Goal: Task Accomplishment & Management: Use online tool/utility

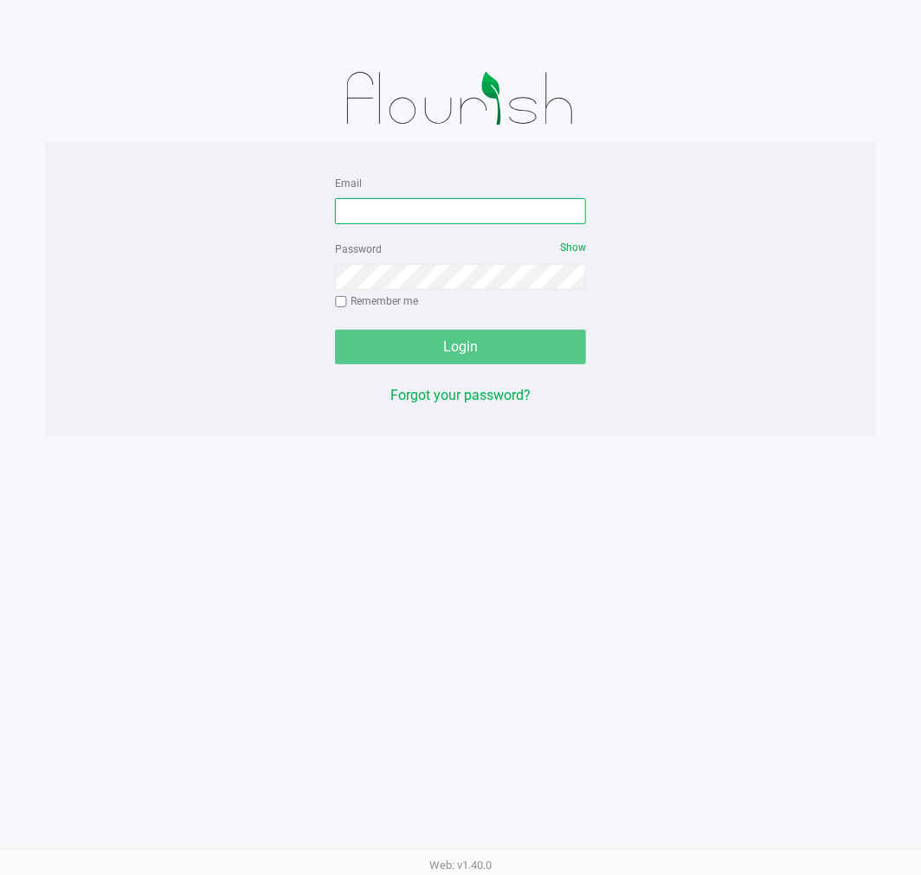
click at [495, 208] on input "Email" at bounding box center [460, 211] width 251 height 26
type input "[EMAIL_ADDRESS][DOMAIN_NAME]"
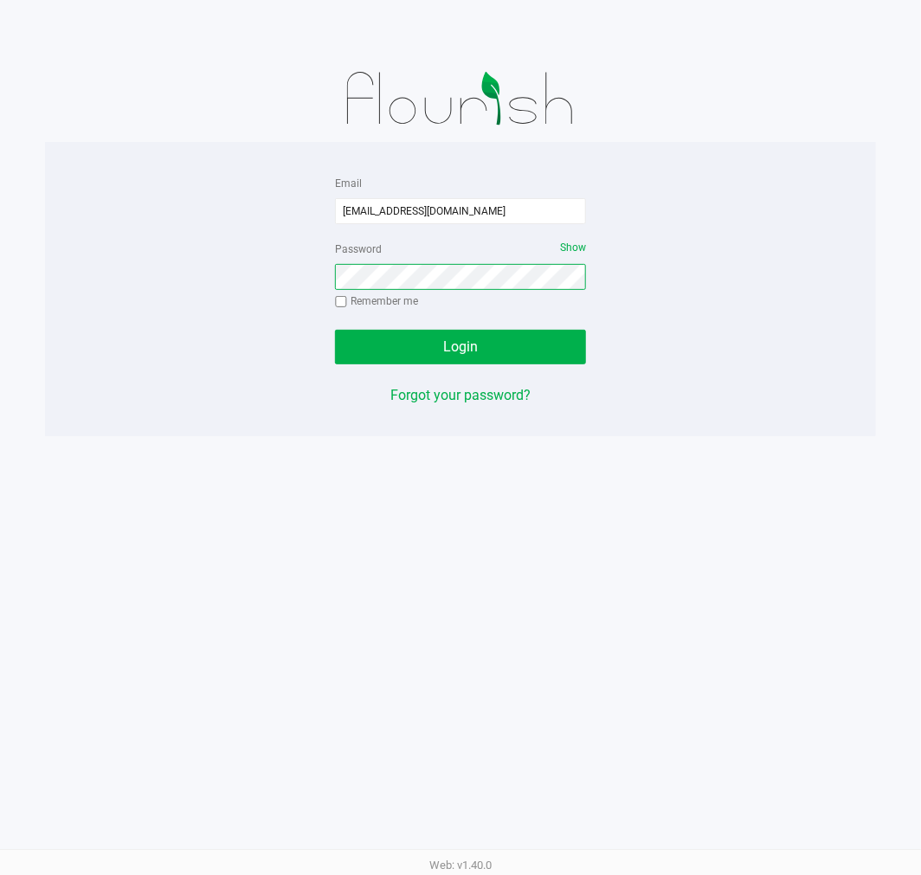
click at [335, 330] on button "Login" at bounding box center [460, 347] width 251 height 35
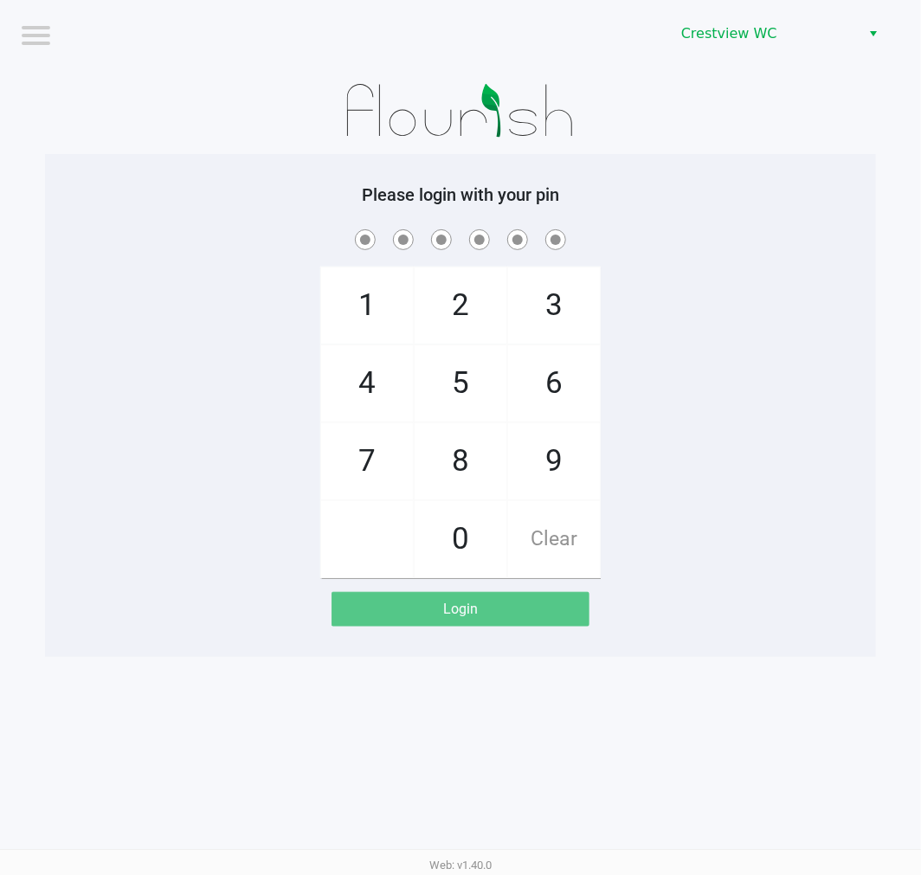
click at [769, 246] on span at bounding box center [460, 239] width 805 height 27
checkbox input "true"
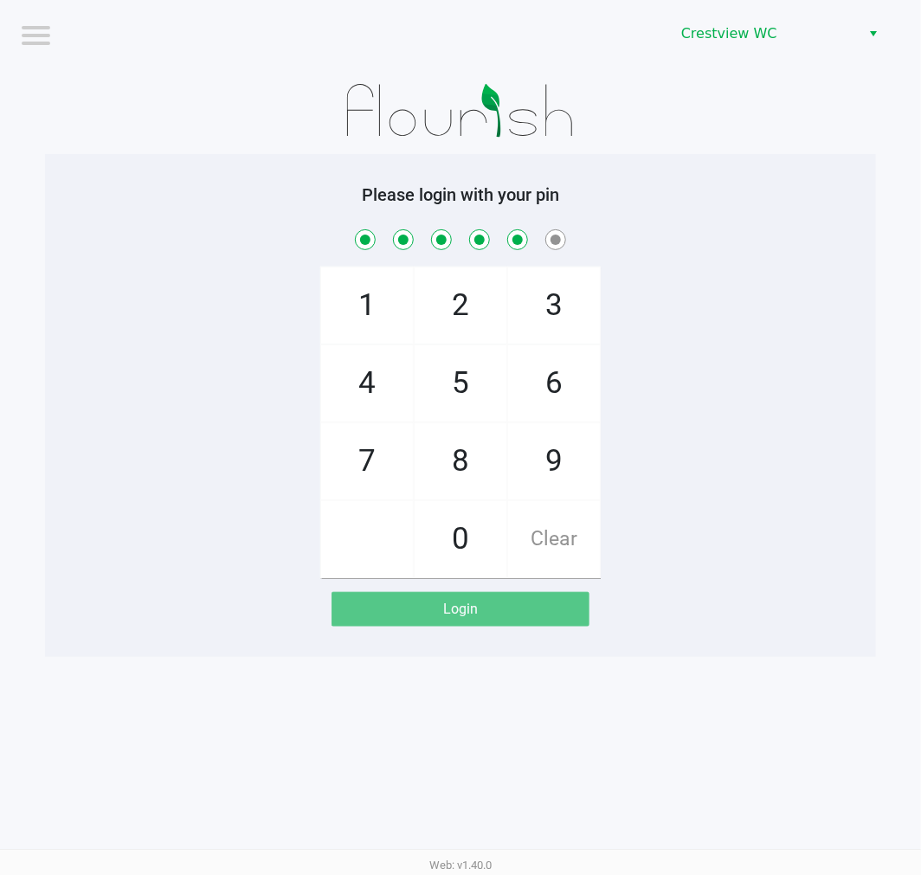
checkbox input "true"
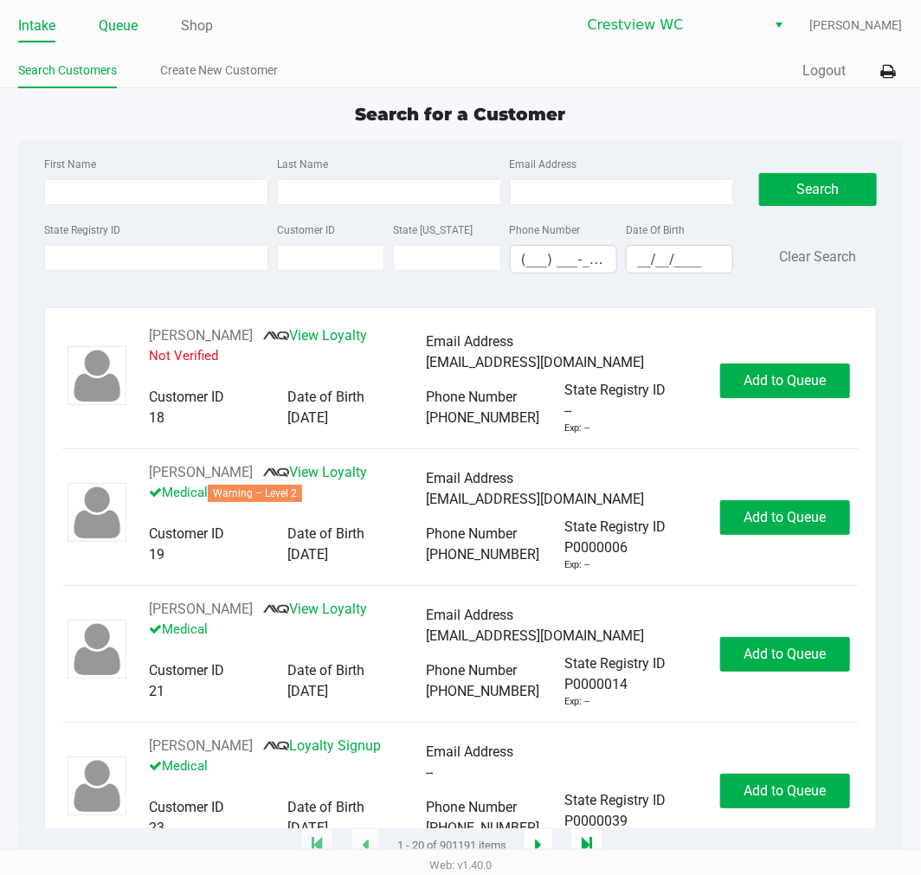
click at [119, 32] on link "Queue" at bounding box center [118, 26] width 39 height 24
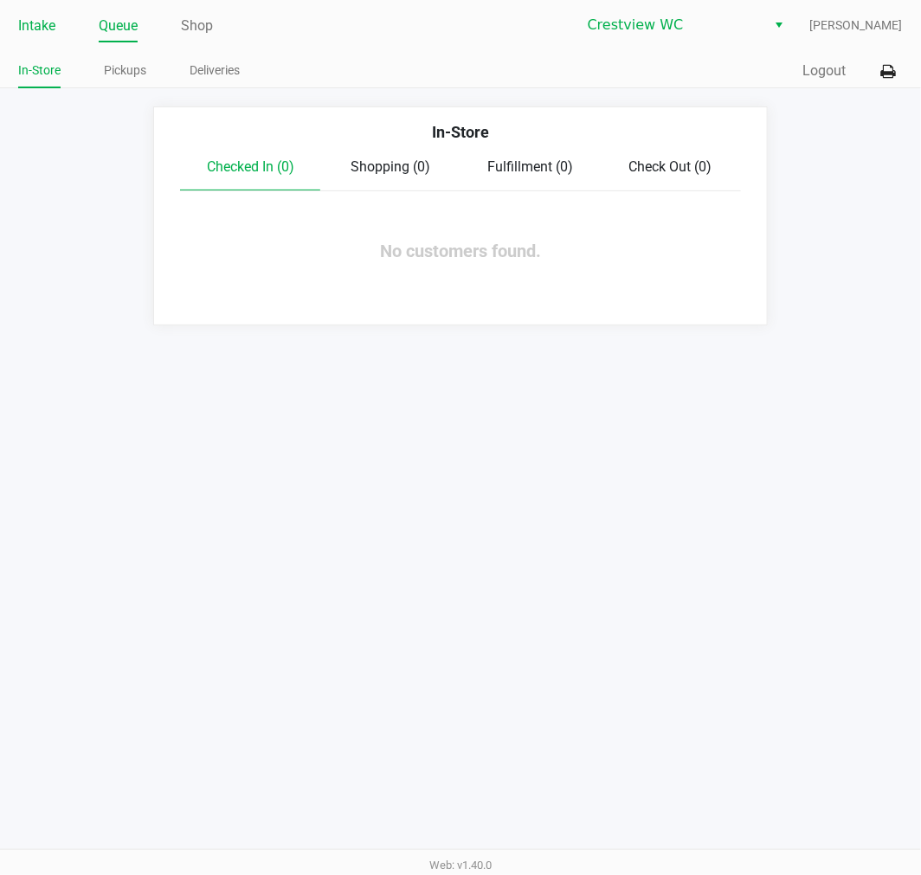
click at [35, 14] on link "Intake" at bounding box center [36, 26] width 37 height 24
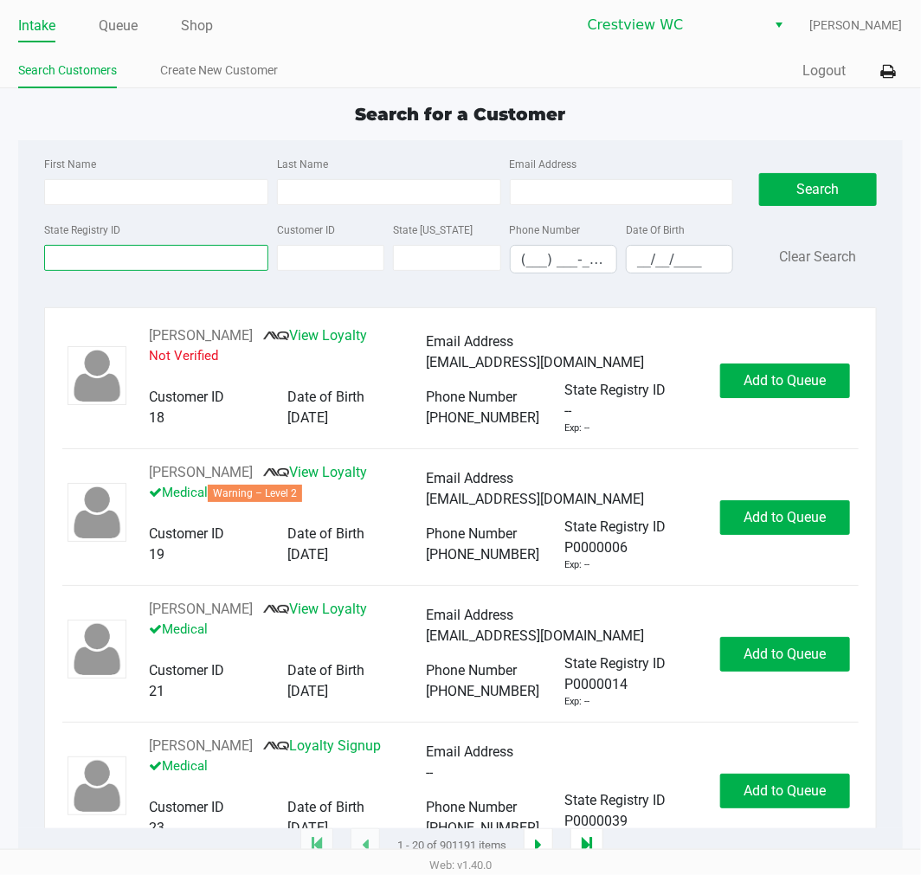
click at [107, 261] on input "State Registry ID" at bounding box center [156, 258] width 224 height 26
click at [177, 258] on input "State Registry ID" at bounding box center [156, 258] width 224 height 26
type input "p3rm2651"
click at [846, 188] on button "Search" at bounding box center [817, 189] width 117 height 33
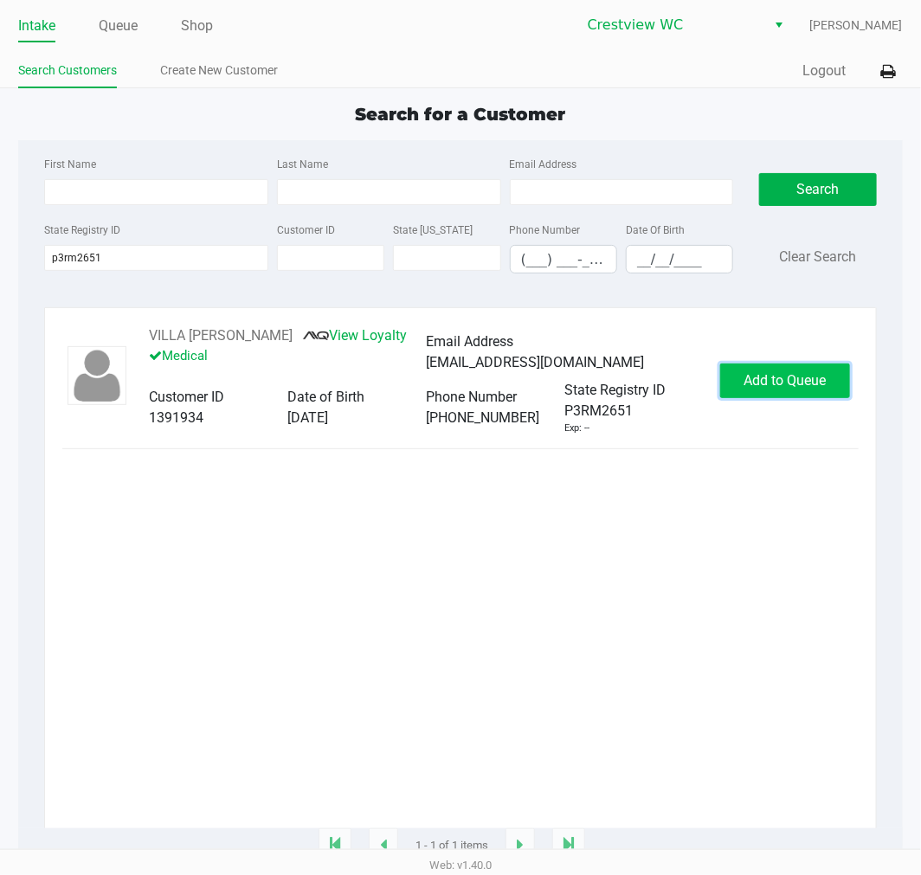
click at [784, 398] on button "Add to Queue" at bounding box center [785, 381] width 130 height 35
click at [790, 392] on button "Add to Queue" at bounding box center [785, 381] width 130 height 35
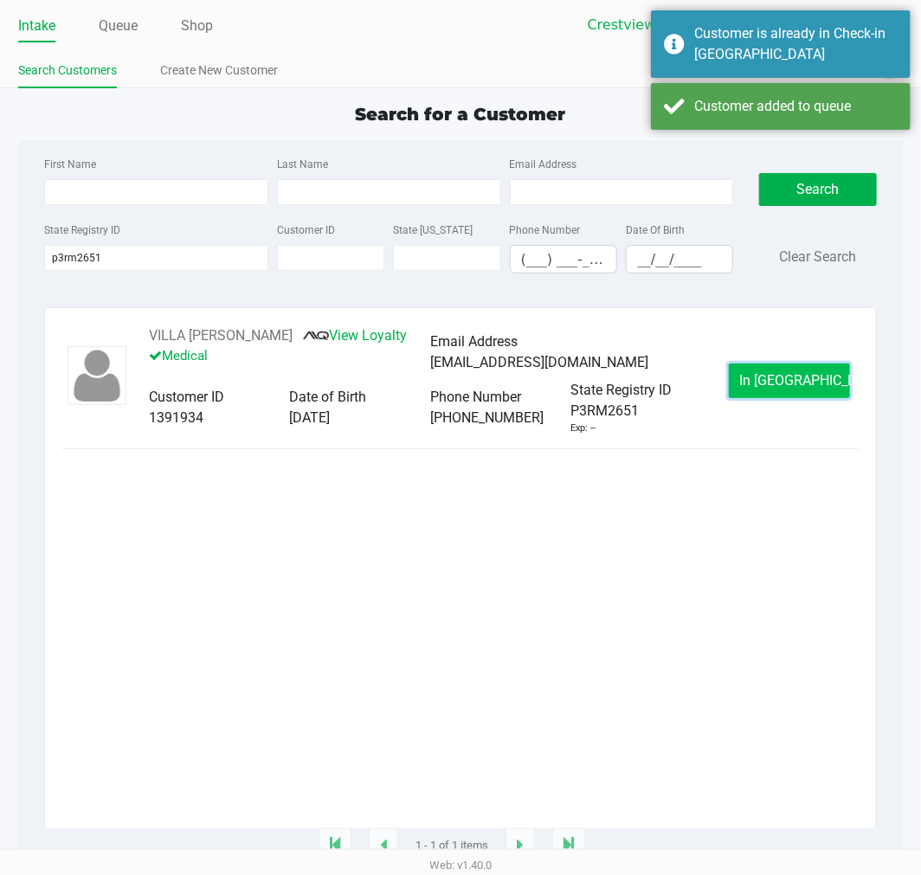
click at [764, 389] on span "In Queue" at bounding box center [812, 380] width 145 height 16
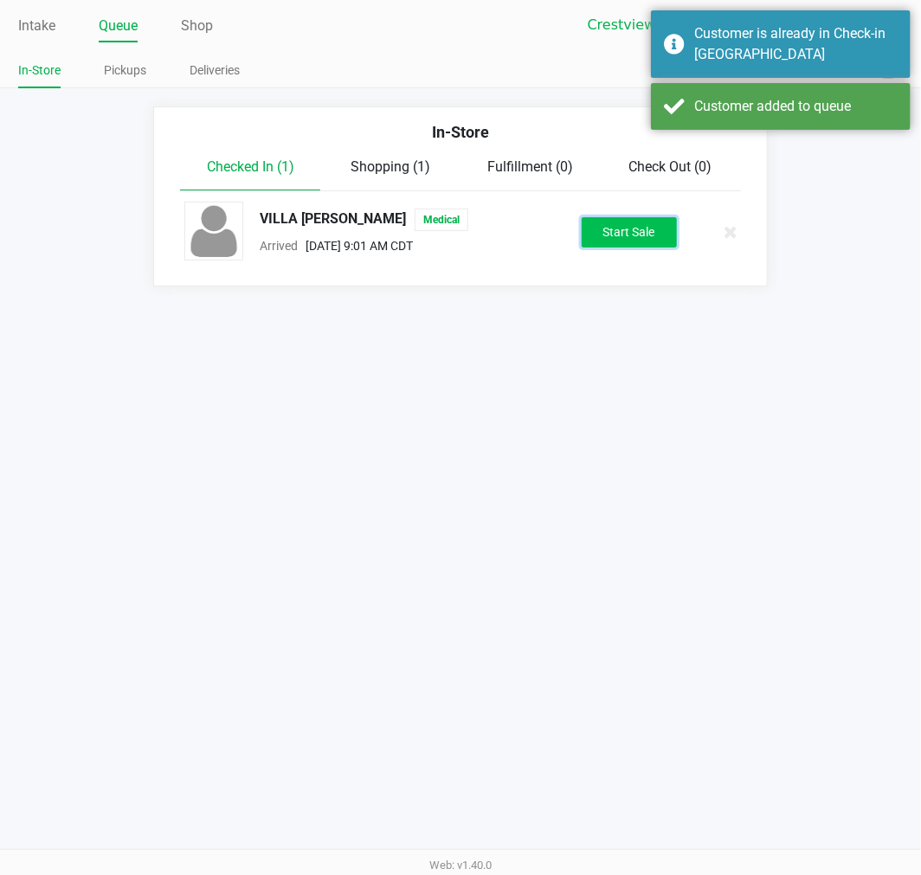
click at [644, 239] on button "Start Sale" at bounding box center [629, 232] width 95 height 30
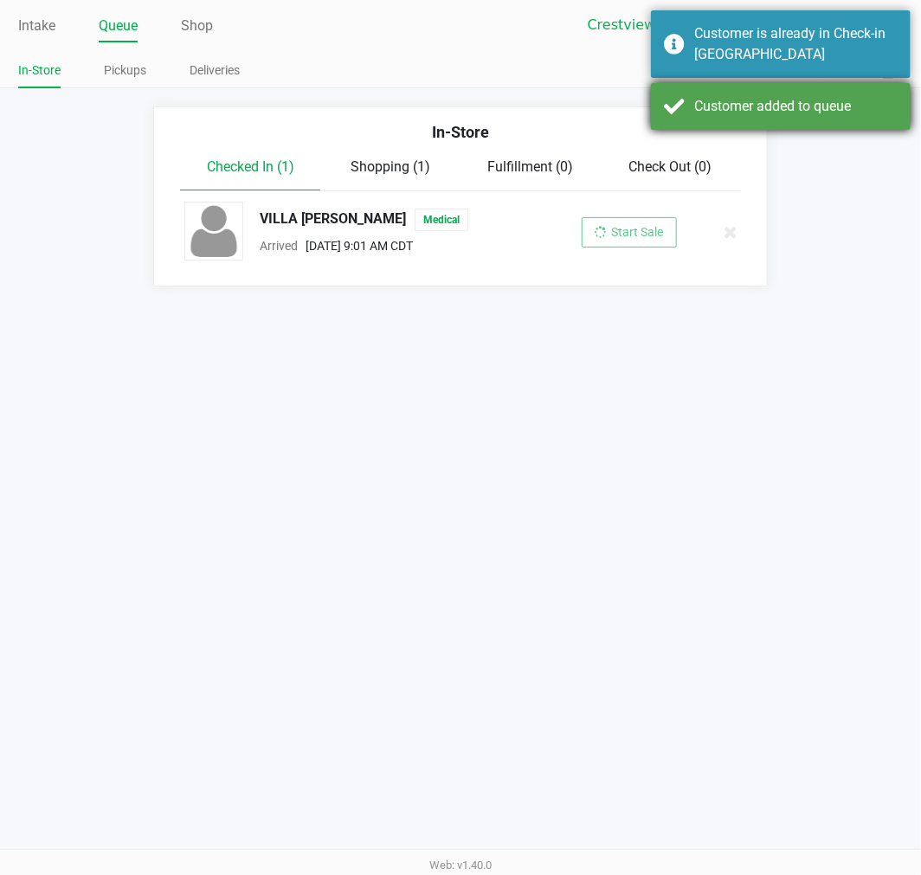
click at [756, 108] on div "Customer added to queue" at bounding box center [795, 106] width 203 height 21
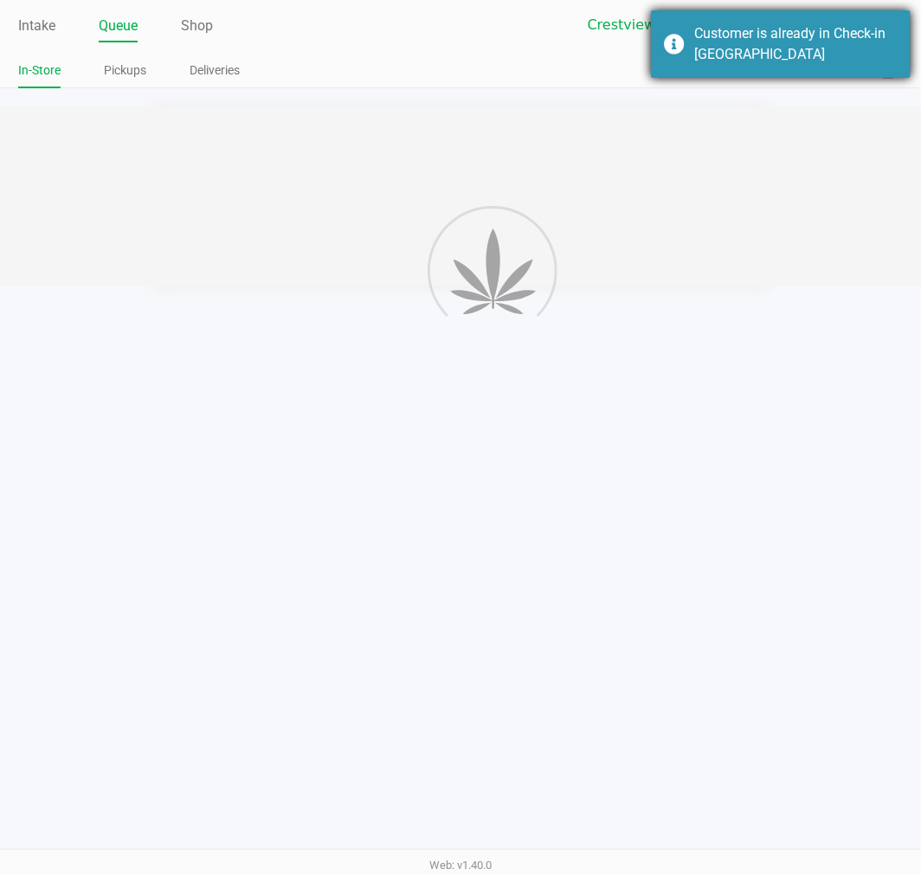
click at [775, 61] on div "Customer is already in Check-in Queue" at bounding box center [795, 44] width 203 height 42
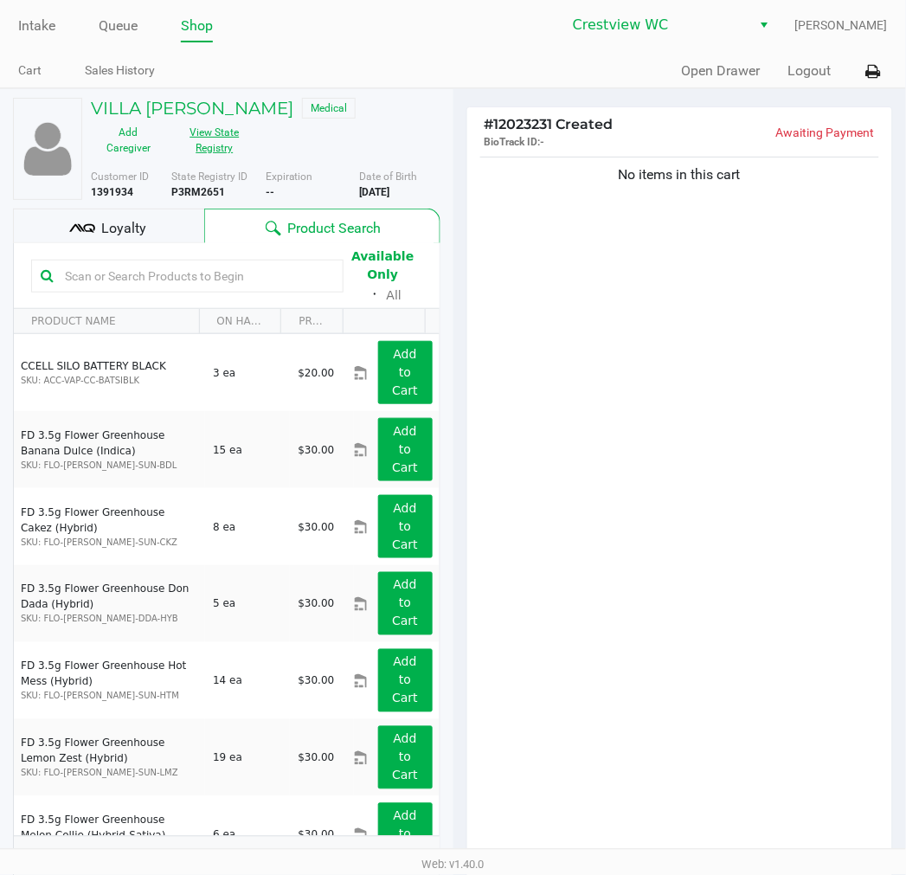
click at [208, 147] on button "View State Registry" at bounding box center [209, 140] width 87 height 43
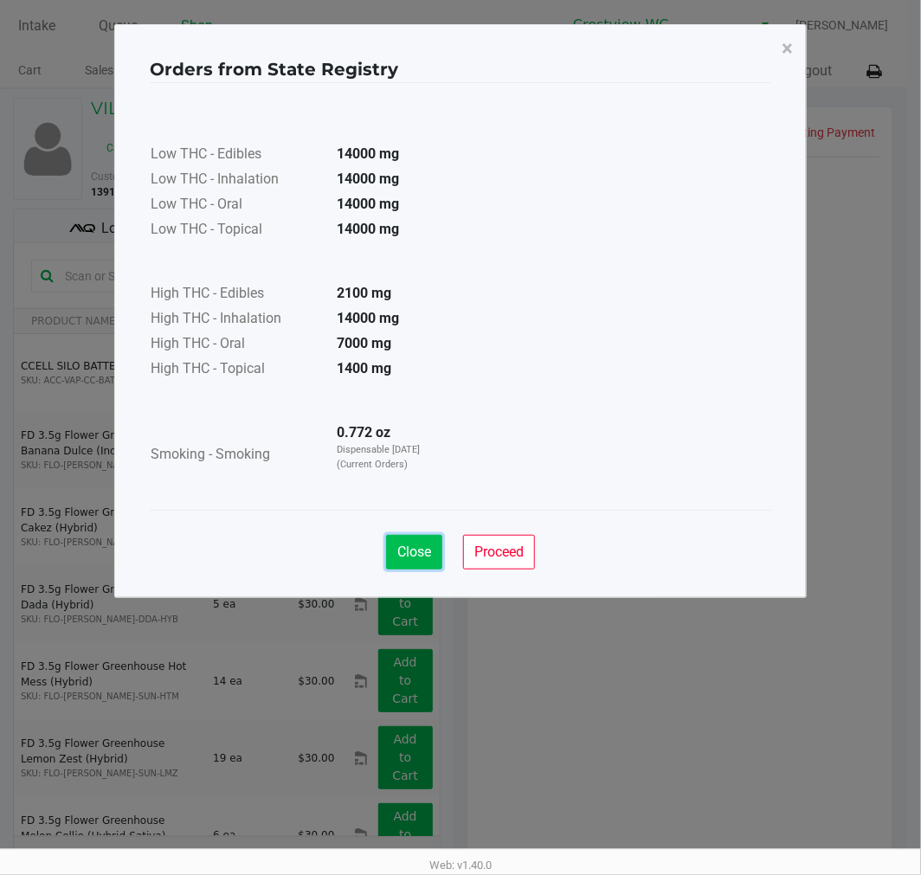
click at [409, 555] on span "Close" at bounding box center [414, 552] width 34 height 16
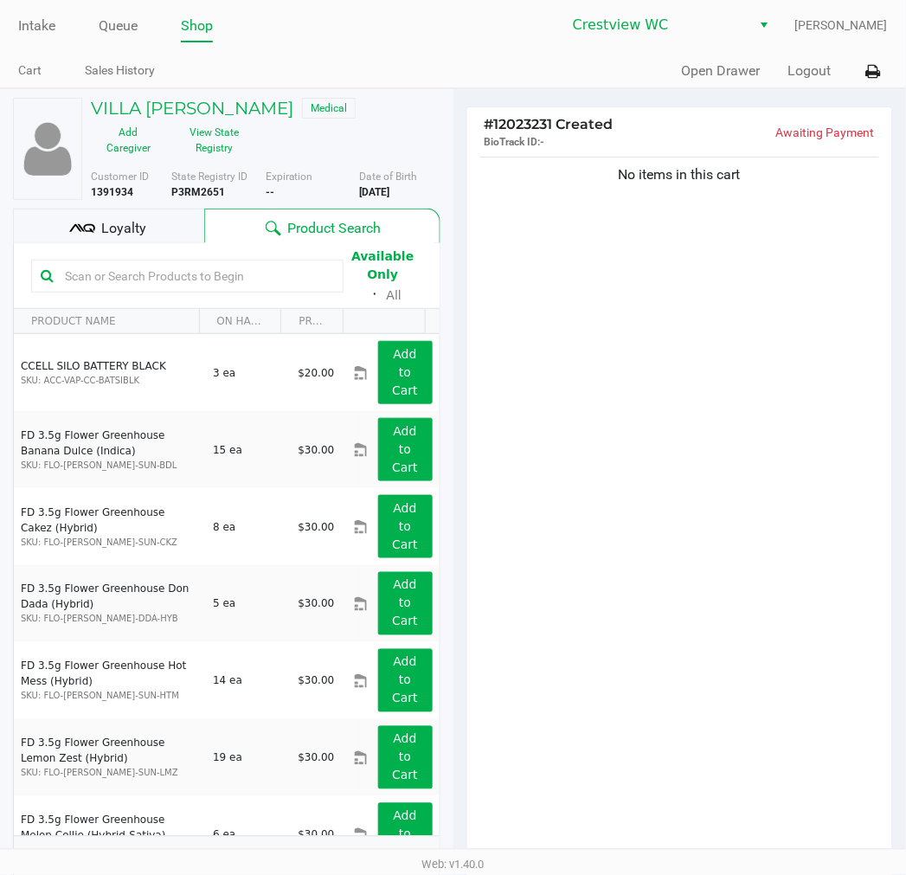
click at [191, 194] on b "P3RM2651" at bounding box center [198, 192] width 54 height 12
copy b "P3RM2651"
click at [390, 193] on b "2/05/1966" at bounding box center [374, 192] width 30 height 12
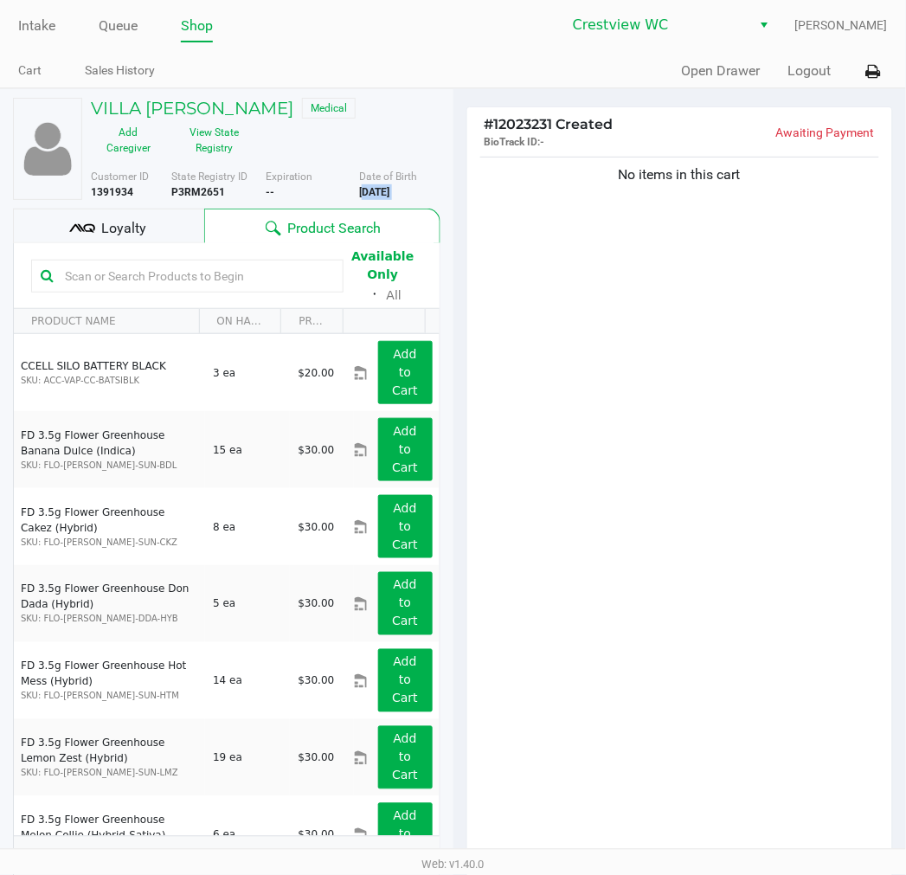
click at [390, 193] on b "2/05/1966" at bounding box center [374, 192] width 30 height 12
copy div "2/05/1966"
drag, startPoint x: 365, startPoint y: 33, endPoint x: 347, endPoint y: 33, distance: 18.2
click at [365, 33] on ul "Intake Queue Shop" at bounding box center [236, 26] width 436 height 29
click at [221, 137] on button "View State Registry" at bounding box center [209, 140] width 87 height 43
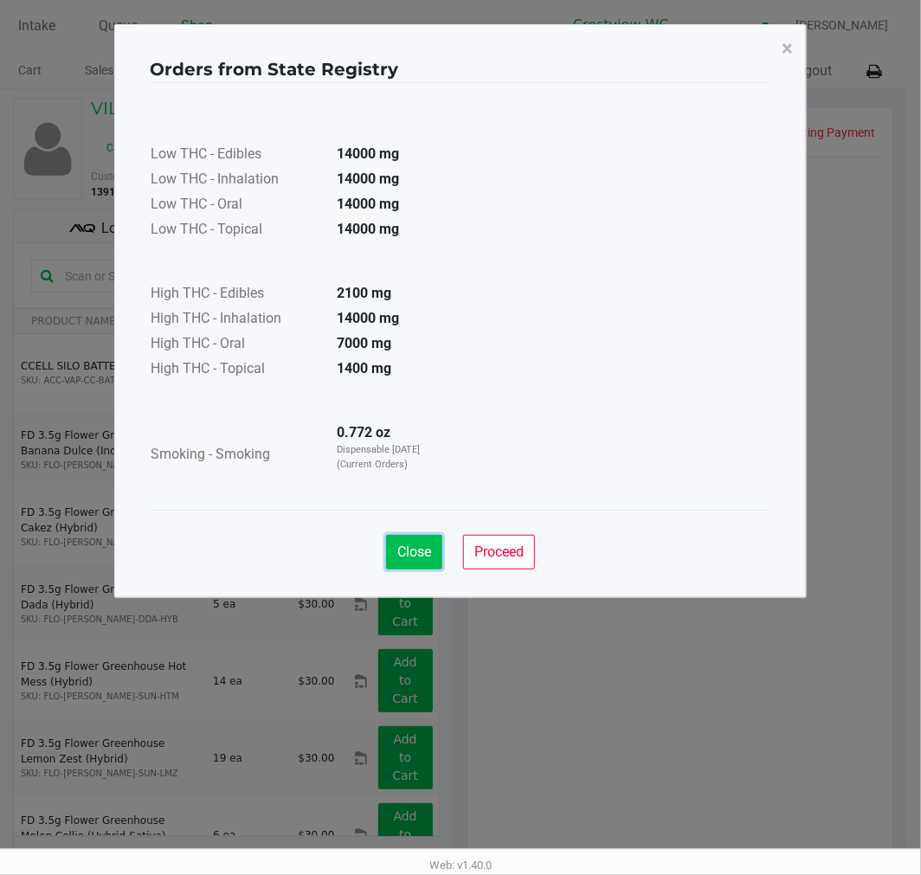
click at [419, 552] on span "Close" at bounding box center [414, 552] width 34 height 16
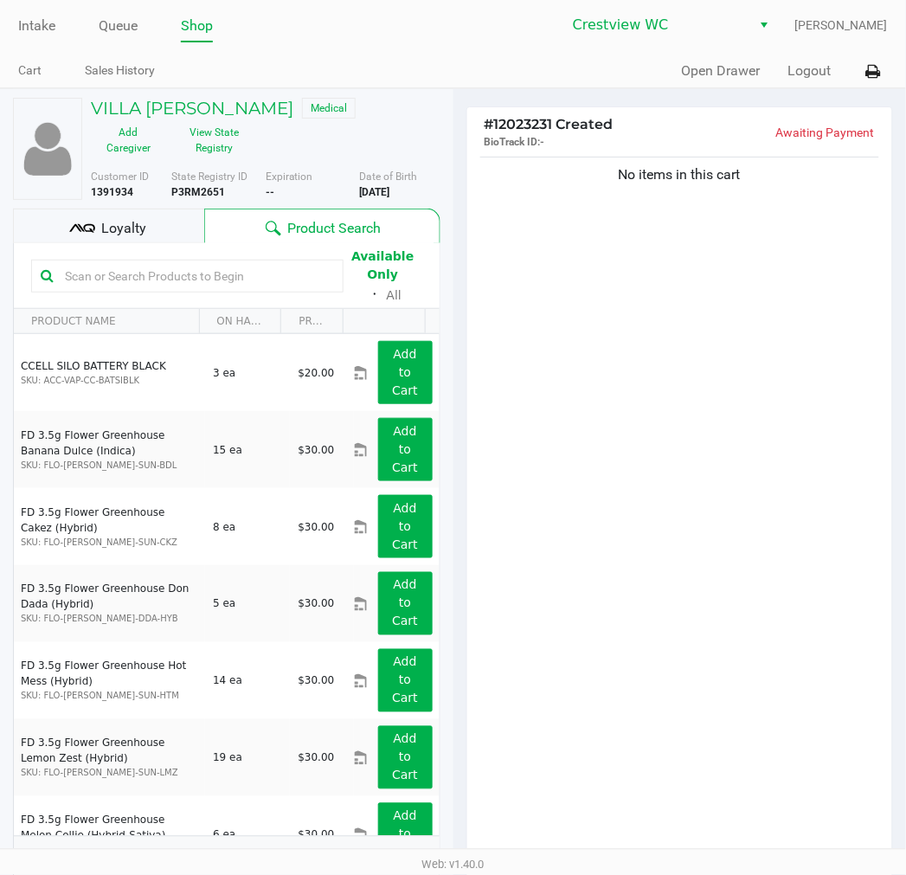
click at [101, 210] on div "Loyalty" at bounding box center [108, 226] width 191 height 35
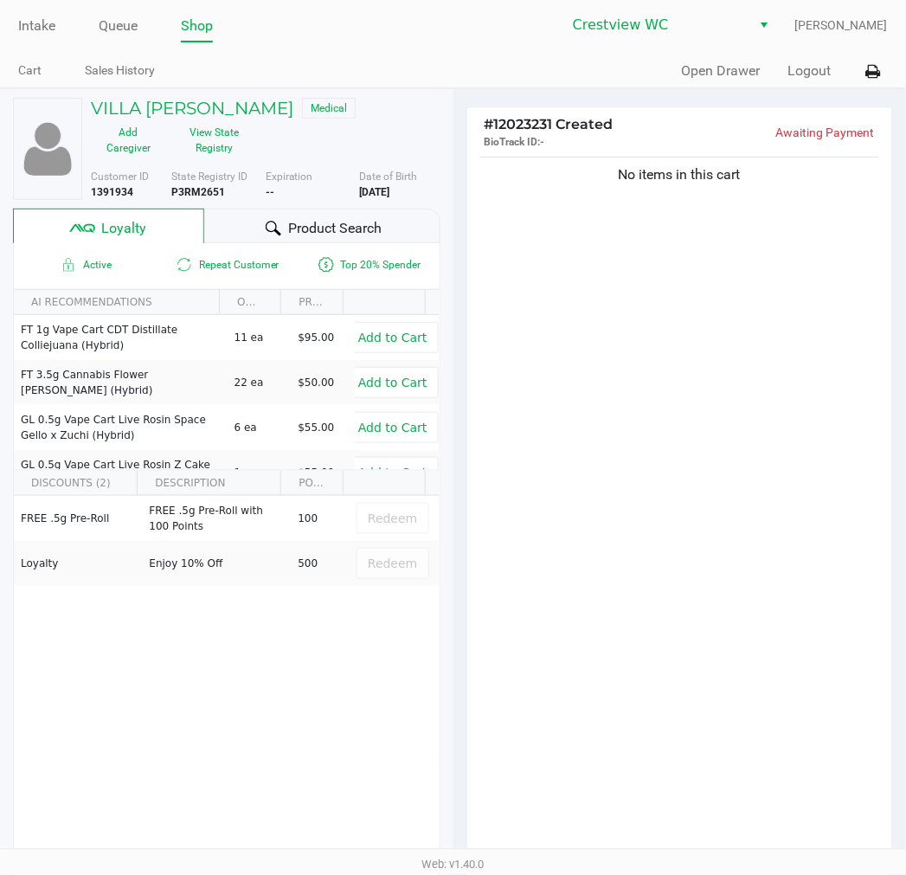
click at [306, 213] on div "Product Search" at bounding box center [321, 226] width 235 height 35
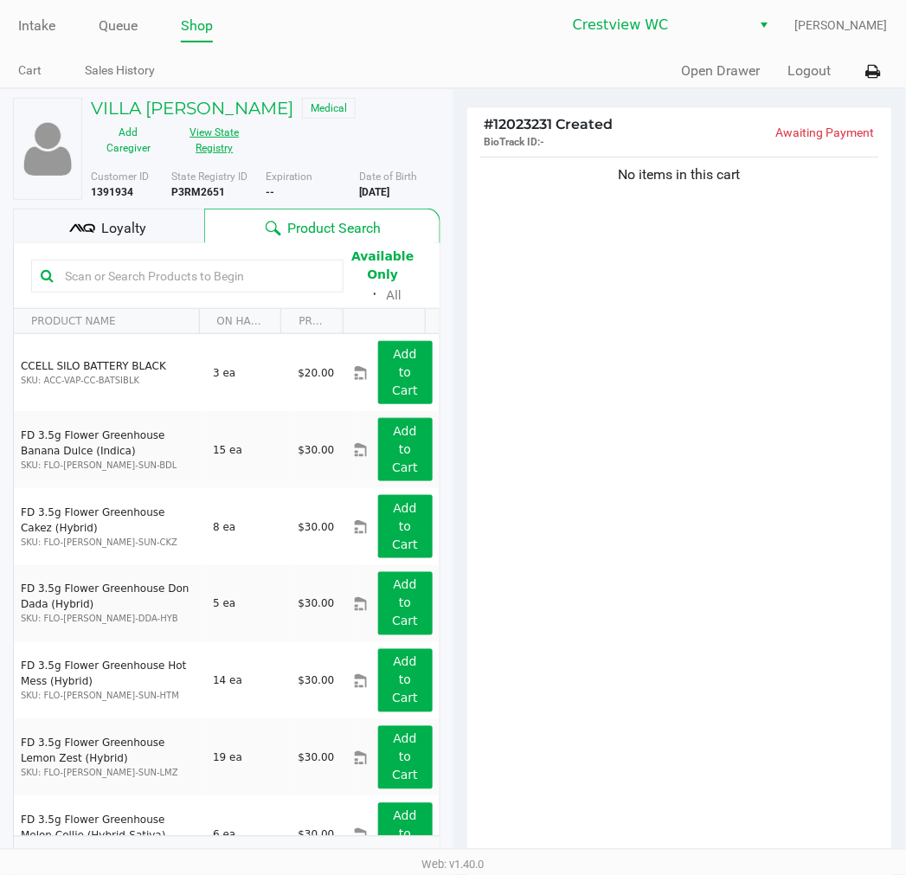
click at [217, 133] on button "View State Registry" at bounding box center [209, 140] width 87 height 43
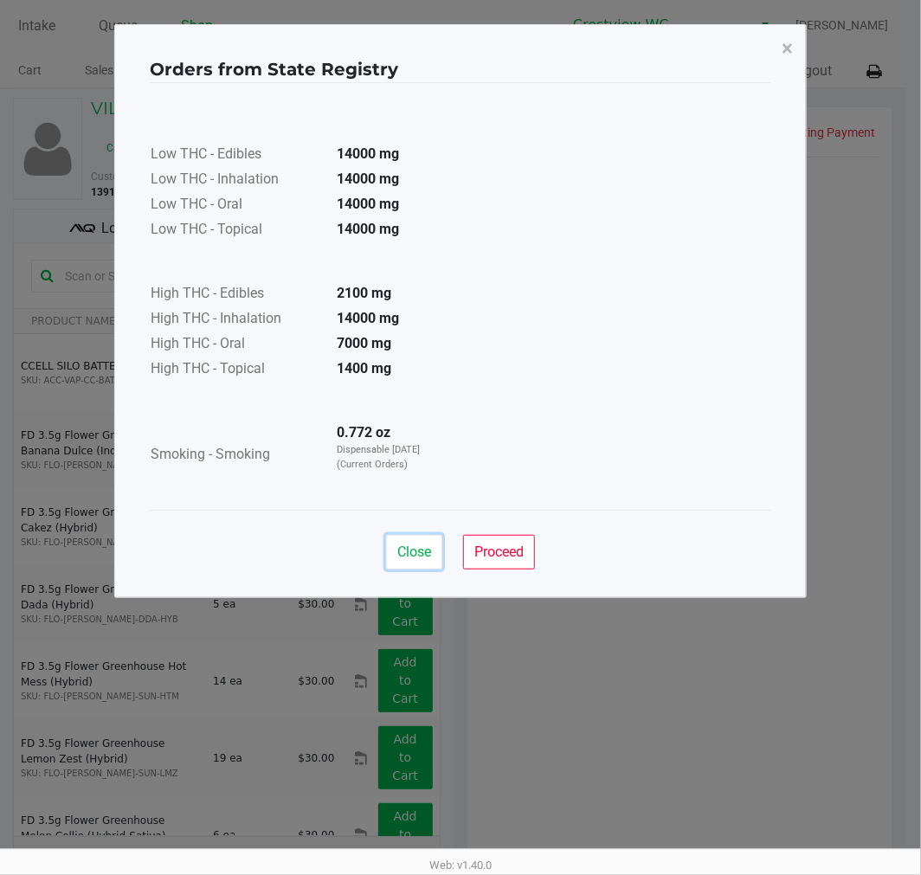
drag, startPoint x: 425, startPoint y: 538, endPoint x: 410, endPoint y: 500, distance: 40.0
click at [424, 538] on button "Close" at bounding box center [414, 552] width 56 height 35
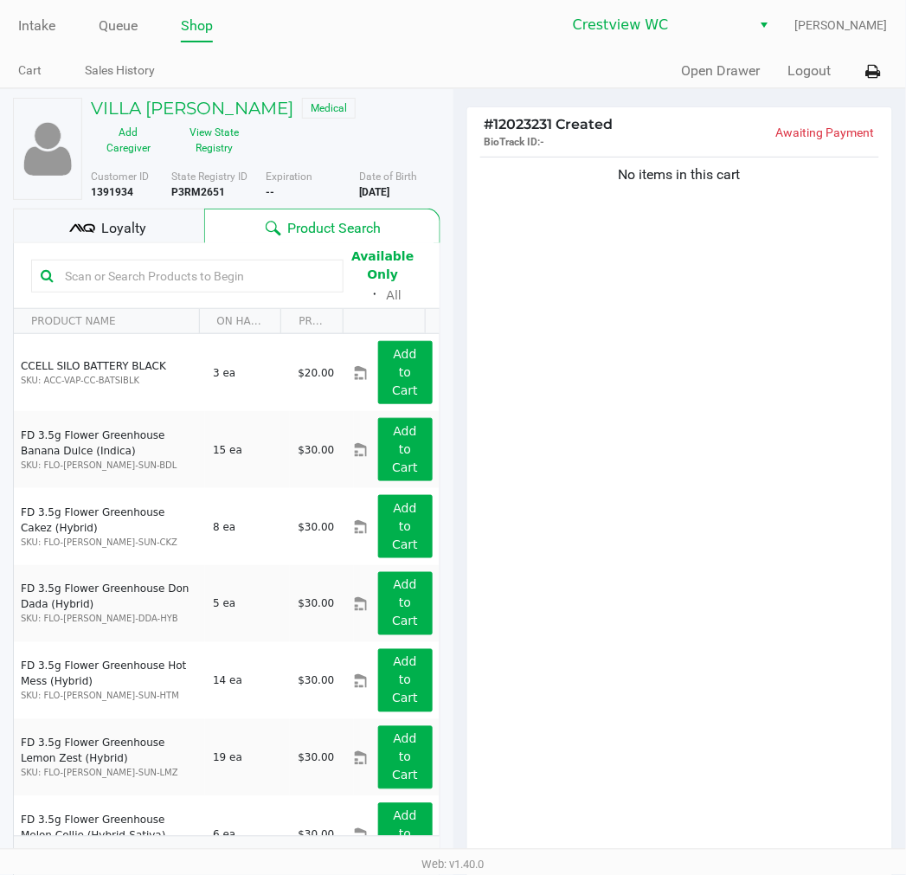
click at [177, 264] on input "text" at bounding box center [196, 276] width 276 height 26
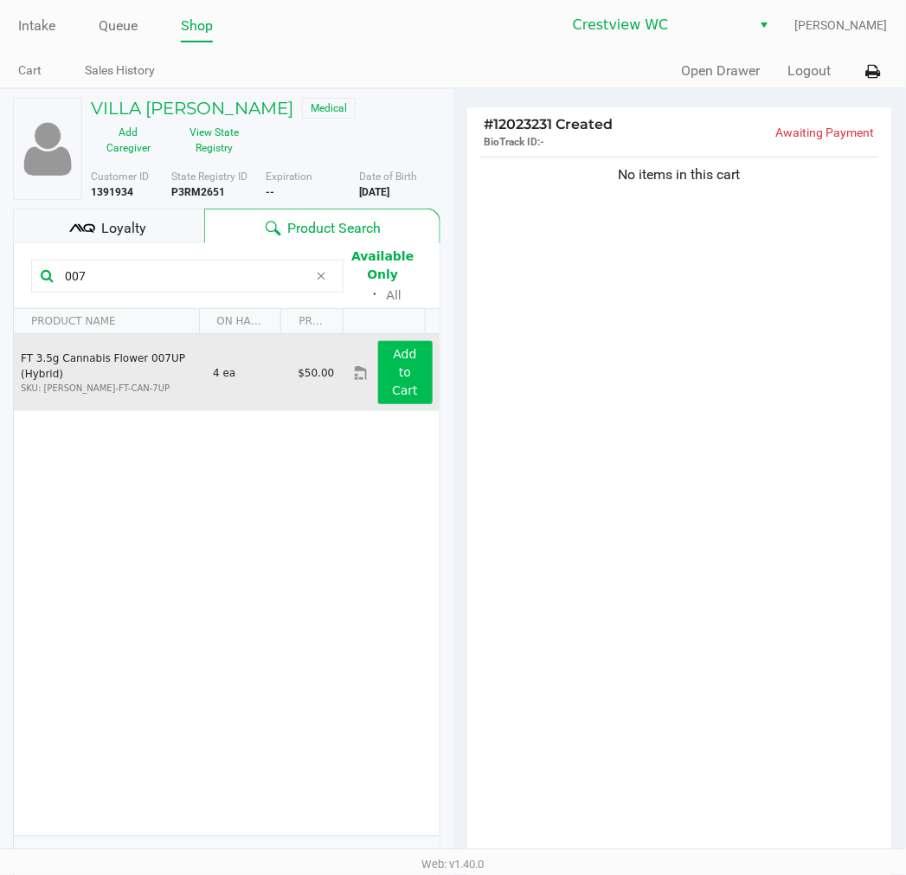
type input "007"
click at [391, 398] on button "Add to Cart" at bounding box center [405, 372] width 55 height 63
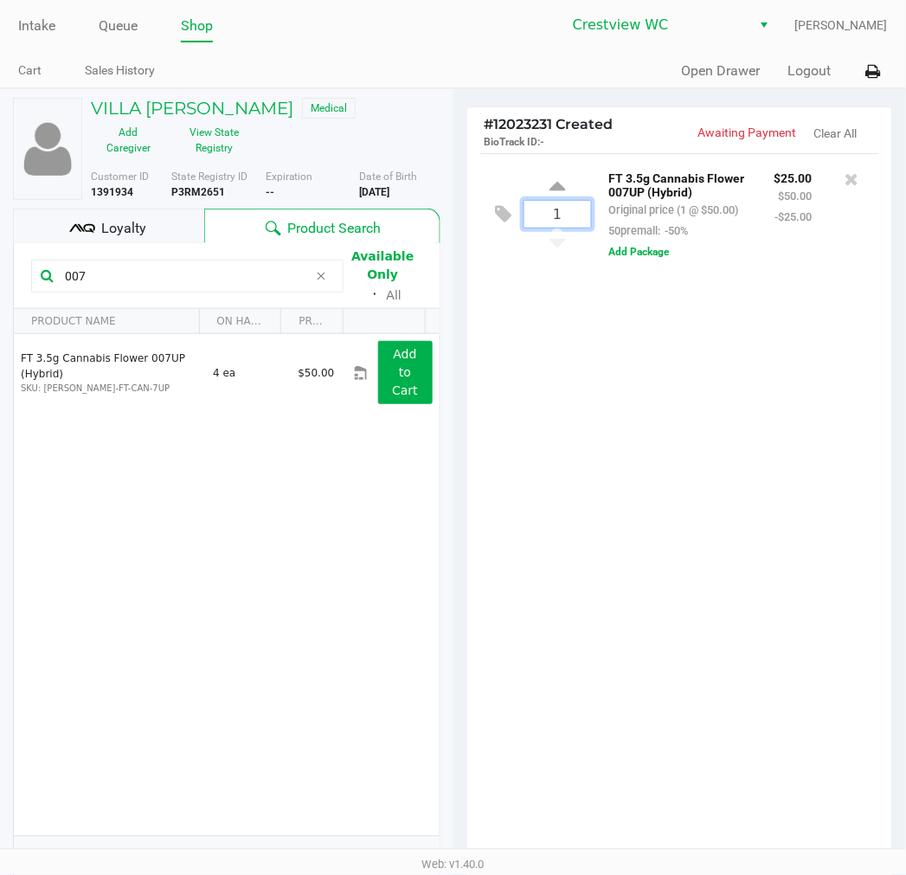
click at [560, 219] on input "1" at bounding box center [558, 214] width 67 height 27
type input "3"
click at [665, 482] on div "VILLA GRIFFITHS Medical Add Caregiver View State Registry Customer ID 1391934 S…" at bounding box center [453, 588] width 906 height 1001
drag, startPoint x: 105, startPoint y: 280, endPoint x: 7, endPoint y: 290, distance: 98.4
click at [10, 290] on div "VILLA GRIFFITHS Medical Add Caregiver View State Registry Customer ID 1391934 S…" at bounding box center [227, 589] width 454 height 1000
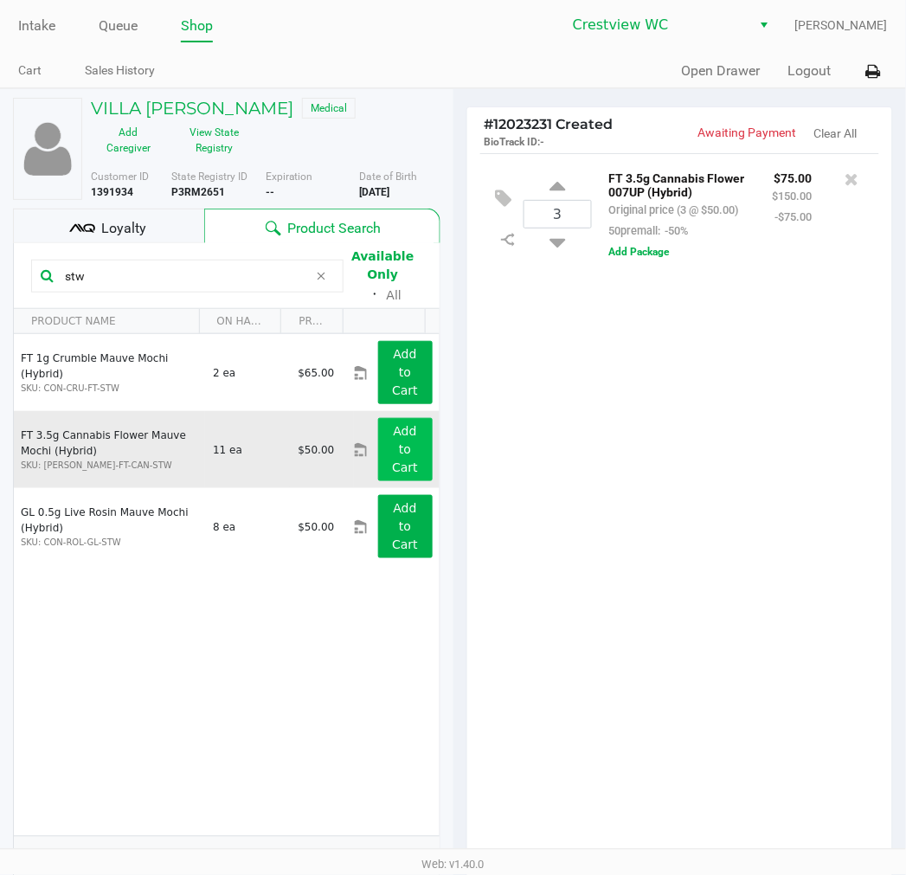
type input "stw"
click at [397, 464] on app-button-loader "Add to Cart" at bounding box center [405, 449] width 26 height 50
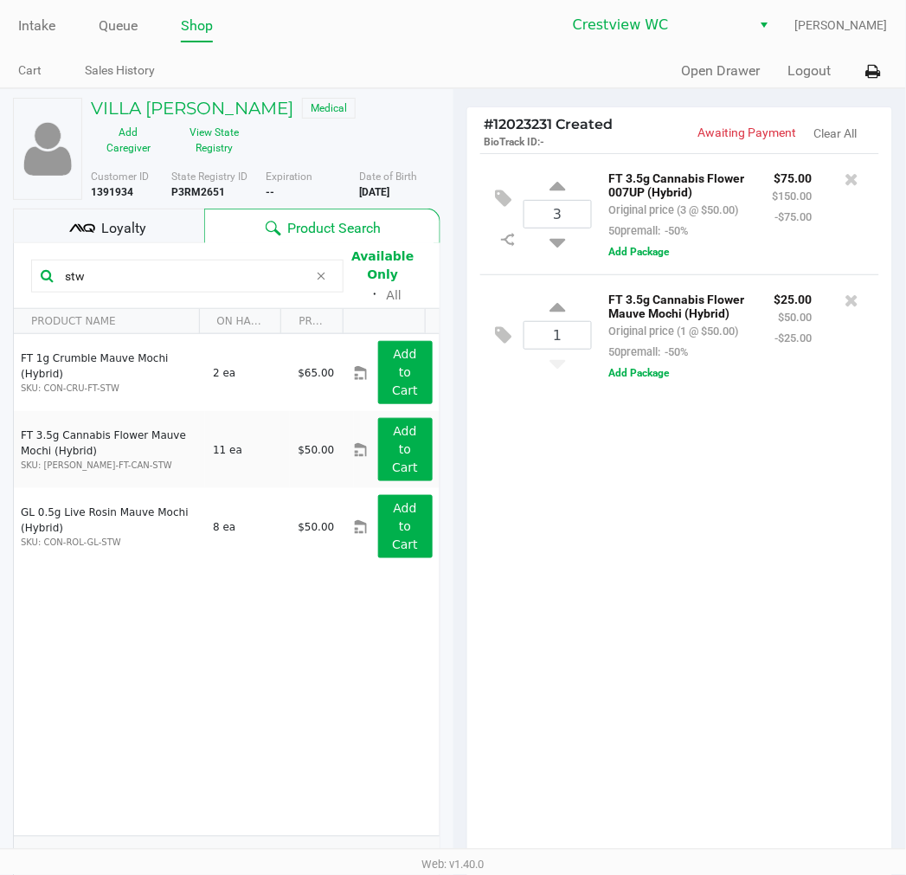
drag, startPoint x: 111, startPoint y: 271, endPoint x: -2, endPoint y: 262, distance: 112.9
click at [0, 262] on html "Intake Queue Shop Crestview WC Carmen Vinciguerra Cart Sales History Quick Sale…" at bounding box center [453, 437] width 906 height 875
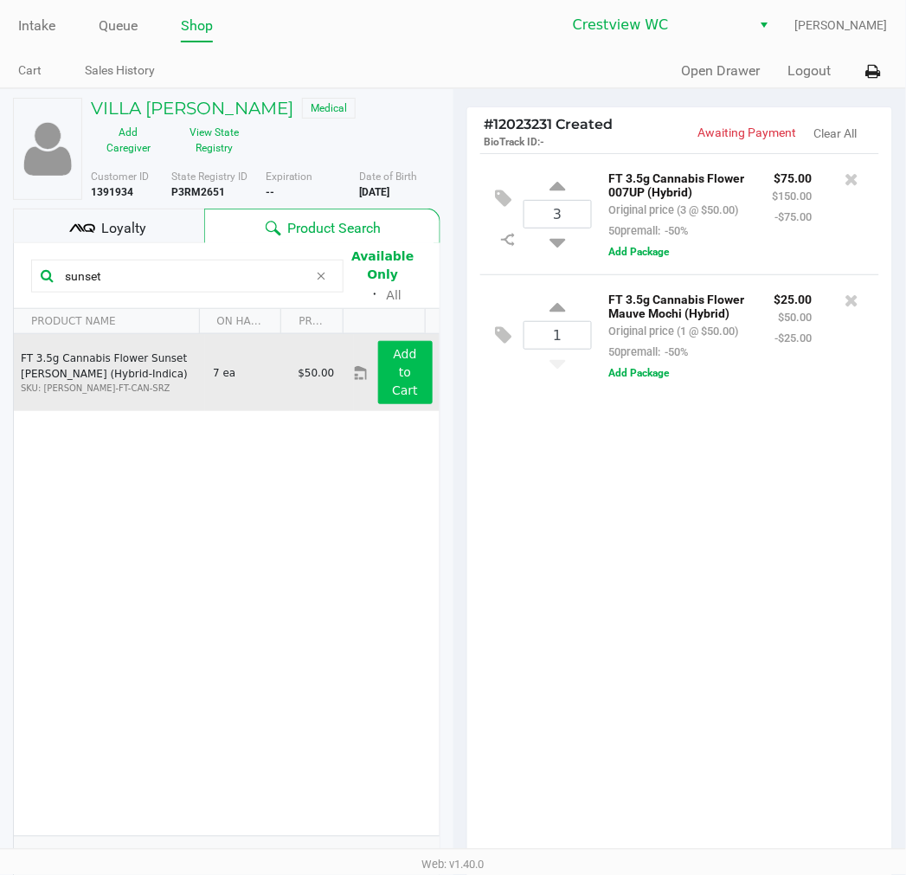
type input "sunset"
click at [379, 390] on button "Add to Cart" at bounding box center [405, 372] width 55 height 63
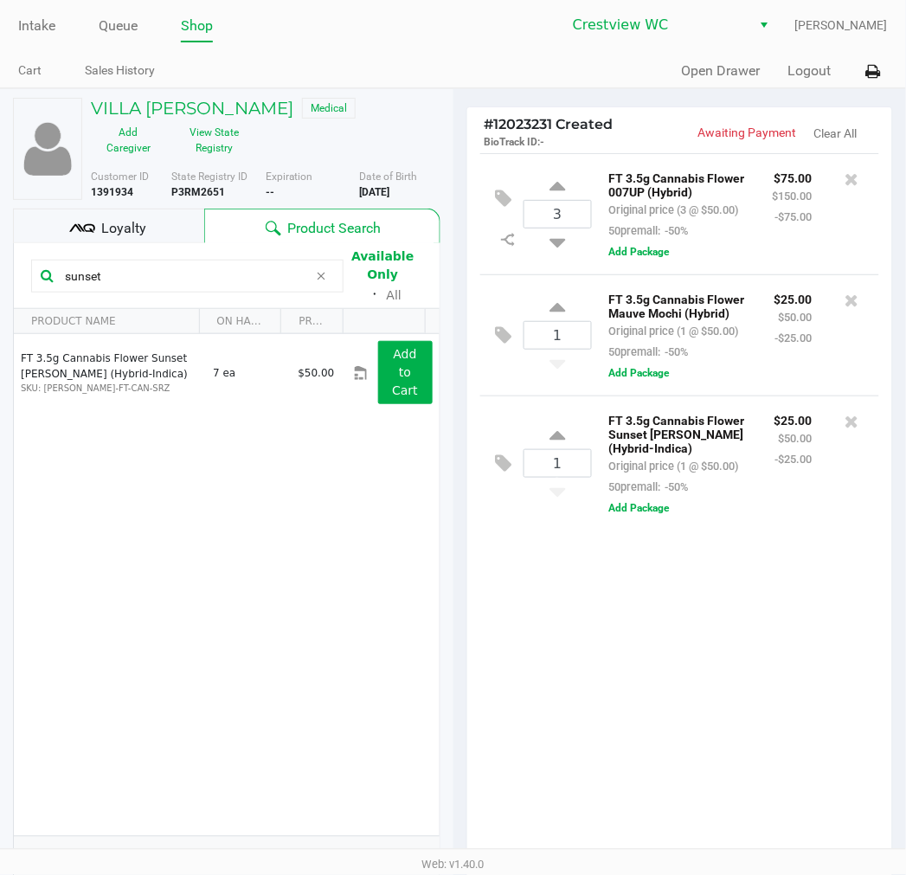
click at [165, 243] on kendo-grid-toolbar "sunset Available Only ᛫ All" at bounding box center [227, 276] width 426 height 66
click at [175, 230] on div "Loyalty" at bounding box center [108, 226] width 191 height 35
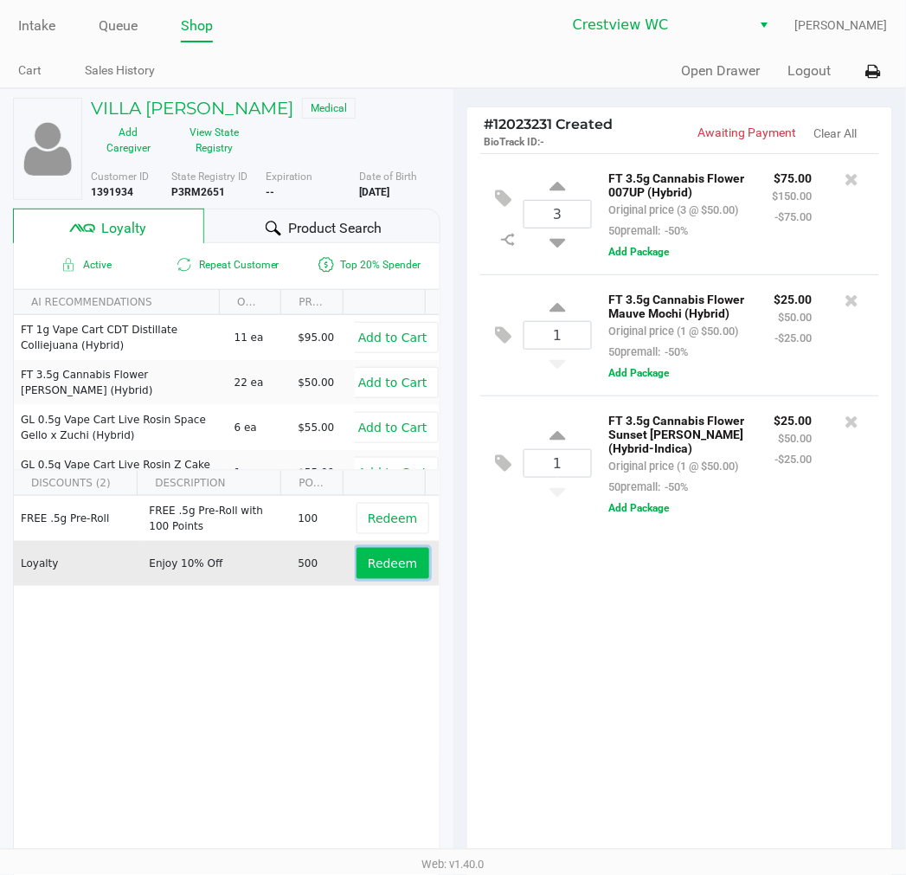
click at [384, 552] on button "Redeem" at bounding box center [393, 563] width 72 height 31
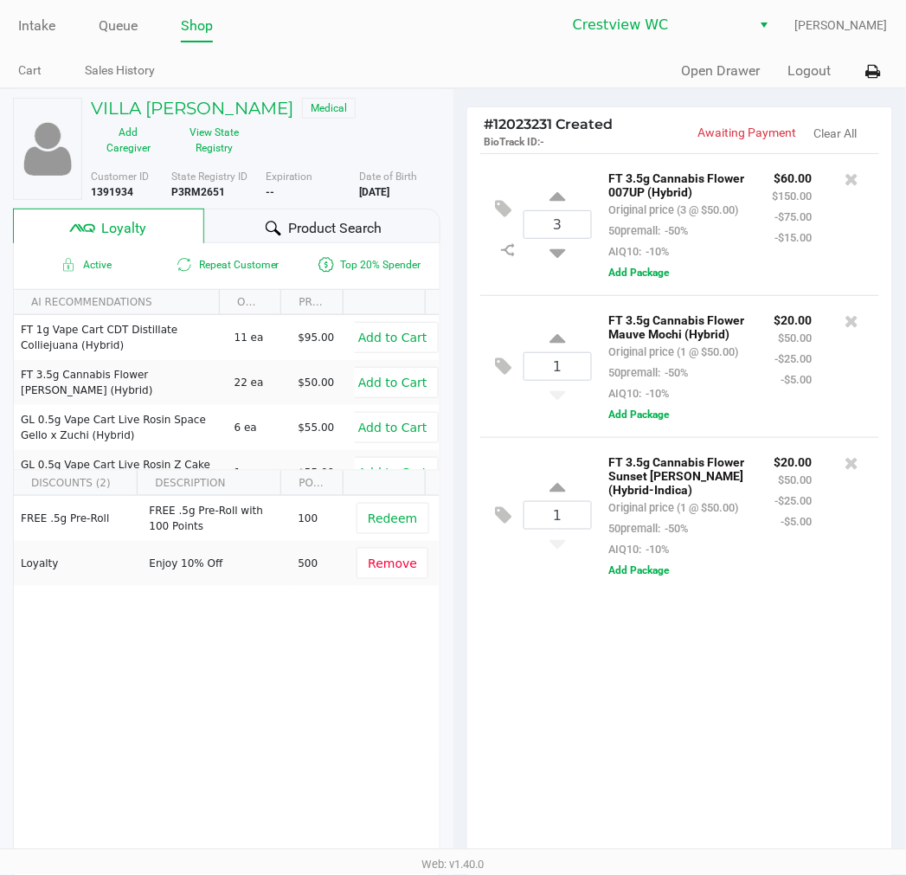
click at [289, 678] on div "FREE .5g Pre-Roll FREE .5g Pre-Roll with 100 Points 100 Redeem Loyalty Enjoy 10…" at bounding box center [227, 626] width 426 height 261
click at [313, 721] on div "FREE .5g Pre-Roll FREE .5g Pre-Roll with 100 Points 100 Redeem Loyalty Enjoy 10…" at bounding box center [227, 626] width 426 height 261
click at [326, 703] on div "FREE .5g Pre-Roll FREE .5g Pre-Roll with 100 Points 100 Redeem Loyalty Enjoy 10…" at bounding box center [227, 626] width 426 height 261
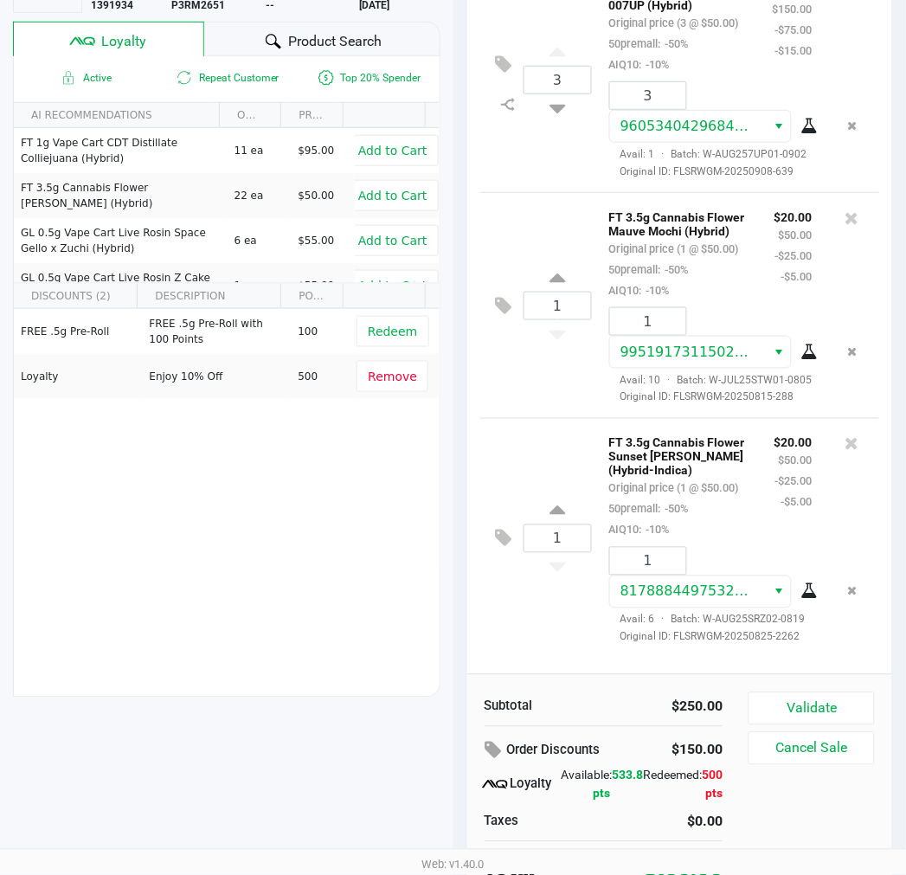
scroll to position [214, 0]
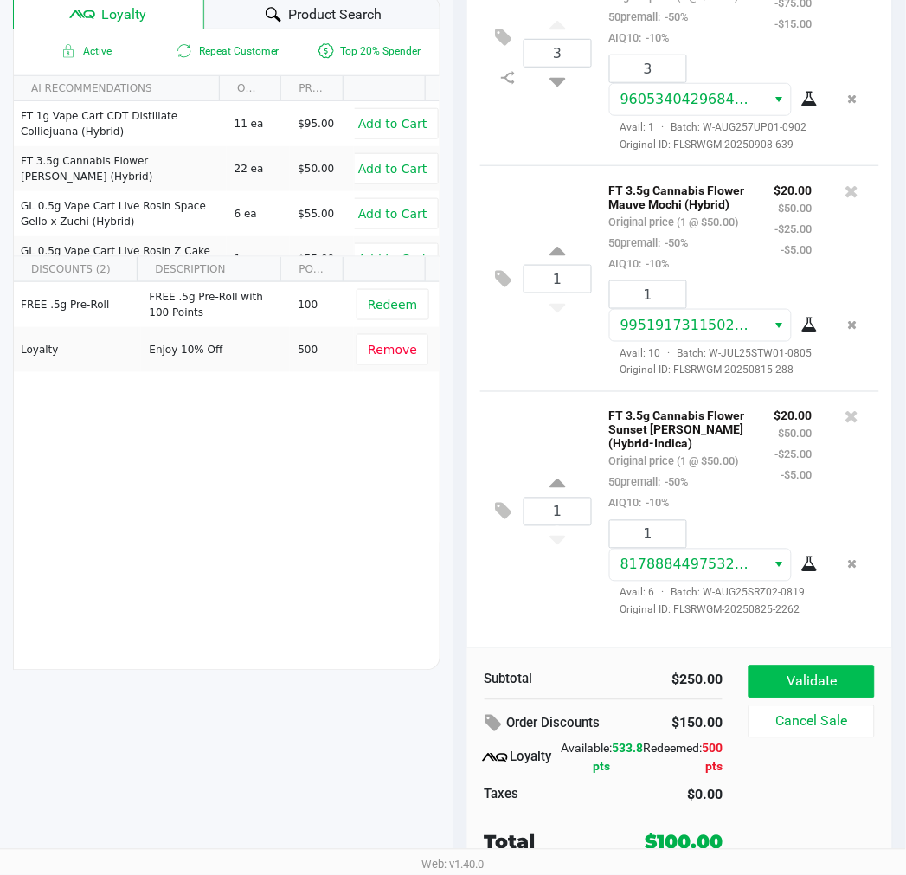
click at [836, 672] on button "Validate" at bounding box center [812, 682] width 126 height 33
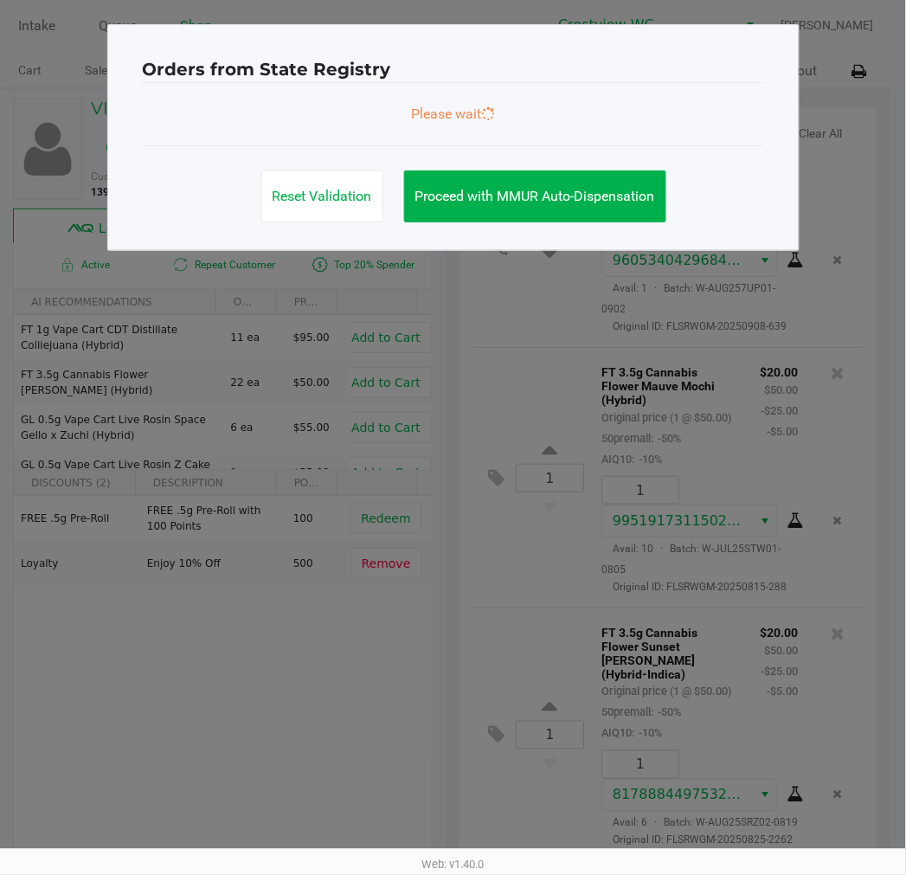
scroll to position [0, 0]
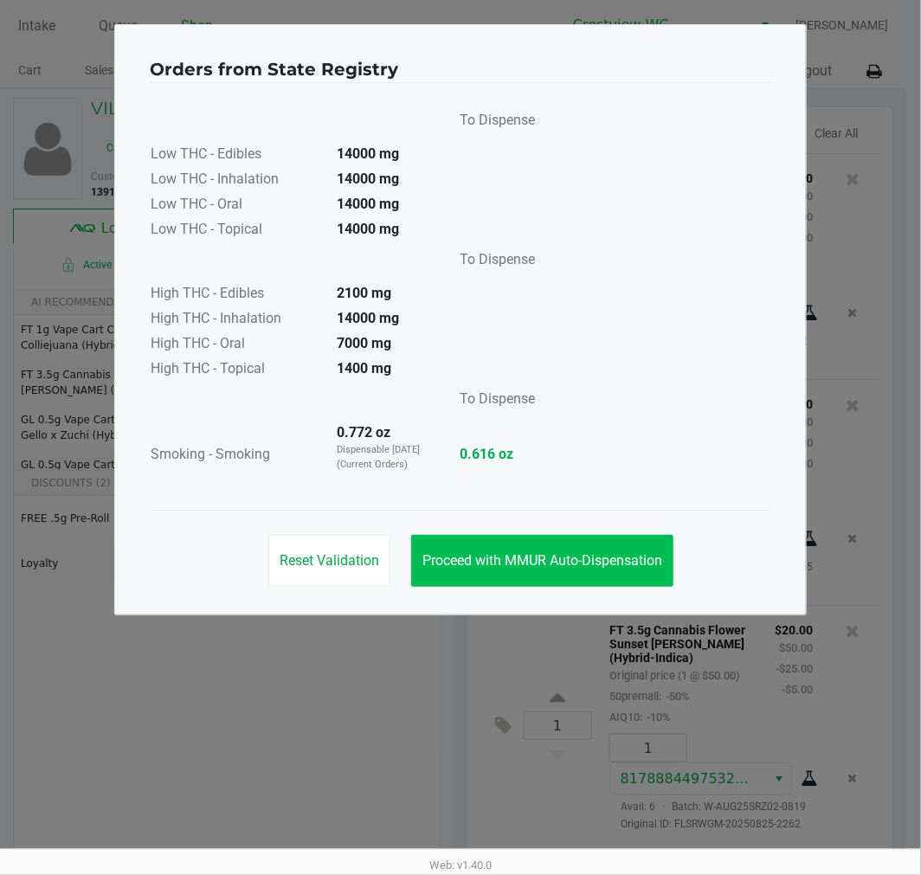
click at [571, 576] on button "Proceed with MMUR Auto-Dispensation" at bounding box center [542, 561] width 262 height 52
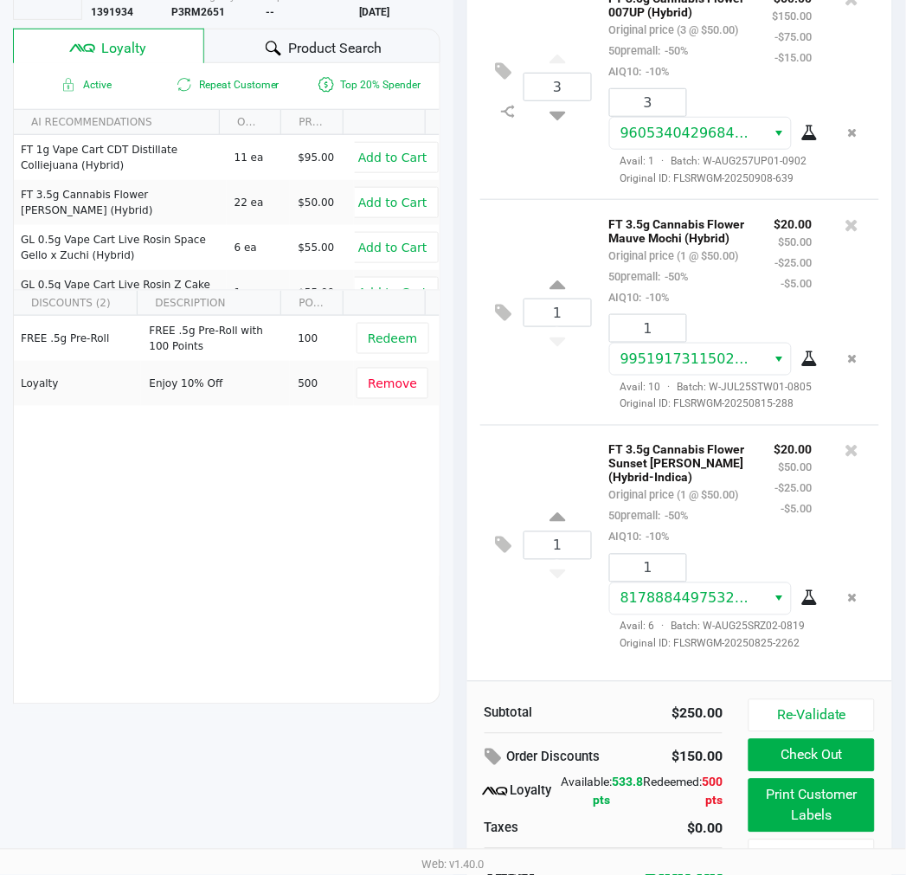
scroll to position [214, 0]
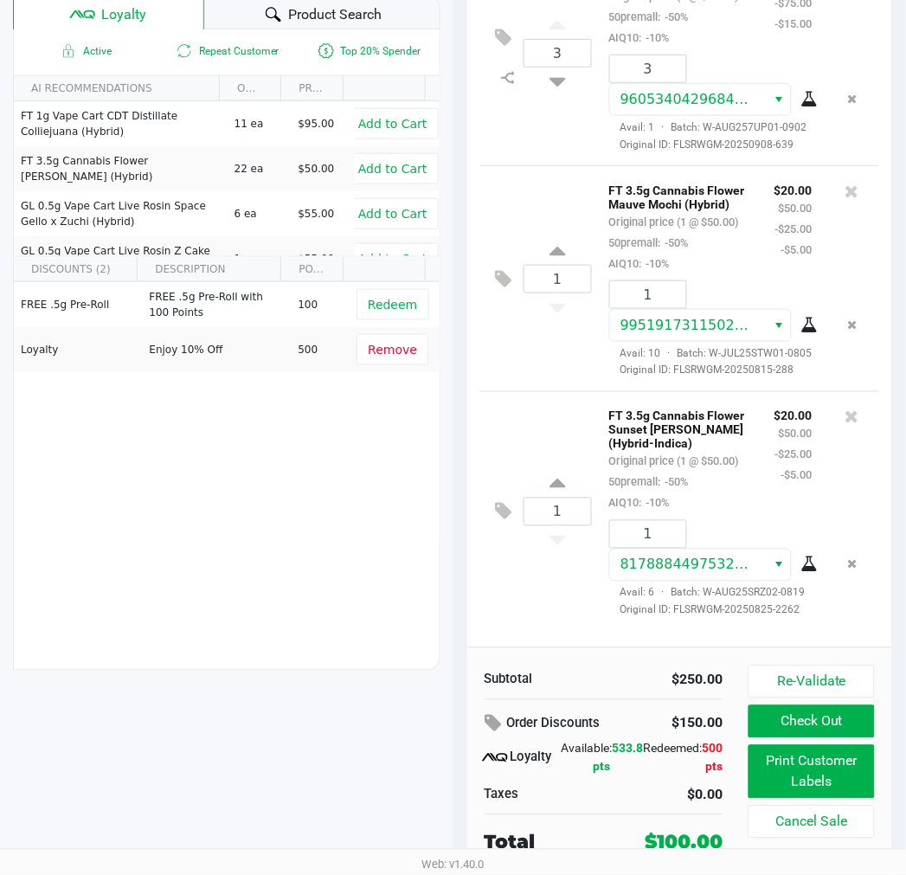
click at [851, 793] on button "Print Customer Labels" at bounding box center [812, 772] width 126 height 54
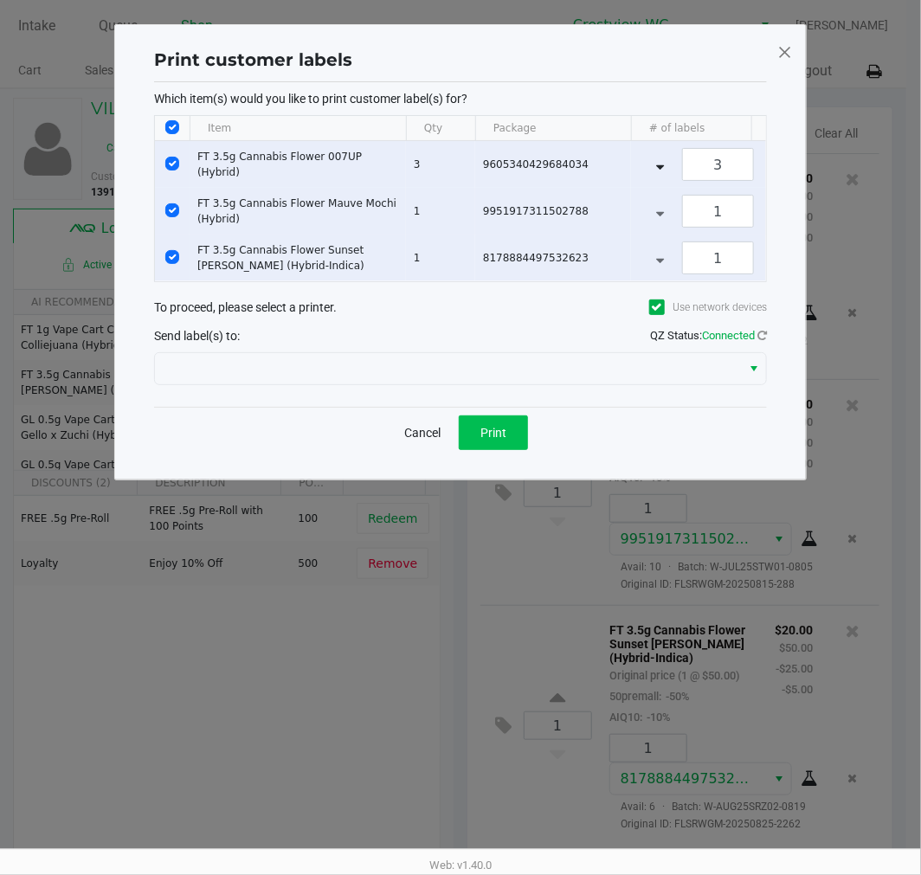
click at [488, 440] on span "Print" at bounding box center [494, 433] width 26 height 14
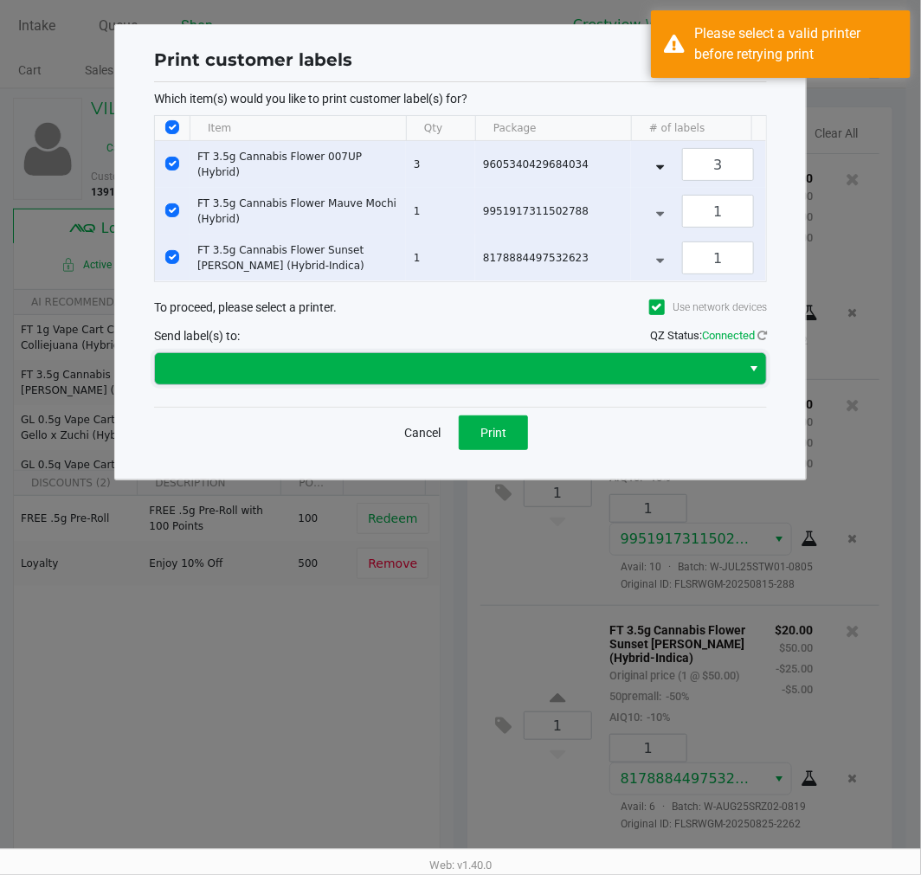
click at [612, 366] on kendo-dropdownlist at bounding box center [460, 368] width 613 height 33
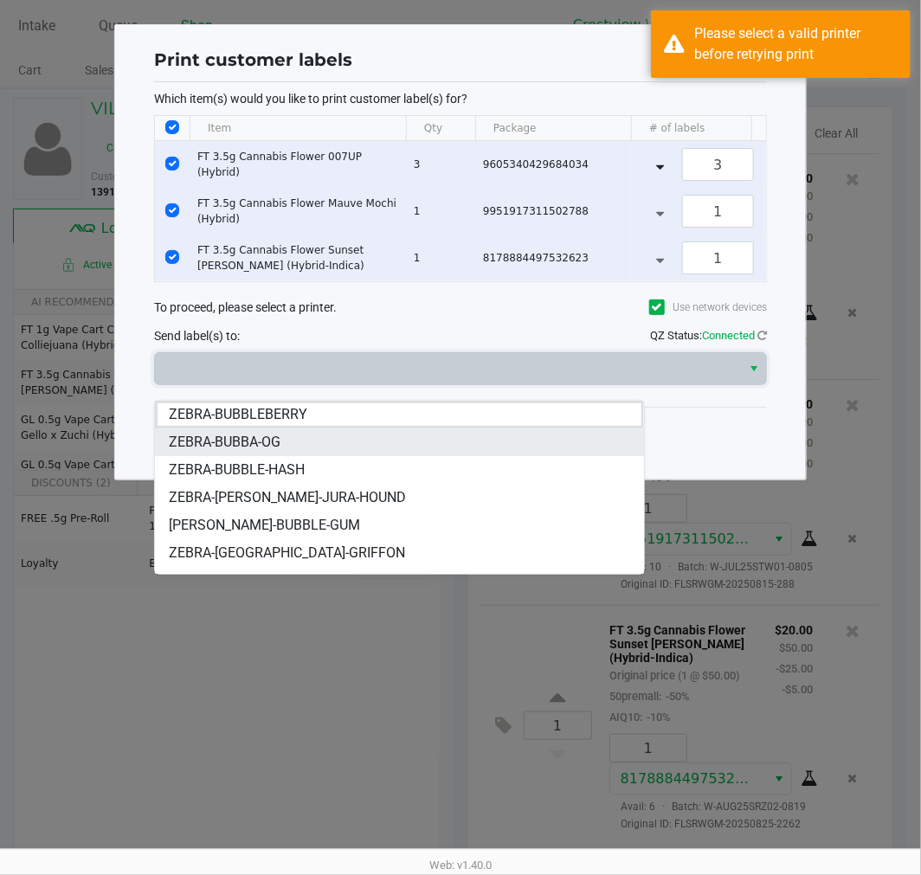
click at [300, 442] on li "ZEBRA-BUBBA-OG" at bounding box center [399, 443] width 488 height 28
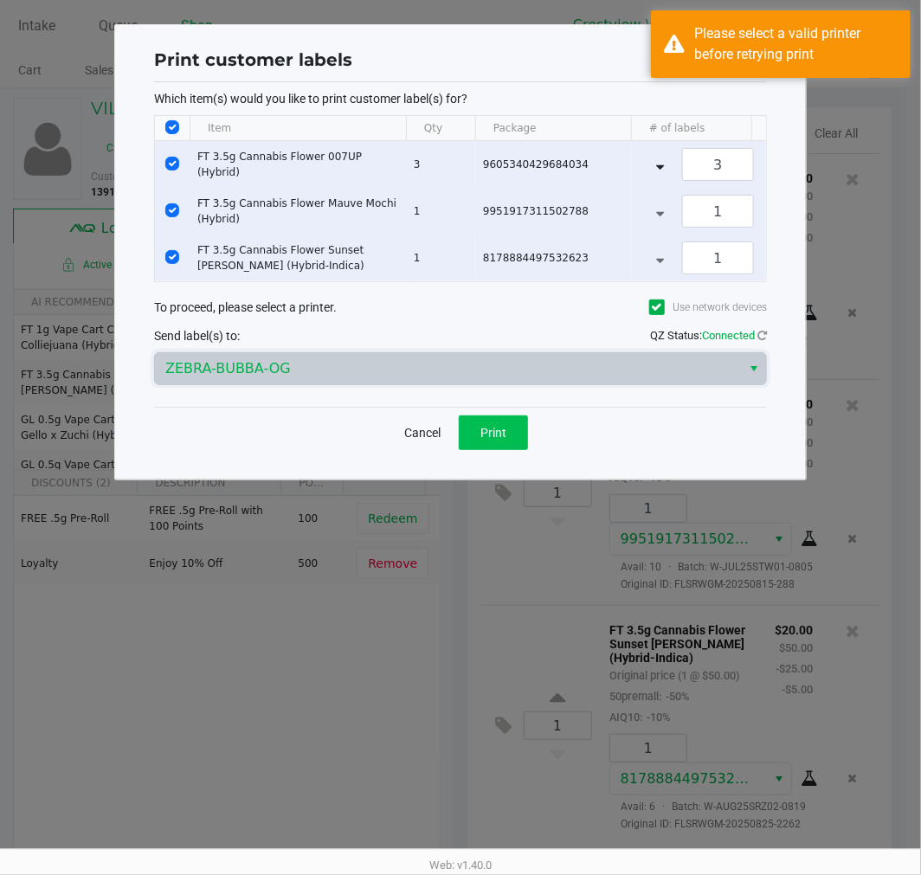
click at [505, 440] on span "Print" at bounding box center [494, 433] width 26 height 14
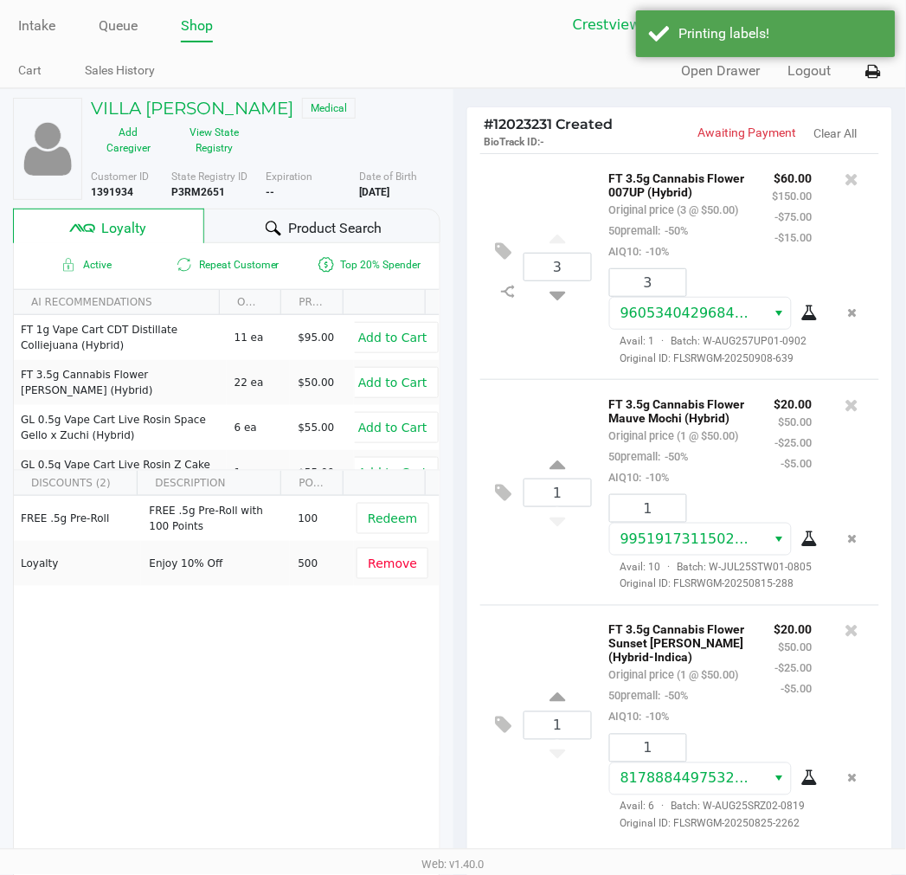
click at [798, 41] on div "Printing labels!" at bounding box center [781, 33] width 203 height 21
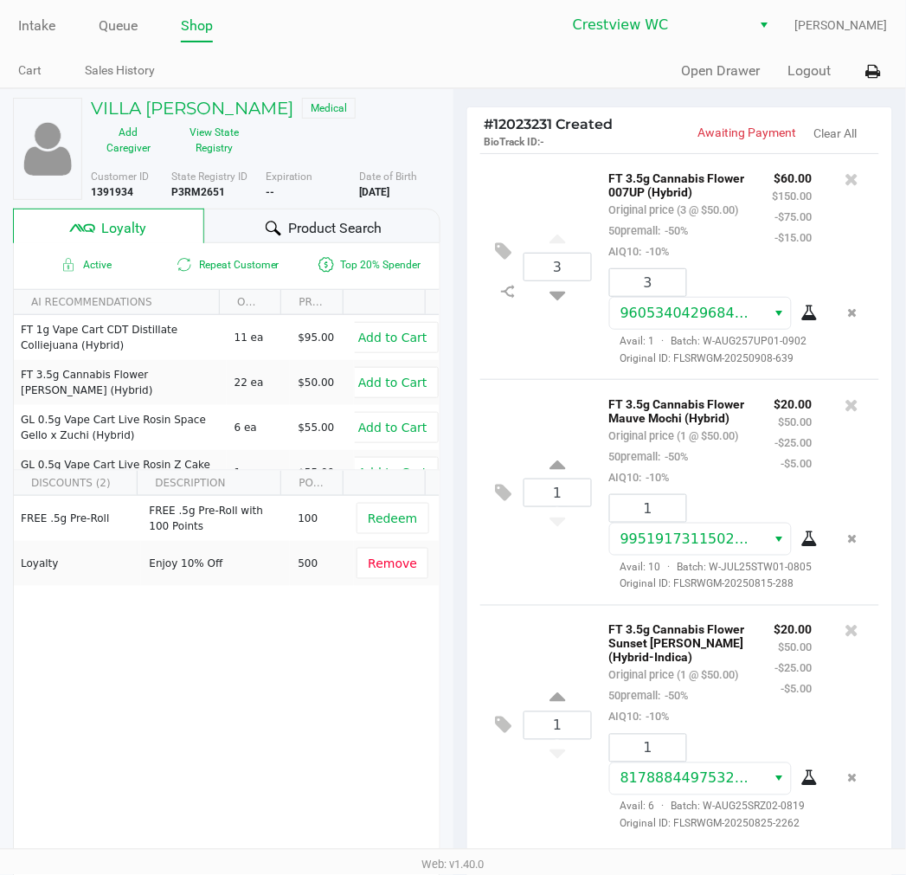
click at [881, 69] on icon at bounding box center [874, 72] width 15 height 12
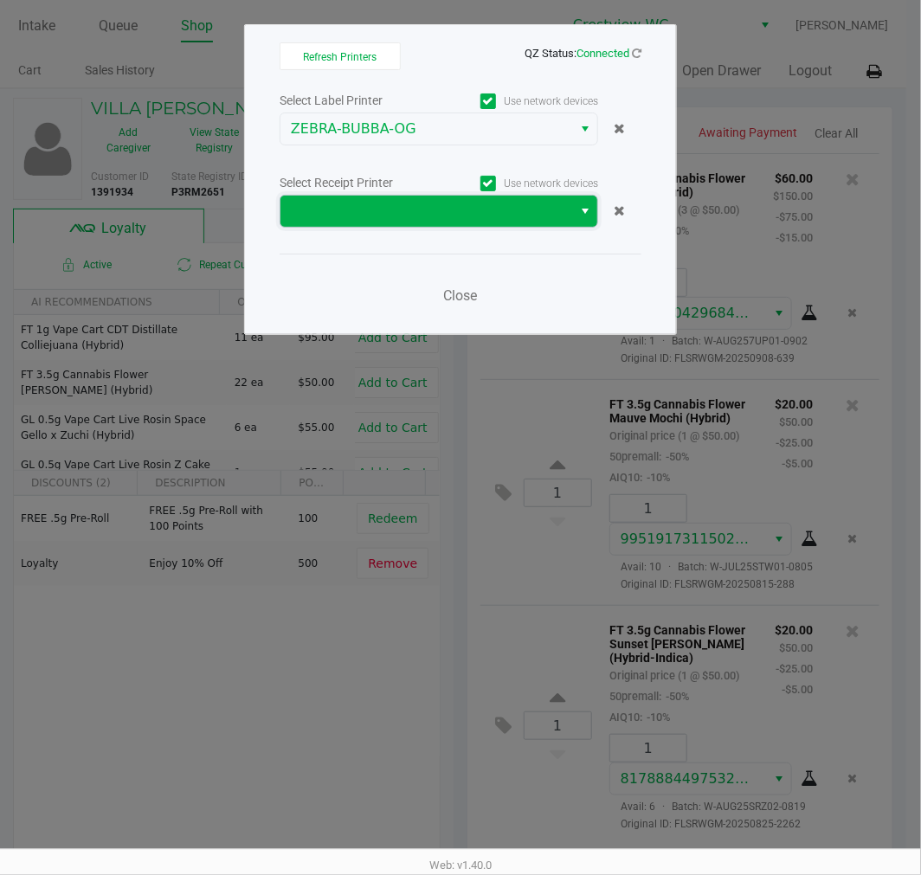
click at [473, 213] on span at bounding box center [426, 211] width 271 height 21
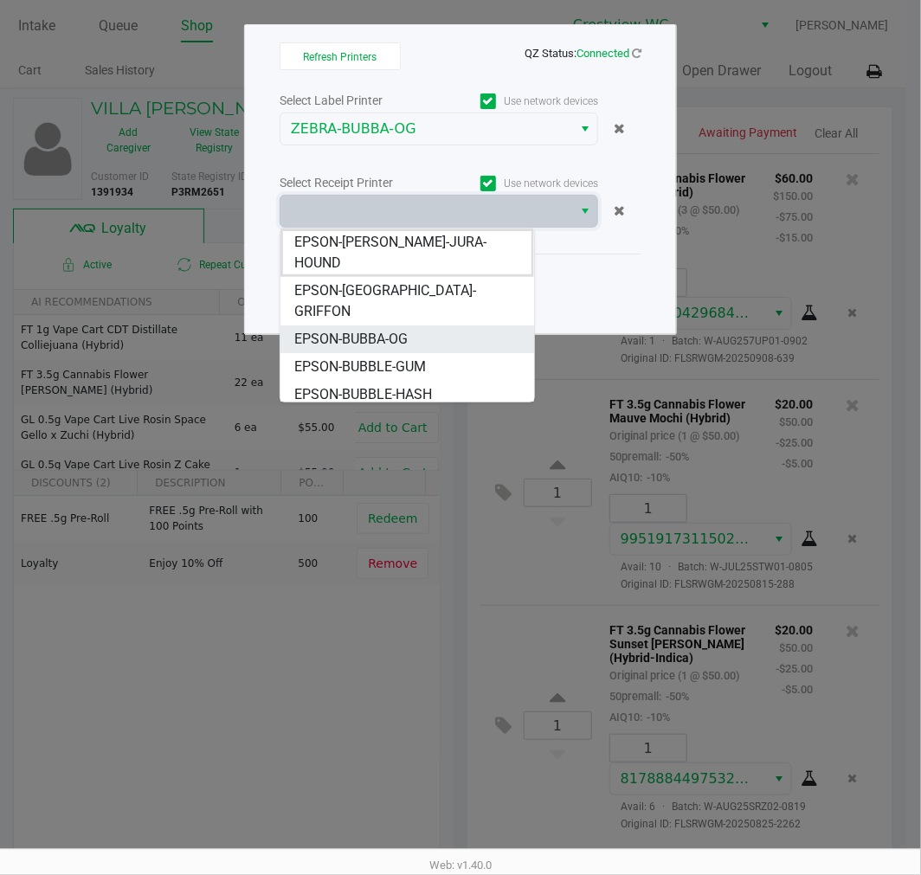
click at [435, 326] on li "EPSON-BUBBA-OG" at bounding box center [407, 340] width 253 height 28
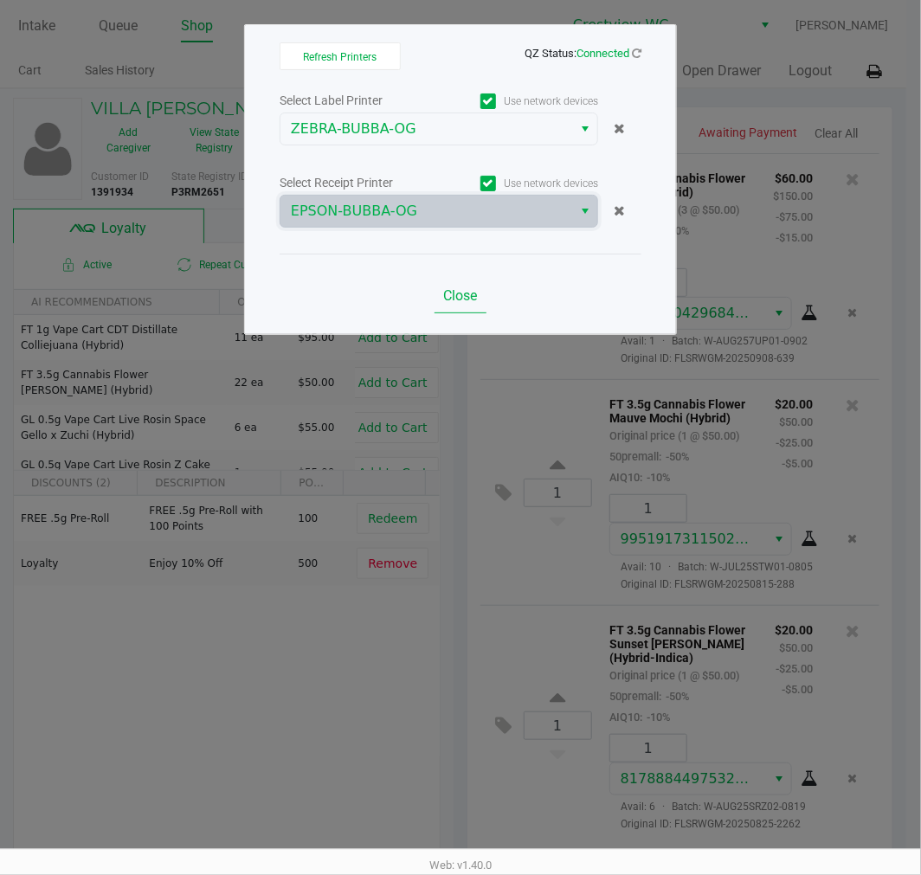
click at [473, 298] on span "Close" at bounding box center [461, 295] width 34 height 16
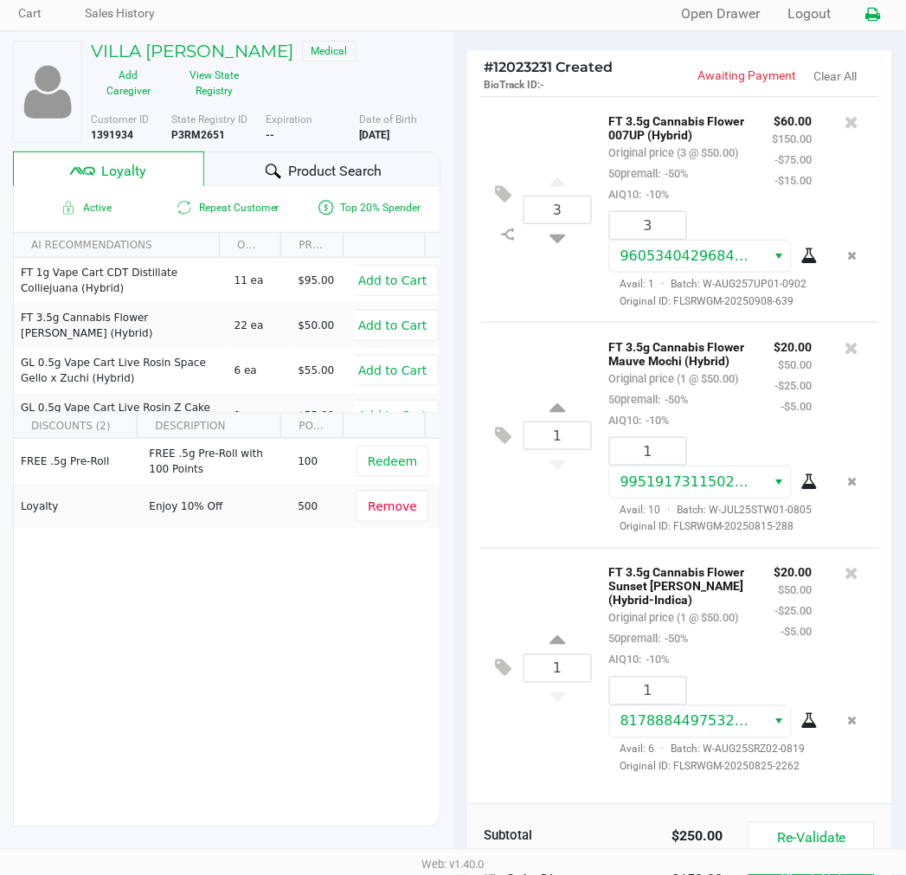
scroll to position [214, 0]
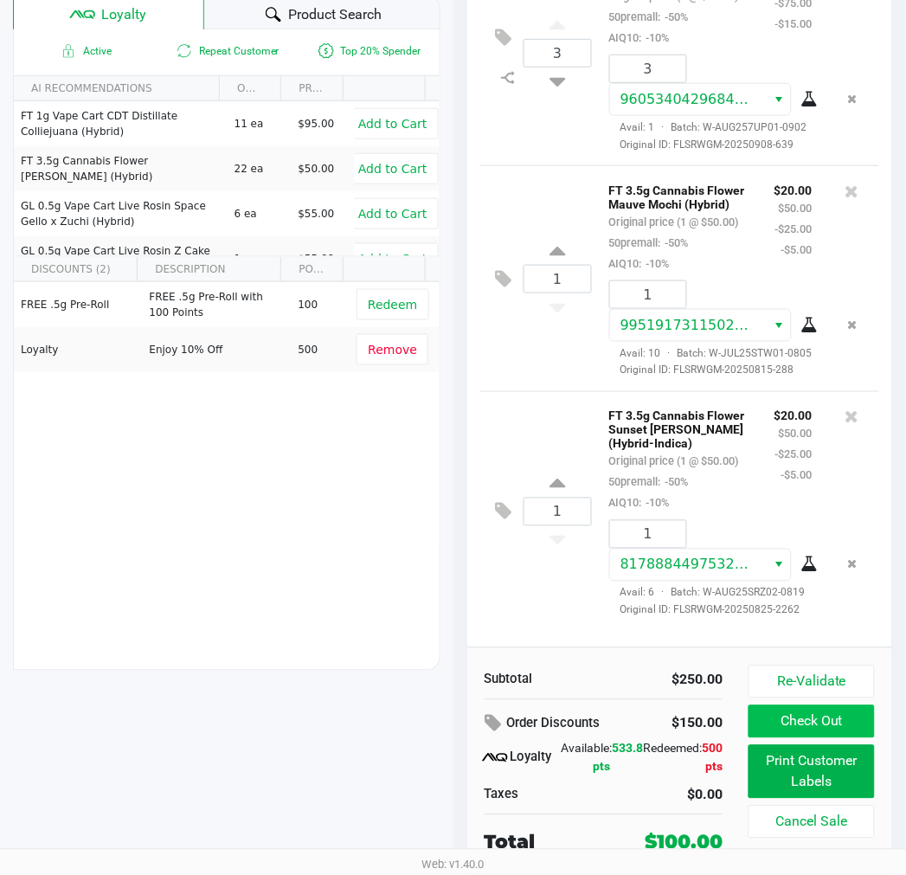
click at [846, 731] on button "Check Out" at bounding box center [812, 722] width 126 height 33
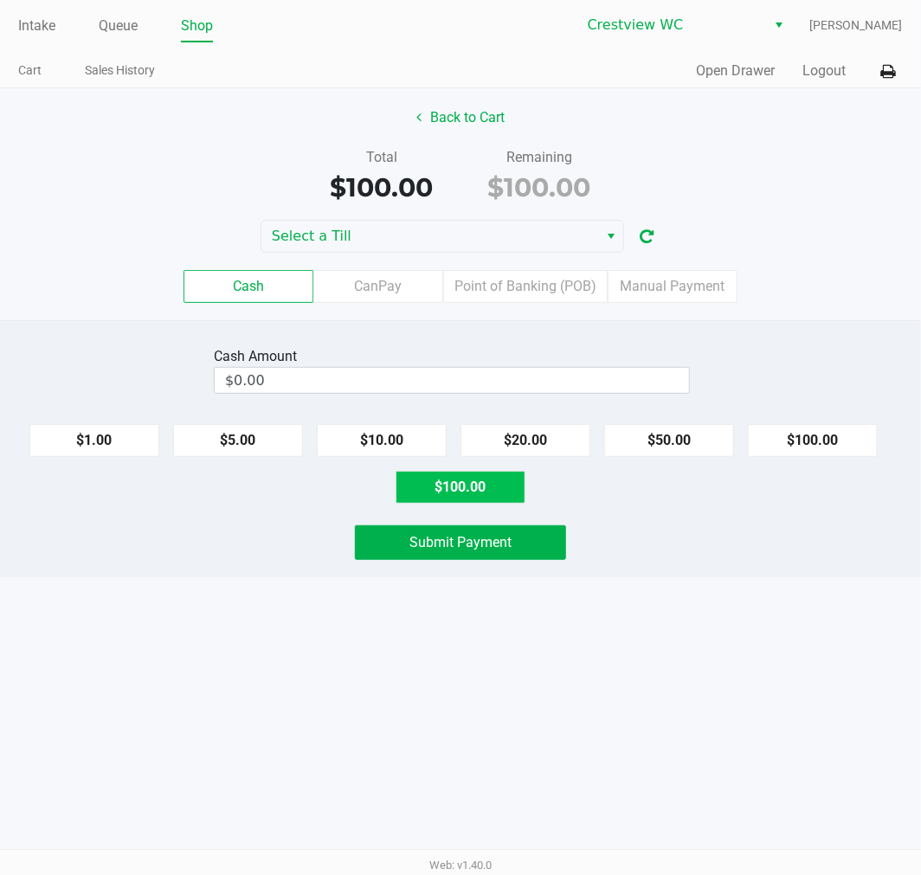
click at [504, 482] on button "$100.00" at bounding box center [461, 487] width 130 height 33
type input "$100.00"
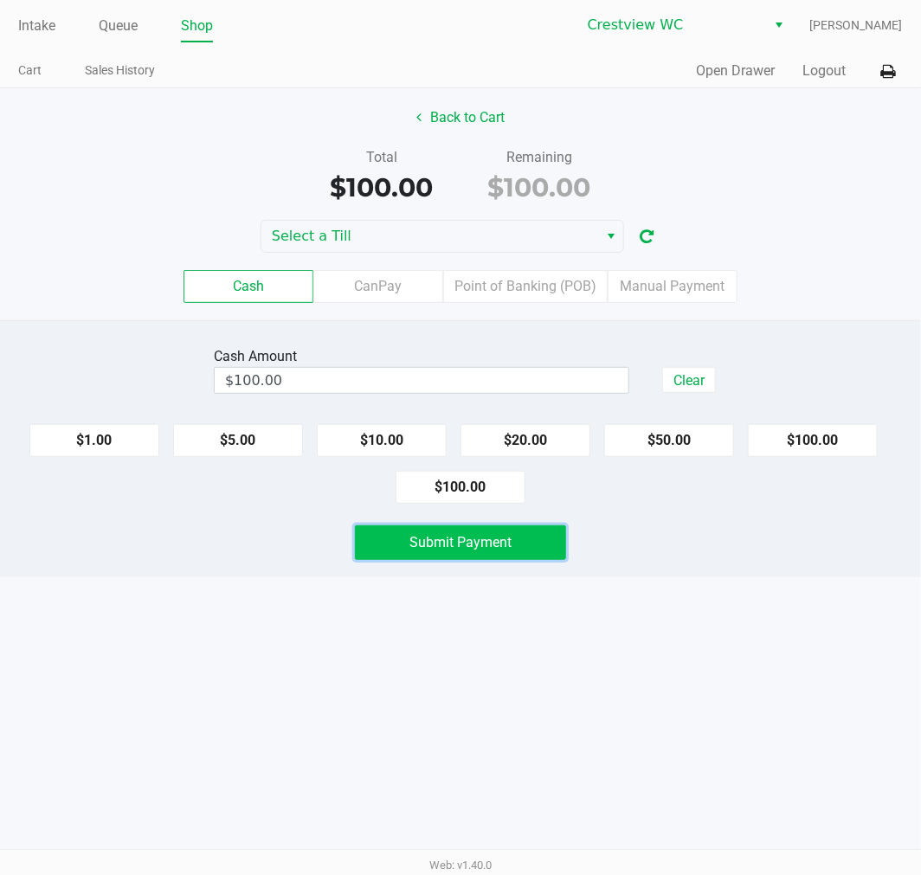
click at [558, 532] on button "Submit Payment" at bounding box center [460, 543] width 211 height 35
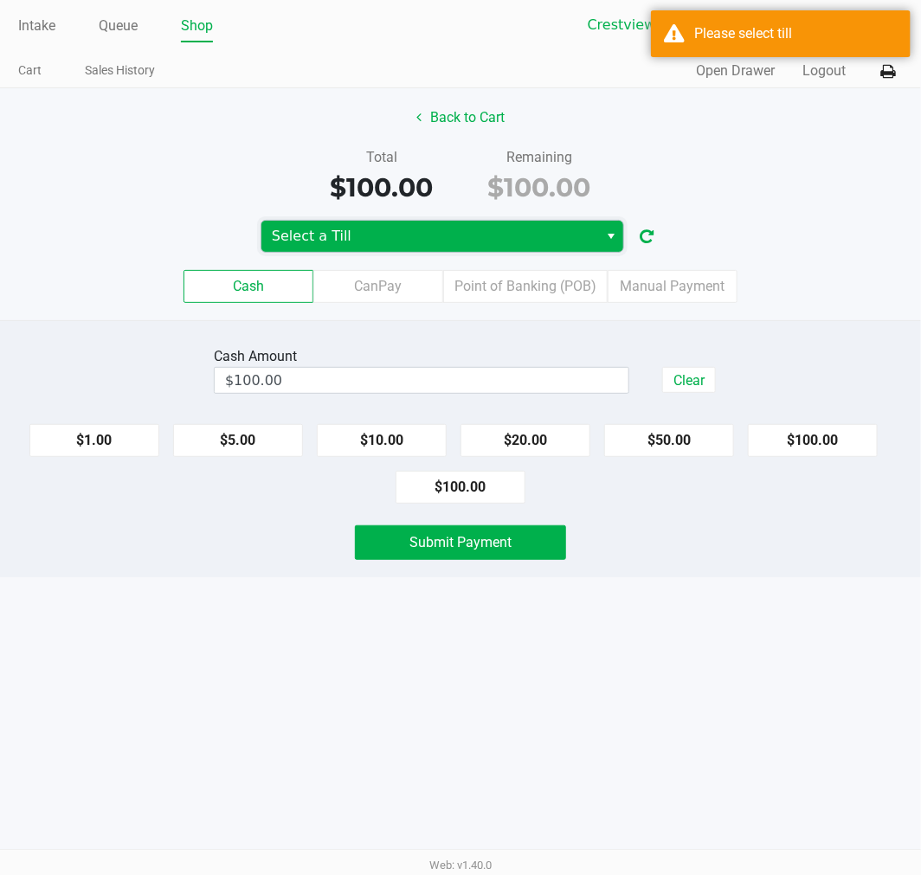
click at [505, 252] on span "Select a Till" at bounding box center [429, 236] width 337 height 31
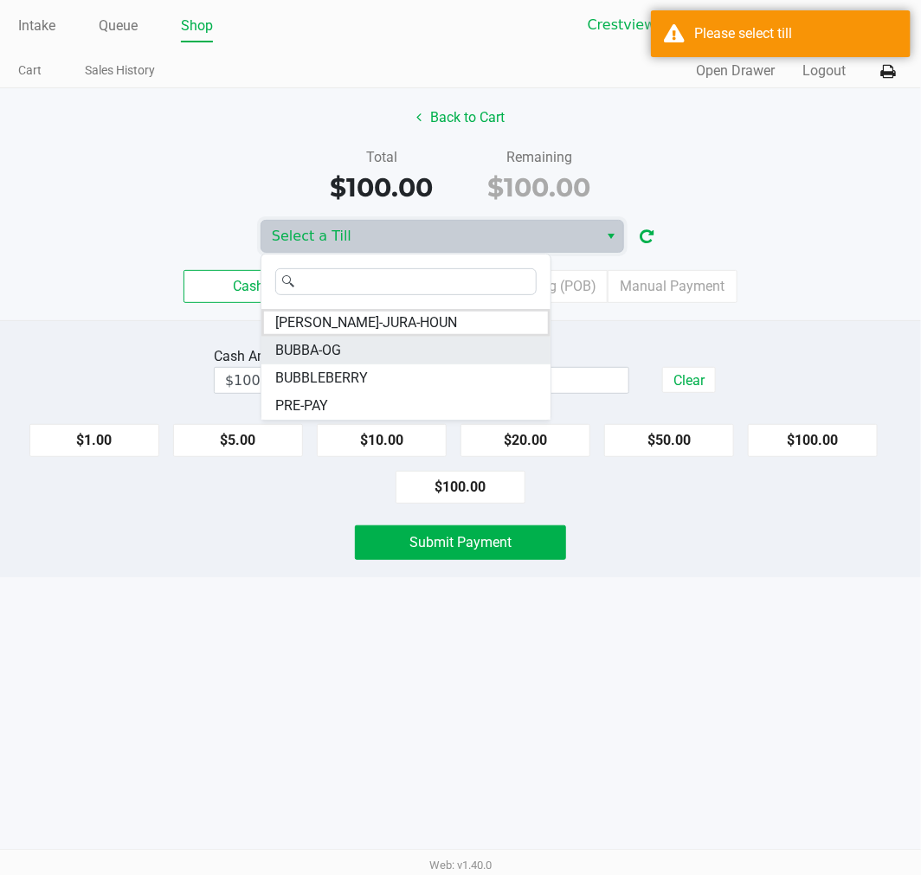
click at [365, 356] on li "BUBBA-OG" at bounding box center [405, 351] width 289 height 28
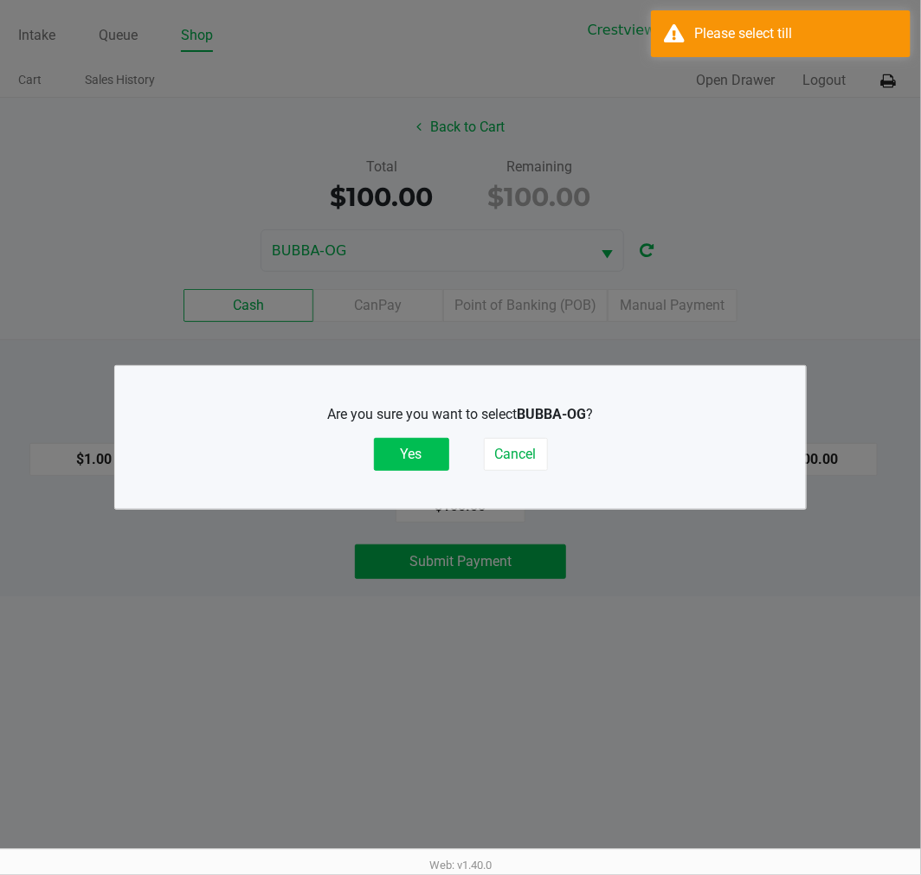
click at [410, 453] on button "Yes" at bounding box center [411, 454] width 75 height 33
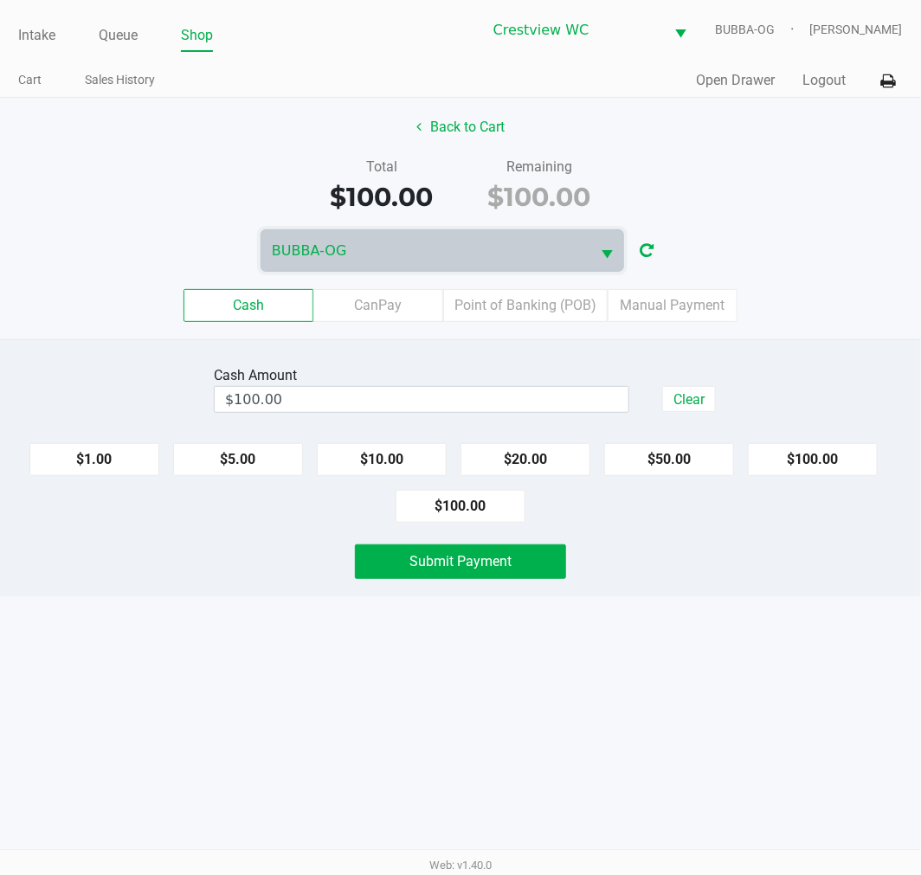
click at [606, 697] on div "Intake Queue Shop Crestview WC BUBBA-OG Carmen Vinciguerra Cart Sales History Q…" at bounding box center [460, 437] width 921 height 875
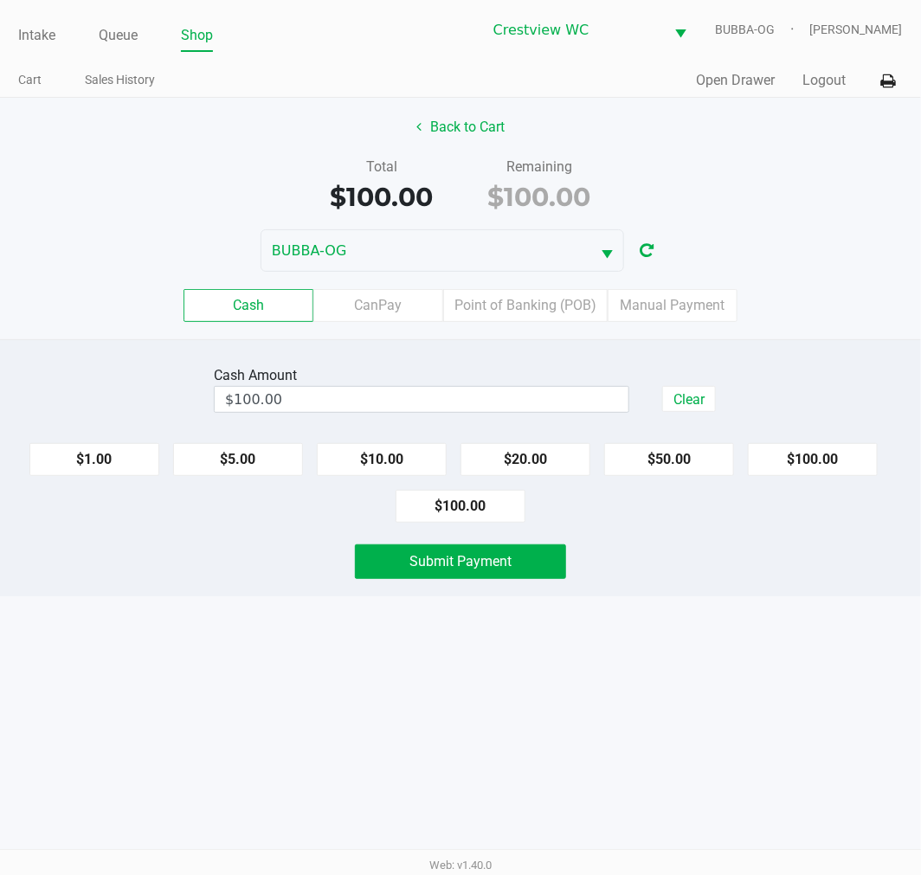
click at [539, 566] on button "Submit Payment" at bounding box center [460, 562] width 211 height 35
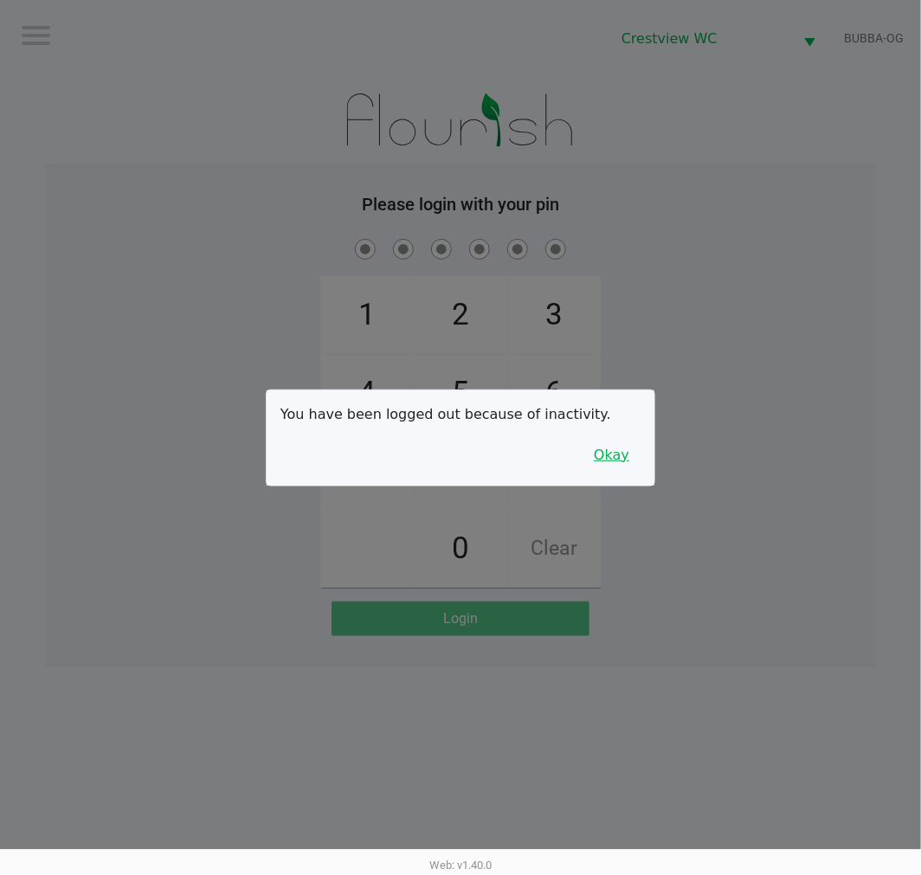
click at [621, 452] on button "Okay" at bounding box center [612, 455] width 58 height 33
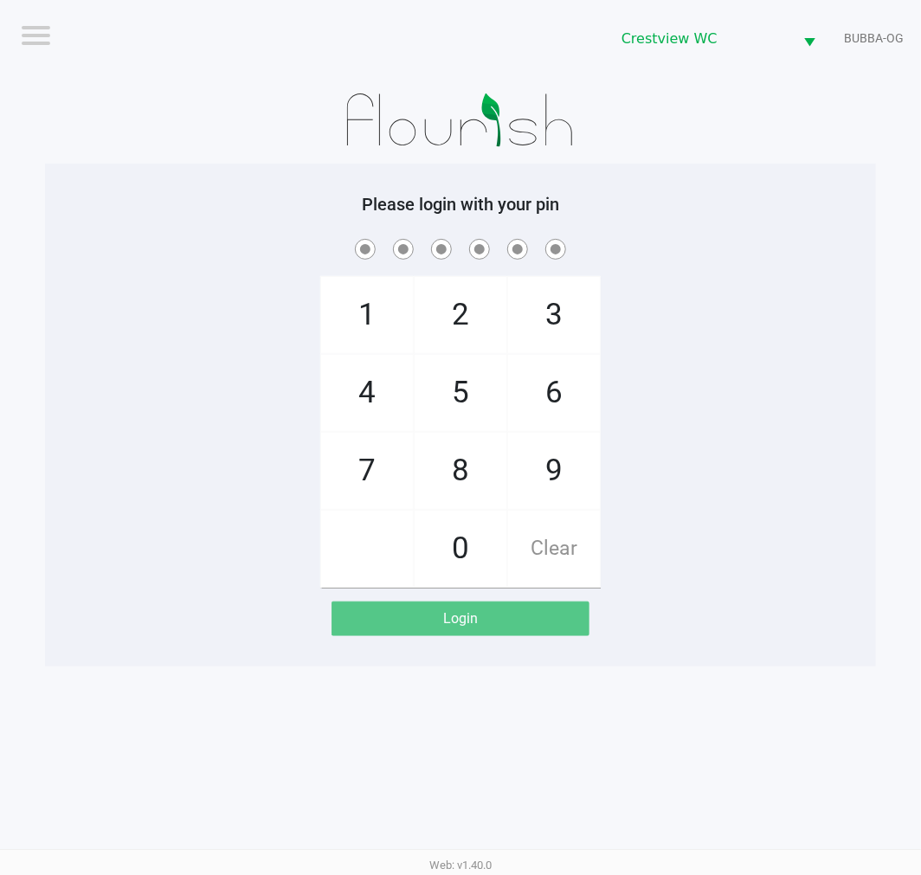
click at [704, 393] on div "1 4 7 2 5 8 0 3 6 9 Clear" at bounding box center [460, 411] width 831 height 352
click at [747, 559] on div "1 4 7 2 5 8 0 3 6 9 Clear" at bounding box center [460, 411] width 831 height 352
checkbox input "true"
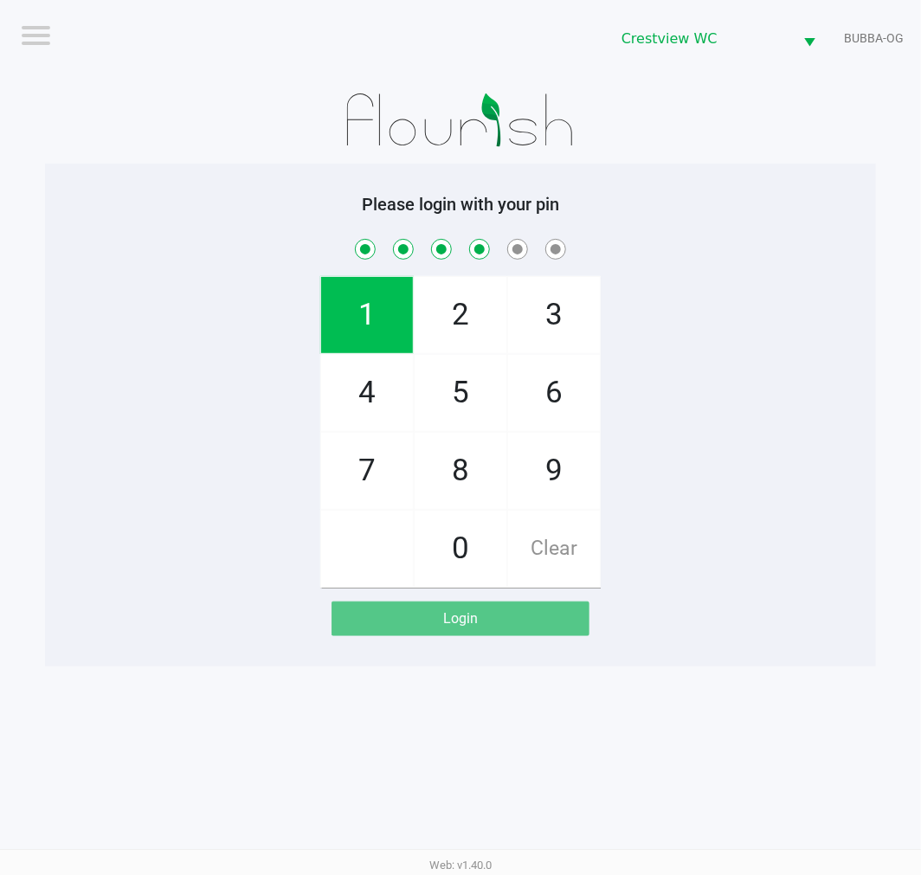
checkbox input "true"
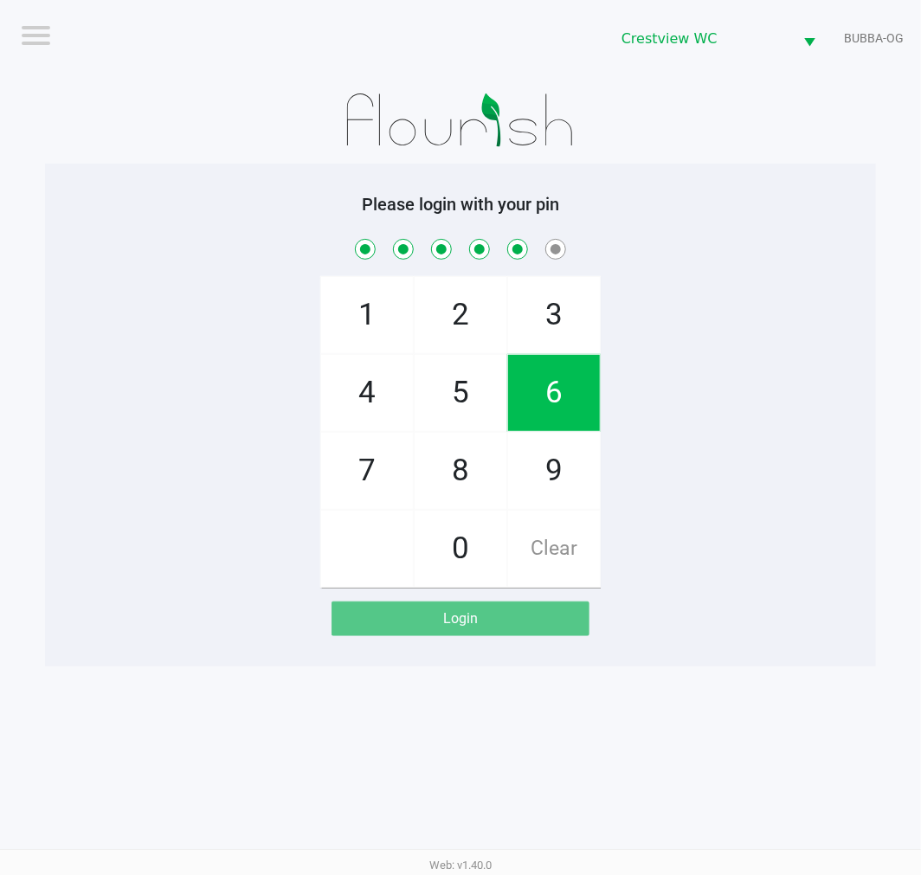
checkbox input "true"
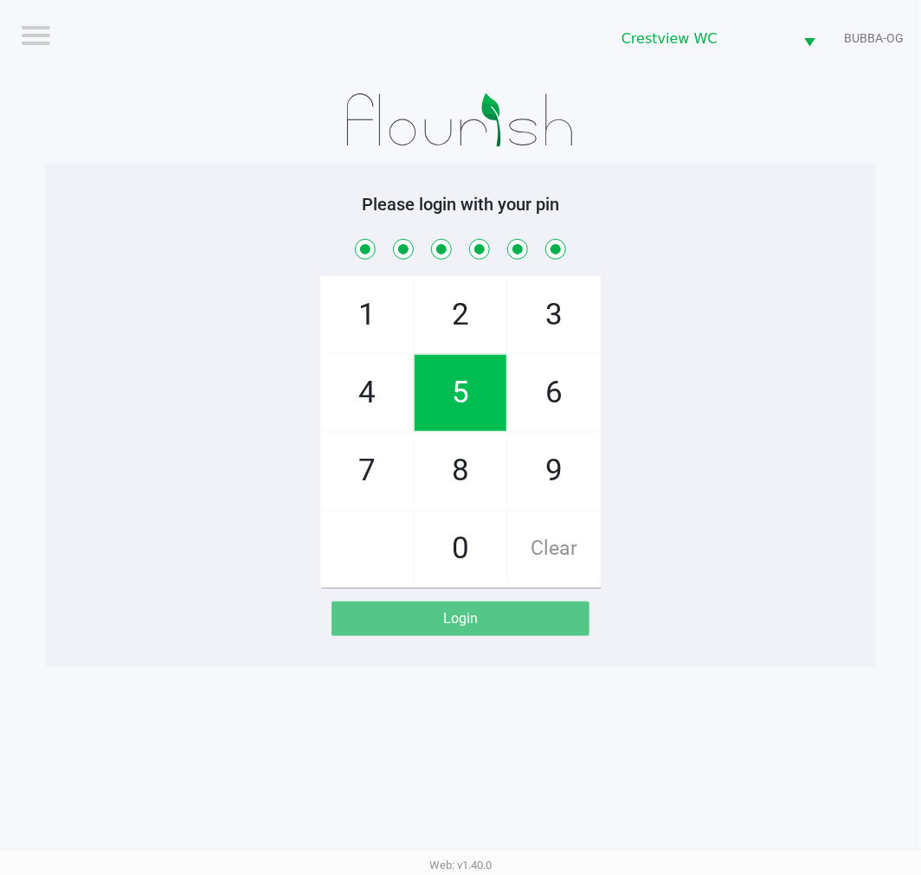
checkbox input "true"
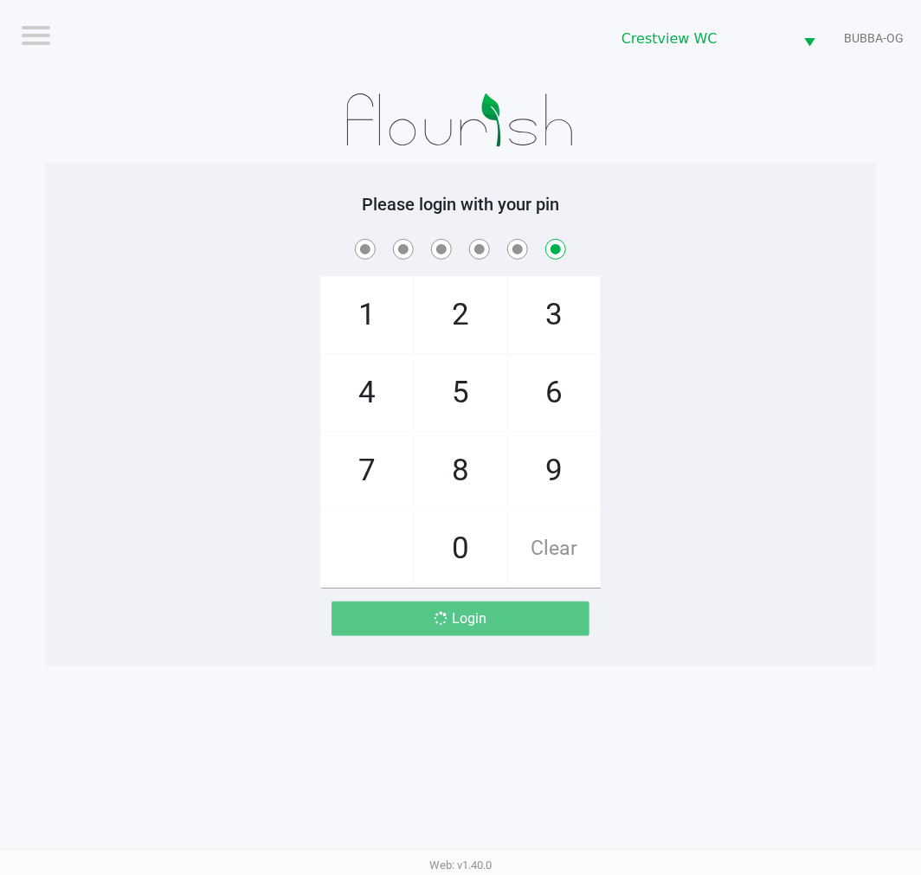
checkbox input "false"
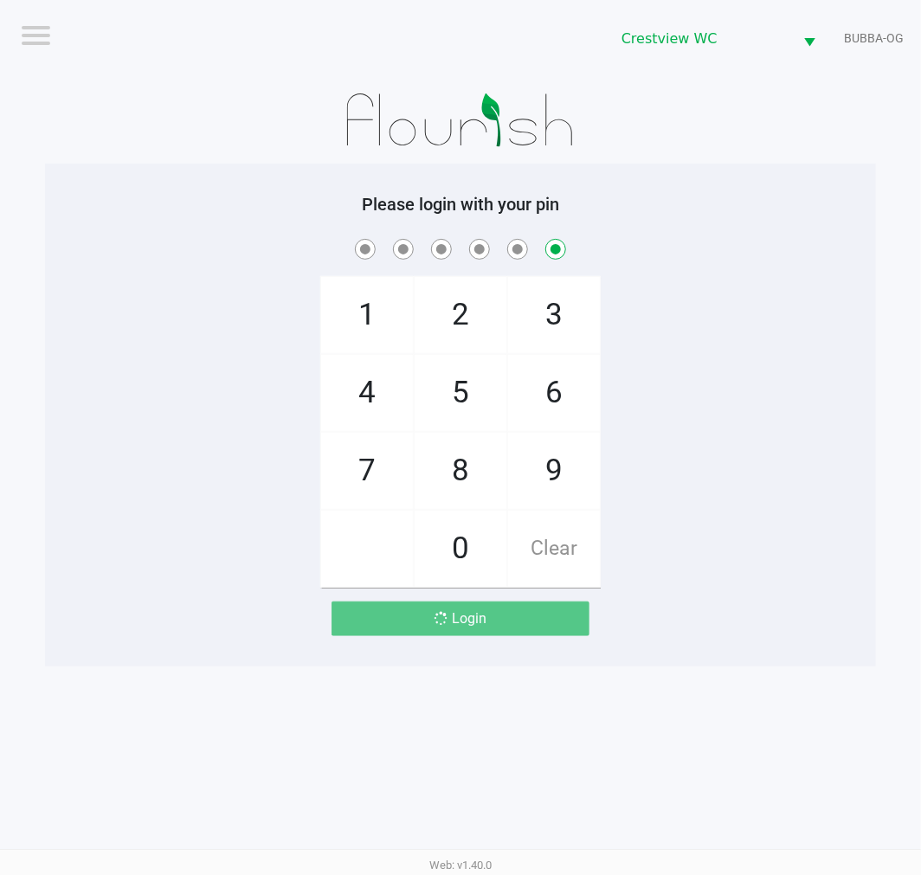
checkbox input "false"
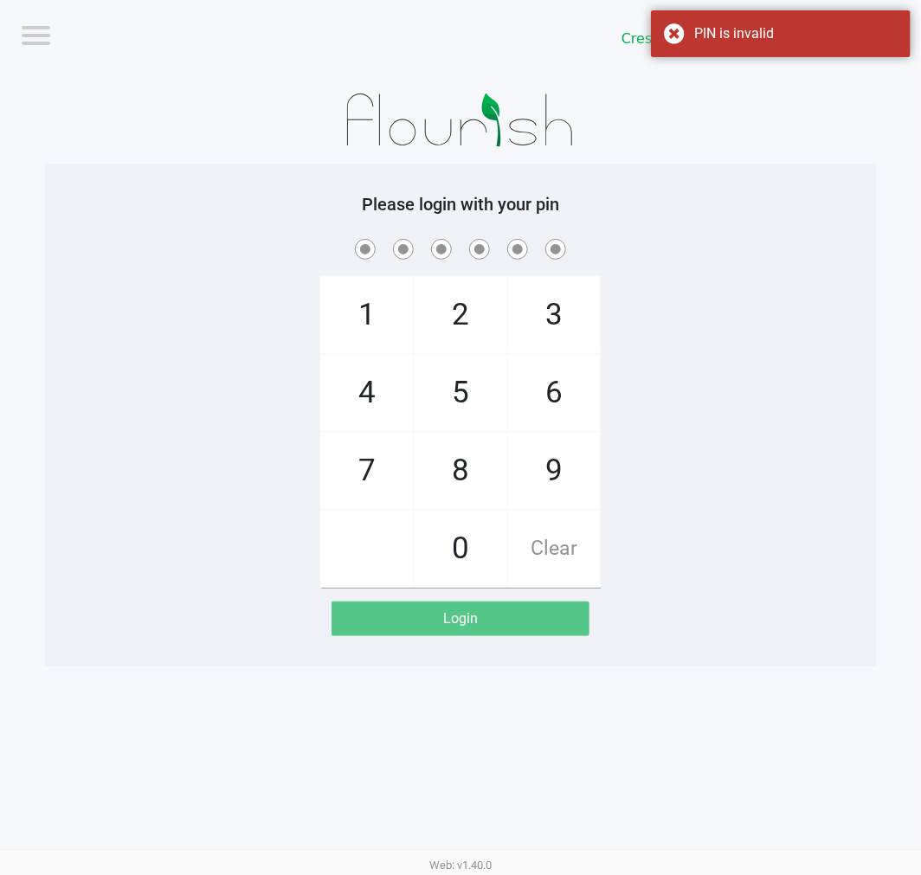
checkbox input "true"
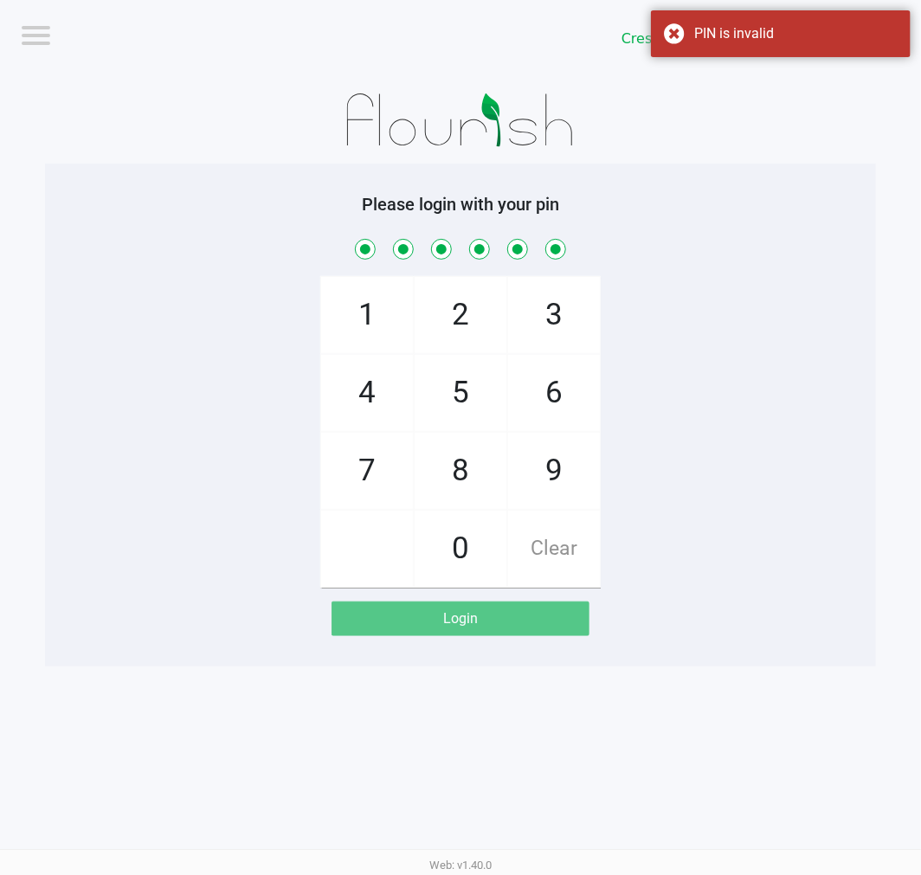
checkbox input "true"
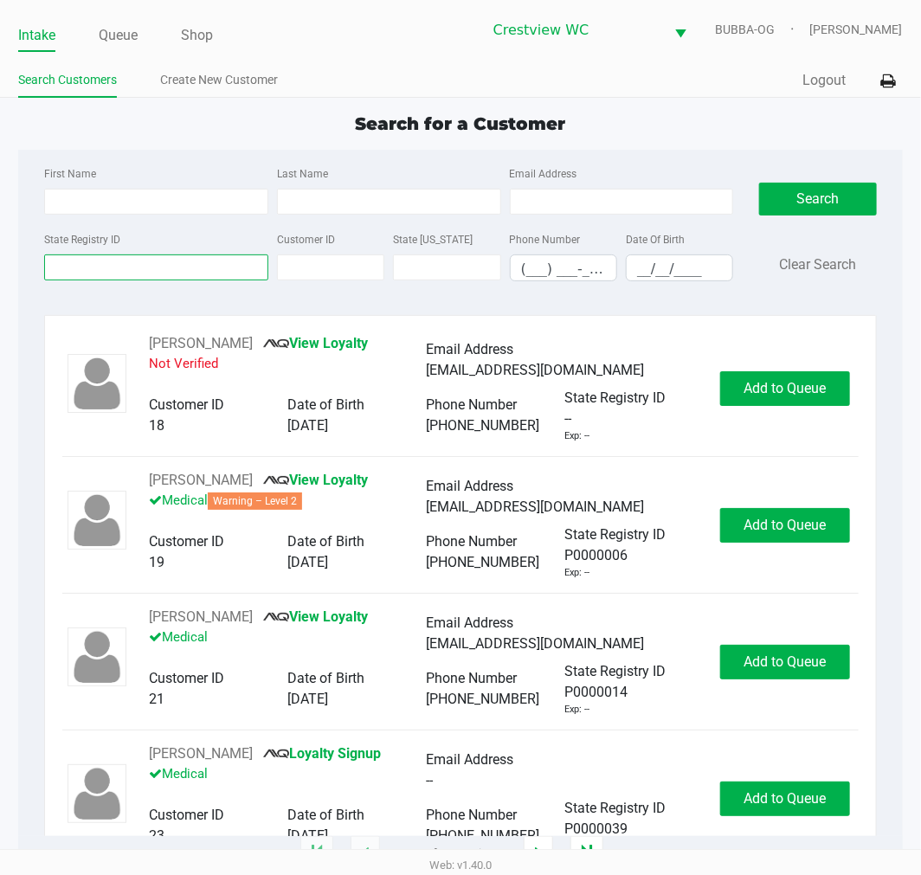
click at [192, 261] on input "State Registry ID" at bounding box center [156, 268] width 224 height 26
type input "p0rm5831"
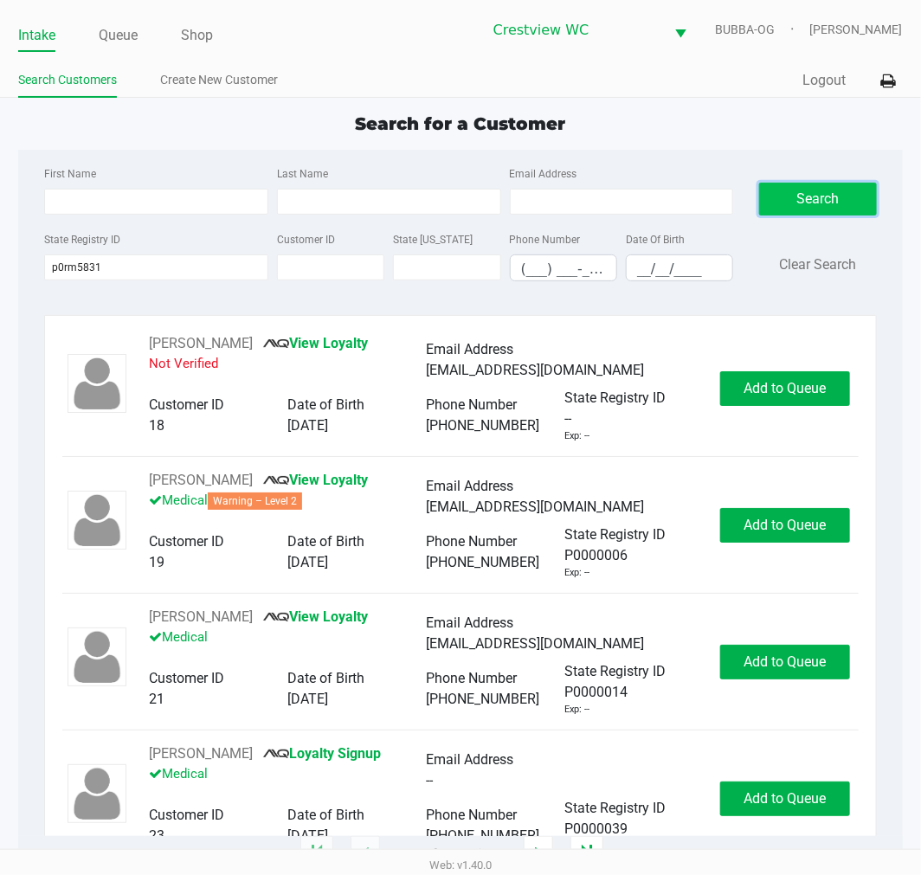
click at [829, 197] on button "Search" at bounding box center [817, 199] width 117 height 33
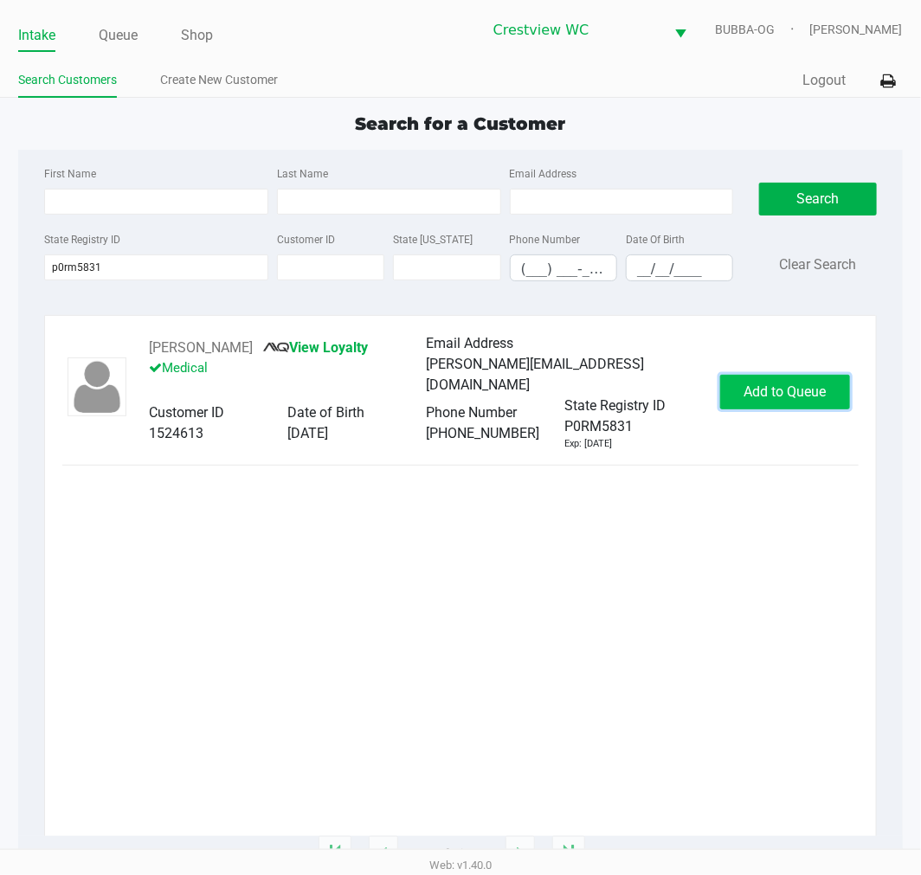
click at [809, 398] on button "Add to Queue" at bounding box center [785, 392] width 130 height 35
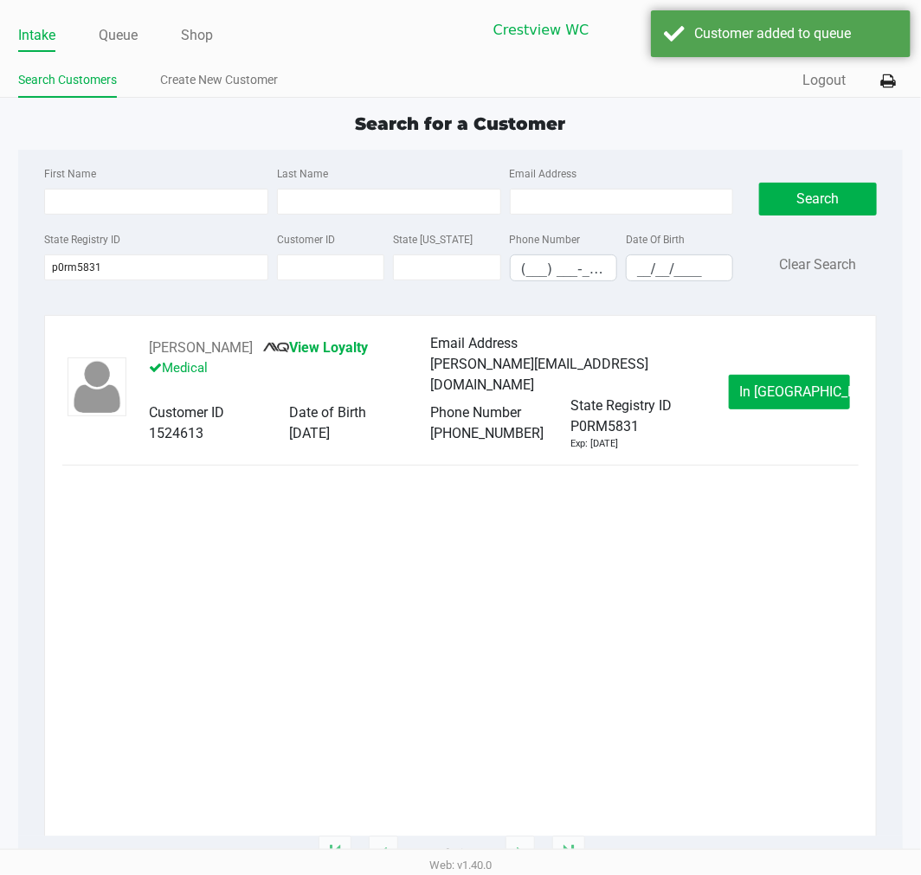
click at [768, 375] on button "In Queue" at bounding box center [789, 392] width 121 height 35
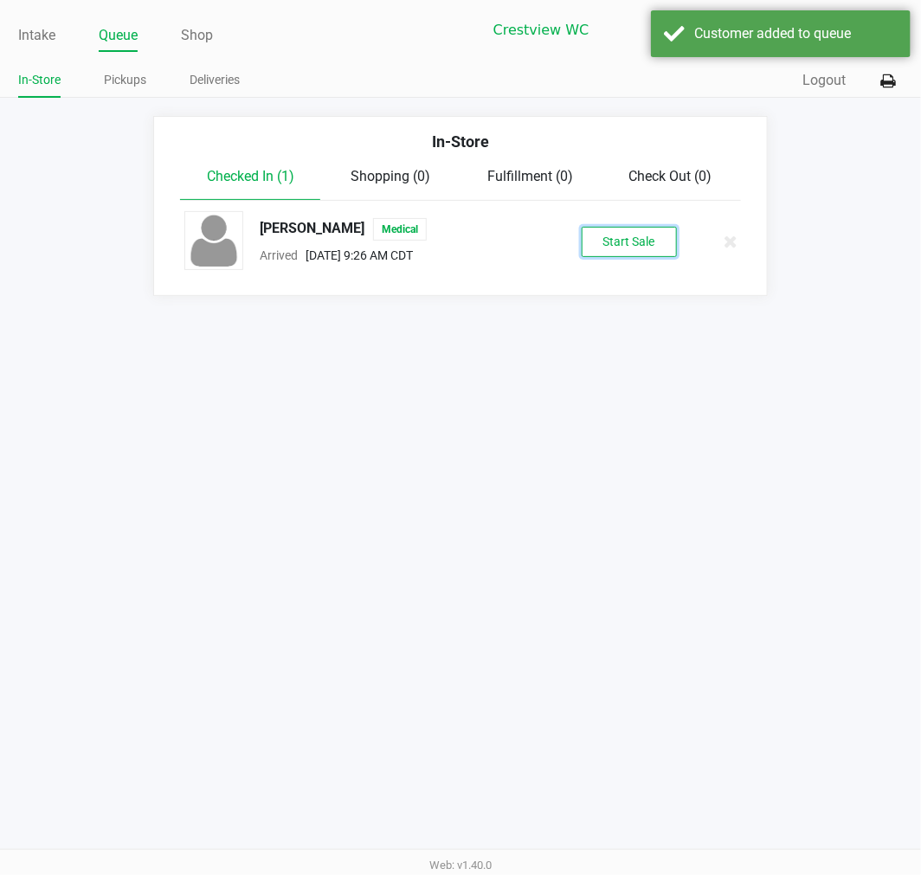
click at [661, 244] on button "Start Sale" at bounding box center [629, 242] width 95 height 30
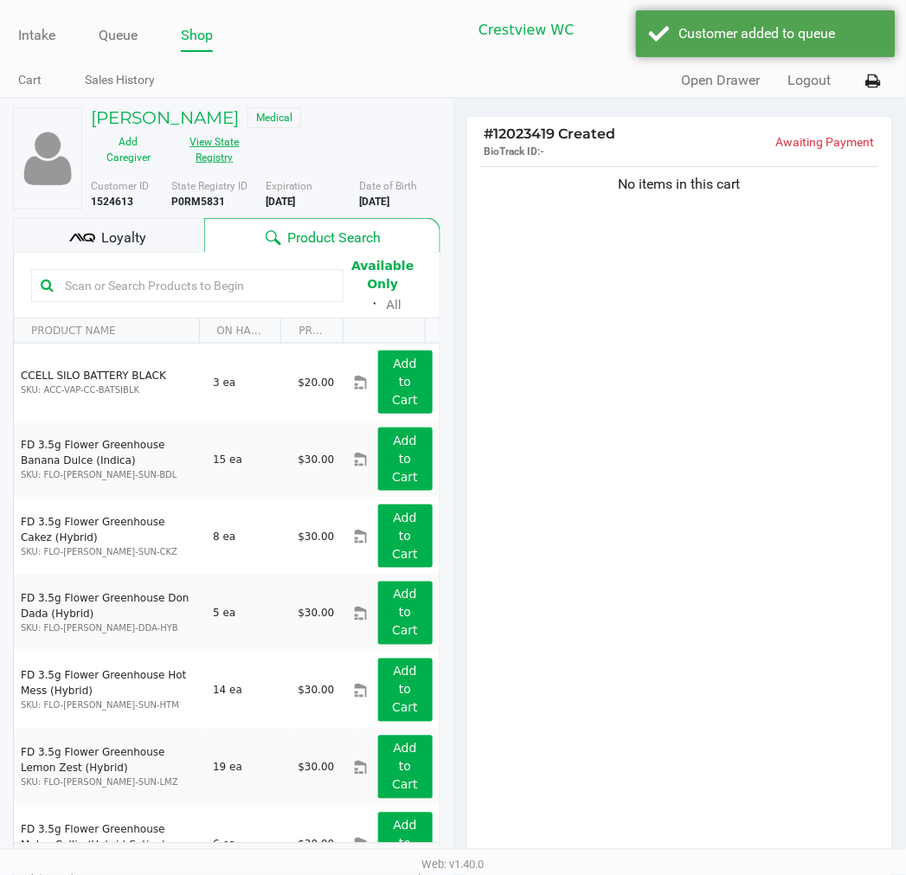
click at [197, 151] on button "View State Registry" at bounding box center [209, 149] width 87 height 43
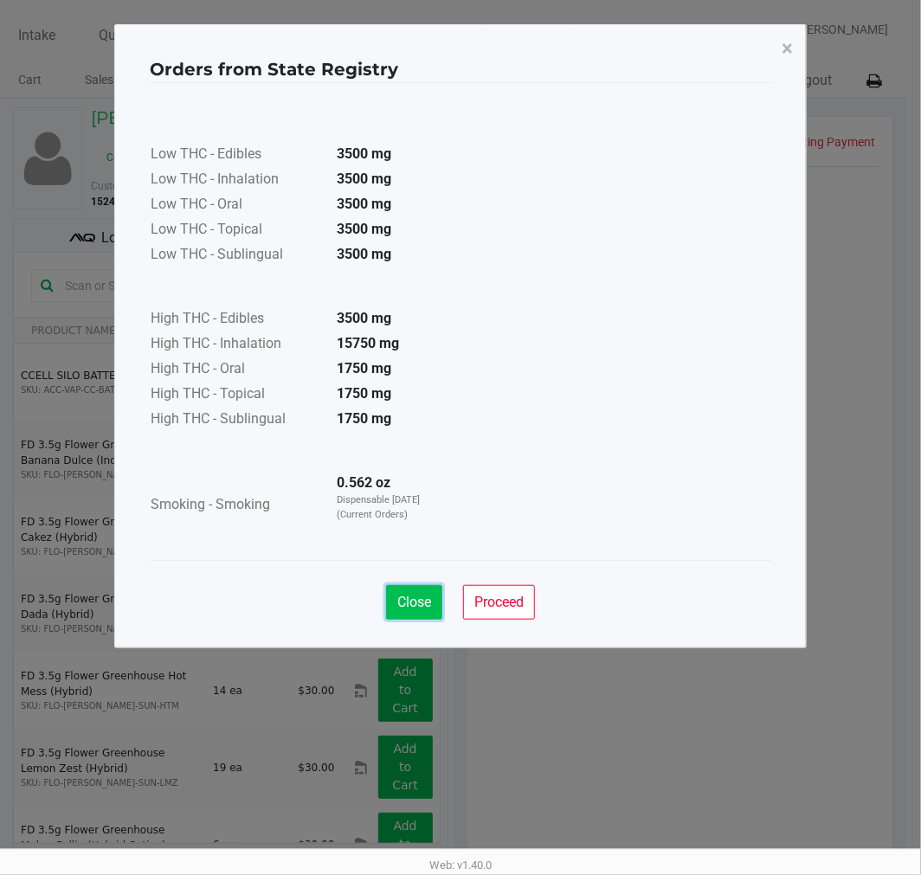
click at [435, 612] on button "Close" at bounding box center [414, 602] width 56 height 35
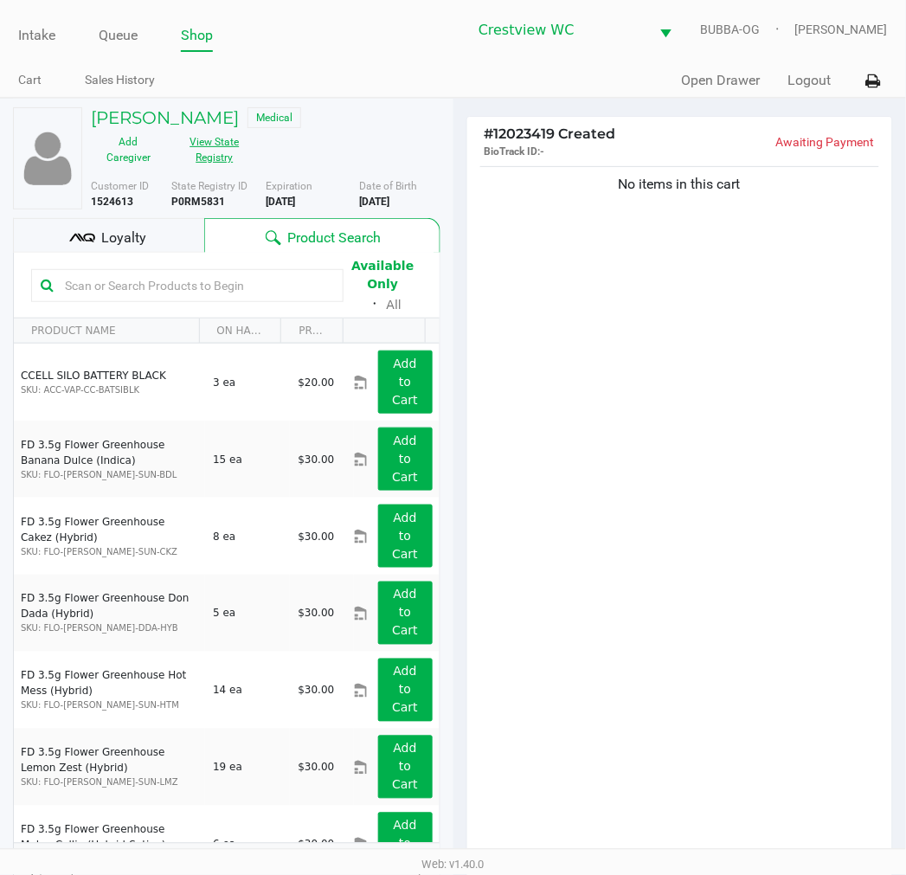
click at [228, 158] on button "View State Registry" at bounding box center [209, 149] width 87 height 43
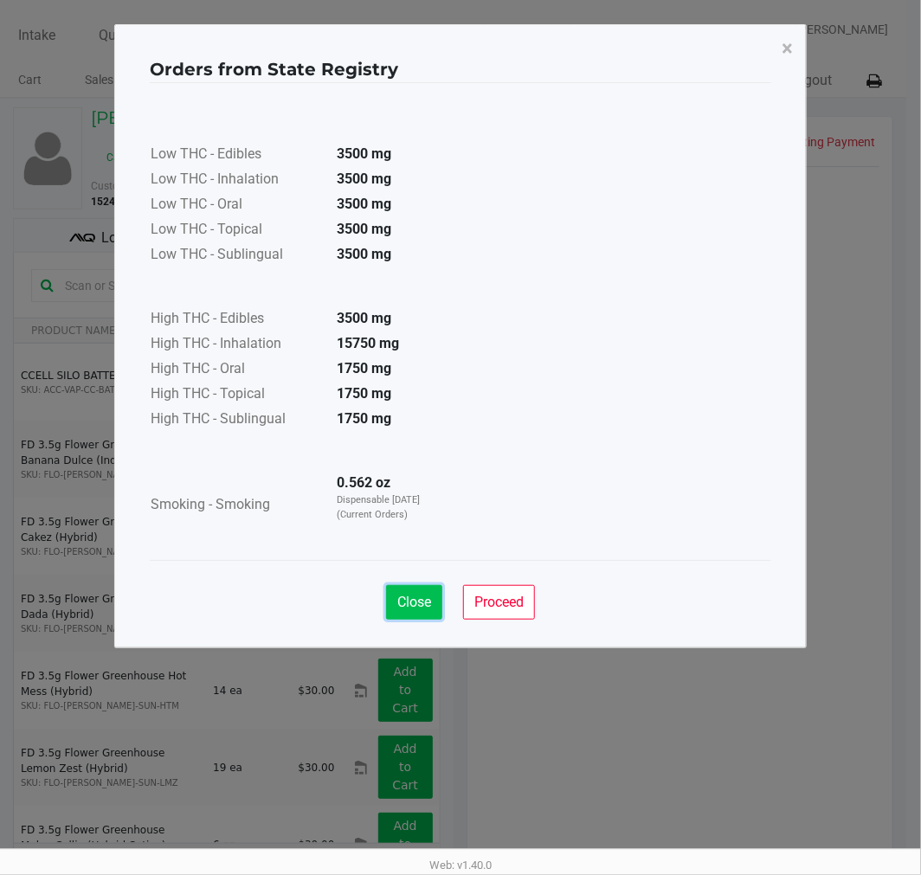
click at [436, 618] on button "Close" at bounding box center [414, 602] width 56 height 35
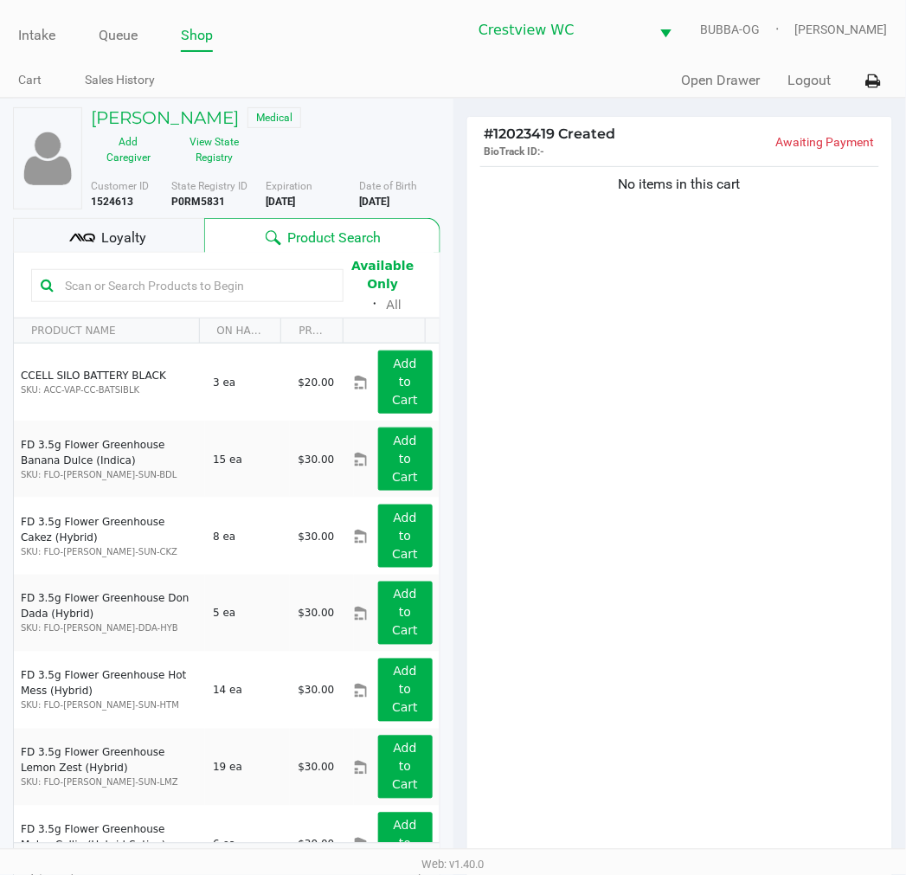
click at [580, 539] on div "No items in this cart" at bounding box center [681, 517] width 426 height 708
click at [165, 283] on input "text" at bounding box center [196, 286] width 276 height 26
click at [89, 238] on icon at bounding box center [89, 238] width 12 height 9
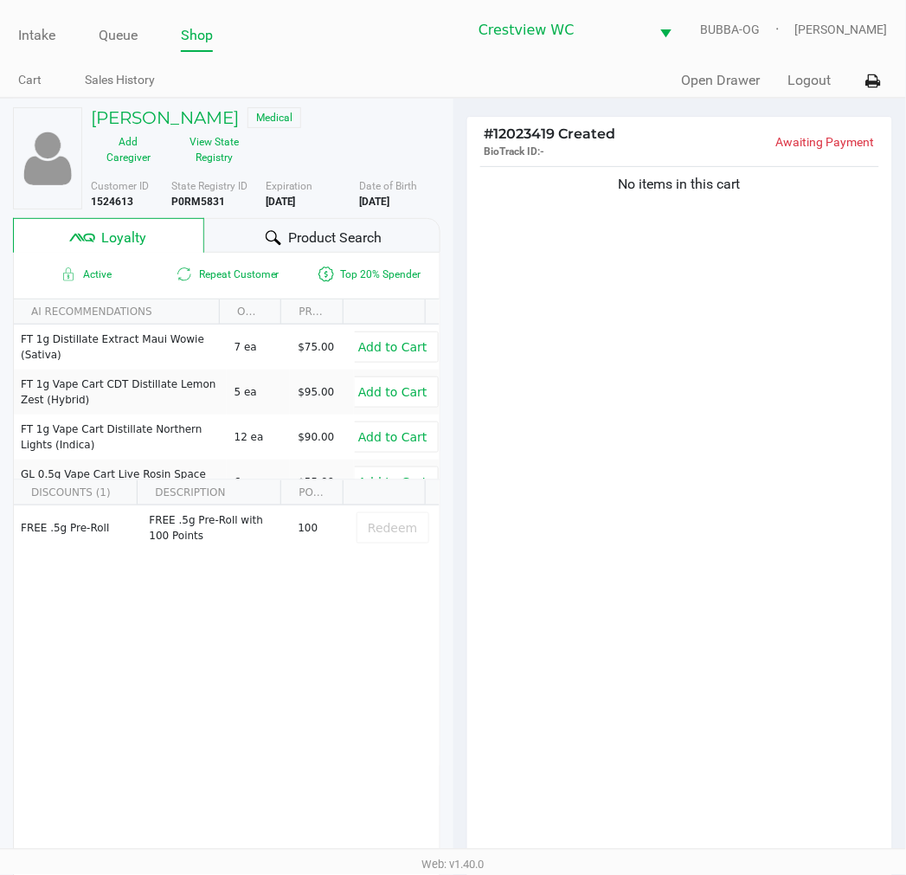
click at [299, 221] on div "Product Search" at bounding box center [321, 235] width 235 height 35
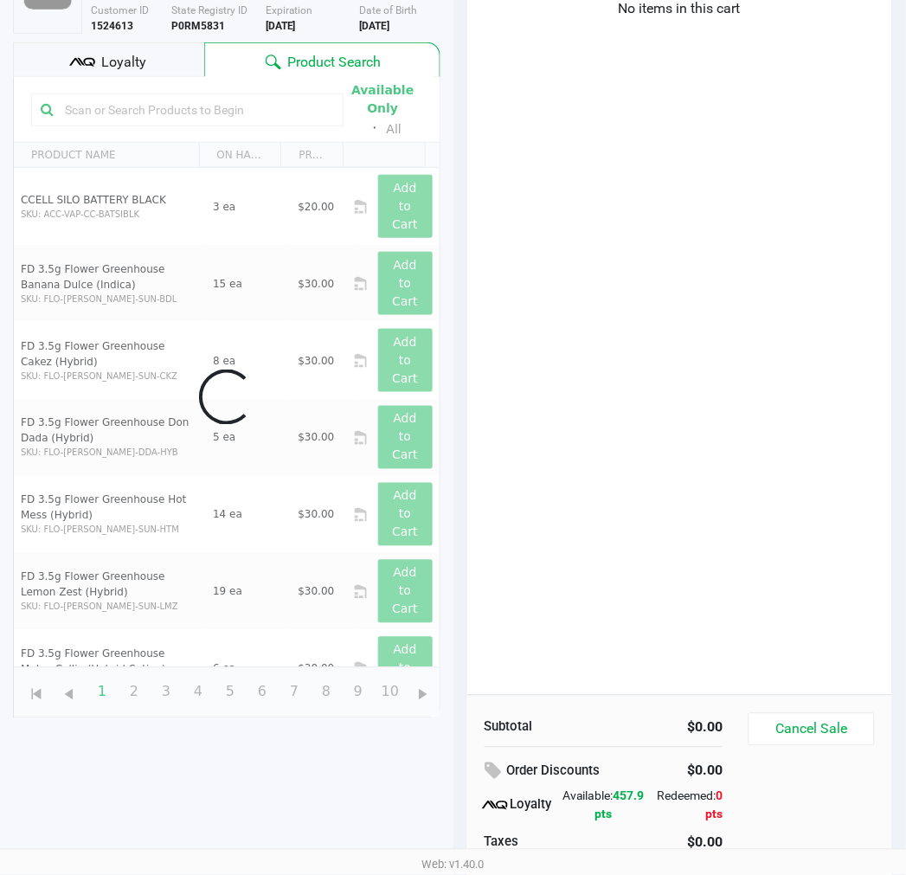
scroll to position [223, 0]
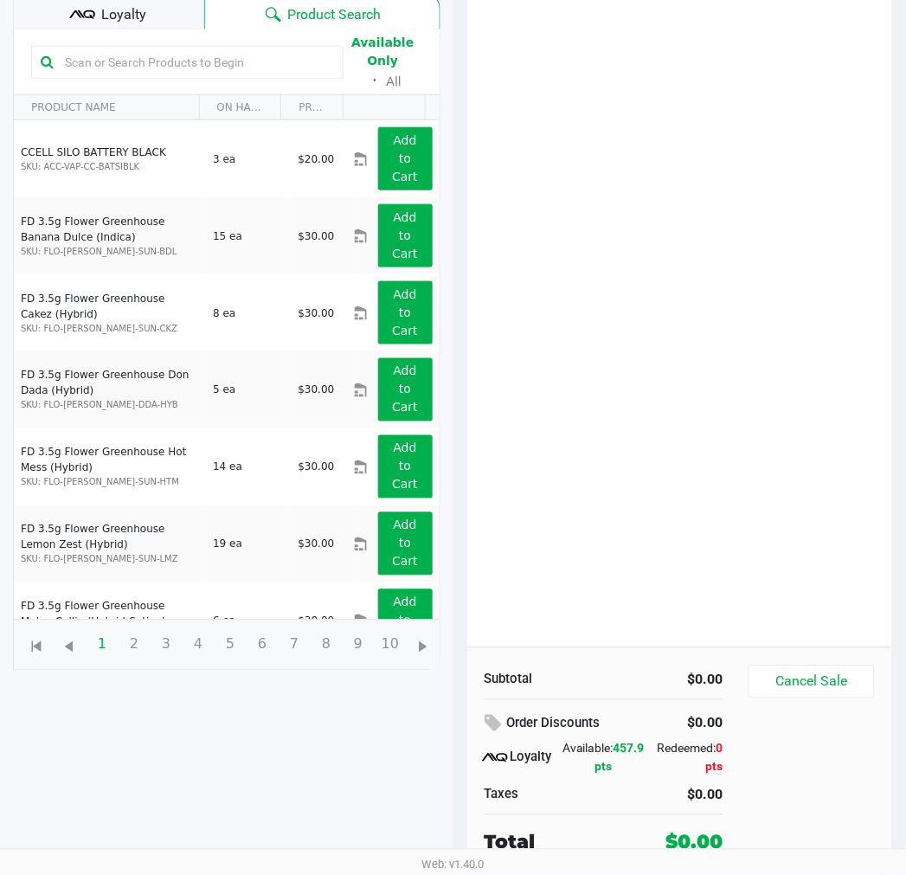
click at [162, 64] on input "text" at bounding box center [196, 62] width 276 height 26
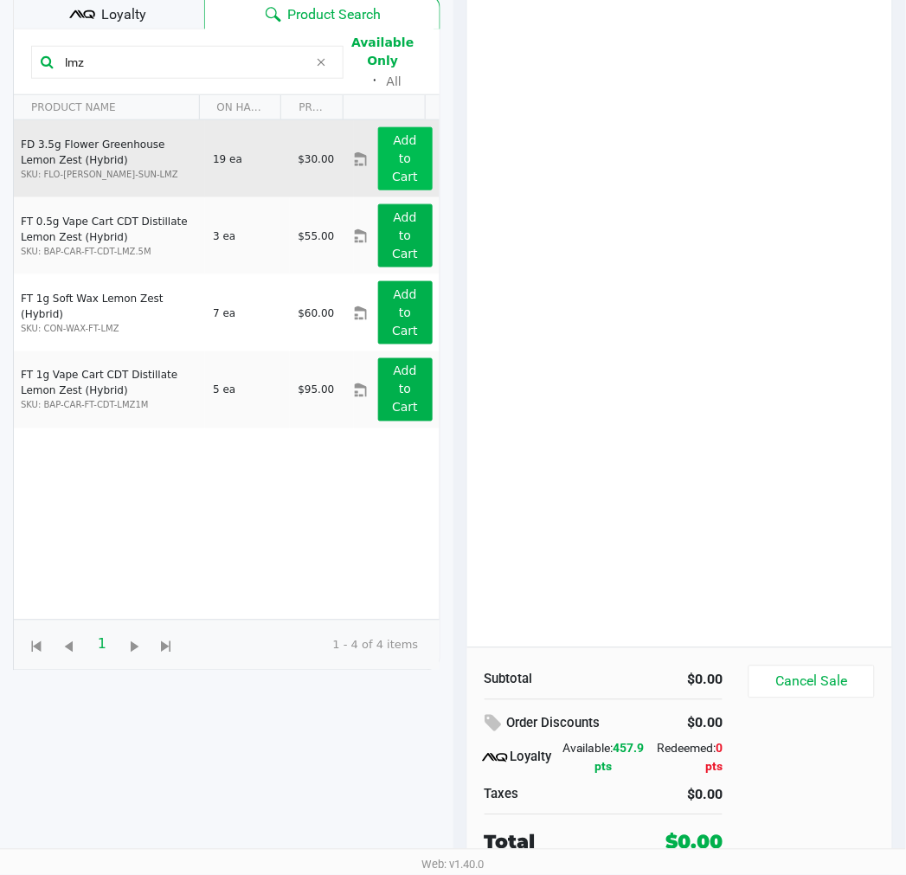
type input "lmz"
click at [407, 165] on button "Add to Cart" at bounding box center [405, 158] width 55 height 63
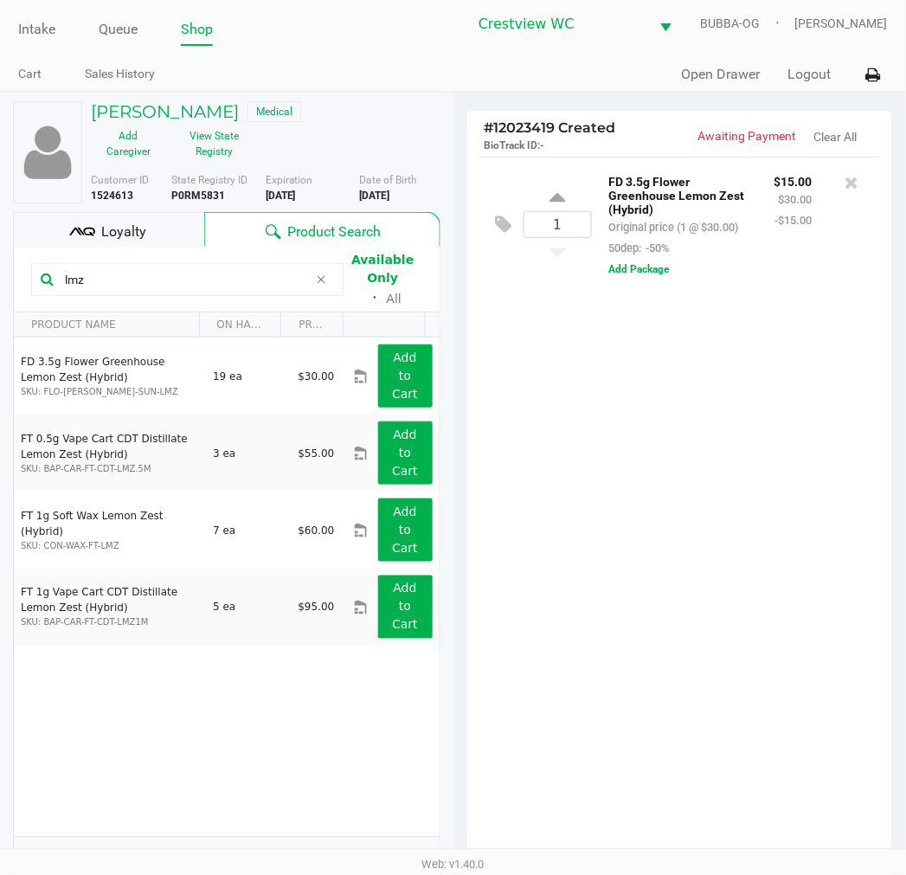
scroll to position [0, 0]
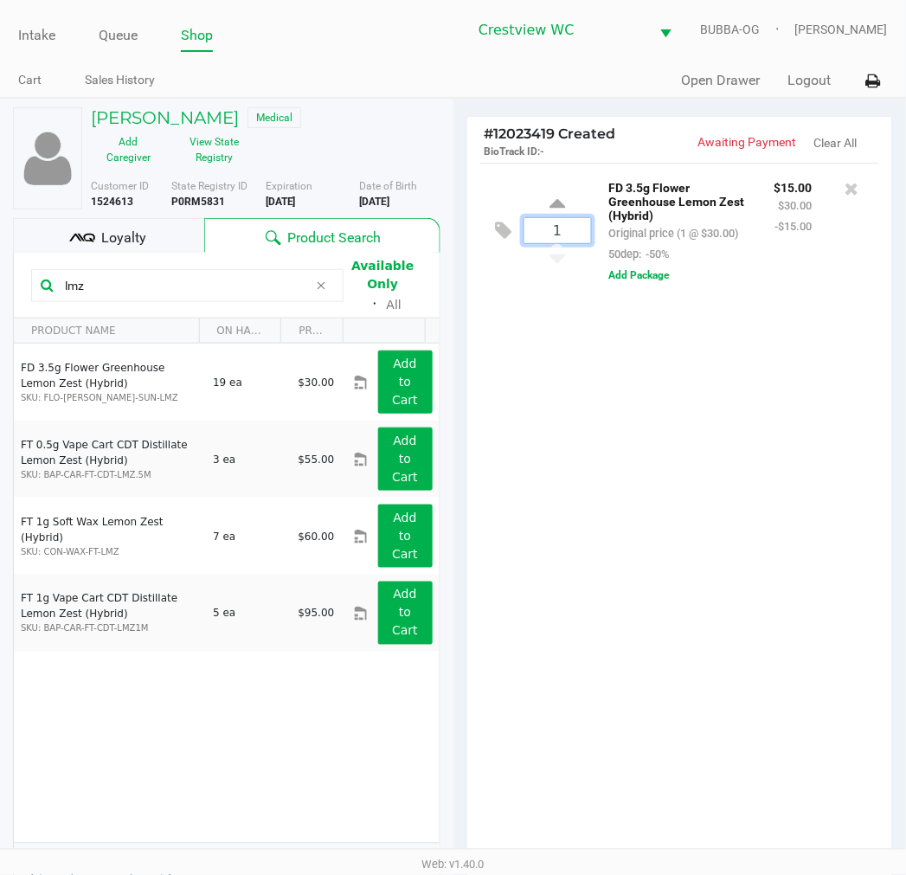
click at [569, 236] on input "1" at bounding box center [558, 230] width 67 height 25
type input "4"
click at [668, 468] on div "Kirk RUETHER Medical Add Caregiver View State Registry Customer ID 1524613 Stat…" at bounding box center [453, 598] width 906 height 1001
click at [168, 237] on div "Loyalty" at bounding box center [108, 235] width 191 height 35
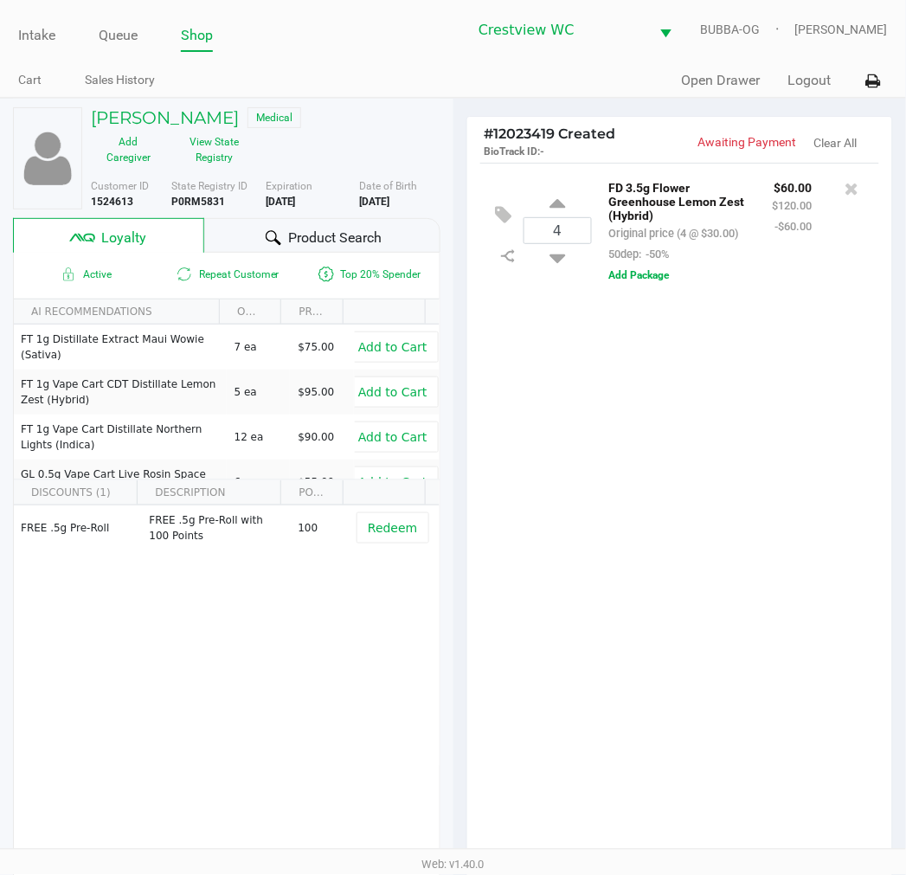
click at [252, 229] on div "Product Search" at bounding box center [321, 235] width 235 height 35
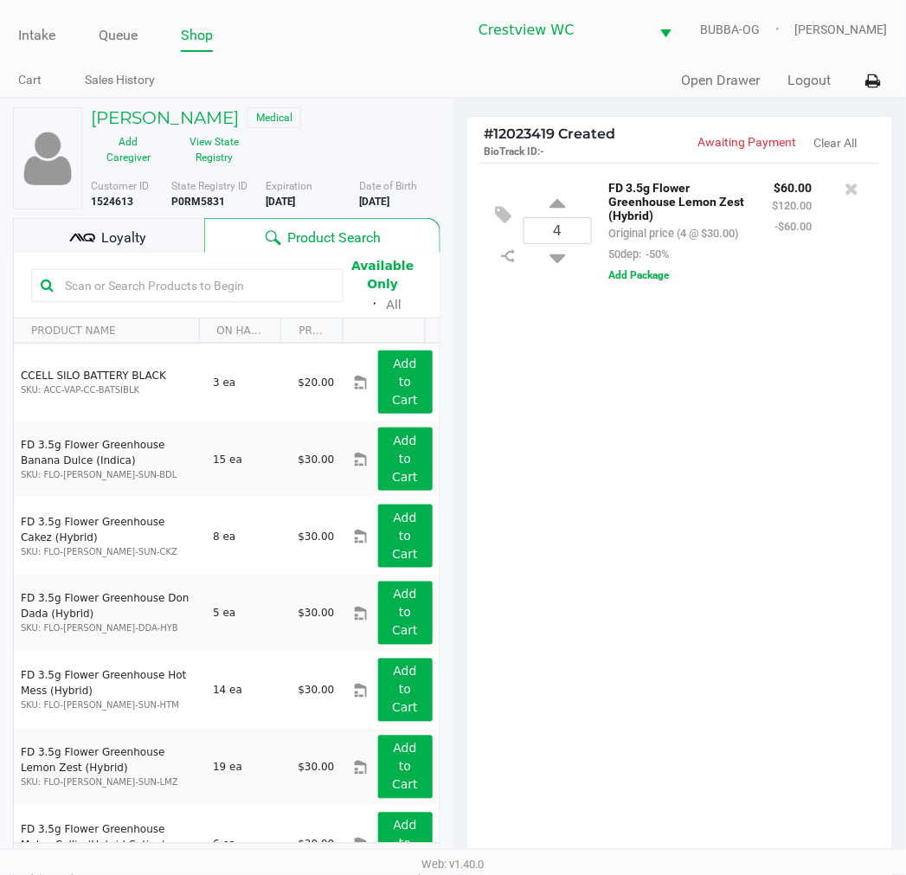
click at [121, 291] on input "text" at bounding box center [196, 286] width 276 height 26
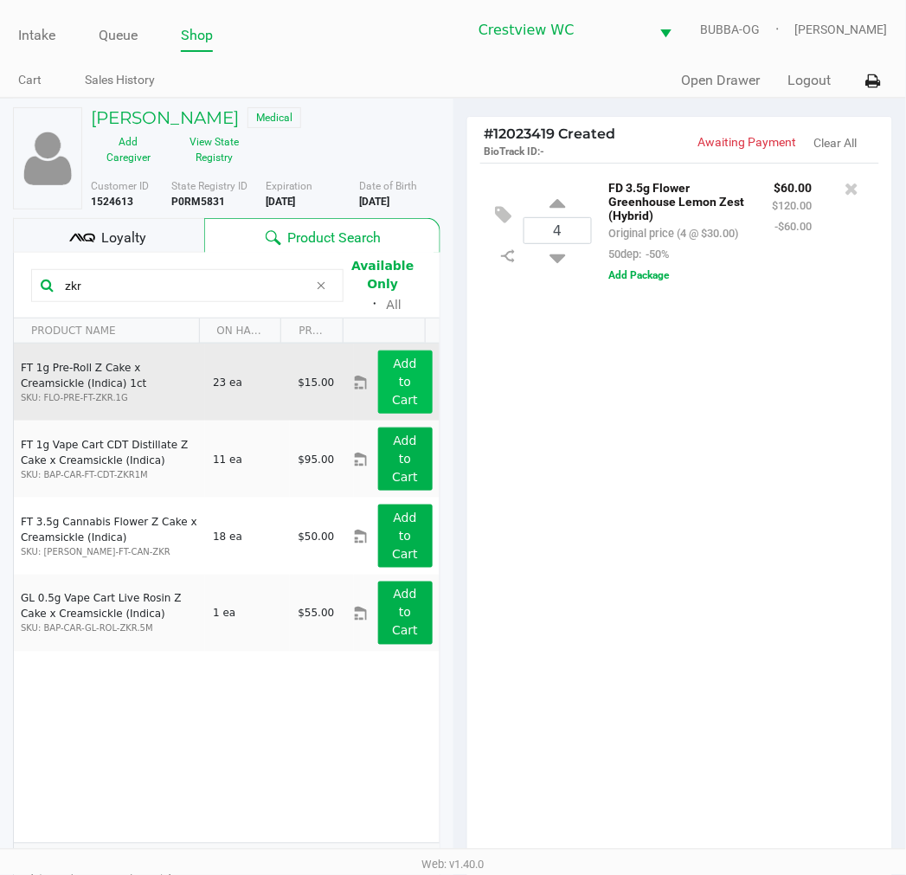
type input "zkr"
click at [408, 385] on button "Add to Cart" at bounding box center [405, 382] width 55 height 63
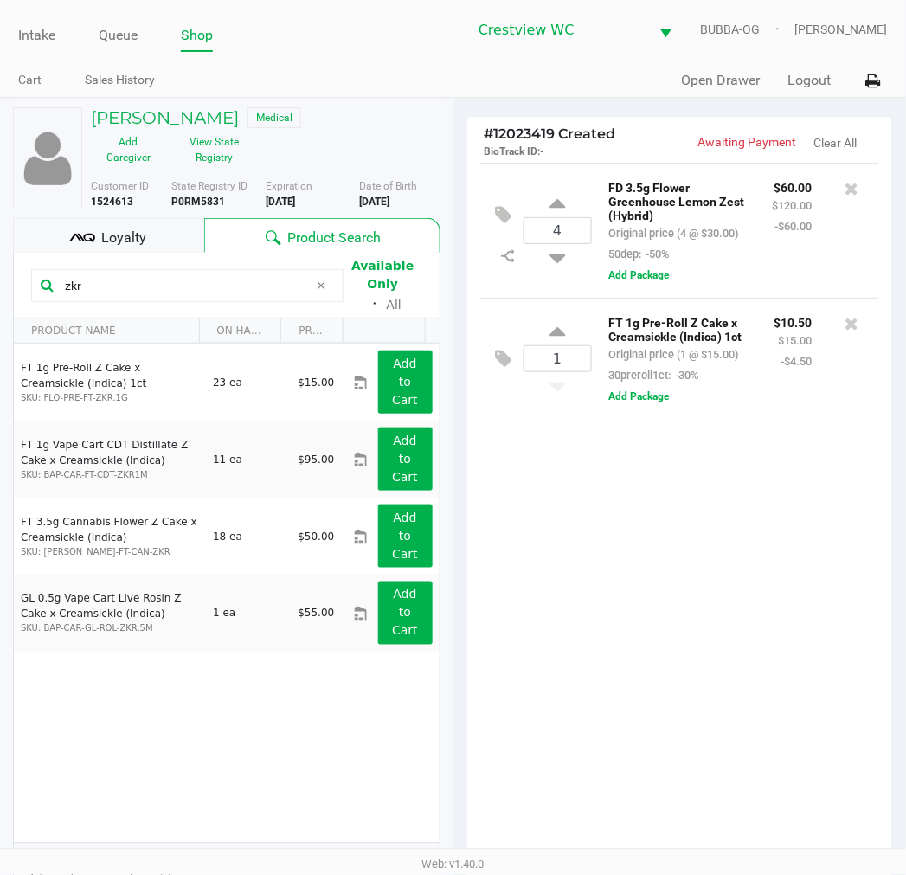
click at [188, 289] on input "zkr" at bounding box center [183, 286] width 250 height 26
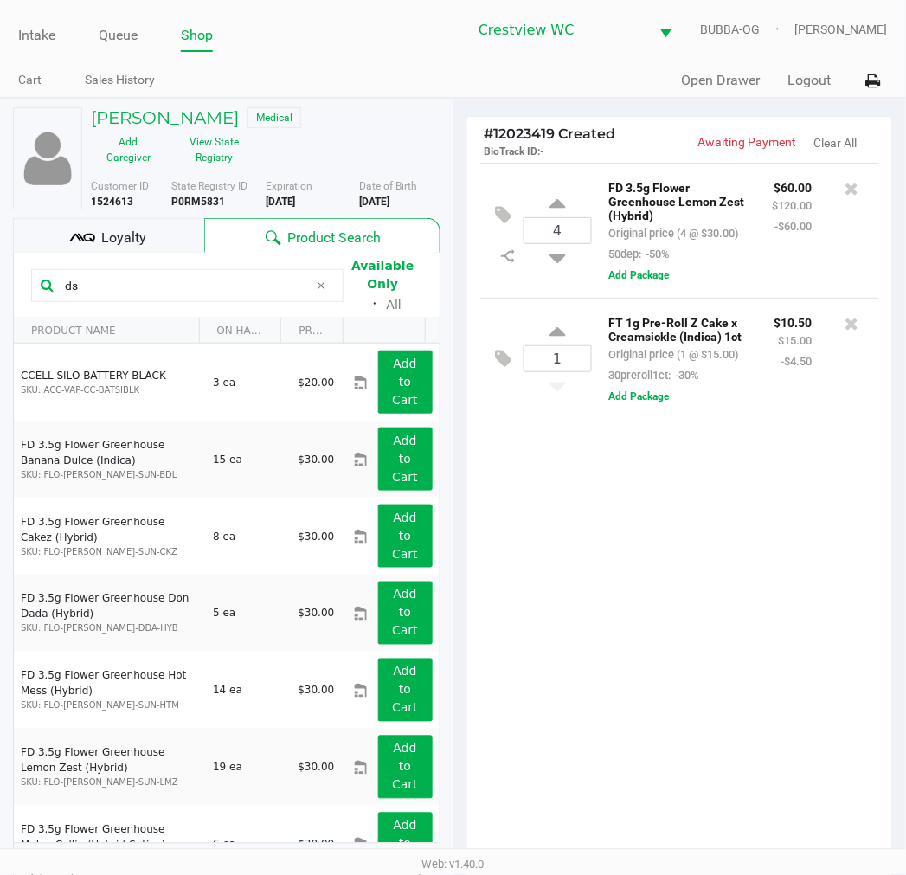
type input "dsc"
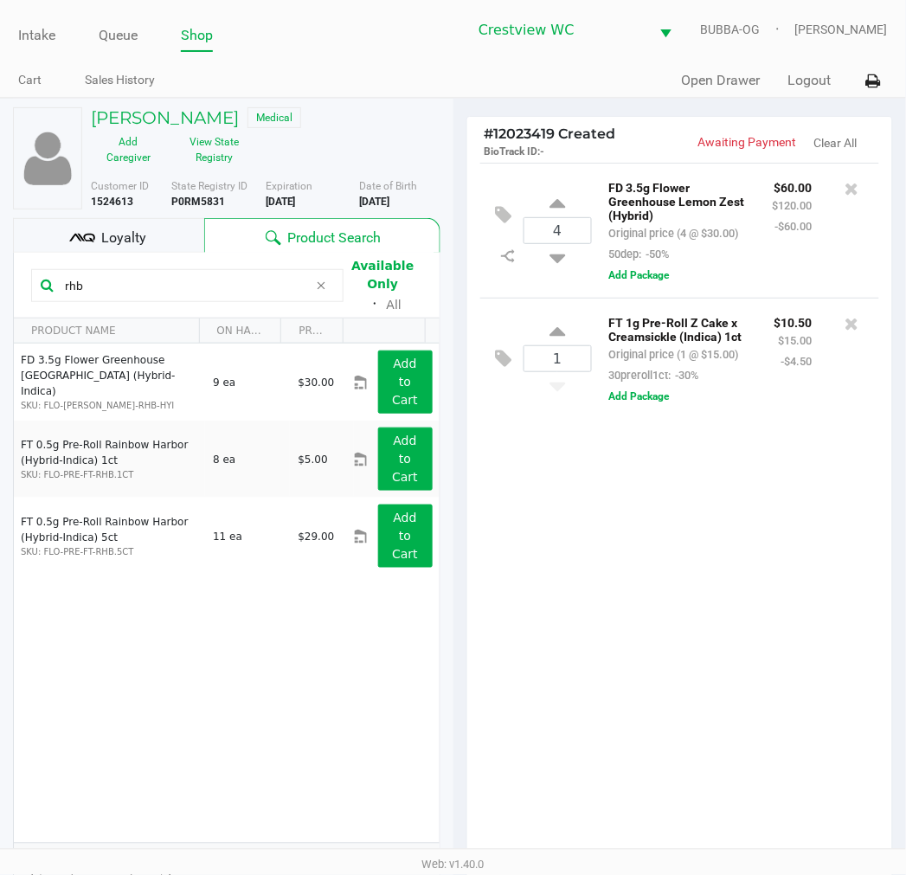
type input "rhb"
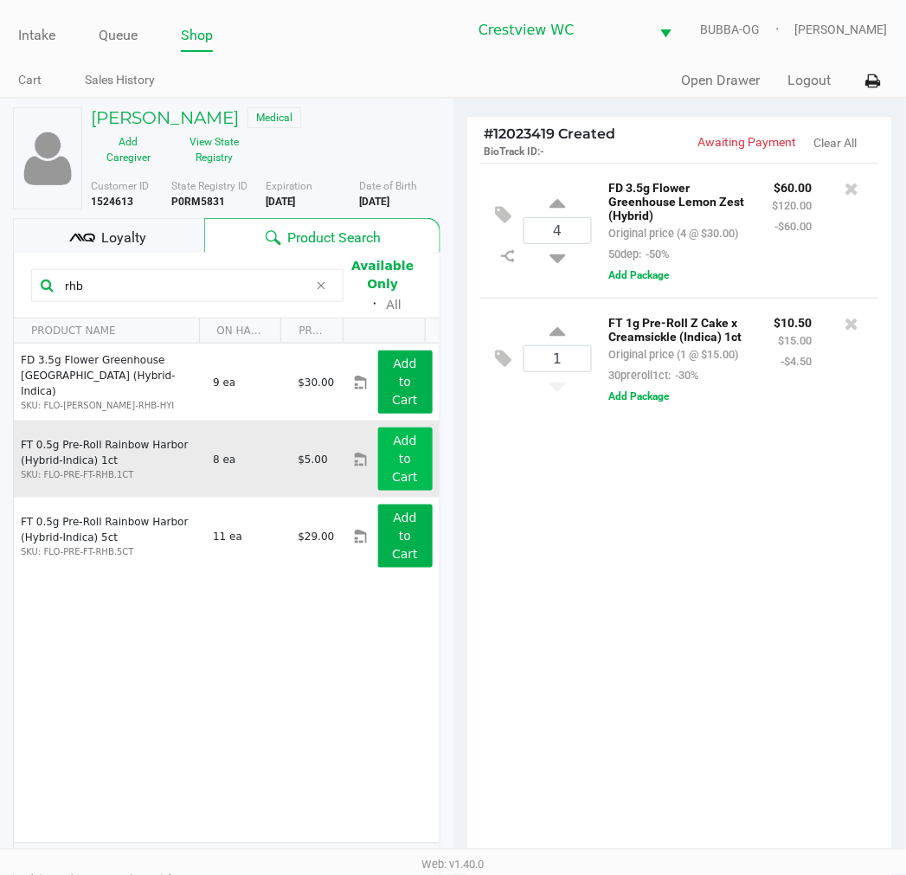
click at [396, 468] on app-button-loader "Add to Cart" at bounding box center [405, 459] width 26 height 50
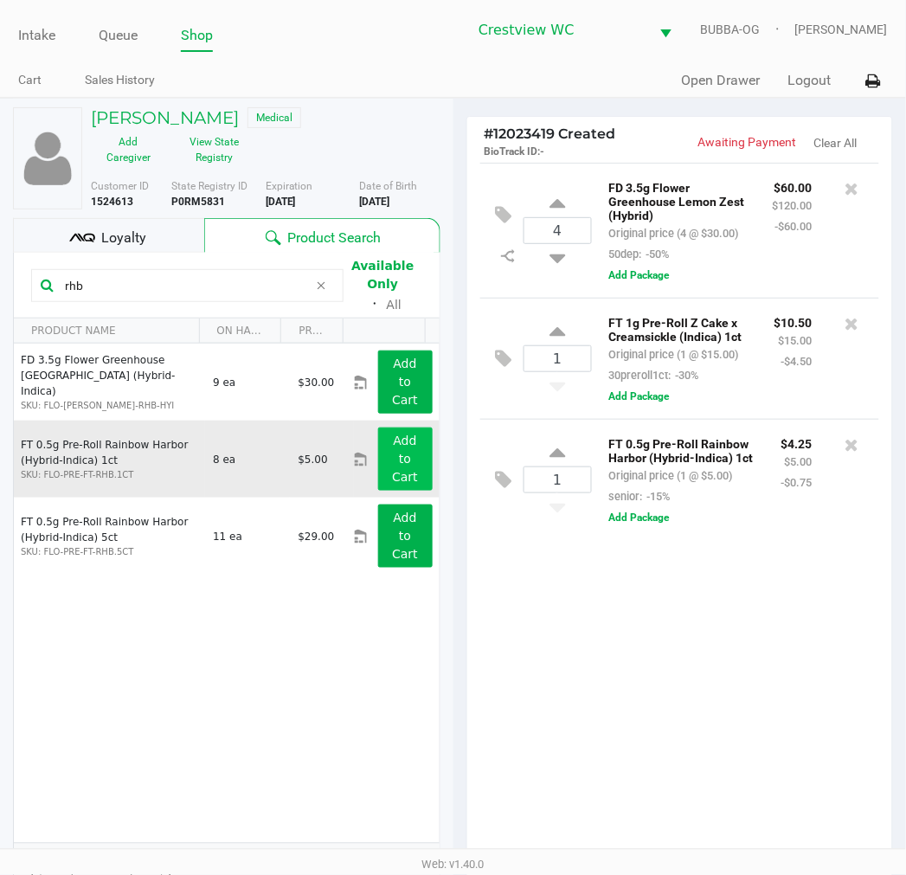
click at [783, 677] on div "4 FD 3.5g Flower Greenhouse Lemon Zest (Hybrid) Original price (4 @ $30.00) 50d…" at bounding box center [681, 517] width 426 height 708
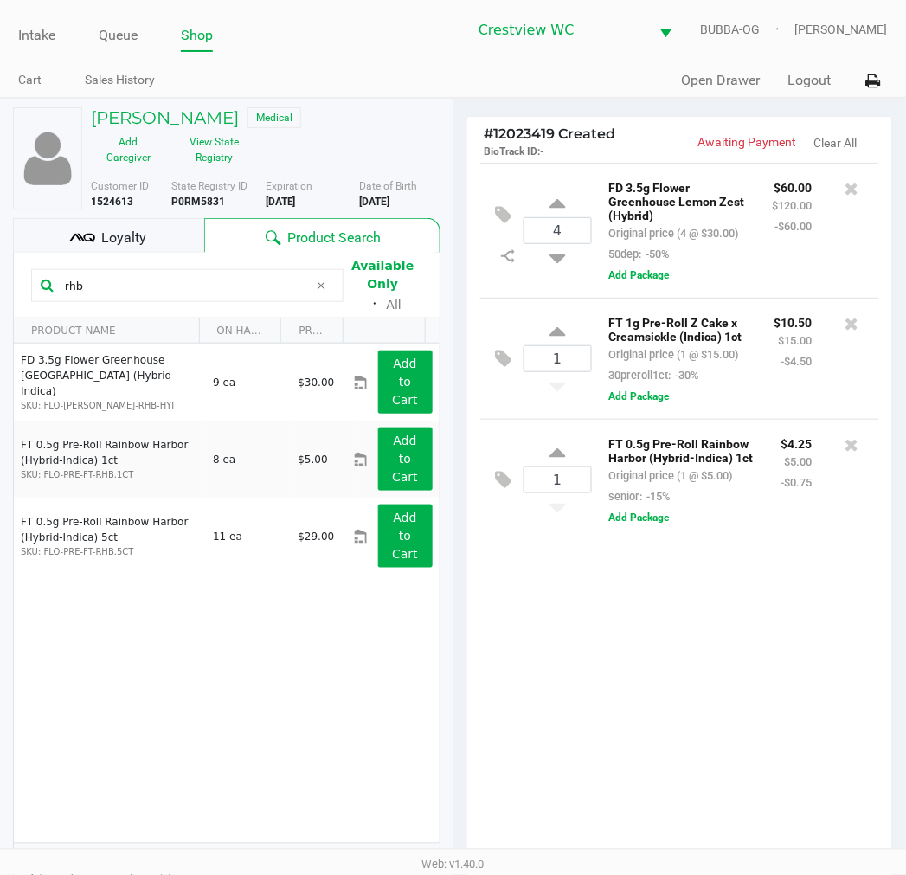
click at [809, 682] on div "4 FD 3.5g Flower Greenhouse Lemon Zest (Hybrid) Original price (4 @ $30.00) 50d…" at bounding box center [681, 517] width 426 height 708
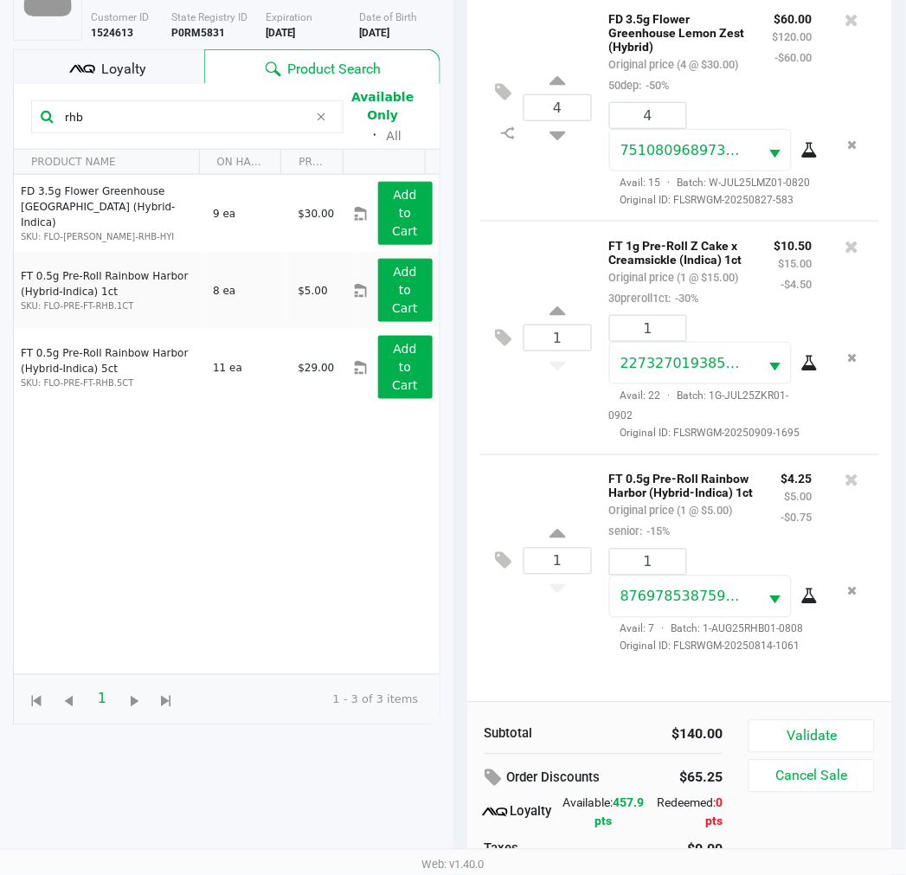
scroll to position [223, 0]
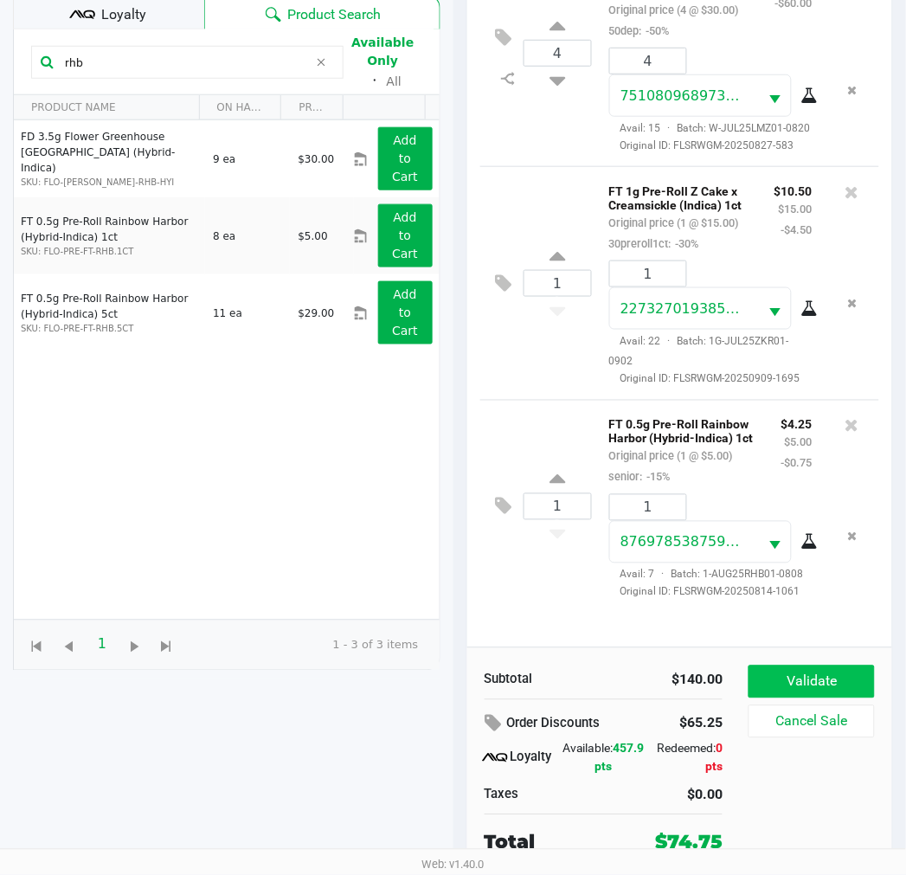
click at [833, 687] on button "Validate" at bounding box center [812, 682] width 126 height 33
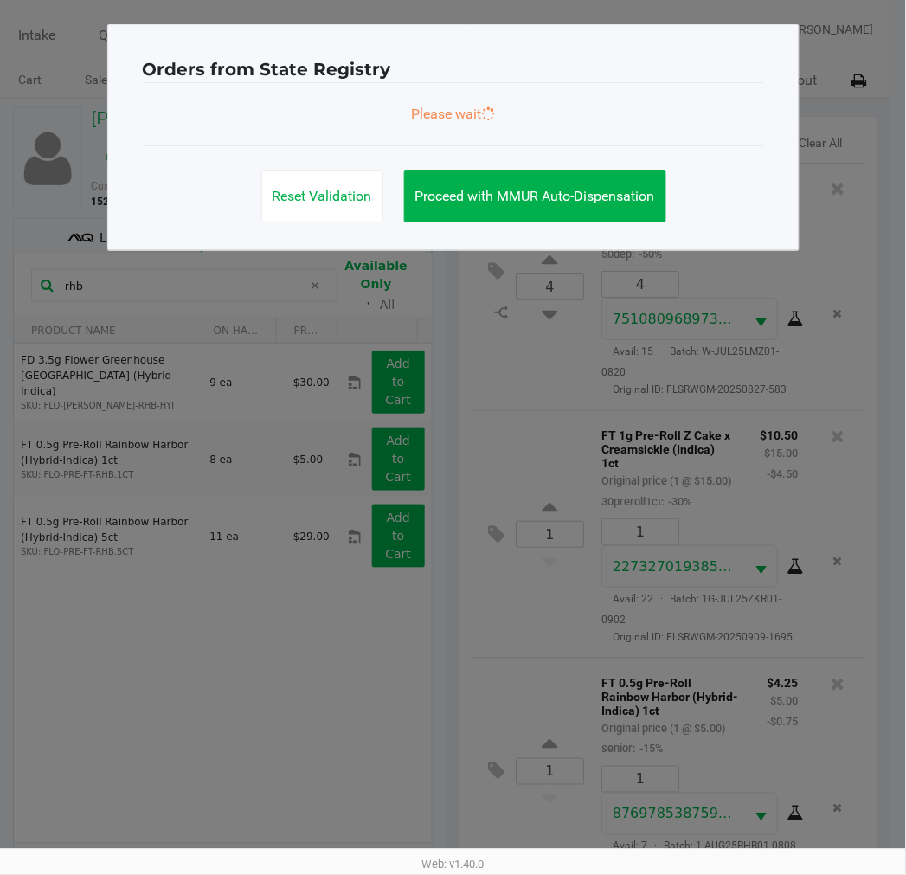
scroll to position [0, 0]
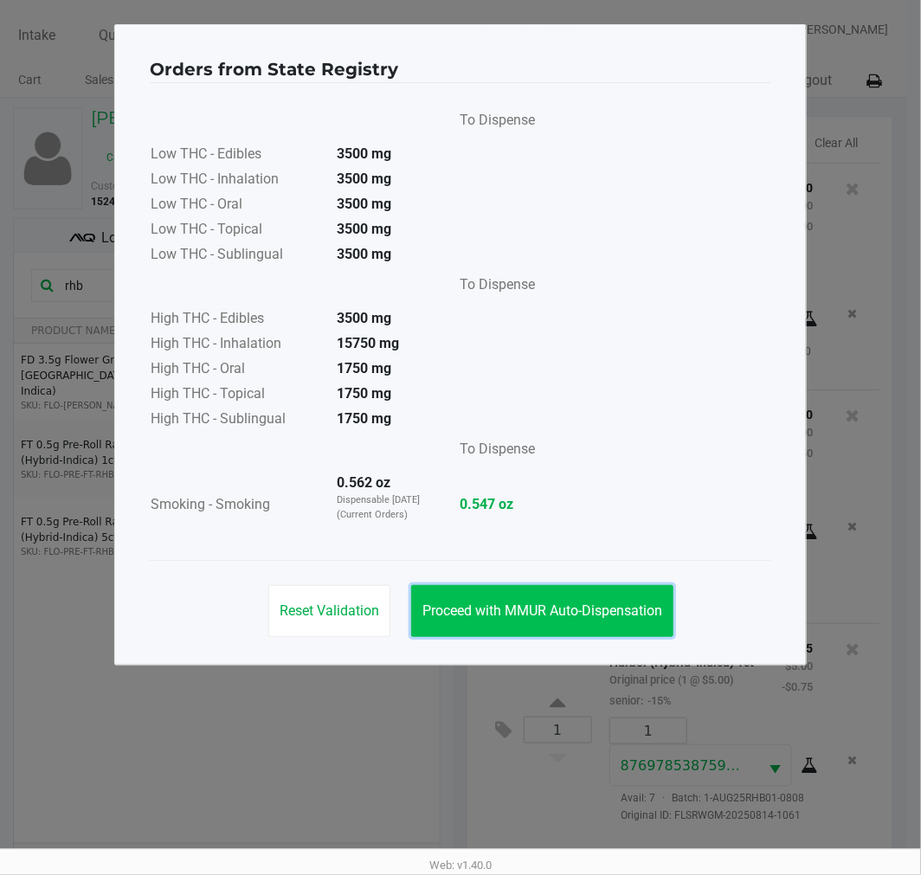
click at [495, 616] on span "Proceed with MMUR Auto-Dispensation" at bounding box center [543, 611] width 240 height 16
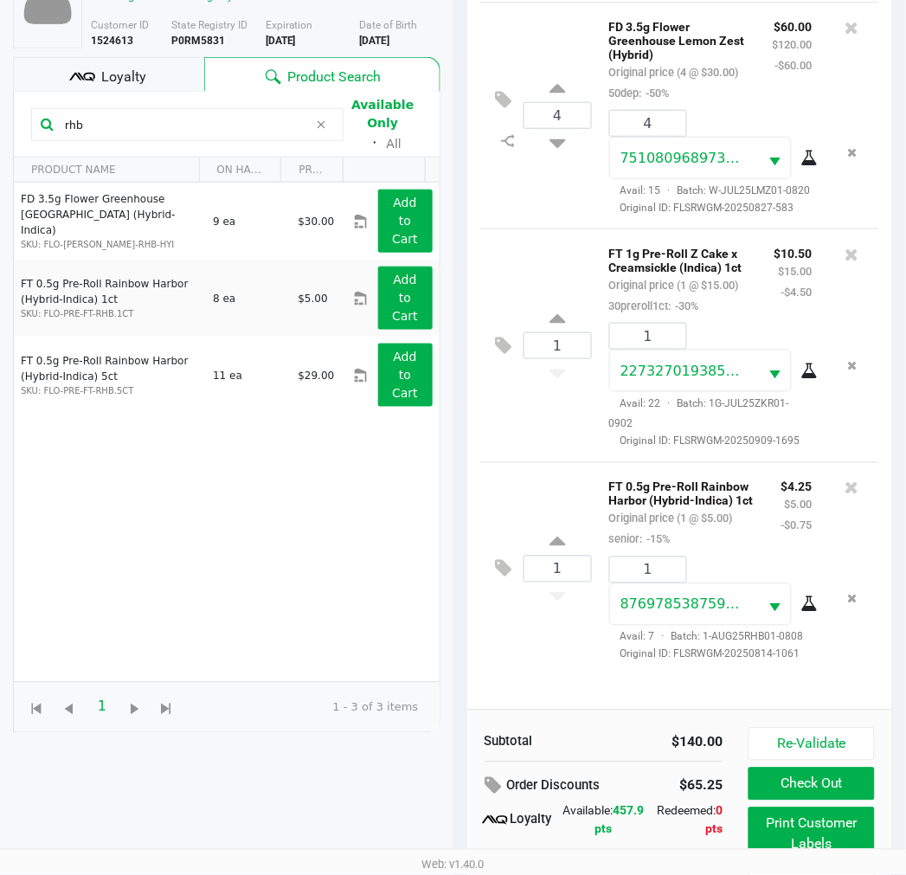
scroll to position [223, 0]
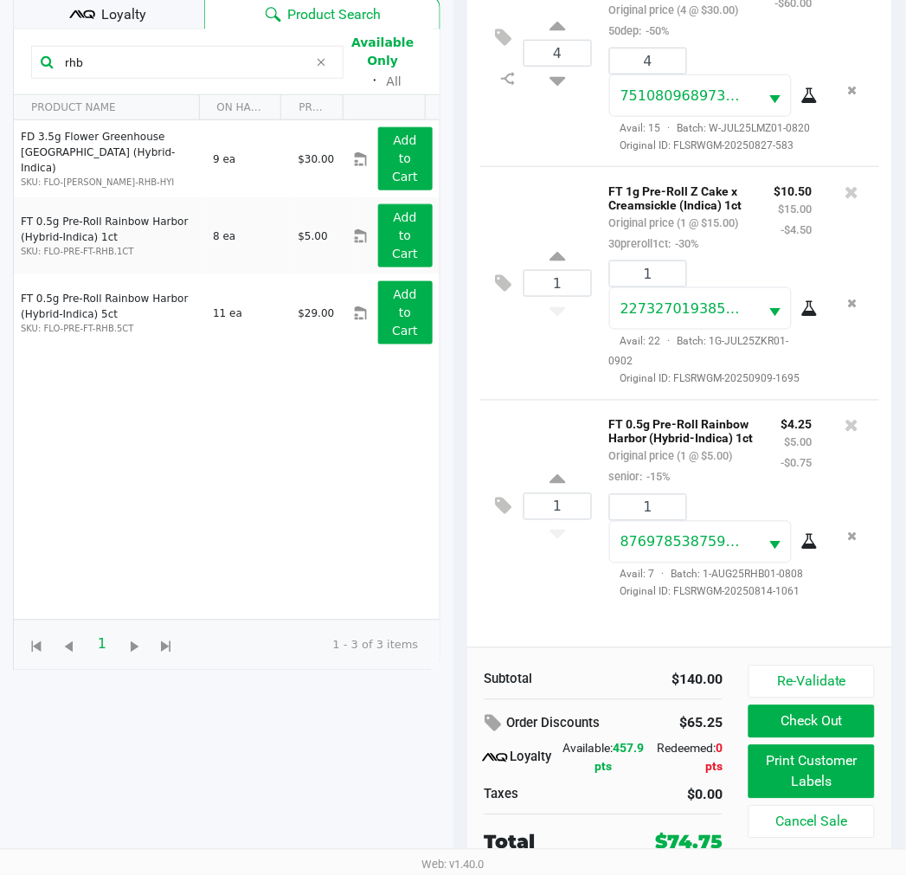
click at [231, 57] on input "rhb" at bounding box center [183, 62] width 250 height 26
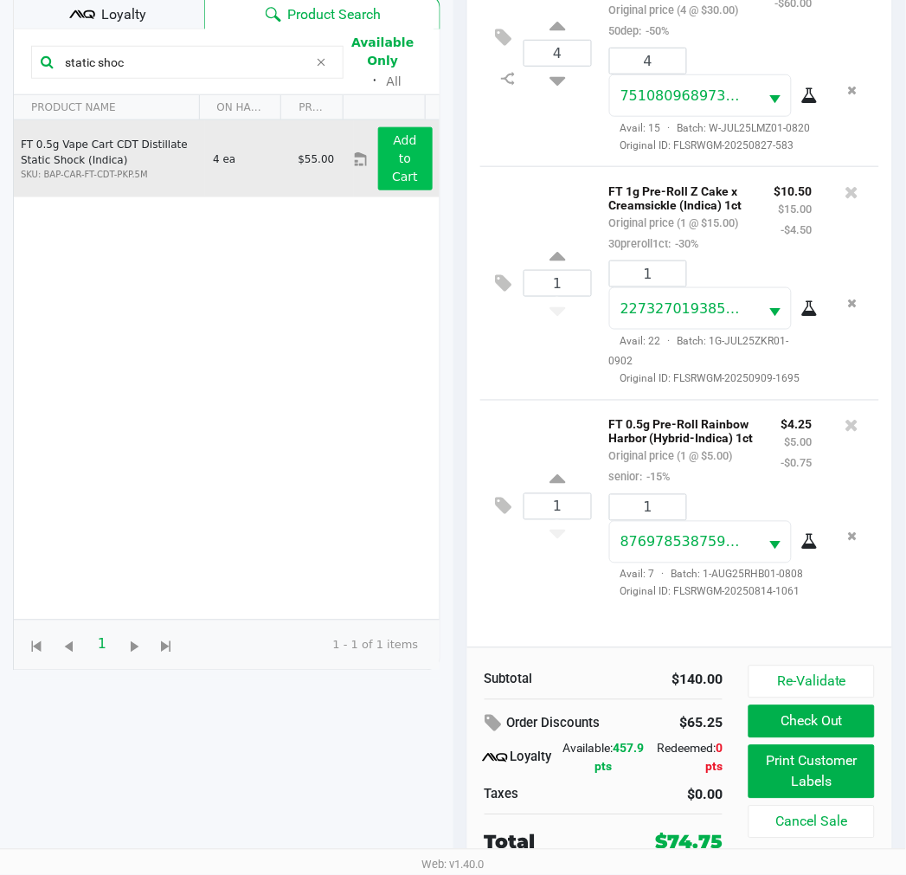
type input "static shoc"
click at [403, 165] on button "Add to Cart" at bounding box center [405, 158] width 55 height 63
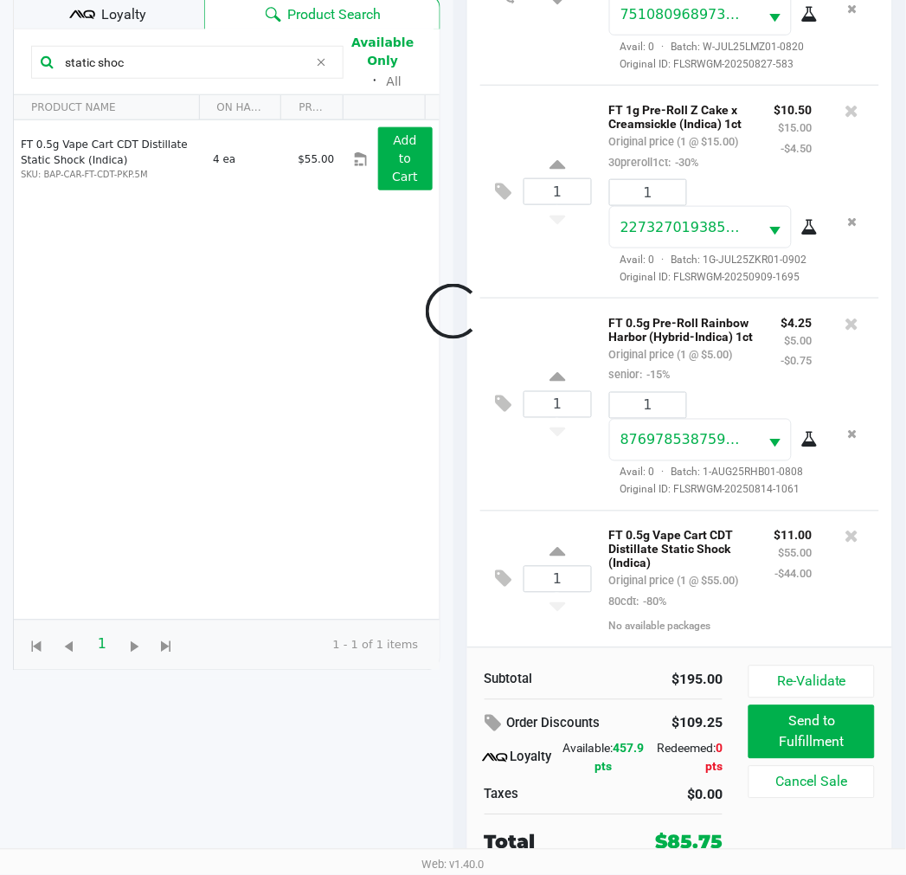
scroll to position [240, 0]
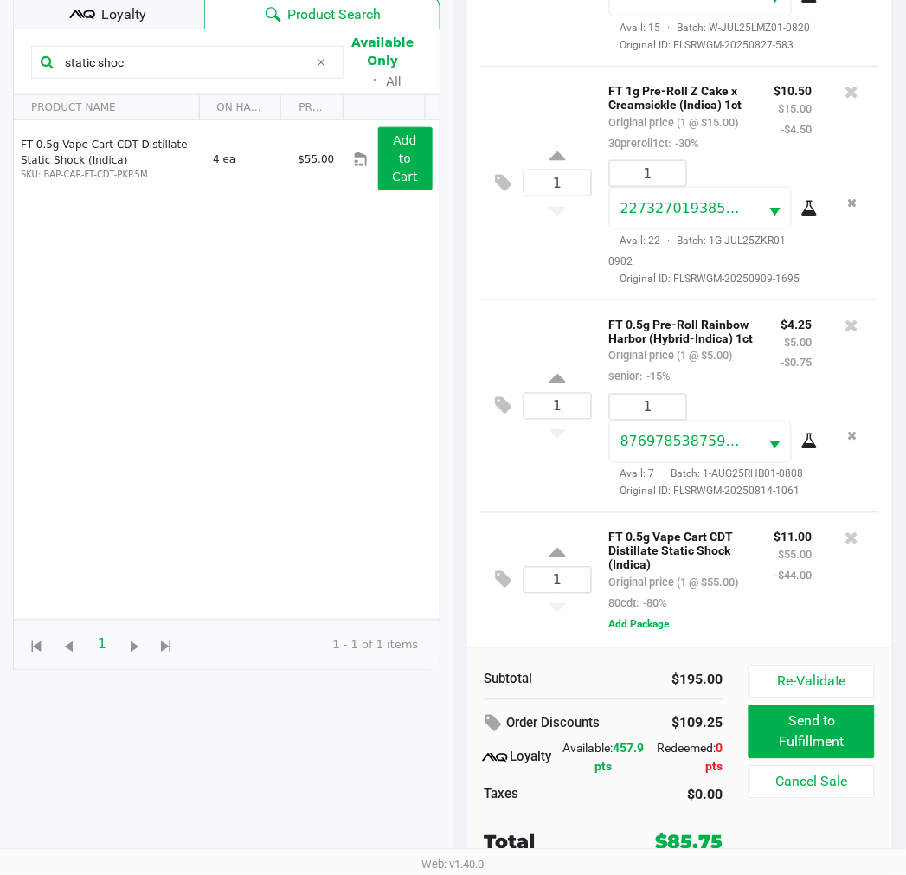
click at [258, 477] on div "FT 0.5g Vape Cart CDT Distillate Static Shock (Indica) SKU: BAP-CAR-FT-CDT-PKP.…" at bounding box center [227, 370] width 426 height 500
click at [262, 490] on div "FT 0.5g Vape Cart CDT Distillate Static Shock (Indica) SKU: BAP-CAR-FT-CDT-PKP.…" at bounding box center [227, 370] width 426 height 500
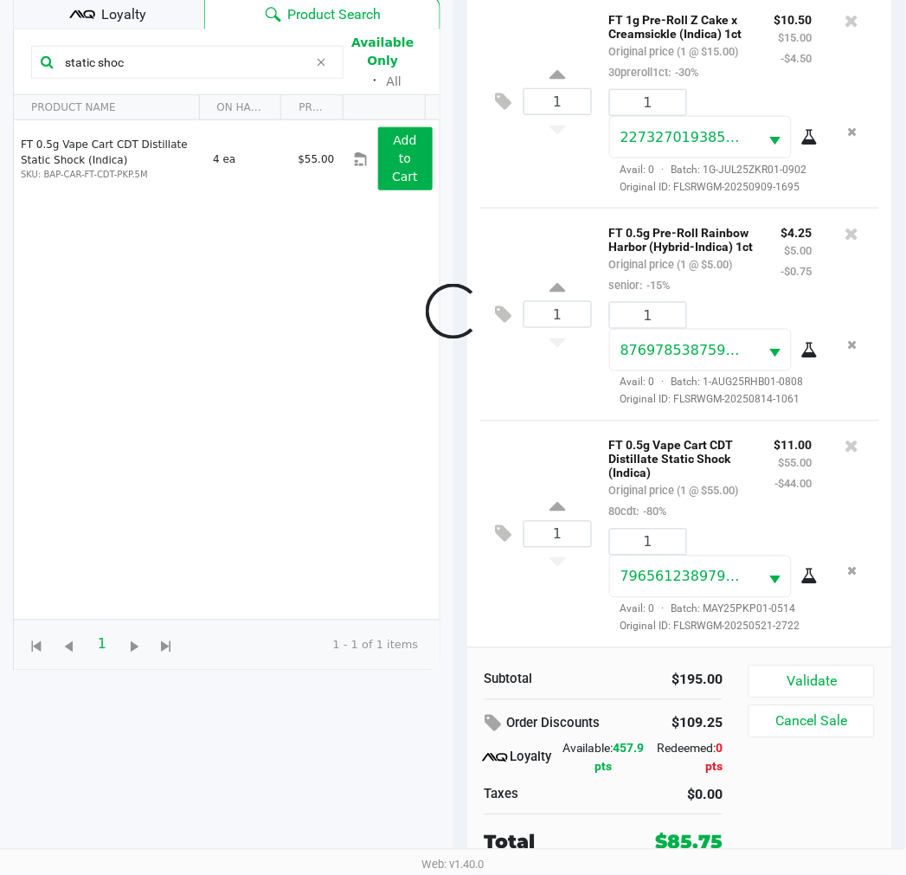
scroll to position [332, 0]
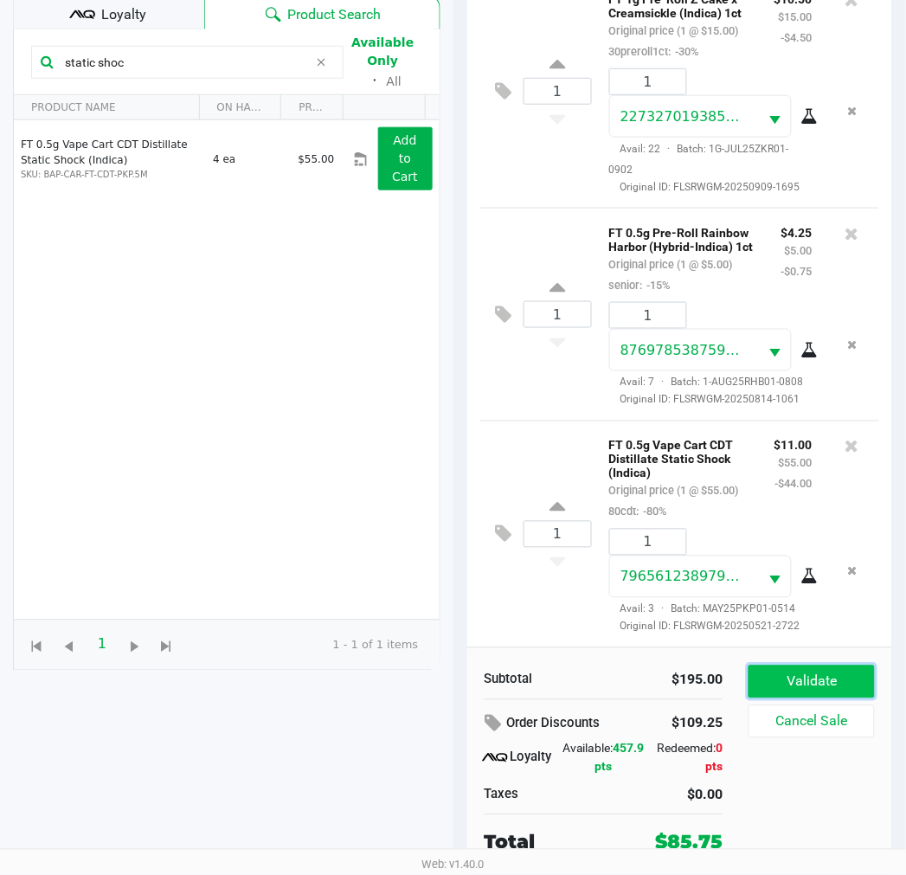
click at [833, 677] on button "Validate" at bounding box center [812, 682] width 126 height 33
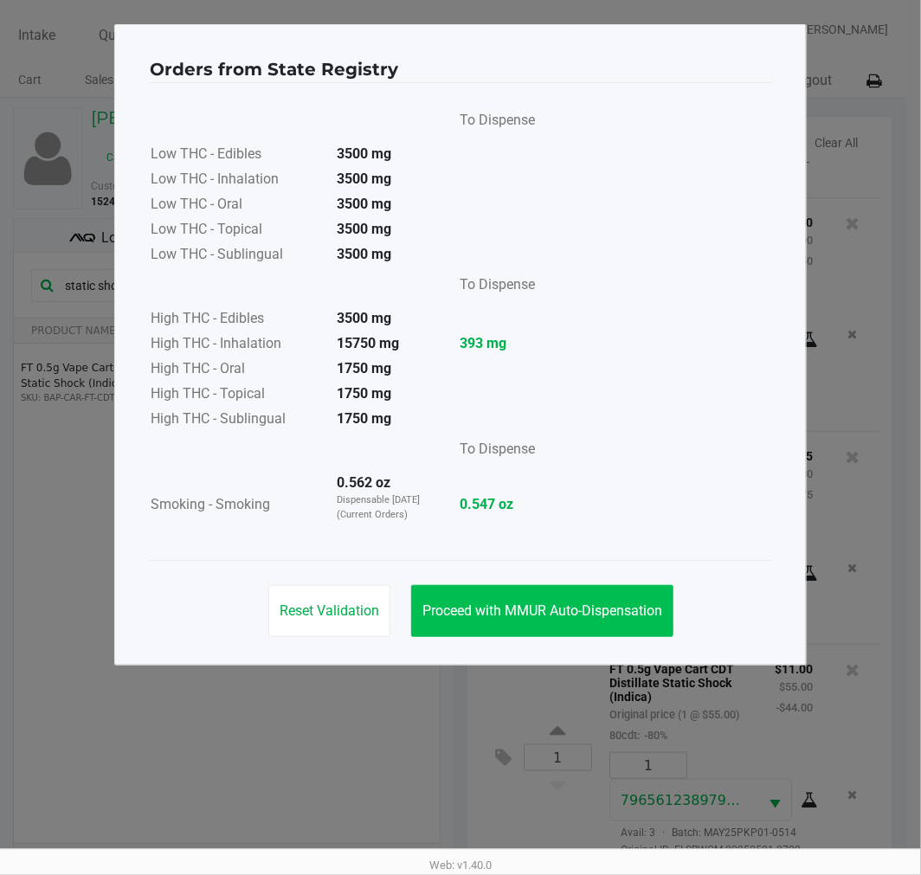
click at [558, 598] on button "Proceed with MMUR Auto-Dispensation" at bounding box center [542, 611] width 262 height 52
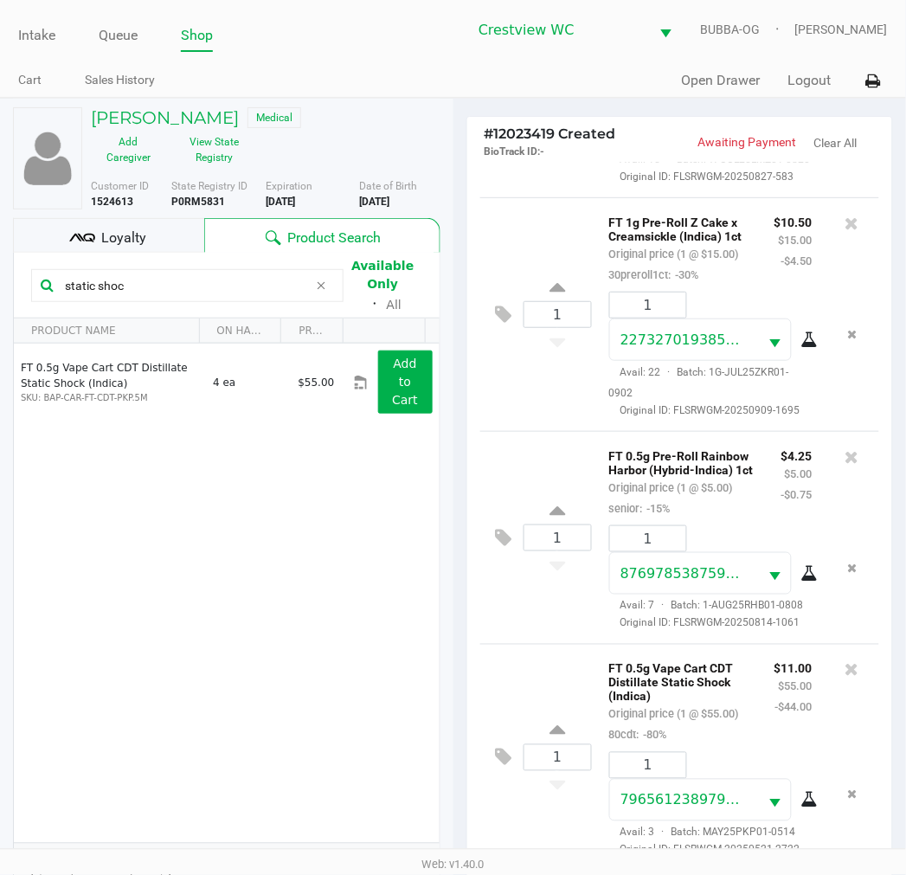
scroll to position [223, 0]
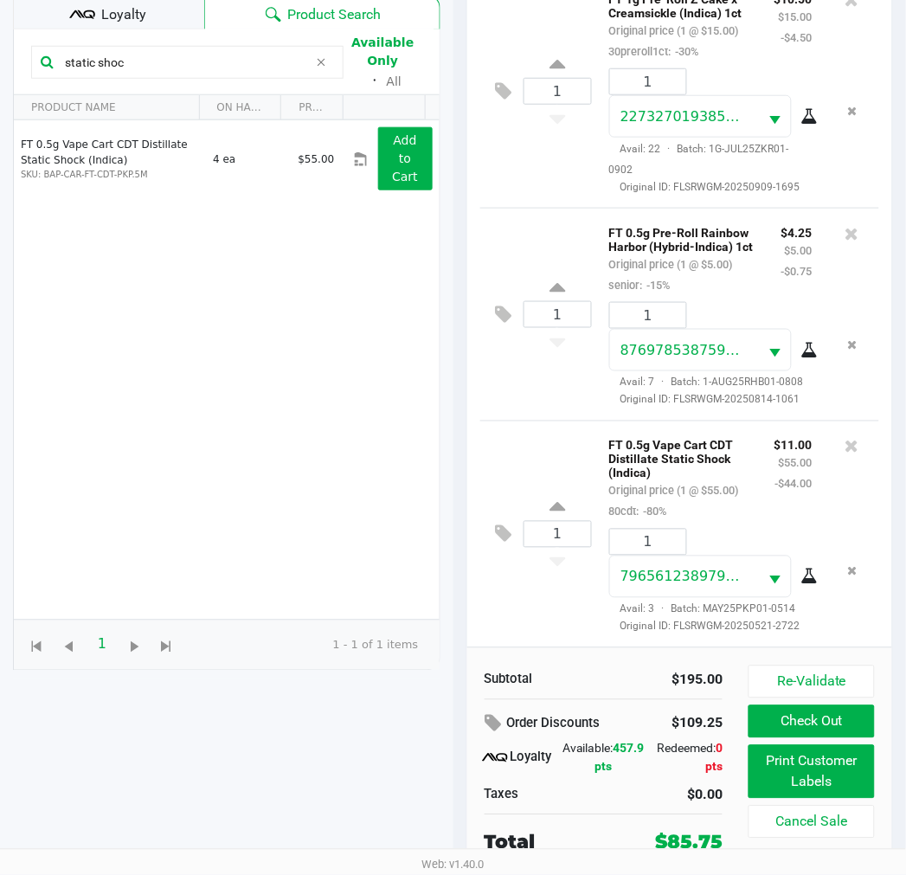
click at [818, 774] on button "Print Customer Labels" at bounding box center [812, 772] width 126 height 54
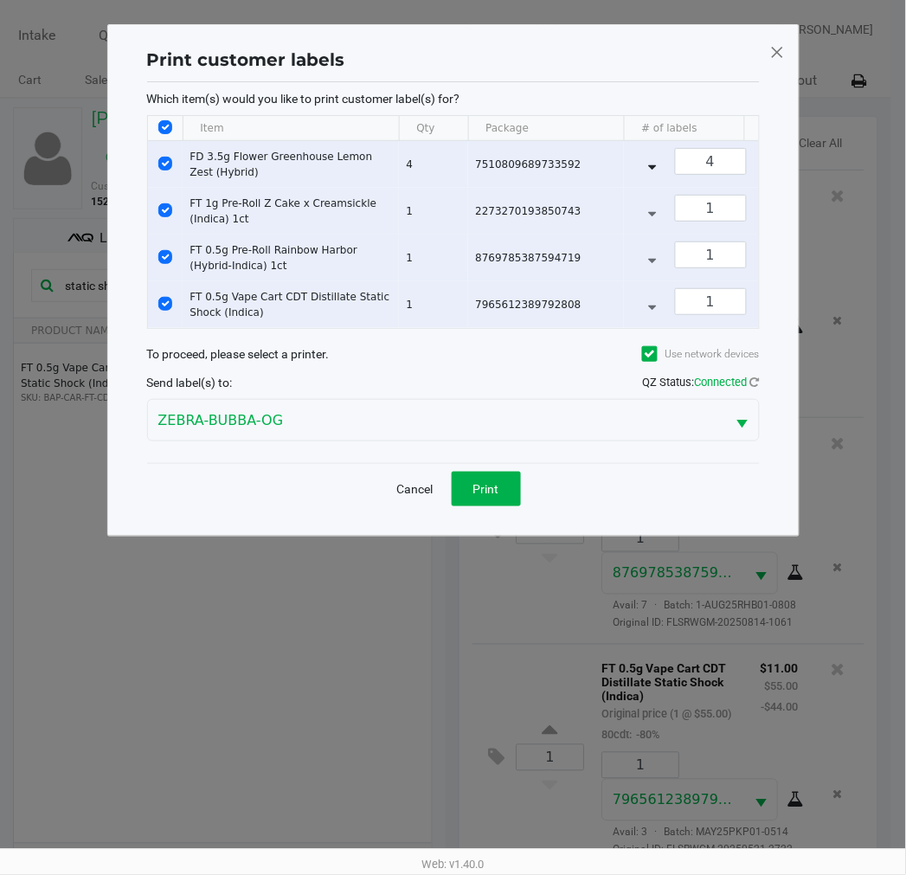
scroll to position [0, 0]
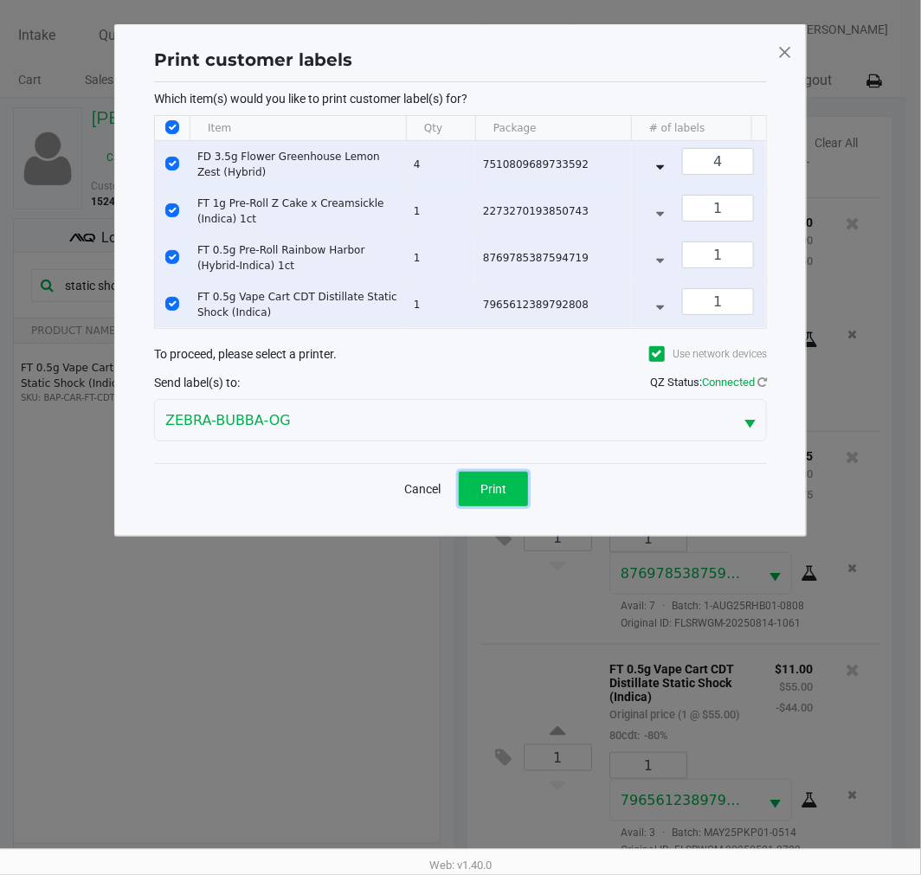
click at [500, 506] on button "Print" at bounding box center [493, 489] width 69 height 35
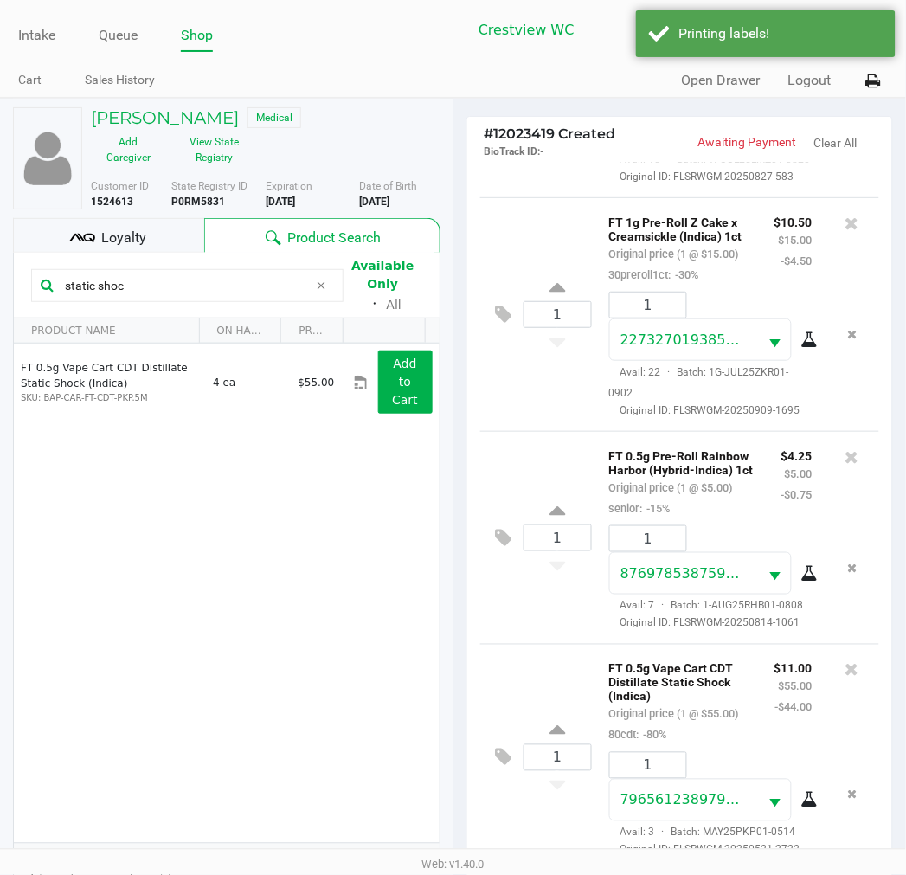
scroll to position [223, 0]
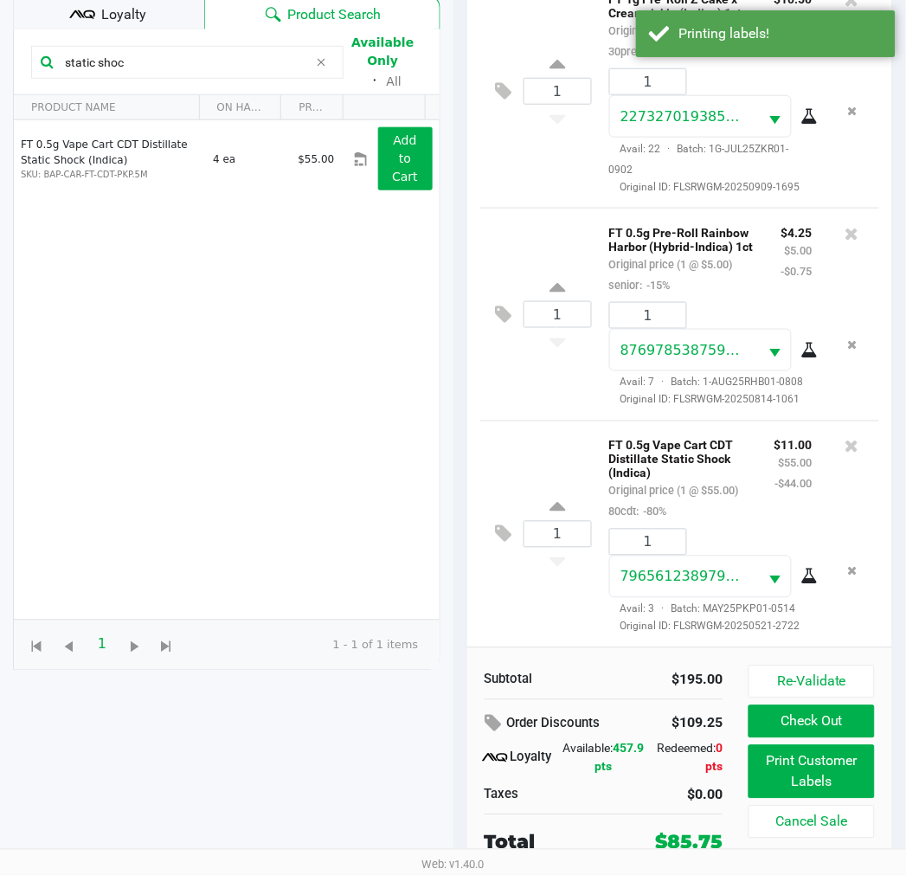
click at [814, 714] on button "Check Out" at bounding box center [812, 722] width 126 height 33
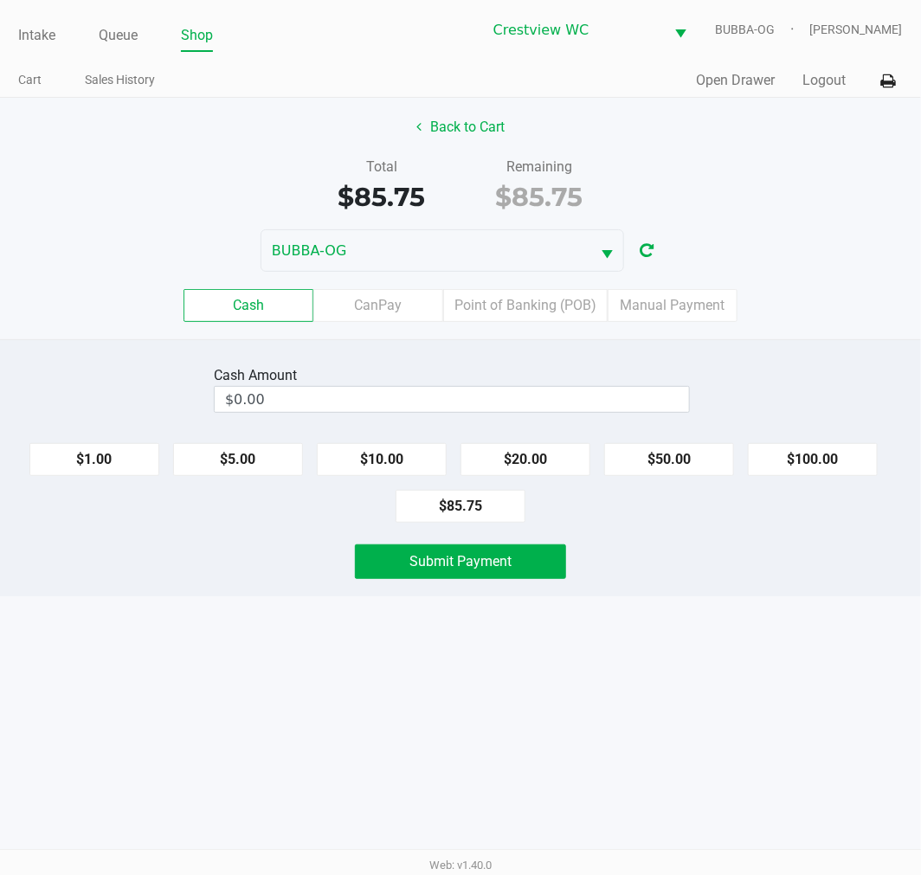
click at [544, 299] on label "Point of Banking (POB)" at bounding box center [525, 305] width 165 height 33
click at [0, 0] on 7 "Point of Banking (POB)" at bounding box center [0, 0] width 0 height 0
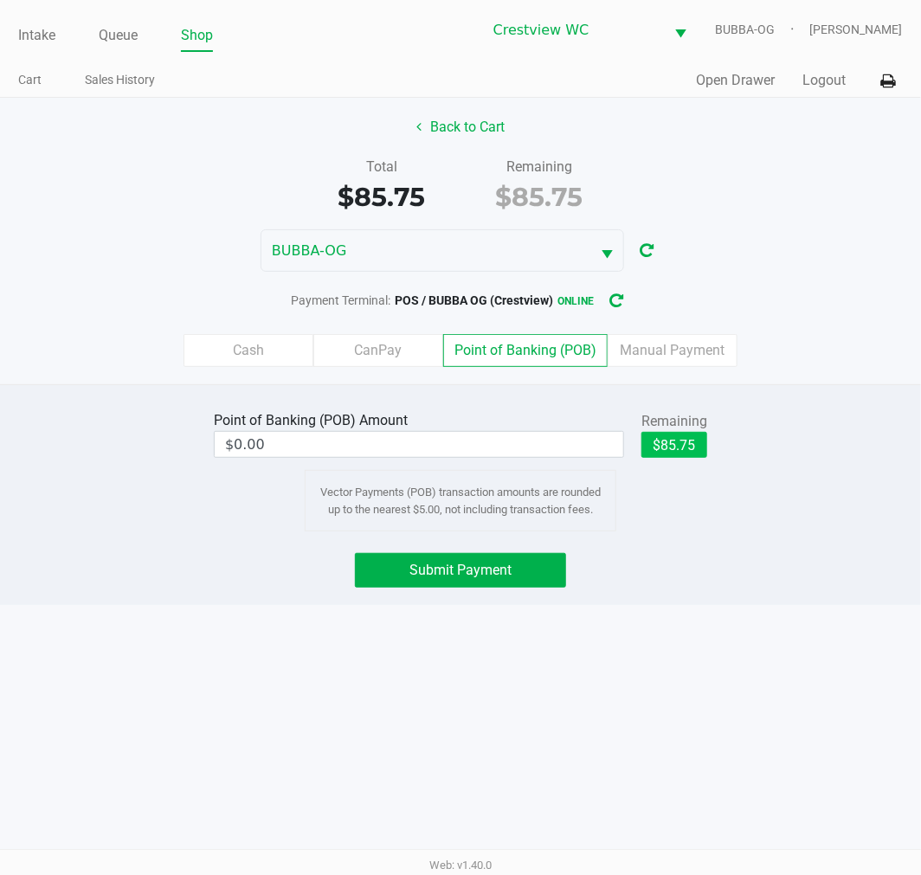
click at [705, 445] on button "$85.75" at bounding box center [675, 445] width 66 height 26
type input "$85.75"
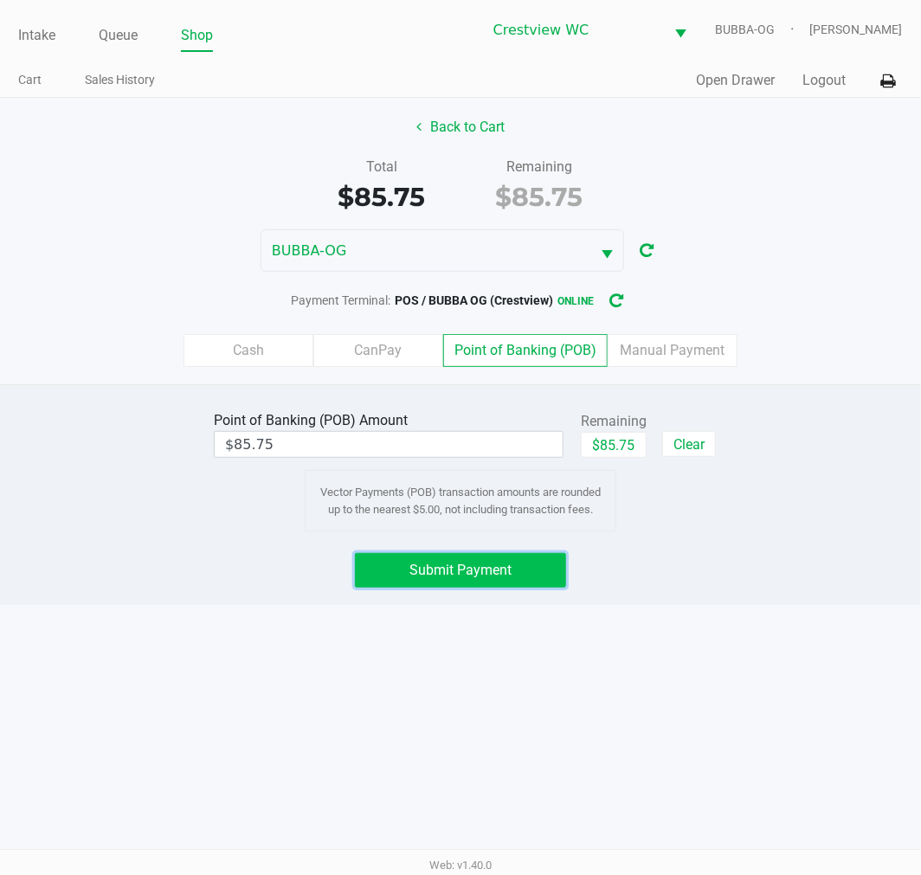
click at [489, 568] on span "Submit Payment" at bounding box center [461, 570] width 102 height 16
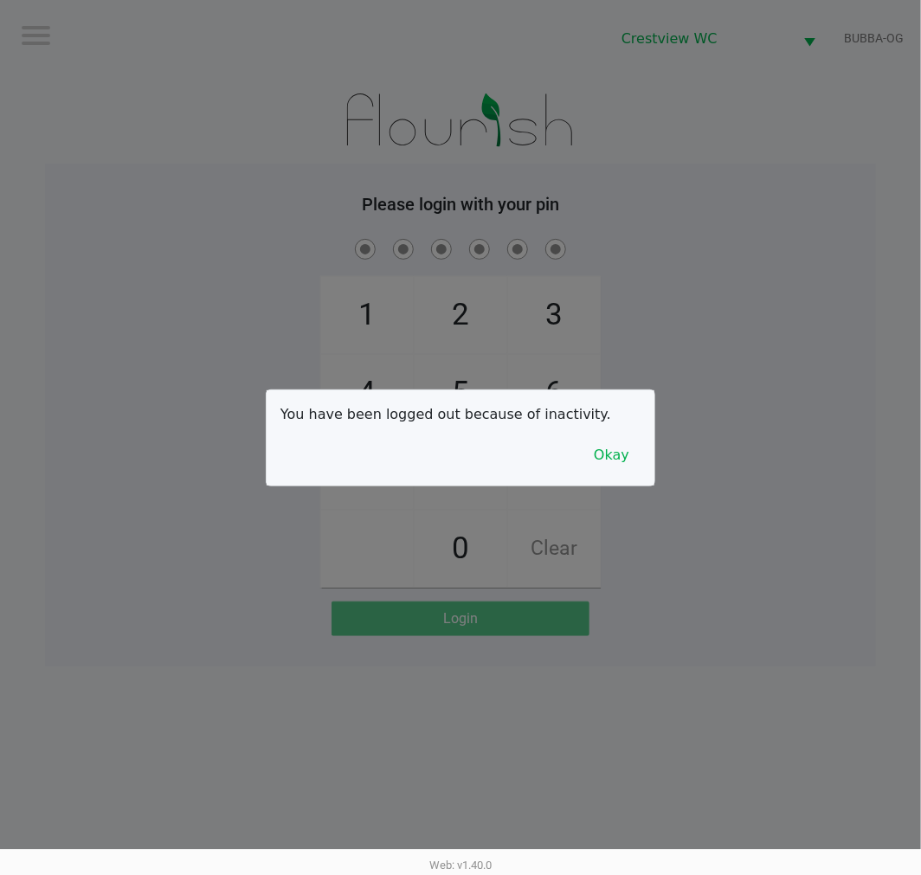
click at [620, 468] on button "Okay" at bounding box center [612, 455] width 58 height 33
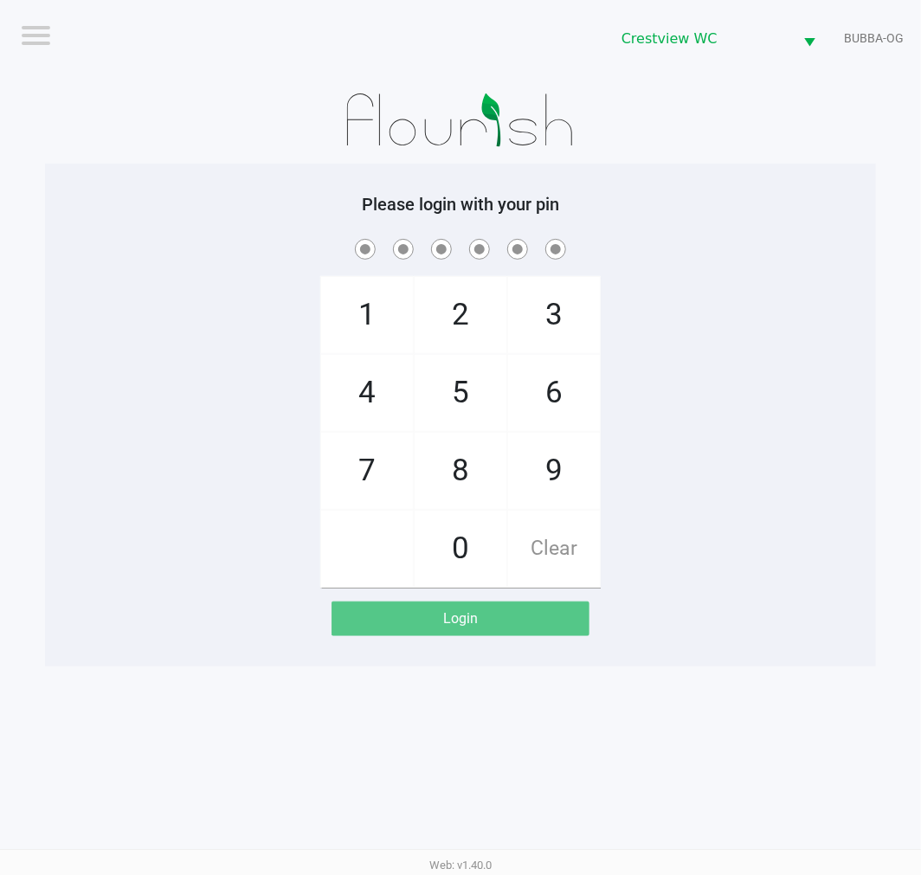
click at [742, 398] on div "1 4 7 2 5 8 0 3 6 9 Clear" at bounding box center [460, 411] width 831 height 352
checkbox input "true"
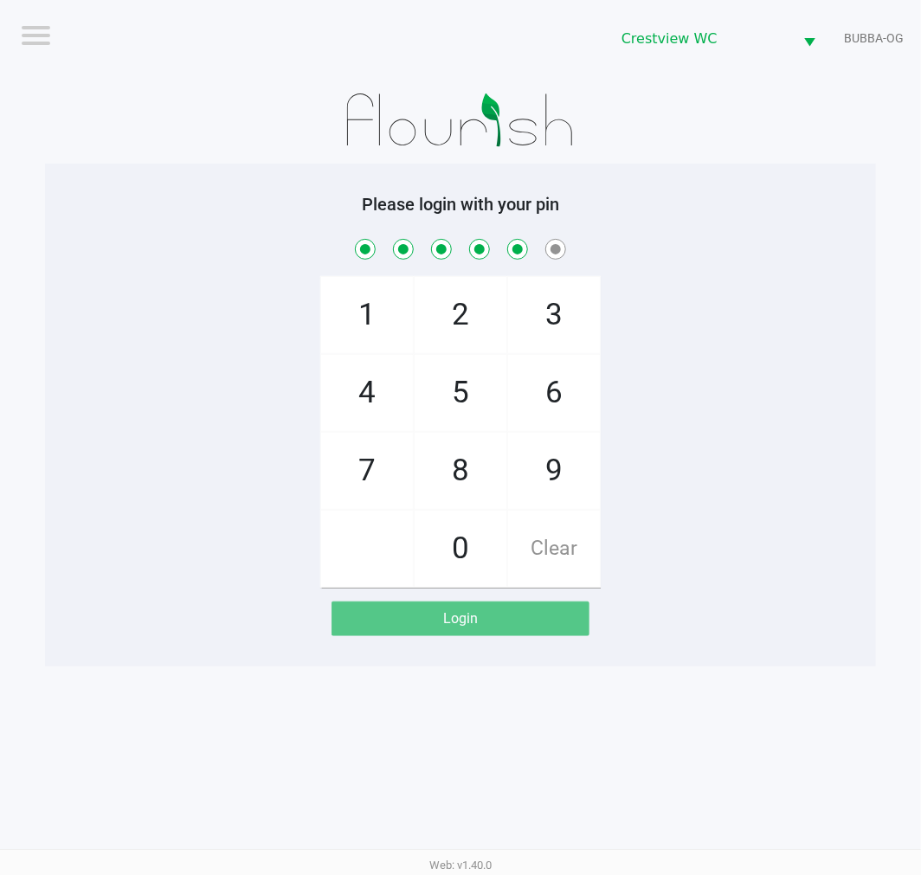
checkbox input "true"
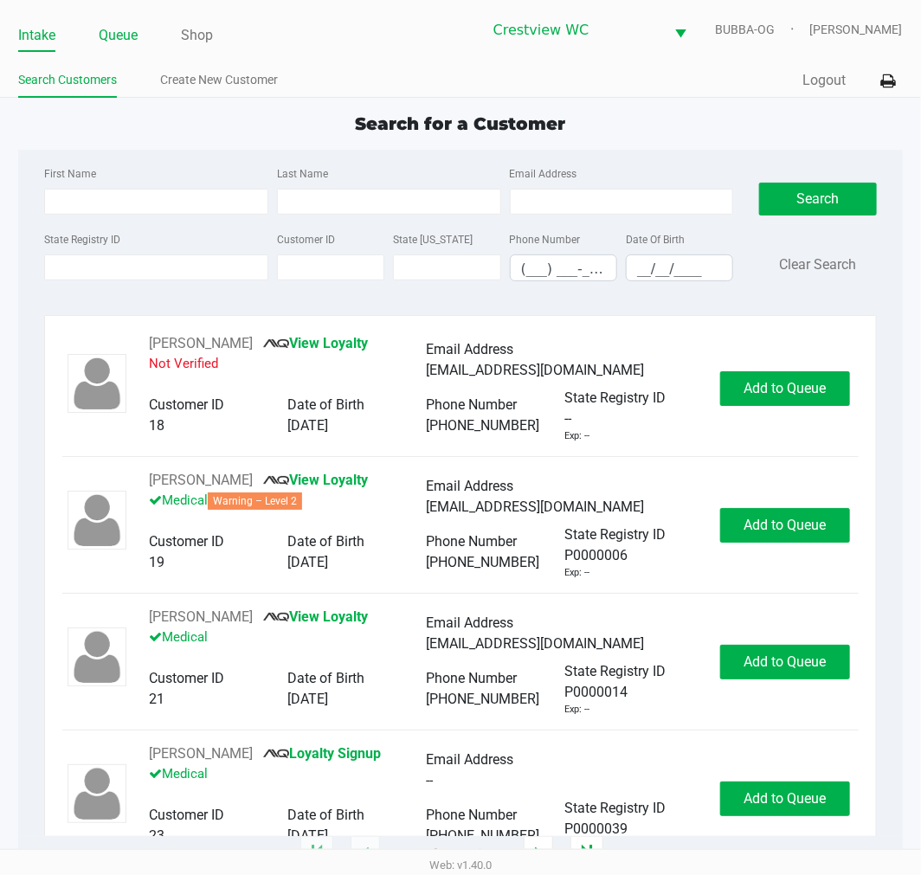
click at [133, 38] on link "Queue" at bounding box center [118, 35] width 39 height 24
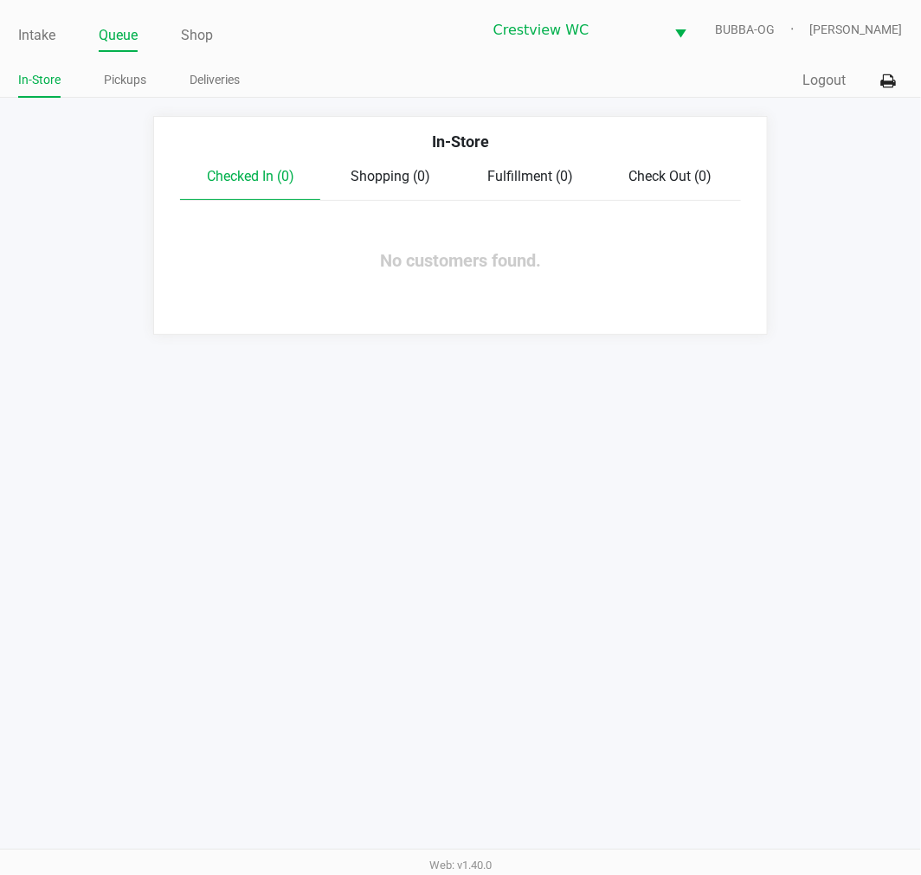
click at [139, 78] on link "Pickups" at bounding box center [125, 80] width 42 height 22
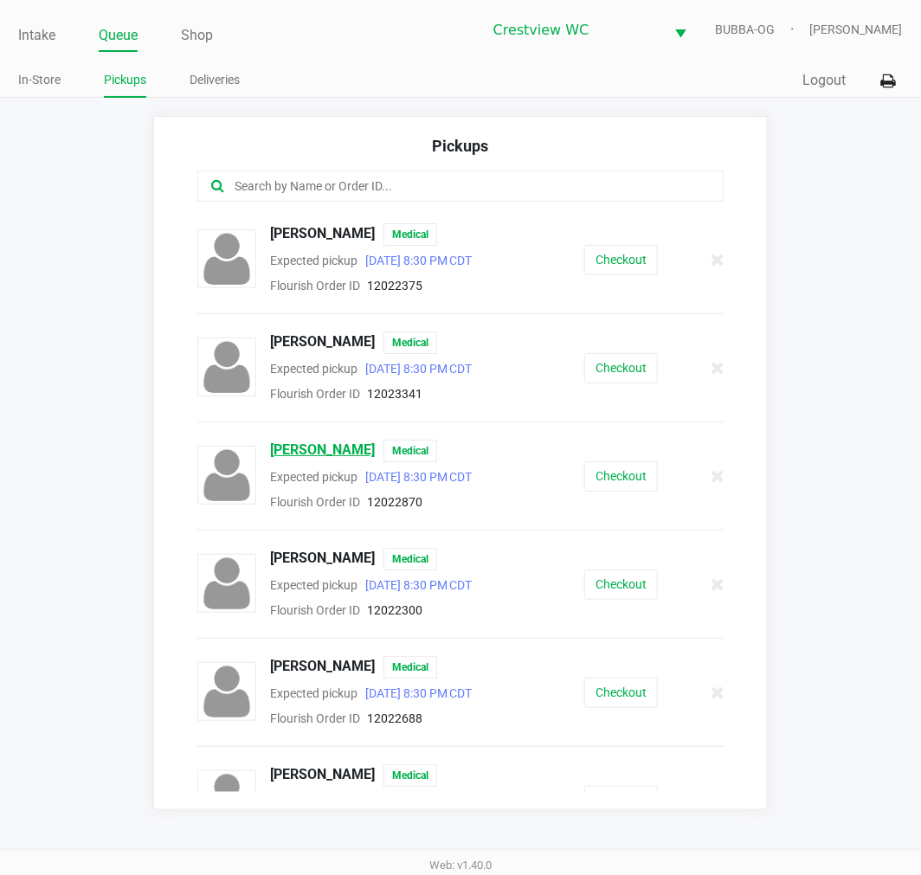
click at [291, 455] on span "Justin Alley" at bounding box center [322, 451] width 105 height 23
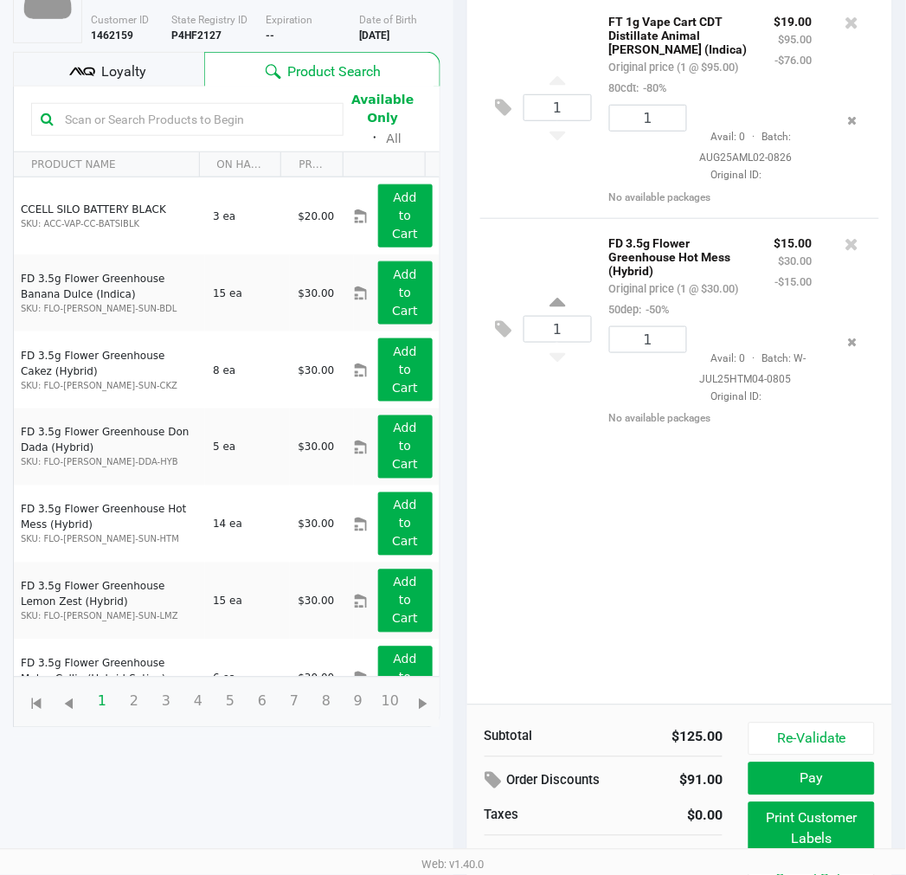
scroll to position [206, 0]
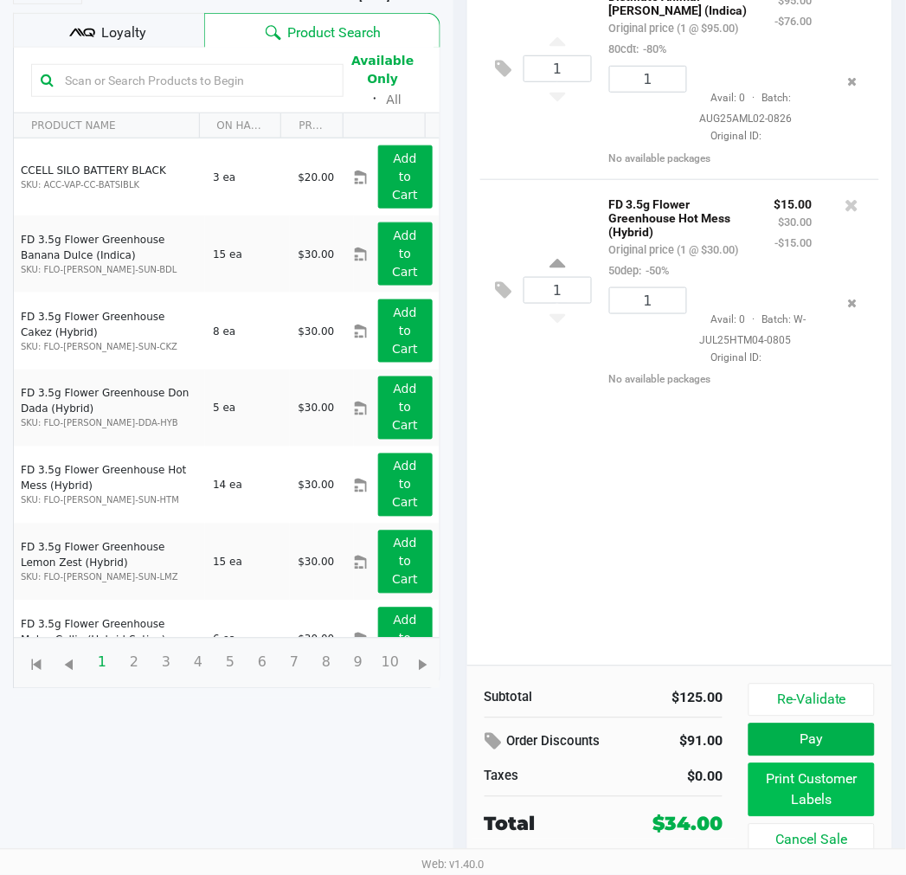
click at [840, 783] on button "Print Customer Labels" at bounding box center [812, 791] width 126 height 54
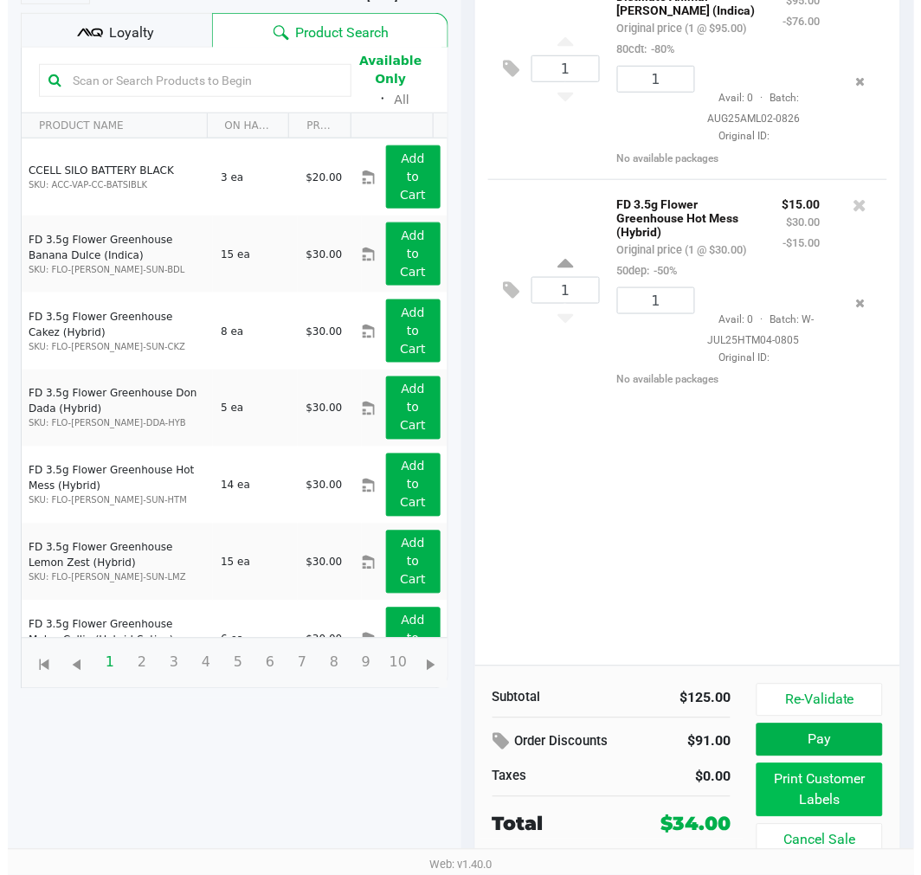
scroll to position [0, 0]
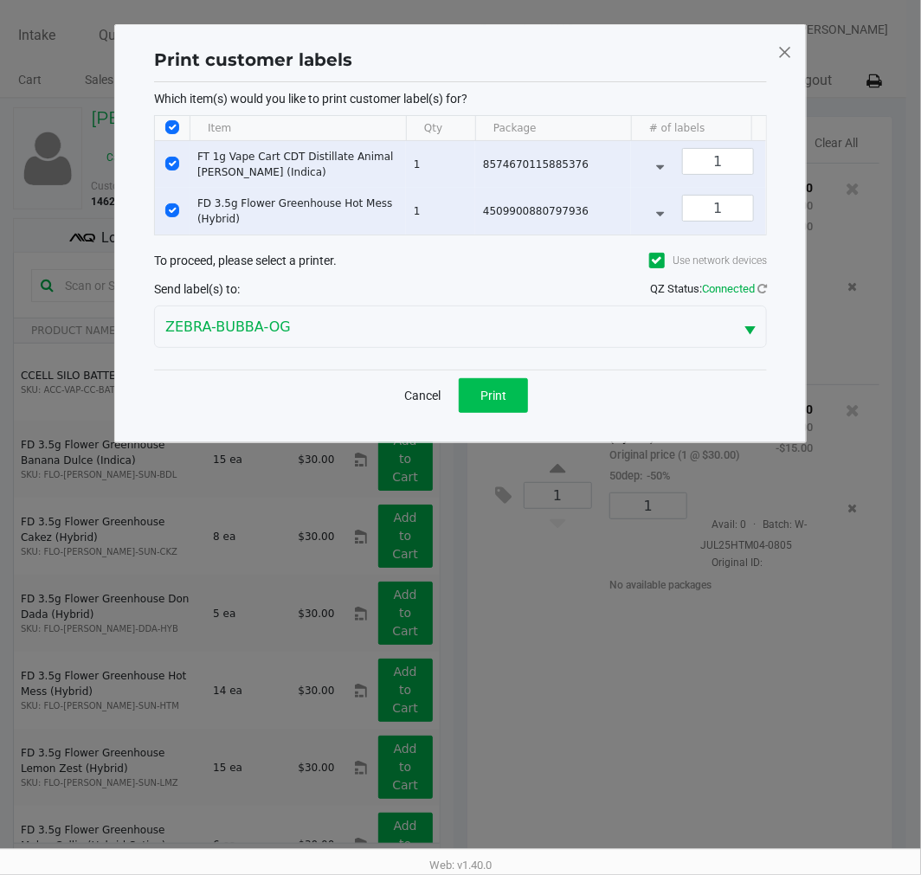
click at [505, 403] on span "Print" at bounding box center [494, 396] width 26 height 14
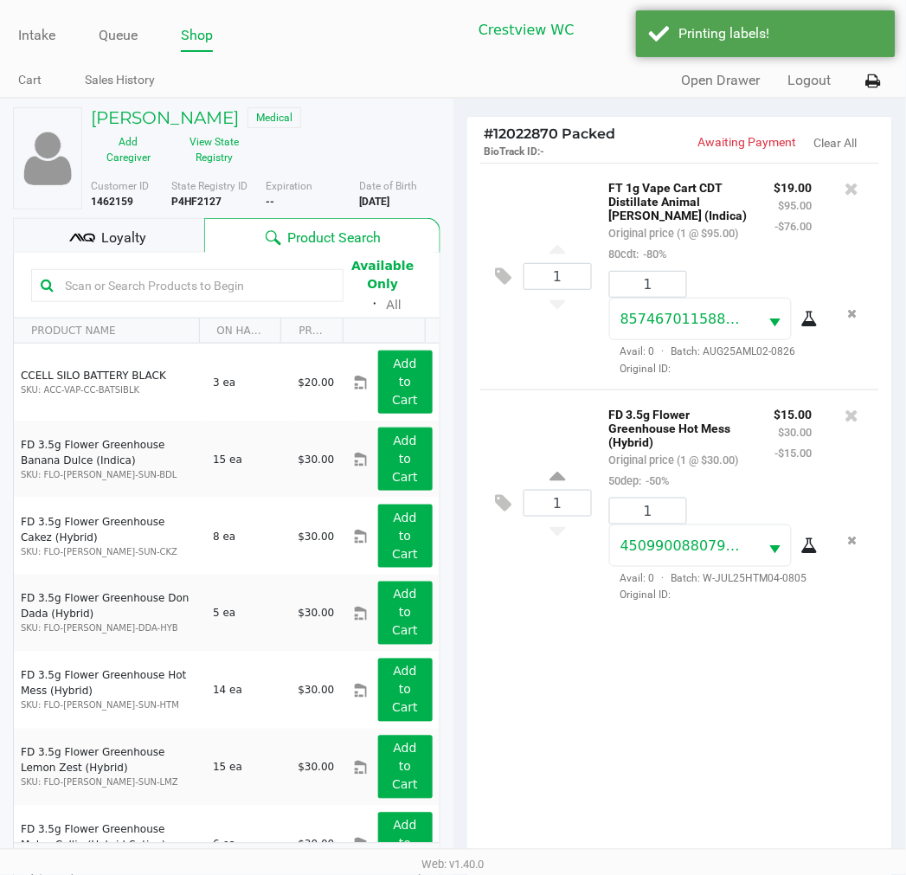
click at [167, 218] on div "Loyalty" at bounding box center [108, 235] width 191 height 35
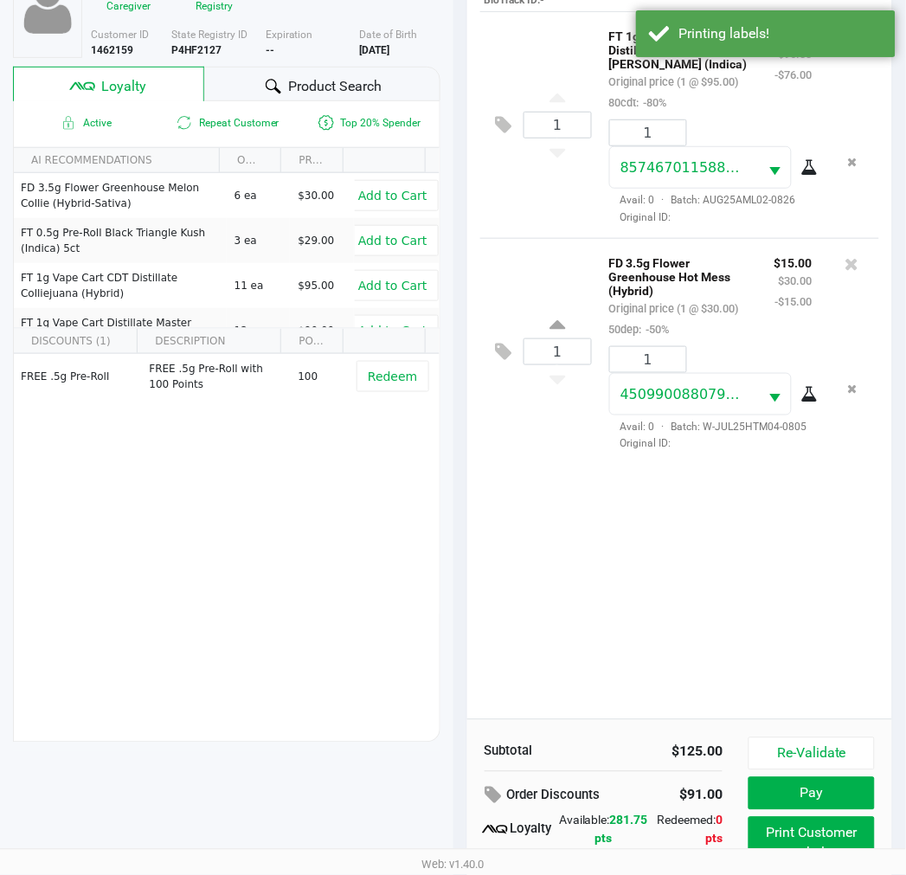
scroll to position [223, 0]
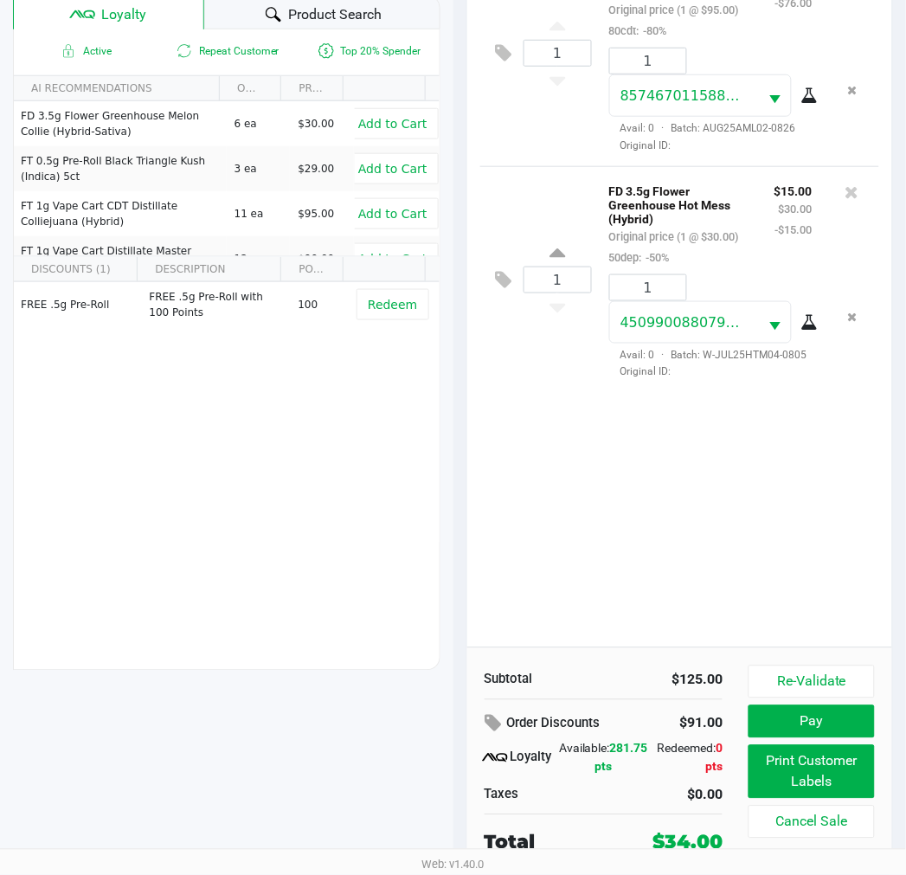
click at [842, 706] on button "Pay" at bounding box center [812, 722] width 126 height 33
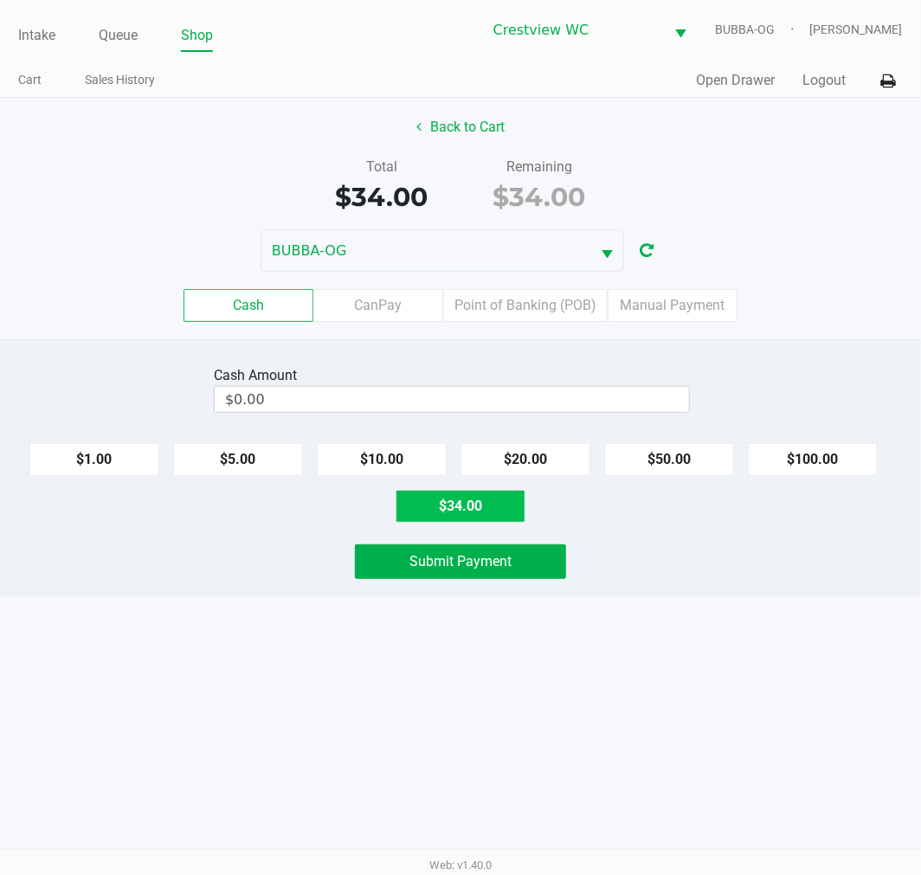
click at [461, 504] on button "$34.00" at bounding box center [461, 506] width 130 height 33
type input "$34.00"
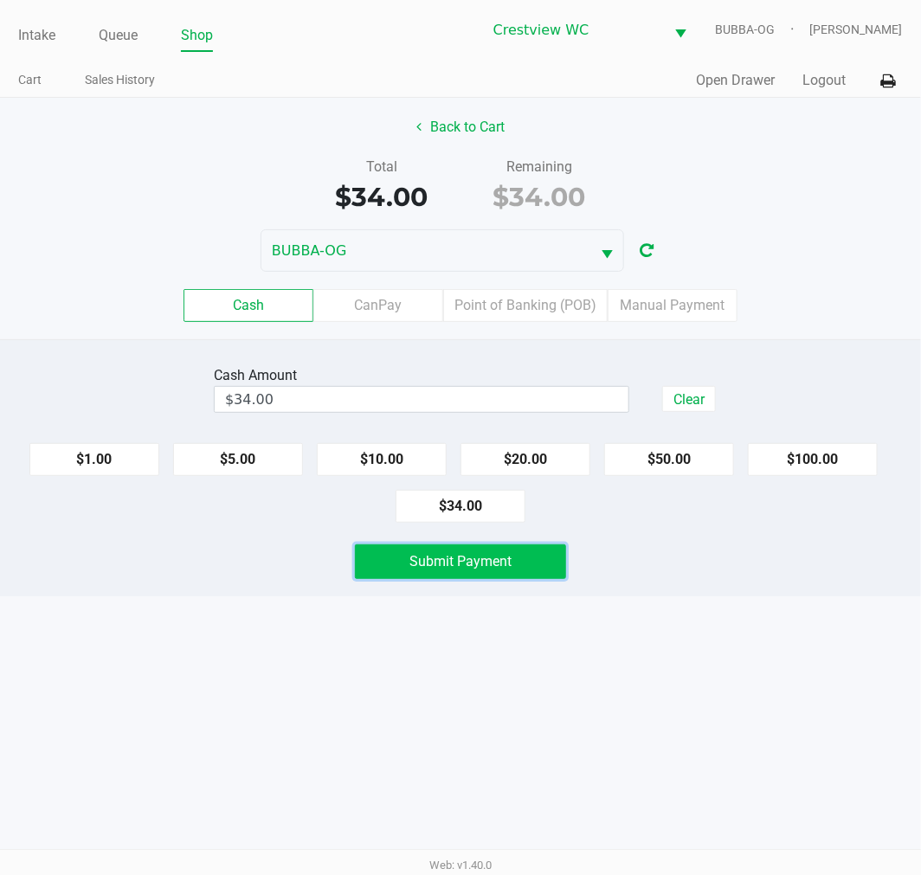
click at [513, 565] on button "Submit Payment" at bounding box center [460, 562] width 211 height 35
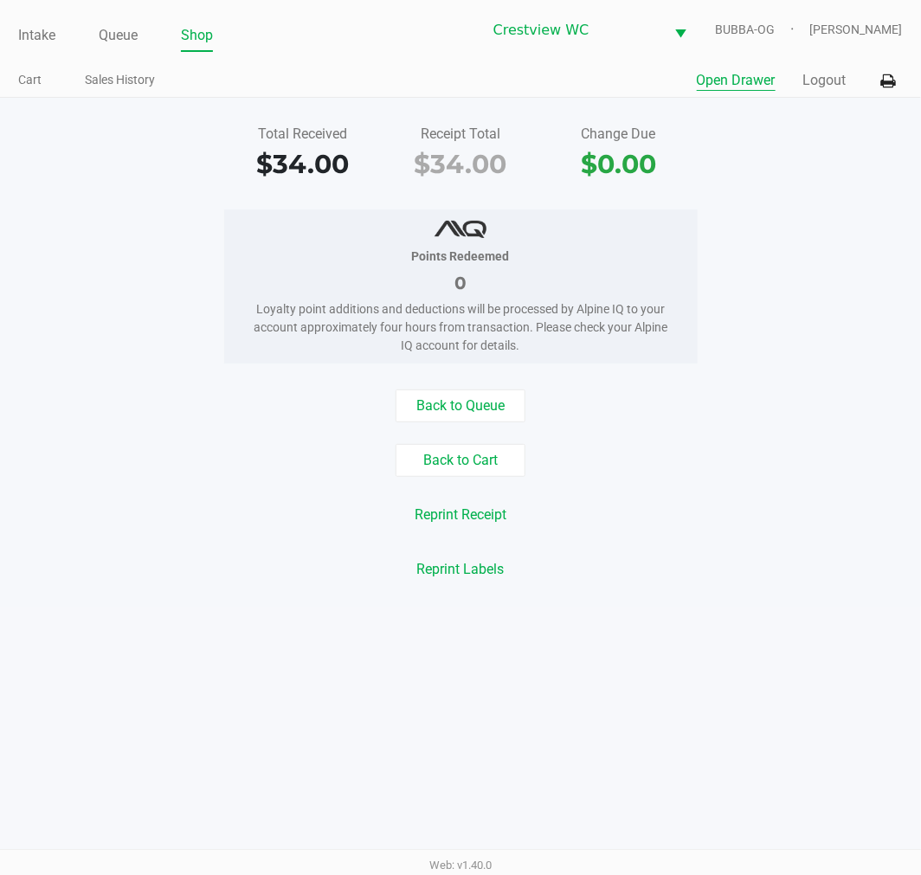
click at [756, 84] on button "Open Drawer" at bounding box center [736, 80] width 79 height 21
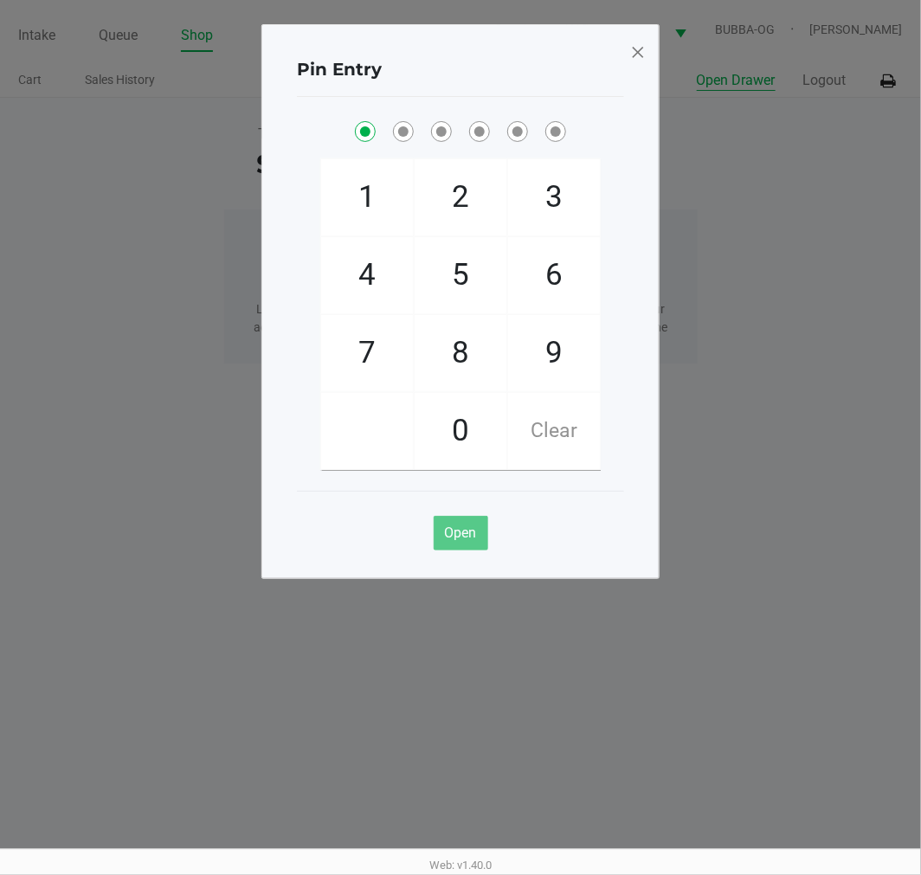
checkbox input "true"
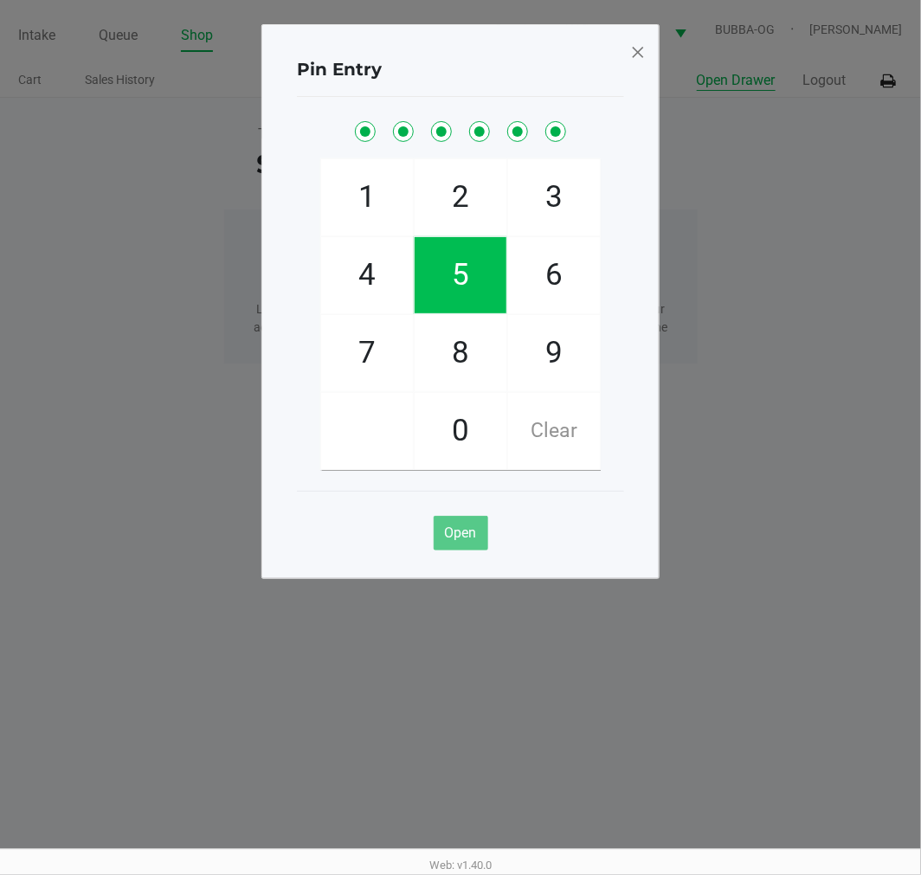
checkbox input "true"
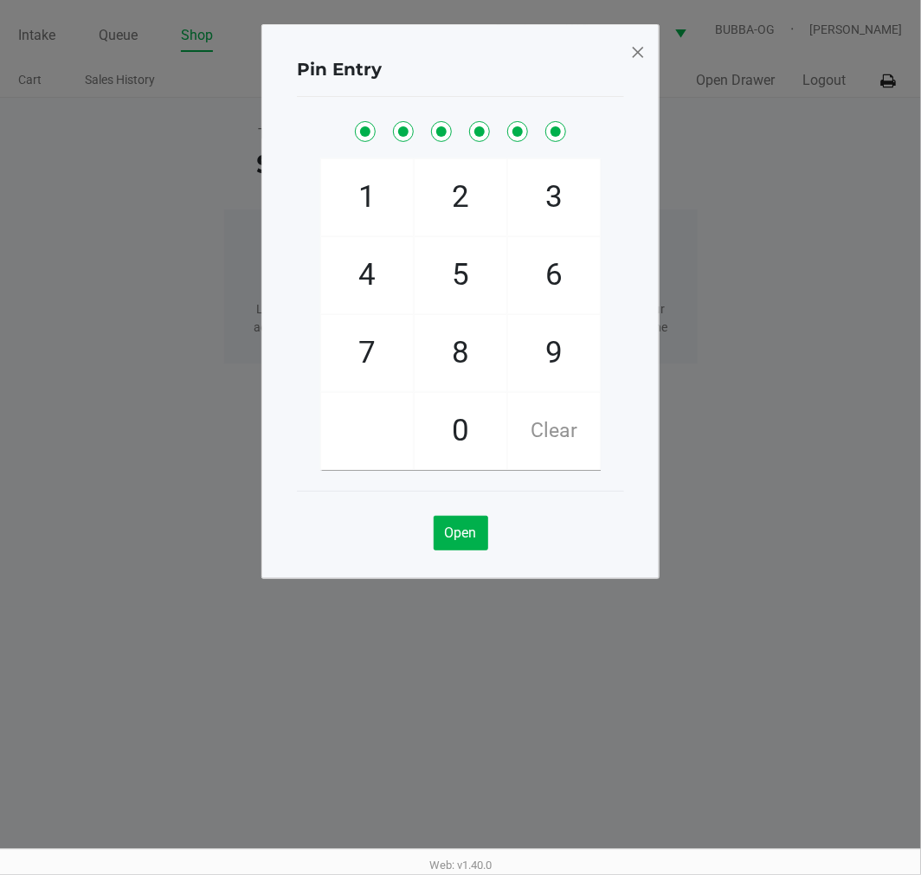
click at [639, 41] on span at bounding box center [638, 52] width 16 height 28
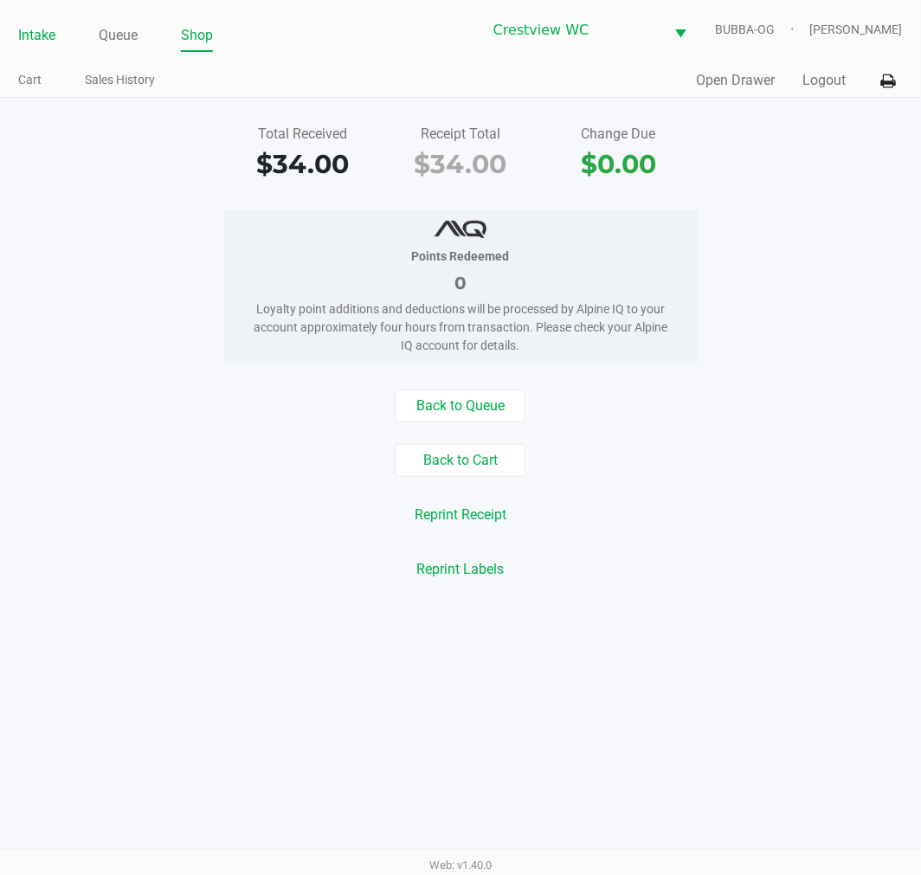
click at [46, 45] on link "Intake" at bounding box center [36, 35] width 37 height 24
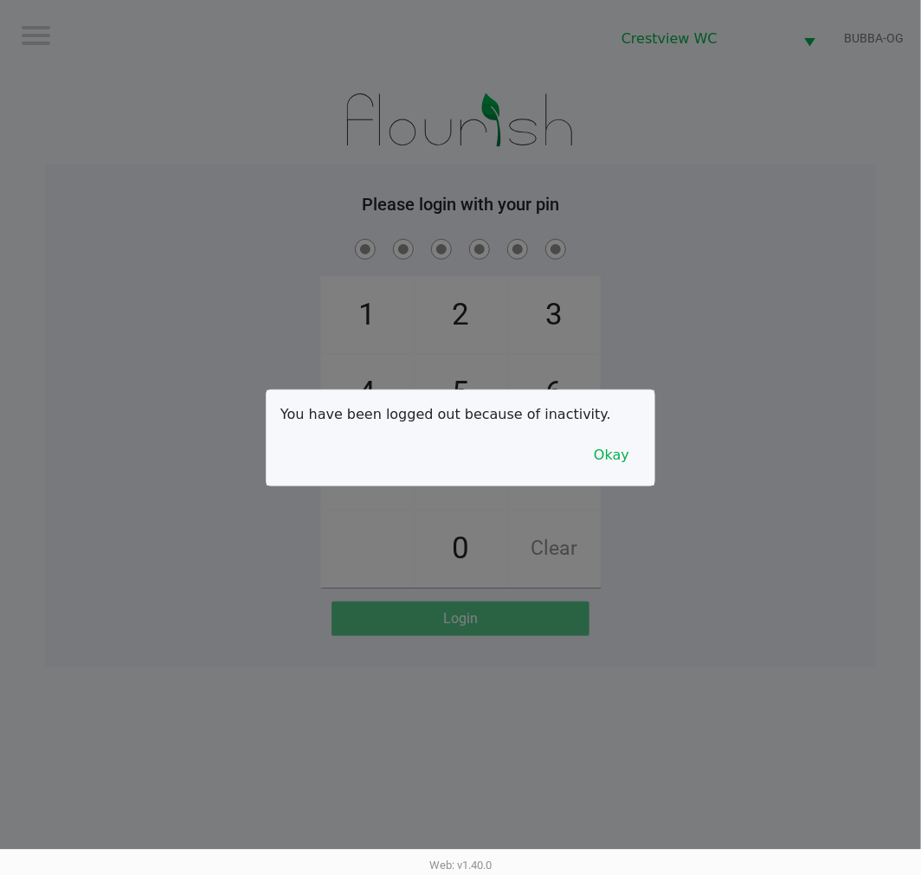
click at [635, 452] on button "Okay" at bounding box center [612, 455] width 58 height 33
click at [741, 426] on div "1 4 7 2 5 8 0 3 6 9 Clear" at bounding box center [460, 411] width 831 height 352
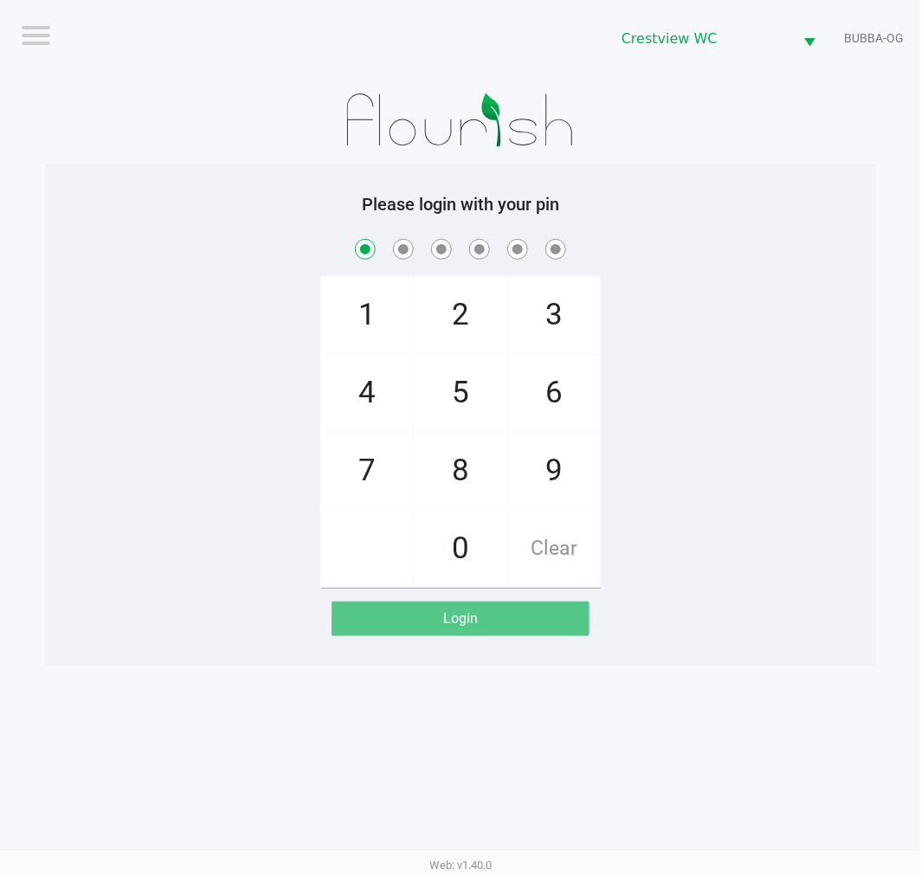
checkbox input "true"
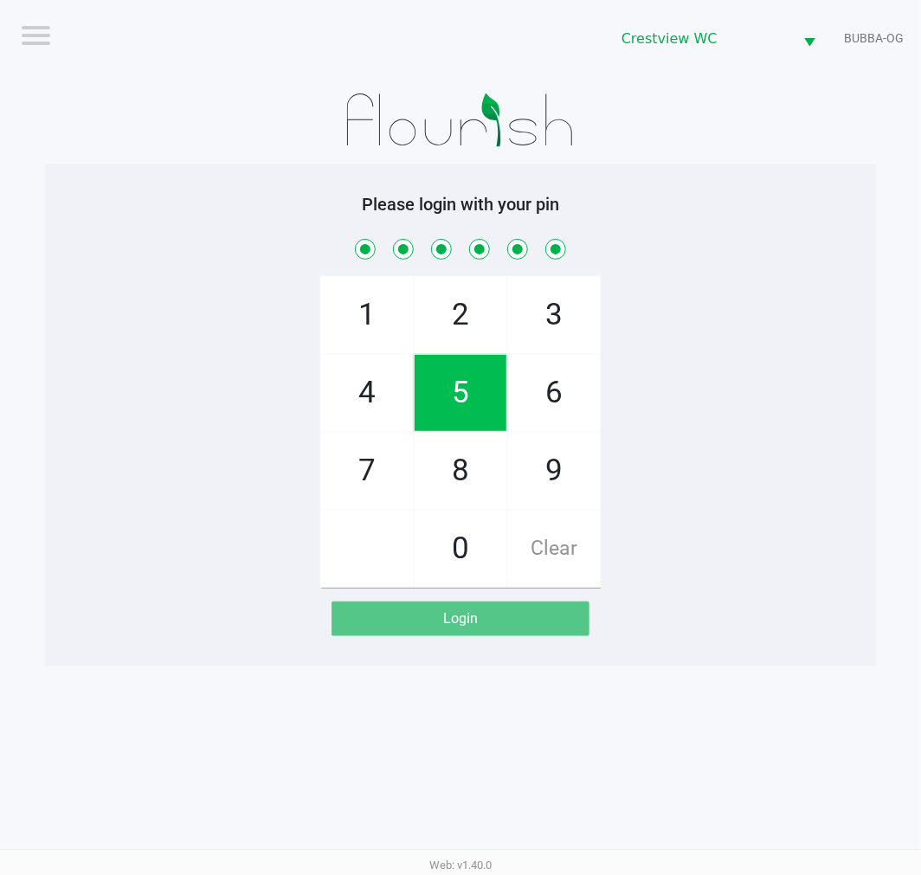
checkbox input "true"
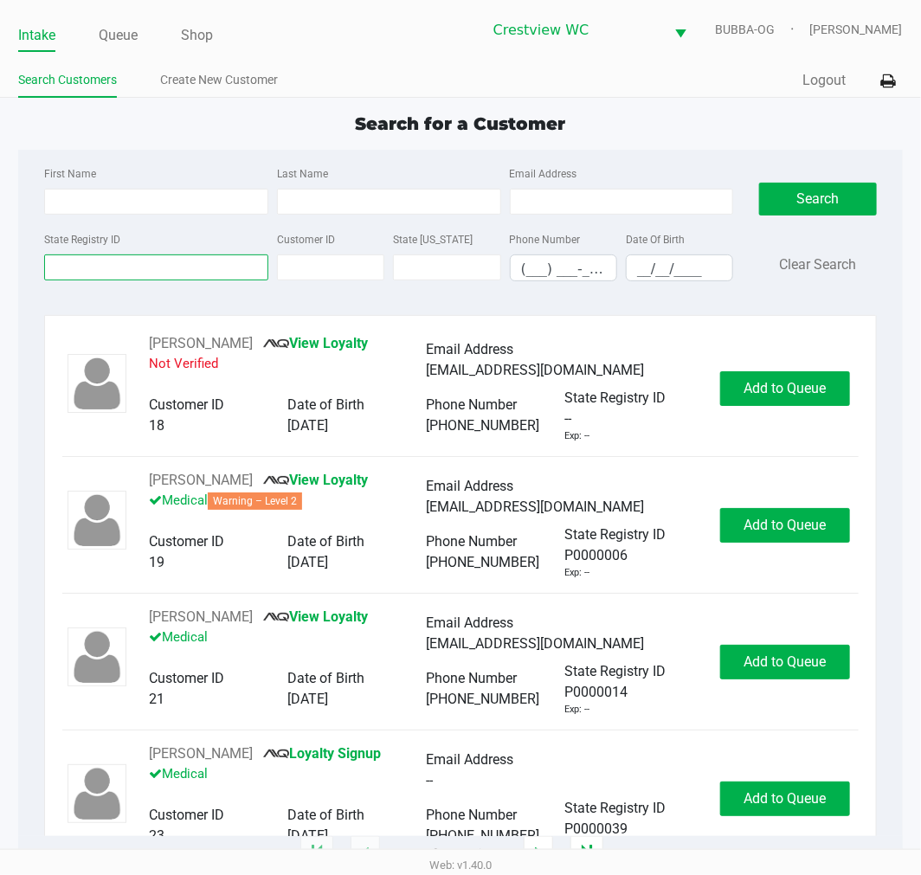
click at [135, 260] on input "State Registry ID" at bounding box center [156, 268] width 224 height 26
click at [159, 256] on input "State Registry ID" at bounding box center [156, 268] width 224 height 26
click at [214, 203] on input "First Name" at bounding box center [156, 202] width 224 height 26
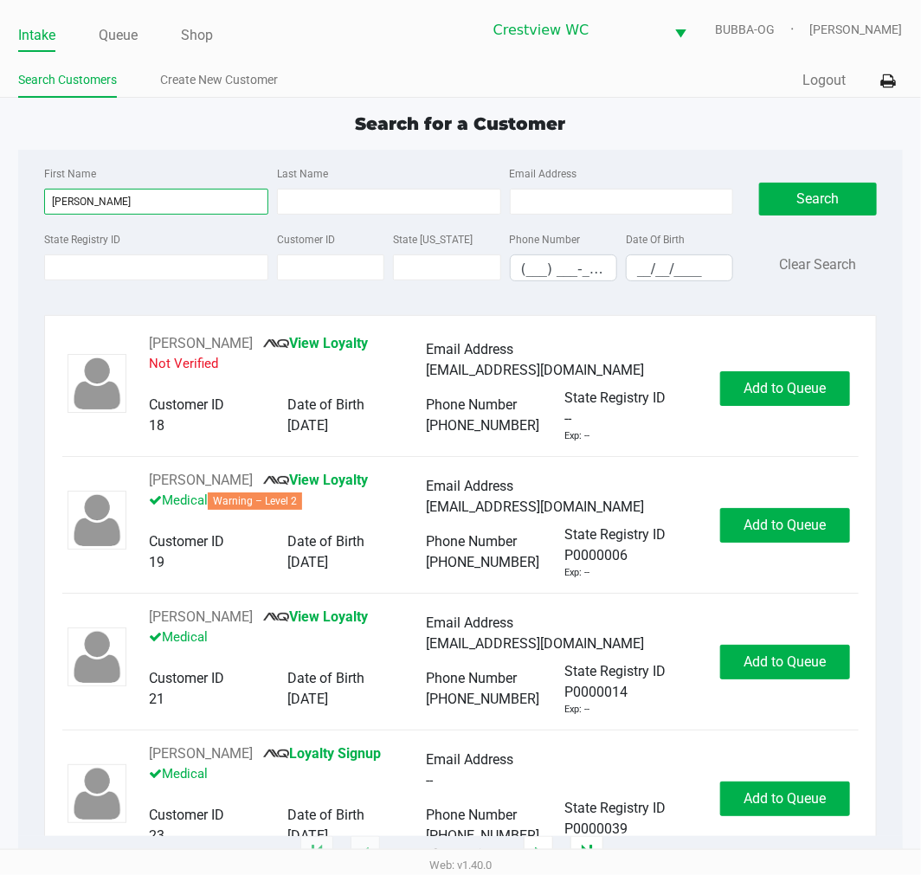
type input "stacey"
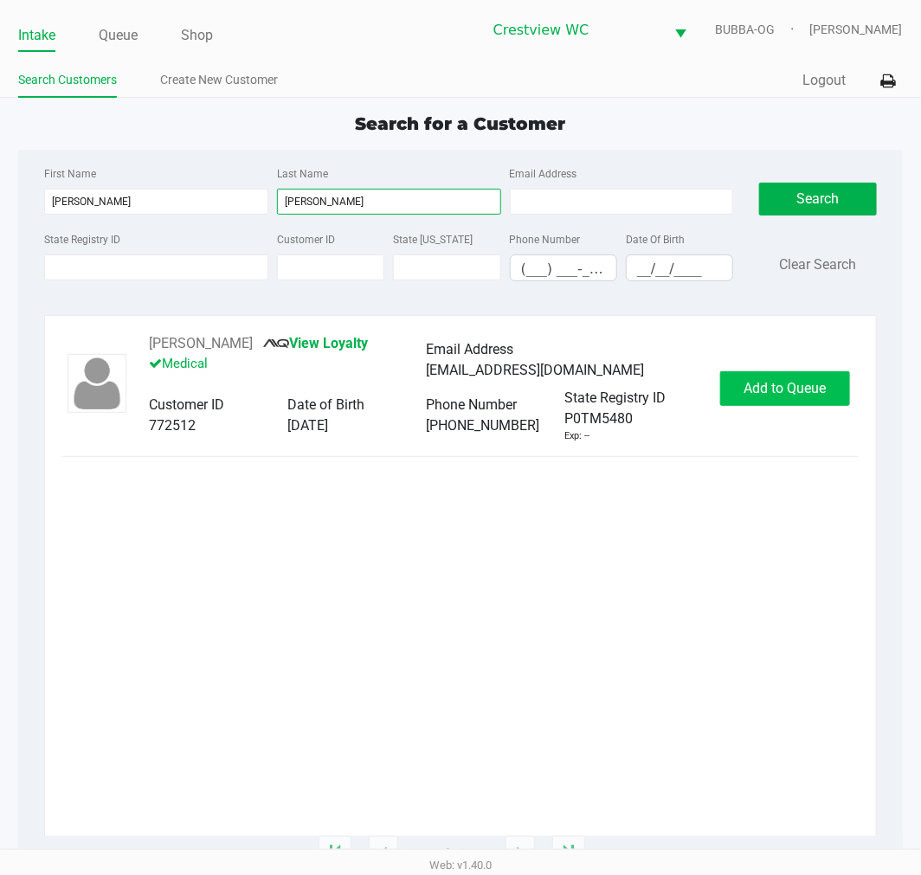
type input "hoch"
click at [758, 390] on span "Add to Queue" at bounding box center [785, 388] width 82 height 16
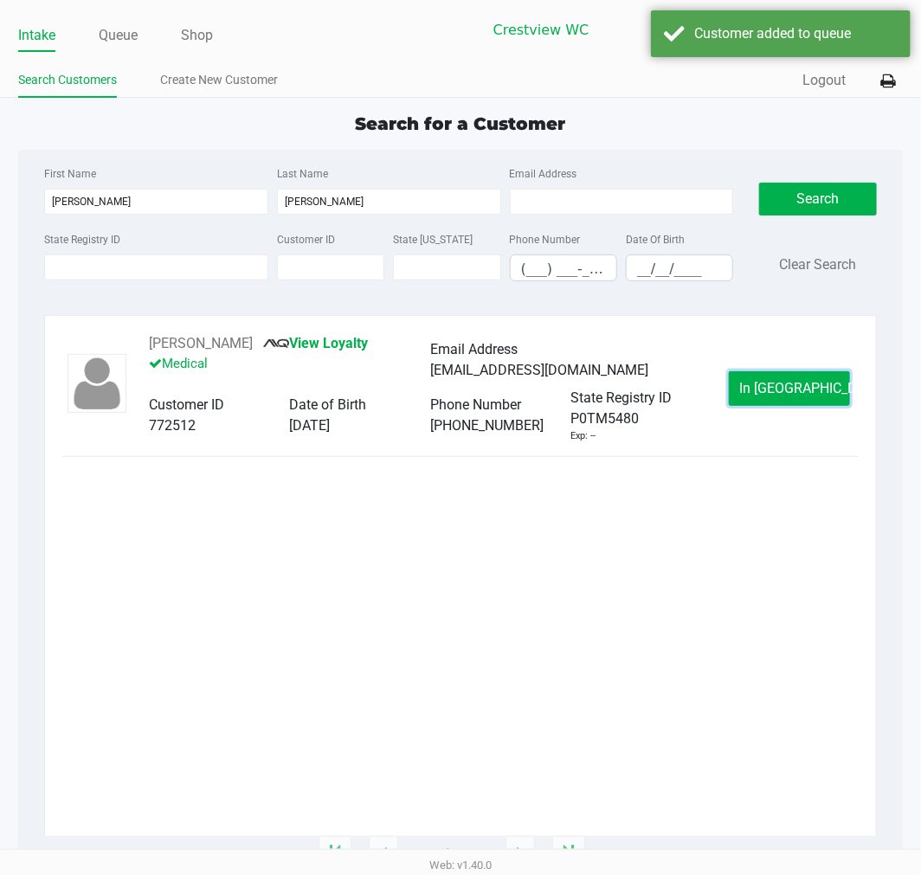
click at [764, 388] on span "In Queue" at bounding box center [812, 388] width 145 height 16
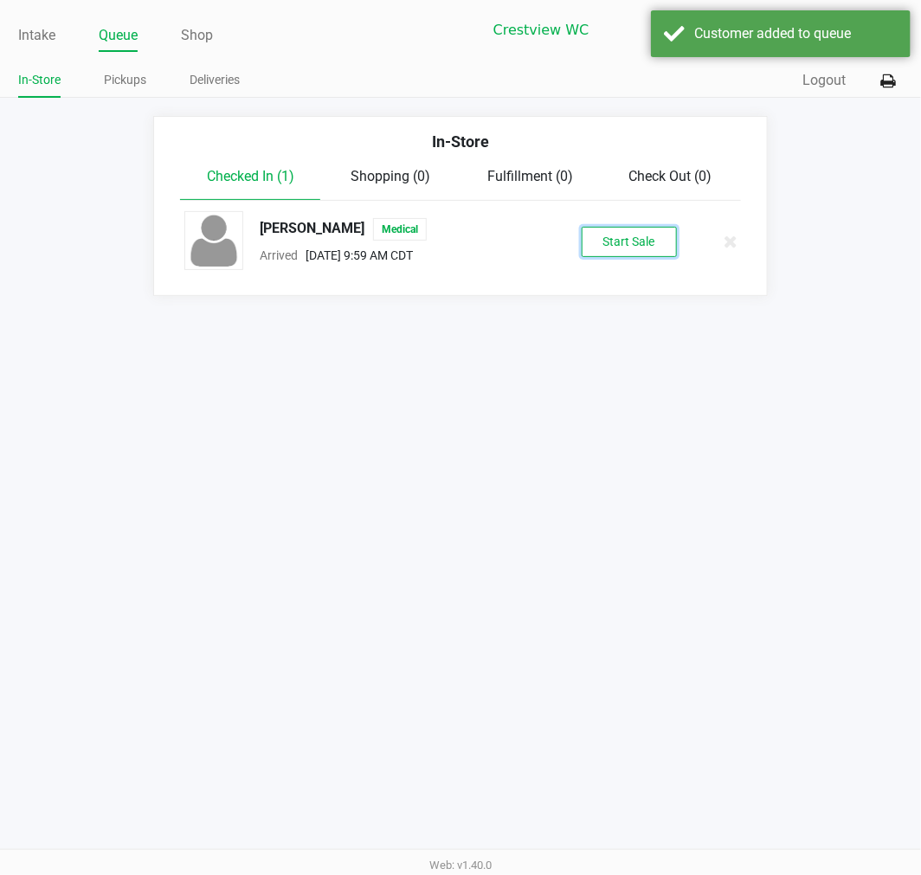
click at [603, 246] on button "Start Sale" at bounding box center [629, 242] width 95 height 30
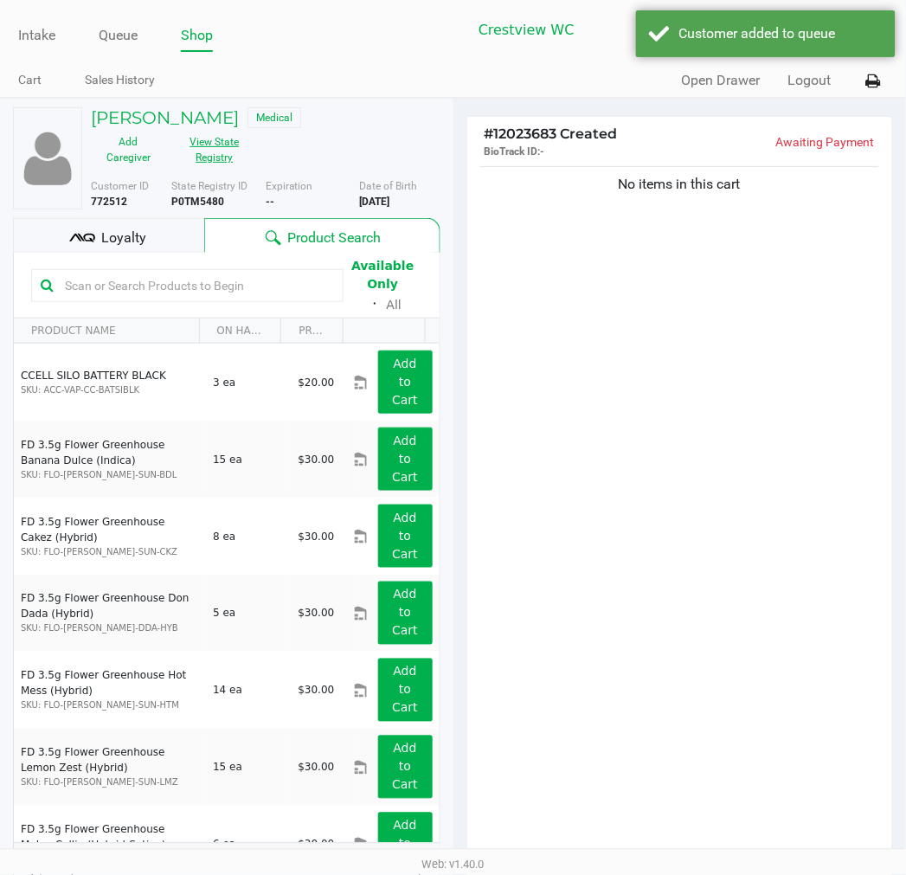
click at [229, 158] on button "View State Registry" at bounding box center [209, 149] width 87 height 43
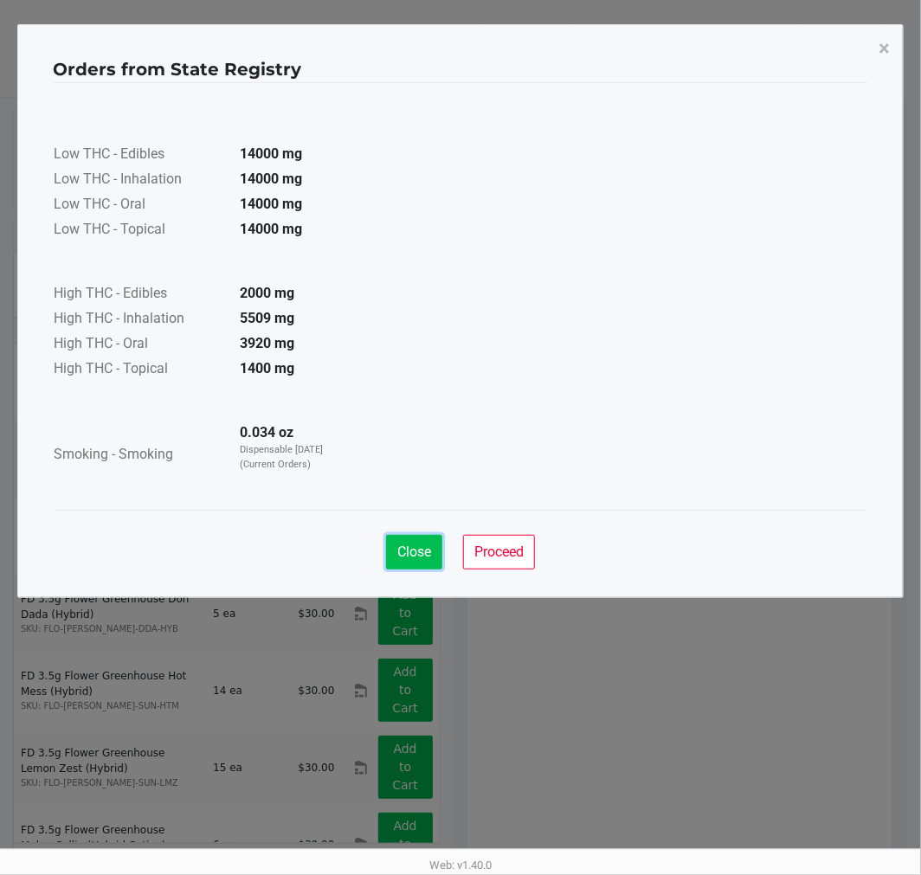
drag, startPoint x: 409, startPoint y: 558, endPoint x: 434, endPoint y: 549, distance: 26.9
click at [411, 558] on span "Close" at bounding box center [414, 552] width 34 height 16
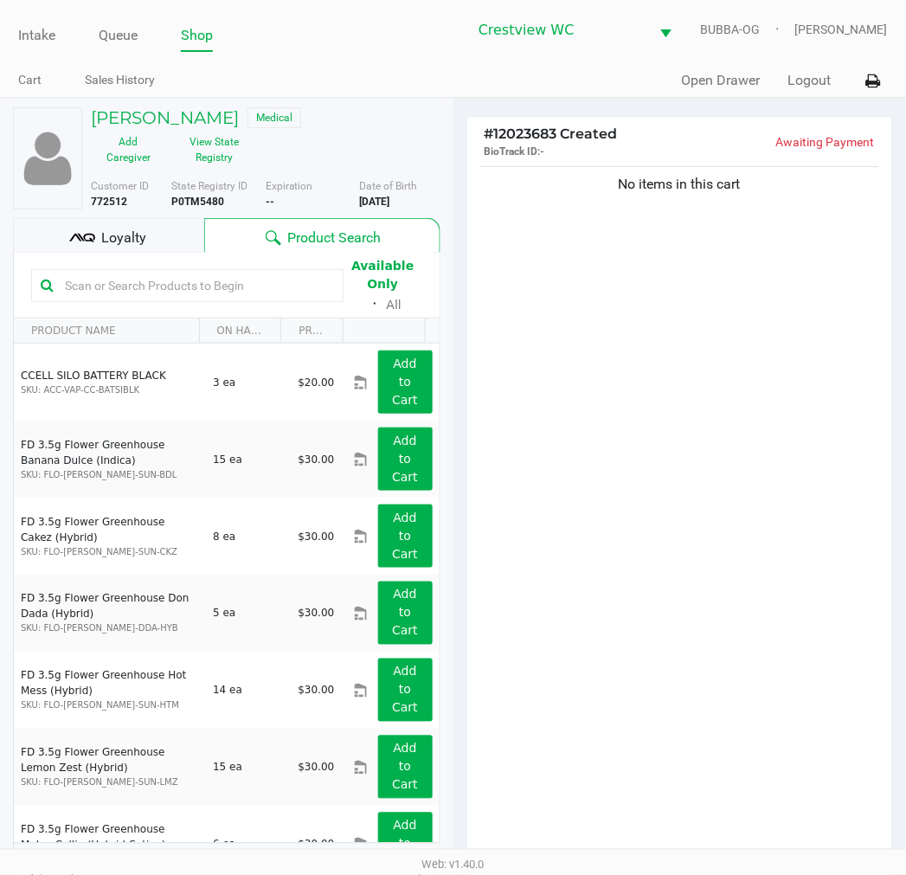
click at [625, 597] on div "No items in this cart" at bounding box center [681, 517] width 426 height 708
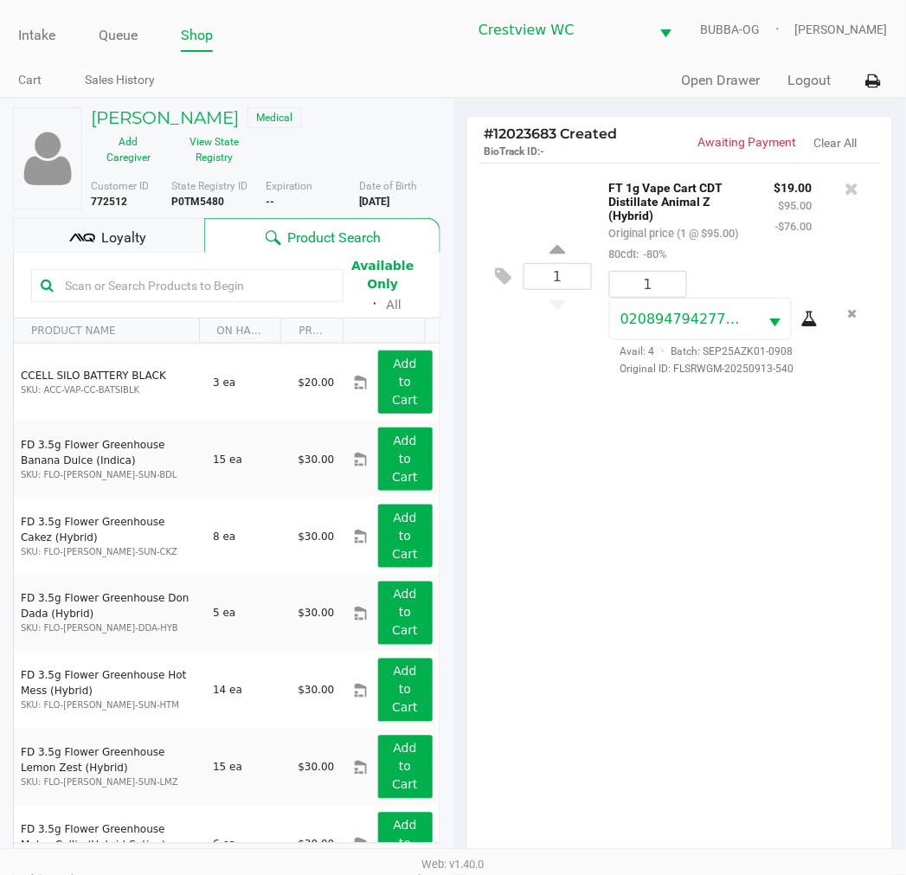
click at [706, 612] on div "1 FT 1g Vape Cart CDT Distillate Animal Z (Hybrid) Original price (1 @ $95.00) …" at bounding box center [681, 517] width 426 height 708
click at [706, 629] on div "1 FT 1g Vape Cart CDT Distillate Animal Z (Hybrid) Original price (1 @ $95.00) …" at bounding box center [681, 517] width 426 height 708
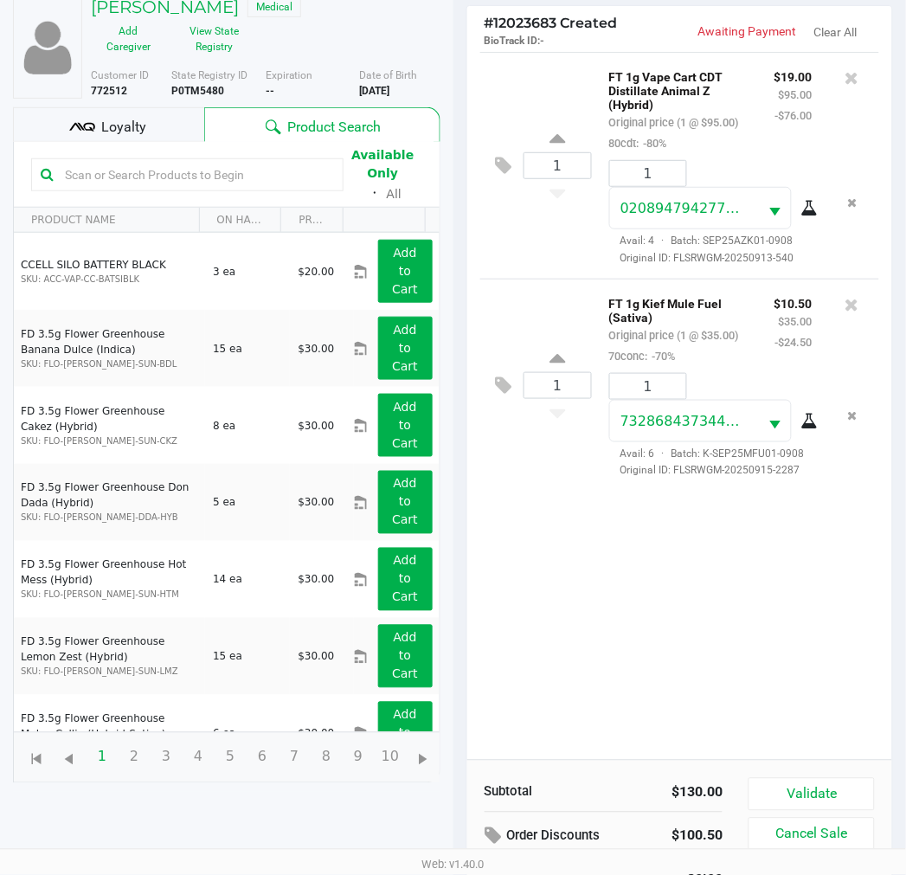
scroll to position [188, 0]
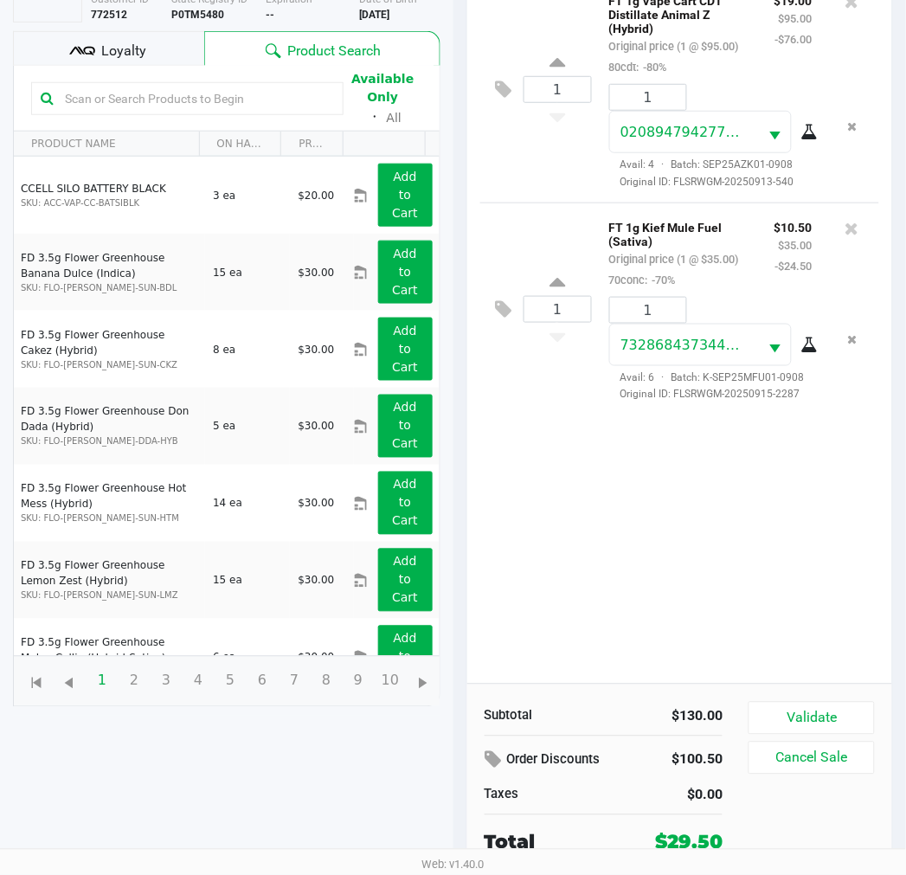
click at [831, 712] on button "Validate" at bounding box center [812, 718] width 126 height 33
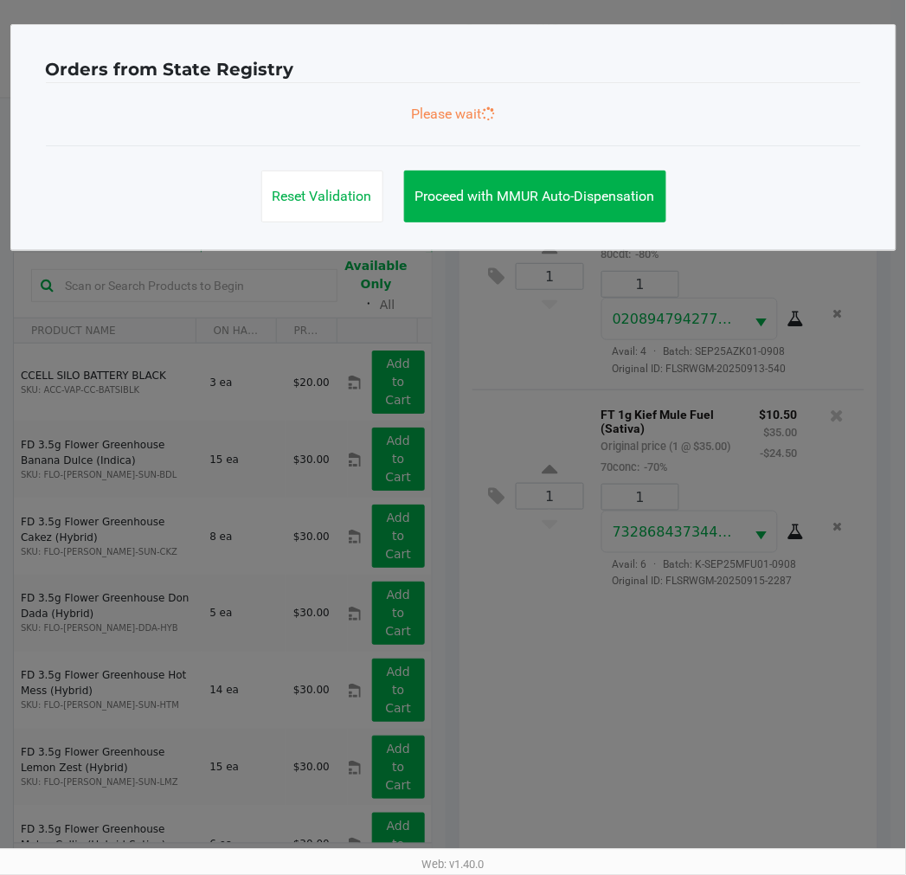
scroll to position [0, 0]
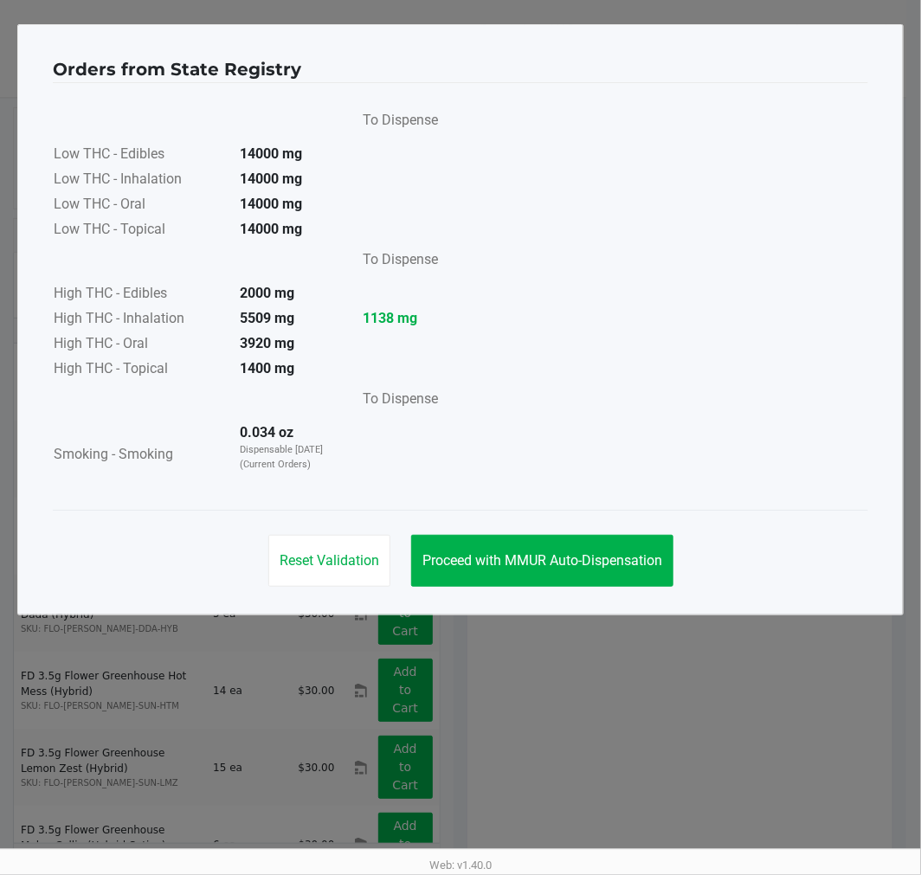
click at [578, 565] on span "Proceed with MMUR Auto-Dispensation" at bounding box center [543, 560] width 240 height 16
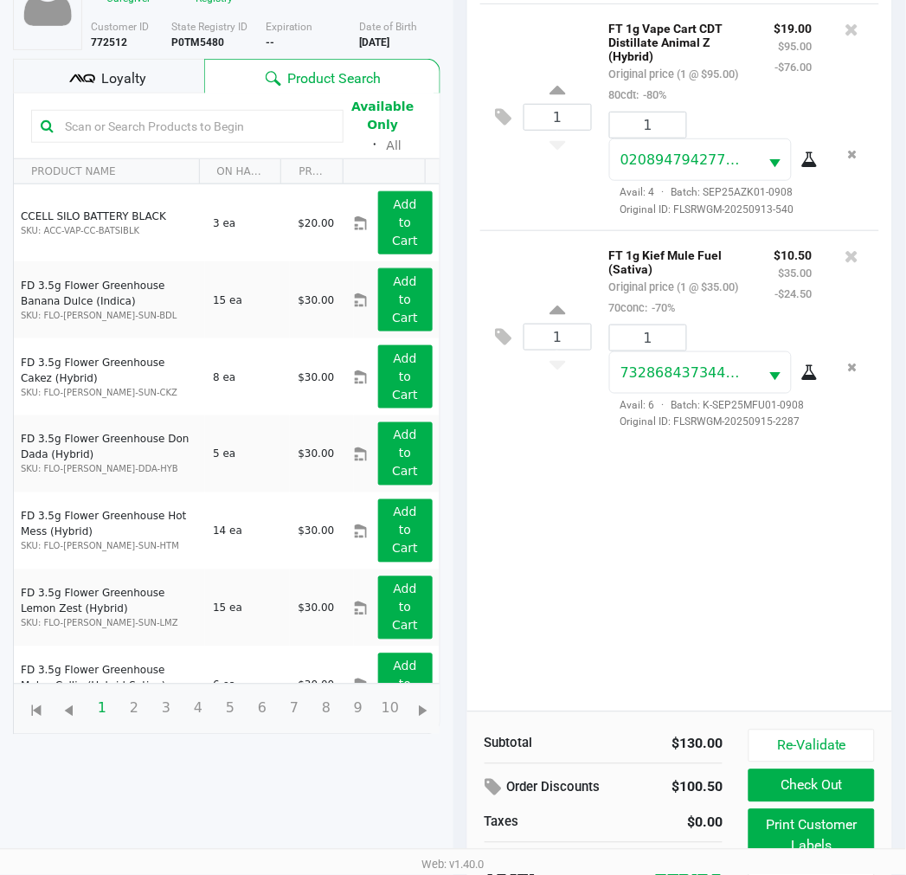
scroll to position [206, 0]
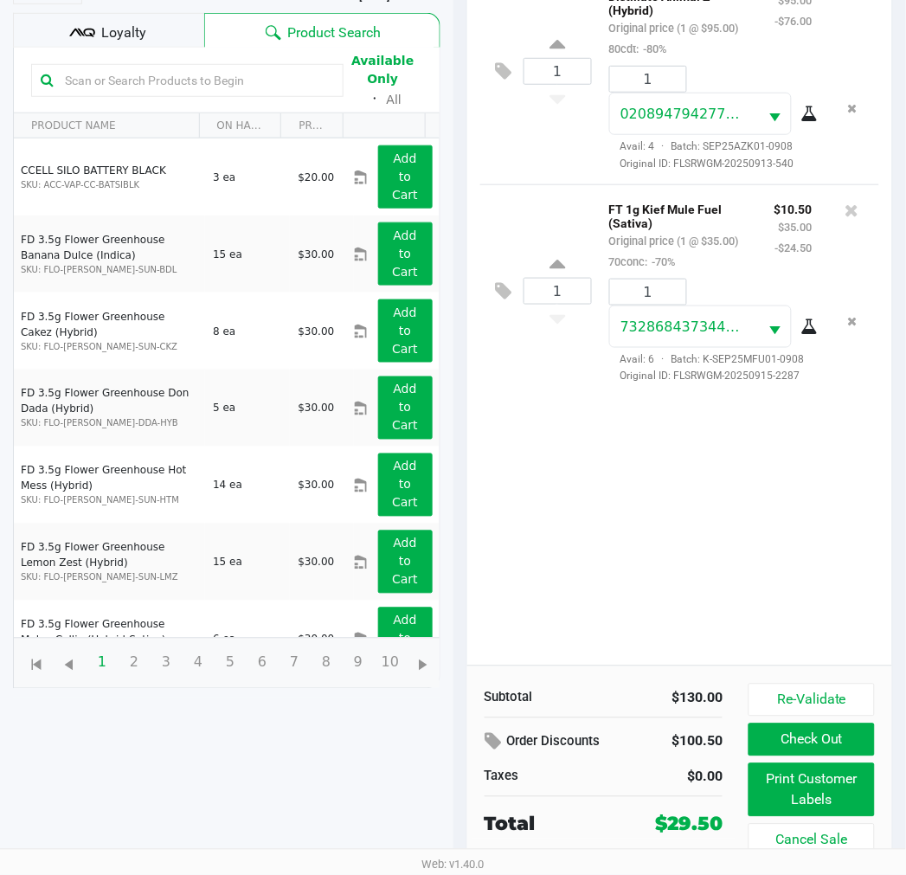
click at [829, 790] on button "Print Customer Labels" at bounding box center [812, 791] width 126 height 54
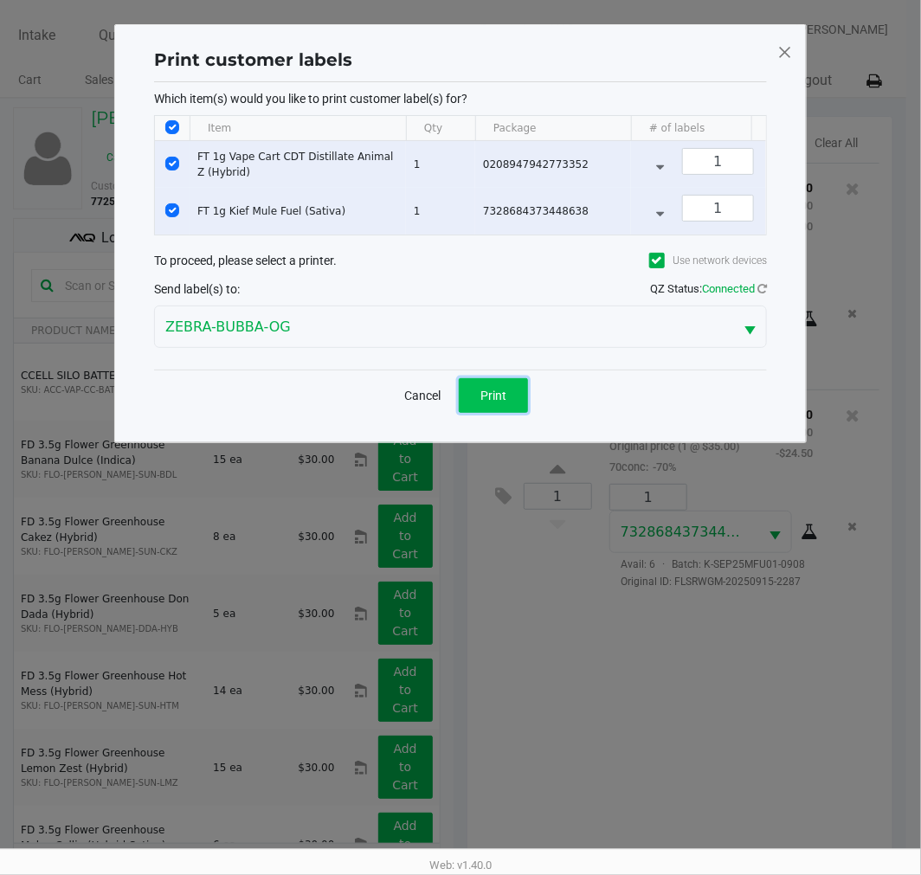
click at [515, 413] on button "Print" at bounding box center [493, 395] width 69 height 35
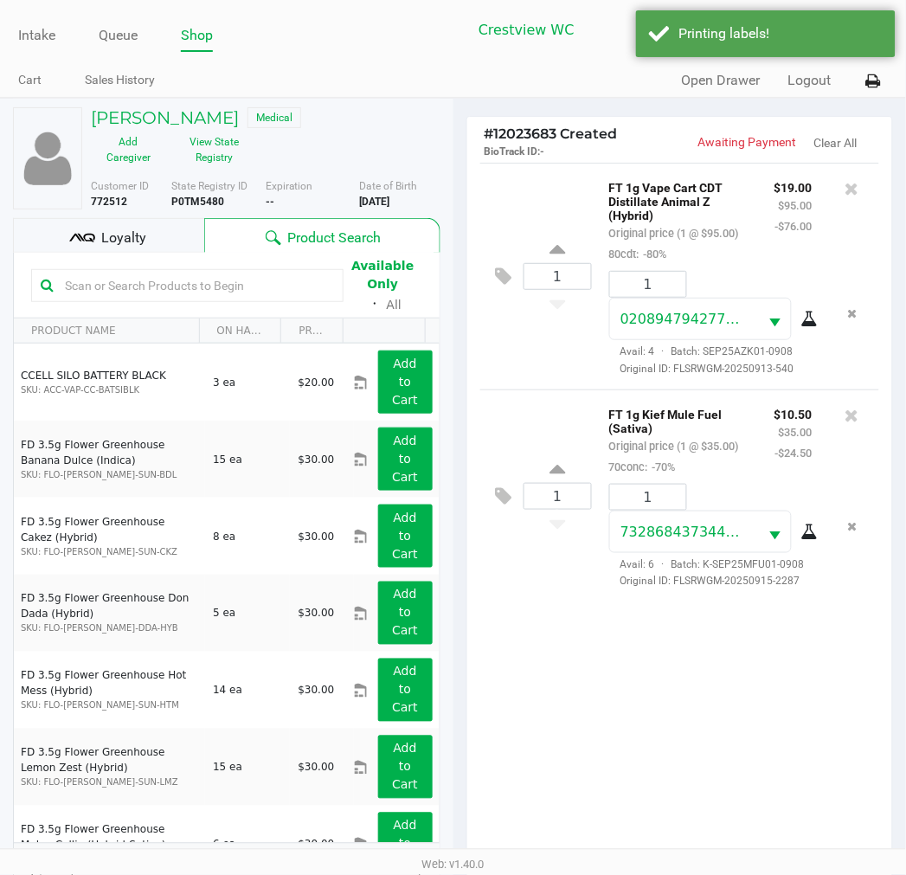
scroll to position [206, 0]
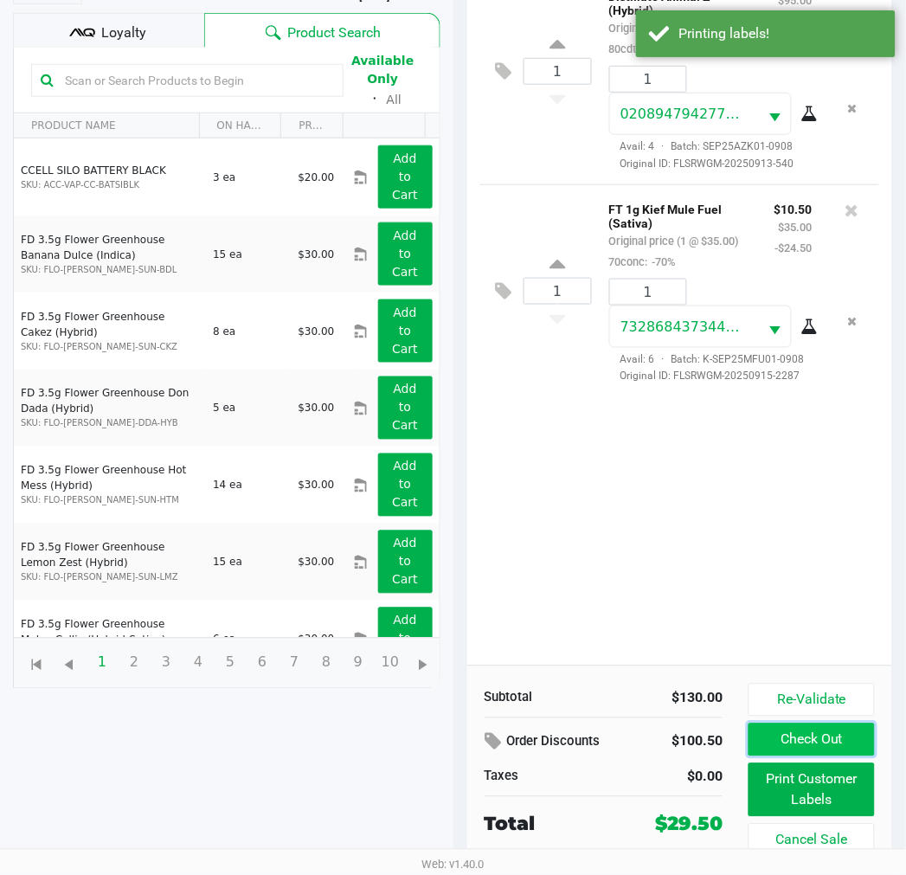
click at [831, 742] on button "Check Out" at bounding box center [812, 740] width 126 height 33
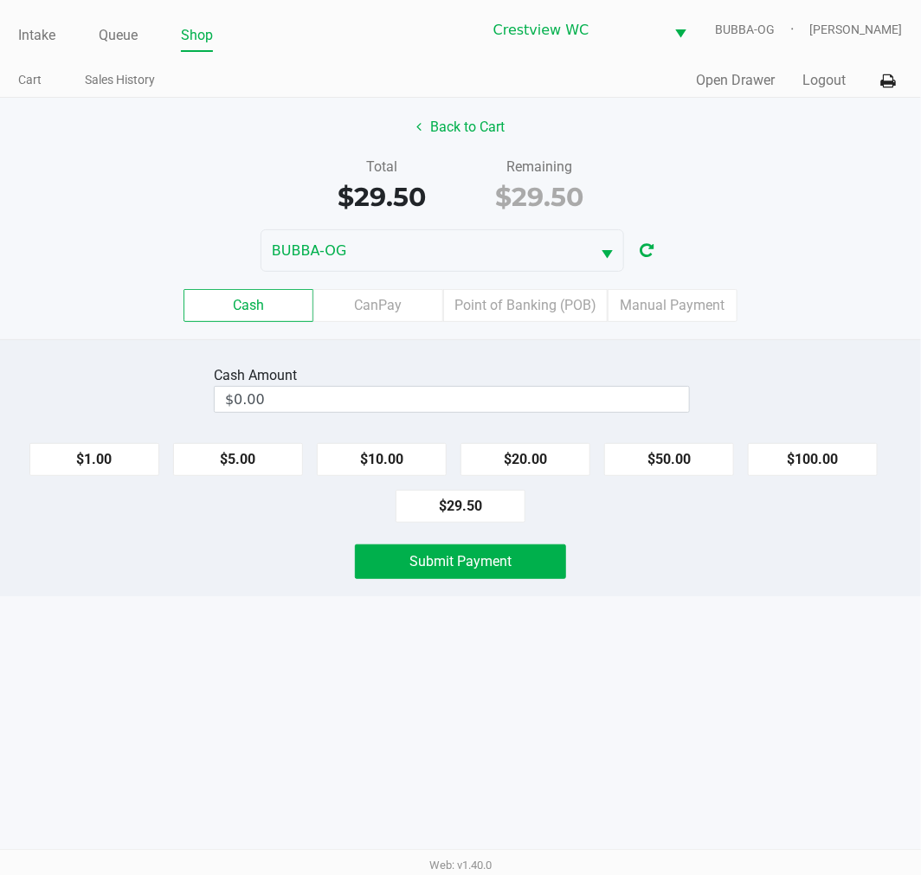
click at [688, 646] on div "Intake Queue Shop Crestview WC BUBBA-OG Carmen Vinciguerra Cart Sales History Q…" at bounding box center [460, 437] width 921 height 875
click at [700, 621] on div "Intake Queue Shop Crestview WC BUBBA-OG Carmen Vinciguerra Cart Sales History Q…" at bounding box center [460, 437] width 921 height 875
click at [552, 298] on label "Point of Banking (POB)" at bounding box center [525, 305] width 165 height 33
click at [0, 0] on 7 "Point of Banking (POB)" at bounding box center [0, 0] width 0 height 0
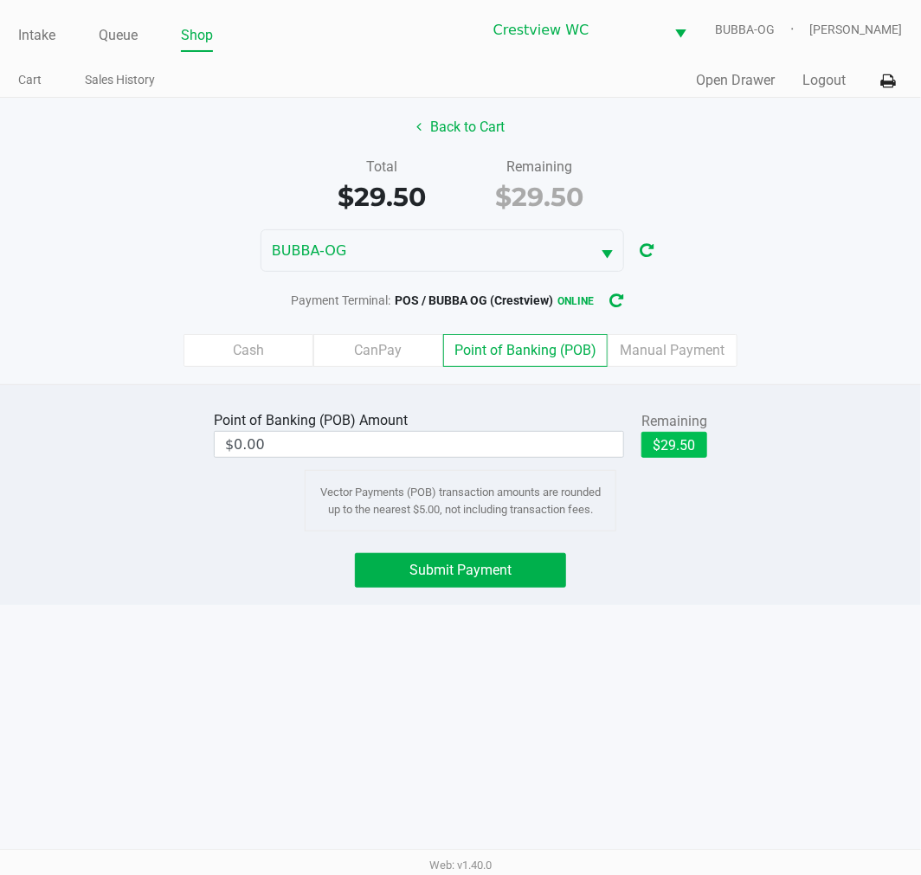
click at [682, 442] on button "$29.50" at bounding box center [675, 445] width 66 height 26
type input "$29.50"
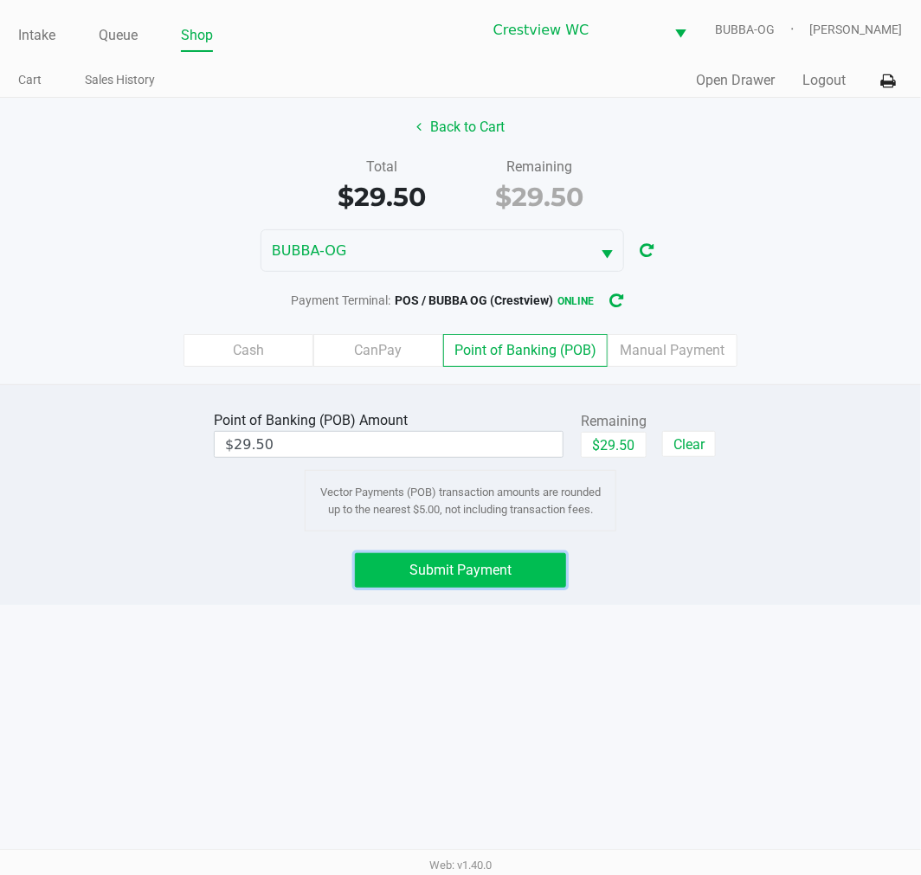
click at [487, 562] on span "Submit Payment" at bounding box center [461, 570] width 102 height 16
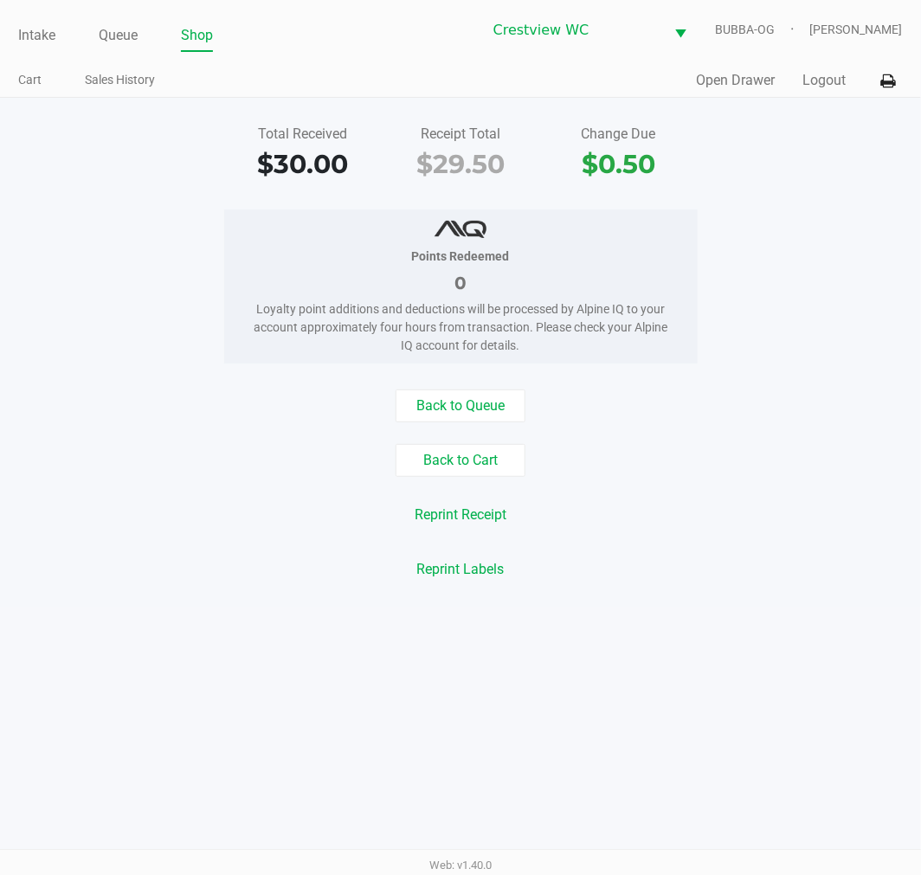
click at [44, 27] on link "Intake" at bounding box center [36, 35] width 37 height 24
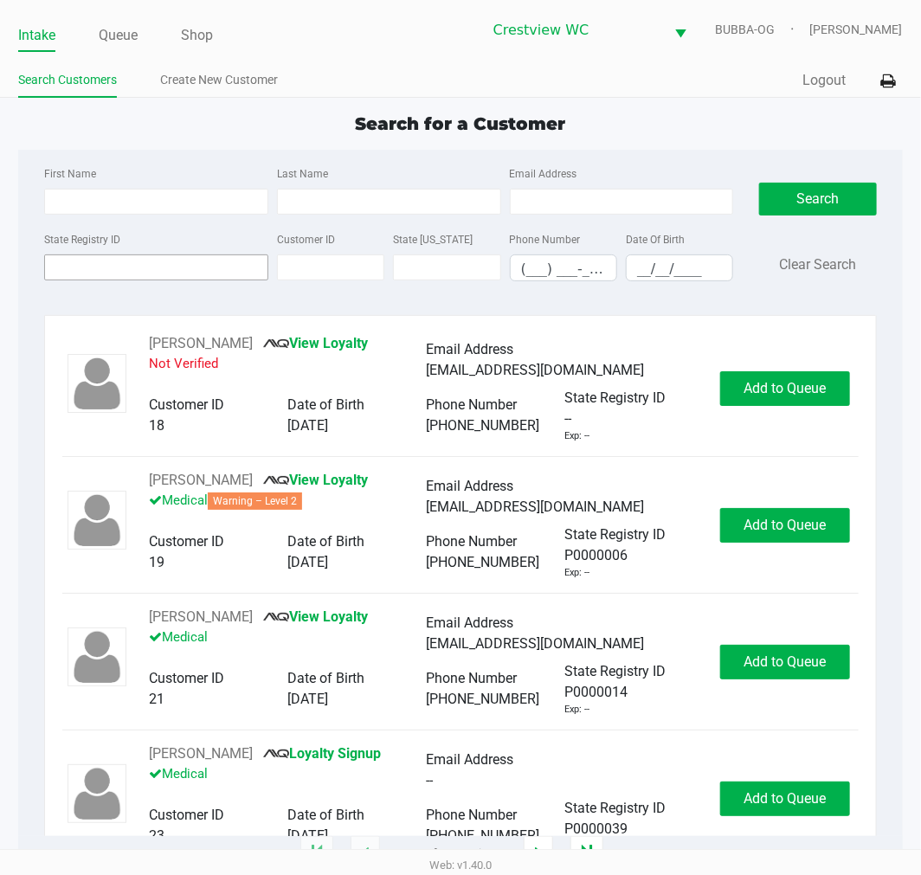
click at [156, 264] on input "State Registry ID" at bounding box center [156, 268] width 224 height 26
click at [117, 267] on input "State Registry ID" at bounding box center [156, 268] width 224 height 26
click at [175, 268] on input "State Registry ID" at bounding box center [156, 268] width 224 height 26
type input "p0066631"
click at [829, 210] on button "Search" at bounding box center [817, 199] width 117 height 33
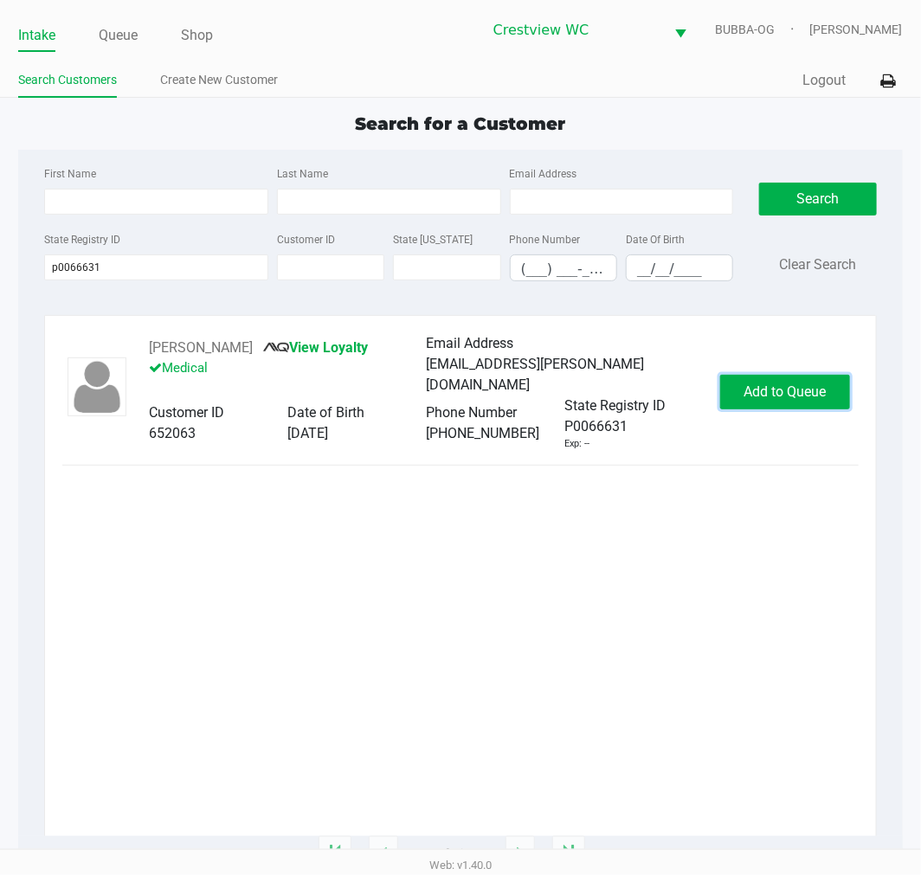
click at [788, 377] on button "Add to Queue" at bounding box center [785, 392] width 130 height 35
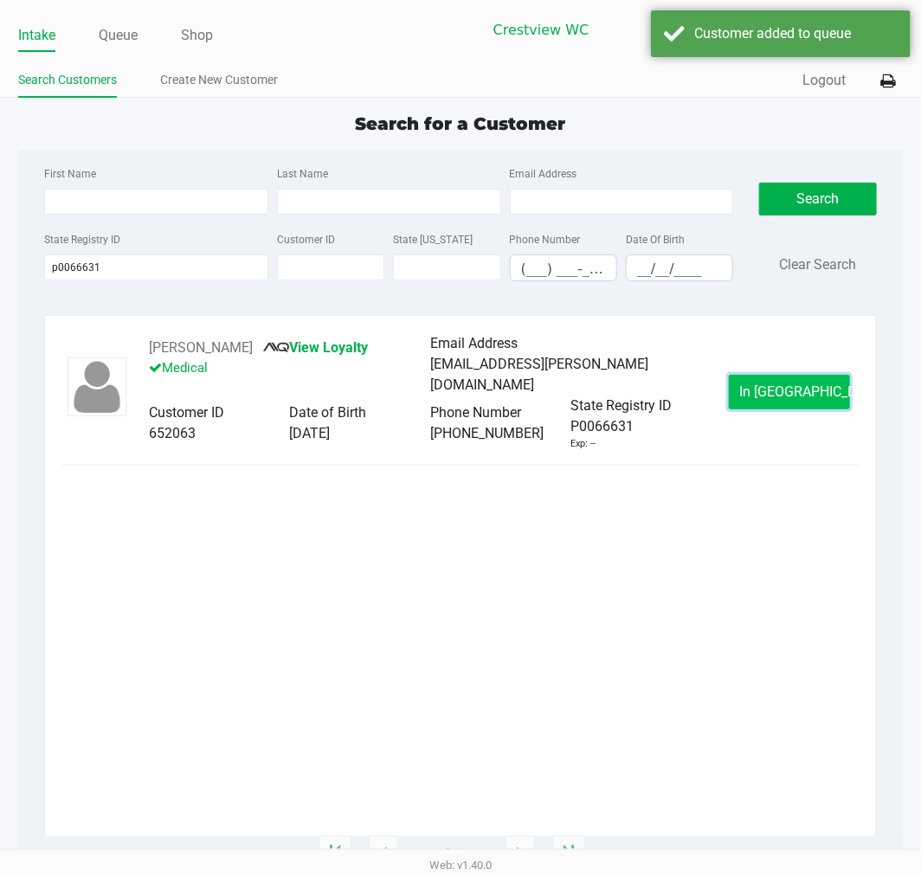
click at [743, 379] on button "In Queue" at bounding box center [789, 392] width 121 height 35
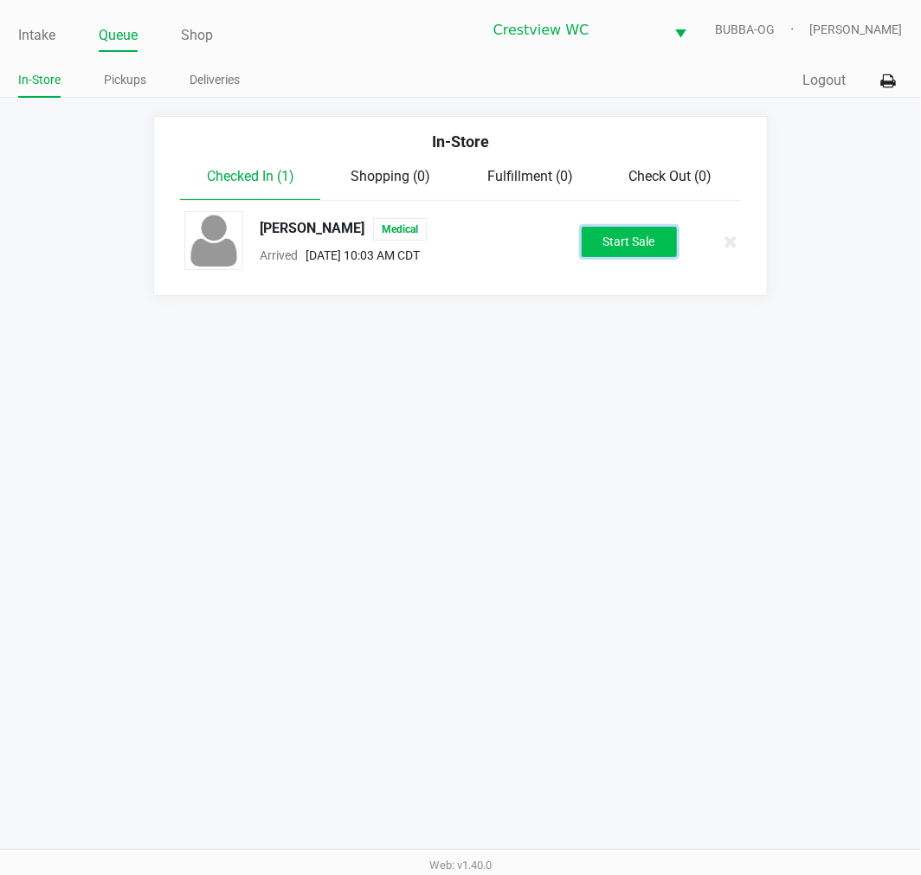
click at [650, 237] on button "Start Sale" at bounding box center [629, 242] width 95 height 30
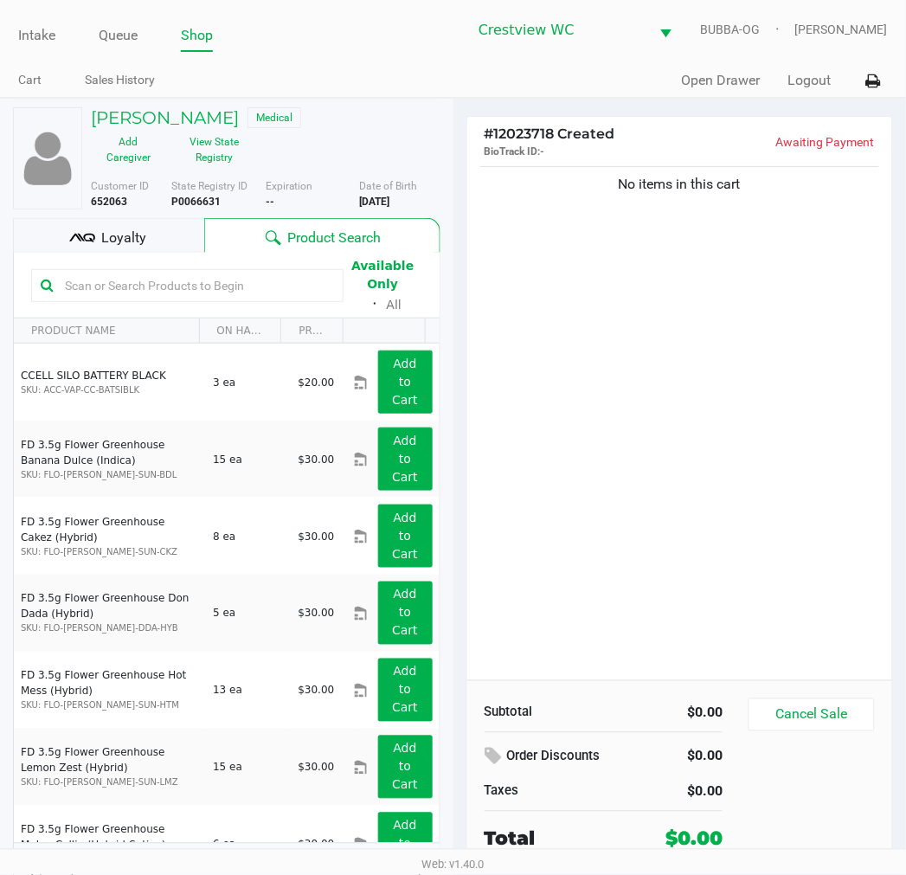
click at [248, 287] on input "text" at bounding box center [196, 286] width 276 height 26
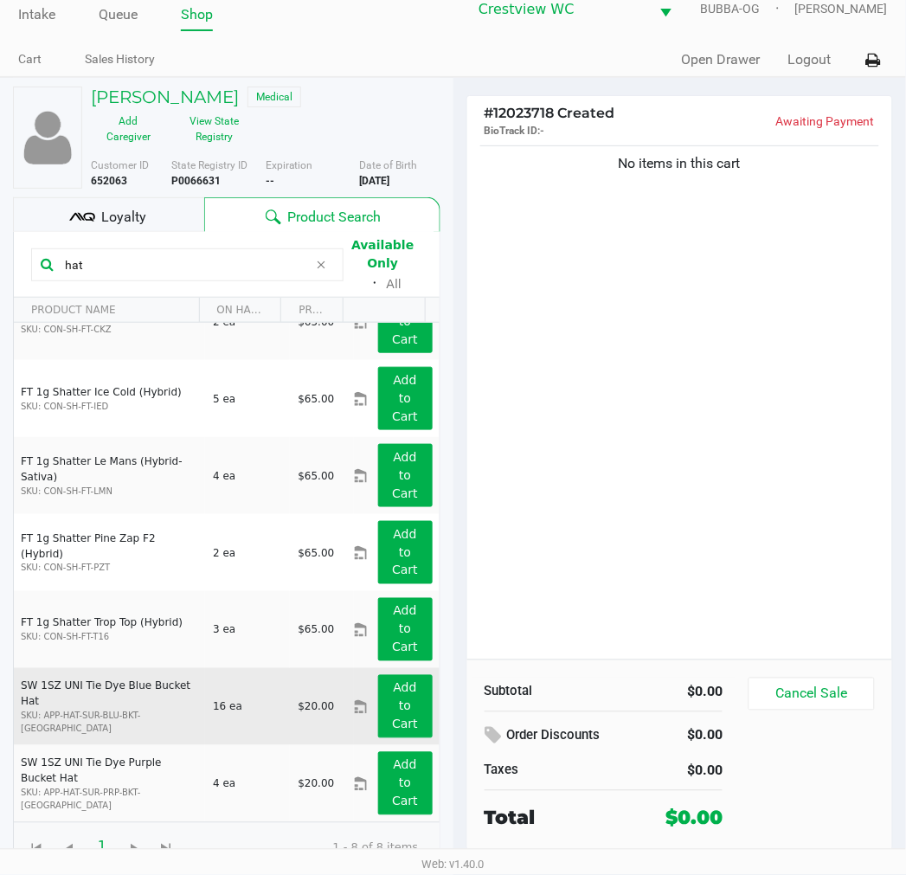
scroll to position [28, 0]
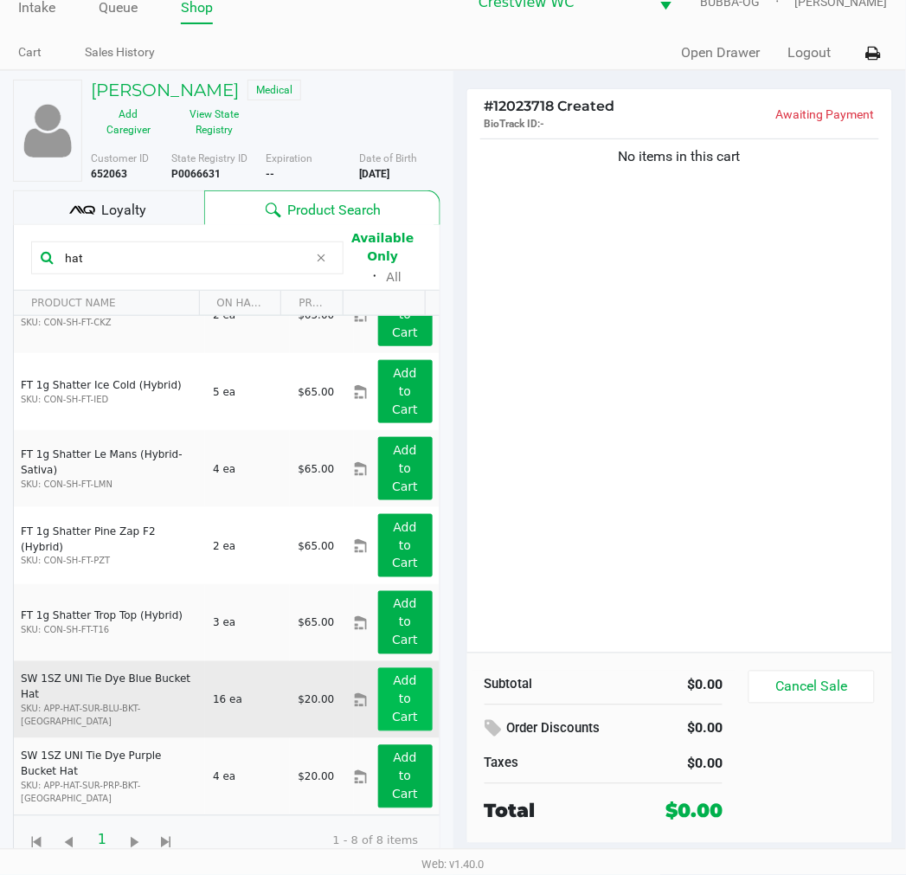
type input "hat"
click at [392, 713] on app-button-loader "Add to Cart" at bounding box center [405, 699] width 26 height 50
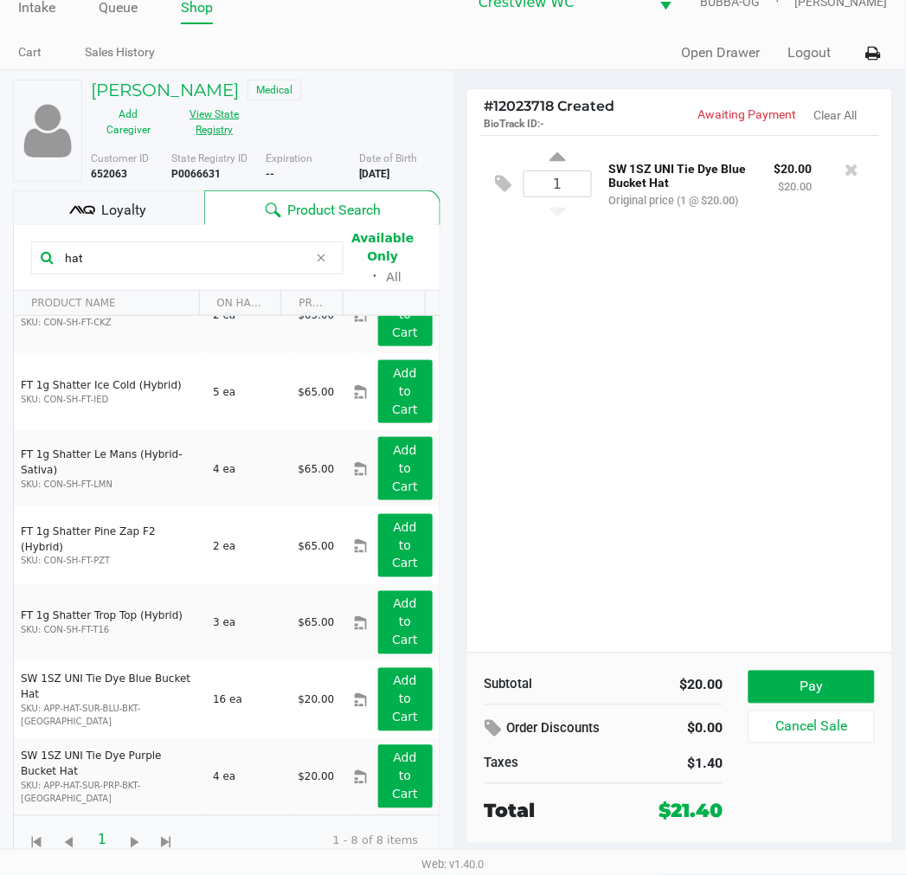
click at [205, 131] on button "View State Registry" at bounding box center [209, 121] width 87 height 43
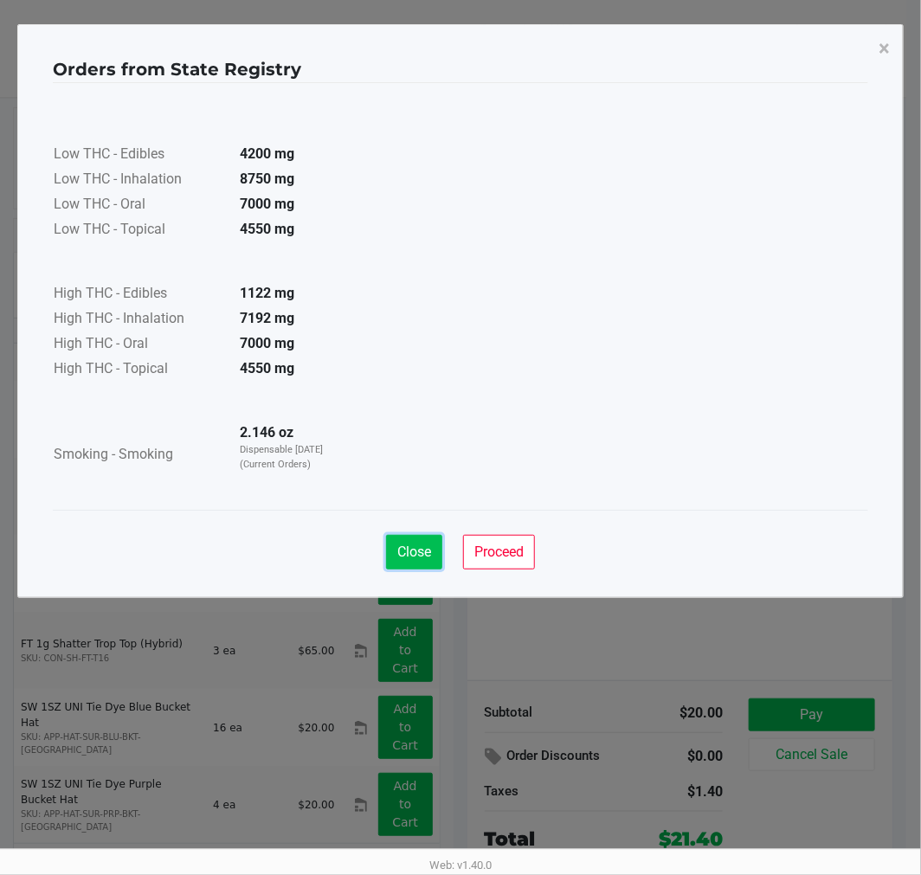
click at [390, 556] on button "Close" at bounding box center [414, 552] width 56 height 35
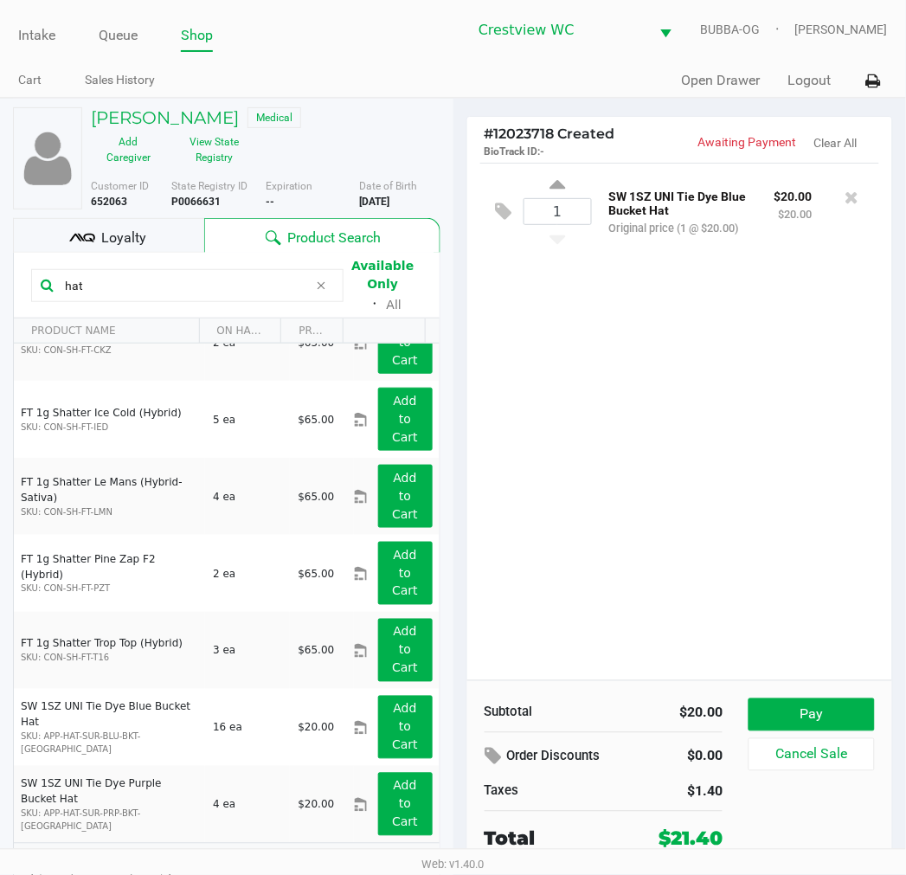
click at [161, 234] on div "Loyalty" at bounding box center [108, 235] width 191 height 35
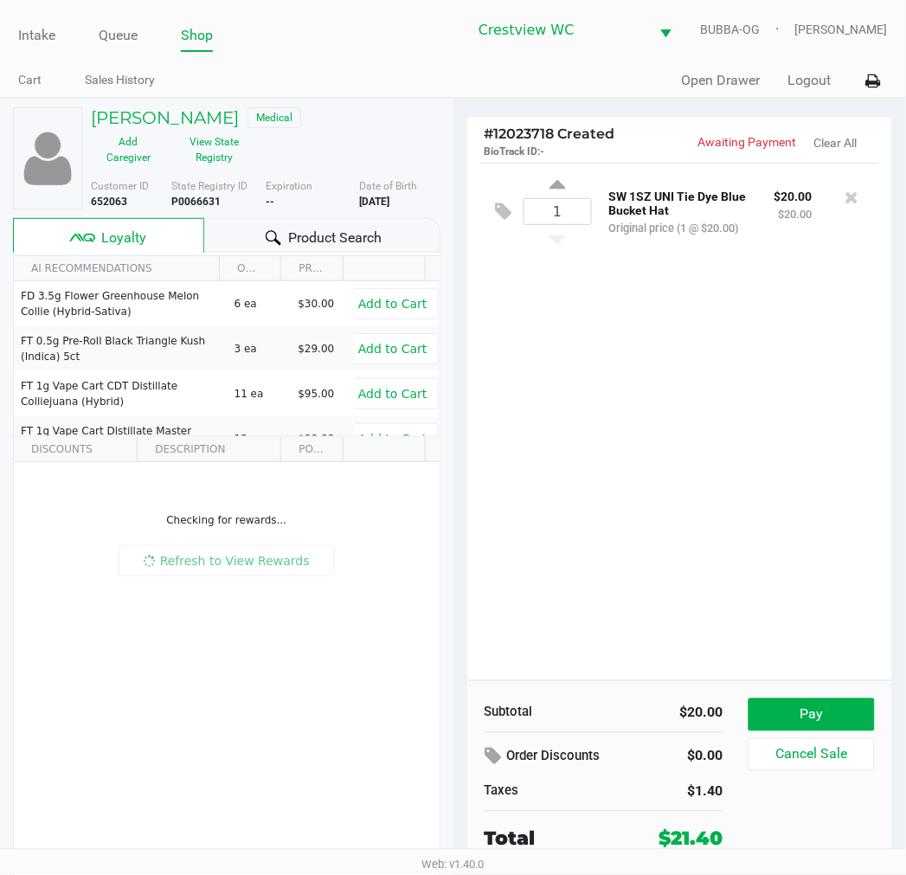
click at [281, 234] on div at bounding box center [273, 238] width 21 height 21
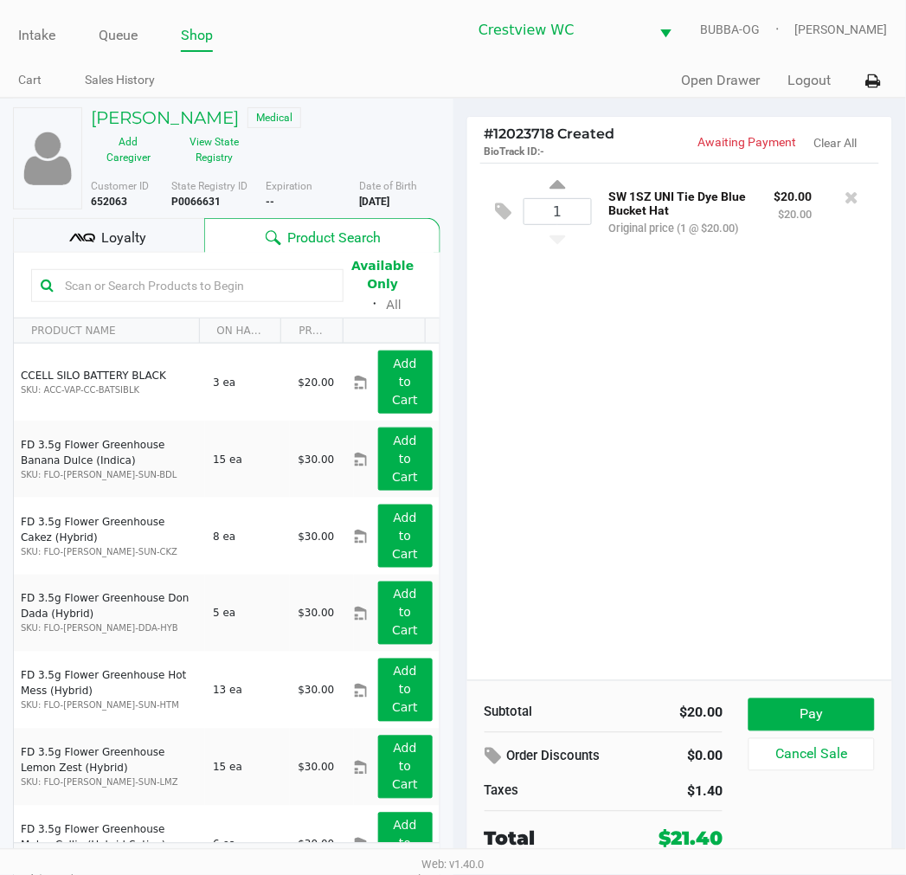
click at [148, 246] on div "Loyalty" at bounding box center [108, 235] width 191 height 35
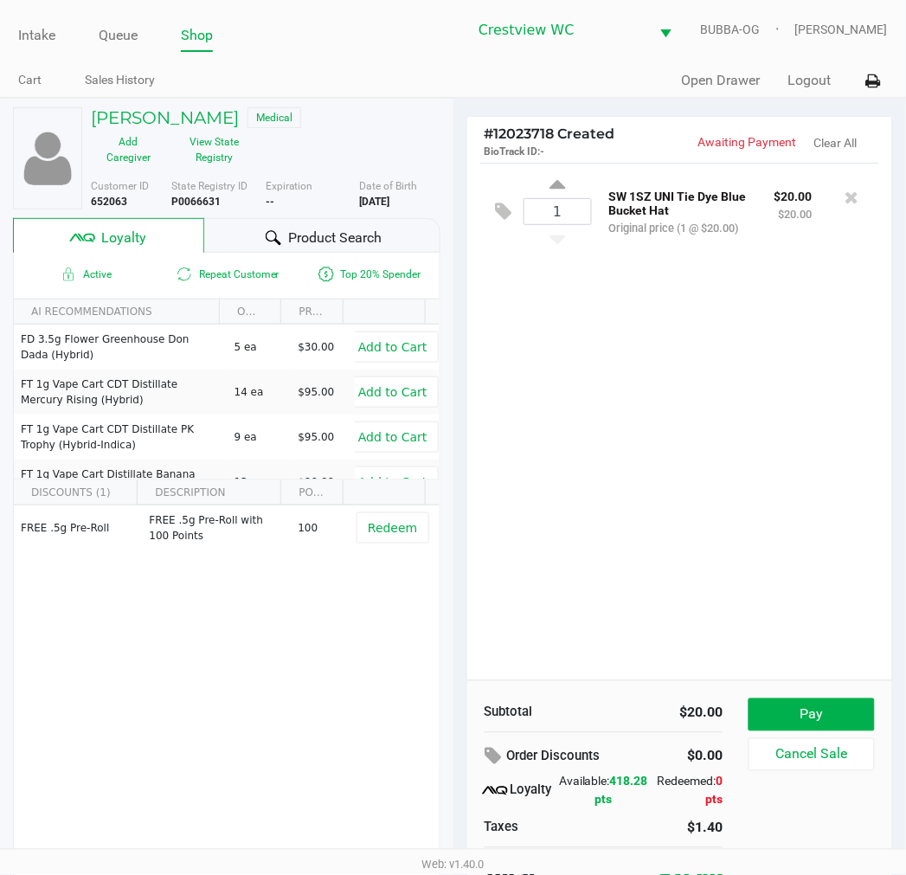
click at [282, 253] on div "Product Search" at bounding box center [321, 235] width 235 height 35
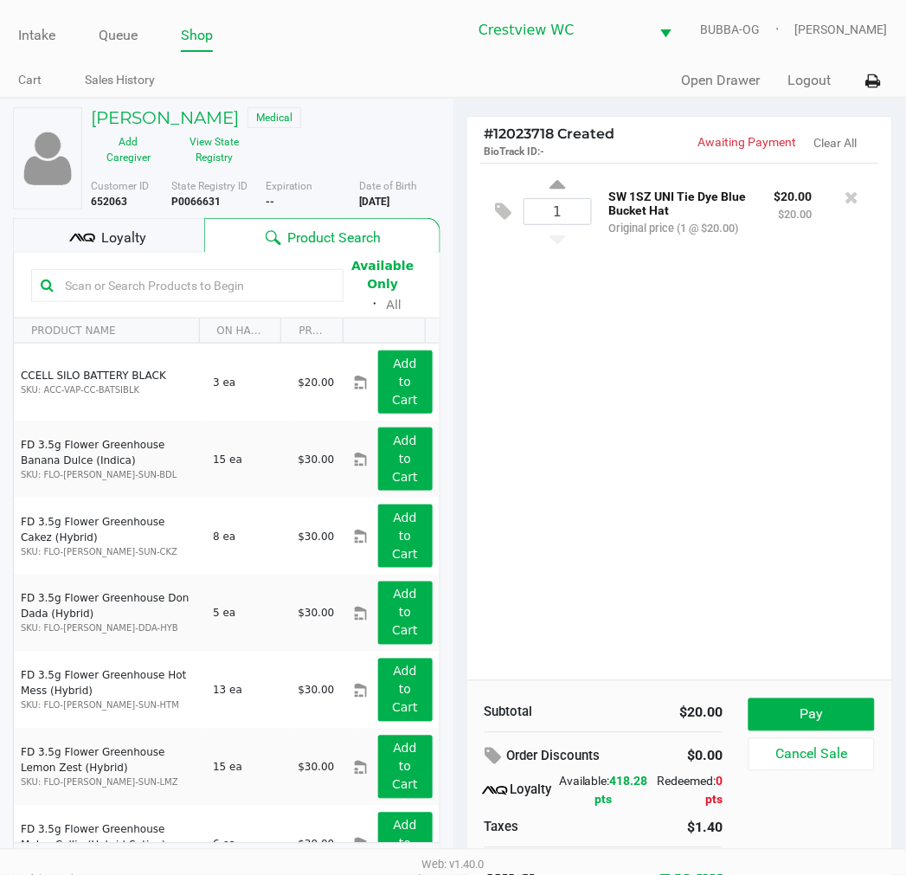
click at [194, 278] on input "text" at bounding box center [196, 286] width 276 height 26
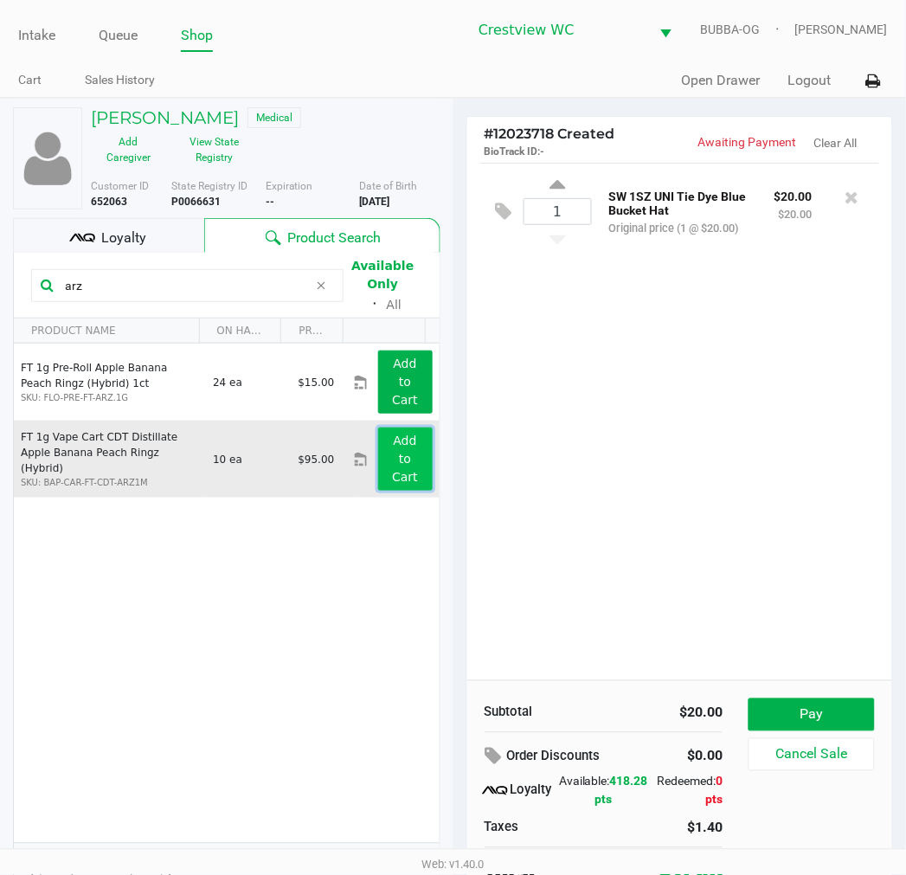
click at [404, 482] on button "Add to Cart" at bounding box center [405, 459] width 55 height 63
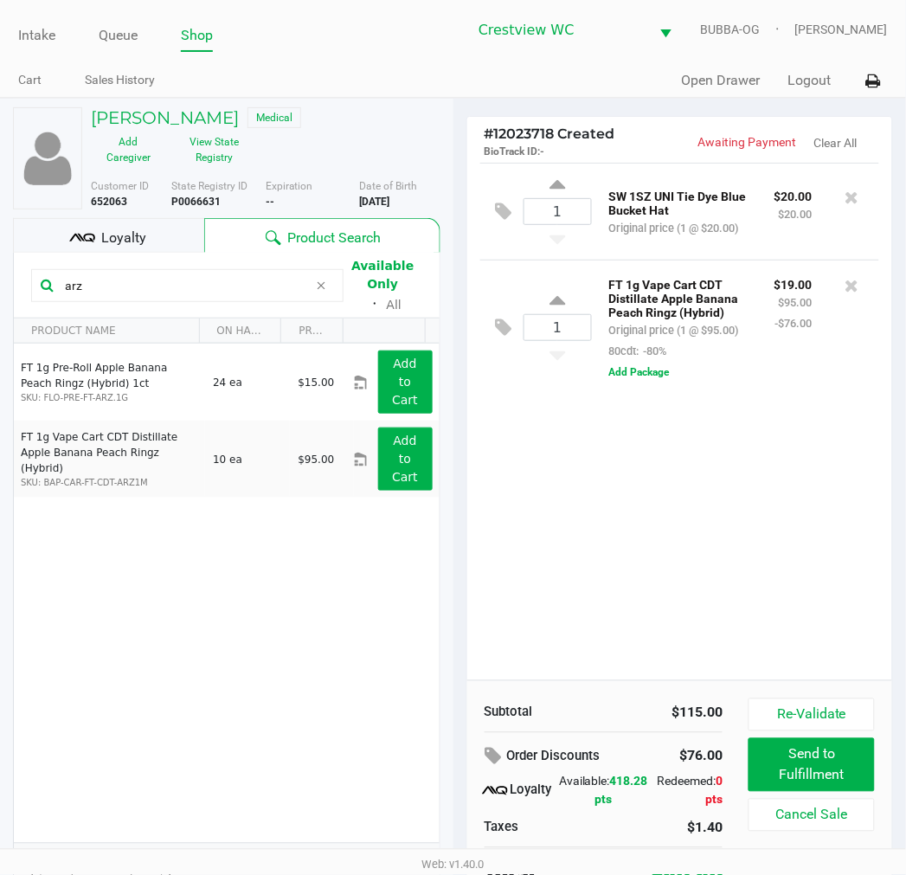
drag, startPoint x: 97, startPoint y: 279, endPoint x: -2, endPoint y: 297, distance: 100.4
click at [0, 297] on html "Intake Queue Shop Crestview WC BUBBA-OG Carmen Vinciguerra Cart Sales History Q…" at bounding box center [453, 437] width 906 height 875
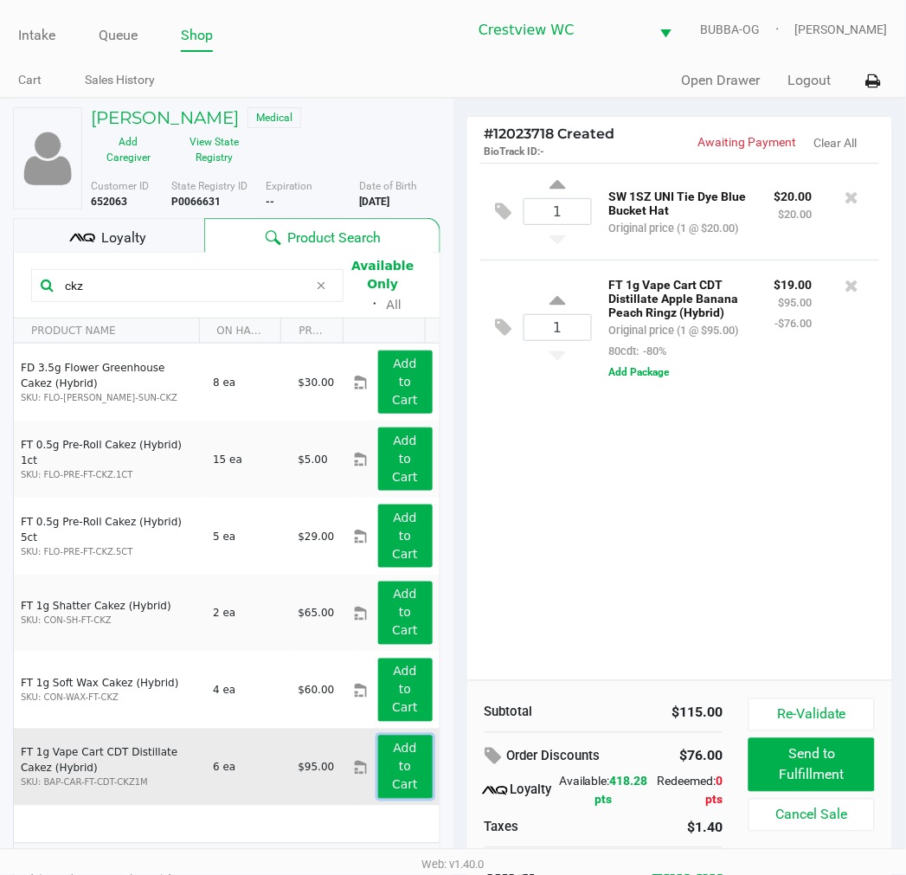
drag, startPoint x: 394, startPoint y: 769, endPoint x: 394, endPoint y: 759, distance: 9.5
click at [394, 768] on app-button-loader "Add to Cart" at bounding box center [405, 767] width 26 height 50
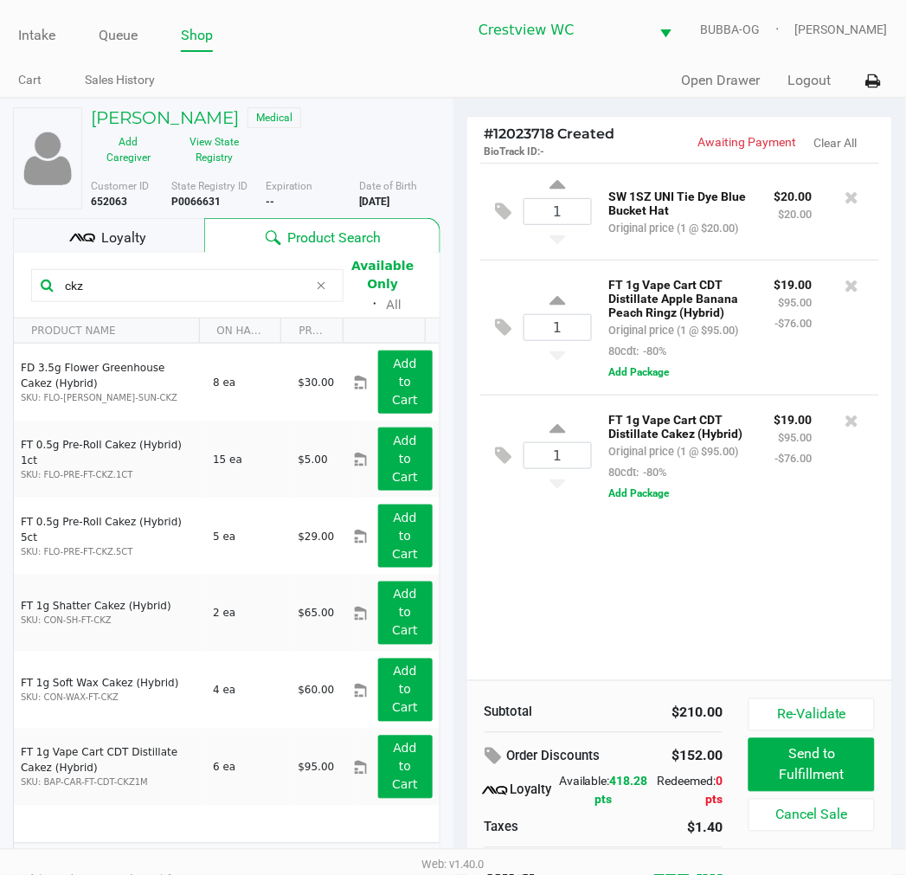
drag, startPoint x: 113, startPoint y: 281, endPoint x: 37, endPoint y: 281, distance: 75.3
click at [37, 281] on div "ckz" at bounding box center [187, 285] width 313 height 33
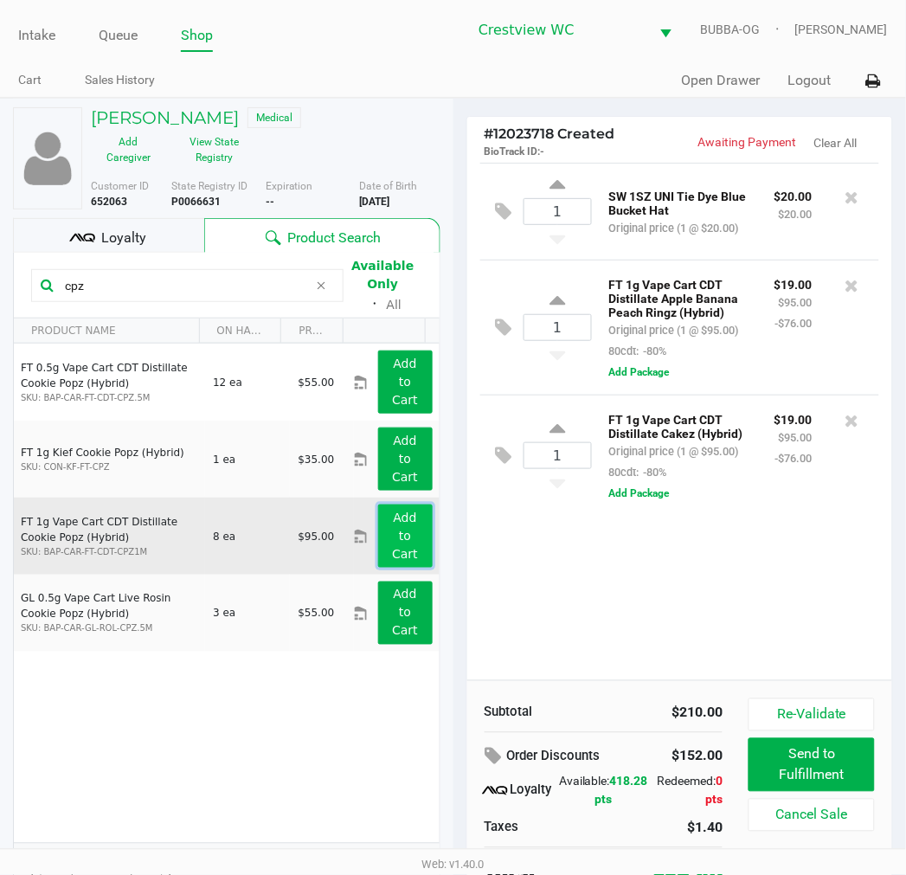
click at [392, 546] on app-button-loader "Add to Cart" at bounding box center [405, 536] width 26 height 50
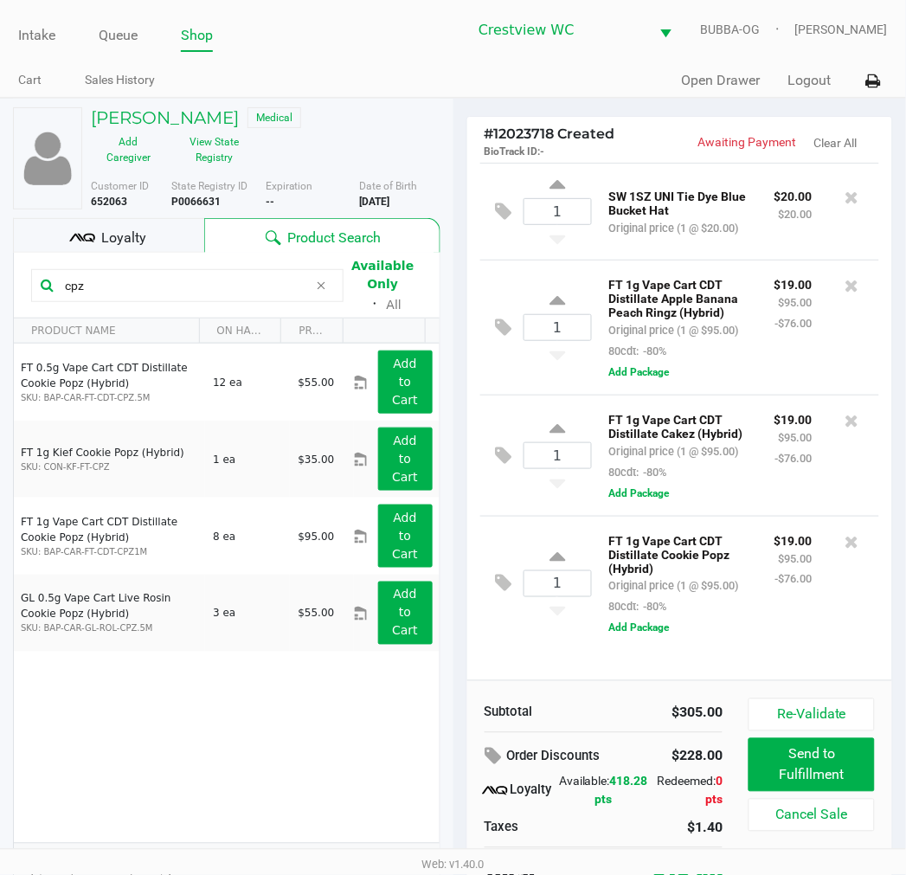
drag, startPoint x: 125, startPoint y: 291, endPoint x: -2, endPoint y: 281, distance: 126.8
click at [0, 281] on html "Intake Queue Shop Crestview WC BUBBA-OG Carmen Vinciguerra Cart Sales History Q…" at bounding box center [453, 437] width 906 height 875
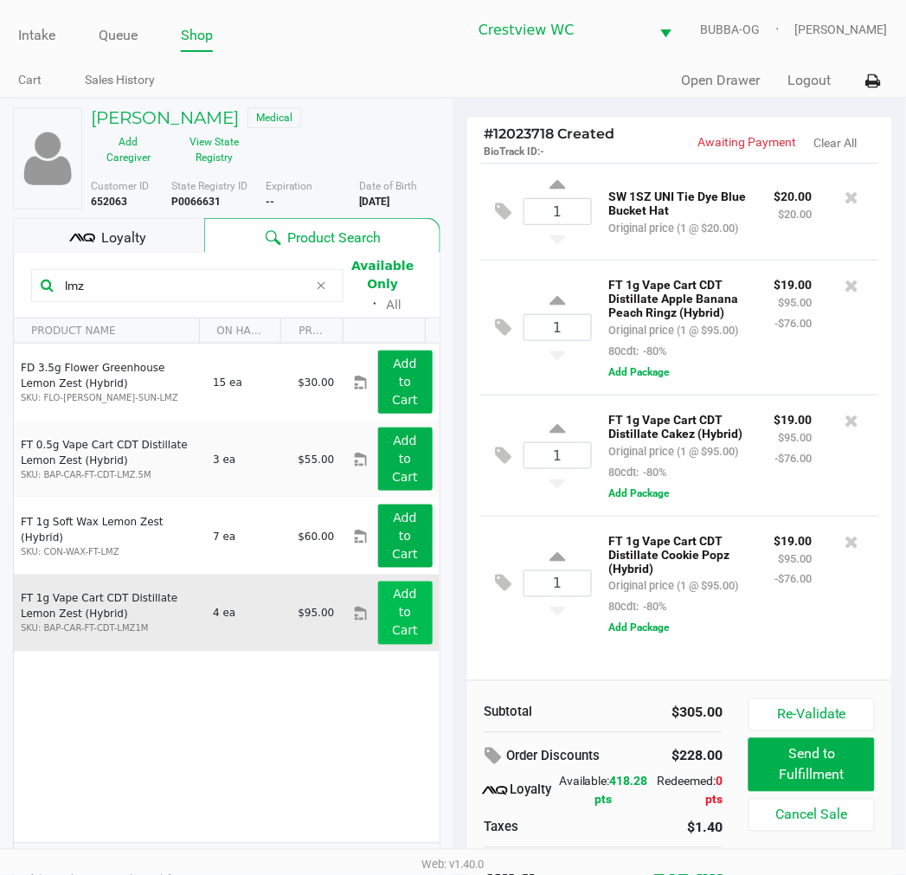
type input "lmz"
click at [399, 633] on app-button-loader "Add to Cart" at bounding box center [405, 613] width 26 height 50
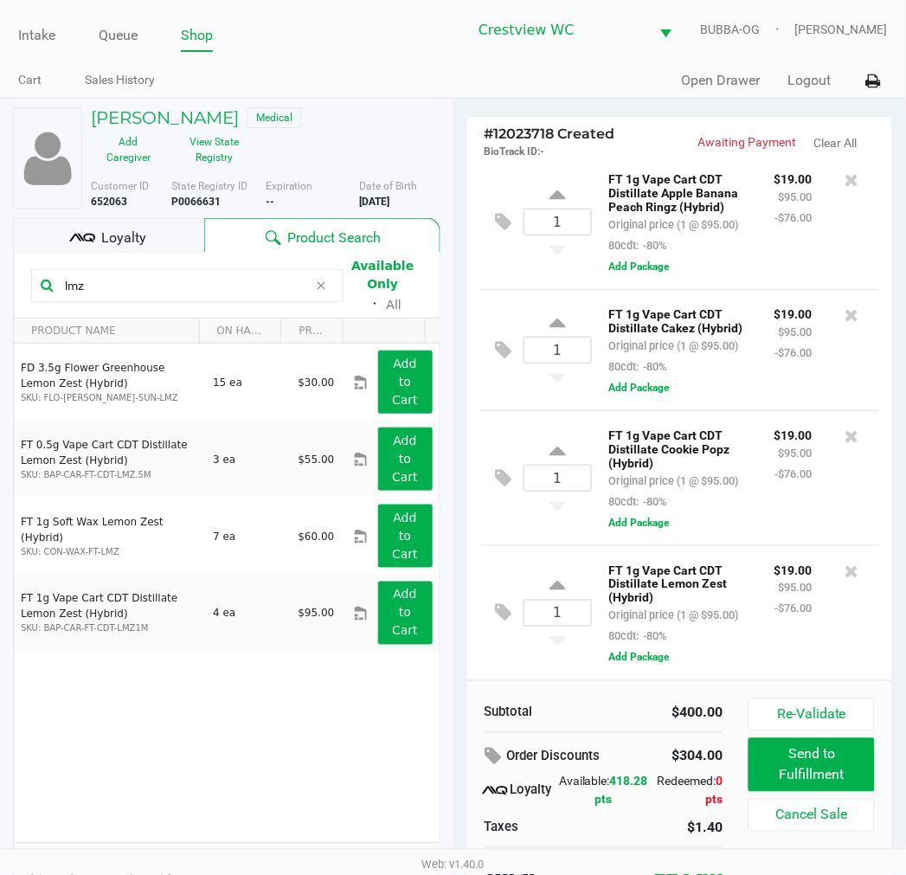
scroll to position [229, 0]
click at [108, 241] on span "Loyalty" at bounding box center [123, 238] width 45 height 21
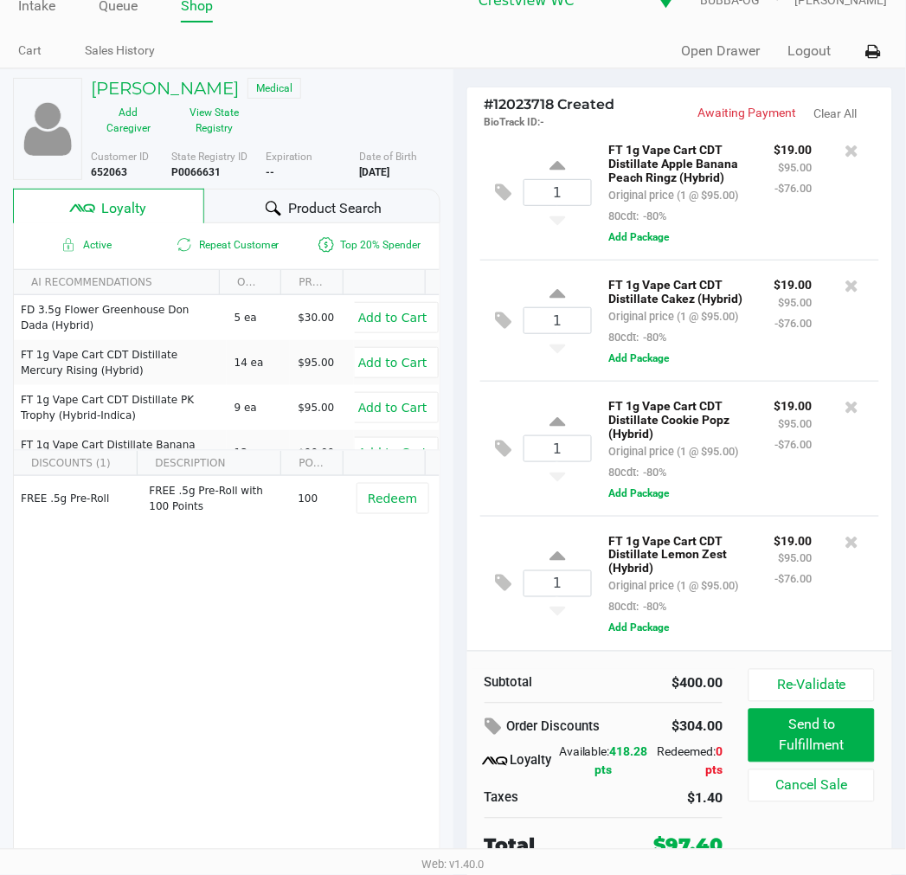
scroll to position [33, 0]
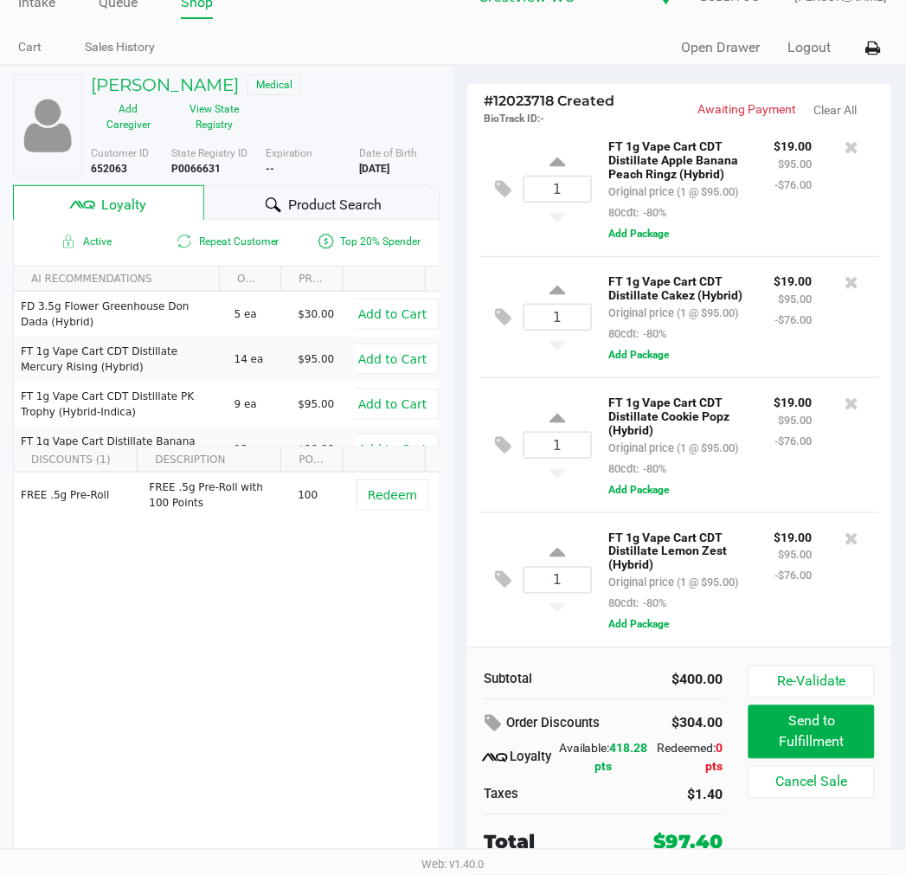
click at [300, 650] on div "FREE .5g Pre-Roll FREE .5g Pre-Roll with 100 Points 100 Redeem" at bounding box center [227, 603] width 426 height 261
click at [316, 659] on div "FREE .5g Pre-Roll FREE .5g Pre-Roll with 100 Points 100 Redeem" at bounding box center [227, 603] width 426 height 261
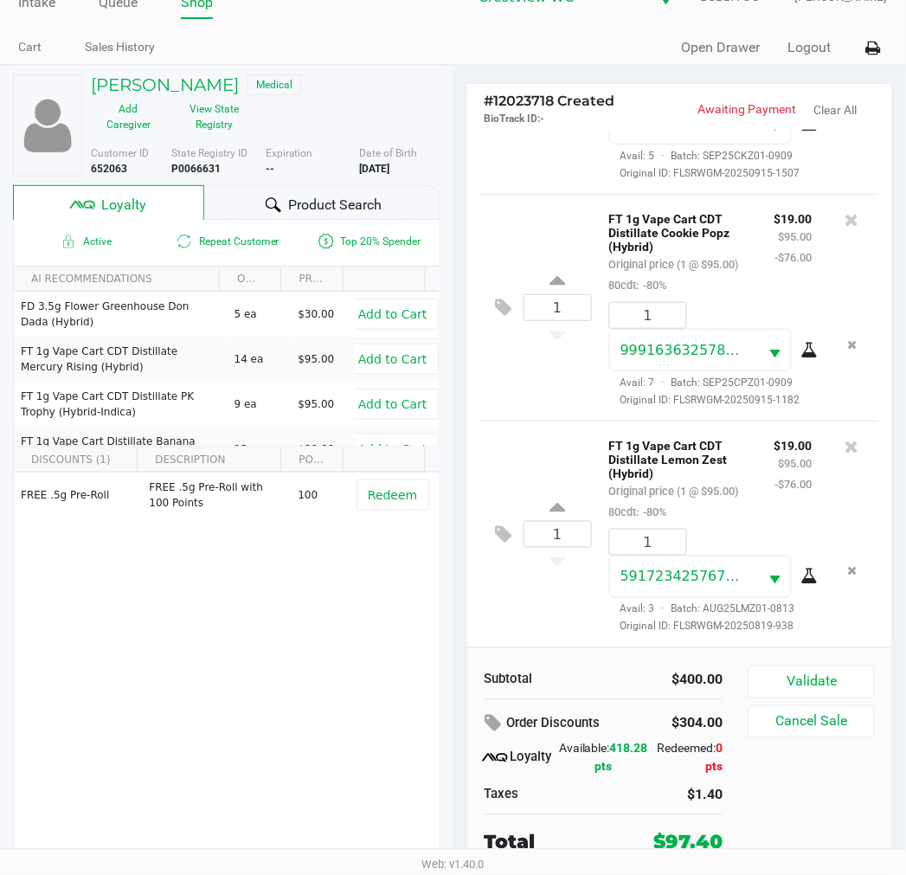
scroll to position [597, 0]
click at [825, 681] on button "Validate" at bounding box center [812, 682] width 126 height 33
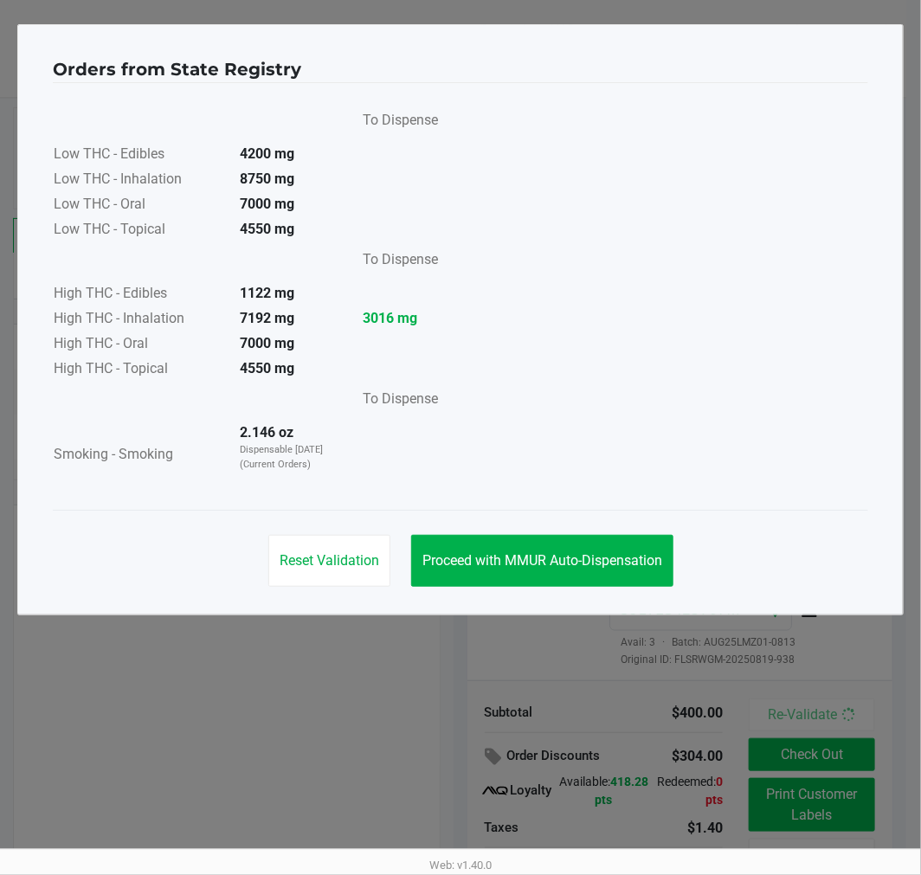
click at [571, 582] on button "Proceed with MMUR Auto-Dispensation" at bounding box center [542, 561] width 262 height 52
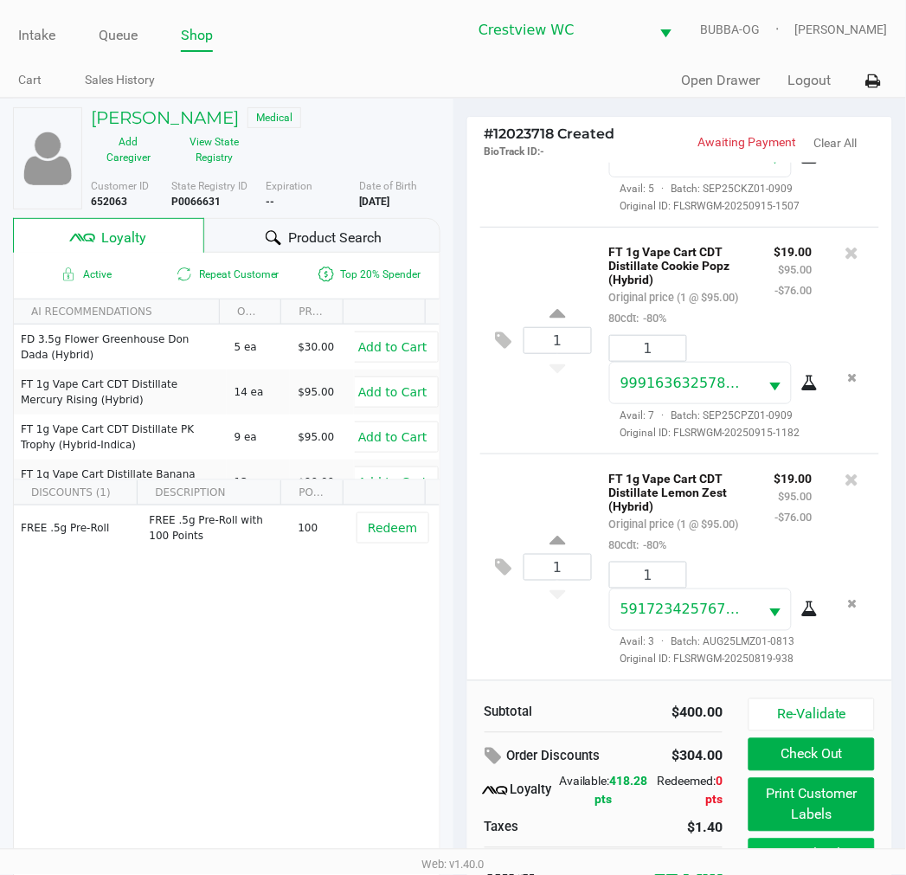
click at [836, 842] on button "Cancel Sale" at bounding box center [812, 855] width 126 height 33
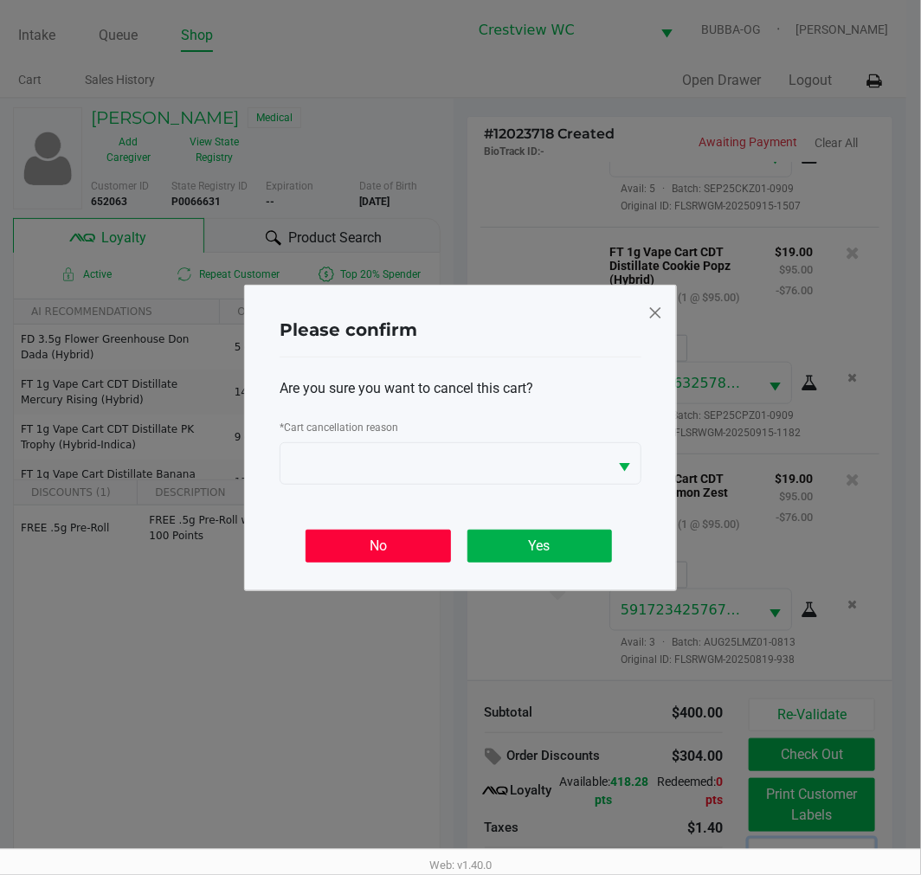
click at [401, 547] on button "No" at bounding box center [378, 546] width 145 height 33
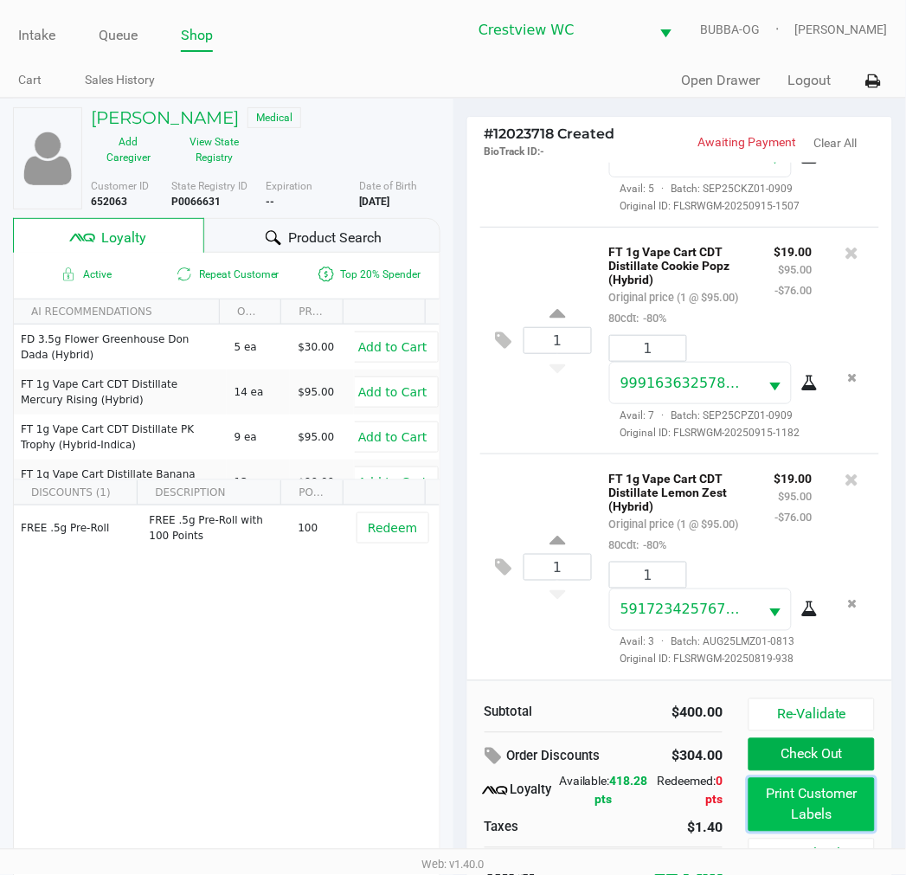
click at [855, 819] on button "Print Customer Labels" at bounding box center [812, 805] width 126 height 54
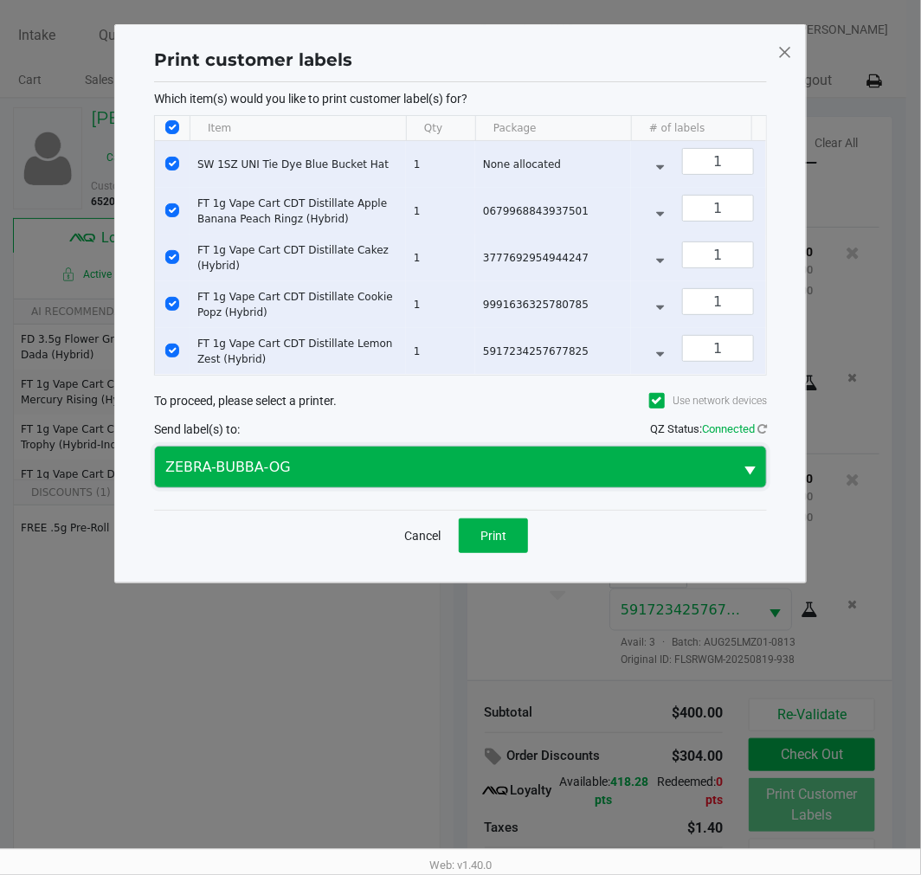
click at [509, 487] on span "ZEBRA-BUBBA-OG" at bounding box center [444, 467] width 578 height 41
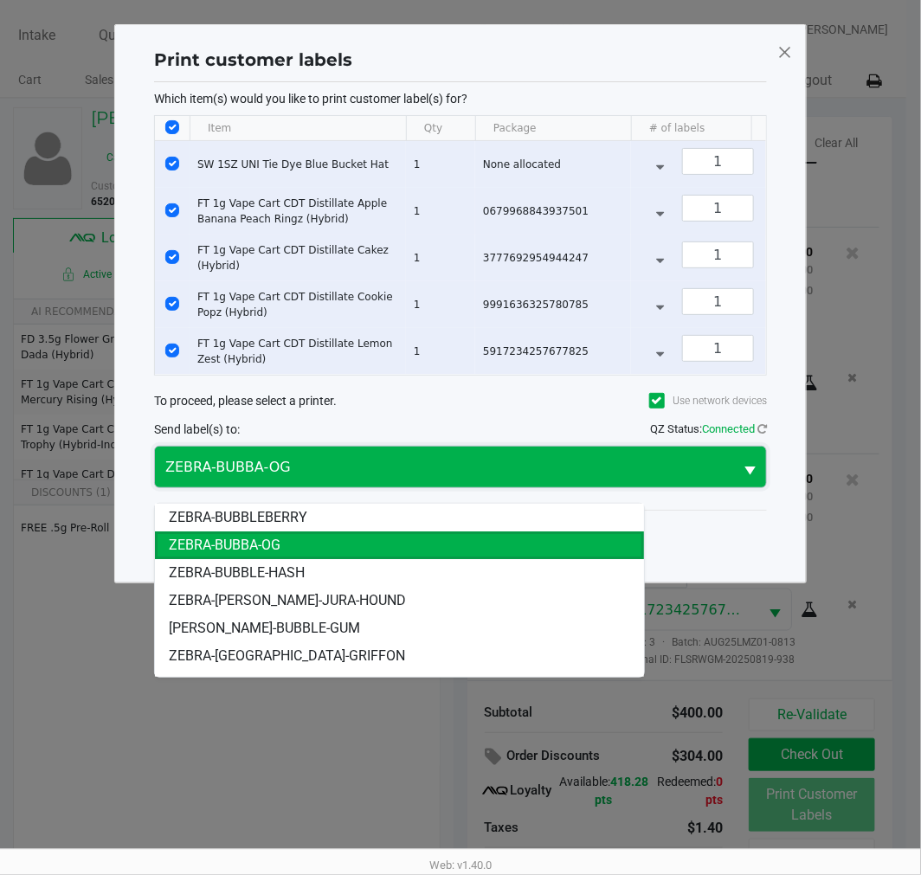
click at [530, 461] on span "ZEBRA-BUBBA-OG" at bounding box center [444, 467] width 578 height 41
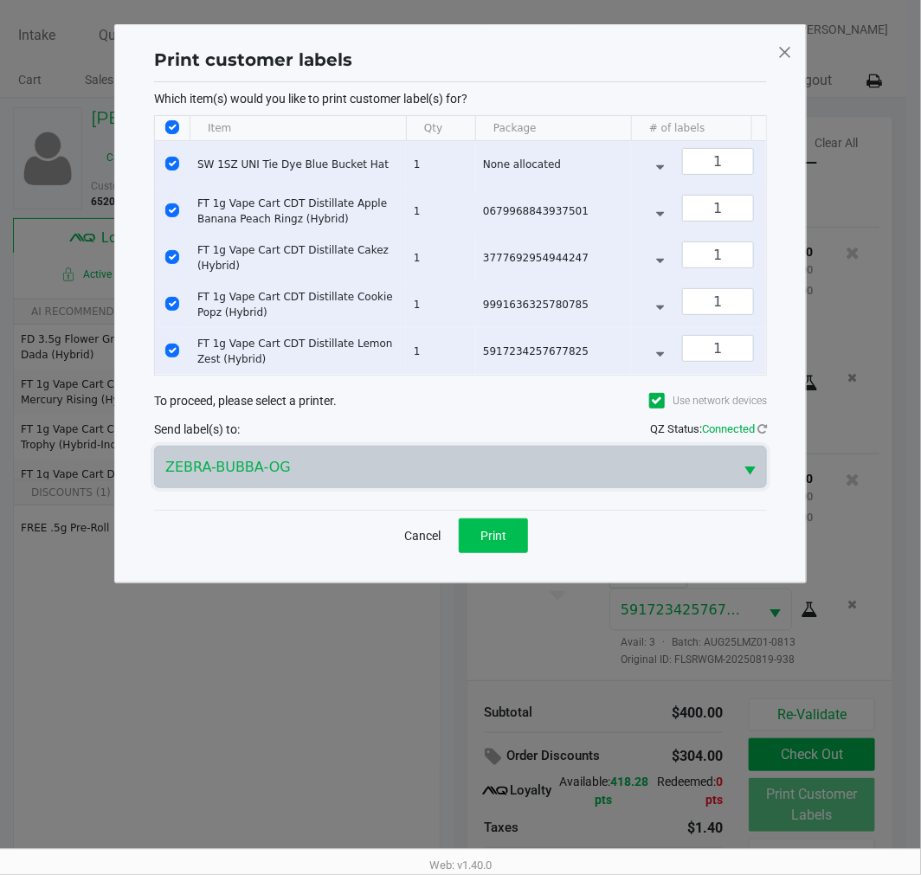
click at [495, 543] on span "Print" at bounding box center [494, 536] width 26 height 14
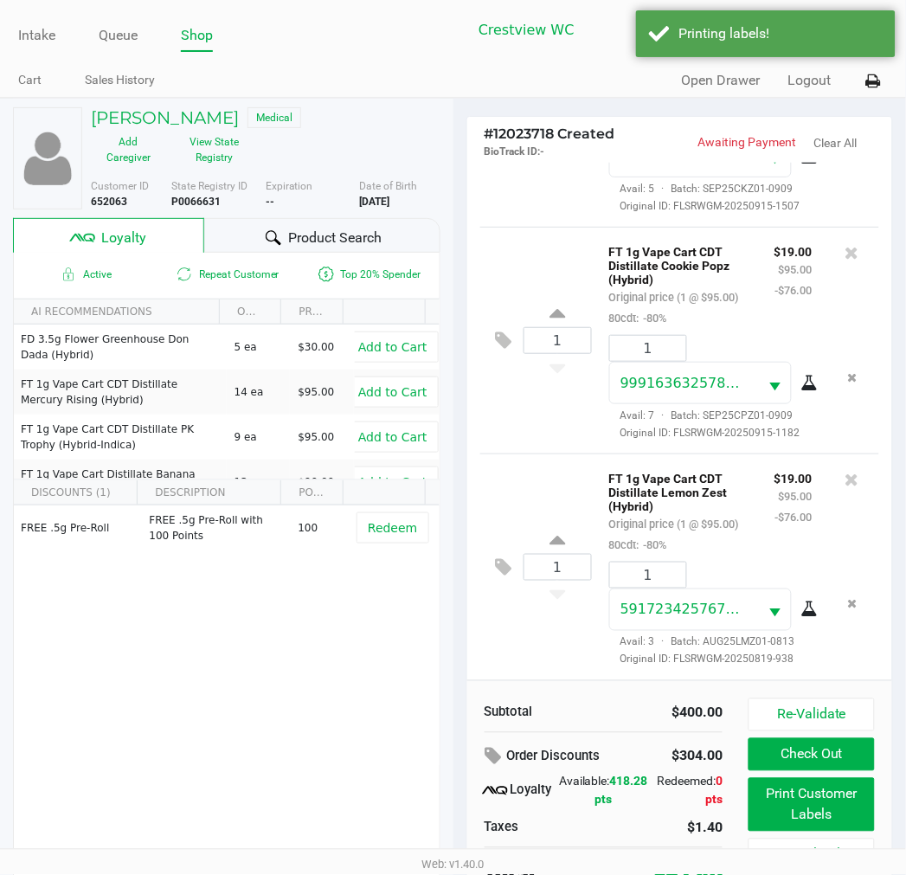
click at [853, 766] on button "Check Out" at bounding box center [812, 755] width 126 height 33
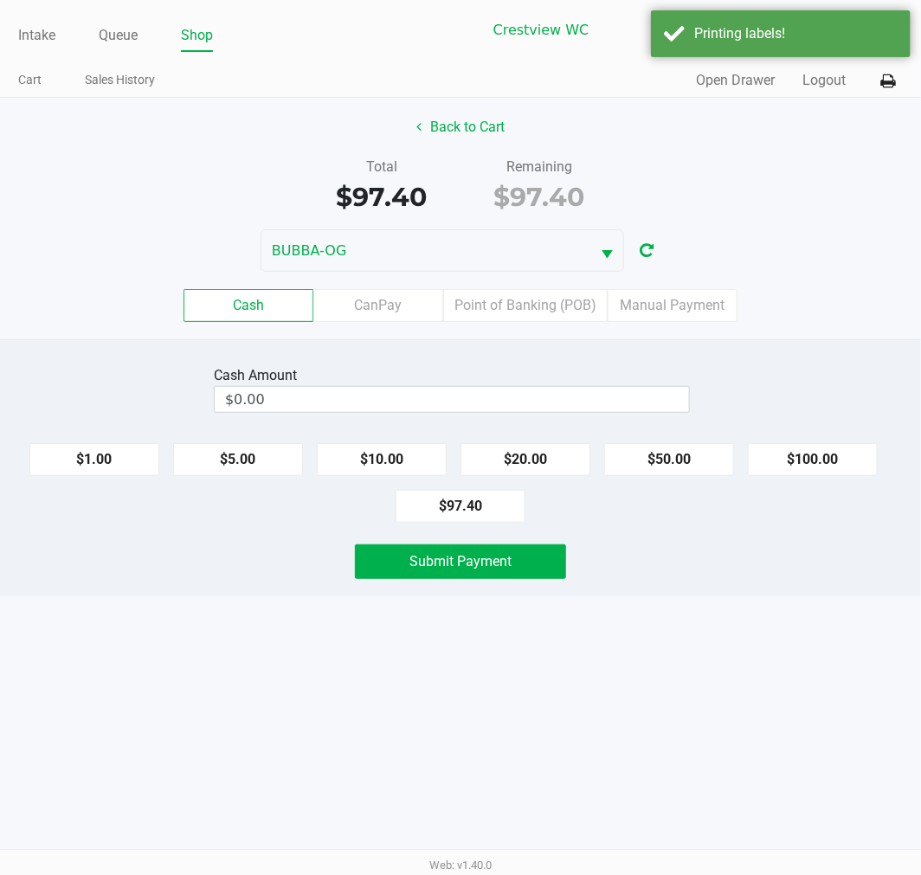
click at [815, 461] on button "$100.00" at bounding box center [813, 459] width 130 height 33
type input "$100.00"
click at [534, 570] on button "Submit Payment" at bounding box center [460, 562] width 211 height 35
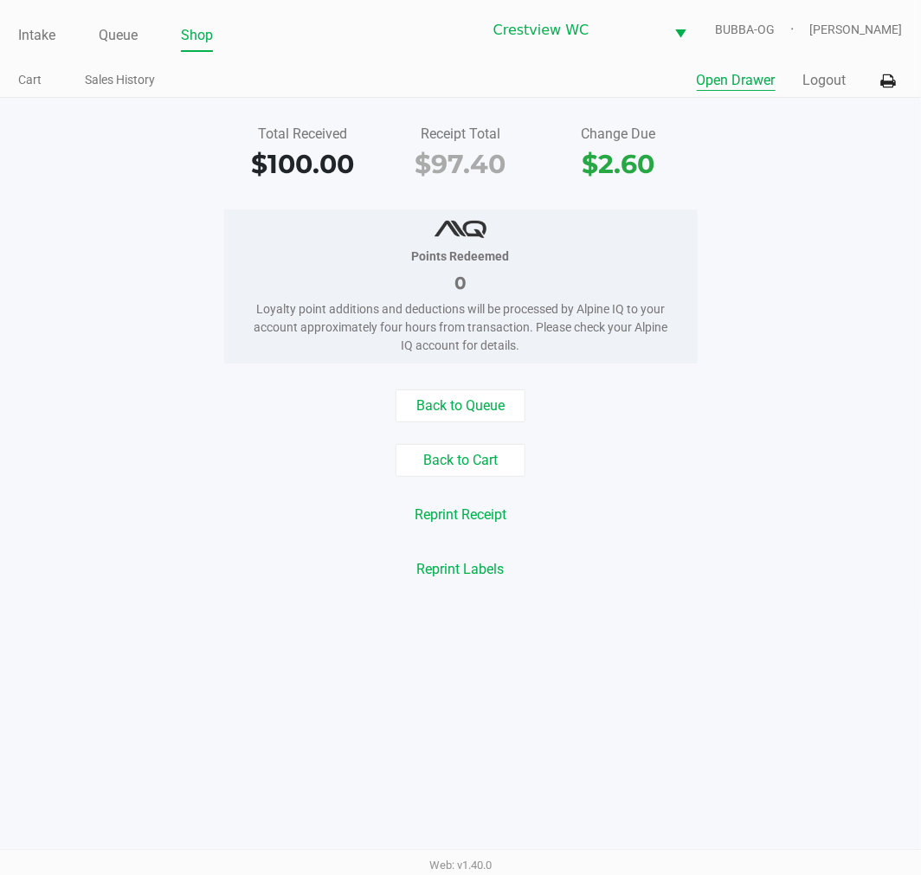
click at [741, 90] on button "Open Drawer" at bounding box center [736, 80] width 79 height 21
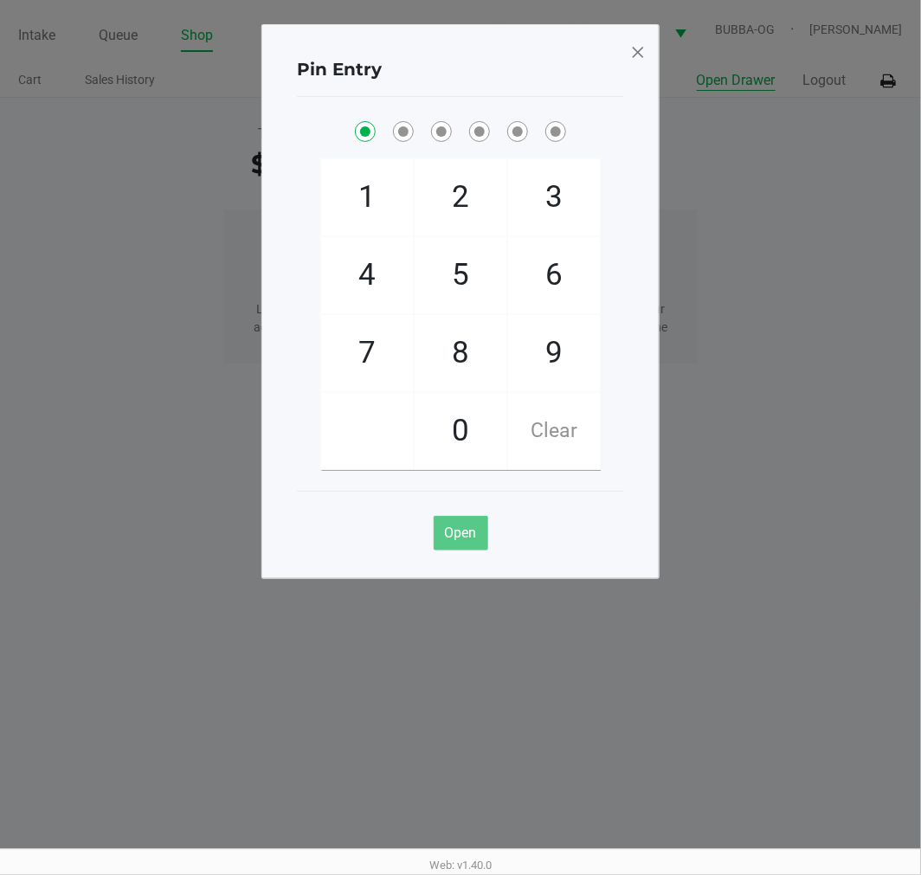
checkbox input "true"
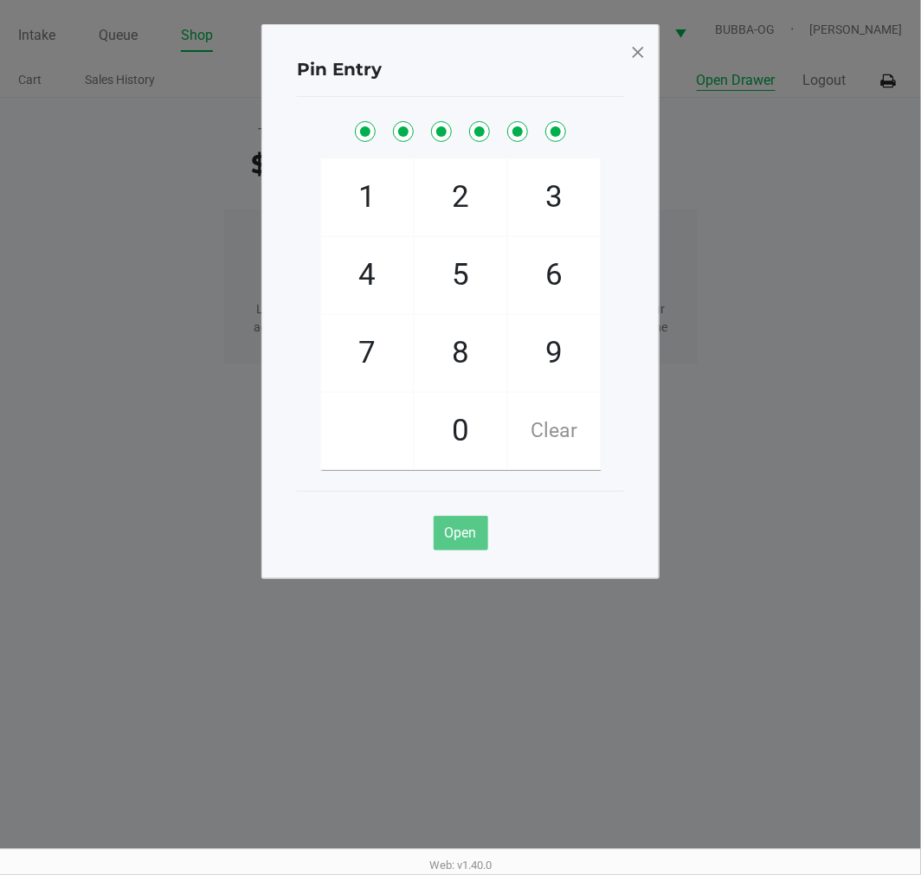
checkbox input "true"
click at [641, 54] on span at bounding box center [638, 52] width 16 height 28
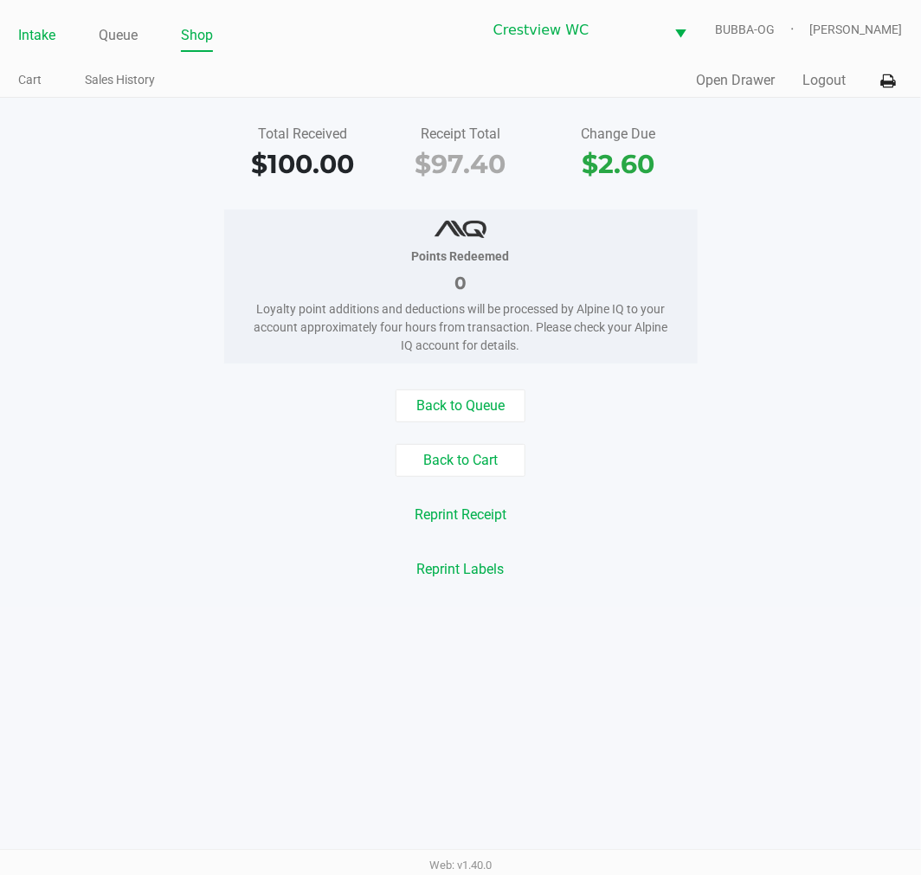
click at [55, 35] on link "Intake" at bounding box center [36, 35] width 37 height 24
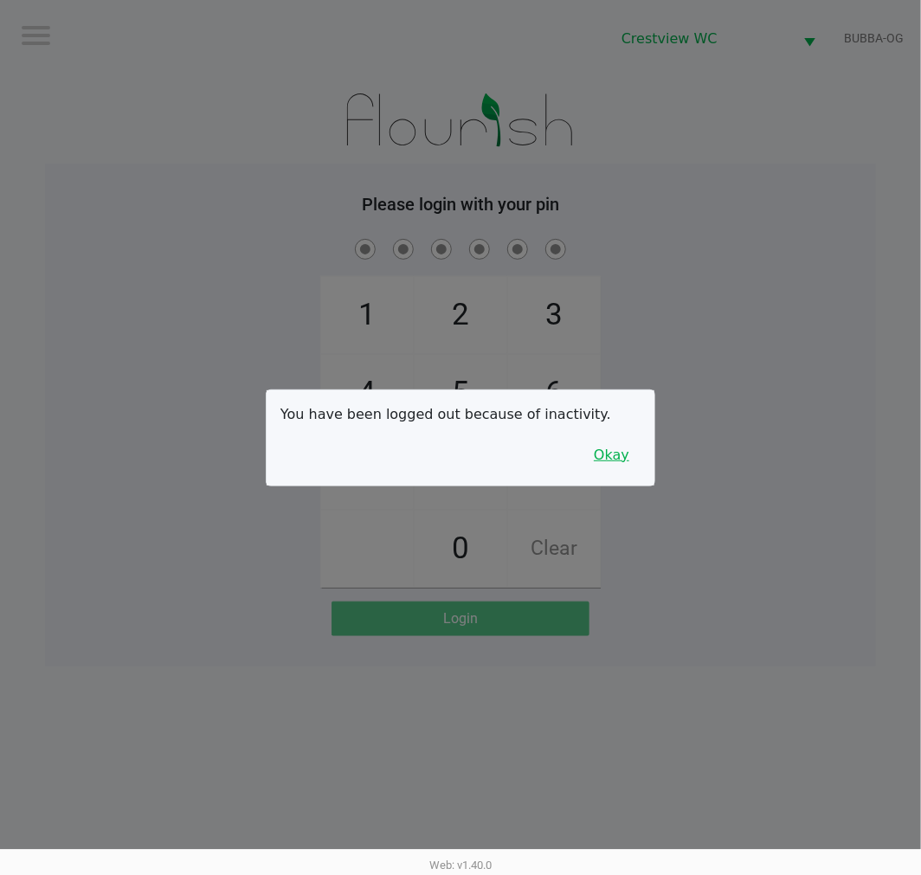
click at [606, 461] on button "Okay" at bounding box center [612, 455] width 58 height 33
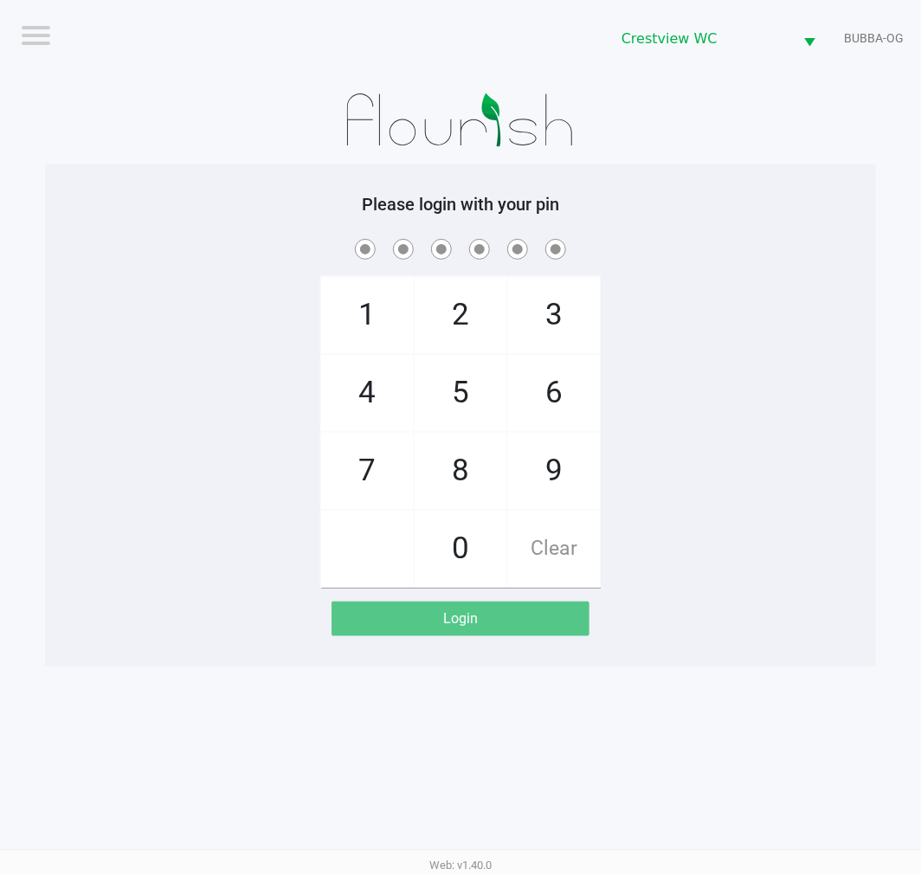
click at [682, 431] on div "1 4 7 2 5 8 0 3 6 9 Clear" at bounding box center [460, 411] width 831 height 352
click at [410, 149] on img at bounding box center [460, 120] width 269 height 87
click at [687, 178] on div "Please login with your pin 1 4 7 2 5 8 0 3 6 9 Clear Login" at bounding box center [460, 415] width 831 height 503
checkbox input "true"
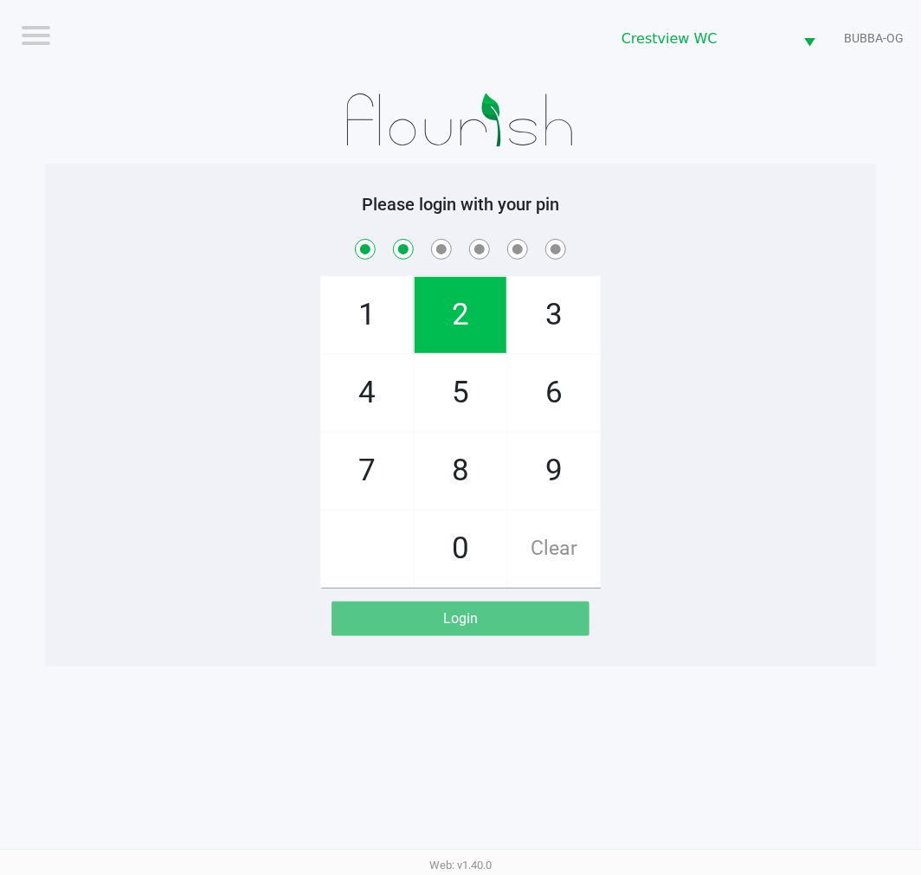
checkbox input "true"
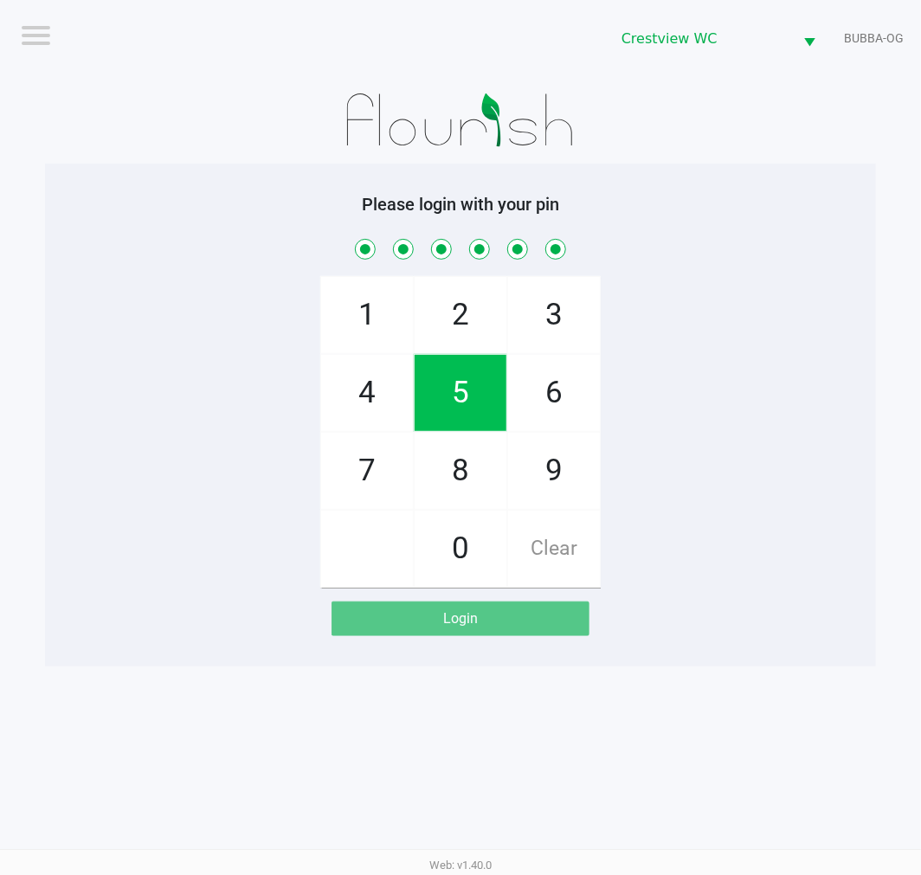
checkbox input "true"
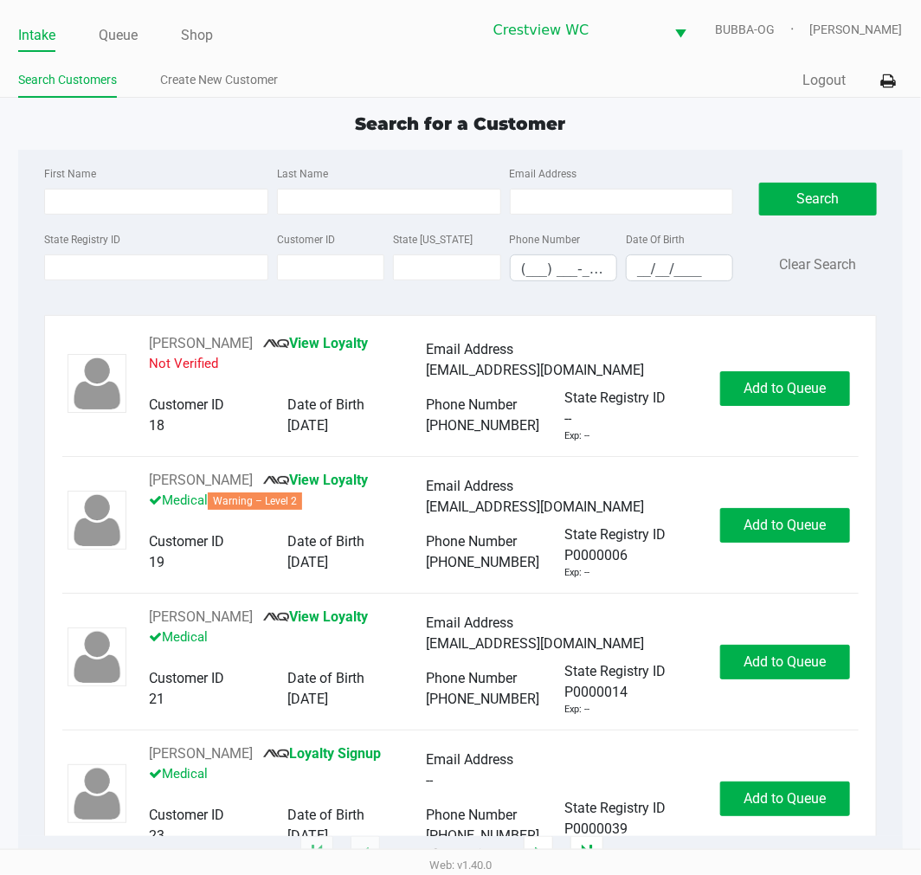
click at [678, 139] on div "Search for a Customer First Name Last Name Email Address State Registry ID Cust…" at bounding box center [460, 483] width 884 height 744
click at [188, 267] on input "State Registry ID" at bounding box center [156, 268] width 224 height 26
click at [201, 268] on input "State Registry ID" at bounding box center [156, 268] width 224 height 26
click at [174, 200] on input "First Name" at bounding box center [156, 202] width 224 height 26
type input "ron"
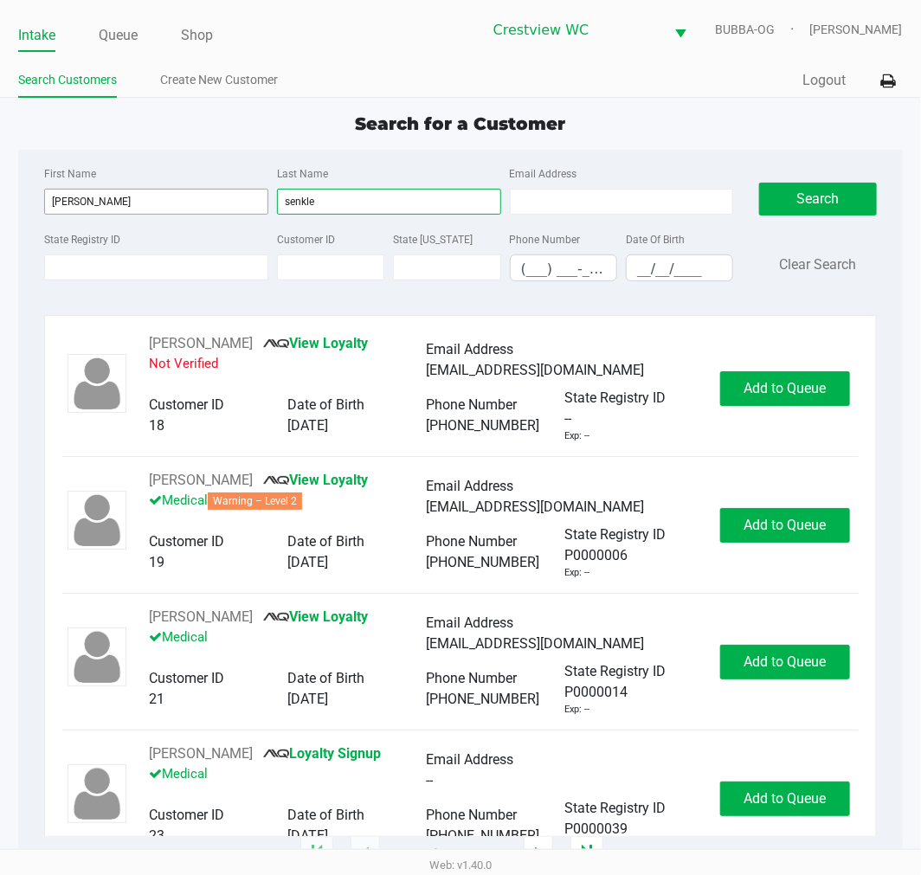
type input "senkle"
click at [811, 184] on button "Search" at bounding box center [817, 199] width 117 height 33
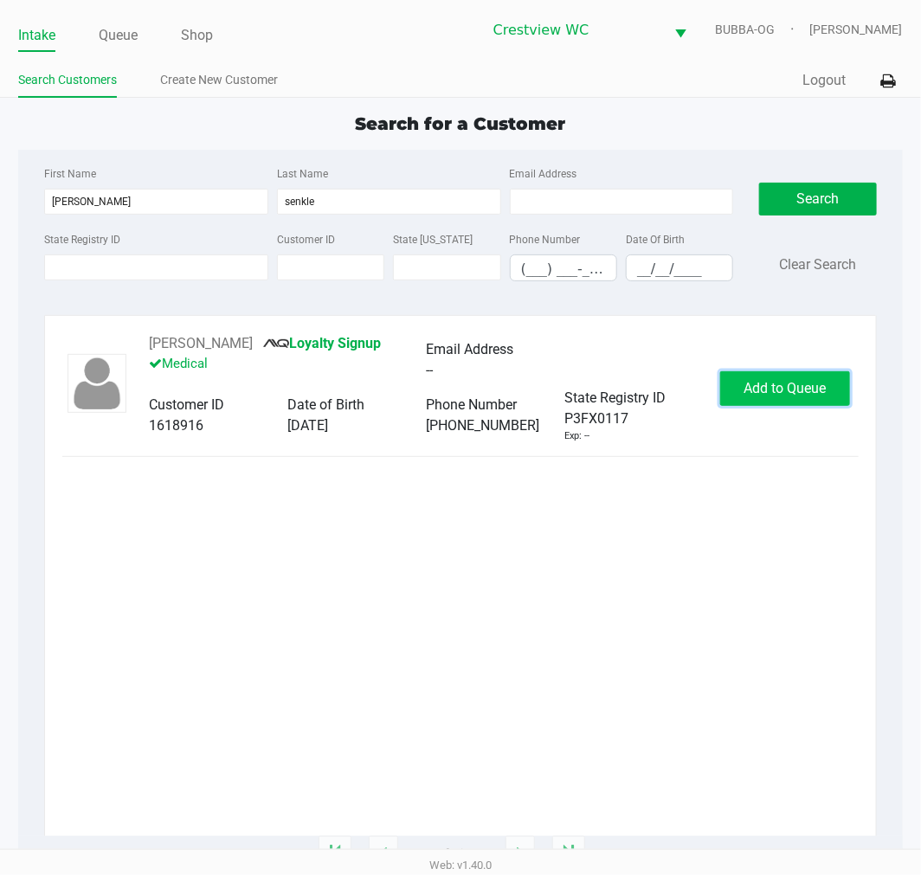
click at [780, 390] on span "Add to Queue" at bounding box center [785, 388] width 82 height 16
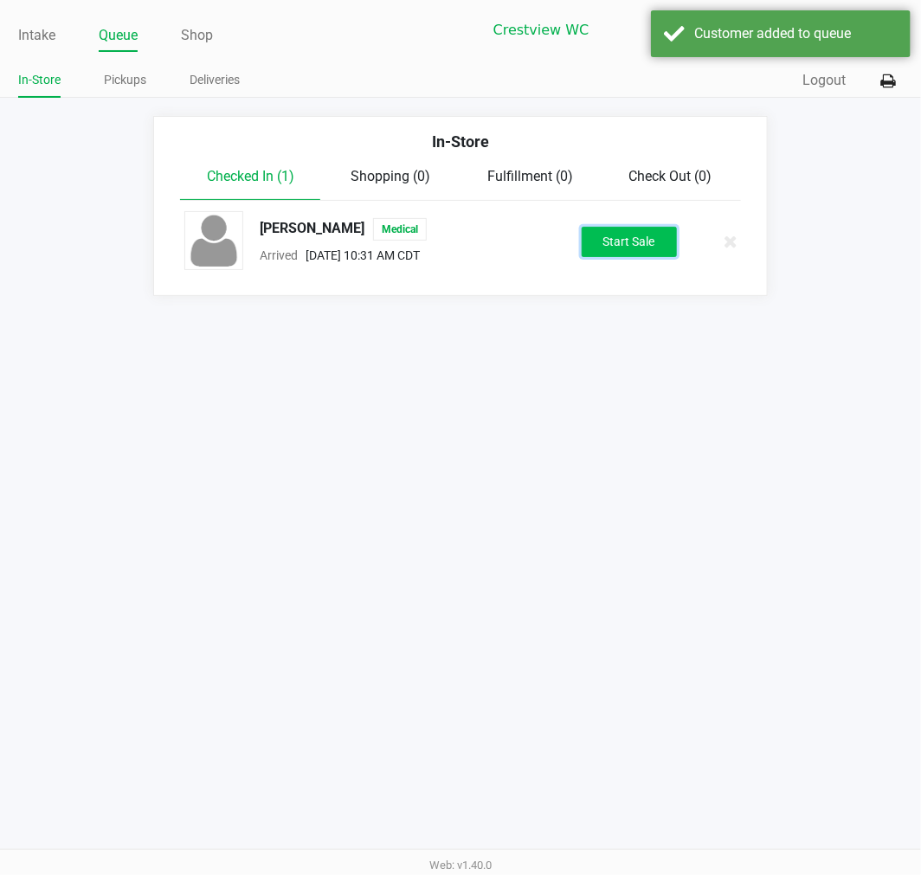
click at [632, 245] on button "Start Sale" at bounding box center [629, 242] width 95 height 30
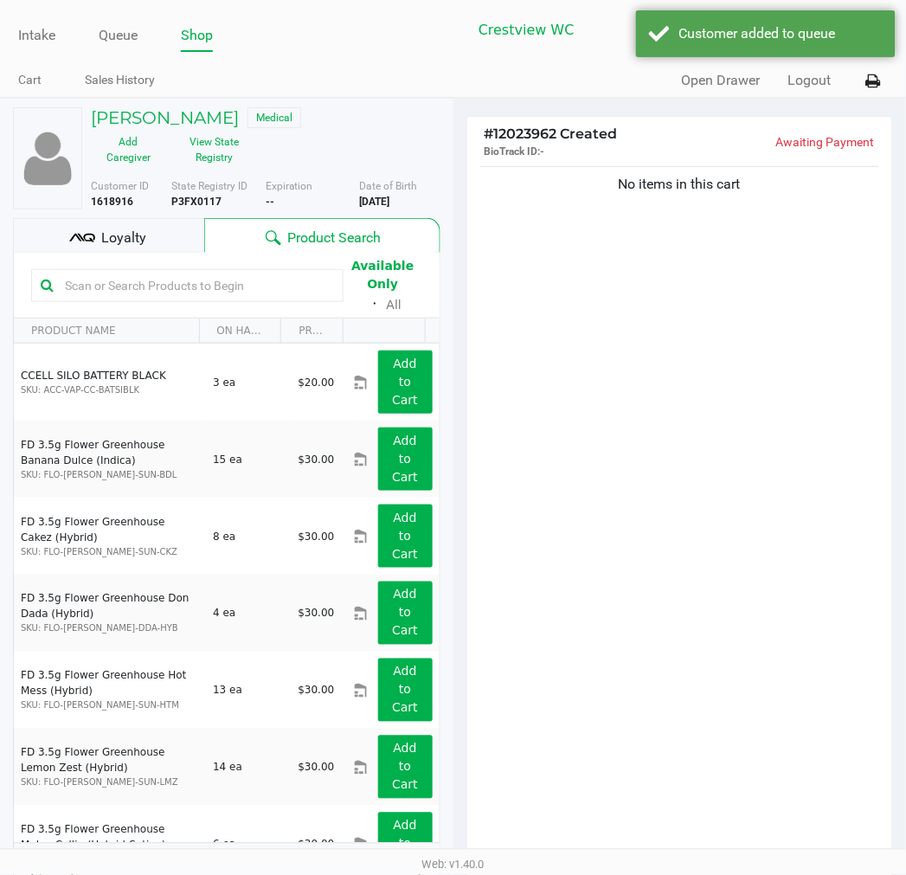
click at [182, 227] on div "Loyalty" at bounding box center [108, 235] width 191 height 35
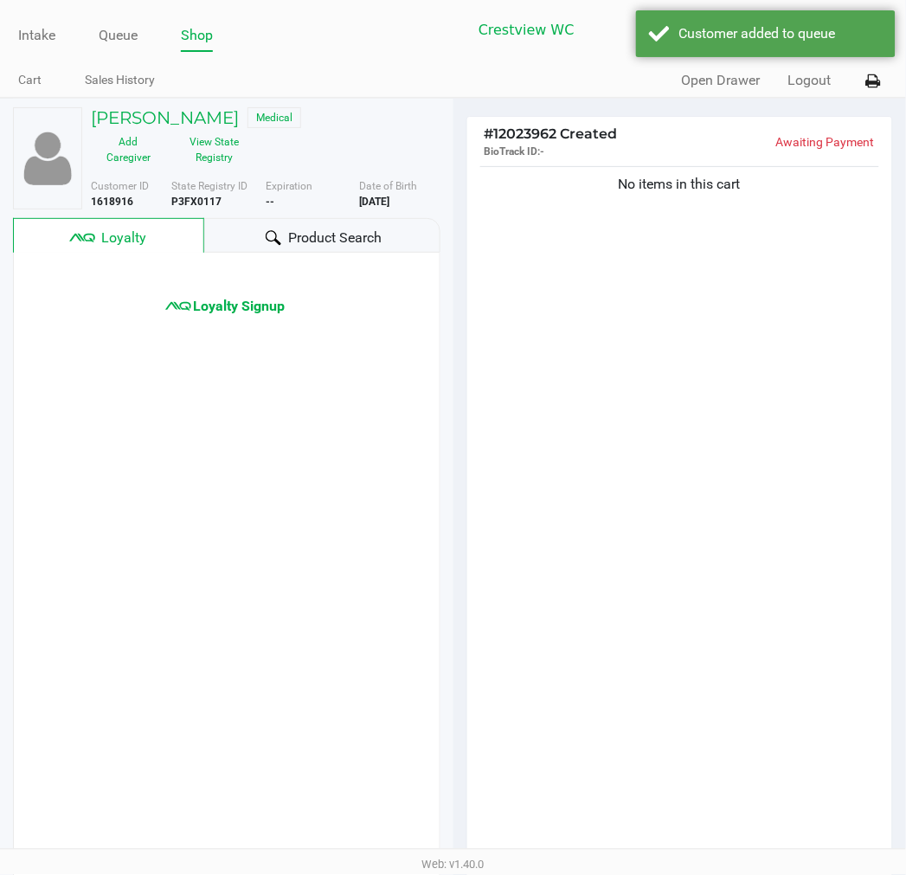
click at [271, 228] on div at bounding box center [273, 238] width 21 height 21
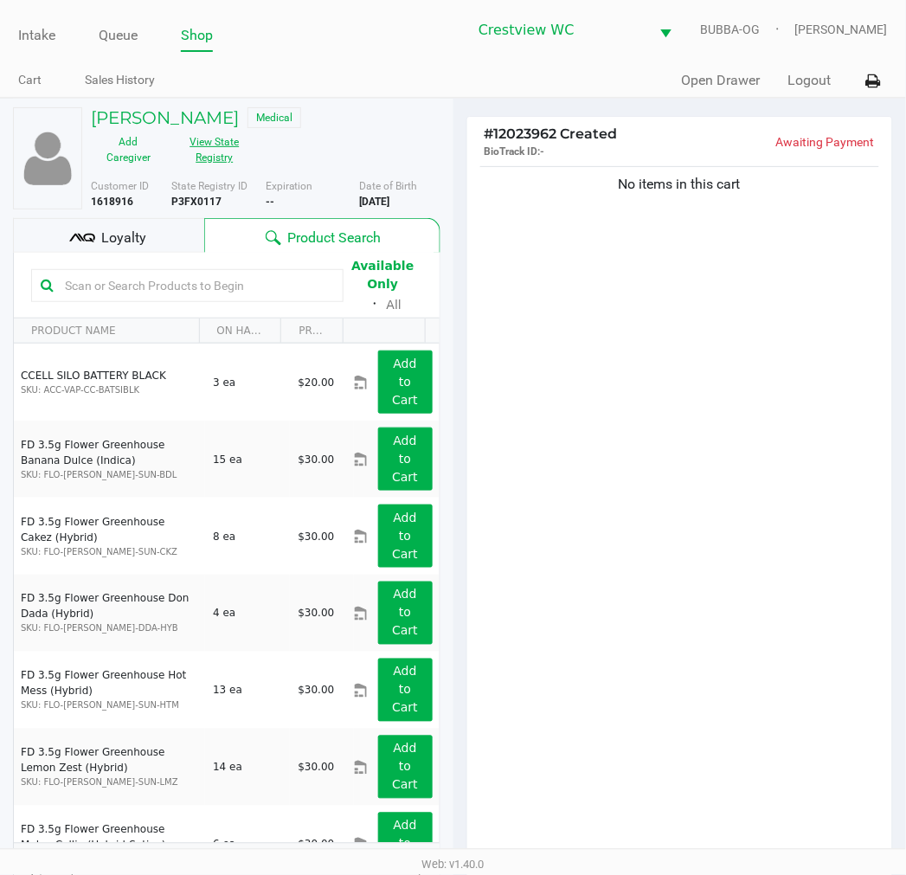
click at [220, 160] on button "View State Registry" at bounding box center [209, 149] width 87 height 43
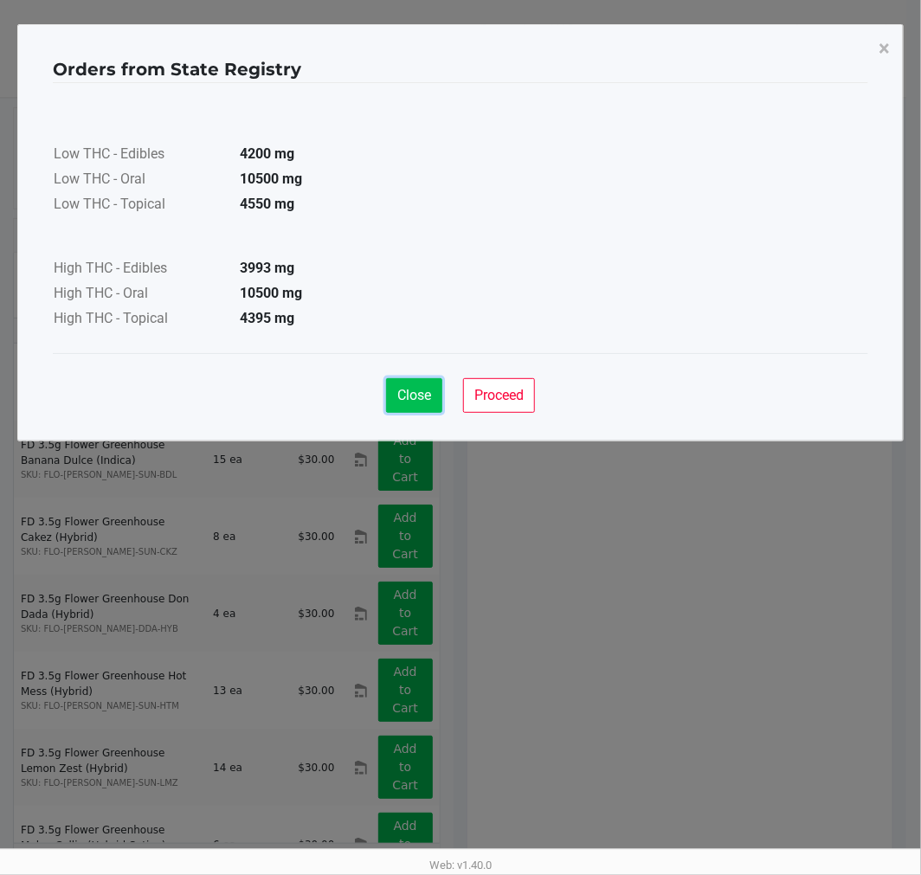
click at [417, 384] on button "Close" at bounding box center [414, 395] width 56 height 35
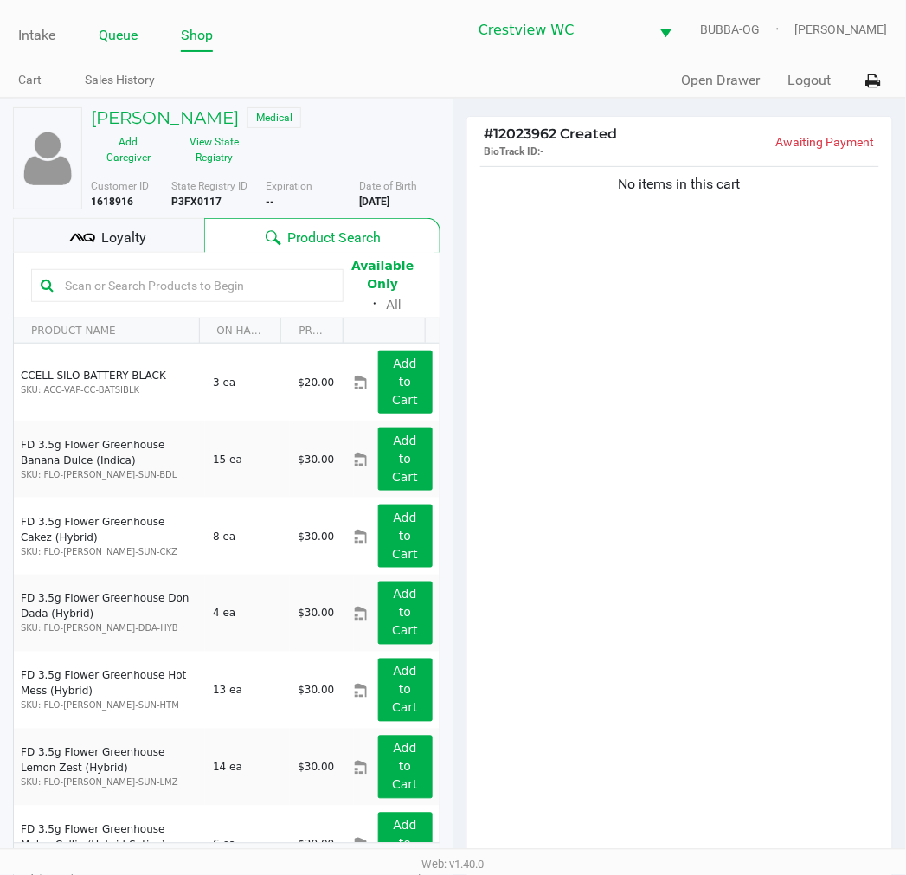
click at [126, 35] on link "Queue" at bounding box center [118, 35] width 39 height 24
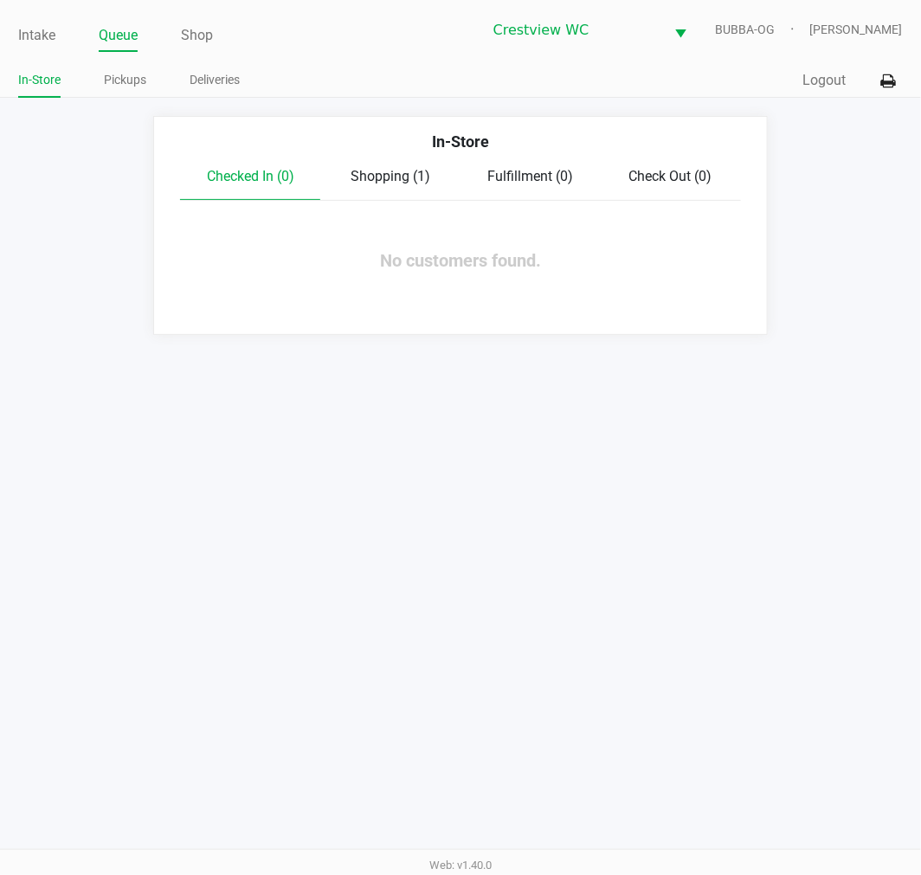
click at [387, 184] on span "Shopping (1)" at bounding box center [391, 176] width 80 height 16
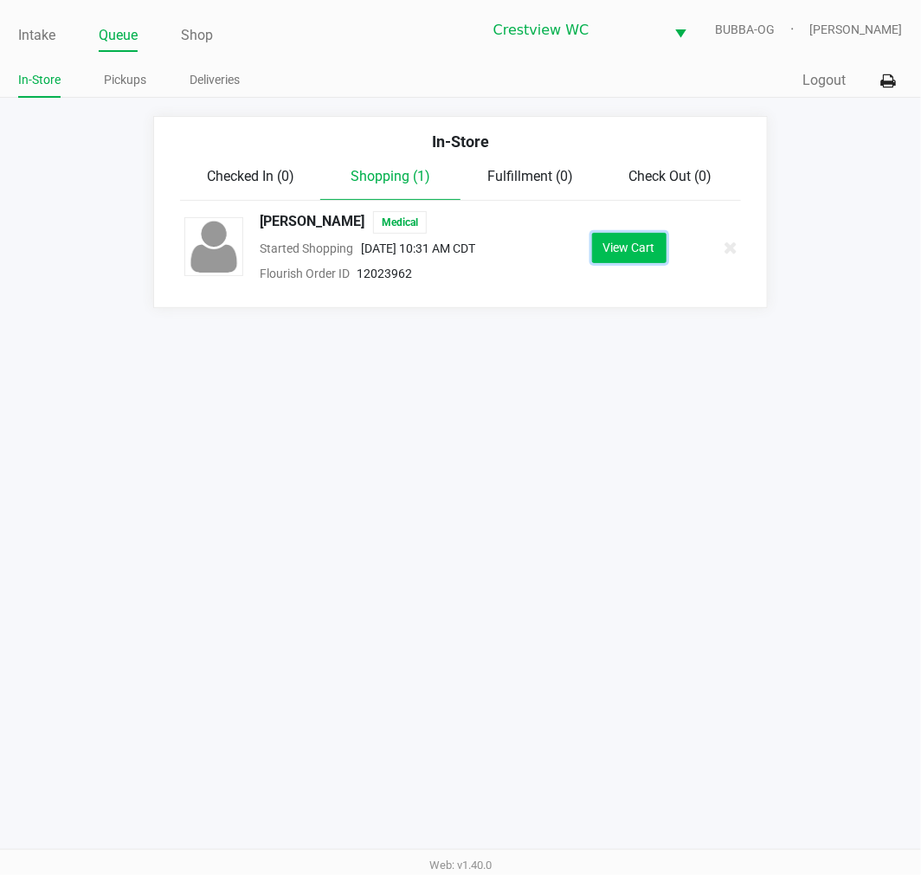
click at [651, 253] on button "View Cart" at bounding box center [629, 248] width 74 height 30
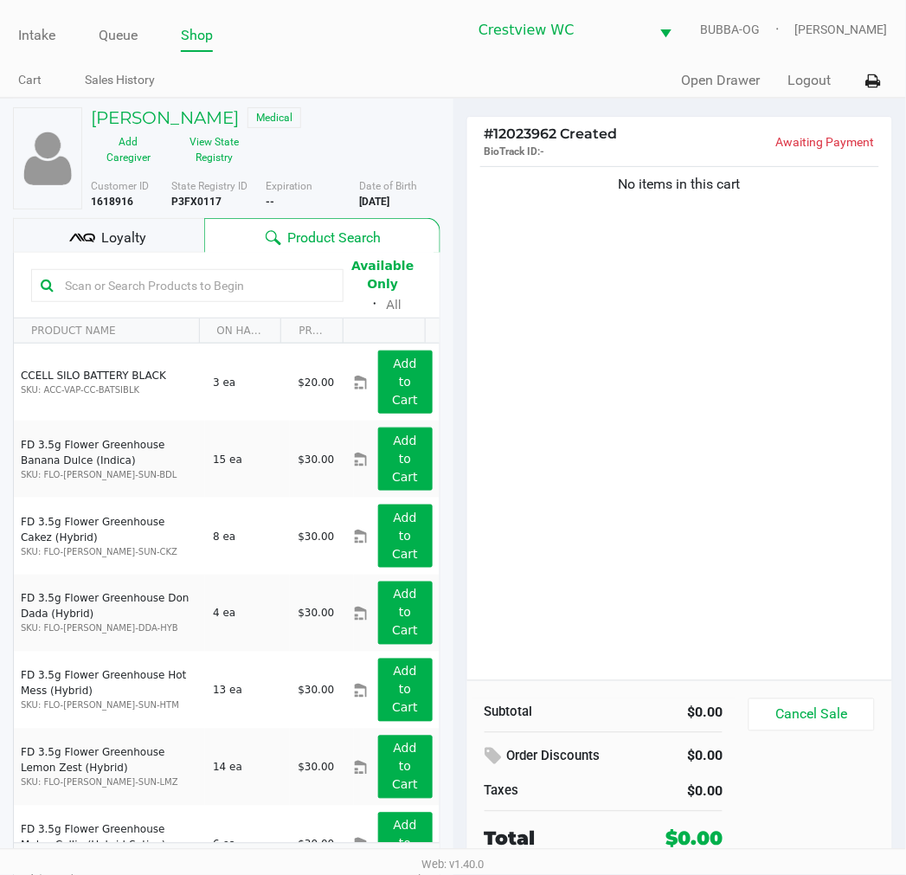
click at [166, 118] on h5 "RON SENKLE" at bounding box center [165, 117] width 148 height 21
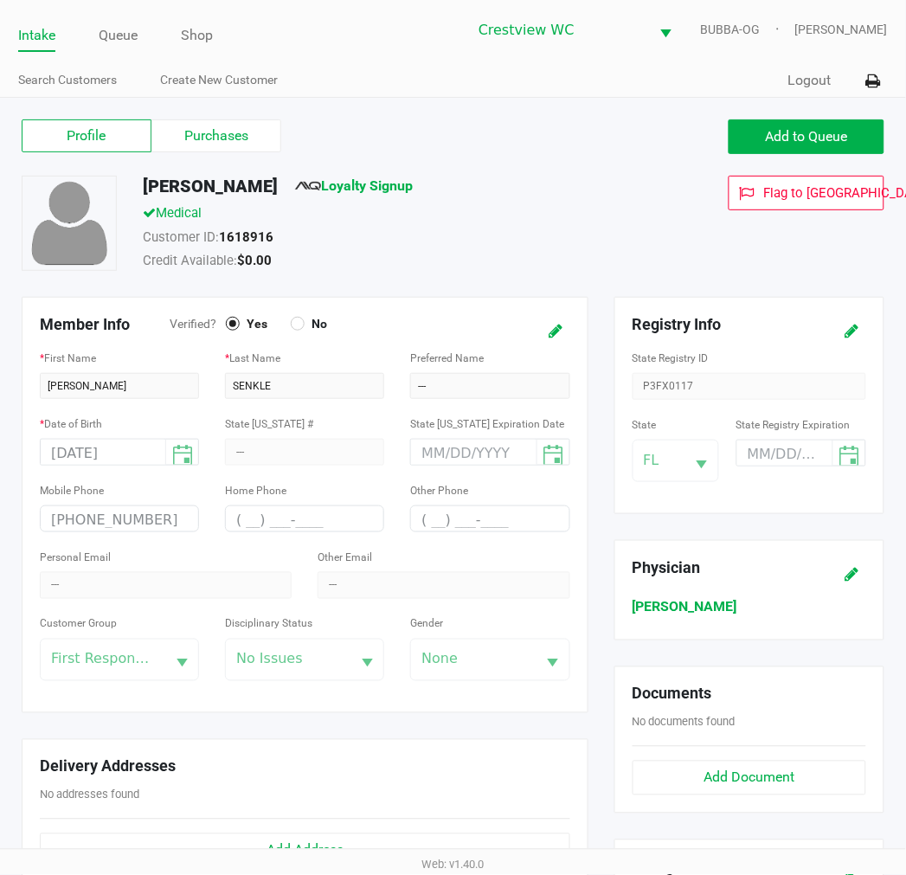
click at [241, 148] on label "Purchases" at bounding box center [217, 135] width 130 height 33
click at [0, 0] on 1 "Purchases" at bounding box center [0, 0] width 0 height 0
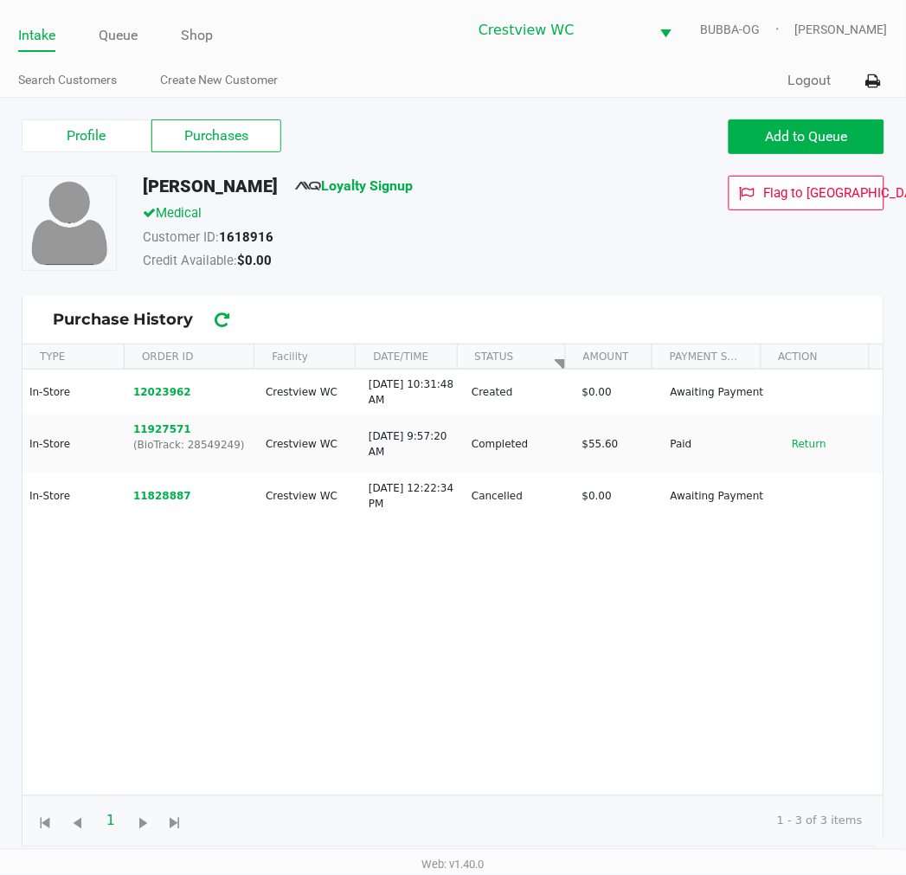
click at [810, 445] on button "Return" at bounding box center [809, 444] width 57 height 28
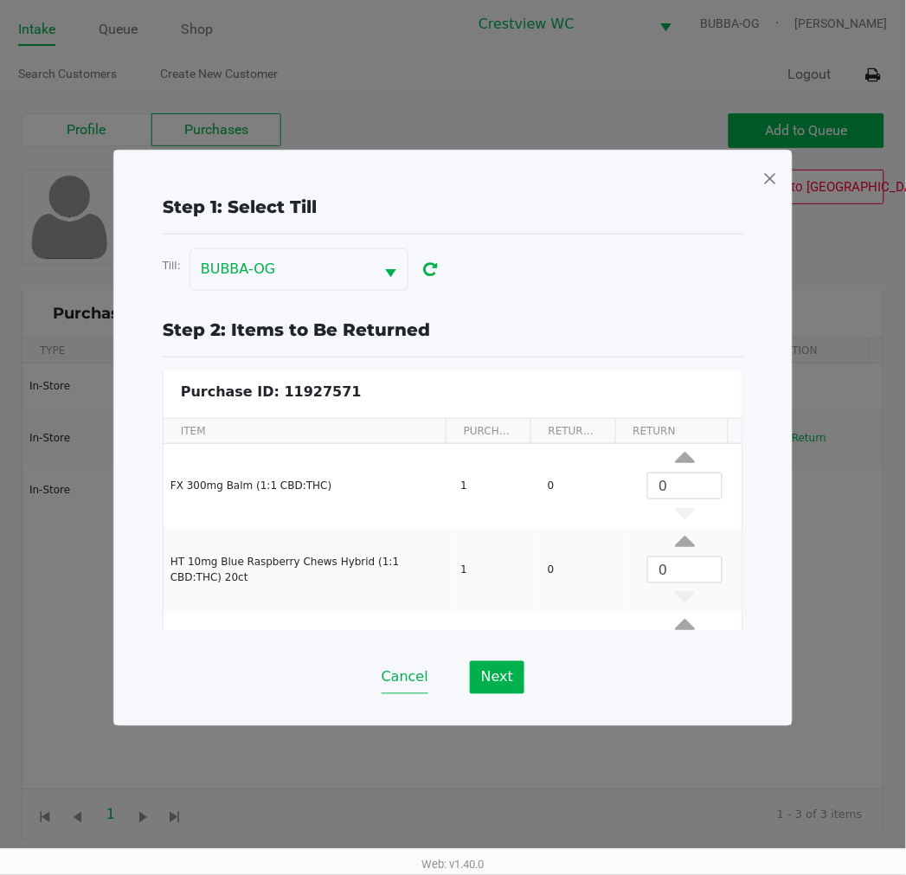
click at [404, 676] on button "Cancel" at bounding box center [405, 677] width 47 height 33
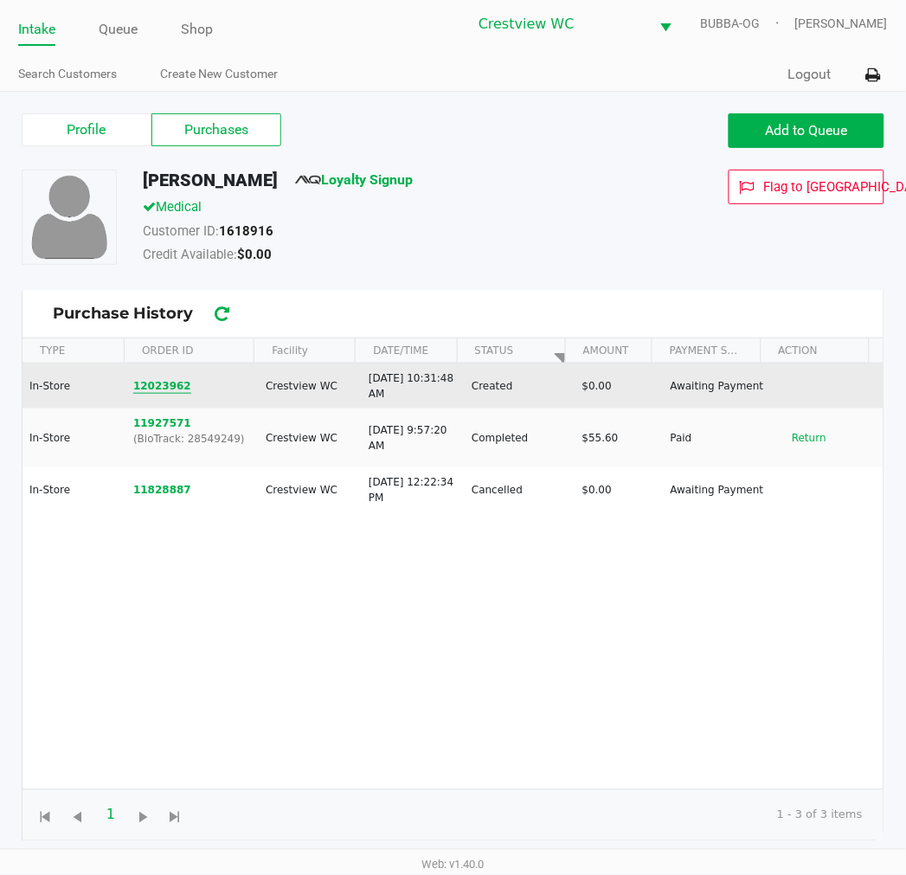
click at [152, 384] on button "12023962" at bounding box center [162, 386] width 58 height 16
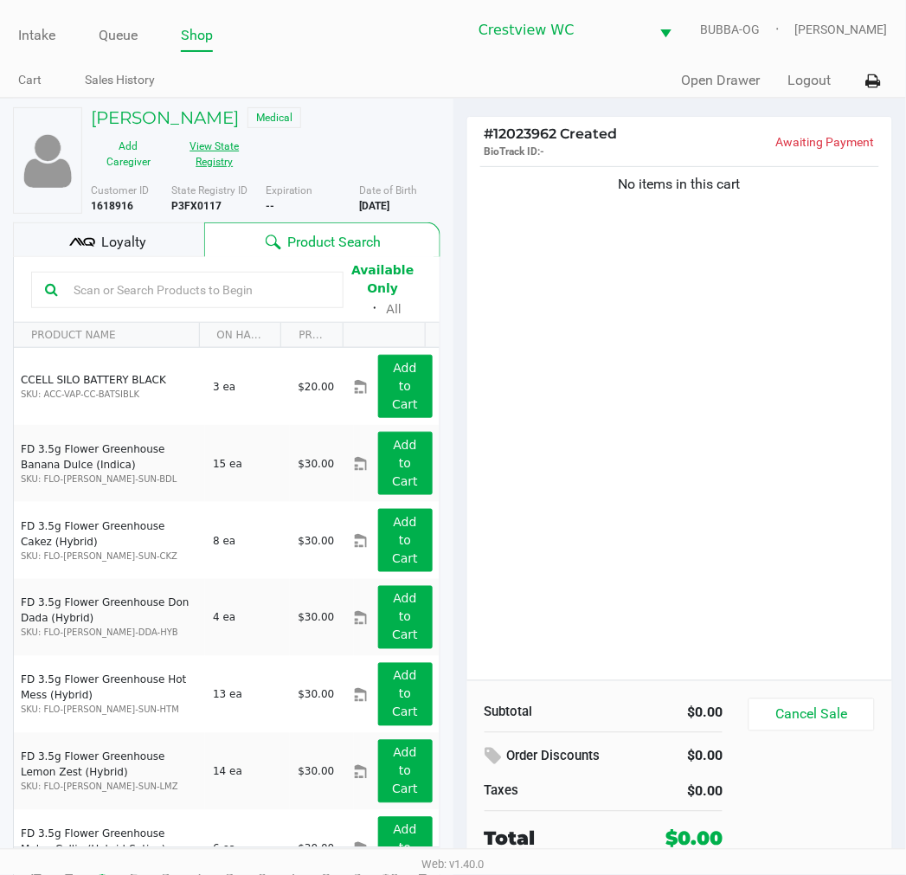
click at [203, 151] on button "View State Registry" at bounding box center [209, 153] width 87 height 43
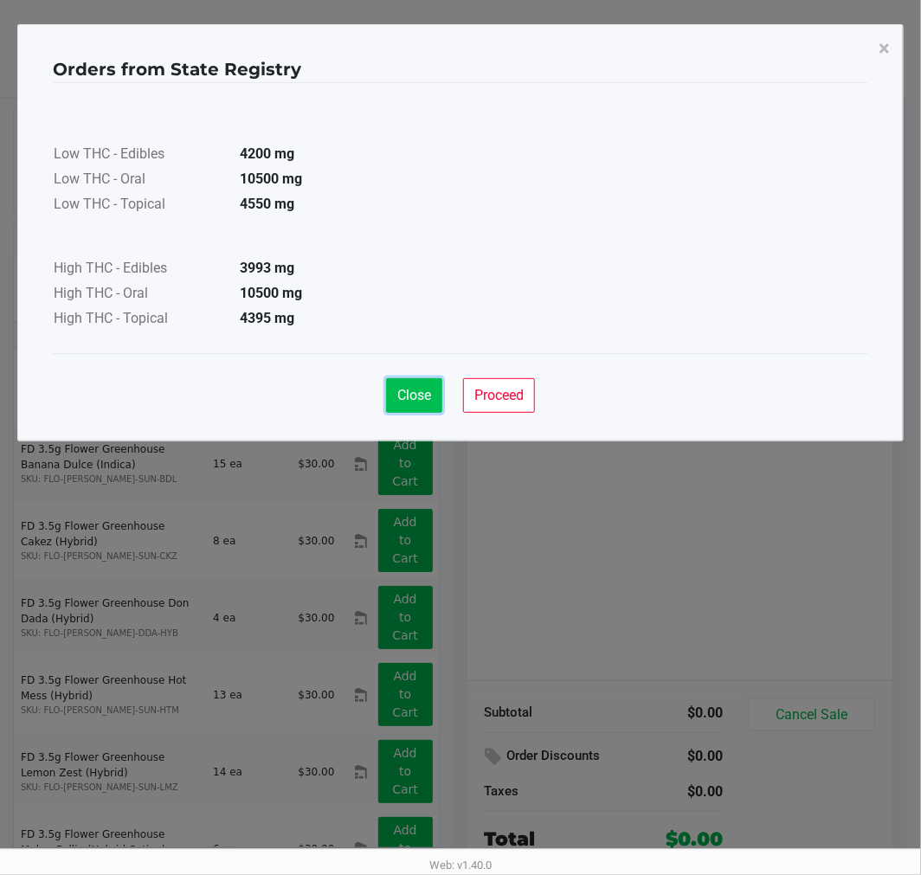
click at [417, 396] on span "Close" at bounding box center [414, 395] width 34 height 16
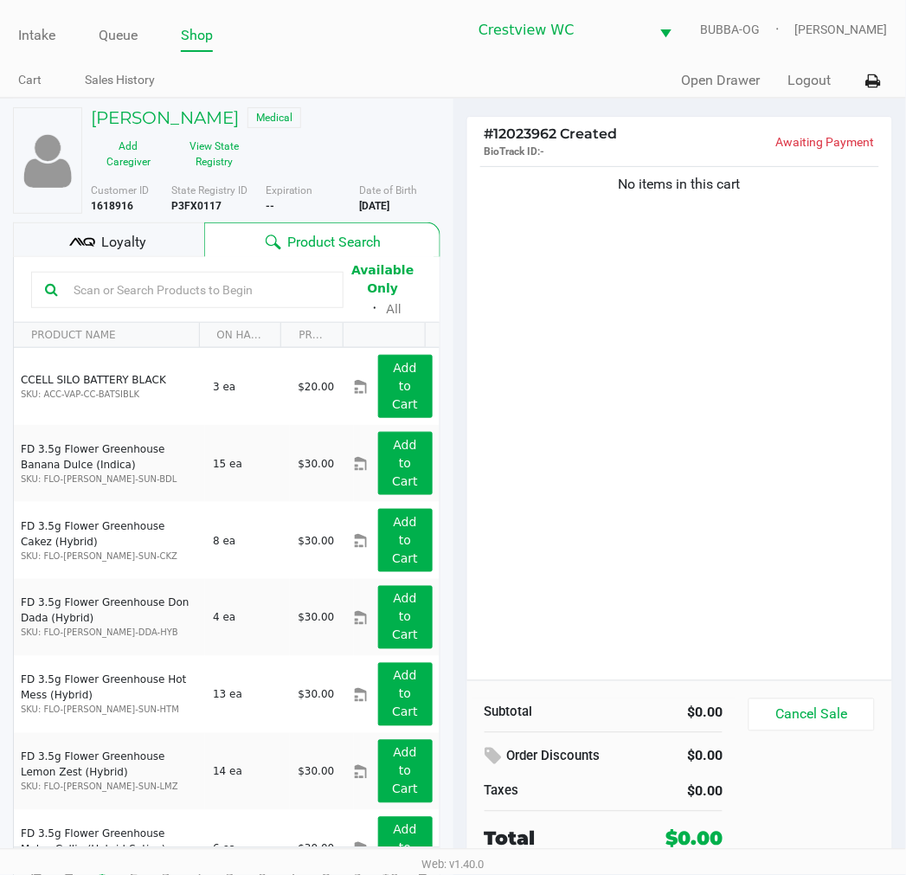
click at [565, 392] on div "Orders from State Registry × Low THC - Edibles 4200 mg Low THC - Oral 10500 mg …" at bounding box center [453, 189] width 887 height 417
click at [203, 288] on input "text" at bounding box center [198, 290] width 263 height 26
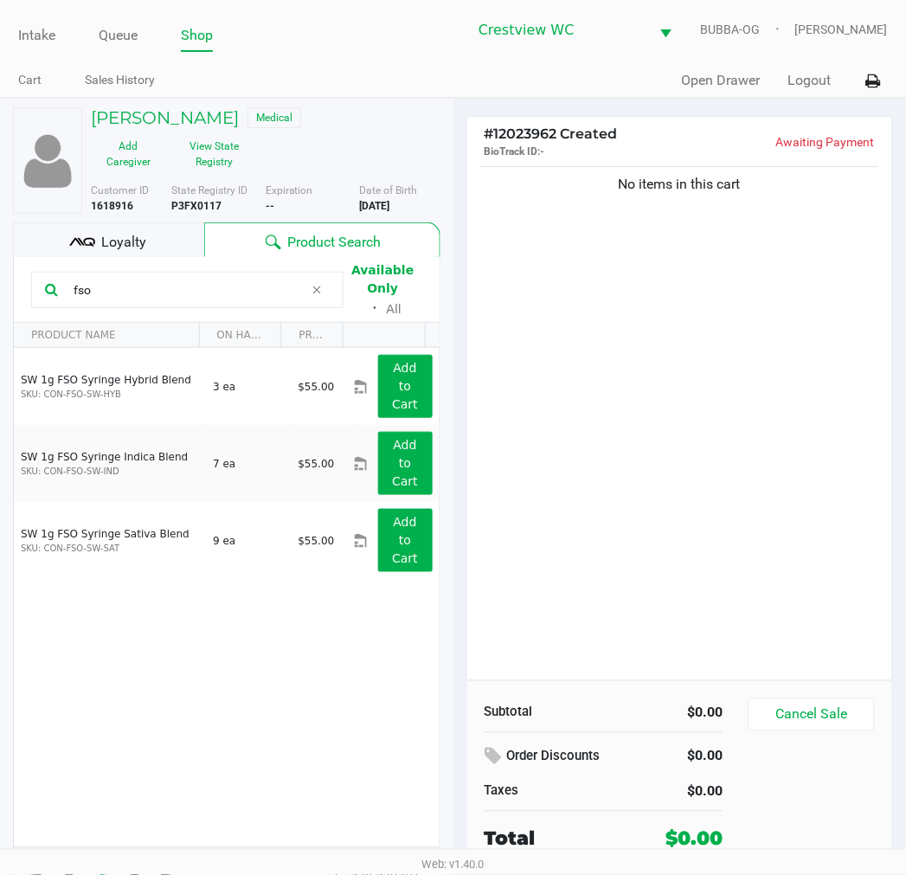
type input "fso"
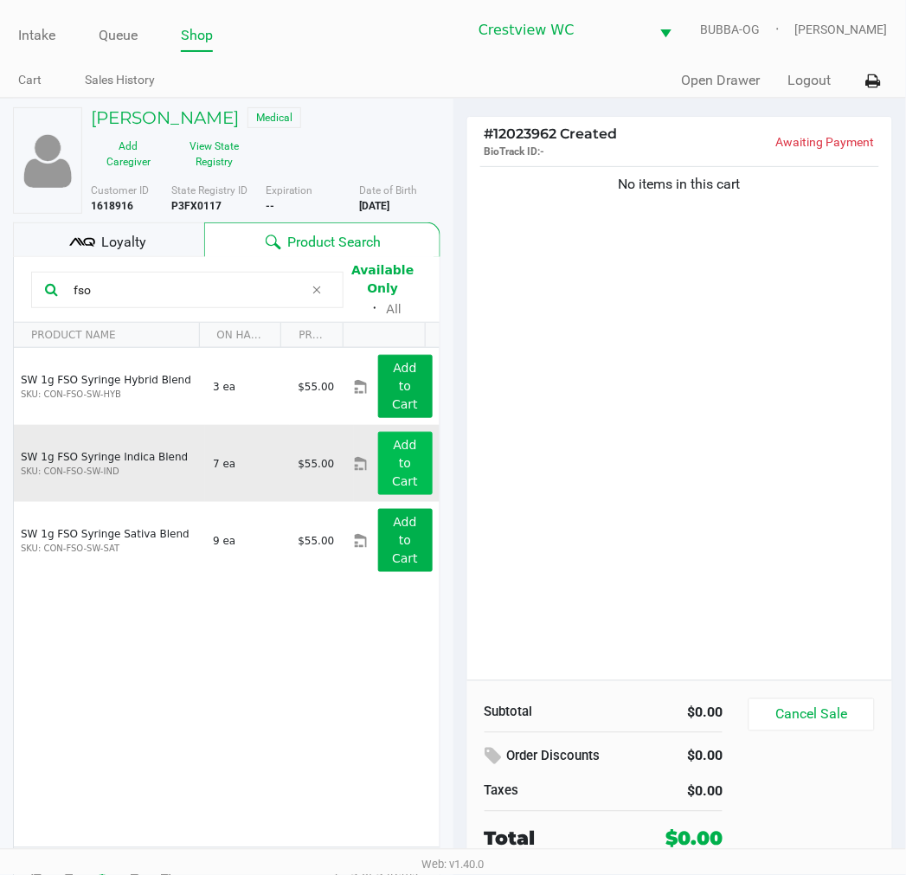
click at [412, 473] on button "Add to Cart" at bounding box center [405, 463] width 55 height 63
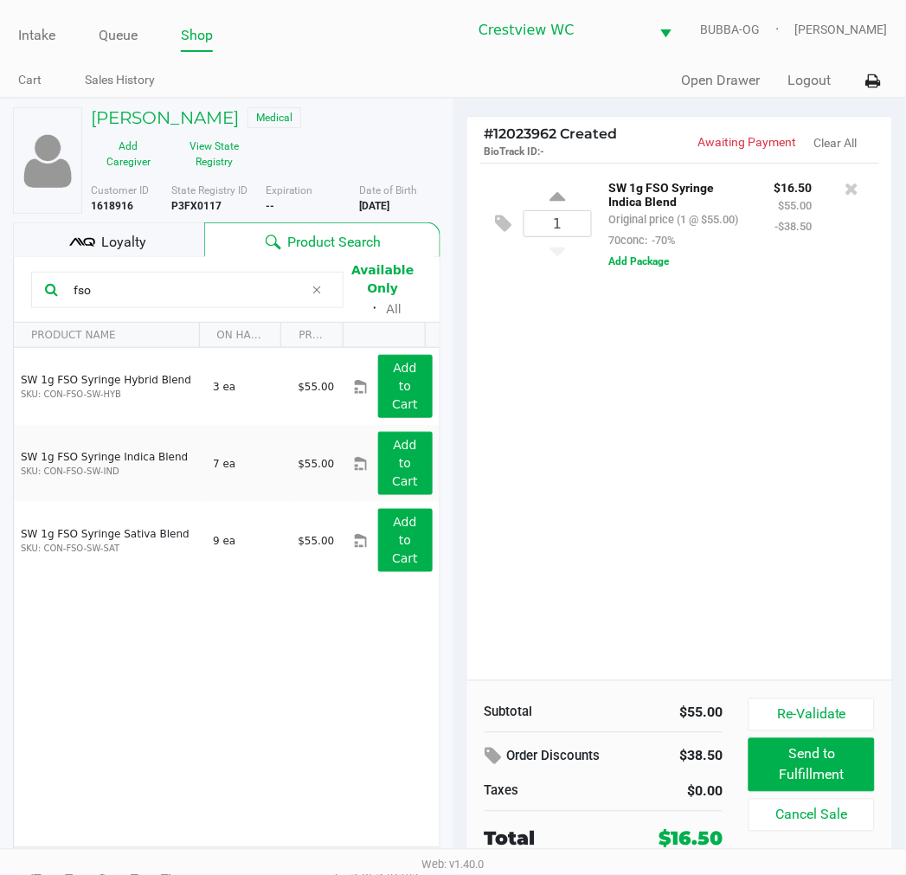
click at [161, 293] on input "fso" at bounding box center [185, 290] width 237 height 26
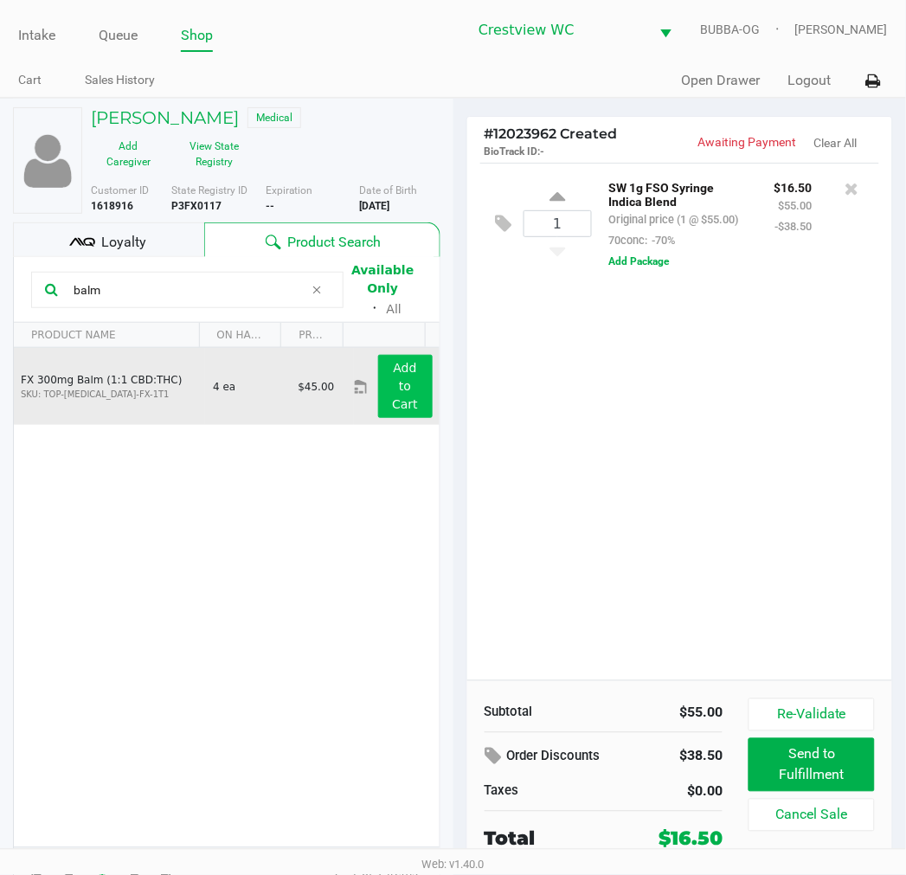
type input "balm"
click at [417, 395] on button "Add to Cart" at bounding box center [405, 386] width 55 height 63
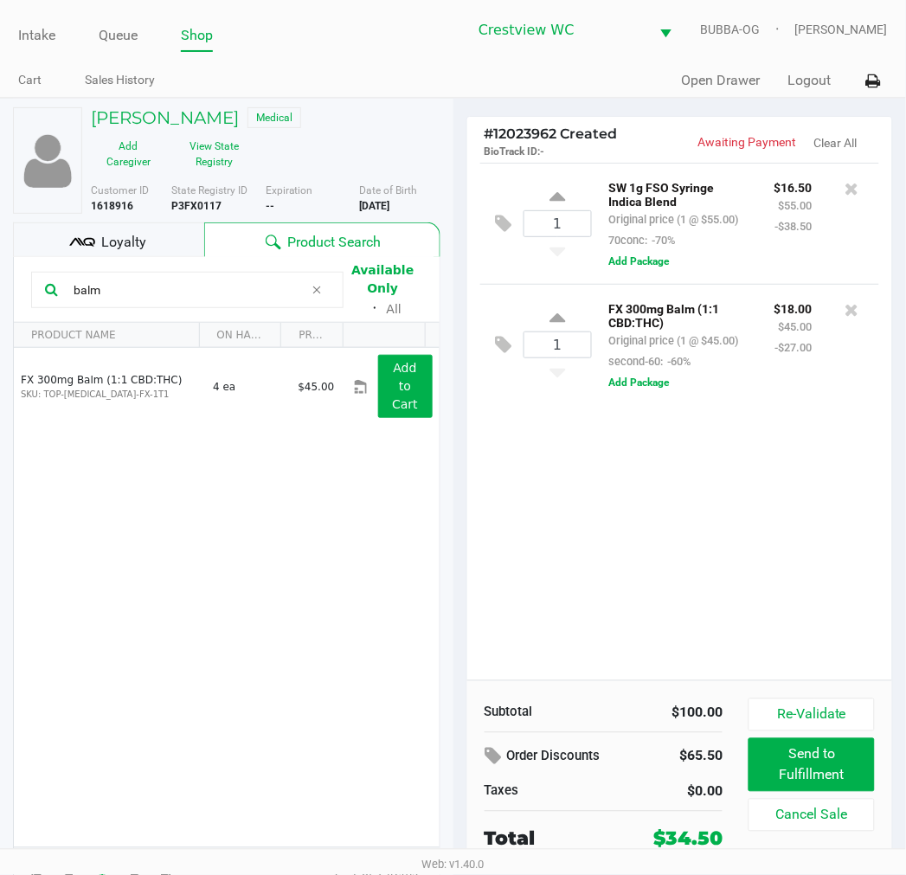
click at [252, 290] on input "balm" at bounding box center [185, 290] width 237 height 26
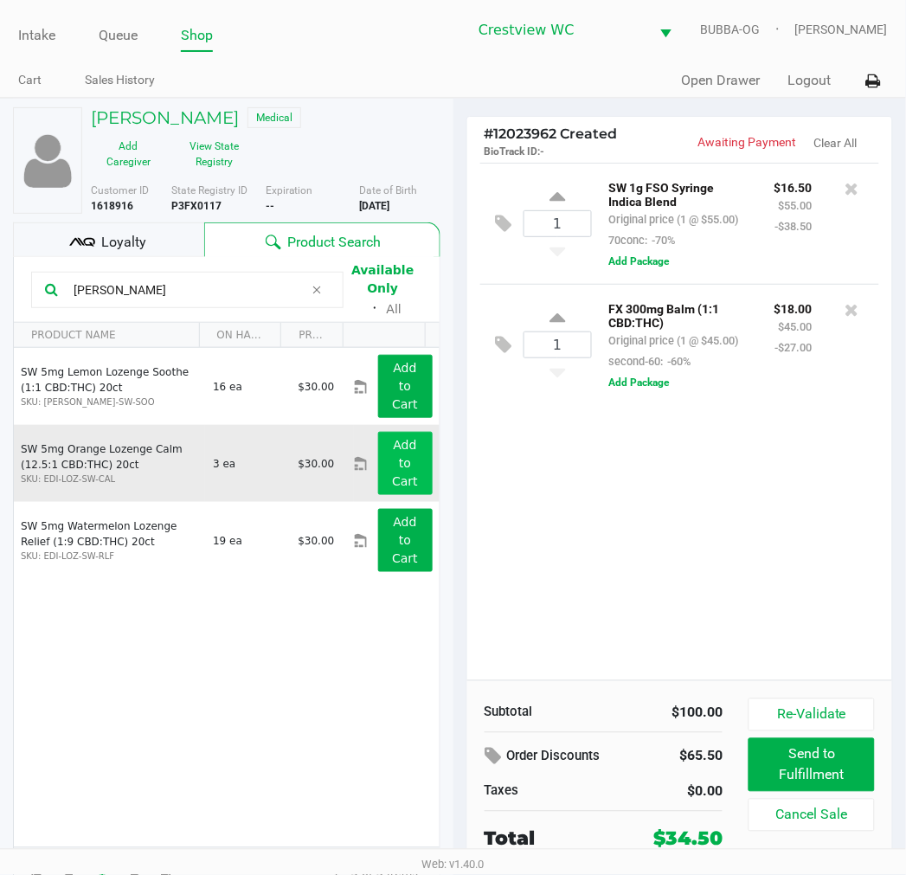
type input "lozen"
click at [378, 486] on button "Add to Cart" at bounding box center [405, 463] width 55 height 63
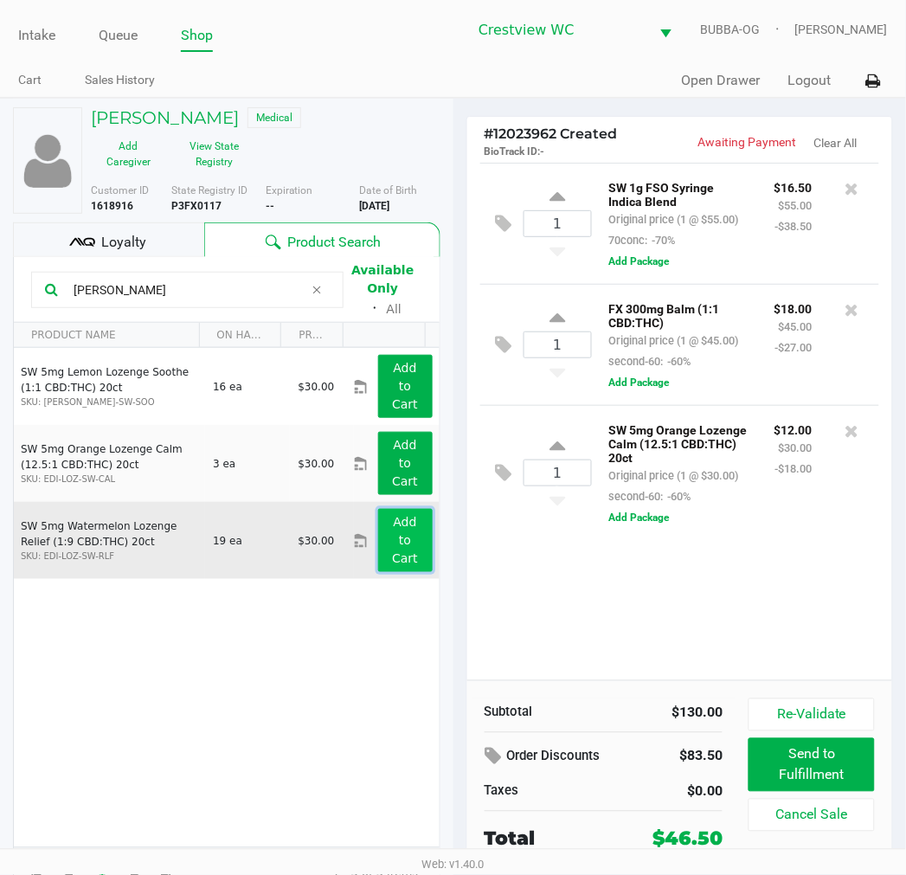
click at [401, 555] on app-button-loader "Add to Cart" at bounding box center [405, 540] width 26 height 50
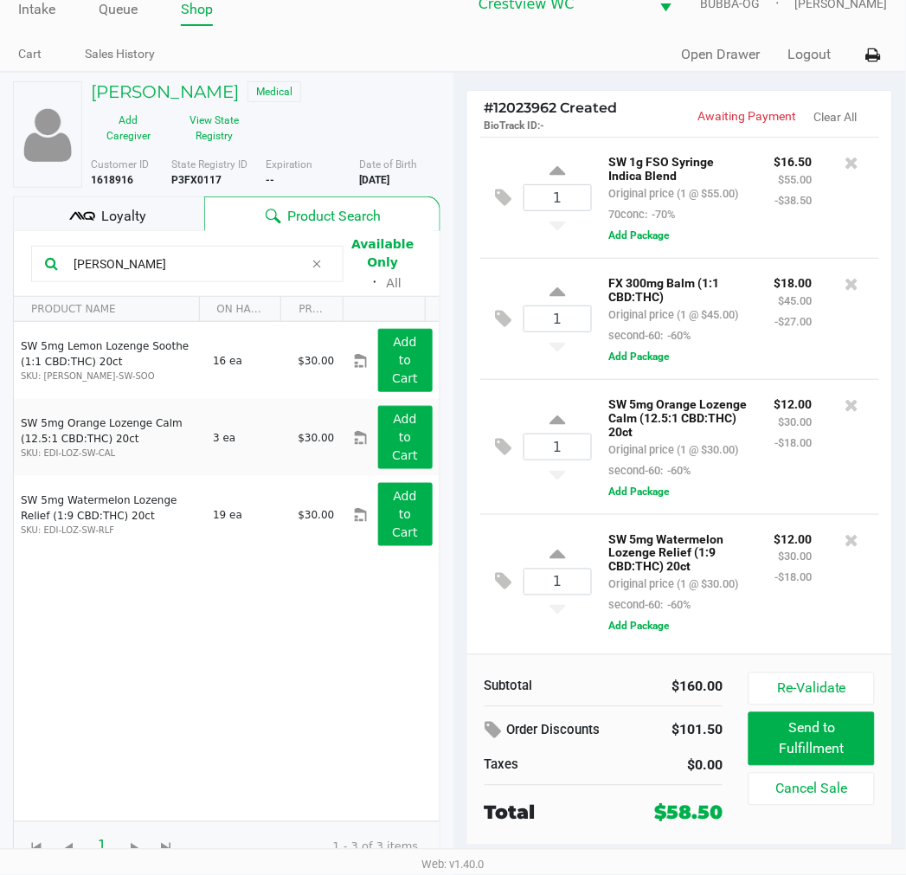
scroll to position [32, 0]
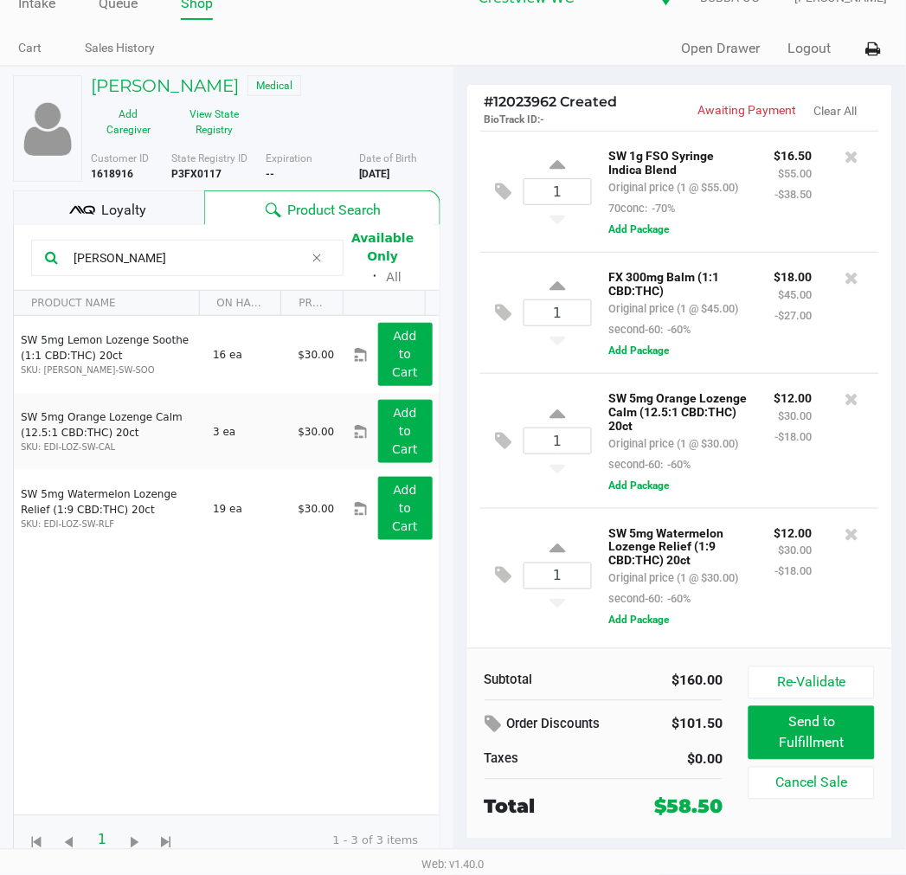
click at [132, 205] on span "Loyalty" at bounding box center [123, 210] width 45 height 21
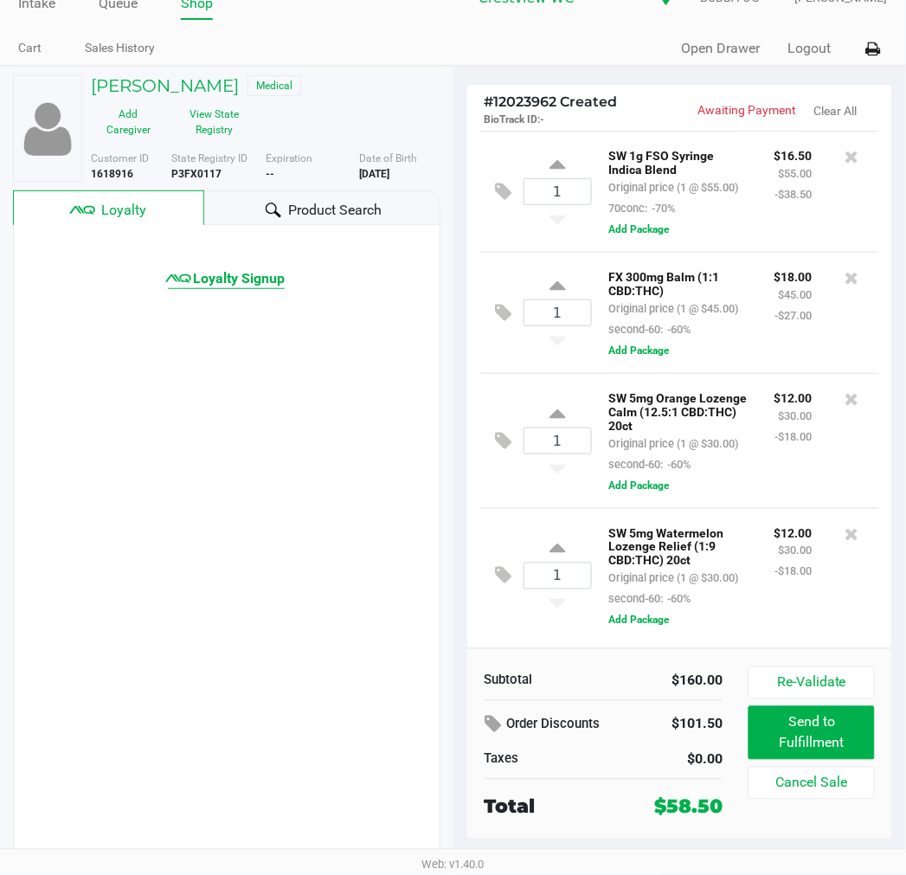
click at [234, 283] on span "Loyalty Signup" at bounding box center [239, 278] width 92 height 21
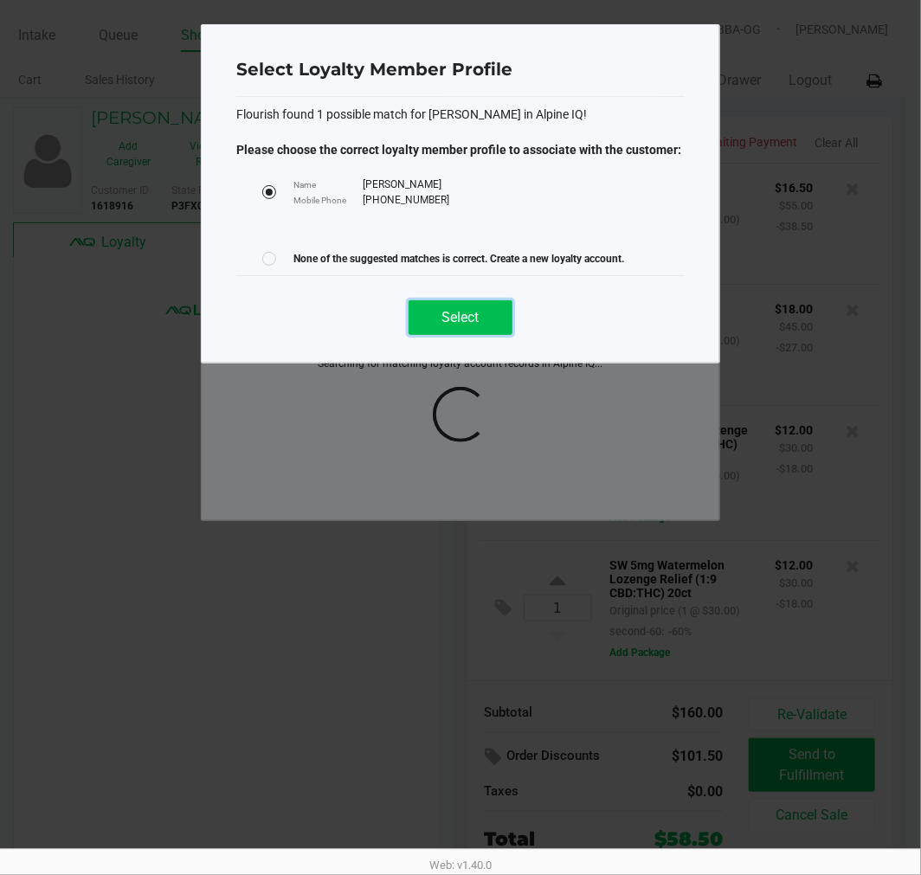
click at [436, 315] on button "Select" at bounding box center [461, 317] width 104 height 35
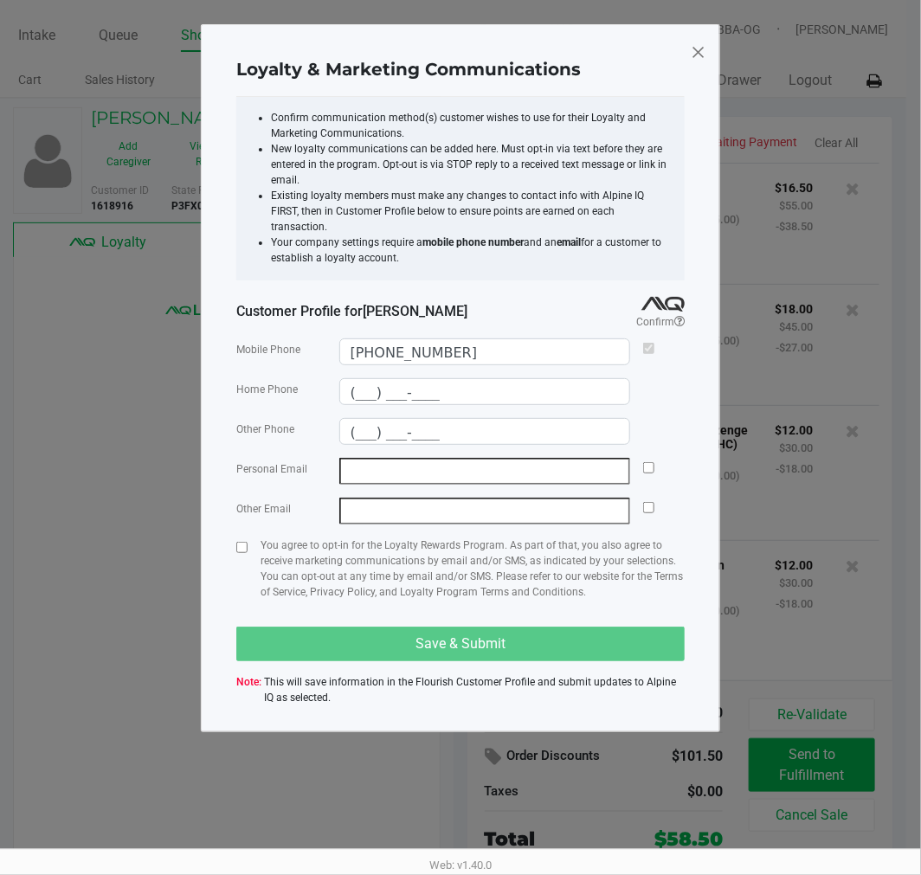
click at [698, 49] on span at bounding box center [699, 52] width 16 height 28
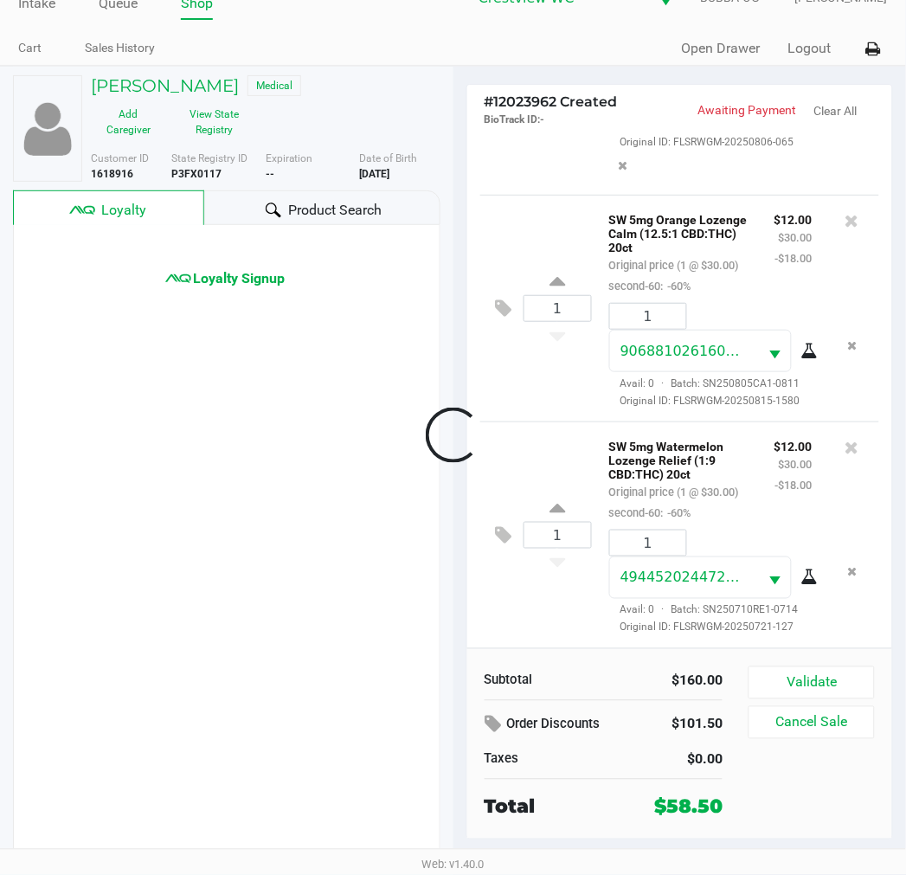
scroll to position [534, 0]
click at [829, 680] on button "Validate" at bounding box center [812, 683] width 126 height 33
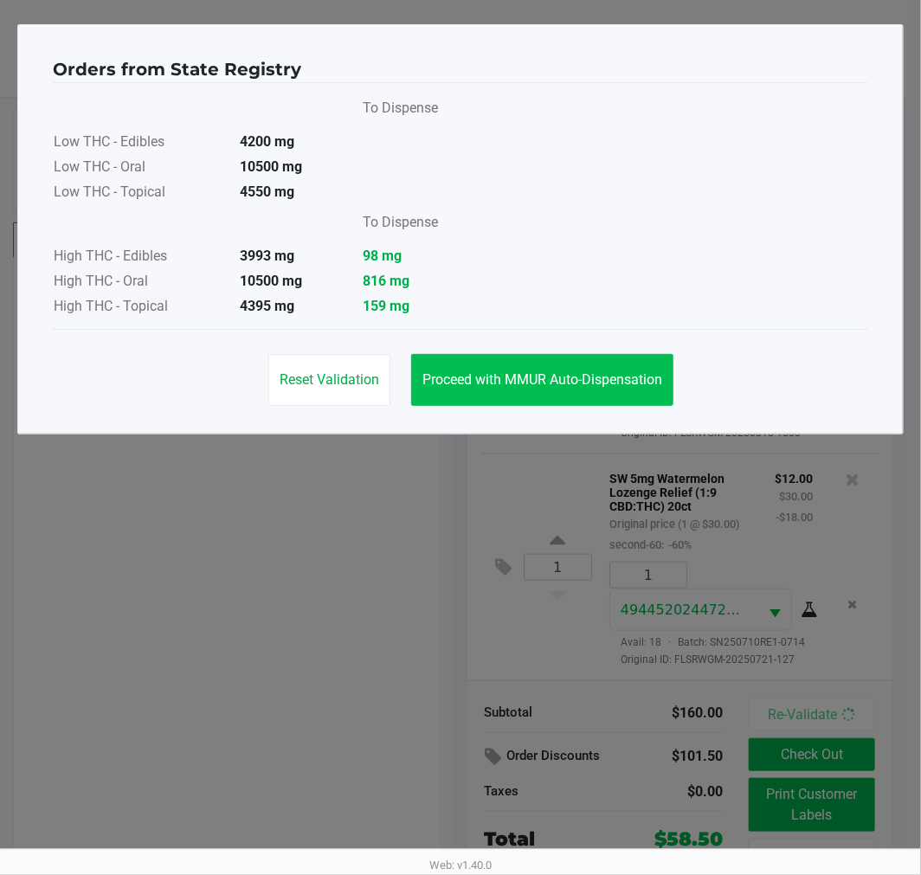
click at [509, 382] on span "Proceed with MMUR Auto-Dispensation" at bounding box center [543, 379] width 240 height 16
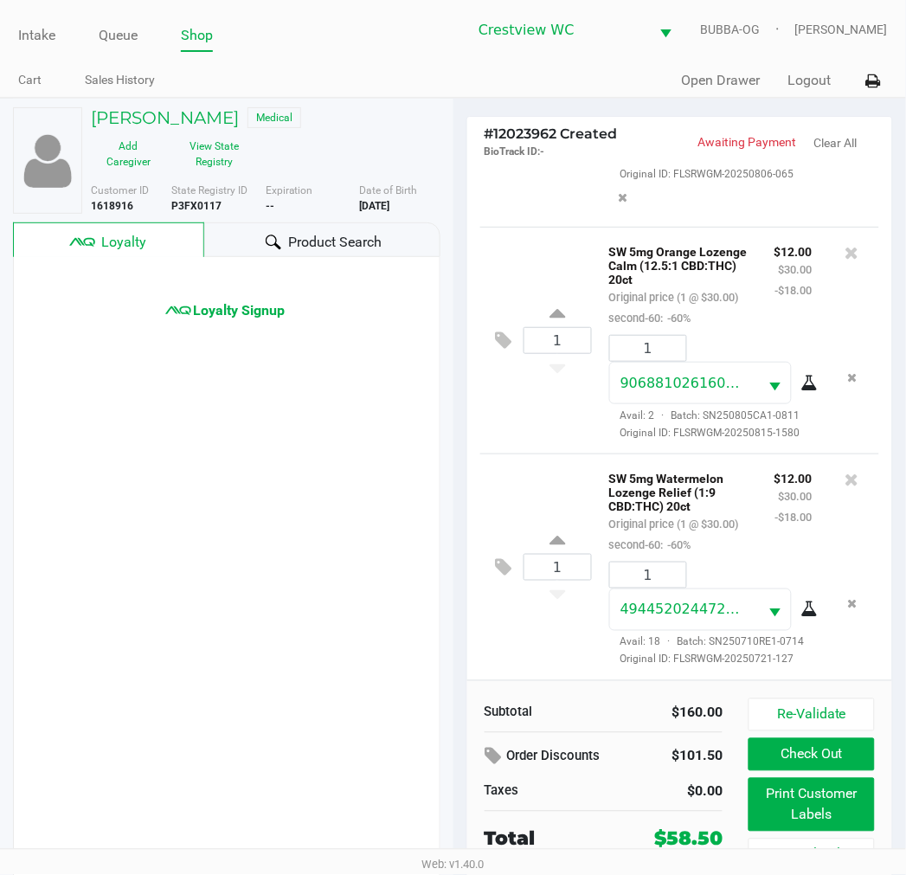
click at [306, 228] on div "Product Search" at bounding box center [321, 240] width 235 height 35
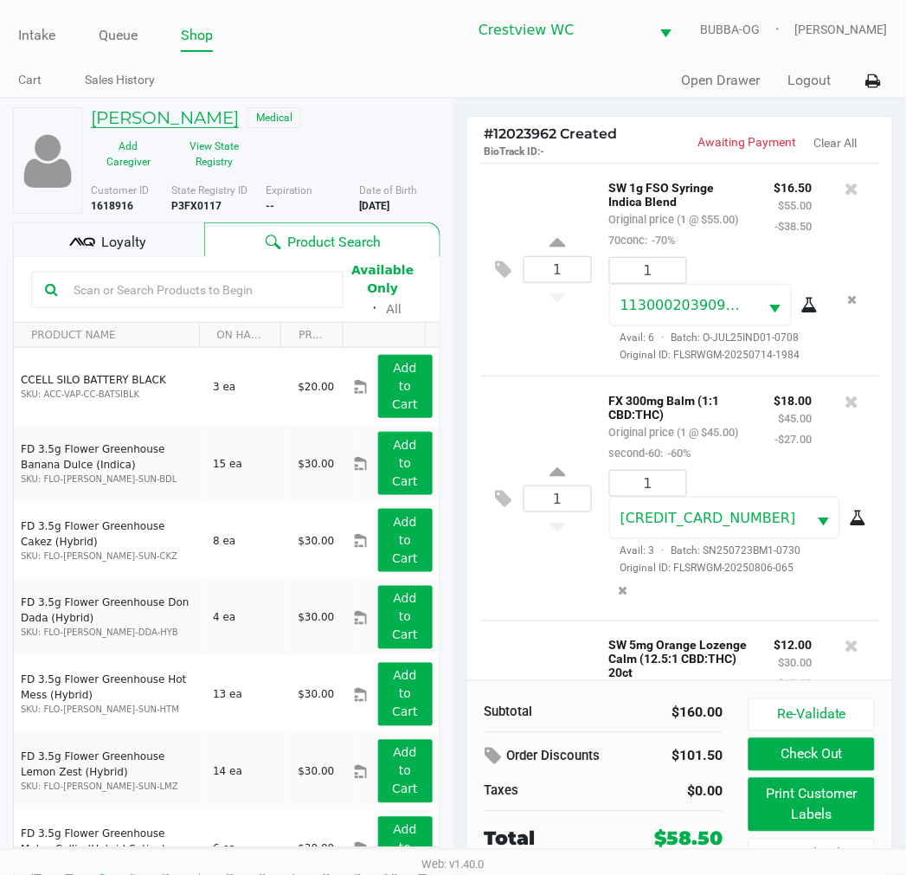
click at [171, 121] on h5 "RON SENKLE" at bounding box center [165, 117] width 148 height 21
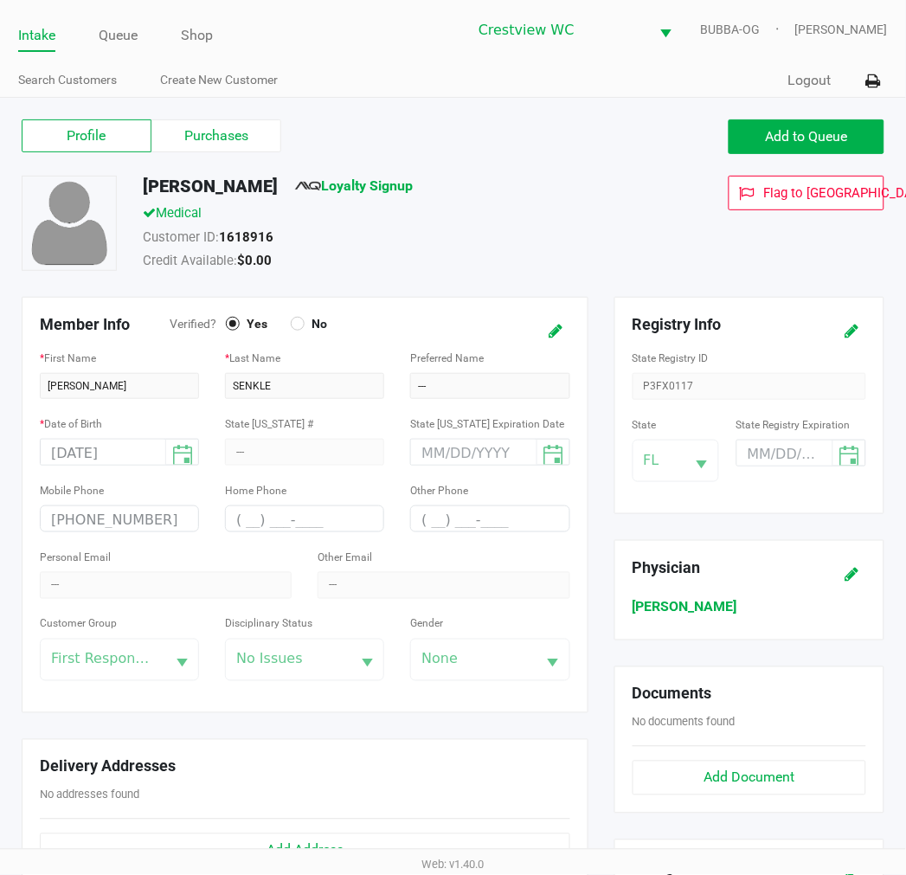
click at [218, 137] on label "Purchases" at bounding box center [217, 135] width 130 height 33
click at [0, 0] on 1 "Purchases" at bounding box center [0, 0] width 0 height 0
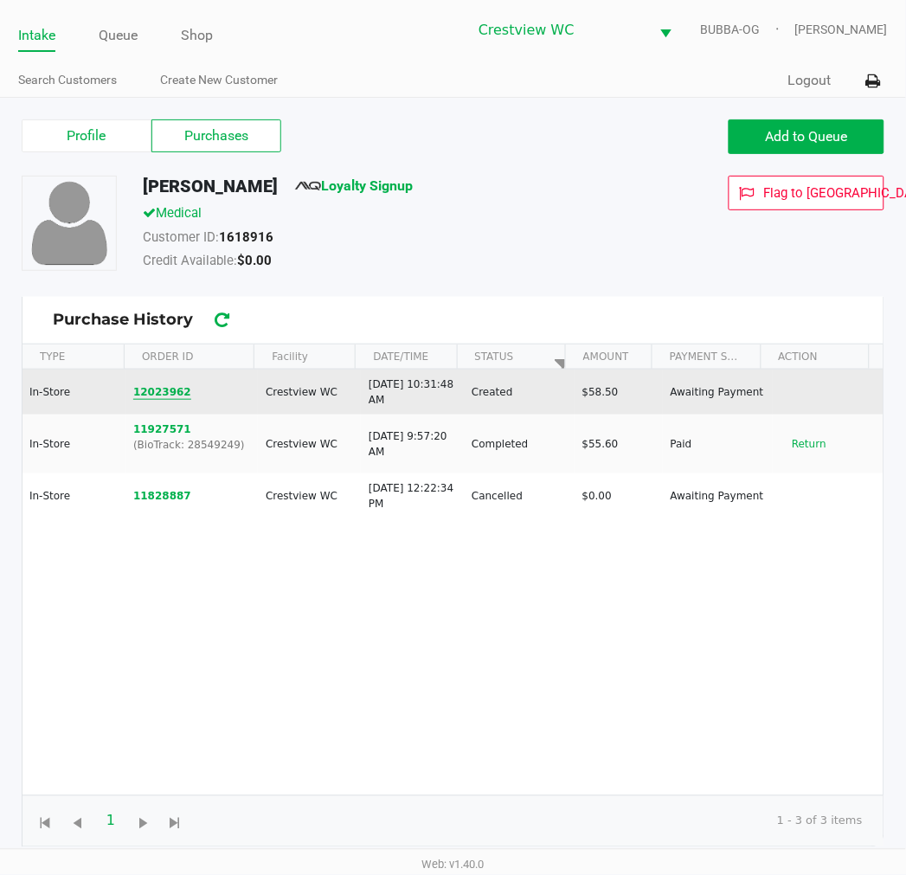
click at [158, 390] on button "12023962" at bounding box center [162, 392] width 58 height 16
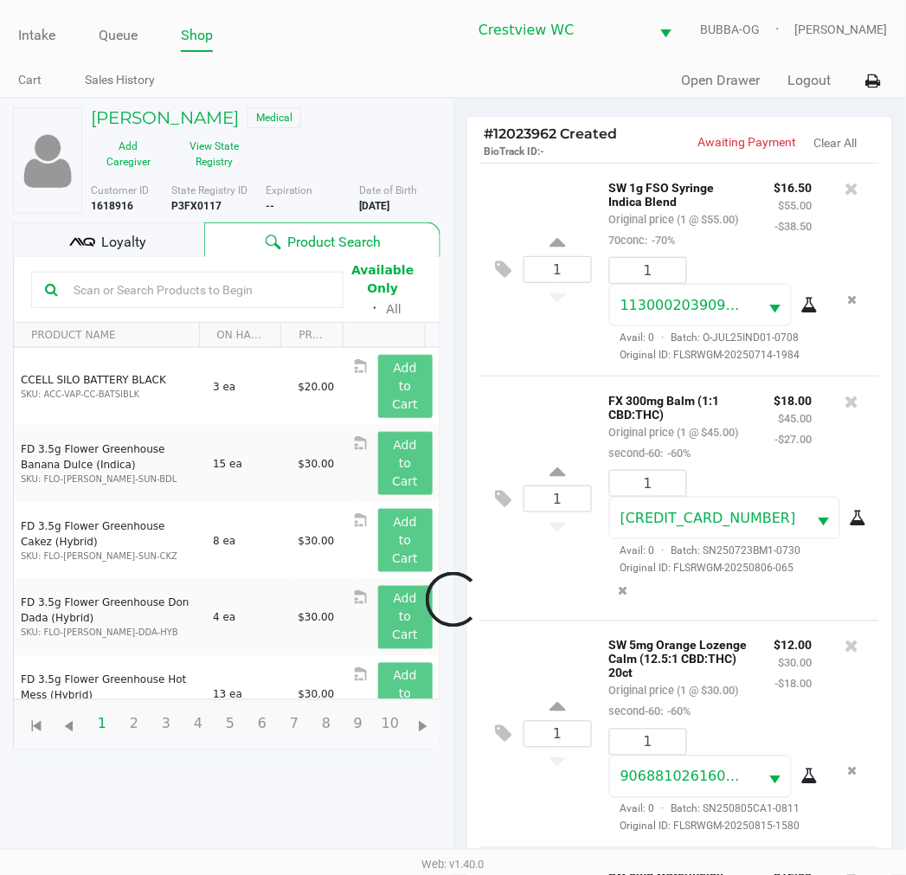
scroll to position [554, 0]
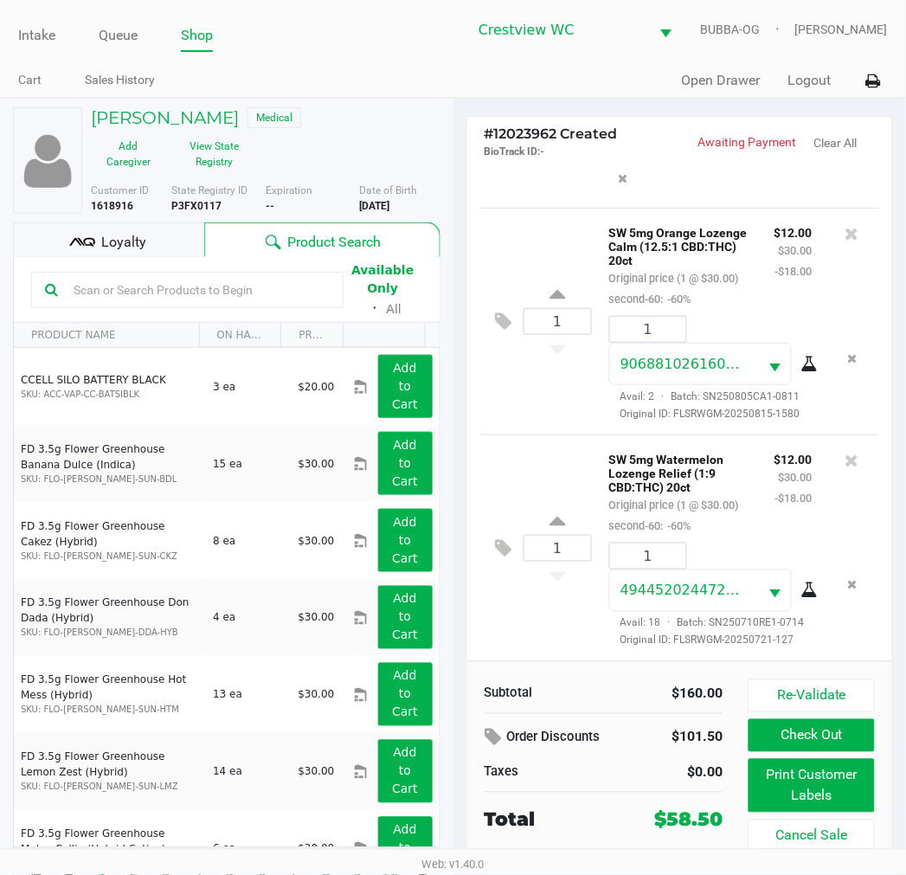
click at [325, 123] on div "RON SENKLE Medical" at bounding box center [266, 119] width 376 height 25
click at [177, 282] on input "text" at bounding box center [198, 290] width 263 height 26
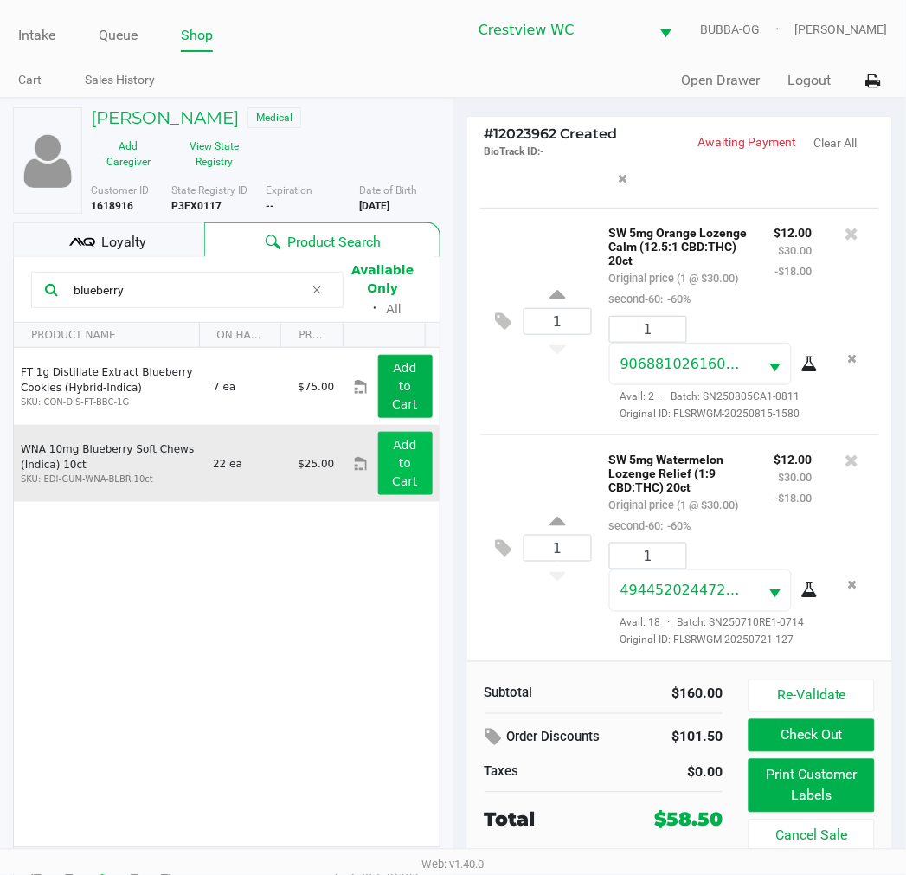
type input "blueberry"
click at [401, 486] on app-button-loader "Add to Cart" at bounding box center [405, 463] width 26 height 50
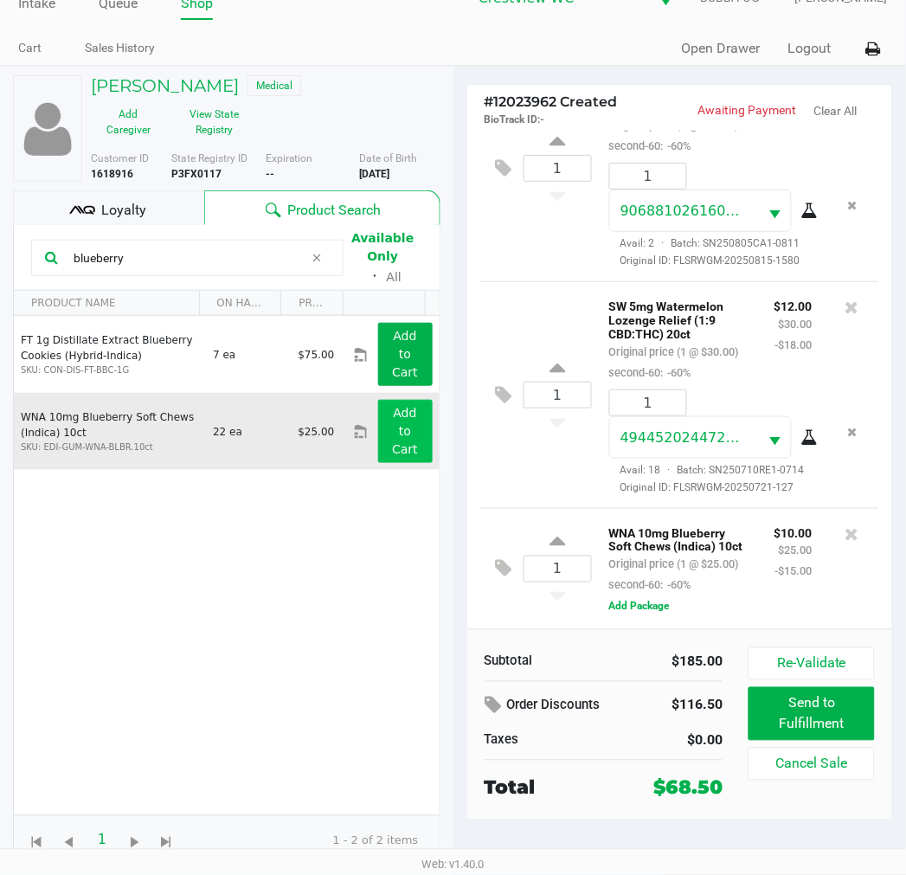
scroll to position [712, 0]
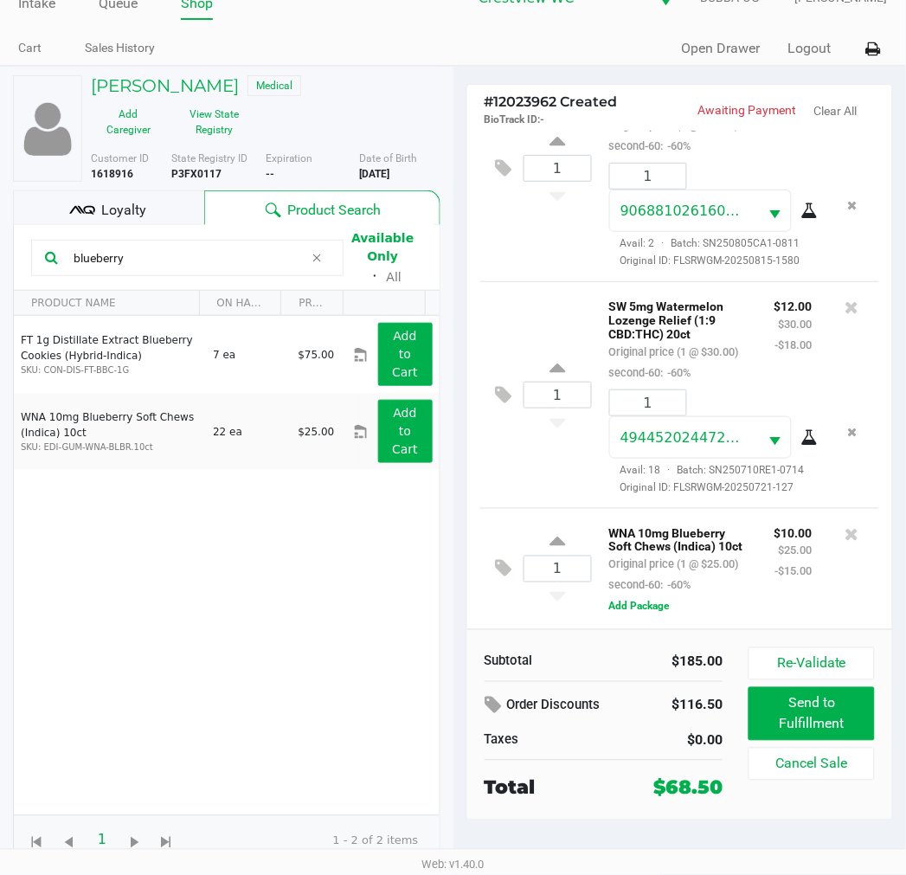
click at [332, 708] on div "FT 1g Distillate Extract Blueberry Cookies (Hybrid-Indica) SKU: CON-DIS-FT-BBC-…" at bounding box center [227, 566] width 426 height 500
click at [291, 703] on div "FT 1g Distillate Extract Blueberry Cookies (Hybrid-Indica) SKU: CON-DIS-FT-BBC-…" at bounding box center [227, 566] width 426 height 500
click at [295, 677] on div "FT 1g Distillate Extract Blueberry Cookies (Hybrid-Indica) SKU: CON-DIS-FT-BBC-…" at bounding box center [227, 566] width 426 height 500
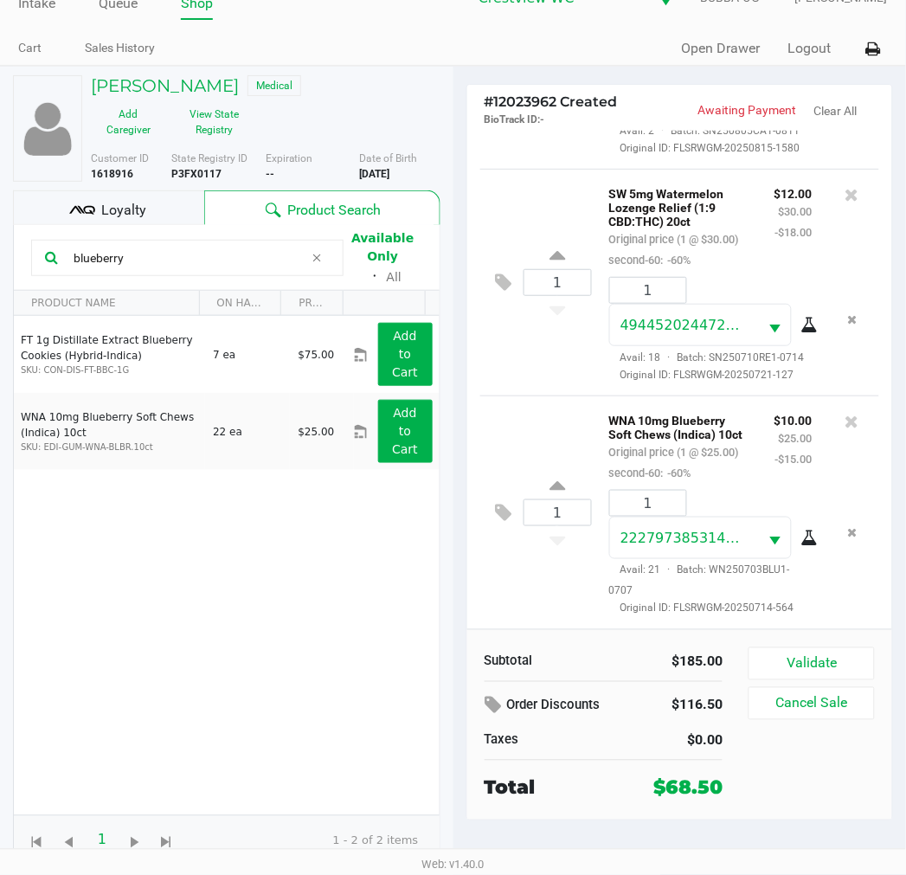
scroll to position [824, 0]
click at [831, 667] on button "Validate" at bounding box center [812, 664] width 126 height 33
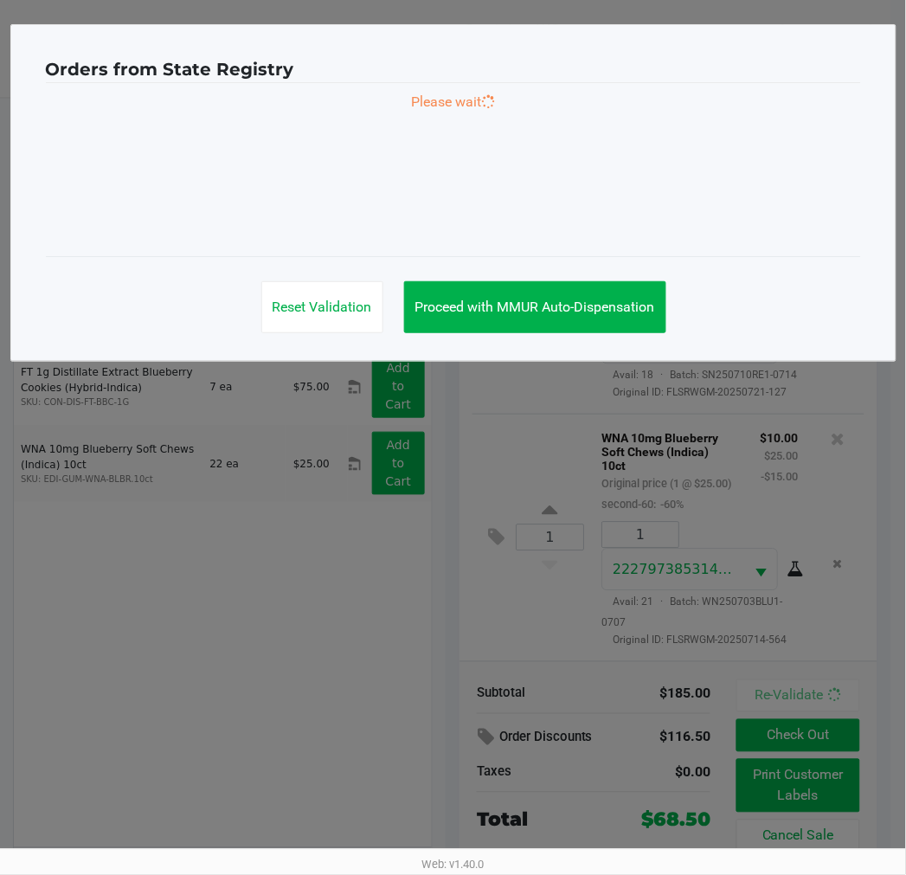
scroll to position [0, 0]
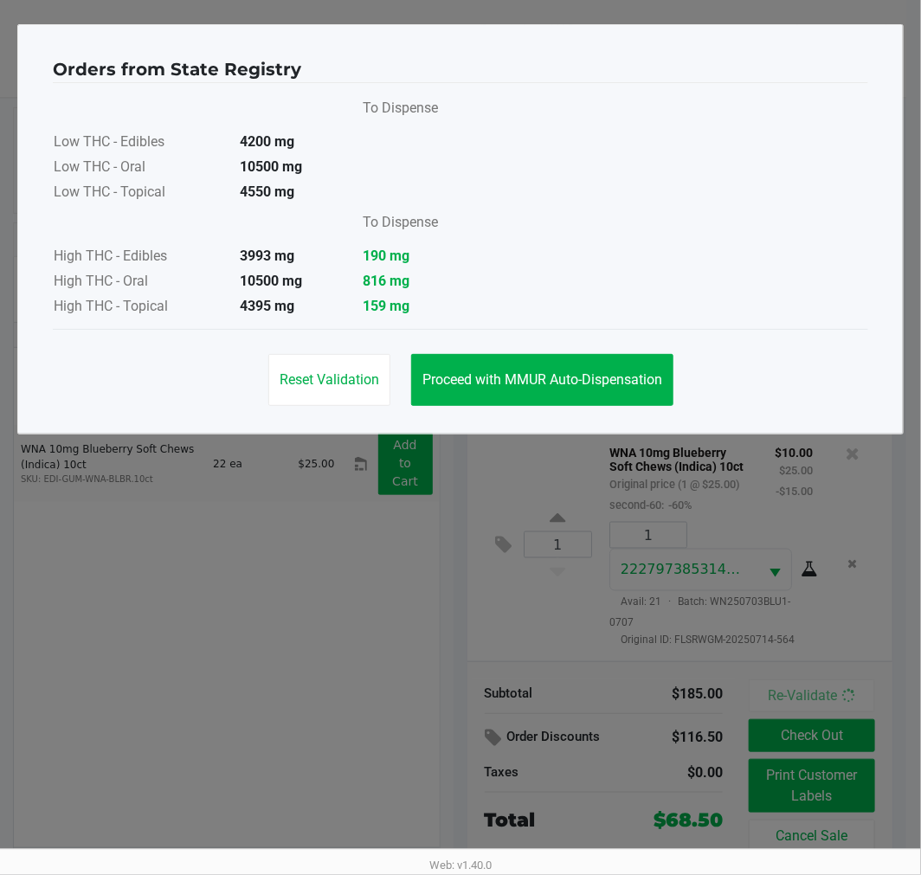
click at [589, 403] on button "Proceed with MMUR Auto-Dispensation" at bounding box center [542, 380] width 262 height 52
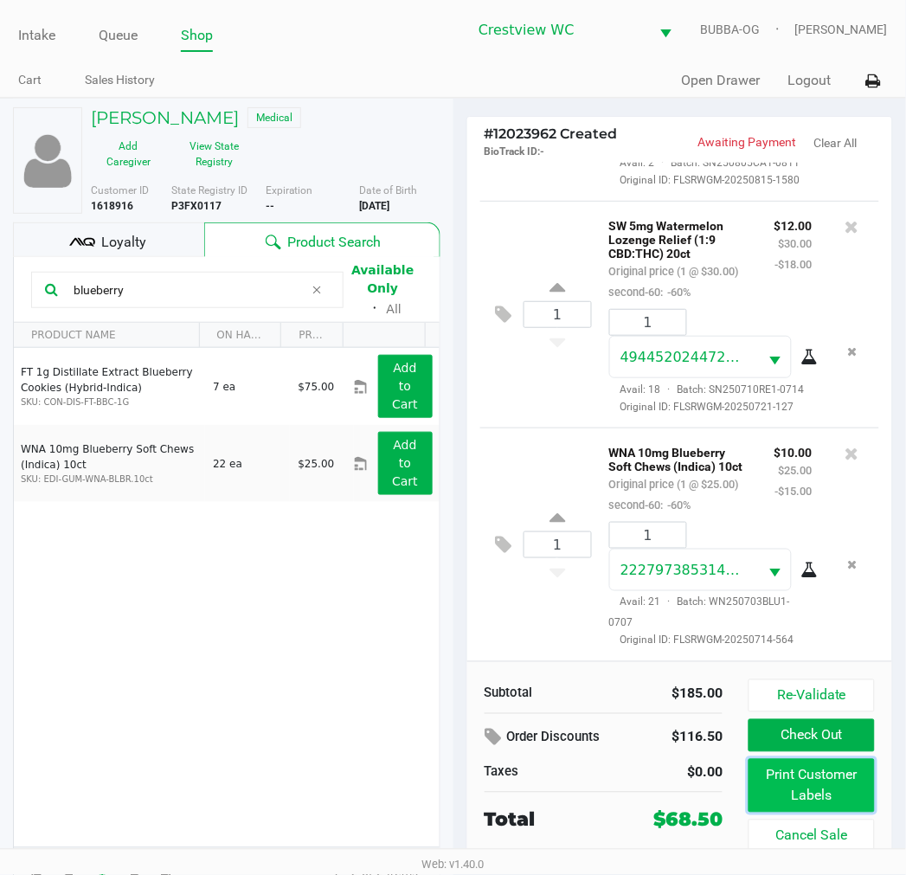
click at [840, 790] on button "Print Customer Labels" at bounding box center [812, 786] width 126 height 54
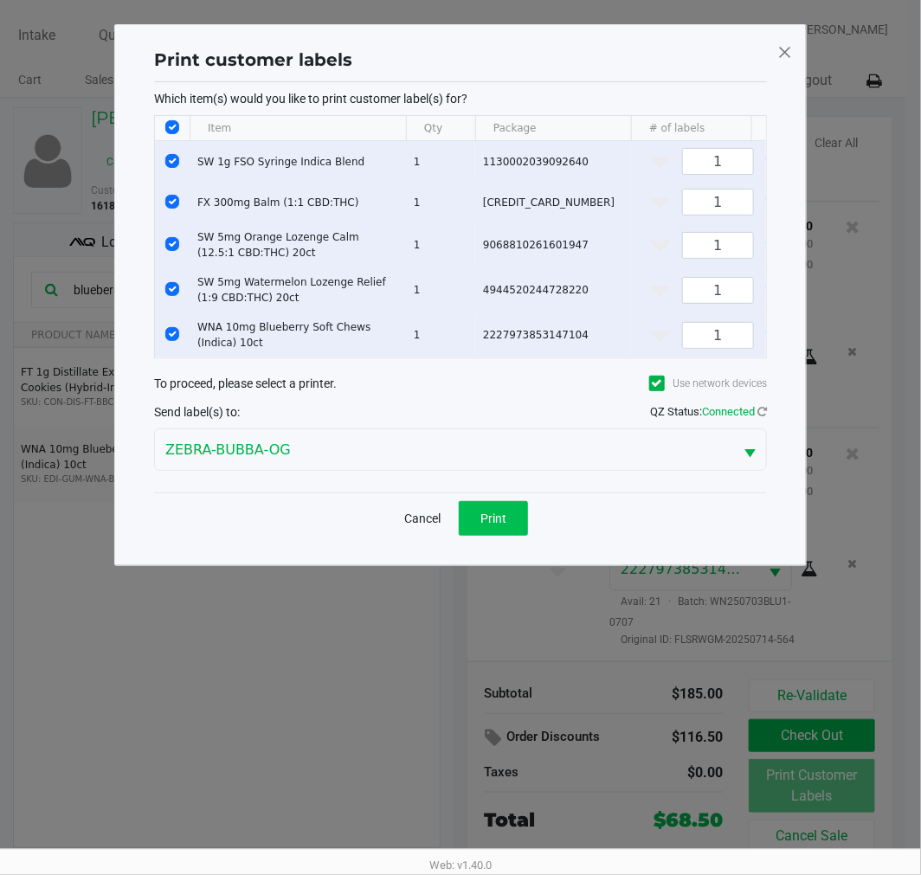
click at [520, 517] on button "Print" at bounding box center [493, 518] width 69 height 35
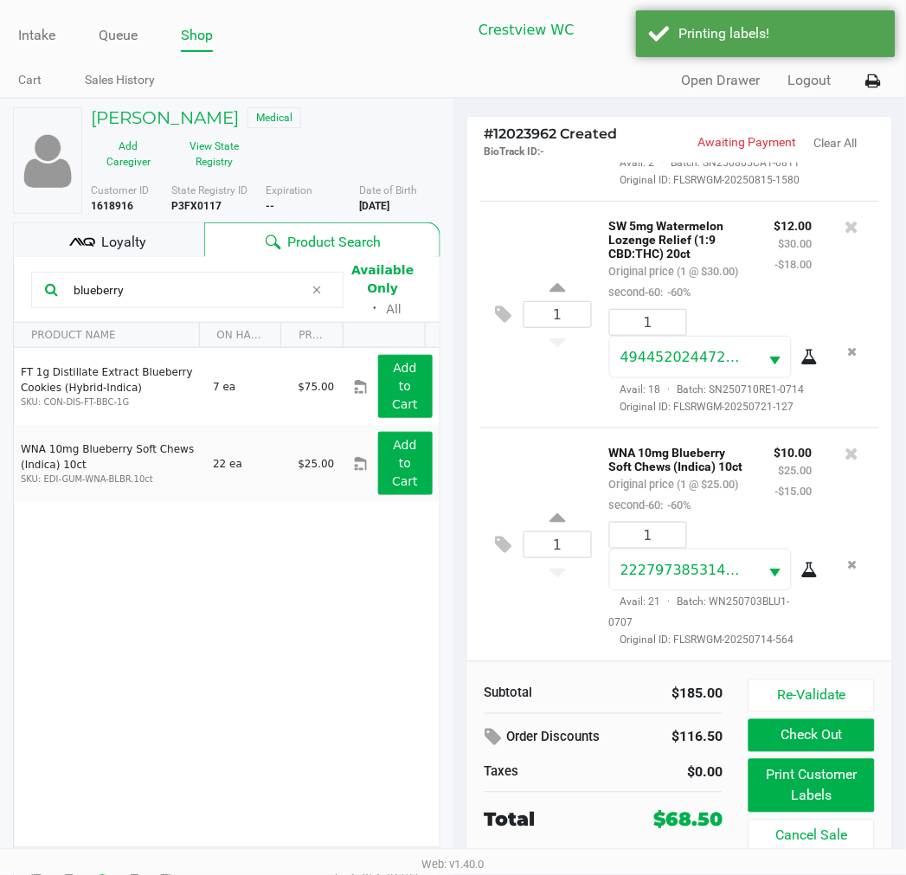
scroll to position [32, 0]
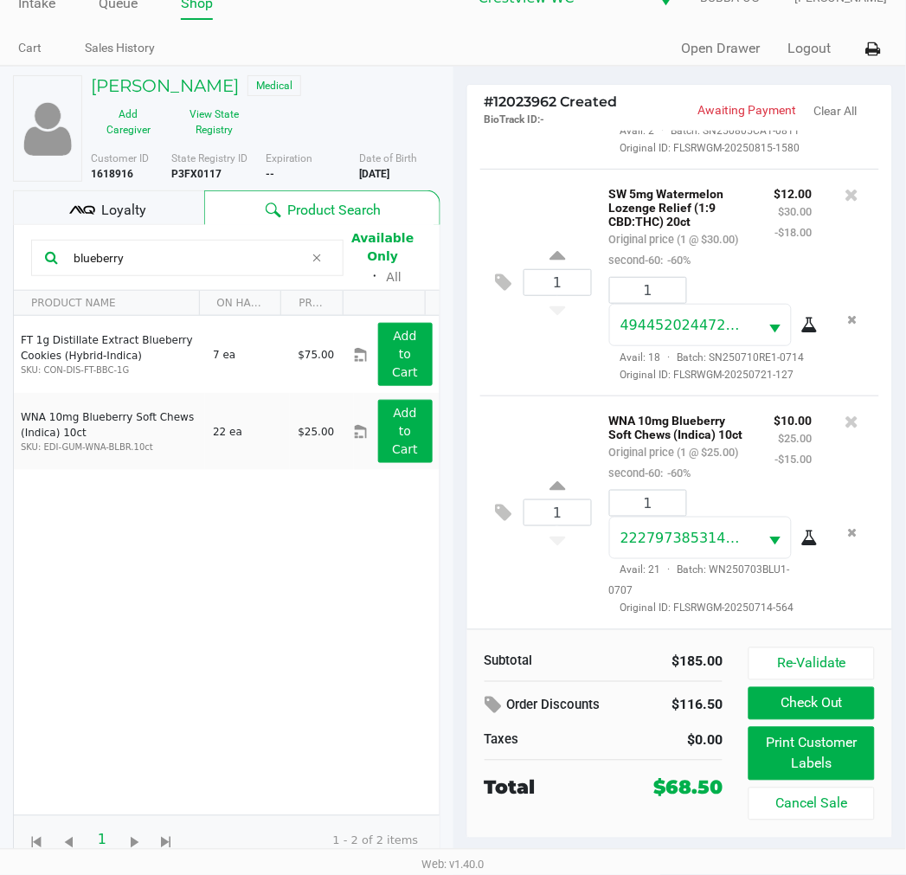
click at [825, 706] on button "Check Out" at bounding box center [812, 703] width 126 height 33
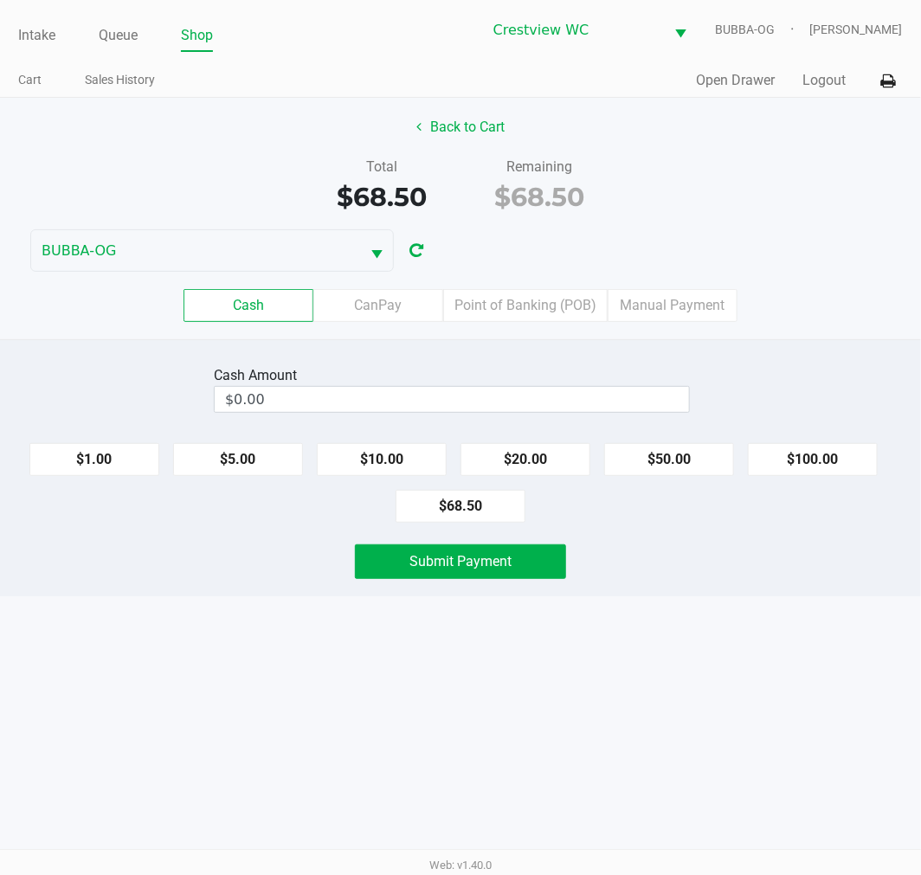
click at [534, 313] on label "Point of Banking (POB)" at bounding box center [525, 305] width 165 height 33
click at [0, 0] on 7 "Point of Banking (POB)" at bounding box center [0, 0] width 0 height 0
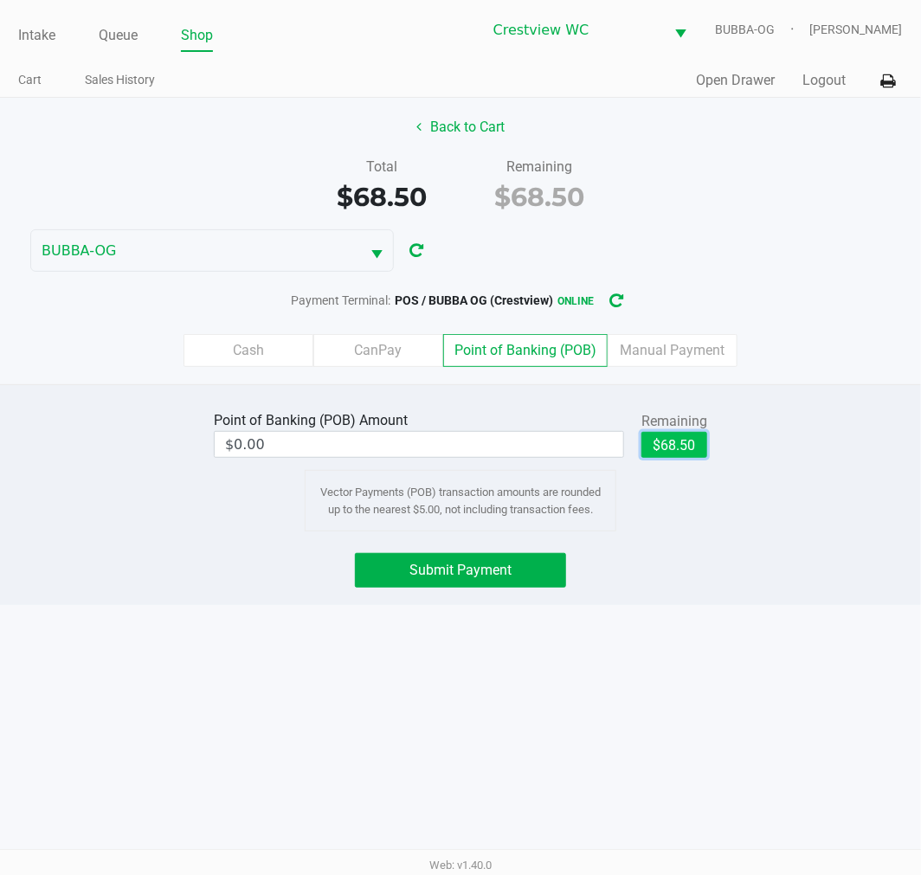
click at [687, 434] on button "$68.50" at bounding box center [675, 445] width 66 height 26
type input "$68.50"
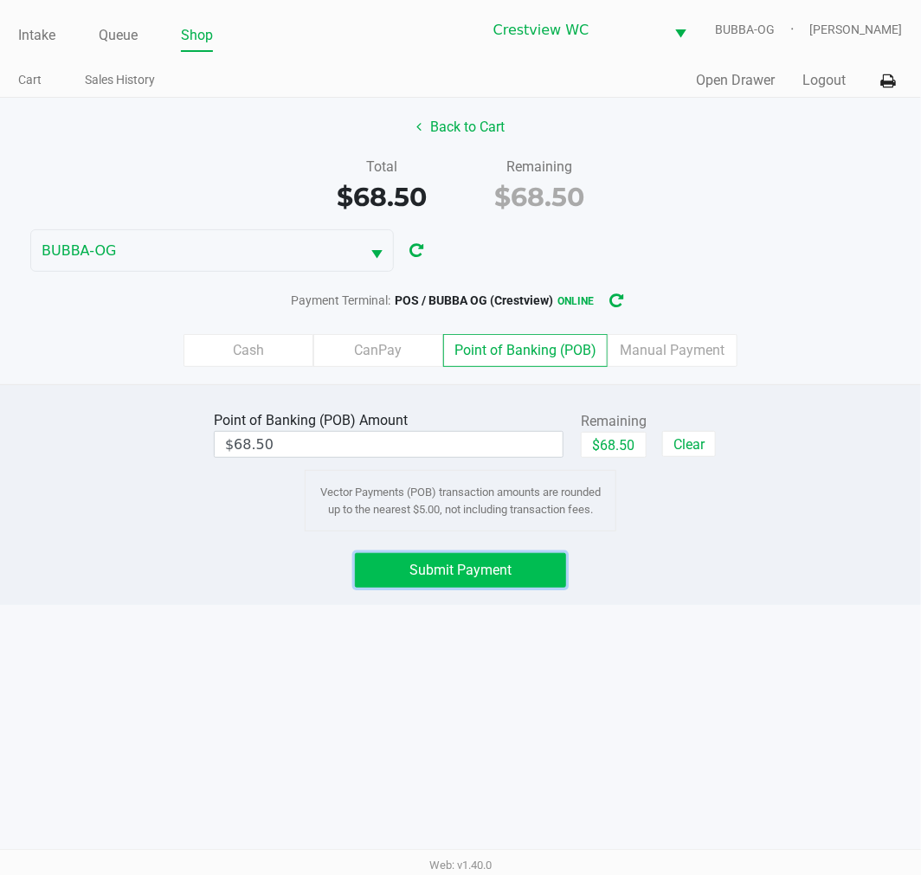
click at [455, 582] on button "Submit Payment" at bounding box center [460, 570] width 211 height 35
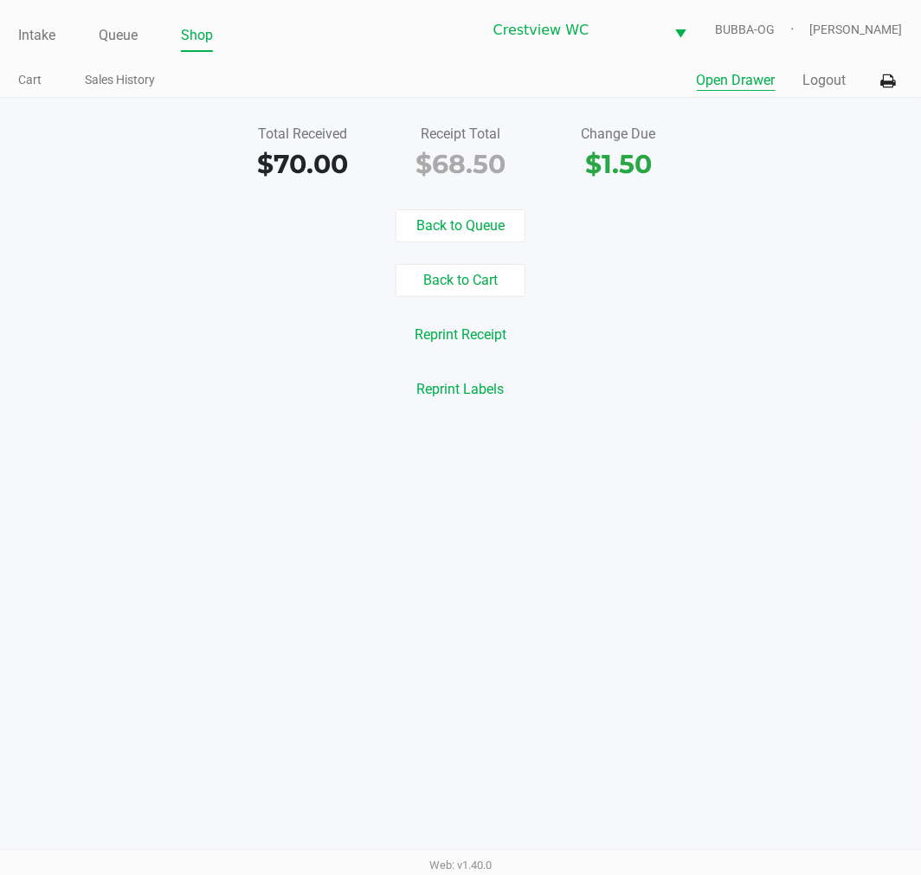
click at [755, 81] on button "Open Drawer" at bounding box center [736, 80] width 79 height 21
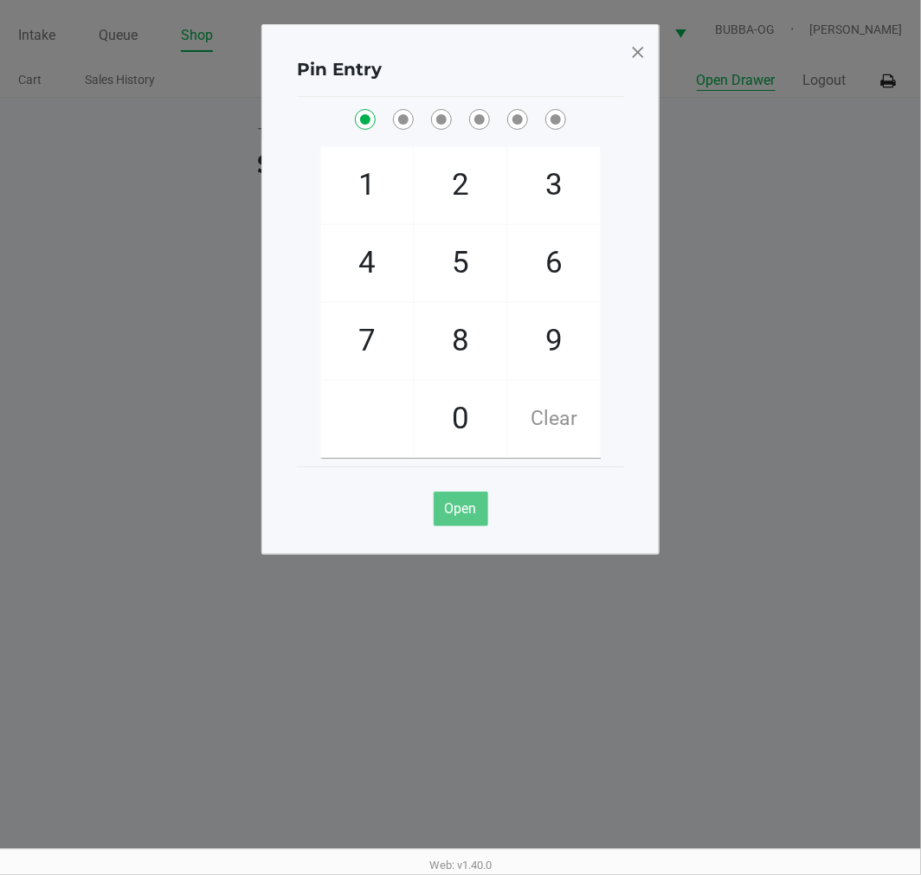
checkbox input "true"
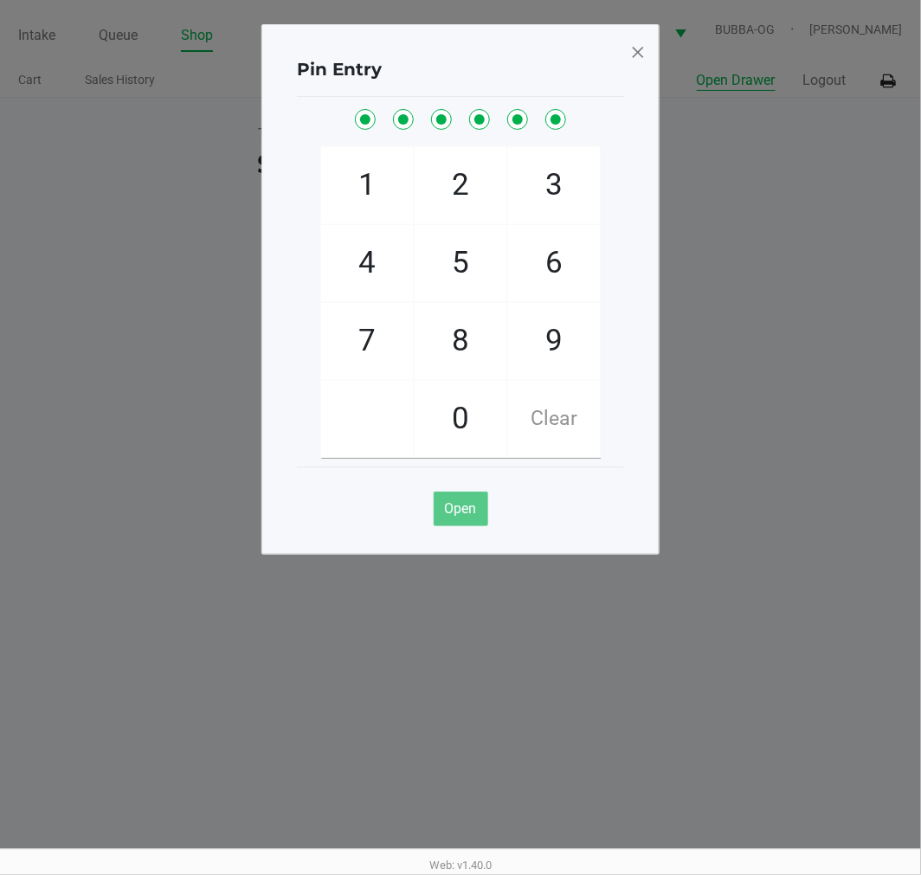
checkbox input "true"
click at [642, 53] on span at bounding box center [638, 52] width 16 height 28
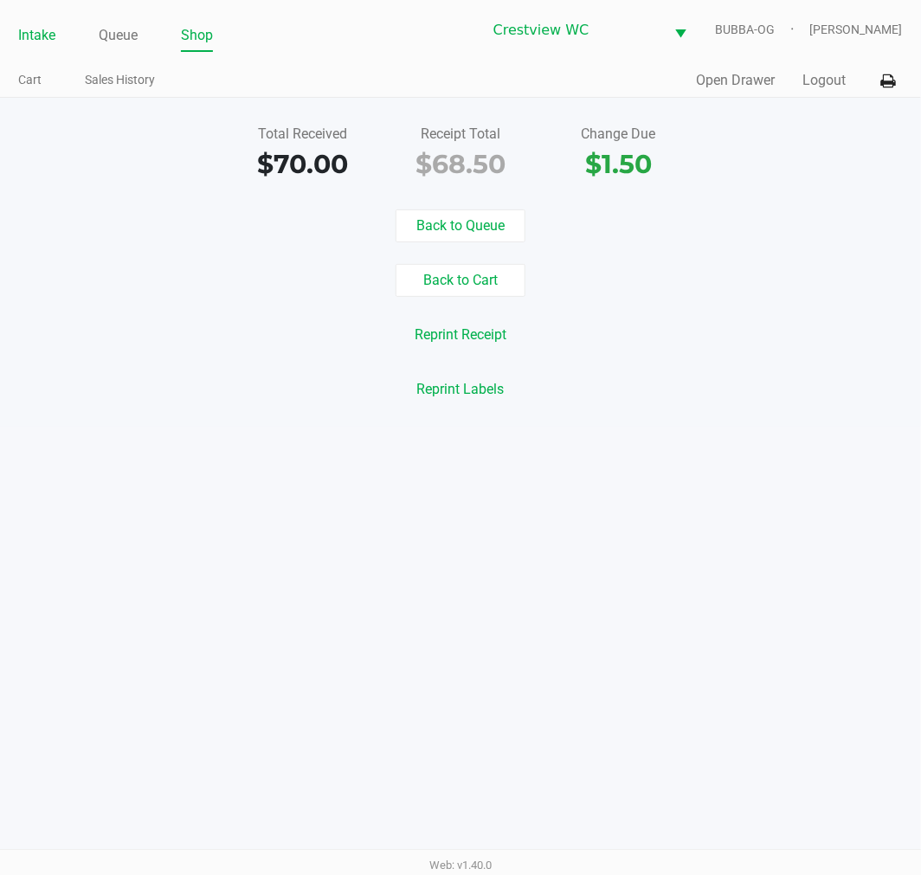
click at [38, 39] on link "Intake" at bounding box center [36, 35] width 37 height 24
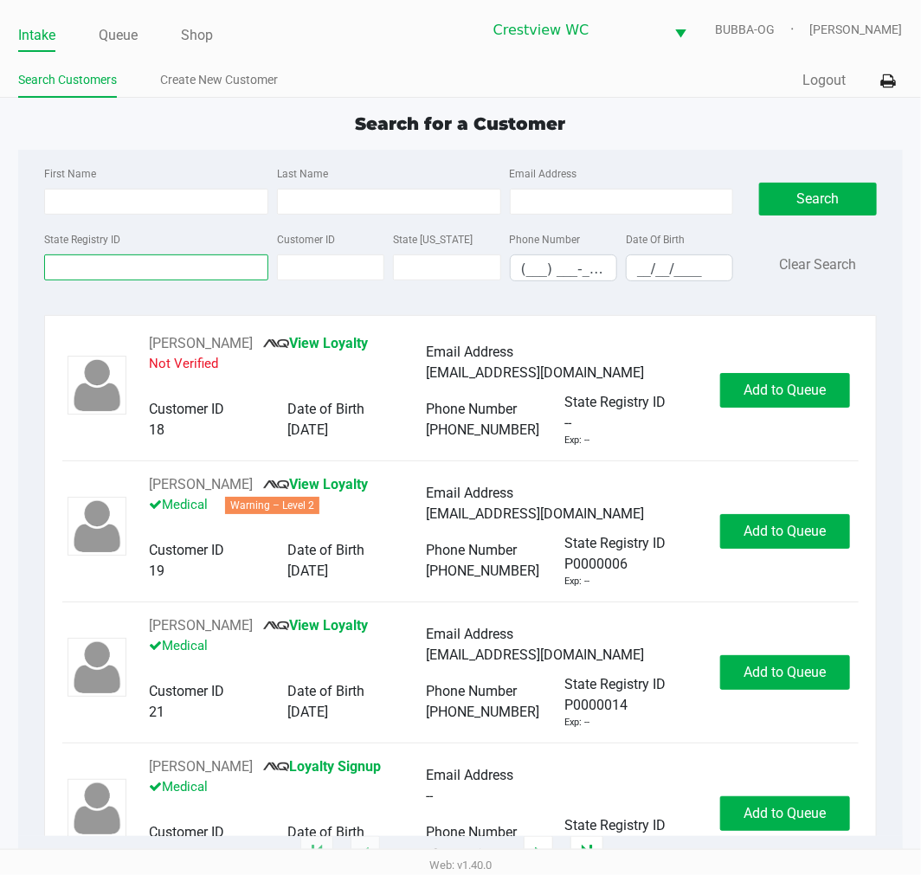
click at [165, 267] on input "State Registry ID" at bounding box center [156, 268] width 224 height 26
click at [189, 270] on input "State Registry ID" at bounding box center [156, 268] width 224 height 26
click at [123, 199] on input "First Name" at bounding box center [156, 202] width 224 height 26
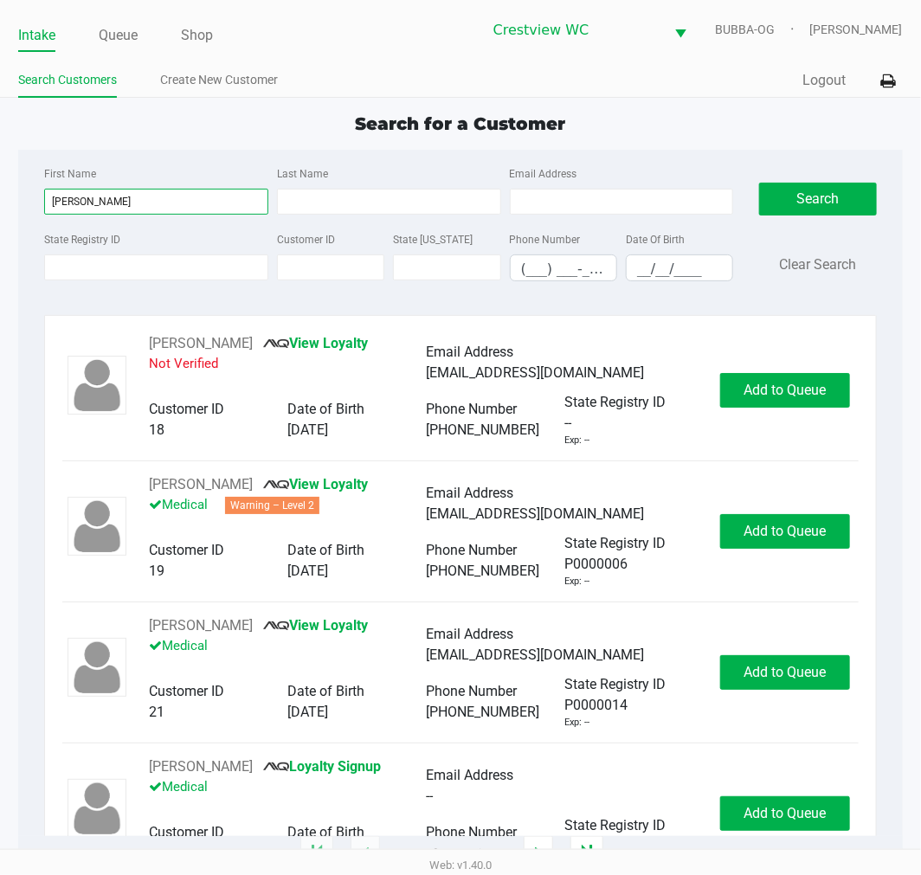
type input "kizzie"
type input "martin"
click at [823, 201] on button "Search" at bounding box center [817, 199] width 117 height 33
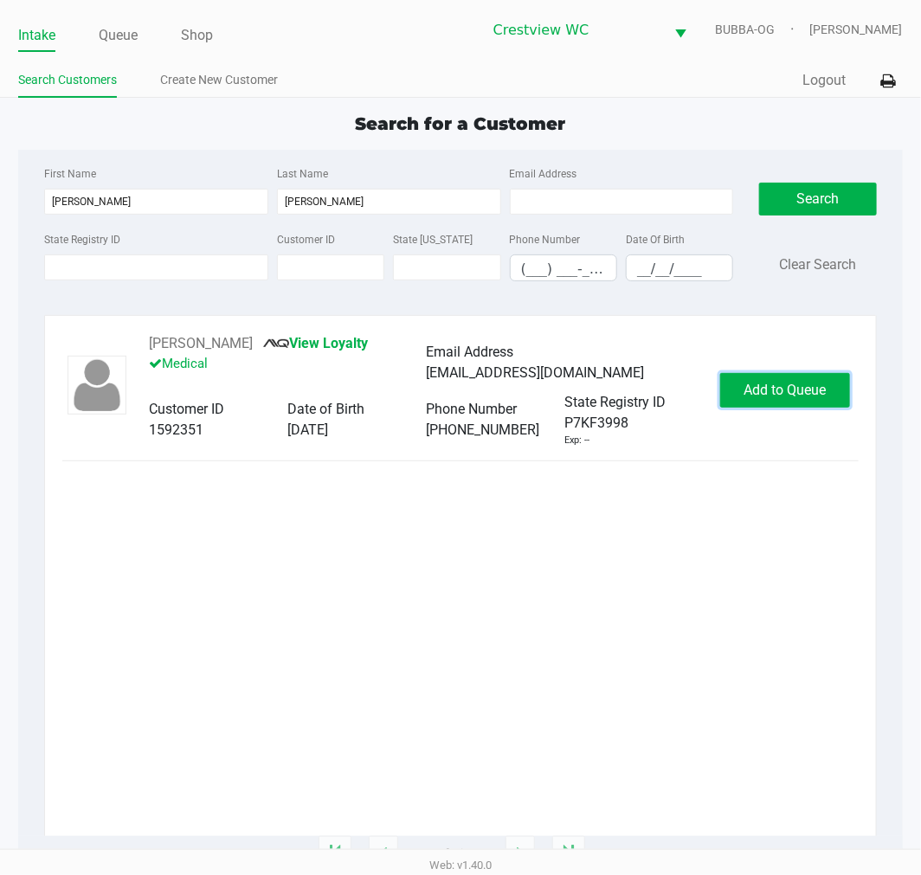
drag, startPoint x: 723, startPoint y: 382, endPoint x: 736, endPoint y: 384, distance: 13.2
click at [732, 384] on button "Add to Queue" at bounding box center [785, 390] width 130 height 35
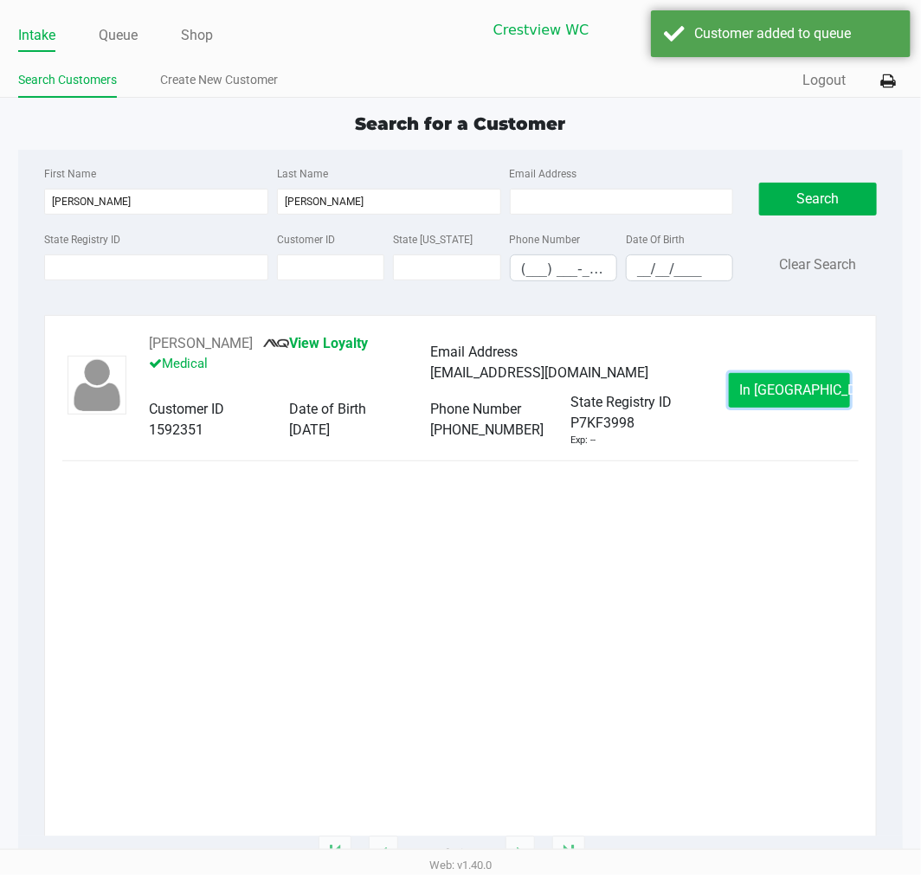
click at [750, 384] on button "In Queue" at bounding box center [789, 390] width 121 height 35
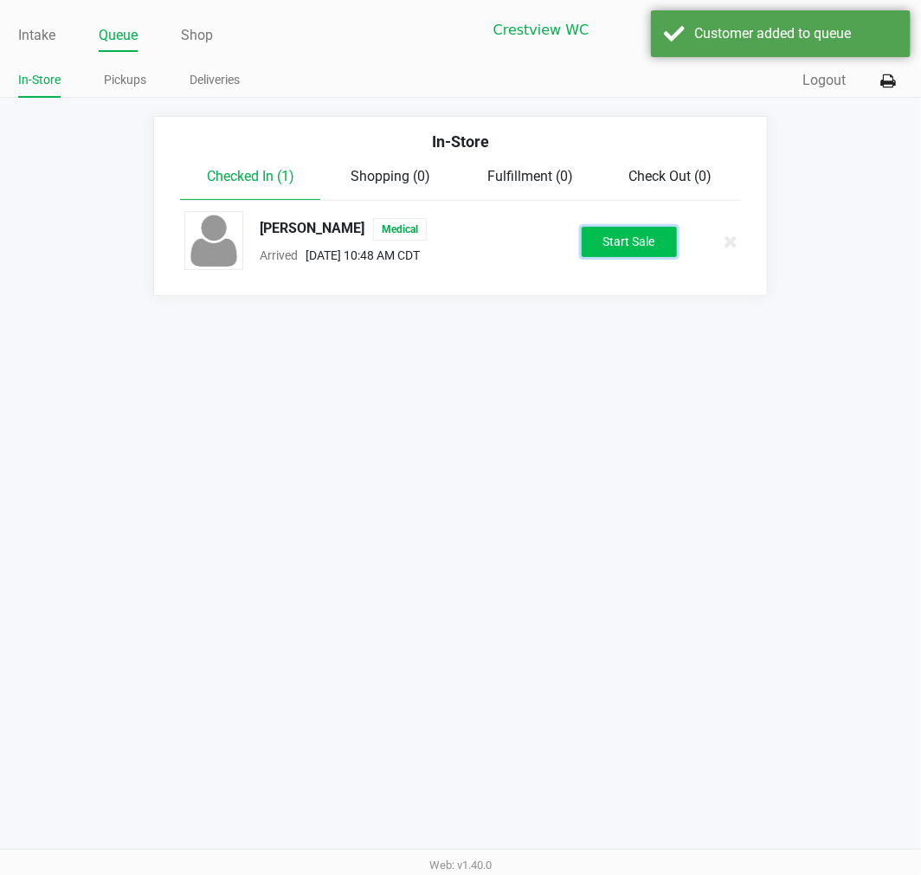
click at [622, 246] on button "Start Sale" at bounding box center [629, 242] width 95 height 30
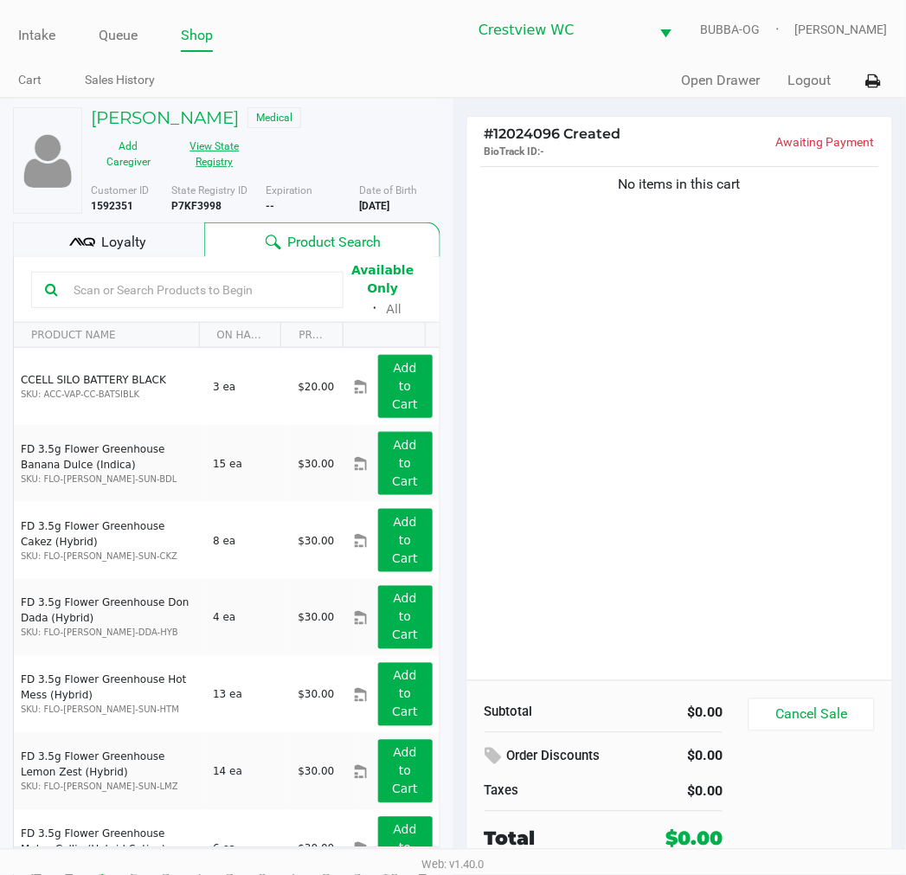
click at [200, 151] on button "View State Registry" at bounding box center [209, 153] width 87 height 43
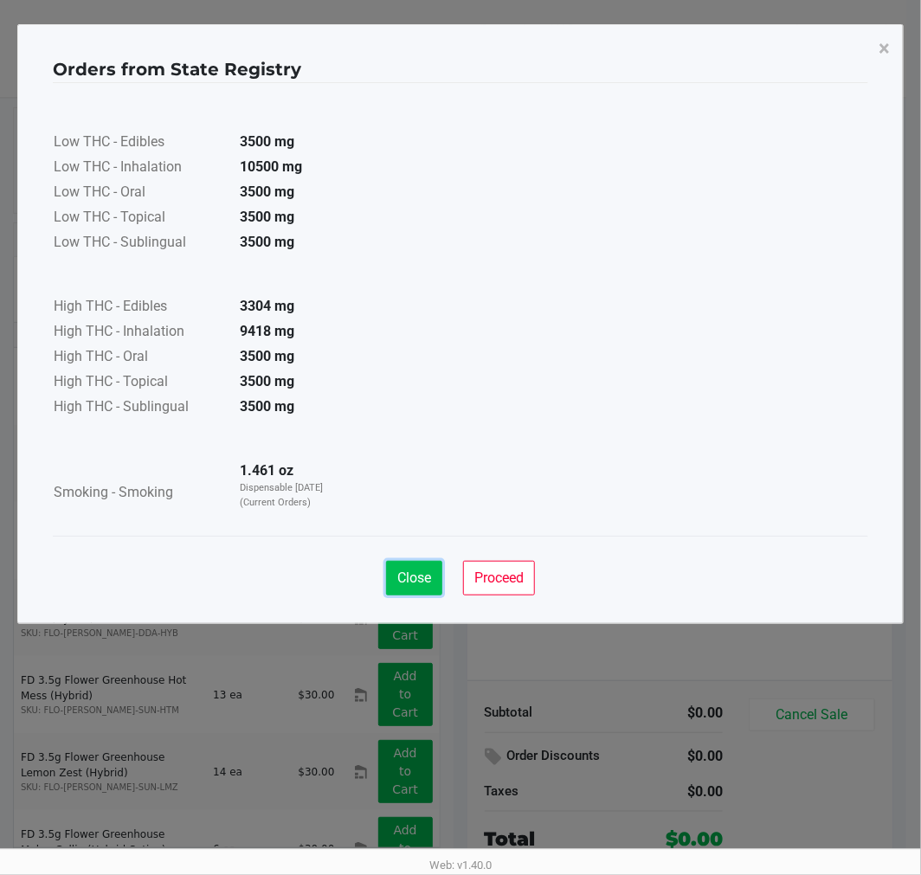
drag, startPoint x: 410, startPoint y: 583, endPoint x: 418, endPoint y: 565, distance: 19.0
click at [410, 582] on span "Close" at bounding box center [414, 578] width 34 height 16
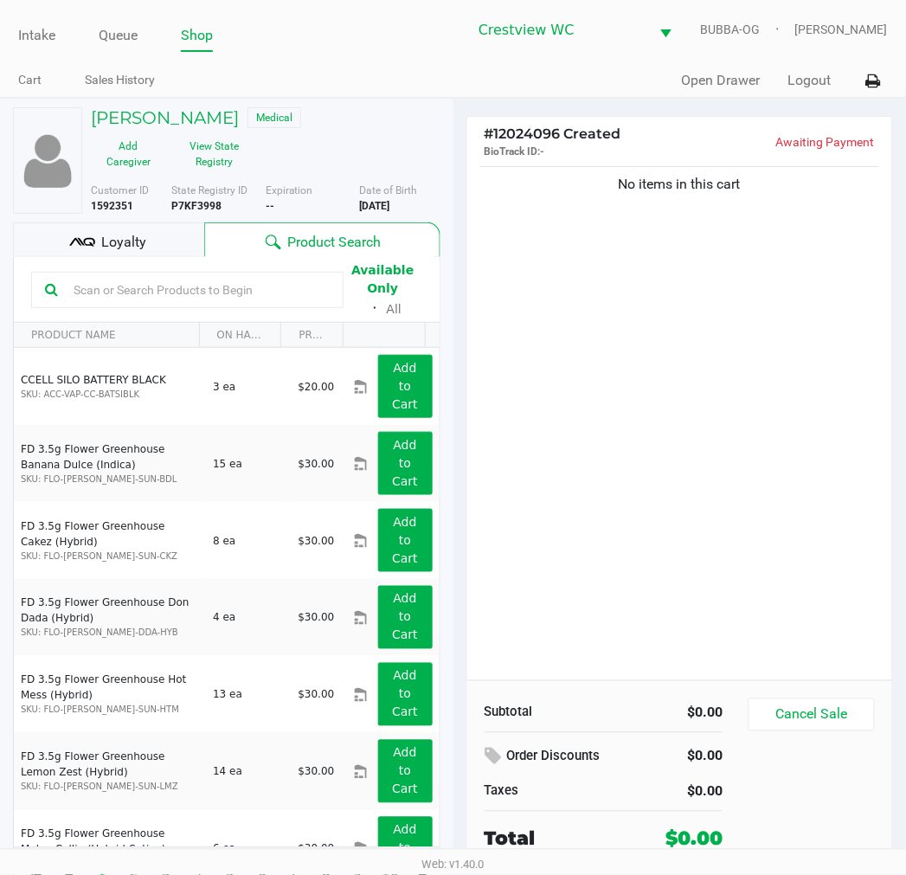
click at [297, 286] on input "text" at bounding box center [198, 290] width 263 height 26
type input "lmz"
click at [703, 464] on div "No items in this cart" at bounding box center [681, 422] width 426 height 518
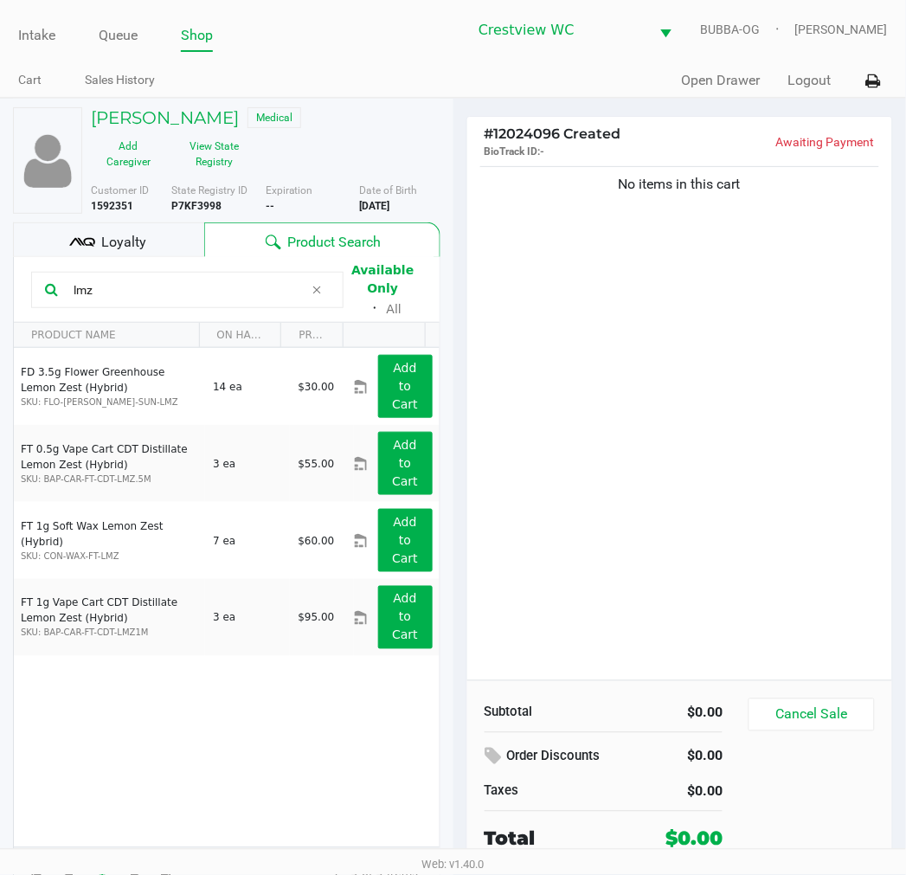
click at [394, 145] on div "KIZZIE MARTIN Medical Add Caregiver View State Registry" at bounding box center [266, 141] width 376 height 68
click at [186, 295] on input "lmz" at bounding box center [185, 290] width 237 height 26
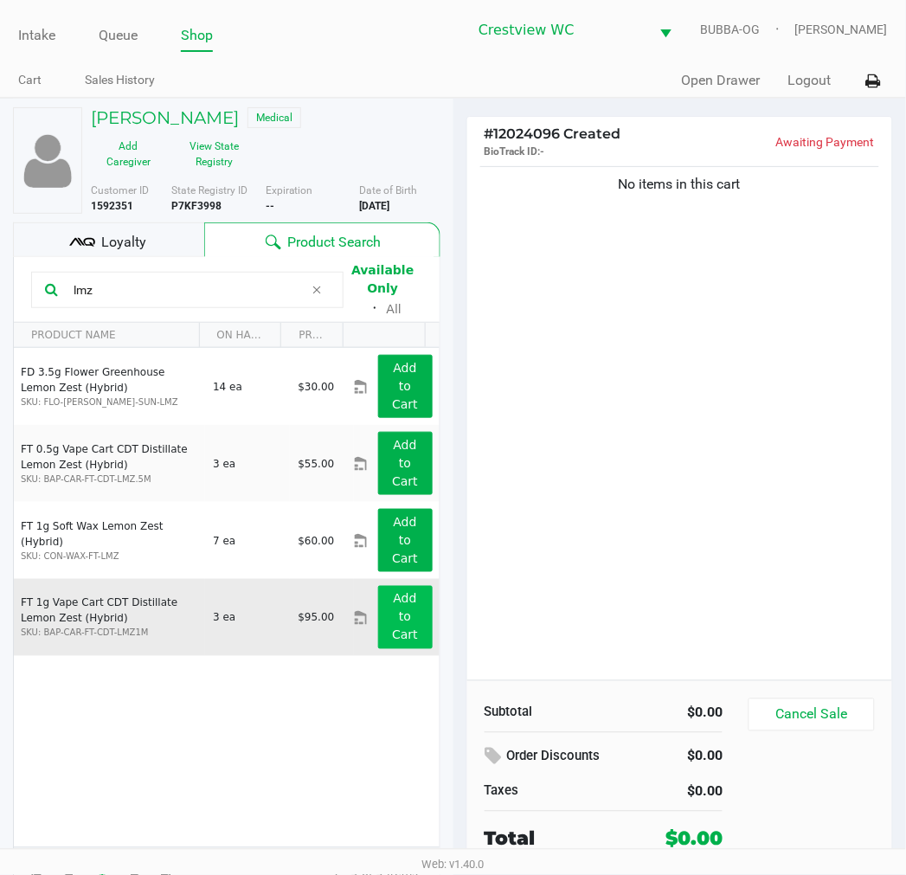
click at [392, 636] on app-button-loader "Add to Cart" at bounding box center [405, 617] width 26 height 50
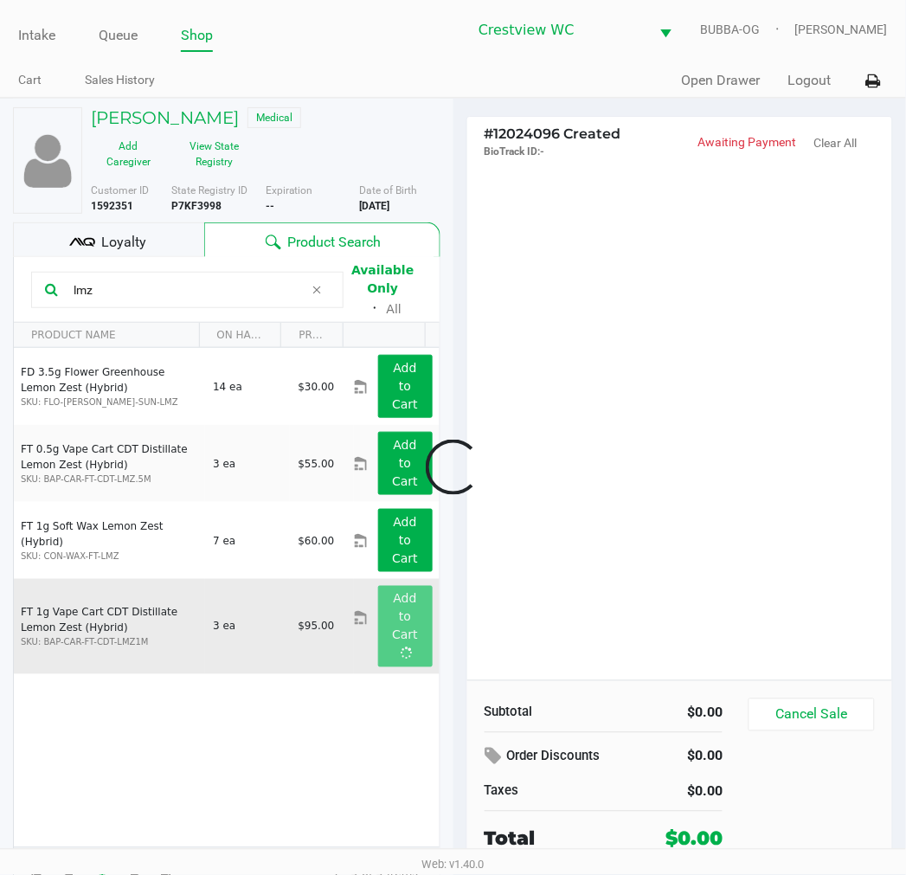
click at [662, 506] on div at bounding box center [453, 467] width 906 height 567
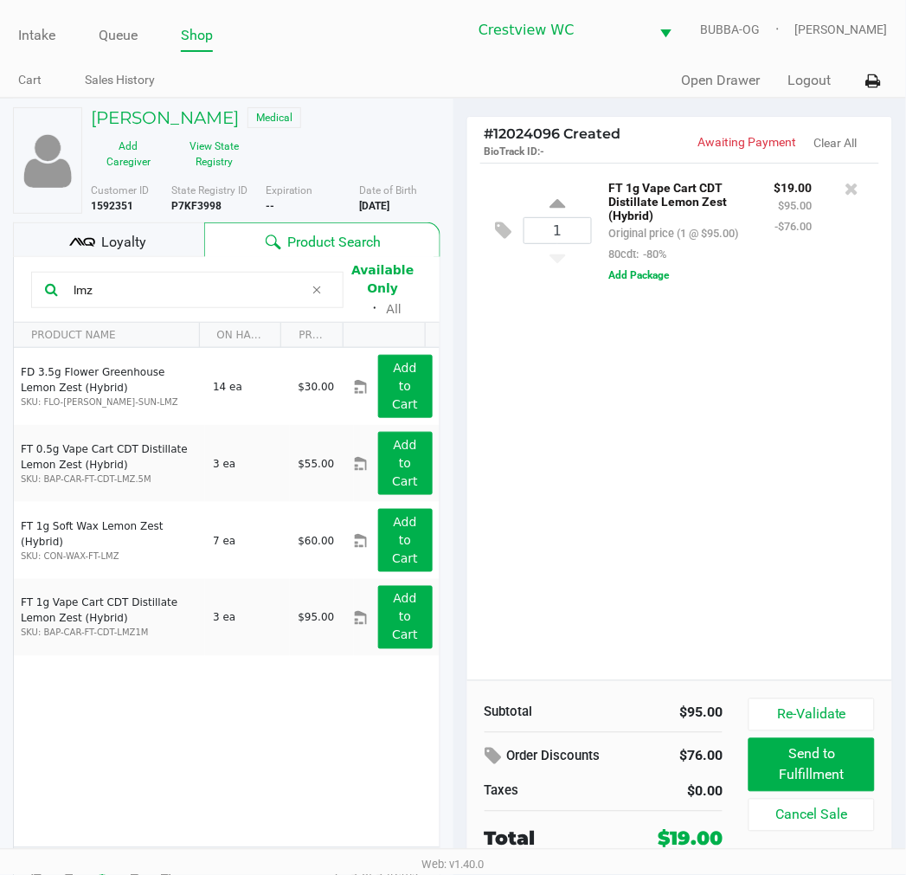
click at [663, 480] on div "1 FT 1g Vape Cart CDT Distillate Lemon Zest (Hybrid) Original price (1 @ $95.00…" at bounding box center [681, 422] width 426 height 518
click at [668, 498] on div "1 FT 1g Vape Cart CDT Distillate Lemon Zest (Hybrid) Original price (1 @ $95.00…" at bounding box center [681, 422] width 426 height 518
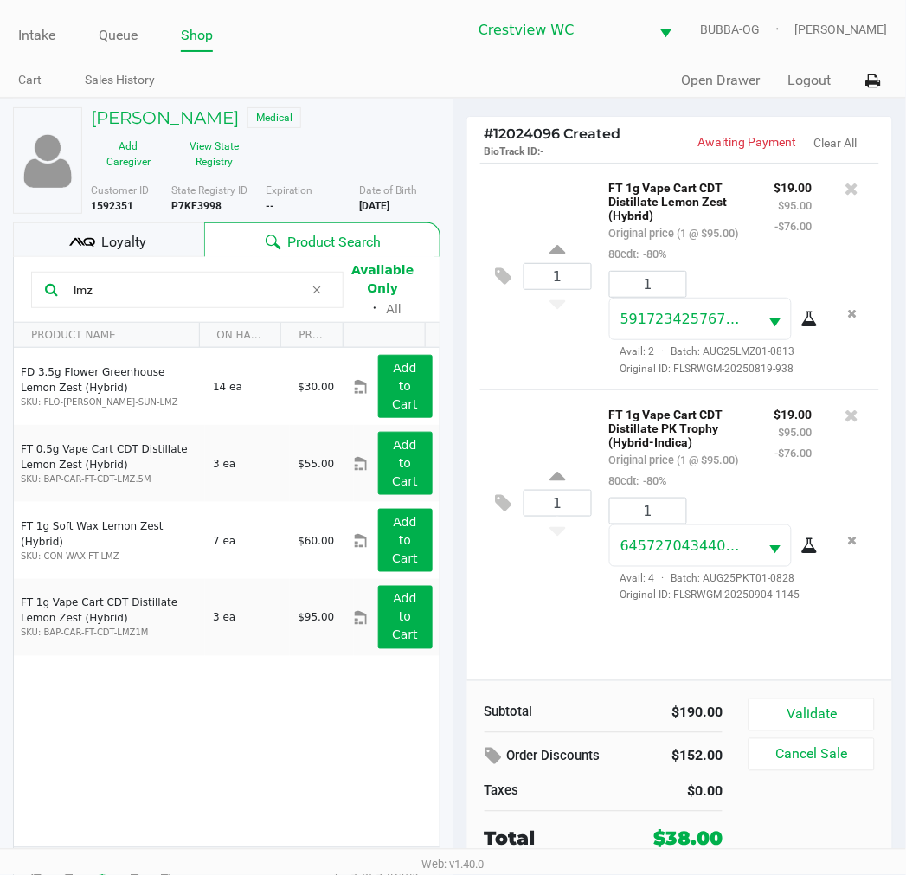
click at [287, 793] on div "FD 3.5g Flower Greenhouse Lemon Zest (Hybrid) SKU: FLO-BUD-FD-SUN-LMZ 14 ea $30…" at bounding box center [227, 598] width 426 height 500
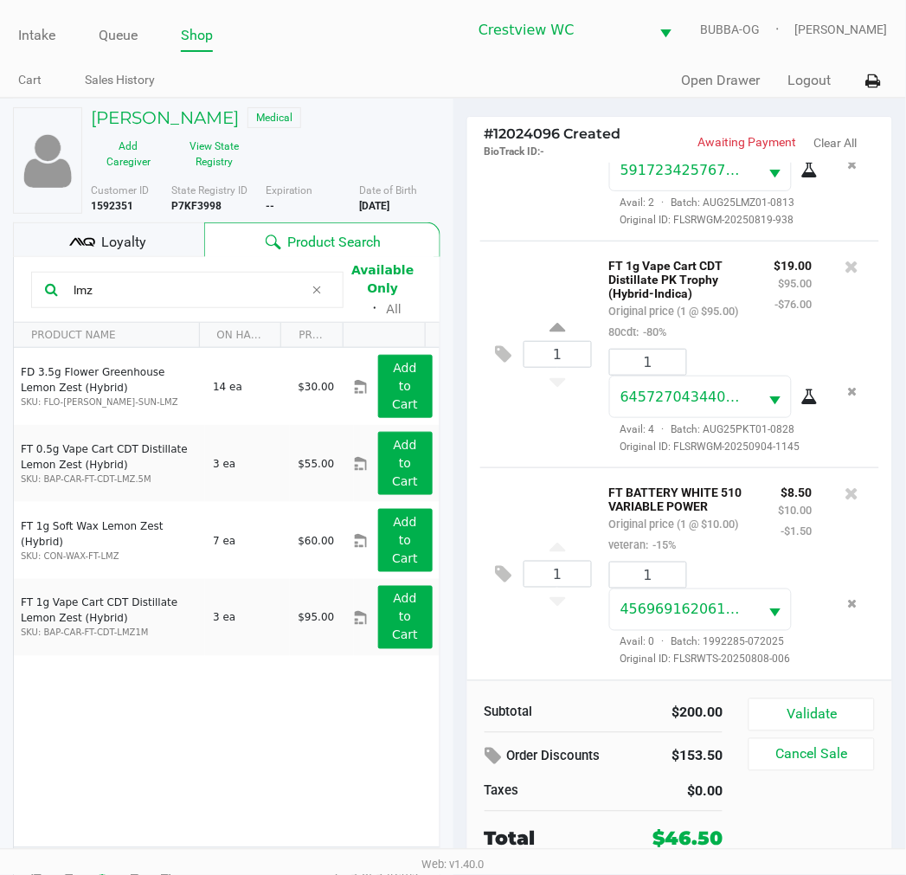
click at [858, 712] on button "Validate" at bounding box center [812, 715] width 126 height 33
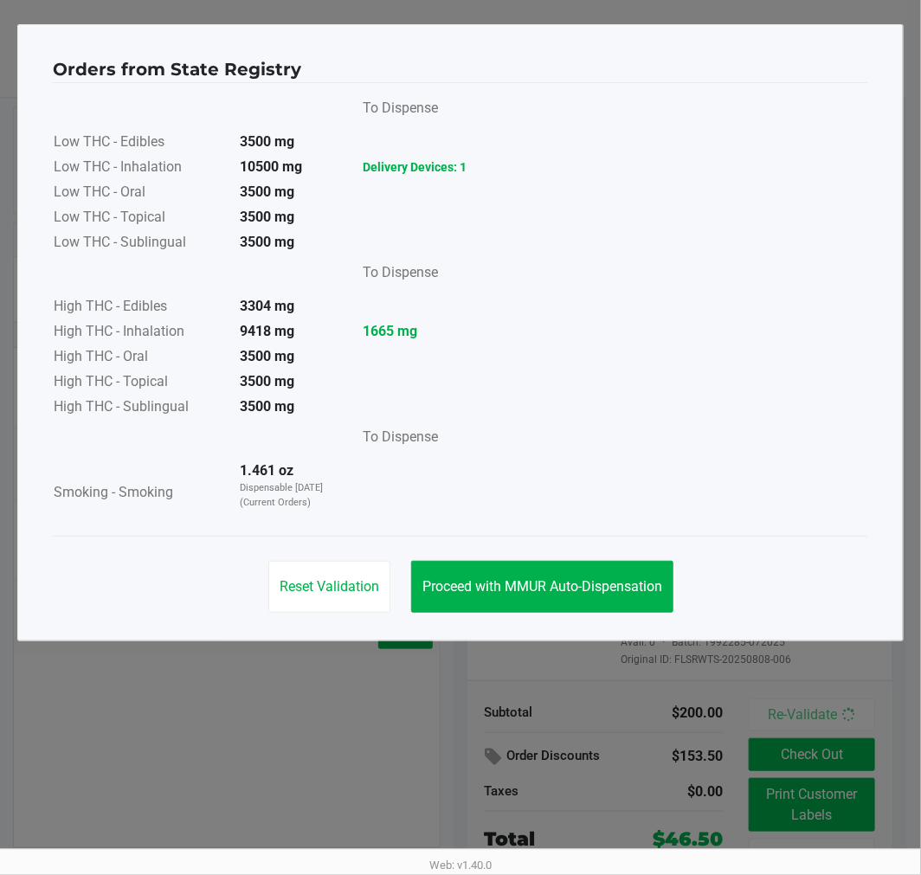
click at [555, 595] on button "Proceed with MMUR Auto-Dispensation" at bounding box center [542, 587] width 262 height 52
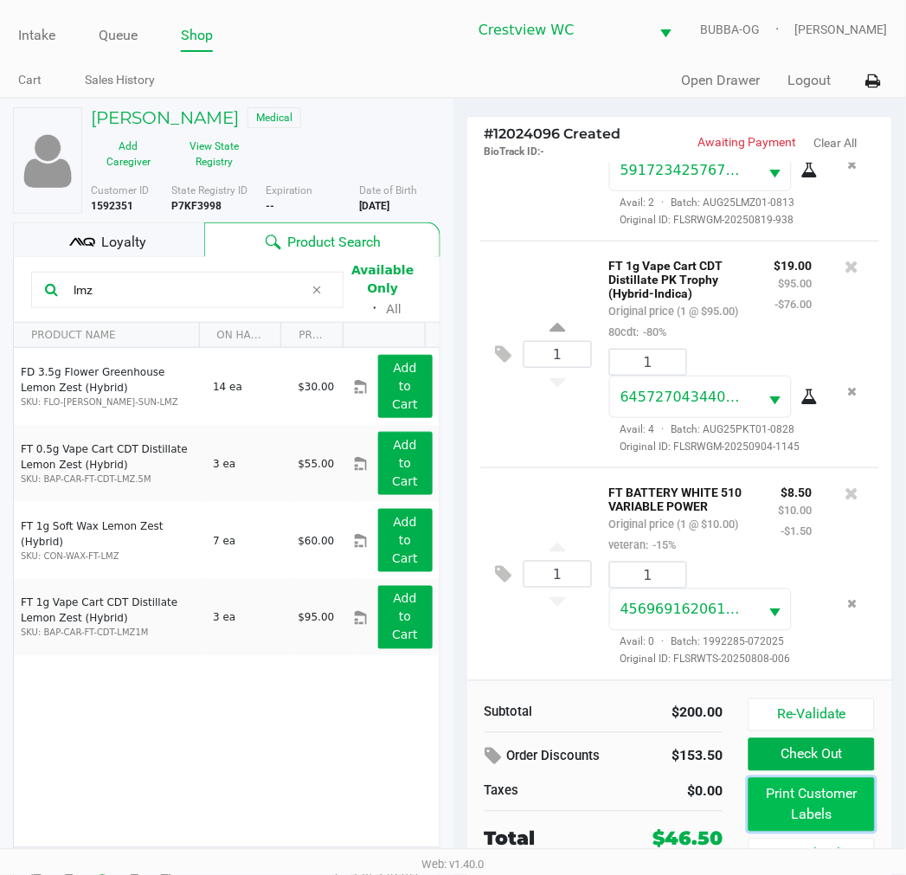
click at [811, 798] on button "Print Customer Labels" at bounding box center [812, 805] width 126 height 54
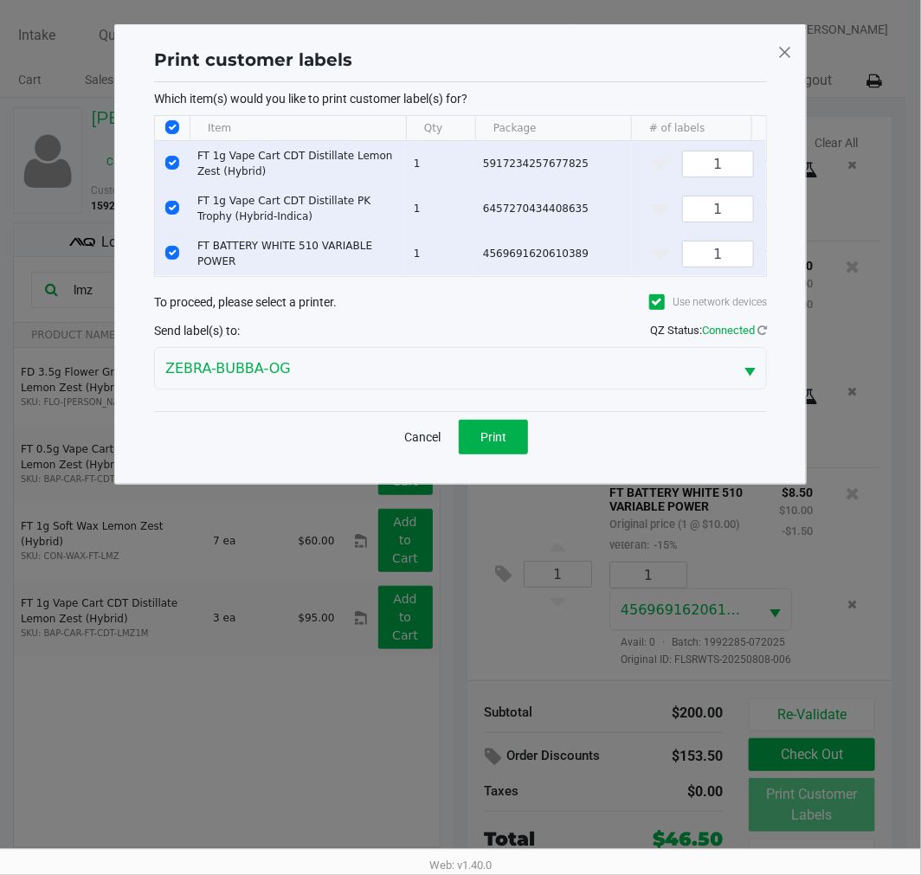
click at [509, 455] on button "Print" at bounding box center [493, 437] width 69 height 35
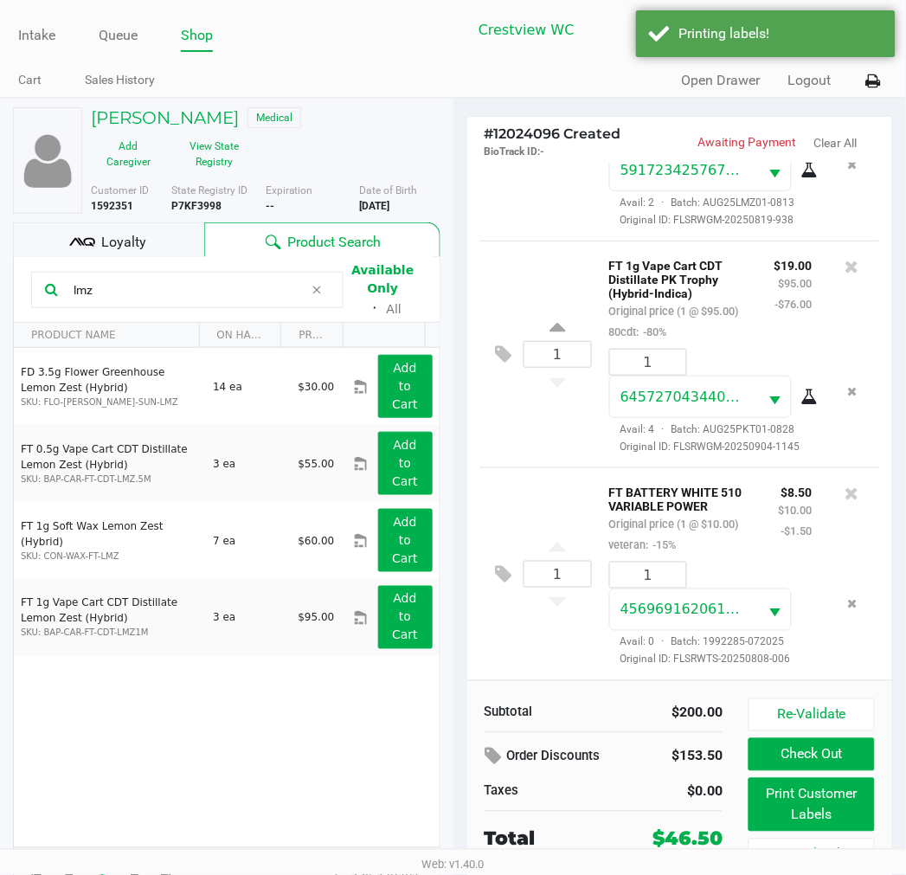
scroll to position [32, 0]
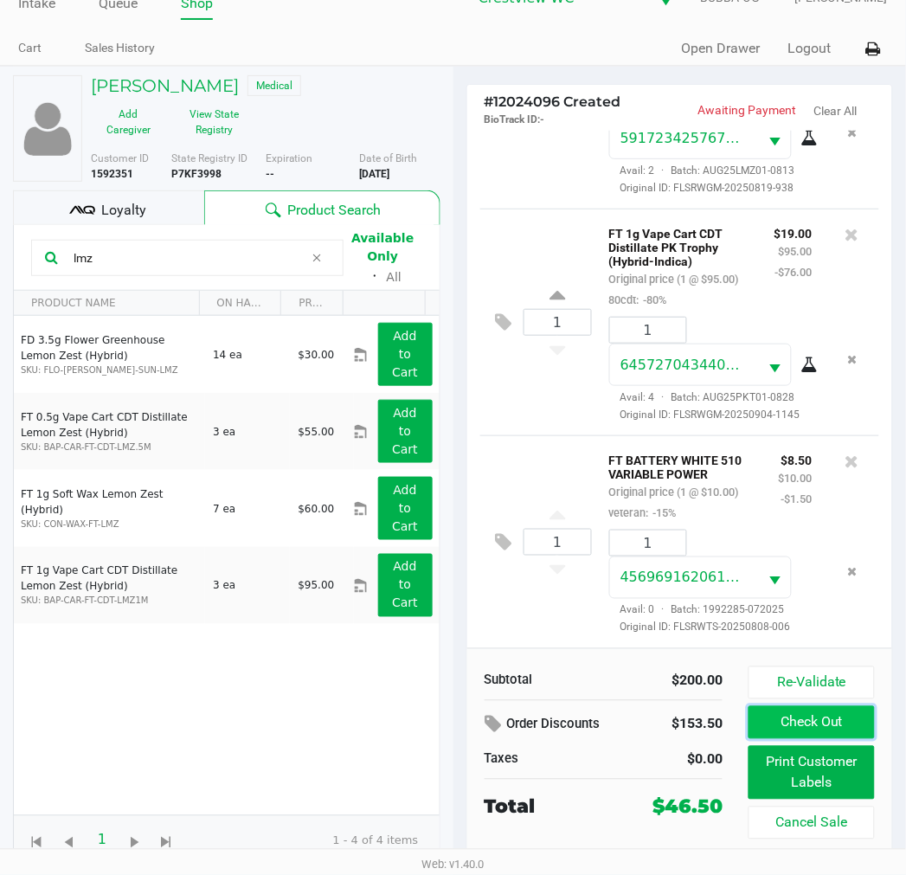
click at [833, 722] on button "Check Out" at bounding box center [812, 722] width 126 height 33
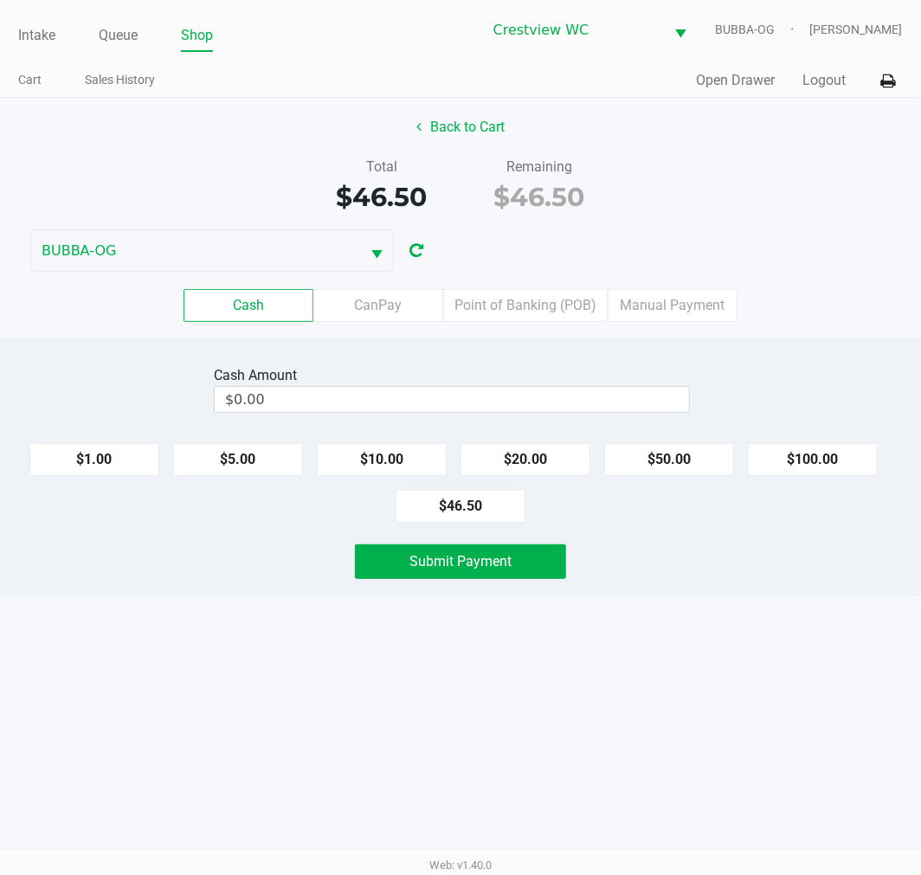
click at [725, 668] on div "Intake Queue Shop Crestview WC BUBBA-OG Carmen Vinciguerra Cart Sales History Q…" at bounding box center [460, 437] width 921 height 875
click at [750, 694] on div "Intake Queue Shop Crestview WC BUBBA-OG Carmen Vinciguerra Cart Sales History Q…" at bounding box center [460, 437] width 921 height 875
click at [542, 303] on label "Point of Banking (POB)" at bounding box center [525, 305] width 165 height 33
click at [0, 0] on 7 "Point of Banking (POB)" at bounding box center [0, 0] width 0 height 0
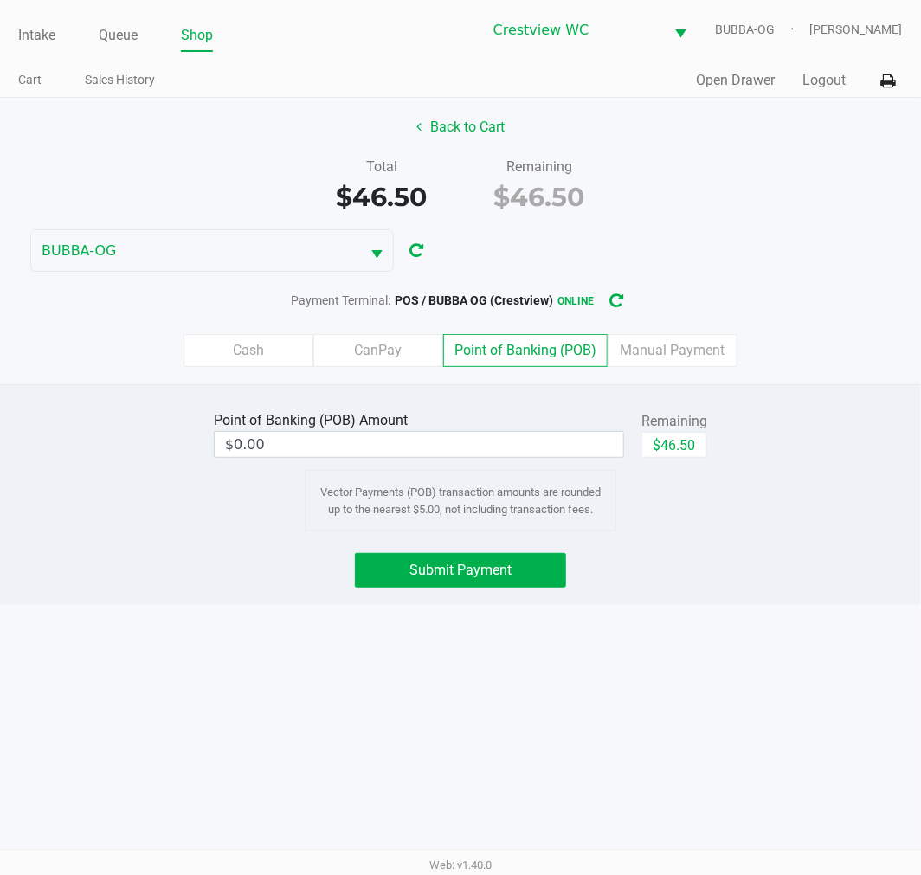
click at [681, 450] on button "$46.50" at bounding box center [675, 445] width 66 height 26
type input "$46.50"
click at [506, 571] on span "Submit Payment" at bounding box center [461, 570] width 102 height 16
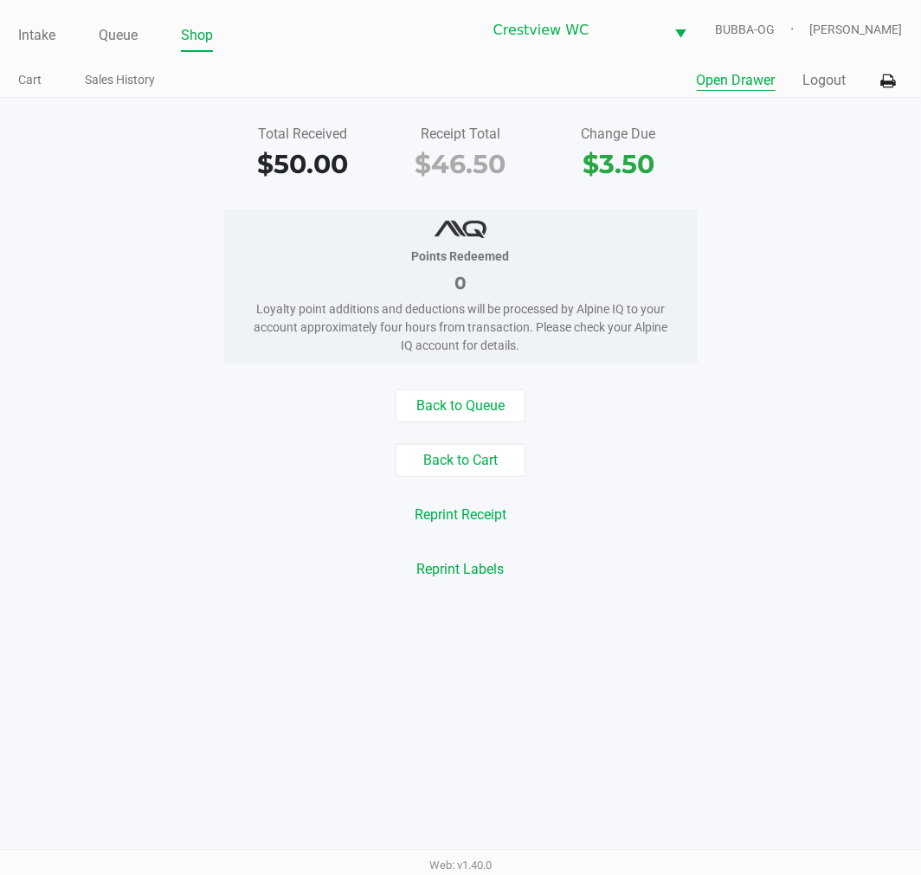
click at [740, 73] on button "Open Drawer" at bounding box center [736, 80] width 79 height 21
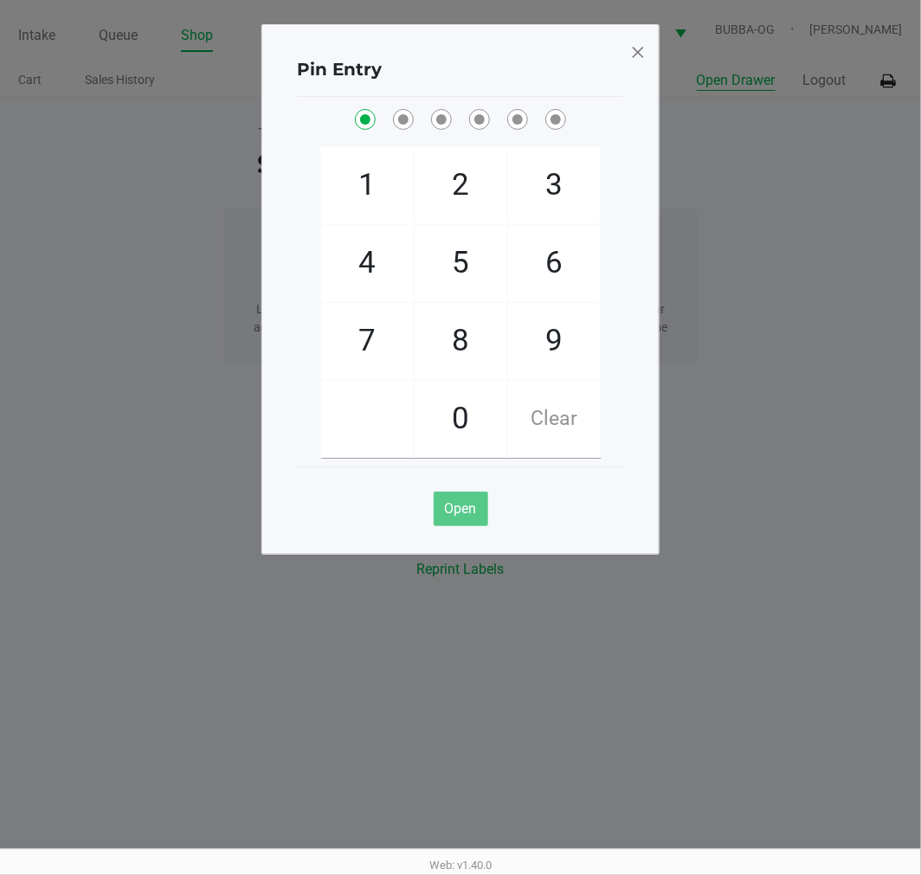
checkbox input "true"
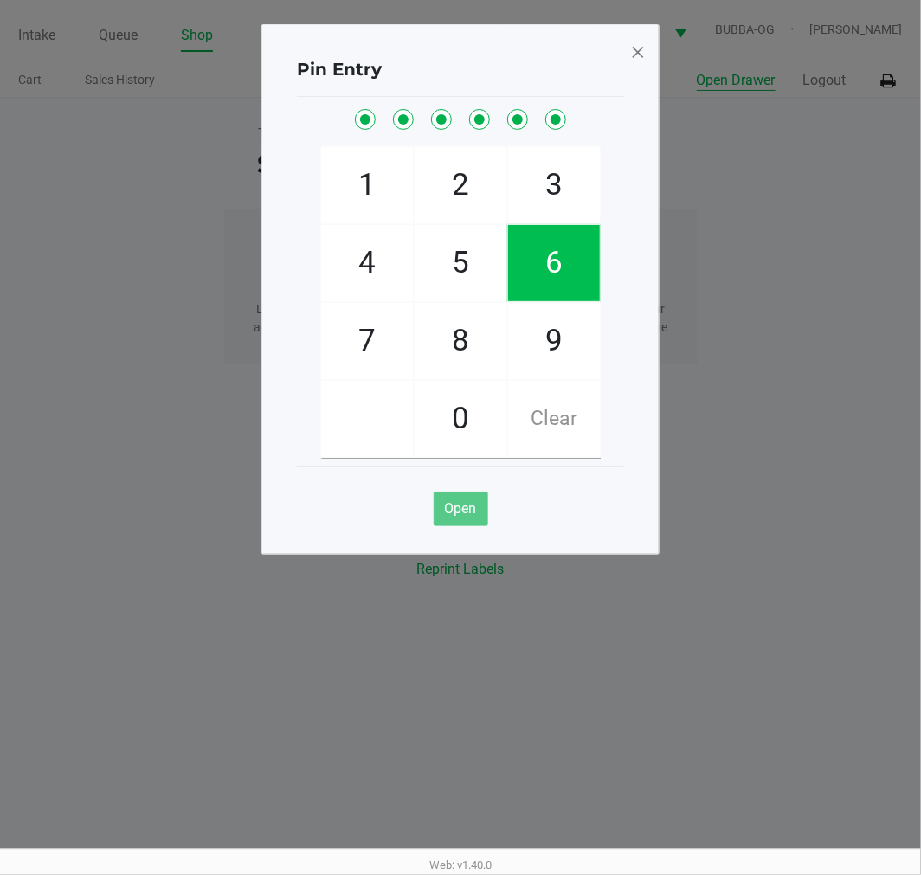
checkbox input "true"
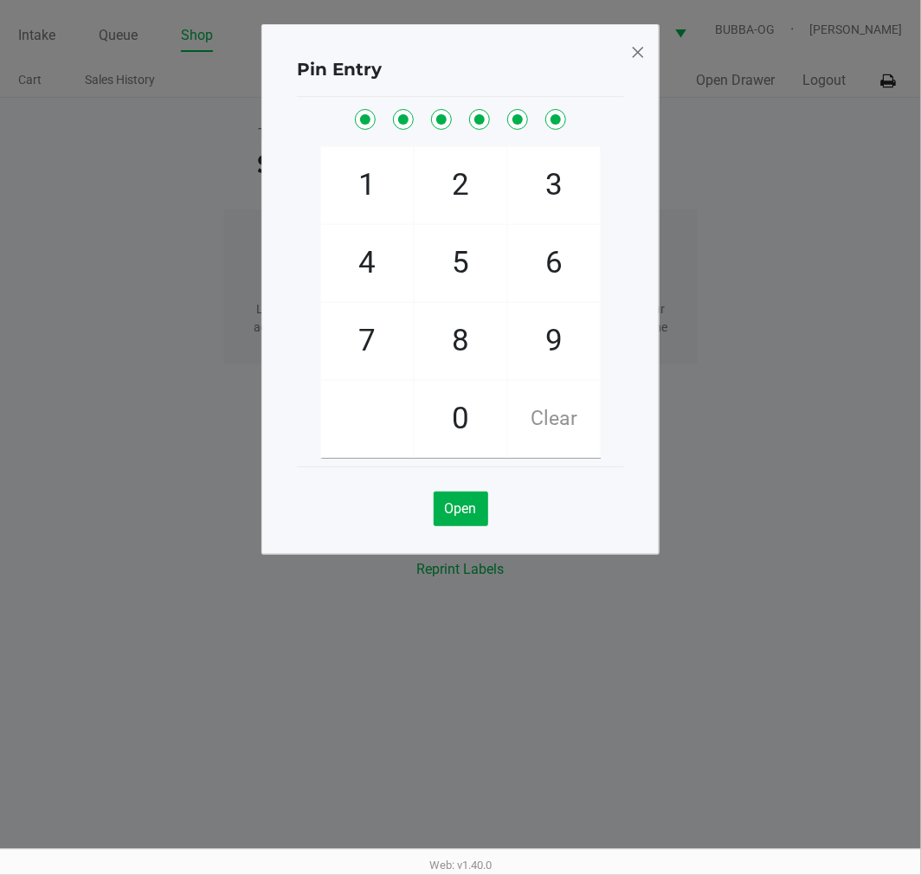
click at [634, 55] on span at bounding box center [638, 52] width 16 height 28
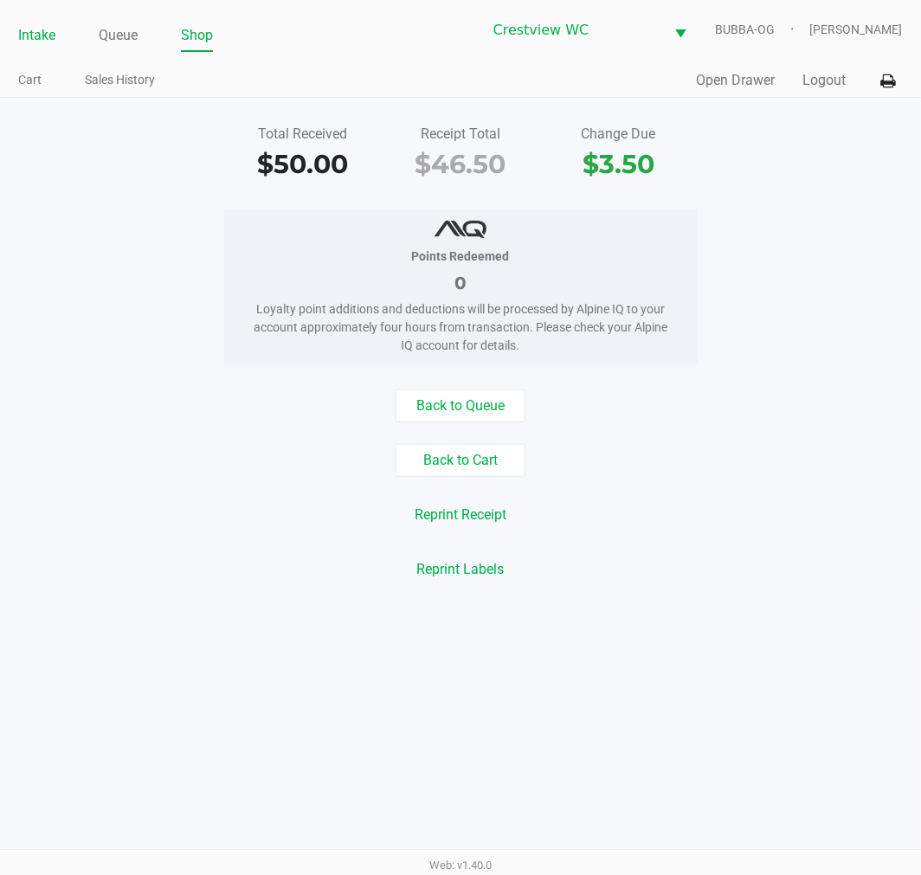
click at [45, 29] on link "Intake" at bounding box center [36, 35] width 37 height 24
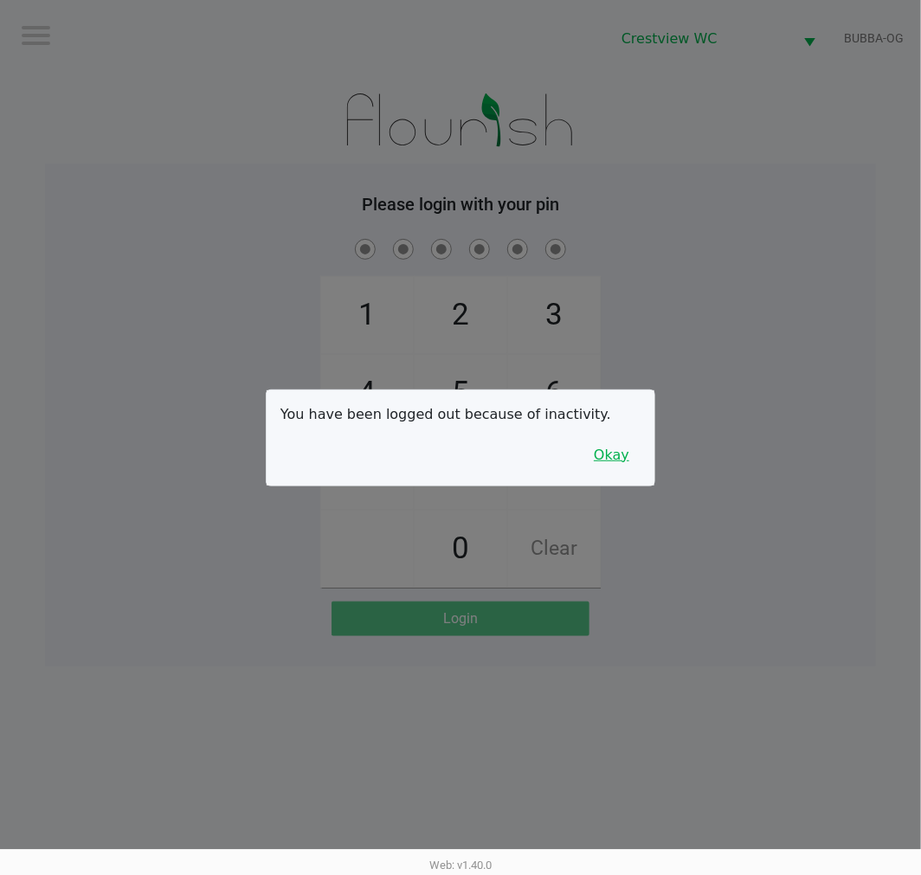
click at [628, 465] on button "Okay" at bounding box center [612, 455] width 58 height 33
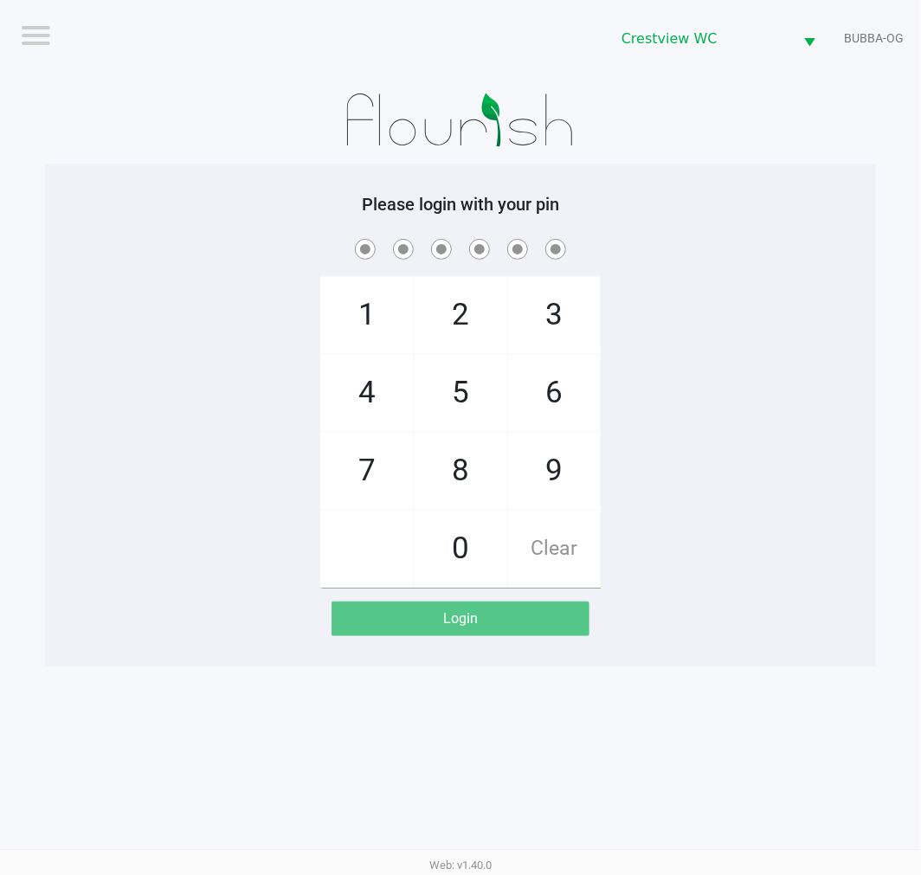
click at [764, 419] on div "1 4 7 2 5 8 0 3 6 9 Clear" at bounding box center [460, 411] width 831 height 352
checkbox input "true"
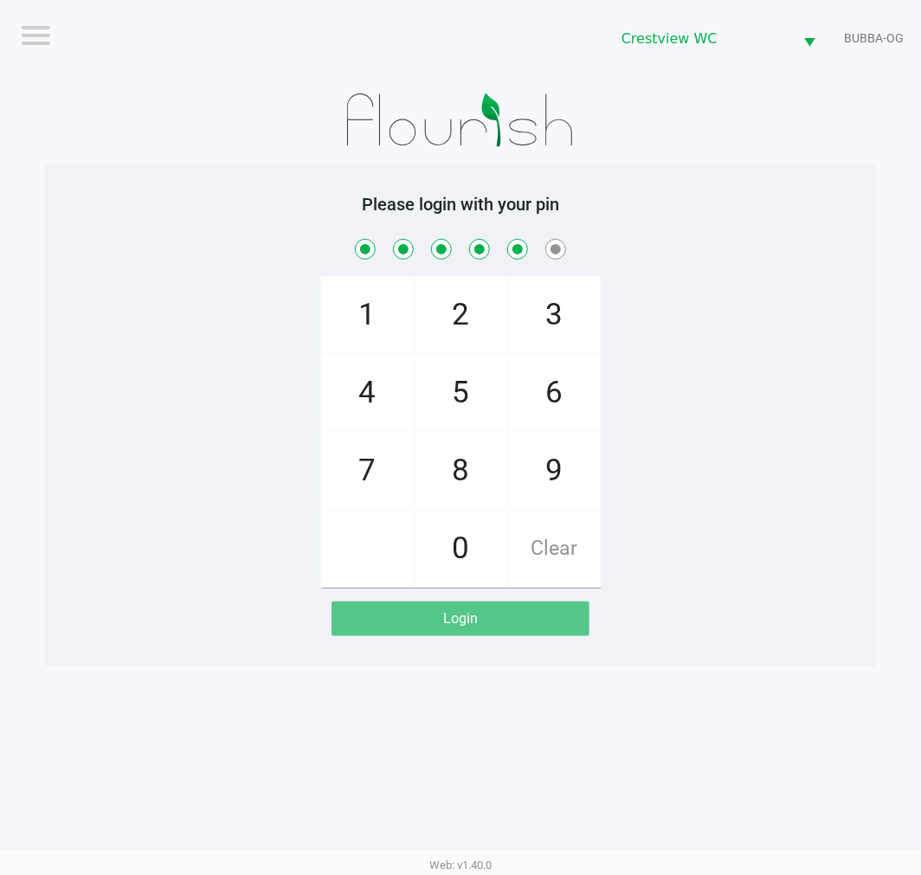
checkbox input "true"
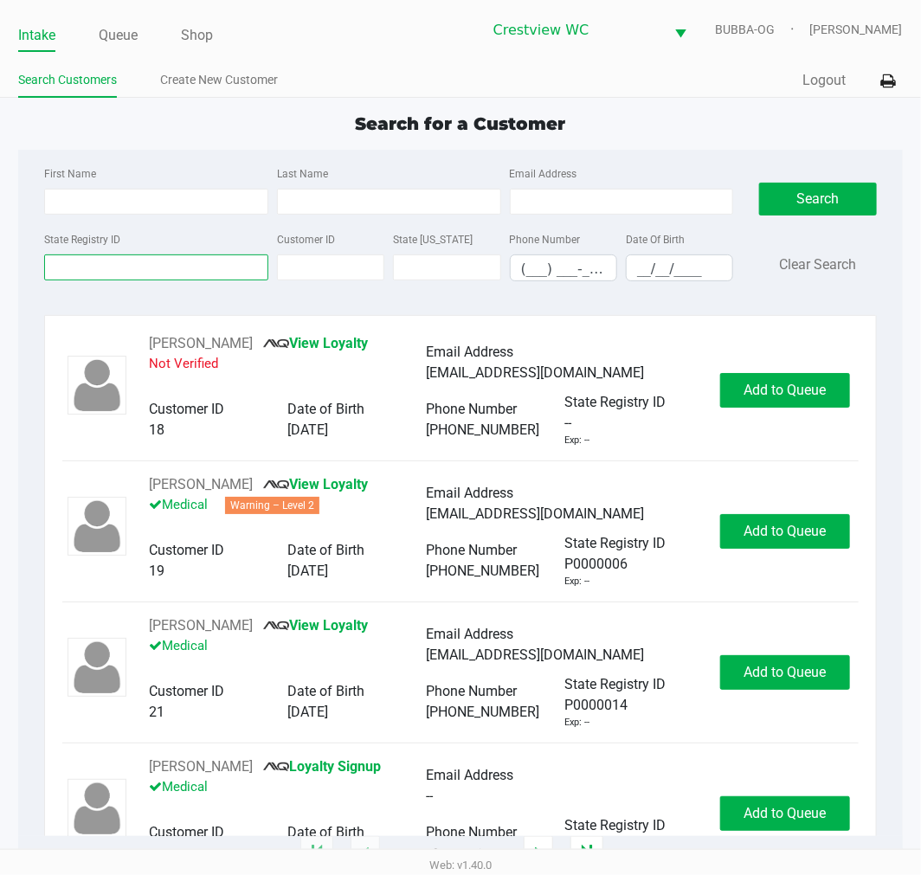
click at [204, 261] on input "State Registry ID" at bounding box center [156, 268] width 224 height 26
click at [157, 268] on input "State Registry ID" at bounding box center [156, 268] width 224 height 26
type input "p4tm0842"
click at [825, 193] on button "Search" at bounding box center [817, 199] width 117 height 33
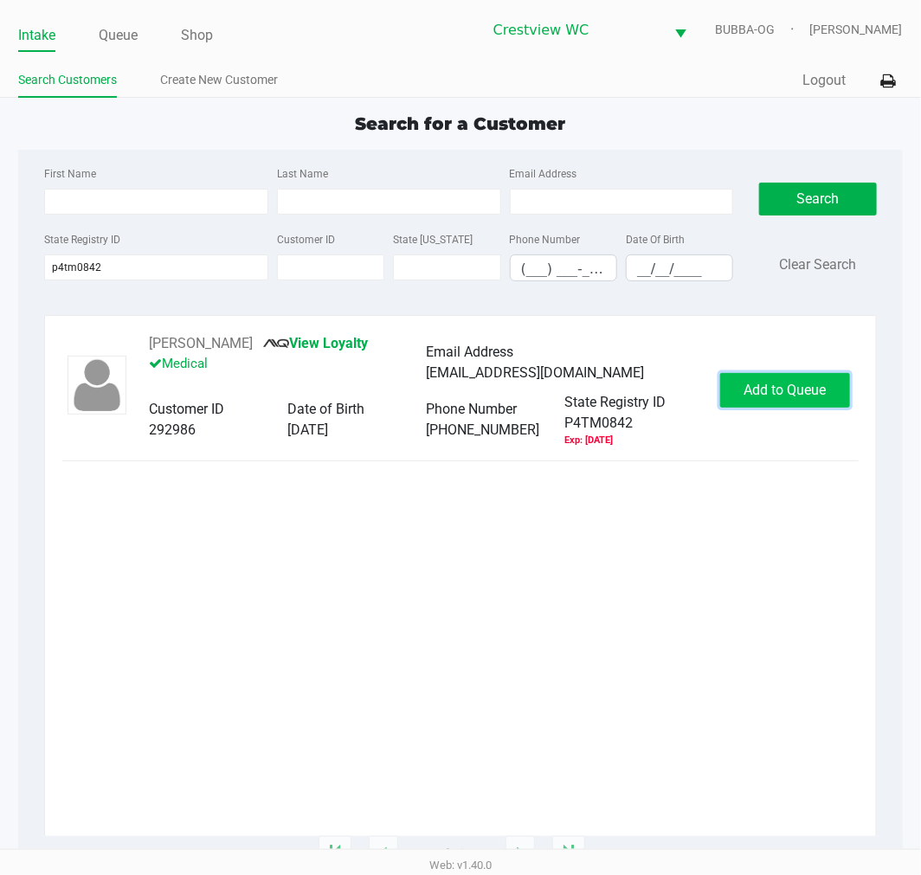
click at [762, 401] on button "Add to Queue" at bounding box center [785, 390] width 130 height 35
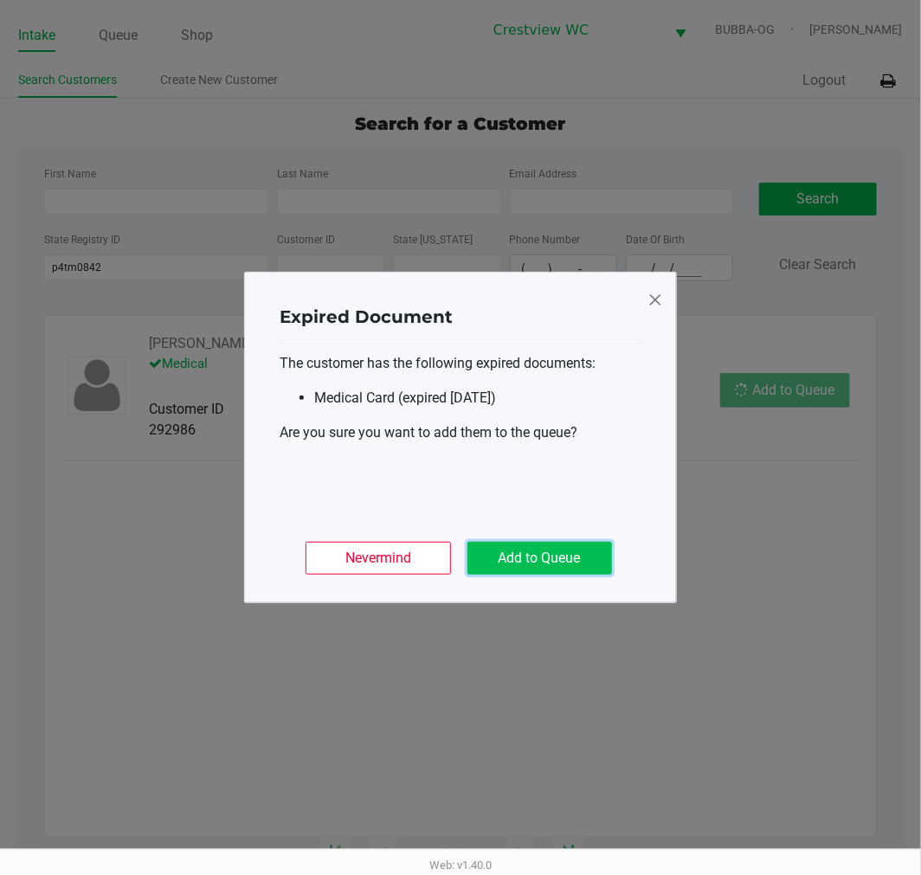
click at [563, 559] on button "Add to Queue" at bounding box center [540, 558] width 145 height 33
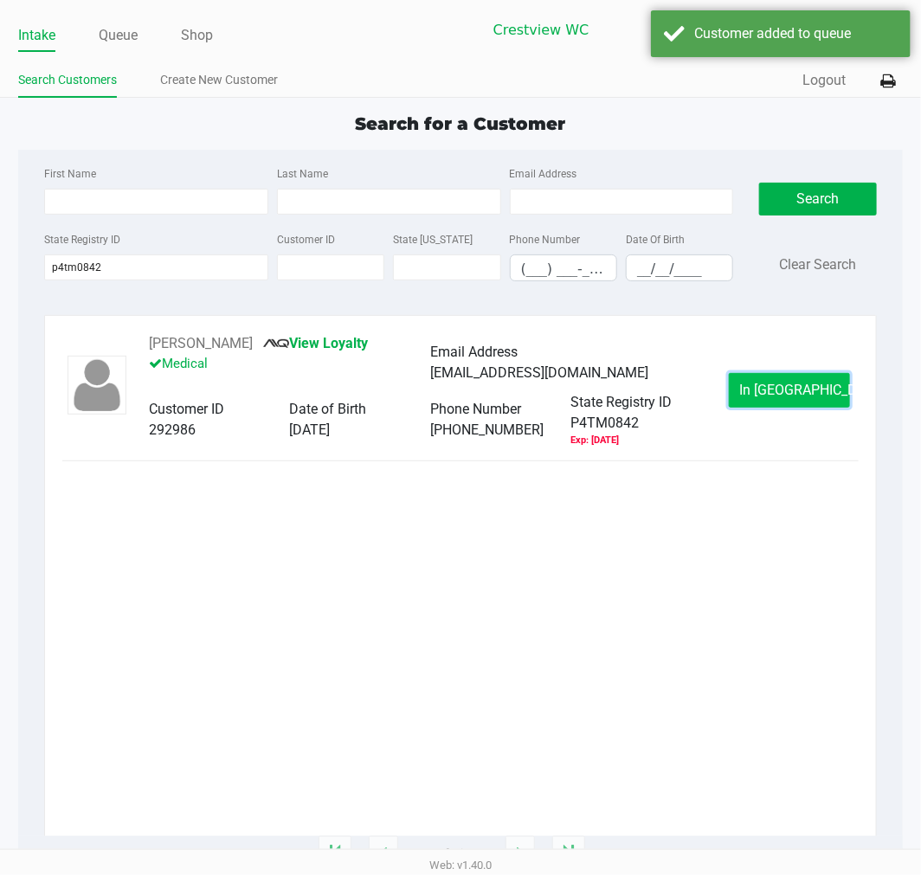
click at [823, 390] on button "In Queue" at bounding box center [789, 390] width 121 height 35
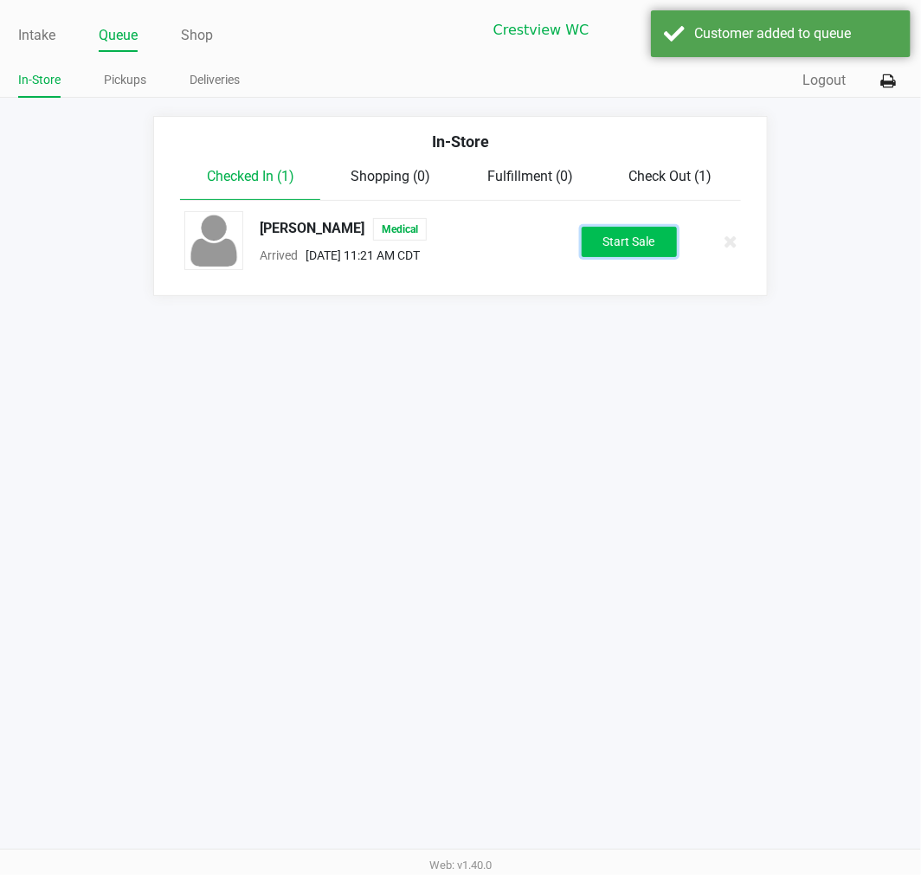
click at [602, 242] on button "Start Sale" at bounding box center [629, 242] width 95 height 30
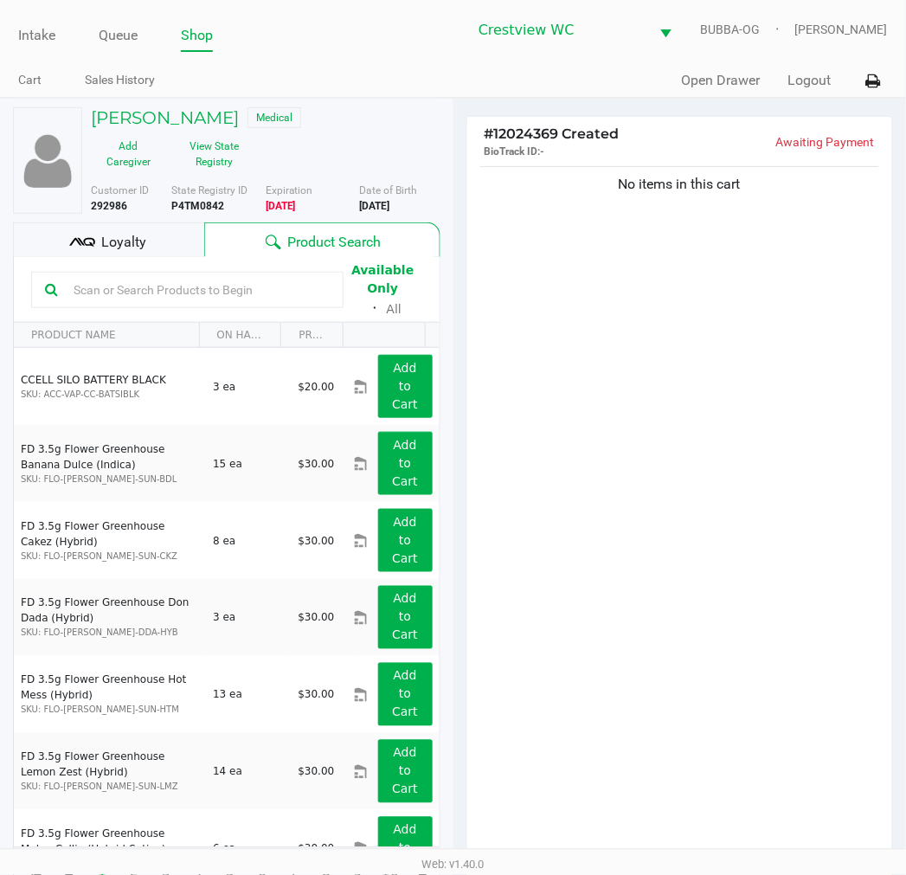
click at [244, 296] on input "text" at bounding box center [198, 290] width 263 height 26
click at [235, 287] on input "text" at bounding box center [198, 290] width 263 height 26
click at [229, 280] on input "text" at bounding box center [198, 290] width 263 height 26
click at [625, 668] on div "No items in this cart" at bounding box center [681, 517] width 426 height 708
click at [627, 656] on div "No items in this cart" at bounding box center [681, 517] width 426 height 708
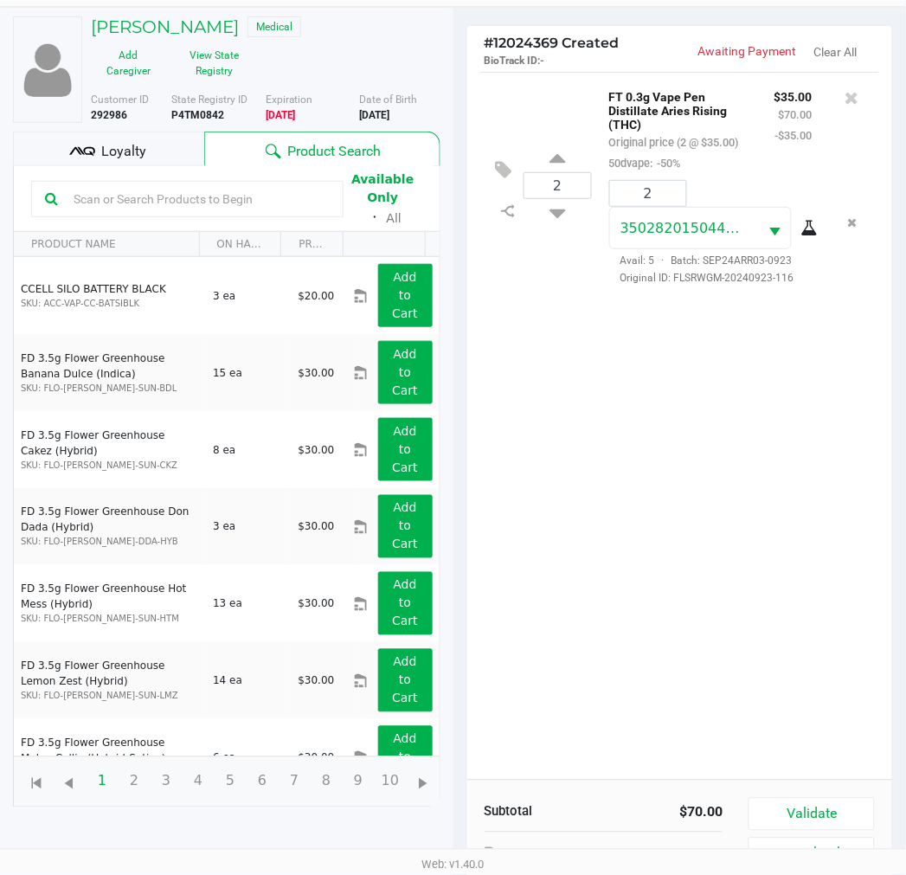
scroll to position [157, 0]
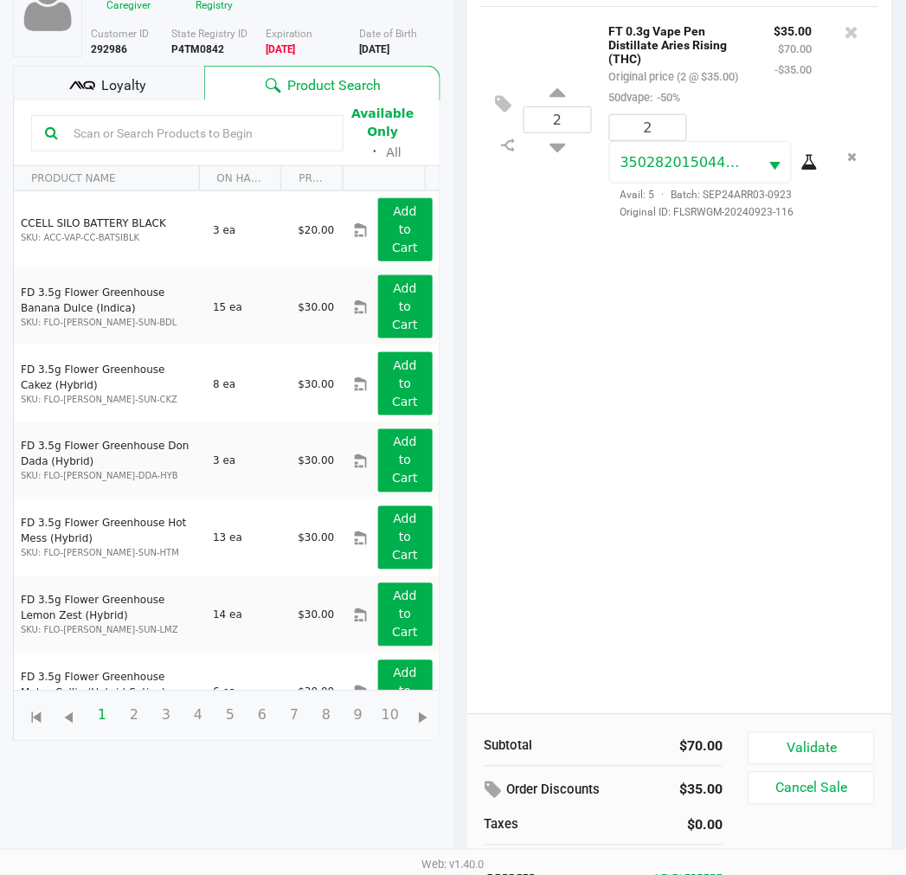
click at [823, 747] on button "Validate" at bounding box center [812, 748] width 126 height 33
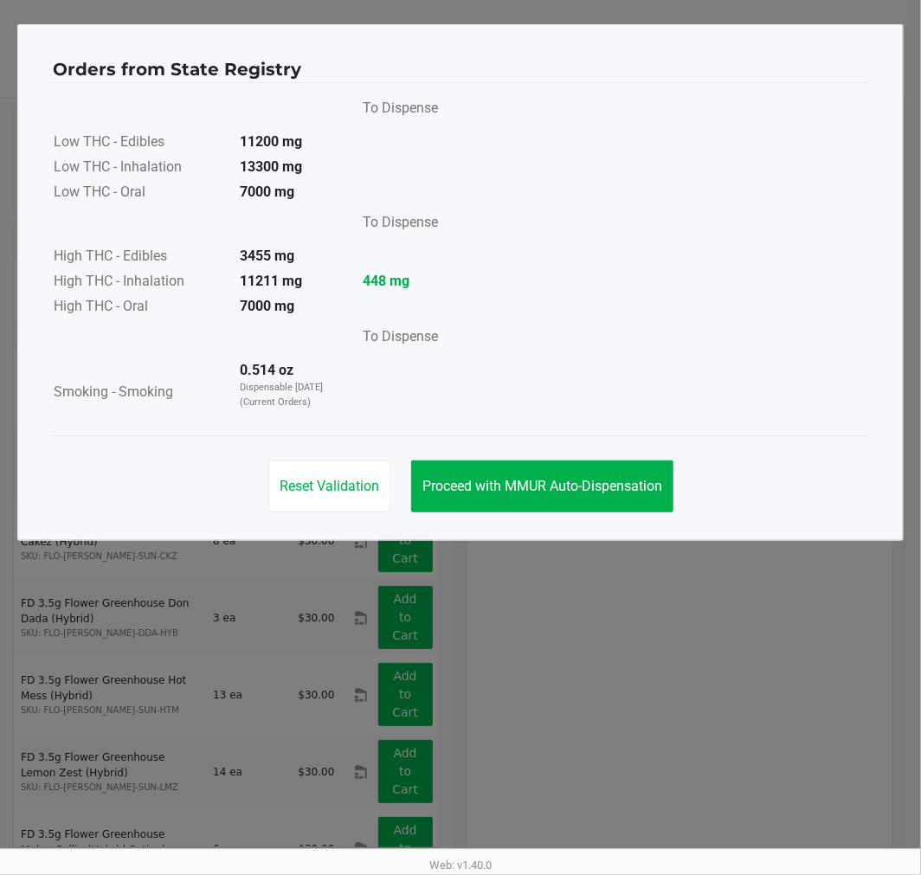
click at [581, 485] on span "Proceed with MMUR Auto-Dispensation" at bounding box center [543, 486] width 240 height 16
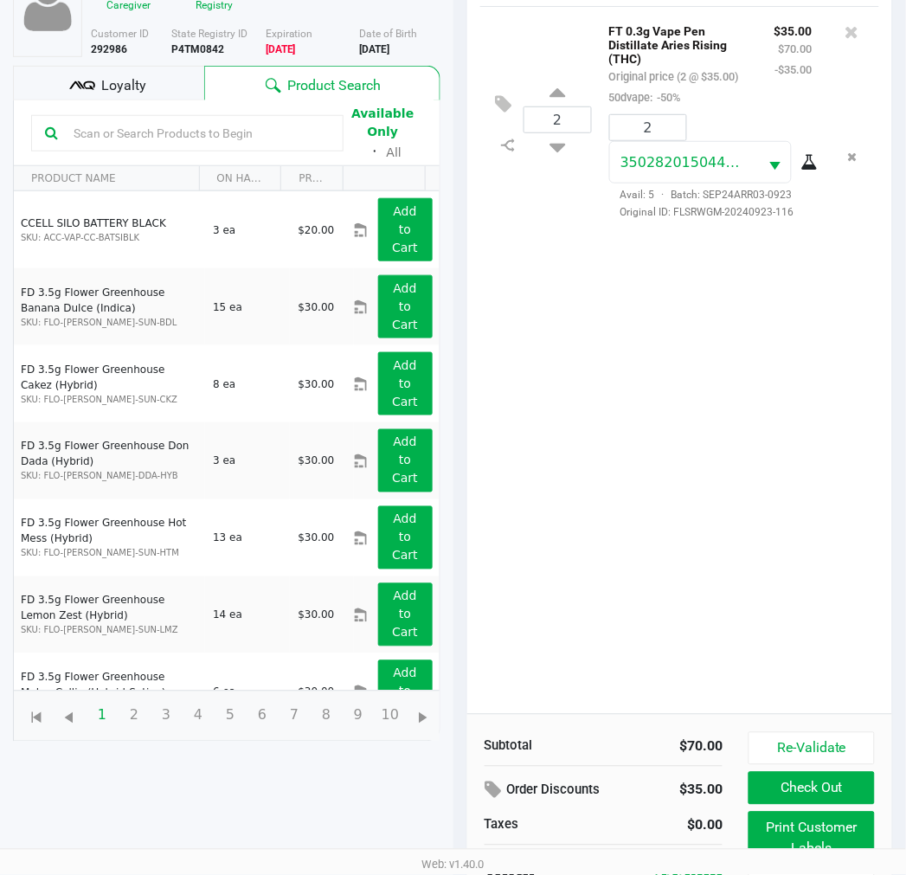
scroll to position [206, 0]
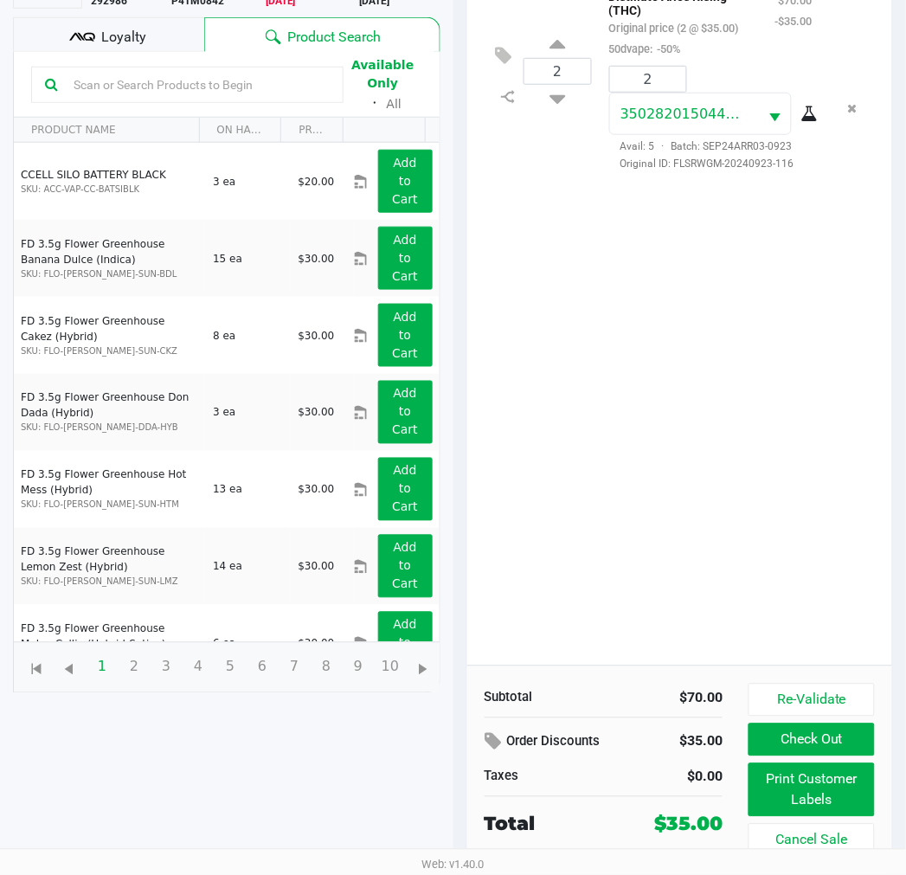
click at [827, 771] on button "Print Customer Labels" at bounding box center [812, 791] width 126 height 54
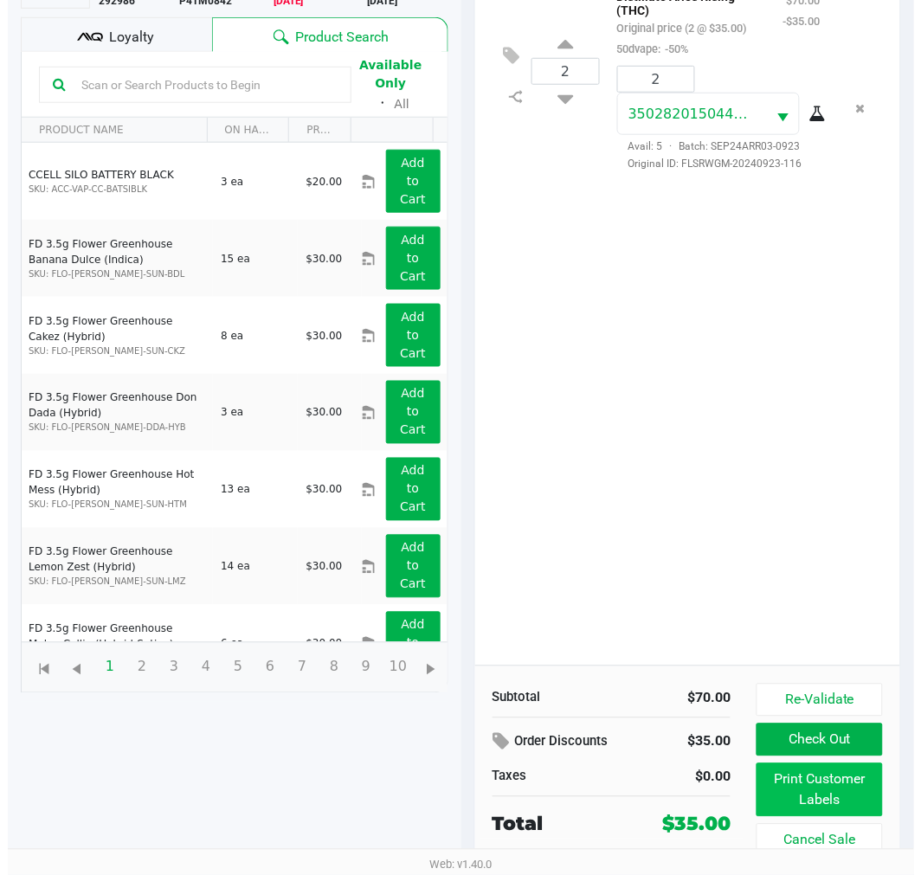
scroll to position [0, 0]
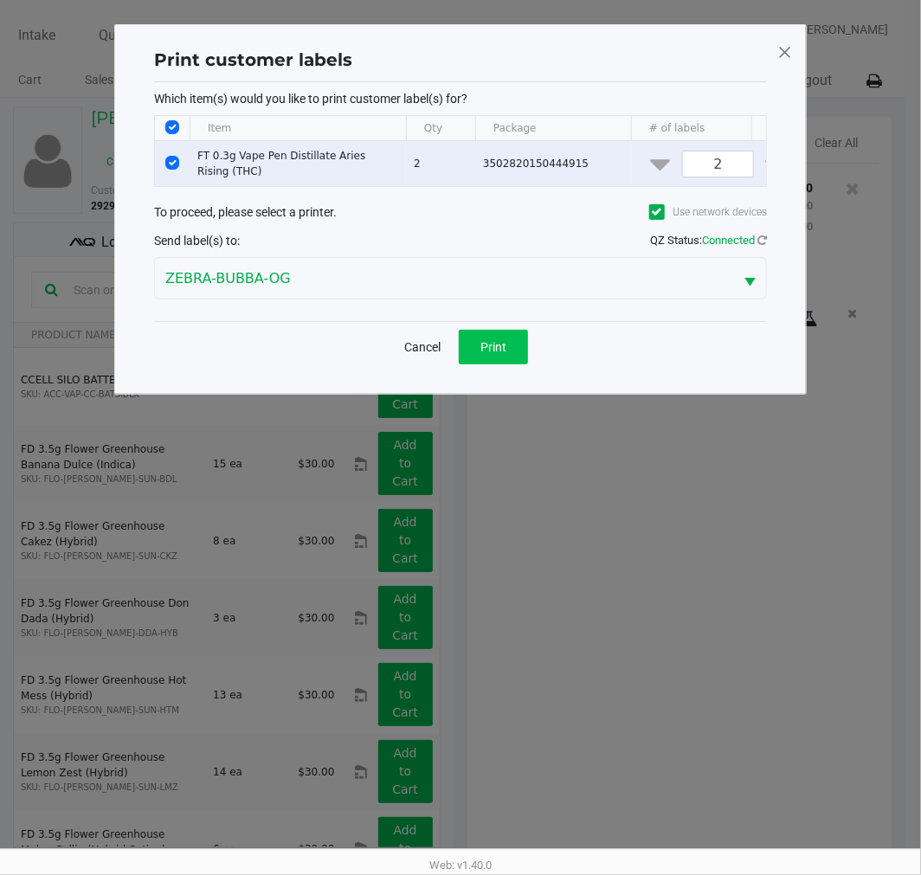
click at [511, 359] on button "Print" at bounding box center [493, 347] width 69 height 35
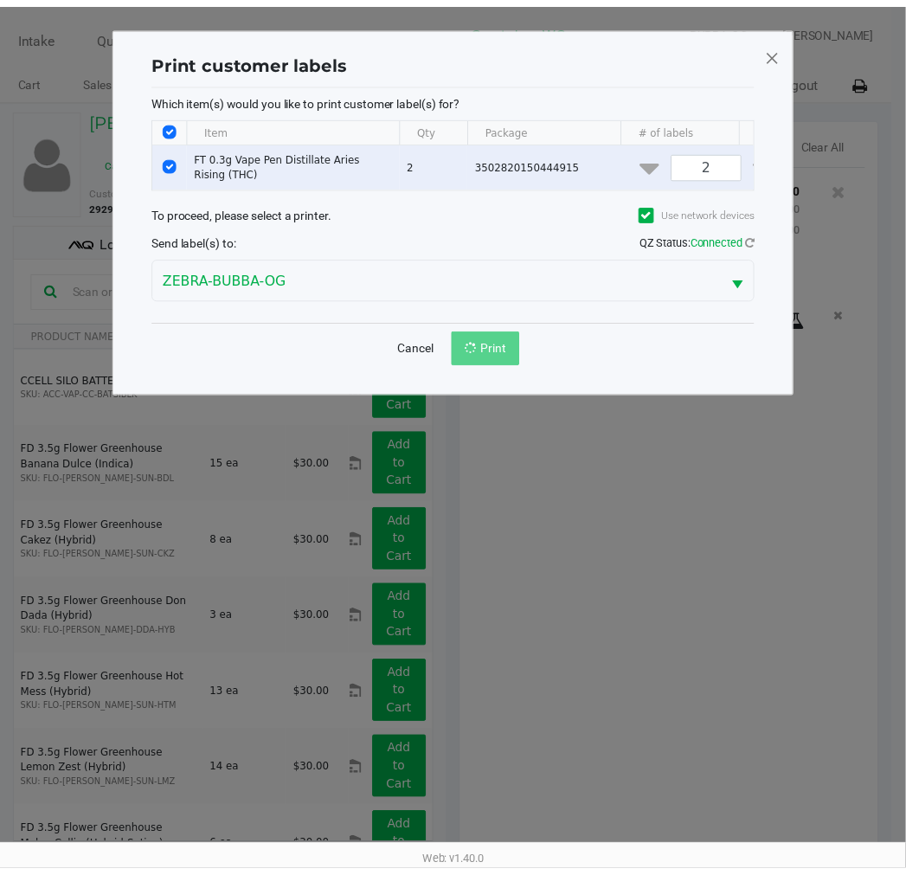
scroll to position [206, 0]
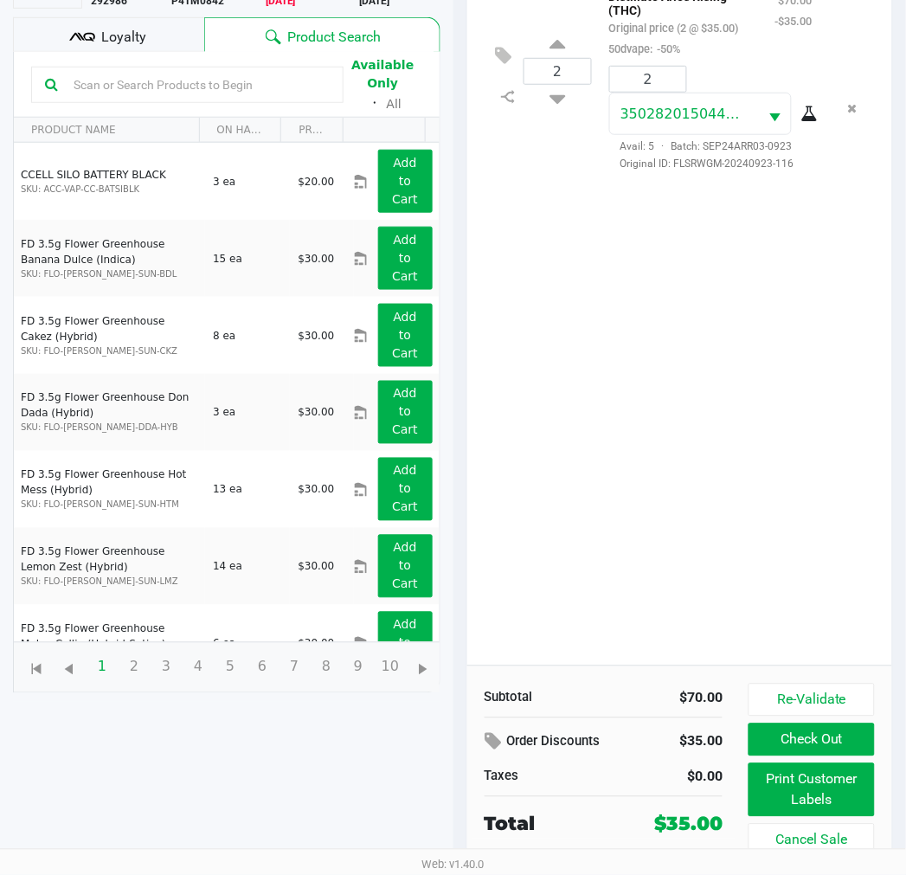
click at [158, 26] on div "Loyalty" at bounding box center [108, 34] width 191 height 35
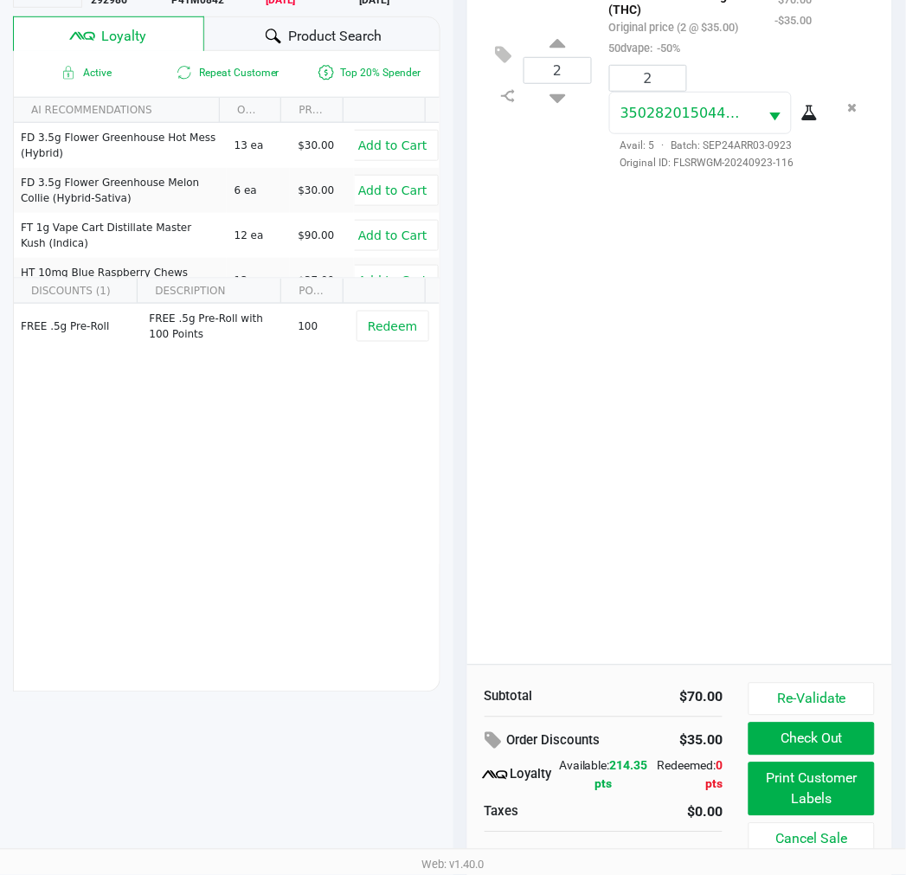
click at [275, 29] on icon at bounding box center [274, 37] width 16 height 16
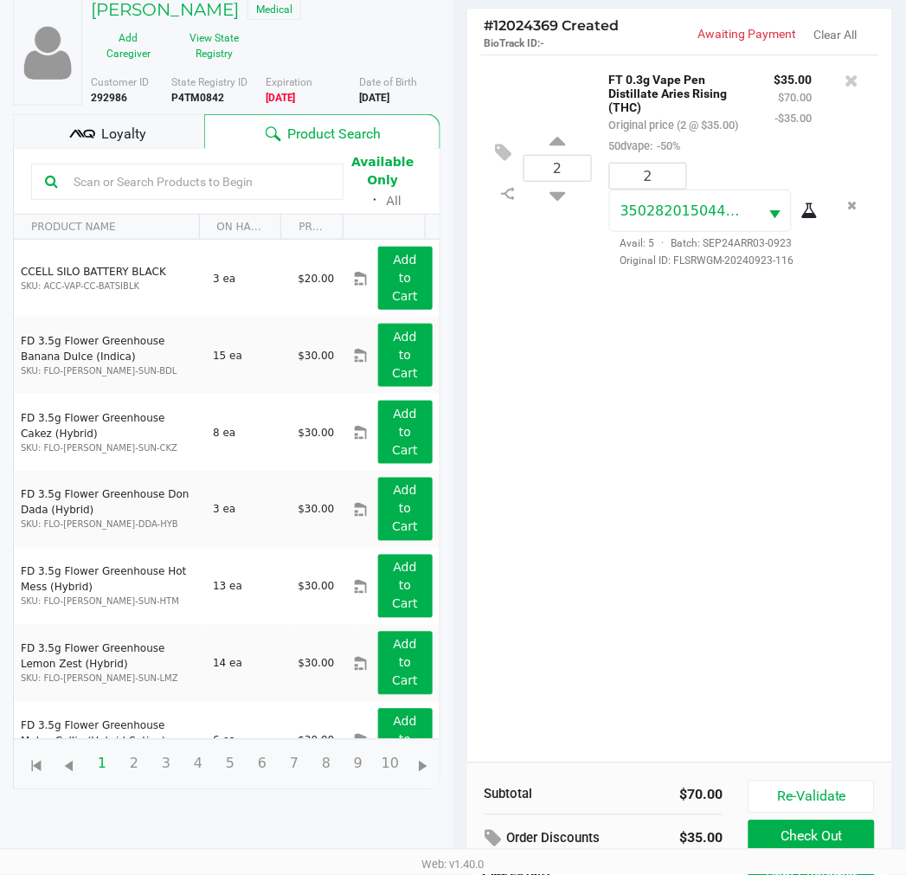
scroll to position [0, 0]
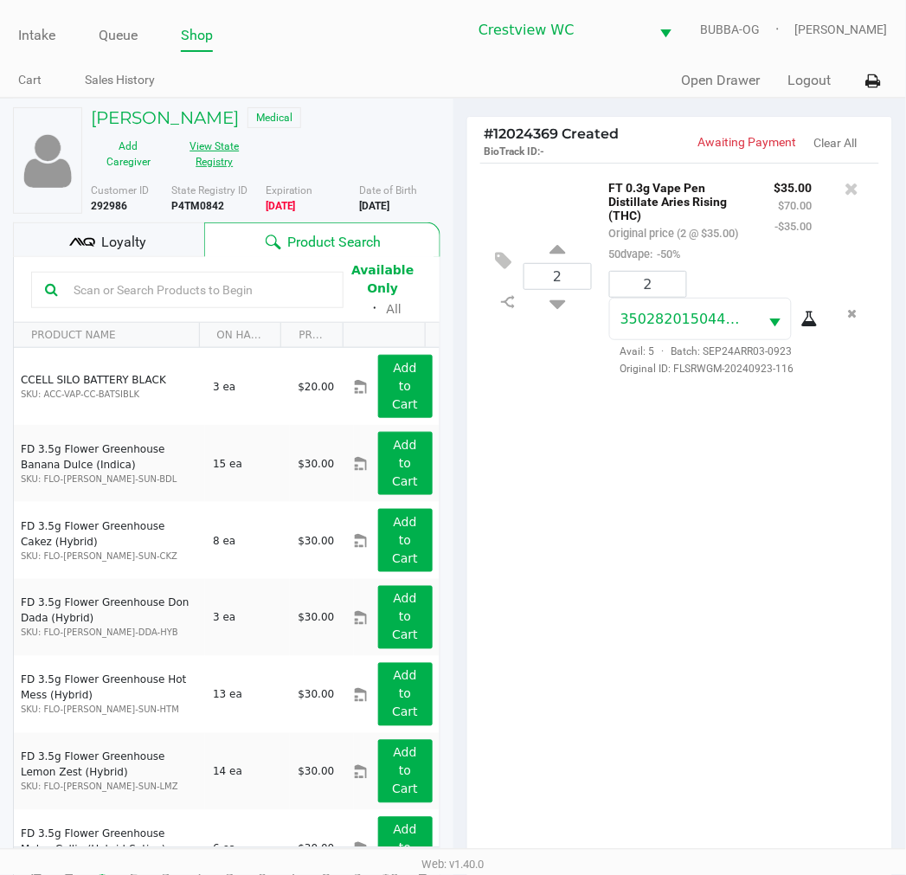
click at [201, 142] on button "View State Registry" at bounding box center [209, 153] width 87 height 43
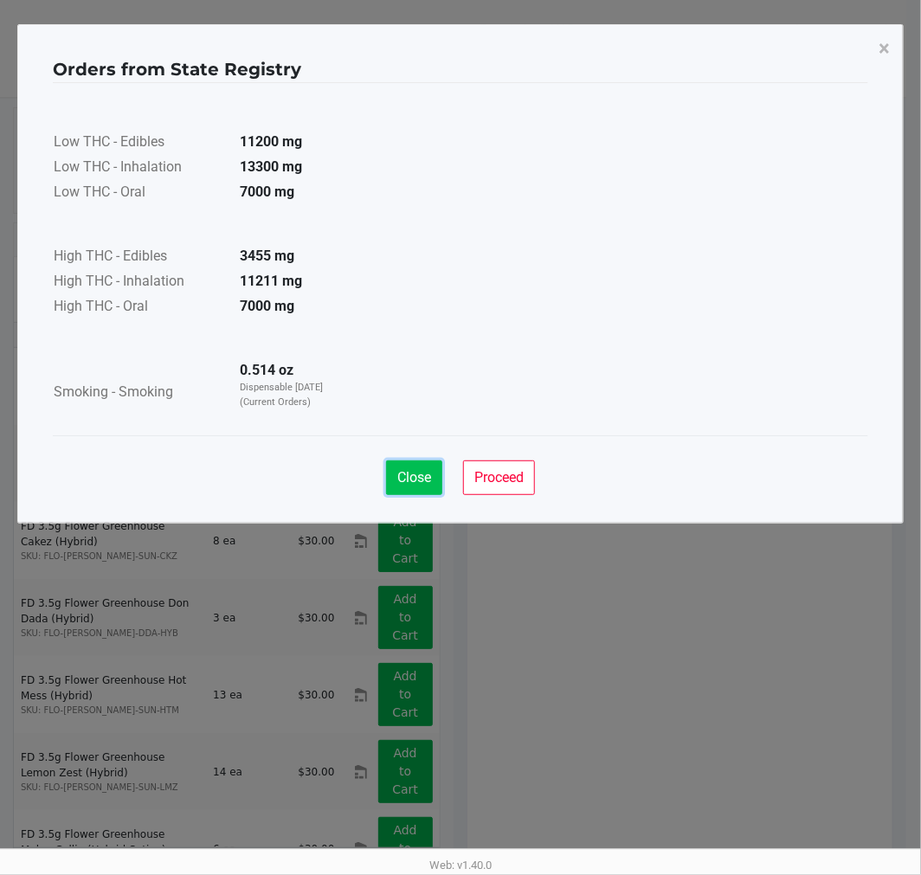
click at [410, 486] on span "Close" at bounding box center [414, 477] width 34 height 16
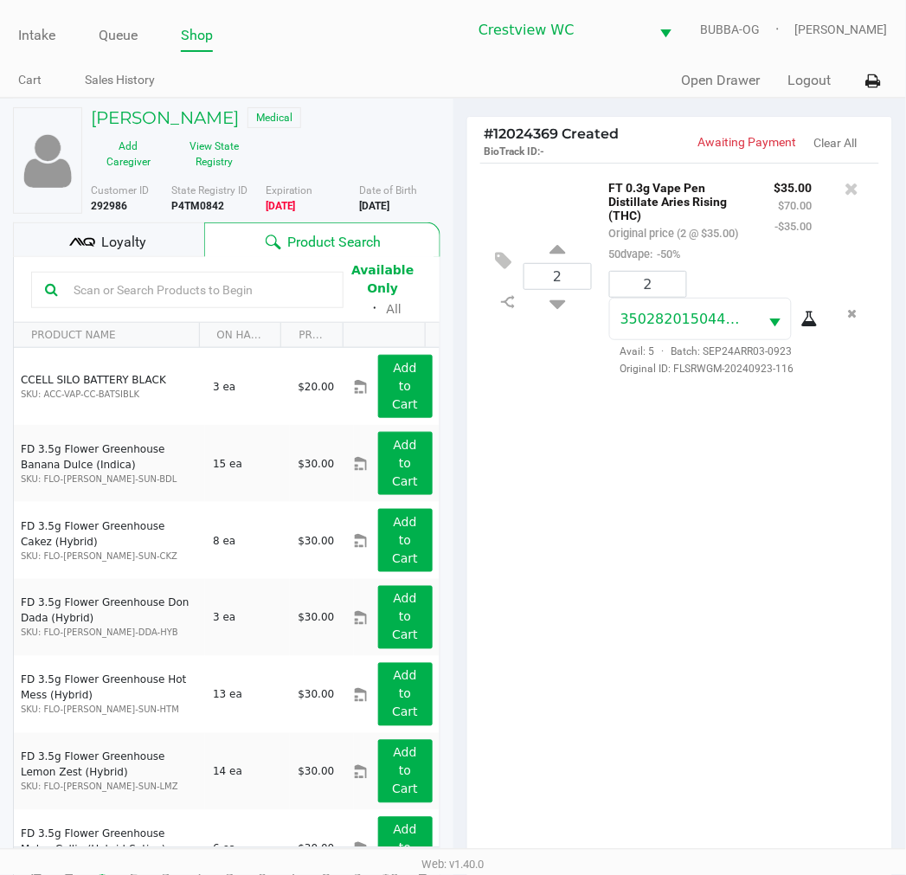
click at [491, 416] on div "2 FT 0.3g Vape Pen Distillate Aries Rising (THC) Original price (2 @ $35.00) 50…" at bounding box center [681, 517] width 426 height 708
click at [229, 145] on button "View State Registry" at bounding box center [209, 153] width 87 height 43
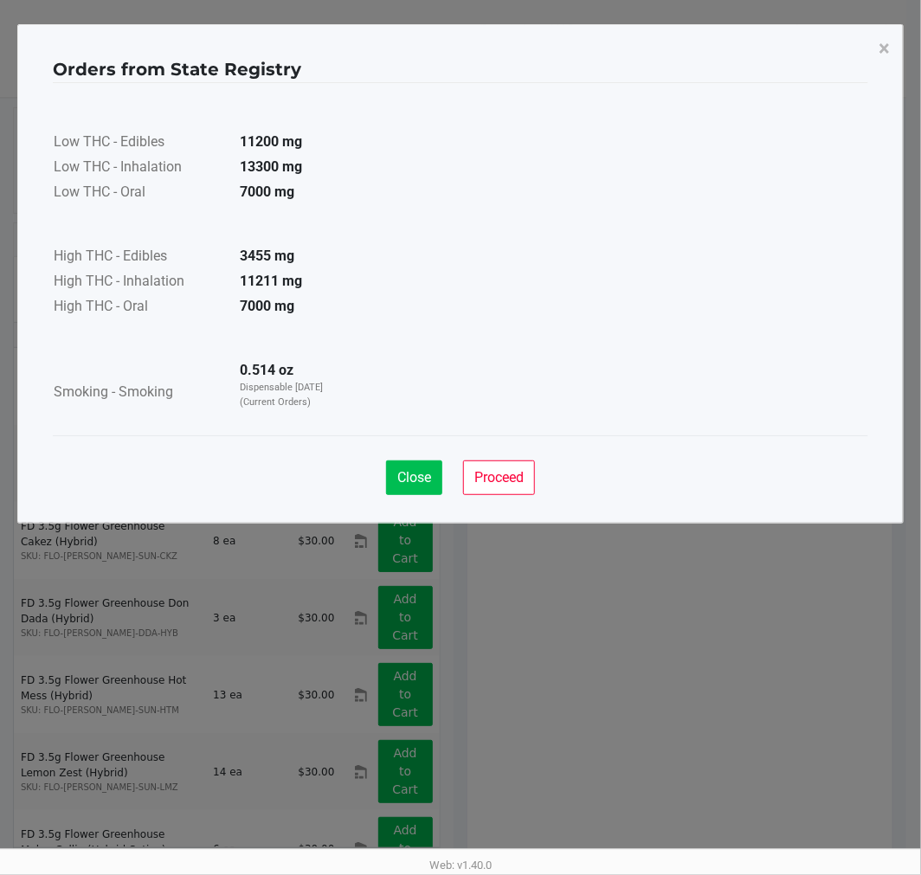
click at [426, 465] on button "Close" at bounding box center [414, 478] width 56 height 35
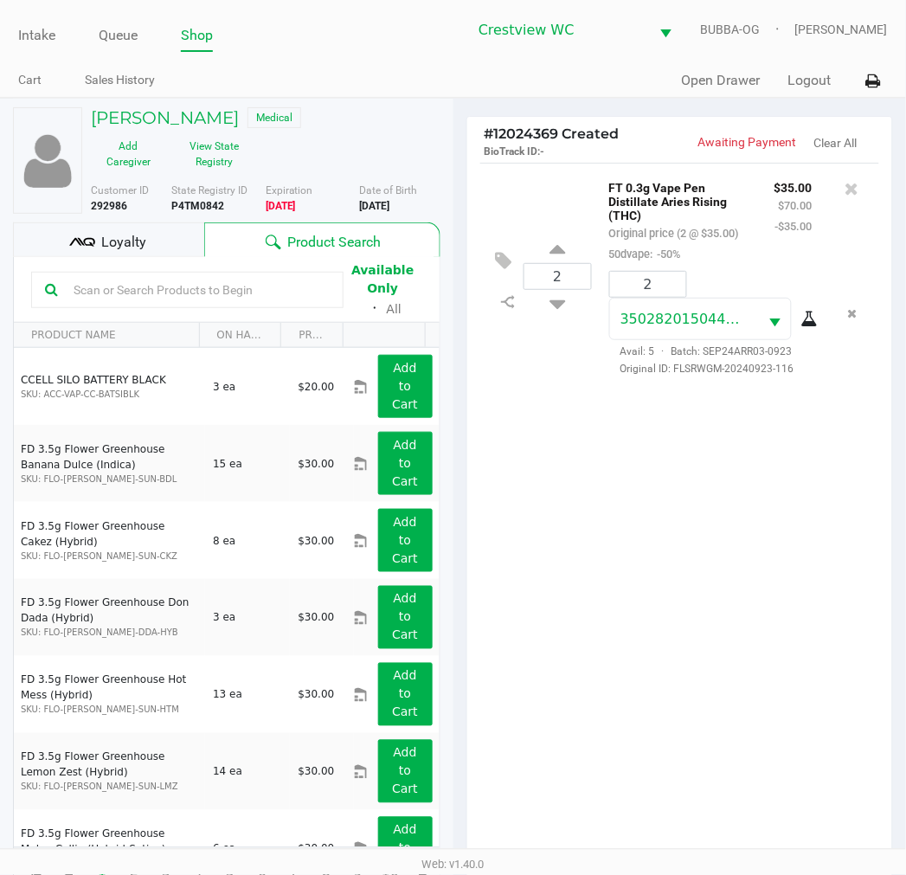
click at [659, 569] on div "2 FT 0.3g Vape Pen Distillate Aries Rising (THC) Original price (2 @ $35.00) 50…" at bounding box center [681, 517] width 426 height 708
click at [703, 655] on div "2 FT 0.3g Vape Pen Distillate Aries Rising (THC) Original price (2 @ $35.00) 50…" at bounding box center [681, 517] width 426 height 708
click at [740, 645] on div "2 FT 0.3g Vape Pen Distillate Aries Rising (THC) Original price (2 @ $35.00) 50…" at bounding box center [681, 517] width 426 height 708
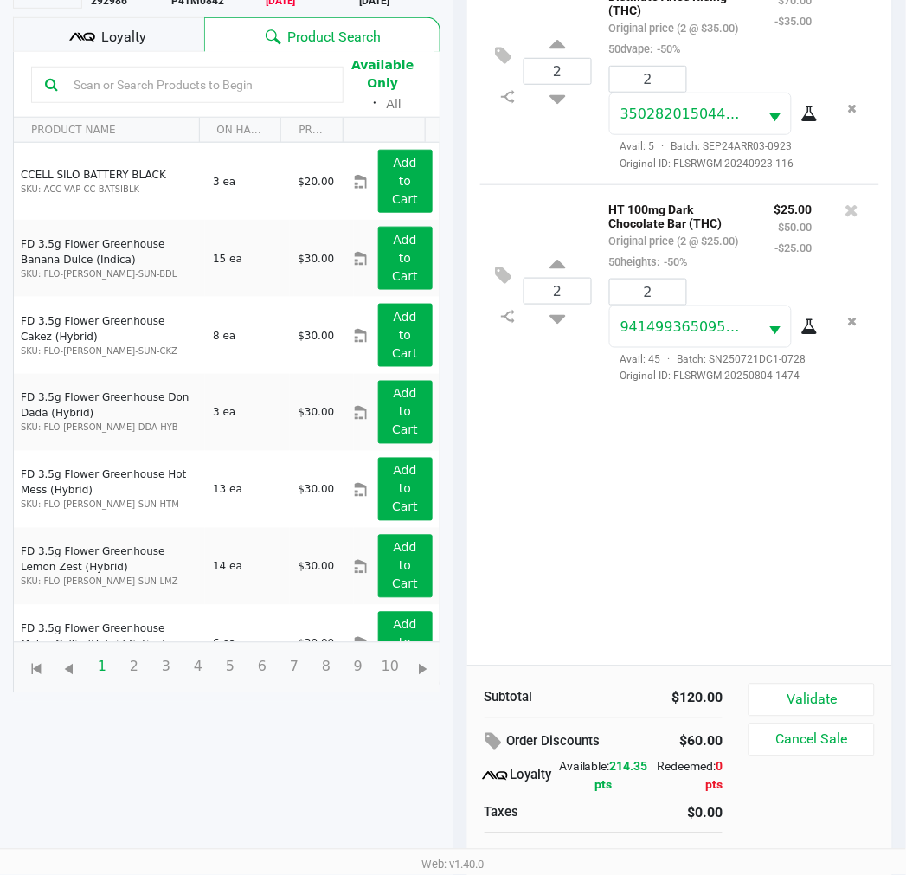
scroll to position [223, 0]
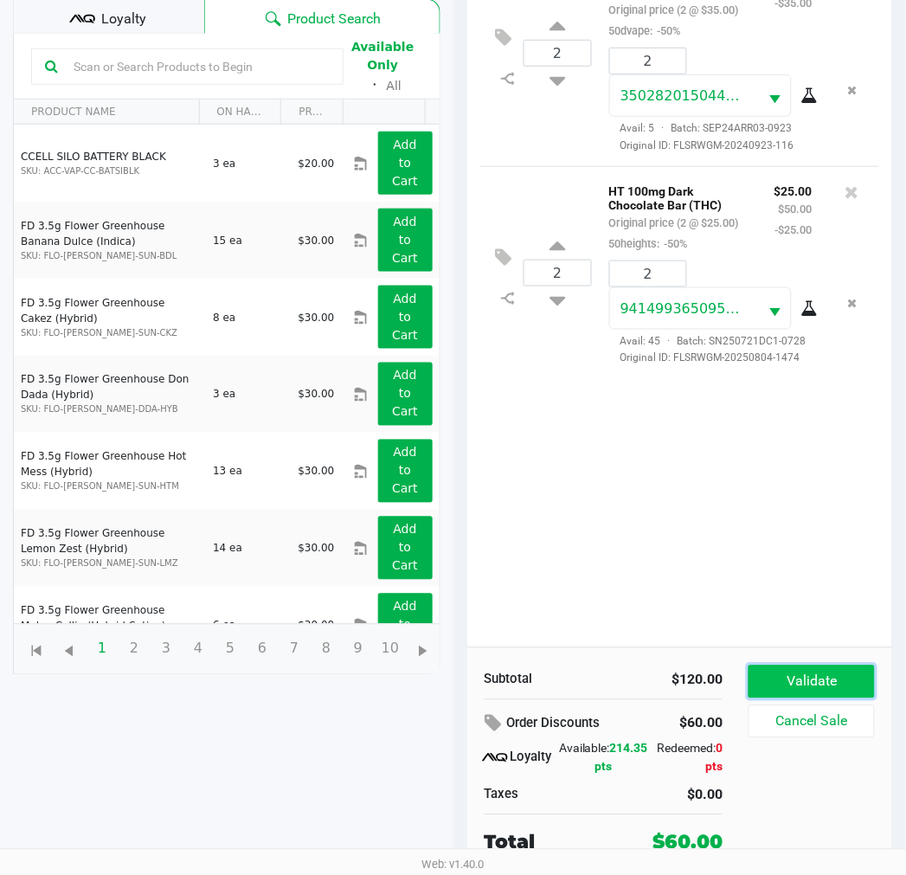
click at [836, 681] on button "Validate" at bounding box center [812, 682] width 126 height 33
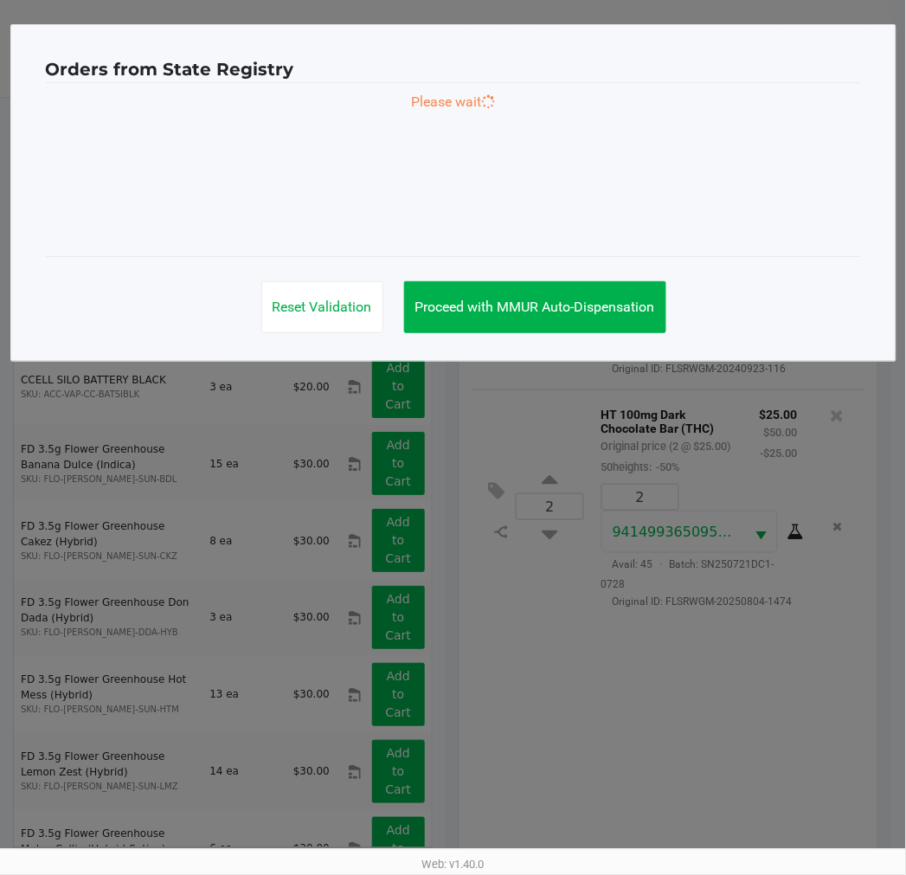
scroll to position [0, 0]
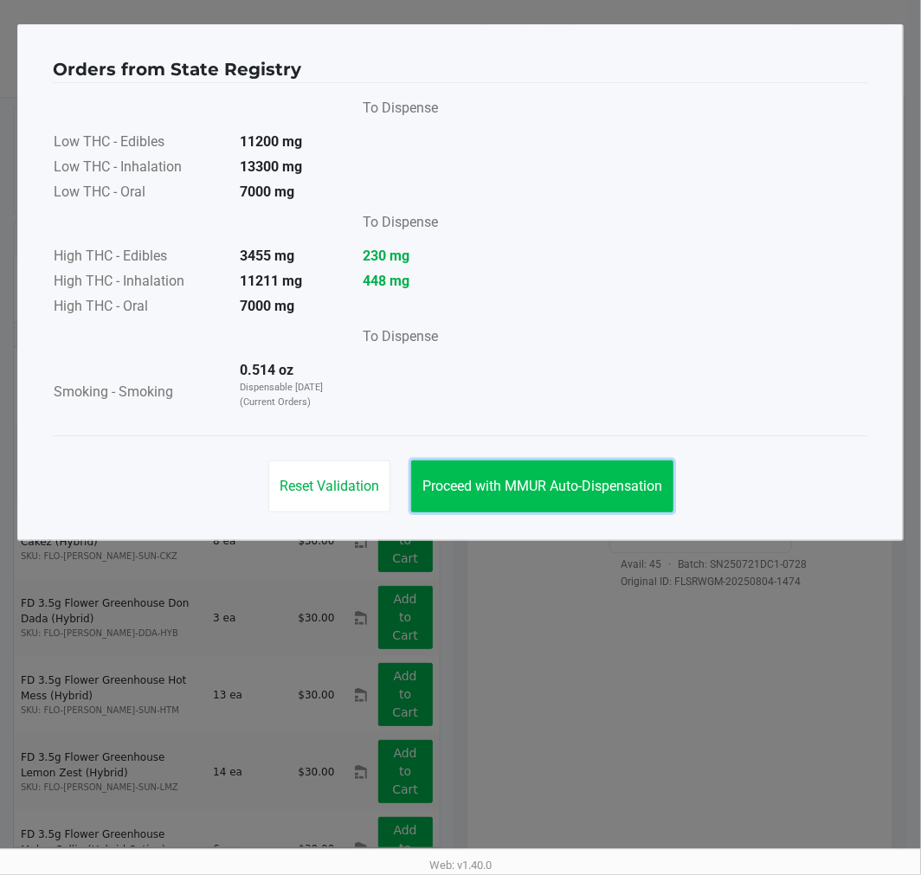
click at [540, 483] on span "Proceed with MMUR Auto-Dispensation" at bounding box center [543, 486] width 240 height 16
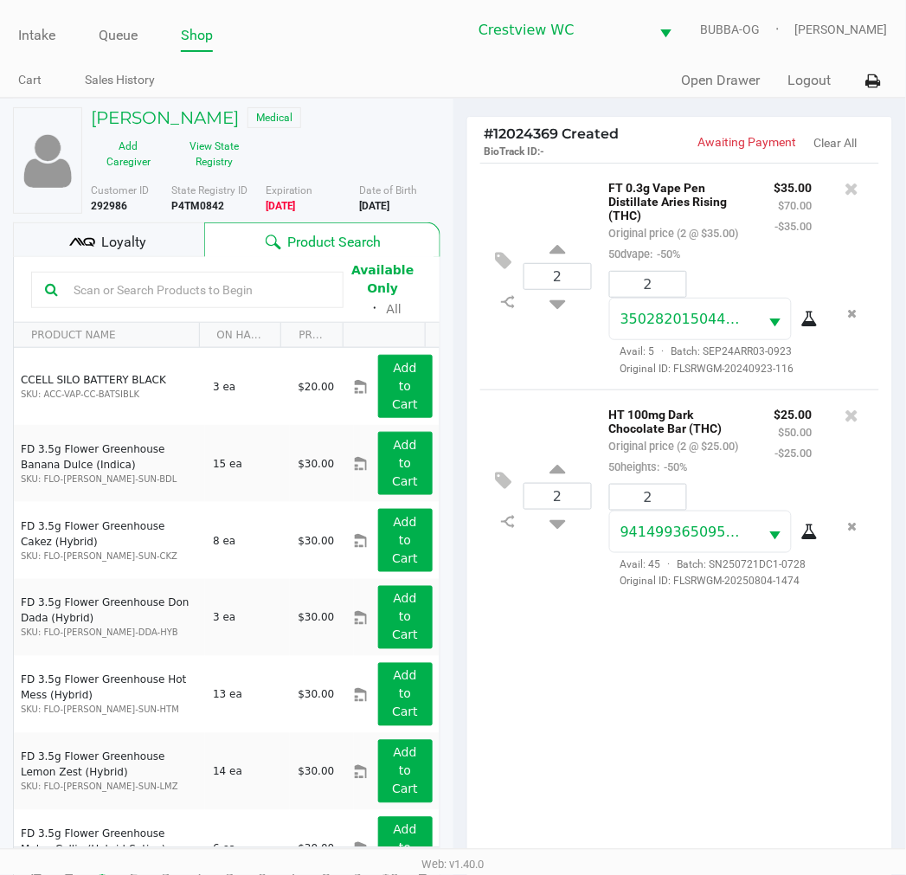
scroll to position [223, 0]
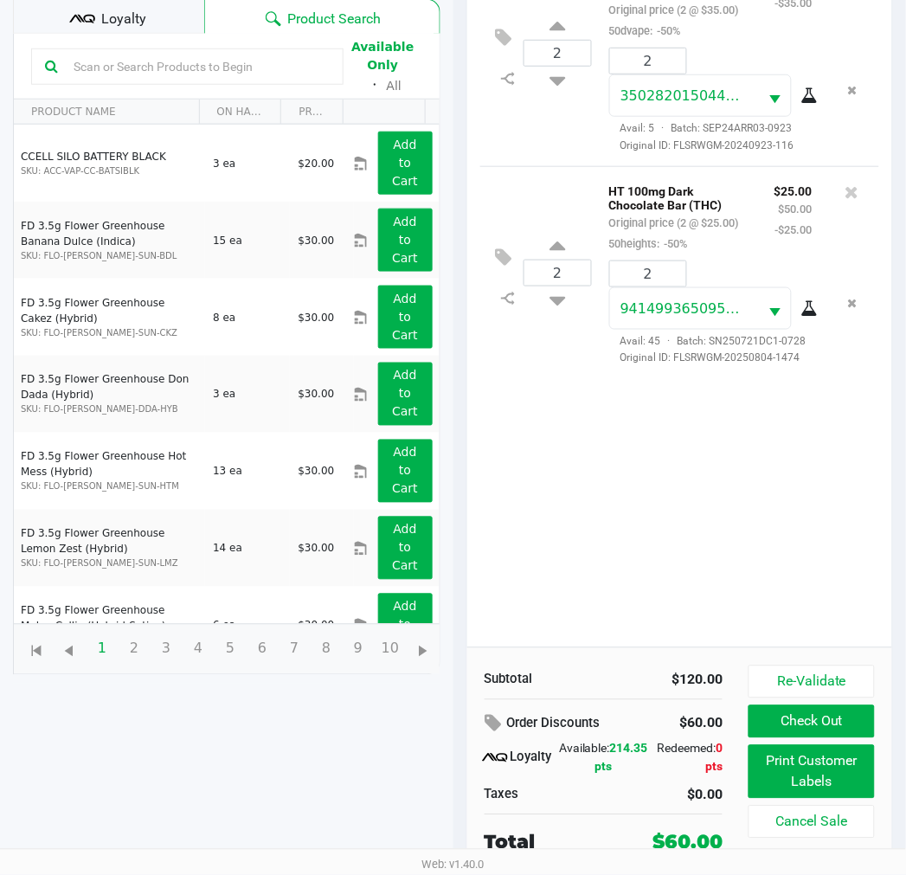
click at [829, 764] on button "Print Customer Labels" at bounding box center [812, 772] width 126 height 54
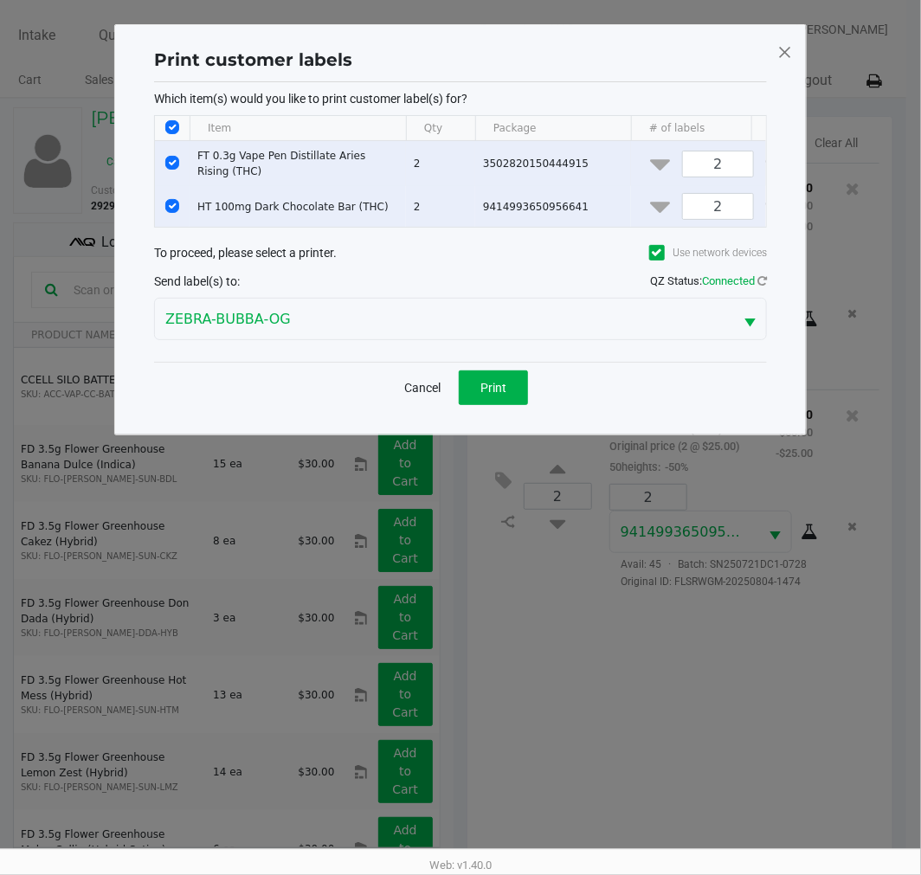
click at [175, 162] on input "Select Row" at bounding box center [172, 163] width 14 height 14
checkbox input "false"
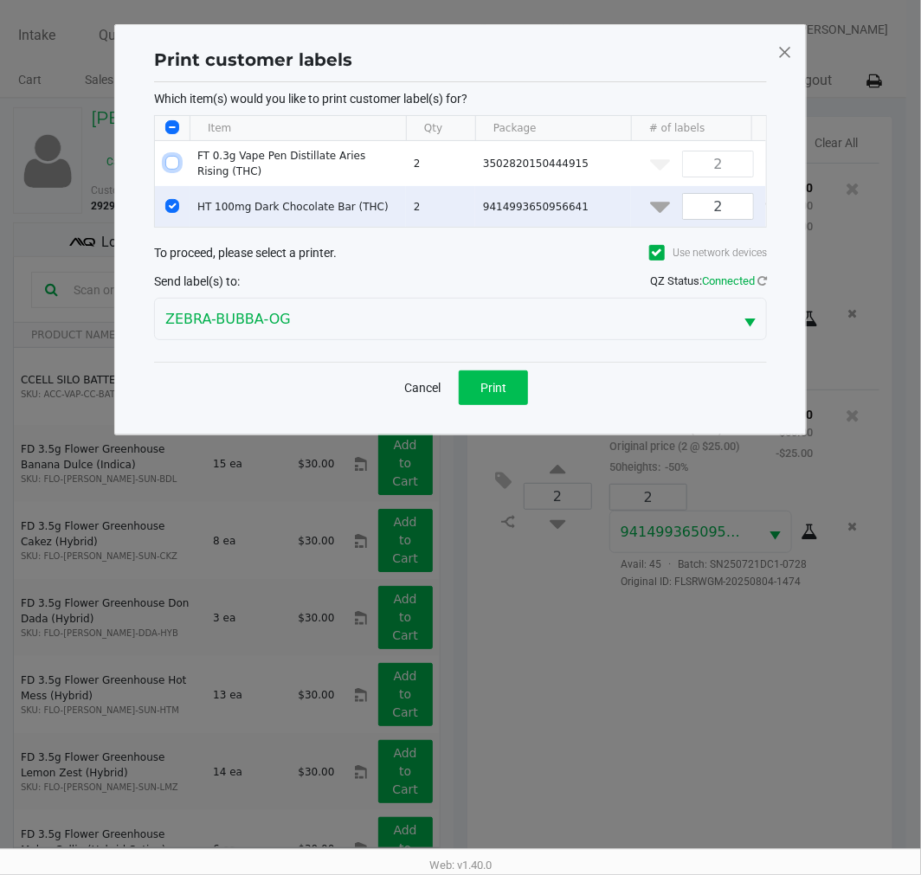
click at [523, 405] on button "Print" at bounding box center [493, 388] width 69 height 35
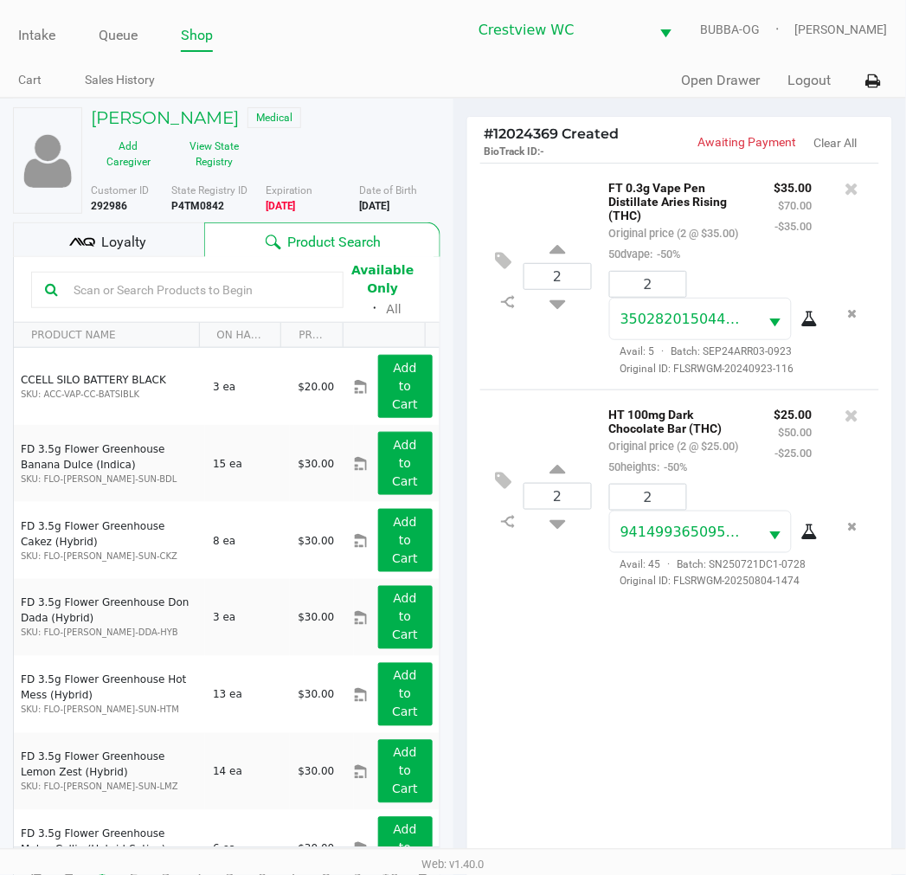
scroll to position [223, 0]
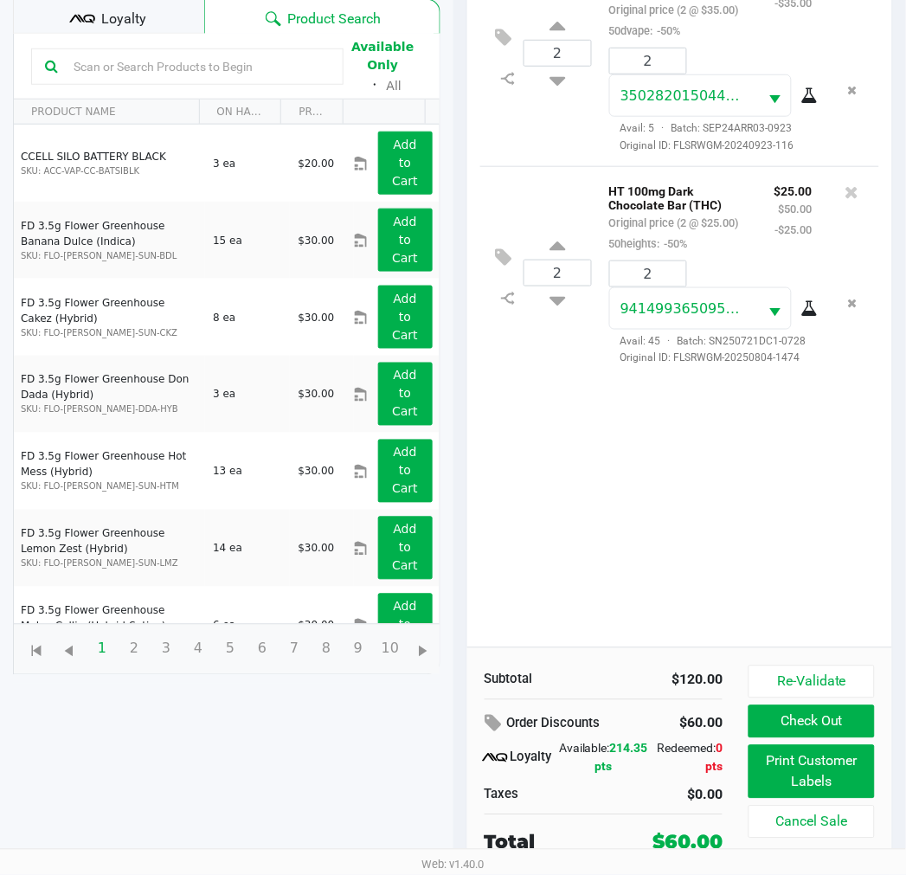
click at [829, 730] on button "Check Out" at bounding box center [812, 722] width 126 height 33
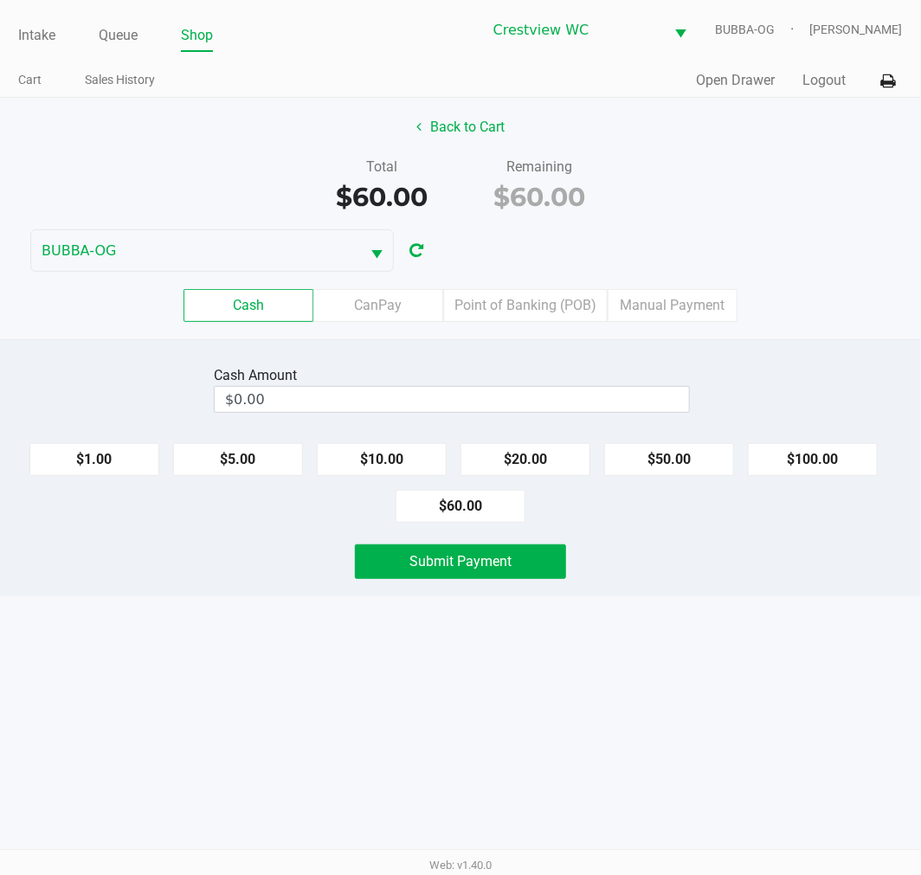
click at [470, 522] on button "$60.00" at bounding box center [461, 506] width 130 height 33
type input "$60.00"
click at [466, 577] on button "Submit Payment" at bounding box center [460, 562] width 211 height 35
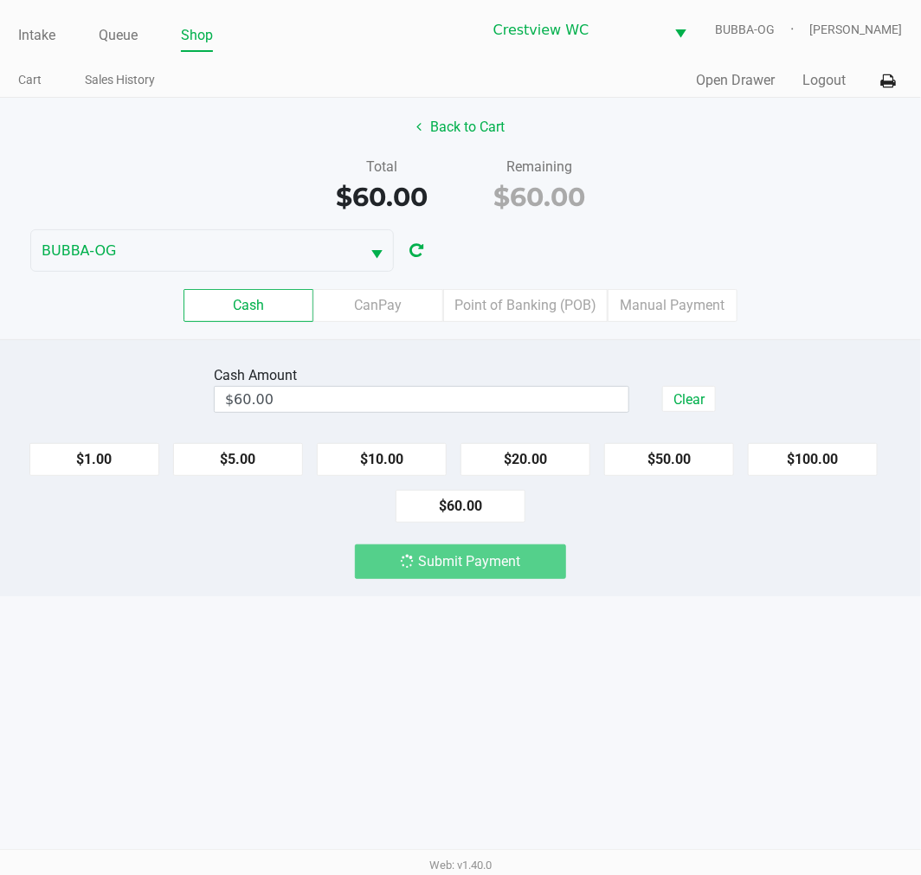
click at [518, 559] on div "Submit Payment" at bounding box center [460, 562] width 211 height 35
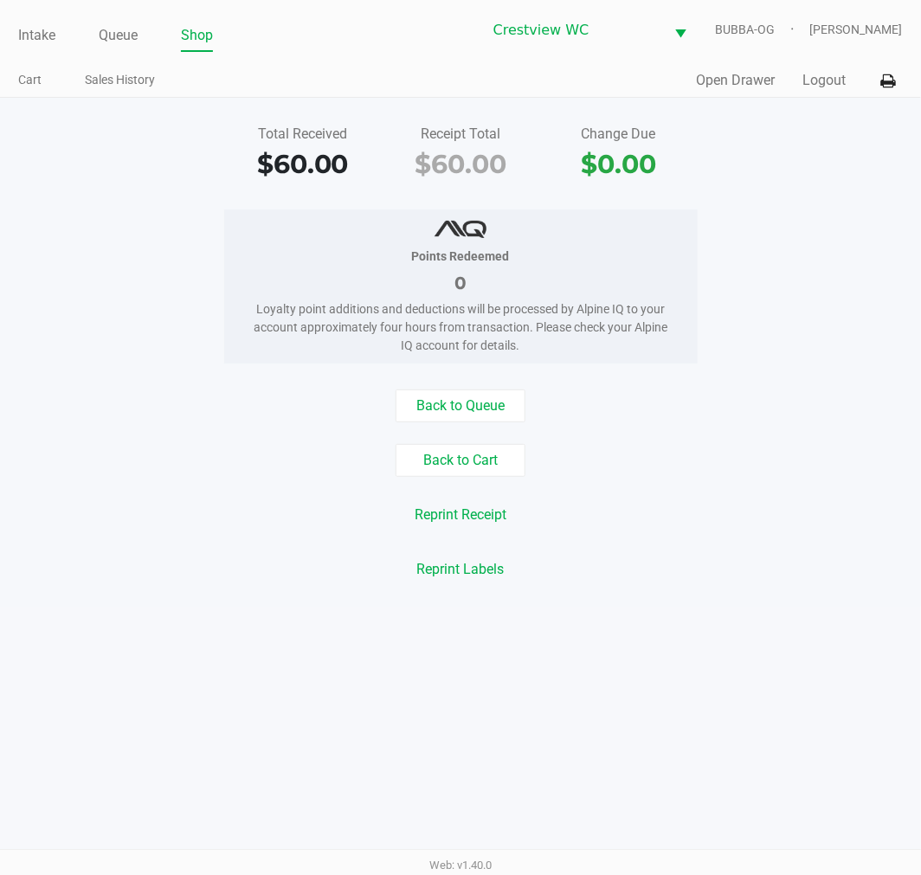
click at [40, 35] on link "Intake" at bounding box center [36, 35] width 37 height 24
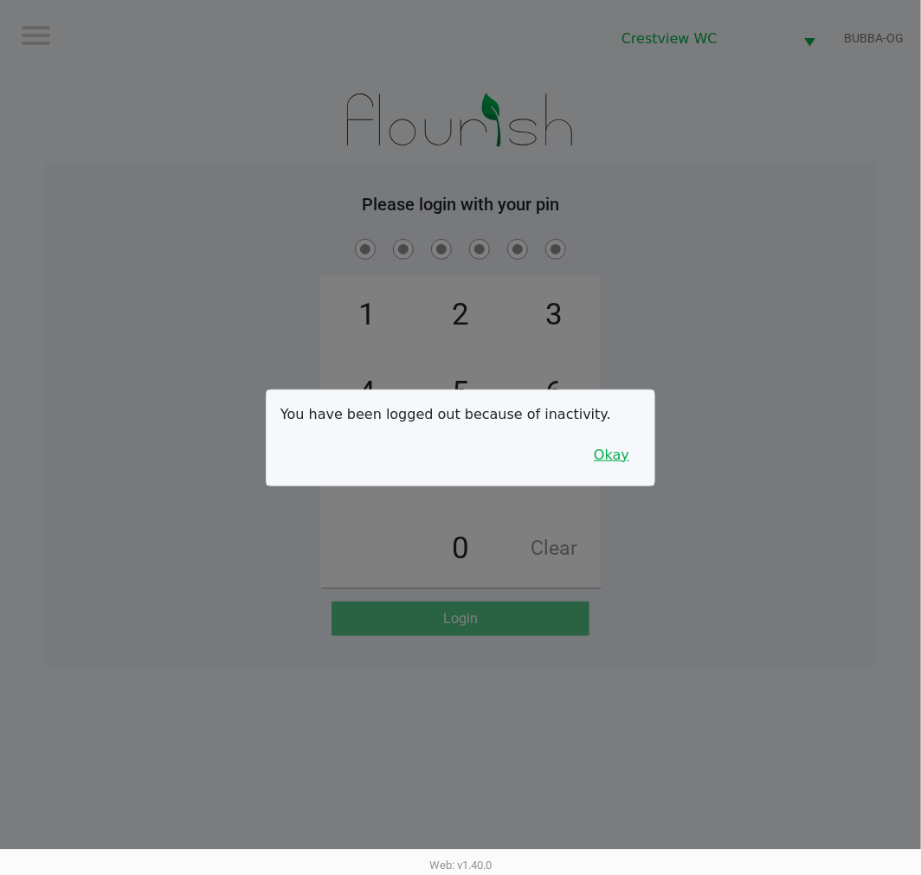
click at [608, 443] on button "Okay" at bounding box center [612, 455] width 58 height 33
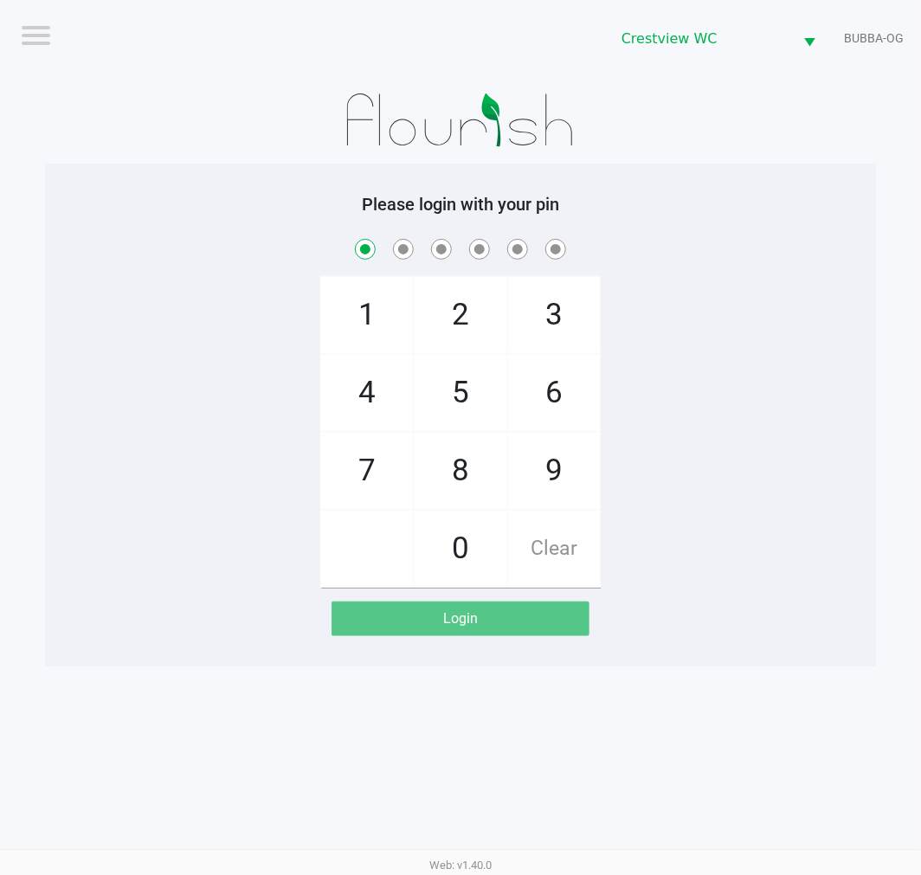
checkbox input "true"
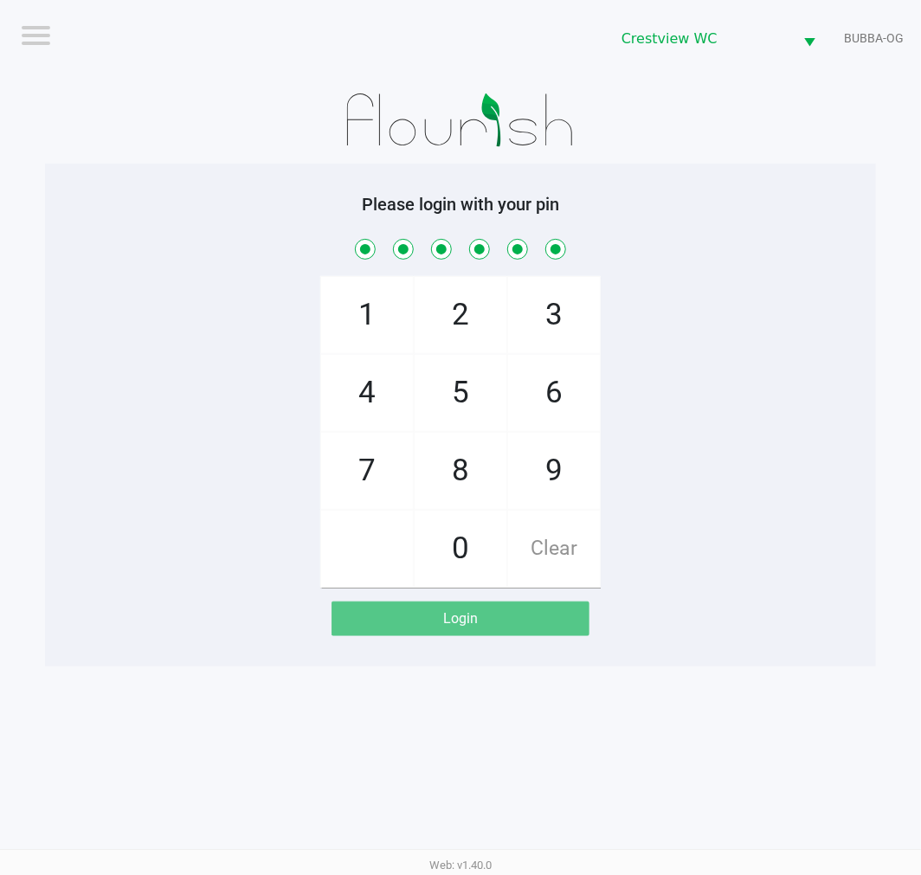
checkbox input "true"
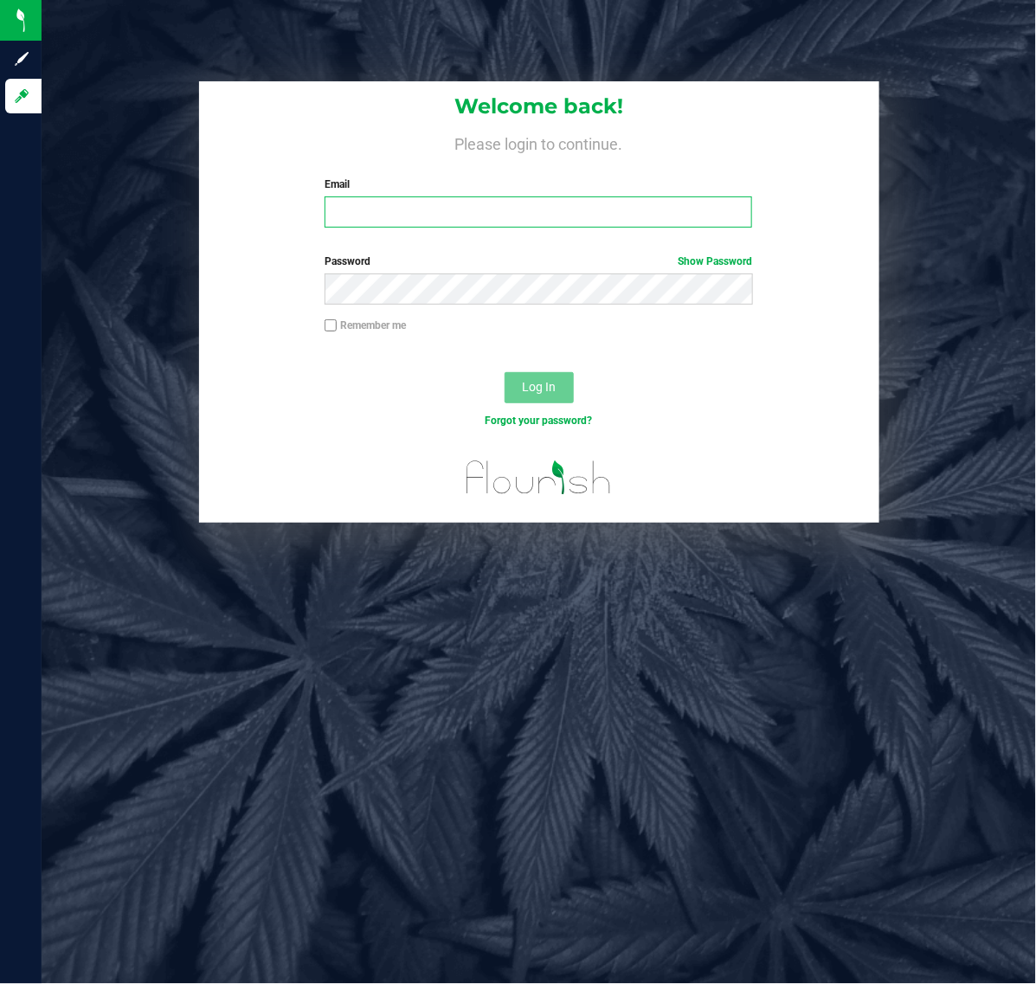
click at [509, 219] on input "Email" at bounding box center [539, 212] width 428 height 31
type input "[EMAIL_ADDRESS][DOMAIN_NAME]"
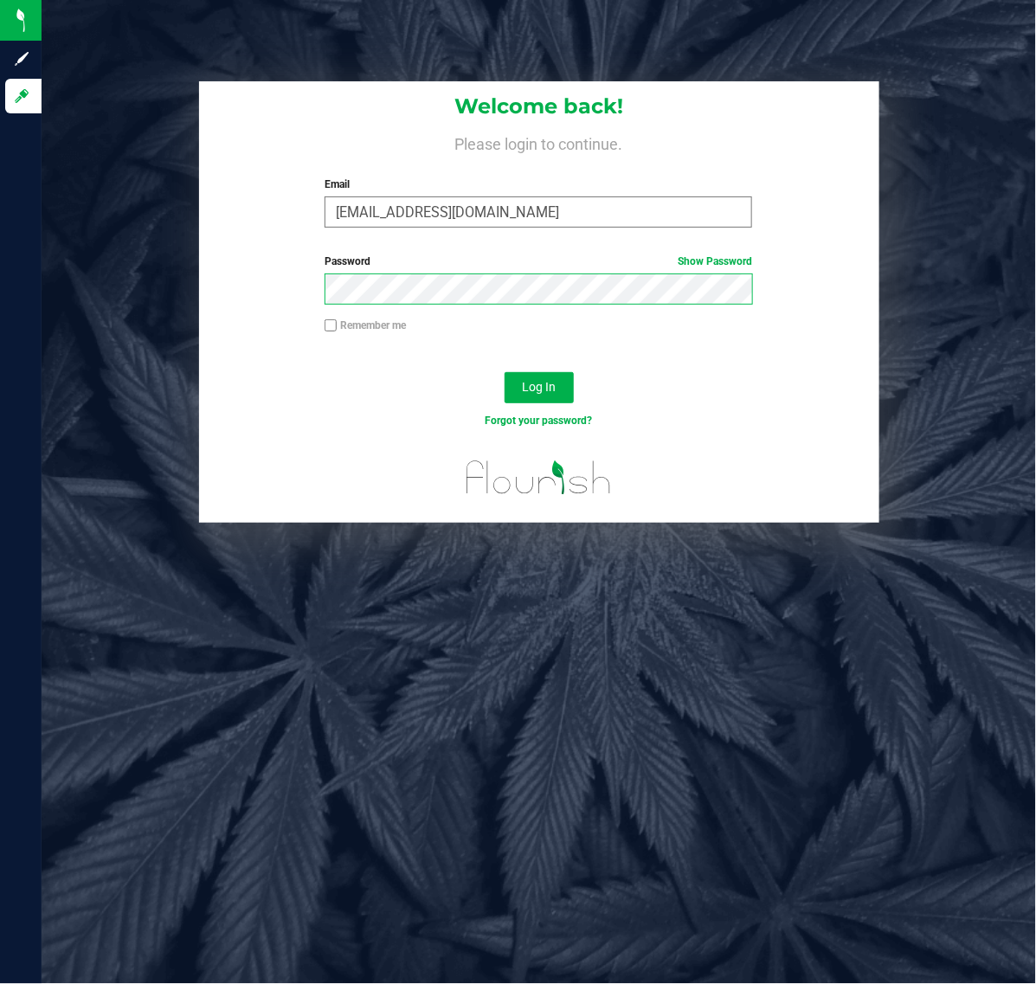
click at [505, 372] on button "Log In" at bounding box center [539, 387] width 69 height 31
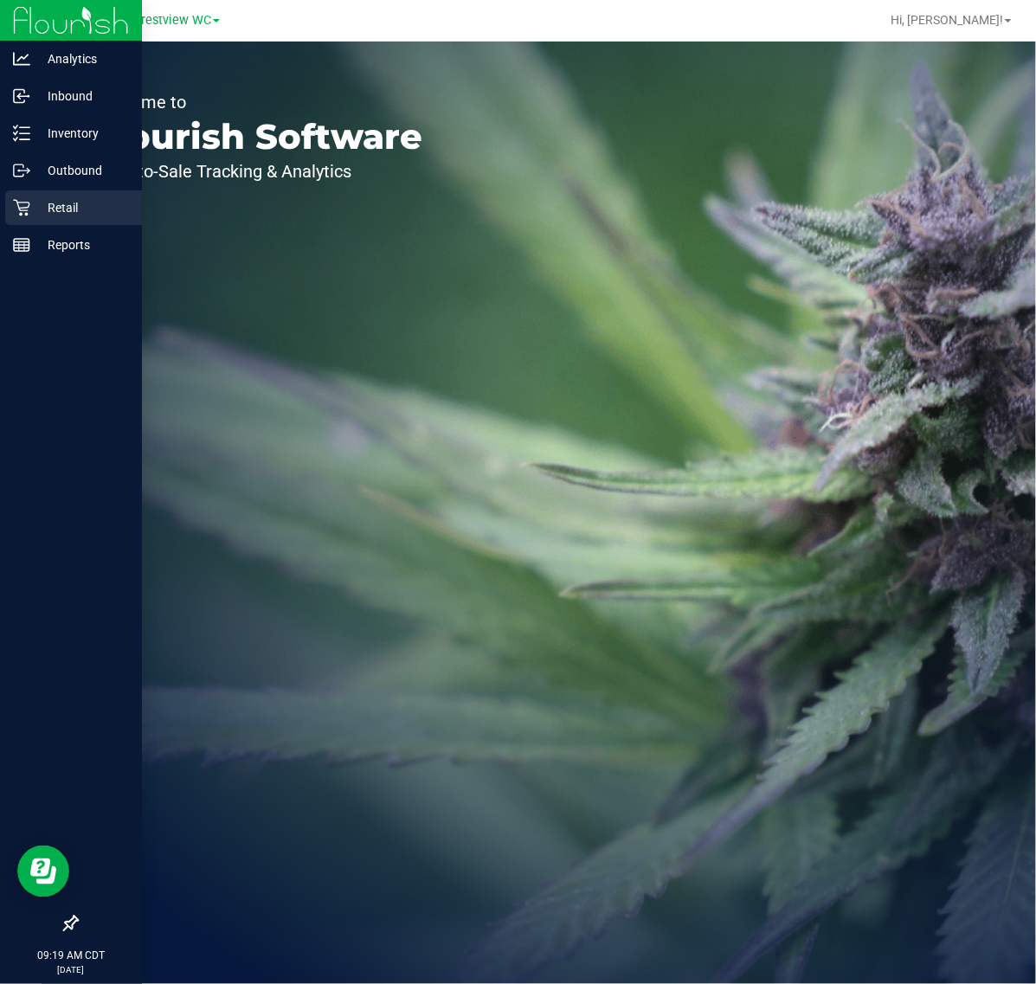
click at [43, 210] on p "Retail" at bounding box center [82, 207] width 104 height 21
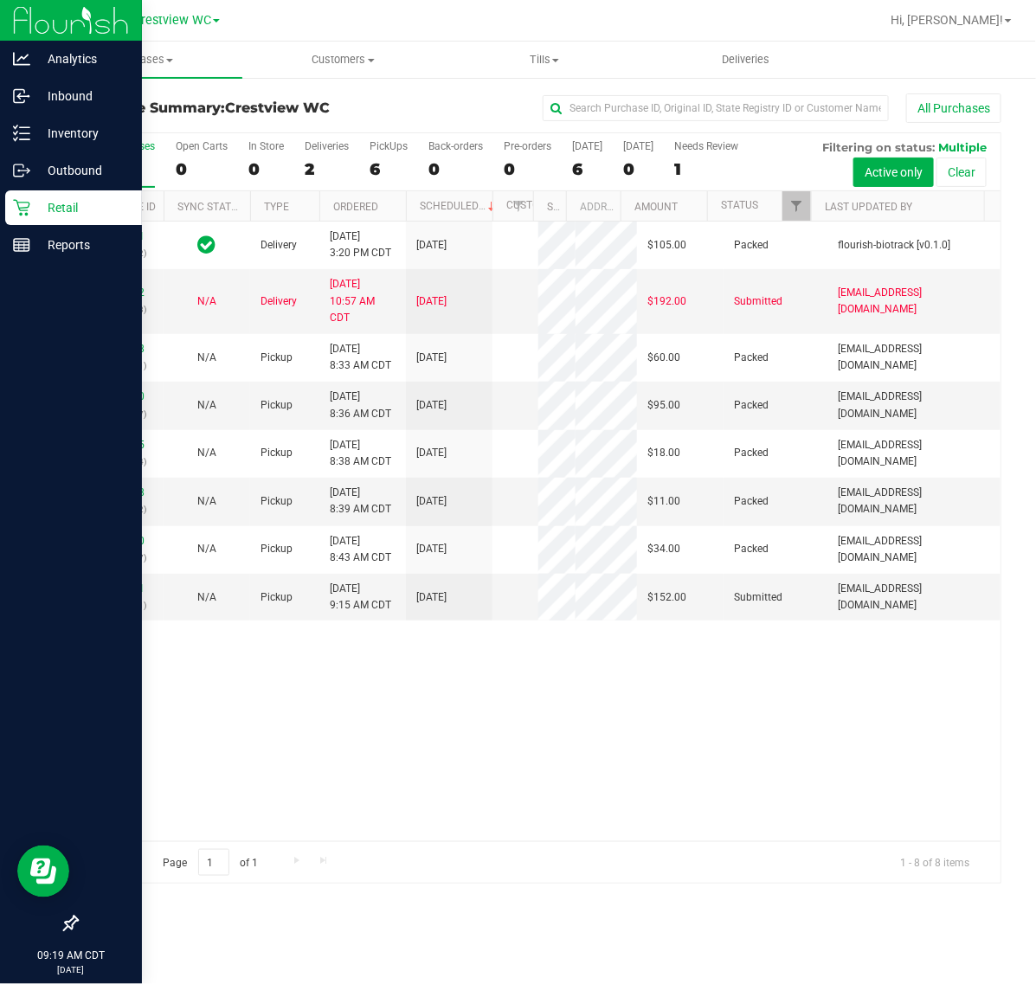
click at [382, 161] on div "6" at bounding box center [389, 169] width 38 height 20
click at [0, 0] on input "PickUps 6" at bounding box center [0, 0] width 0 height 0
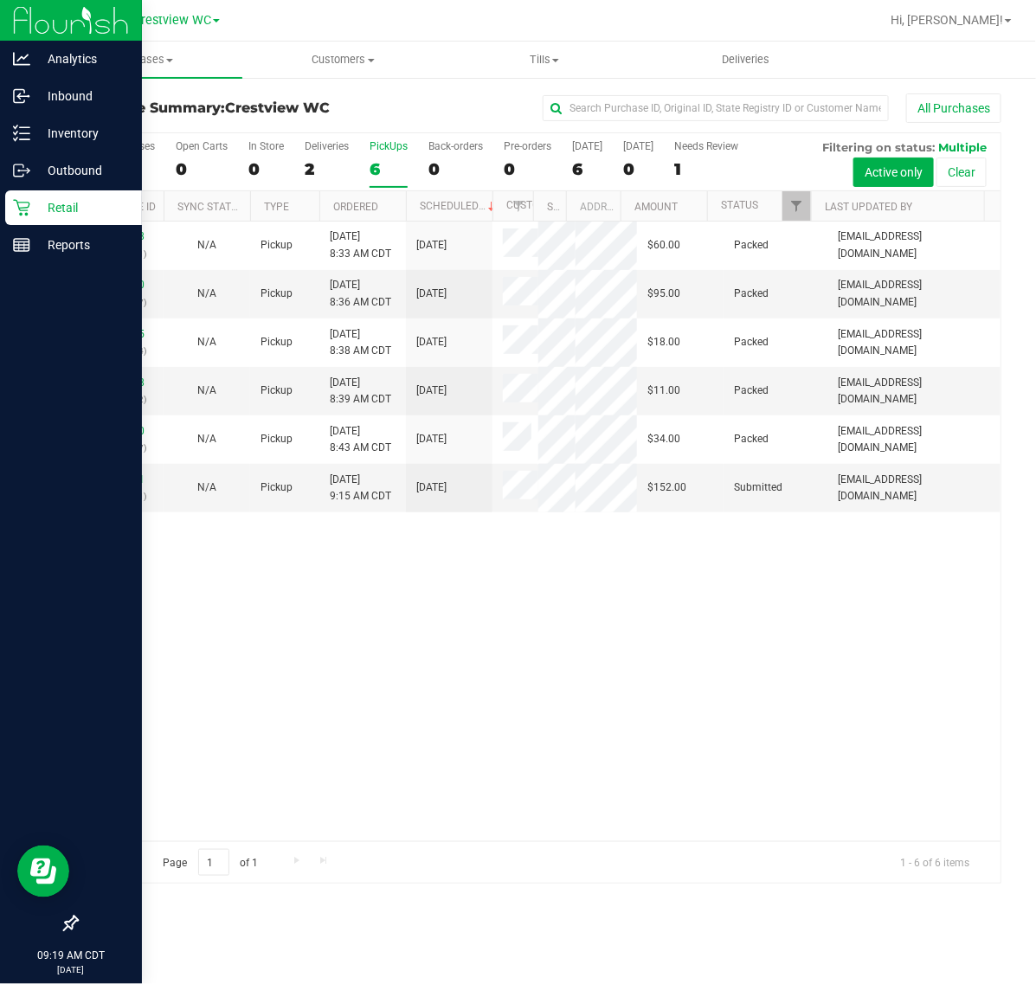
click at [332, 162] on div "2" at bounding box center [327, 169] width 44 height 20
click at [0, 0] on input "Deliveries 2" at bounding box center [0, 0] width 0 height 0
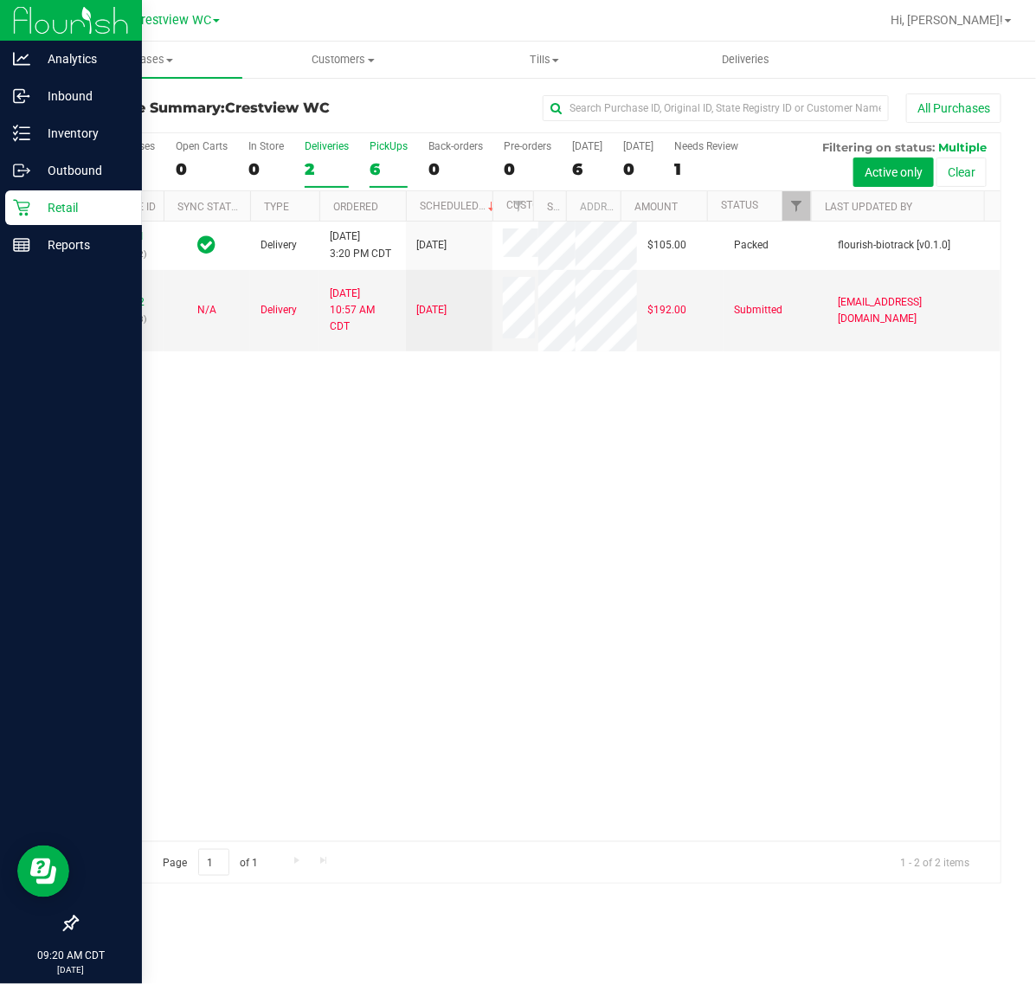
click at [382, 166] on div "6" at bounding box center [389, 169] width 38 height 20
click at [0, 0] on input "PickUps 6" at bounding box center [0, 0] width 0 height 0
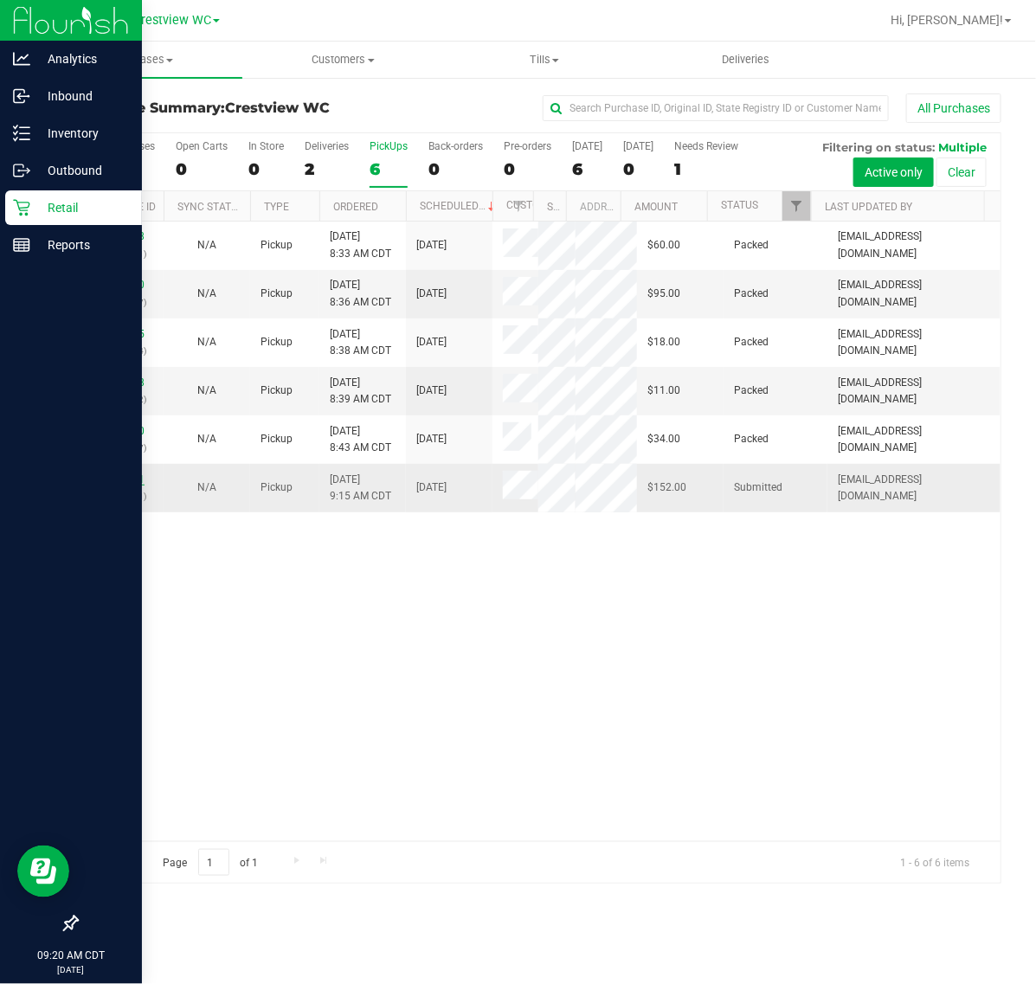
click at [124, 486] on link "12023341" at bounding box center [120, 480] width 48 height 12
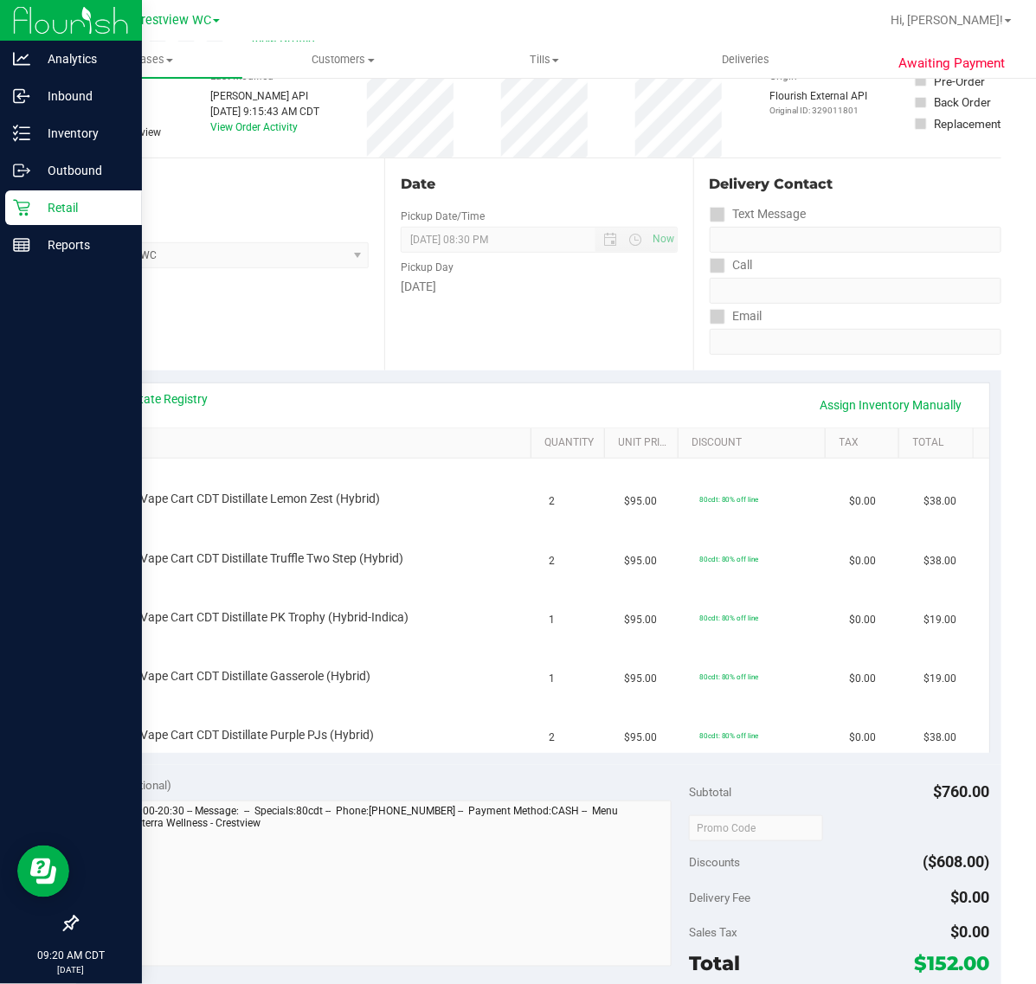
scroll to position [216, 0]
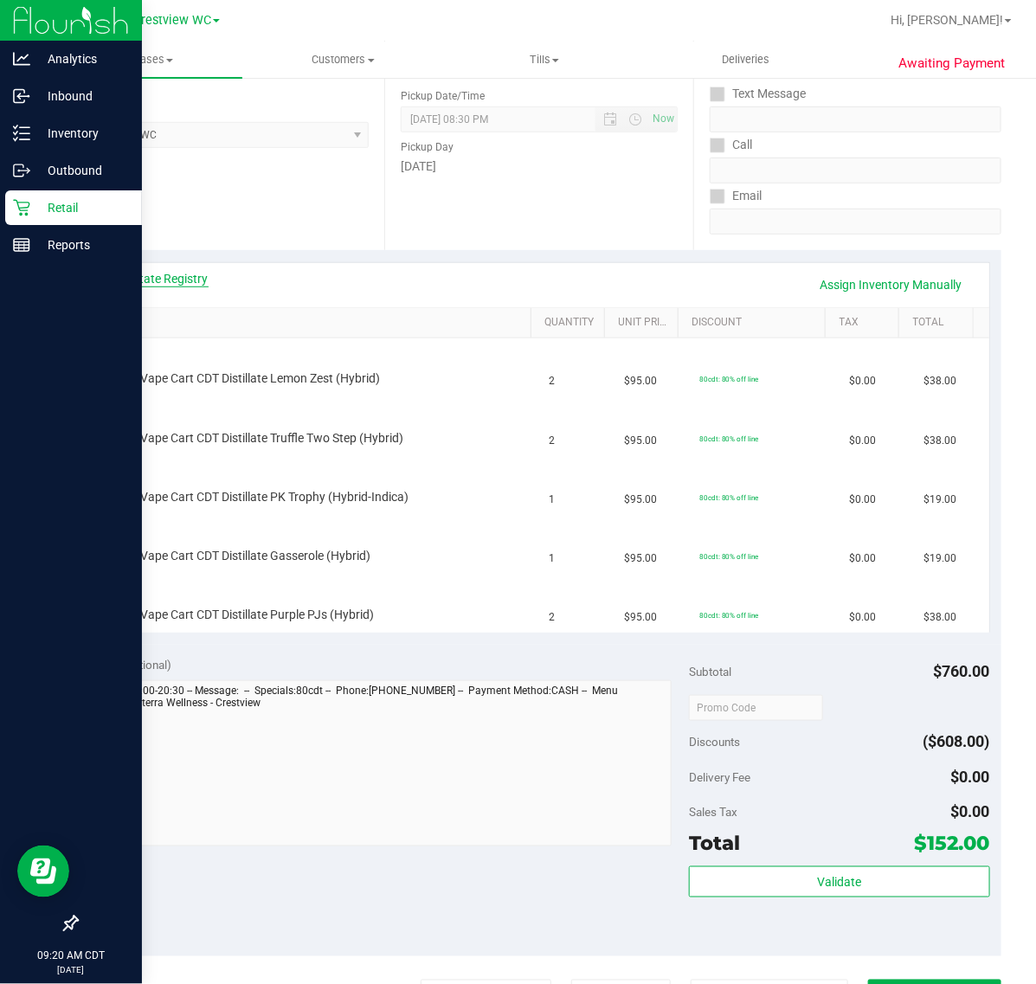
click at [165, 287] on div "View State Registry Assign Inventory Manually" at bounding box center [539, 284] width 869 height 29
click at [166, 287] on link "View State Registry" at bounding box center [157, 278] width 104 height 17
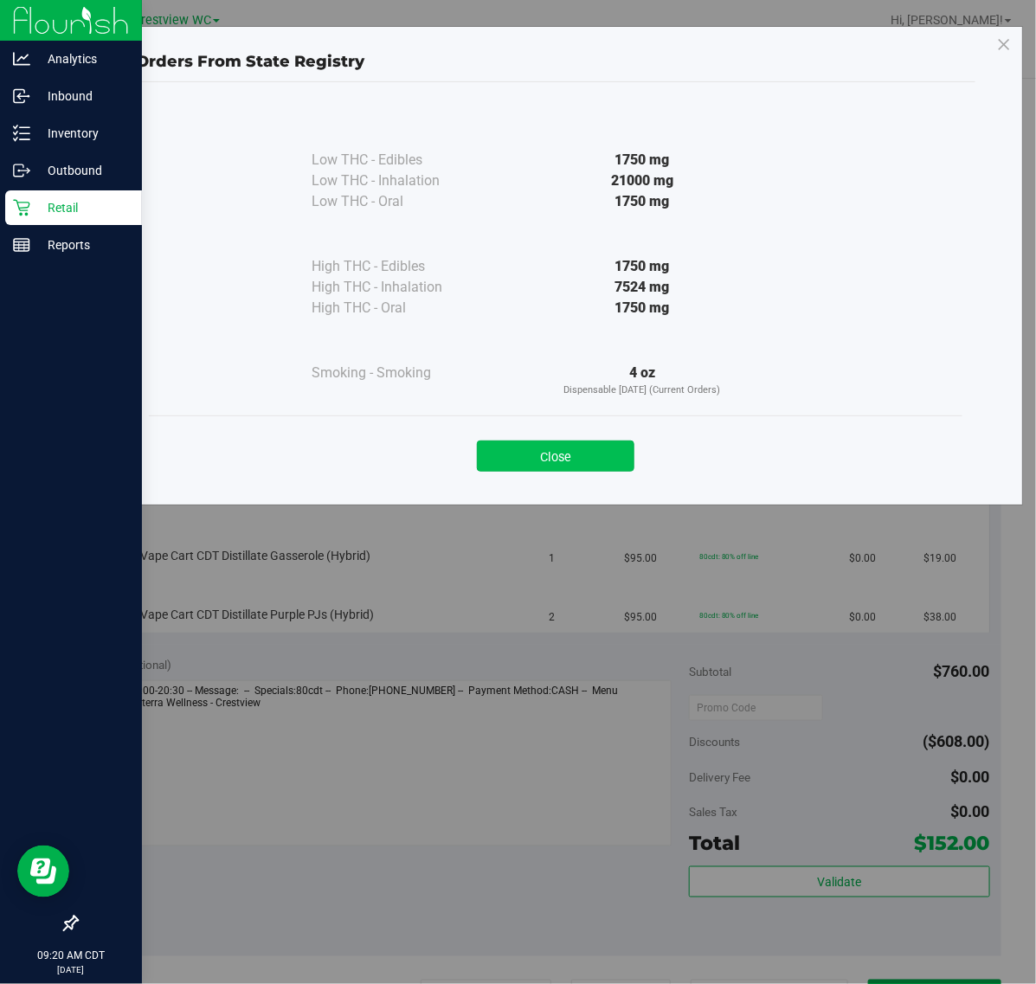
click at [539, 455] on button "Close" at bounding box center [556, 456] width 158 height 31
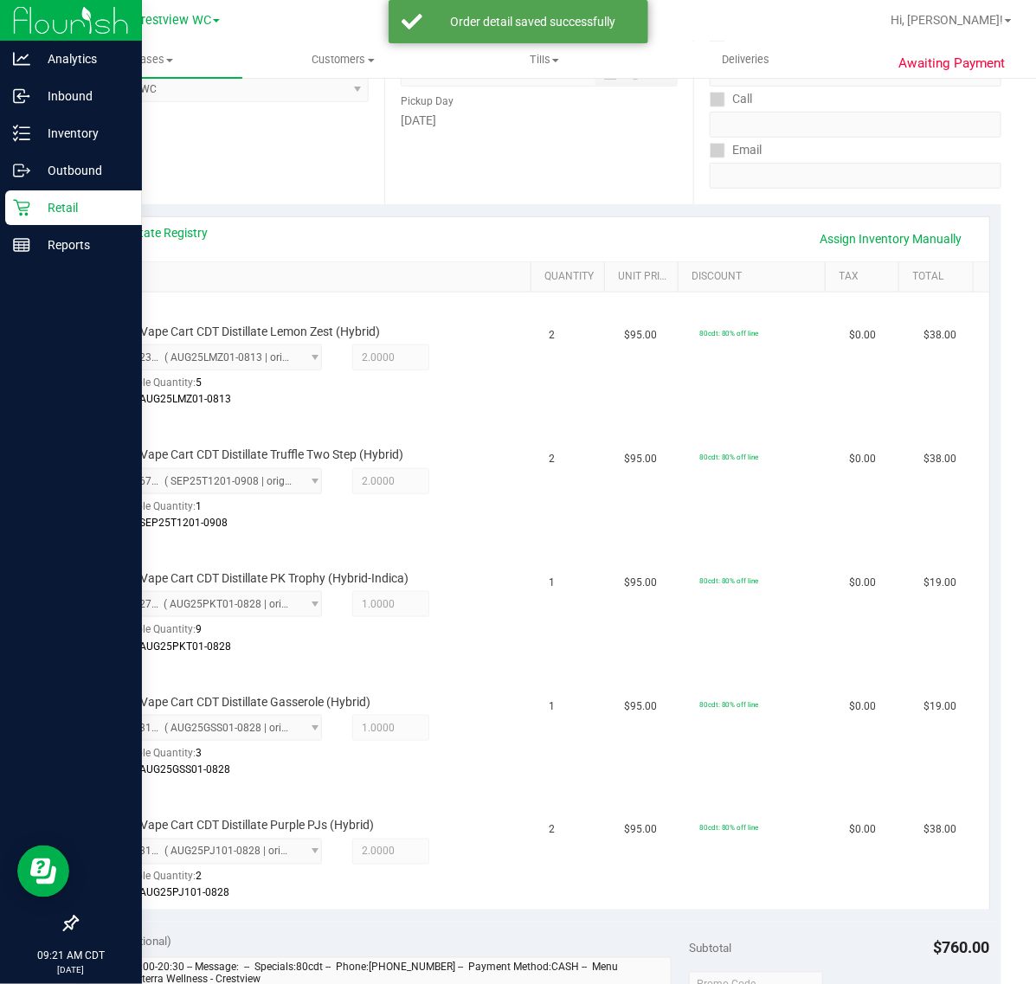
scroll to position [803, 0]
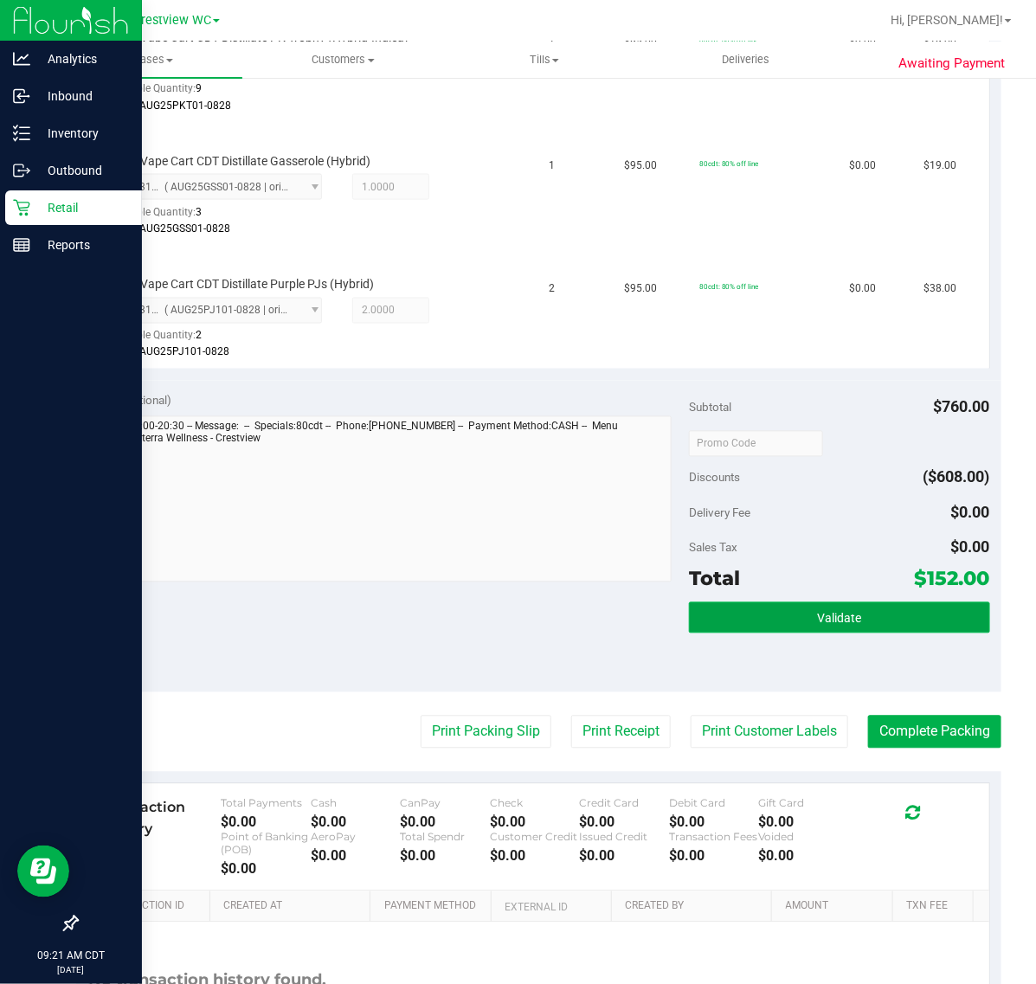
click at [782, 608] on button "Validate" at bounding box center [839, 618] width 300 height 31
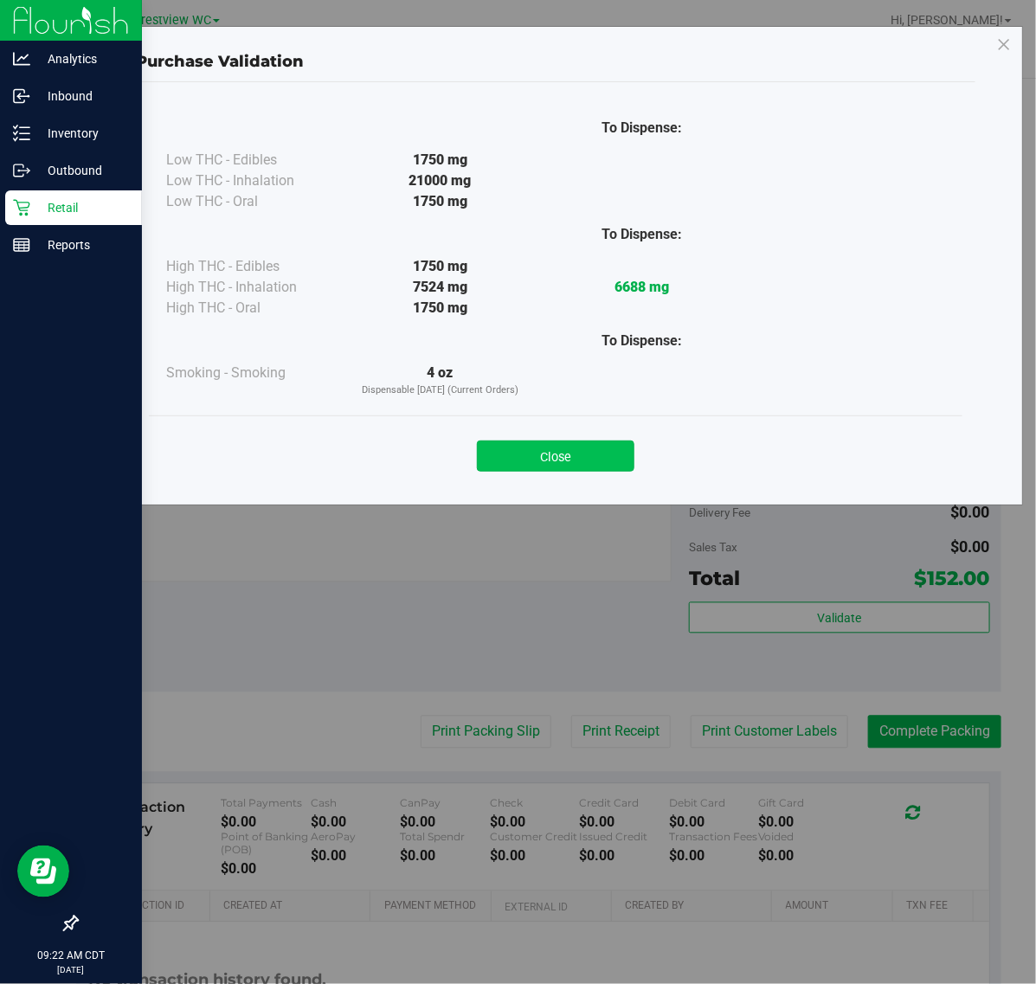
click at [586, 450] on button "Close" at bounding box center [556, 456] width 158 height 31
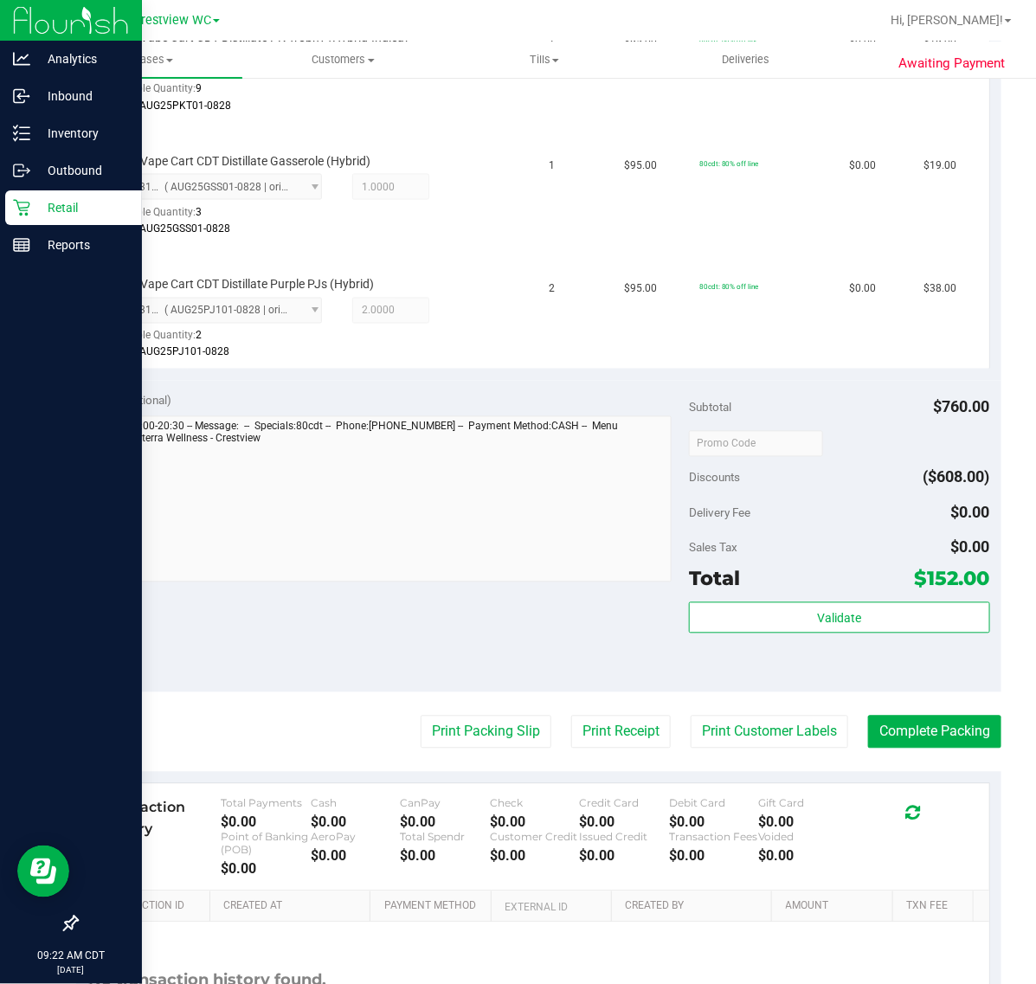
click at [496, 752] on purchase-details "Back Edit Purchase Cancel Purchase View Profile # 12023341 BioTrack ID: - Submi…" at bounding box center [539, 199] width 926 height 1819
click at [496, 740] on button "Print Packing Slip" at bounding box center [486, 732] width 131 height 33
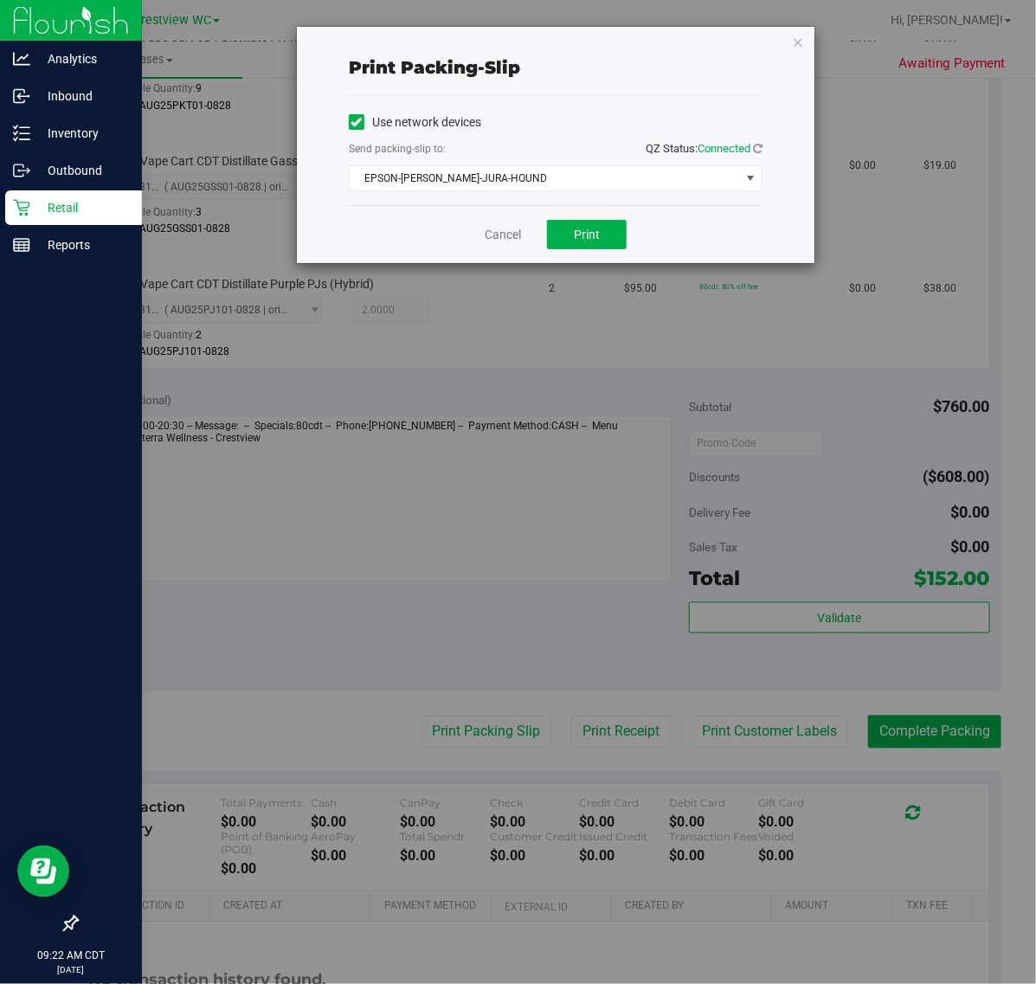
click at [519, 193] on div "Use network devices Send packing-slip to: QZ Status: Connected EPSON-BRUNO-JURA…" at bounding box center [556, 150] width 414 height 110
click at [519, 187] on span "EPSON-BRUNO-JURA-HOUND" at bounding box center [545, 178] width 390 height 24
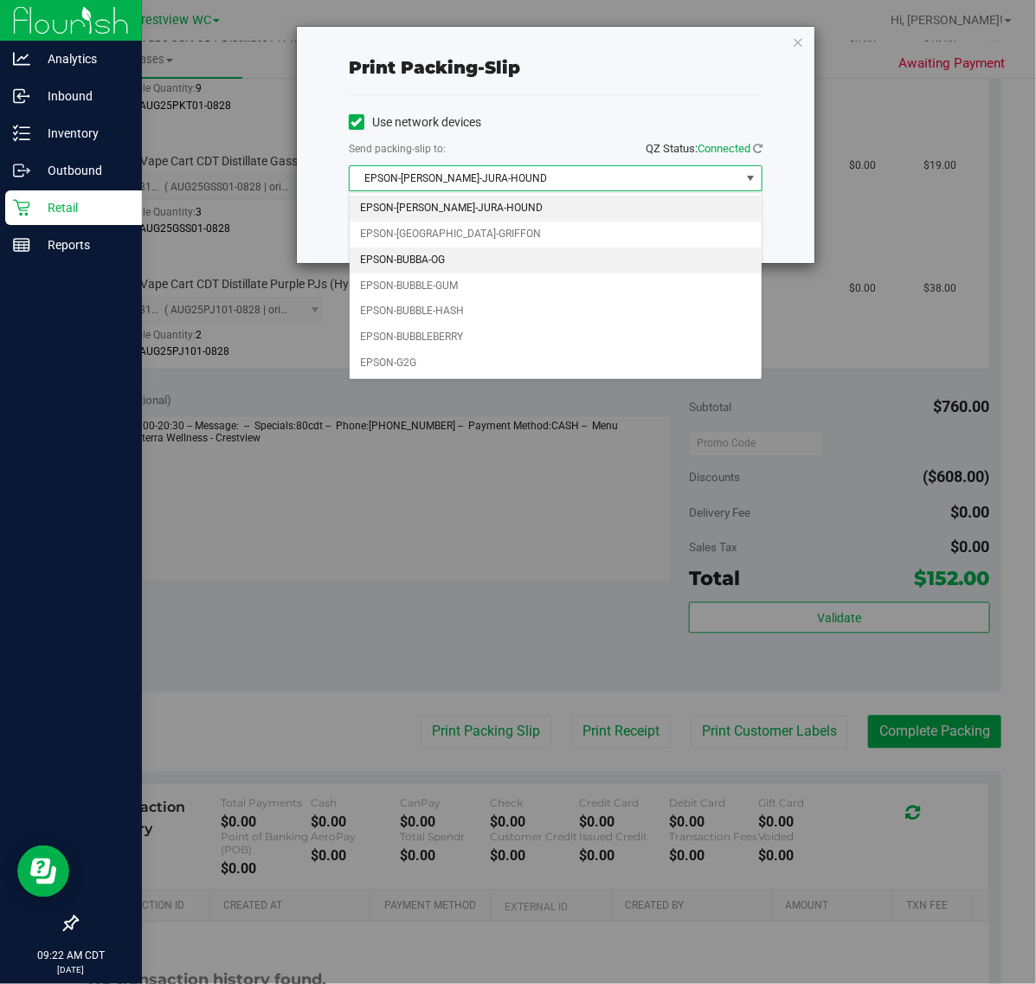
click at [469, 252] on li "EPSON-BUBBA-OG" at bounding box center [556, 261] width 412 height 26
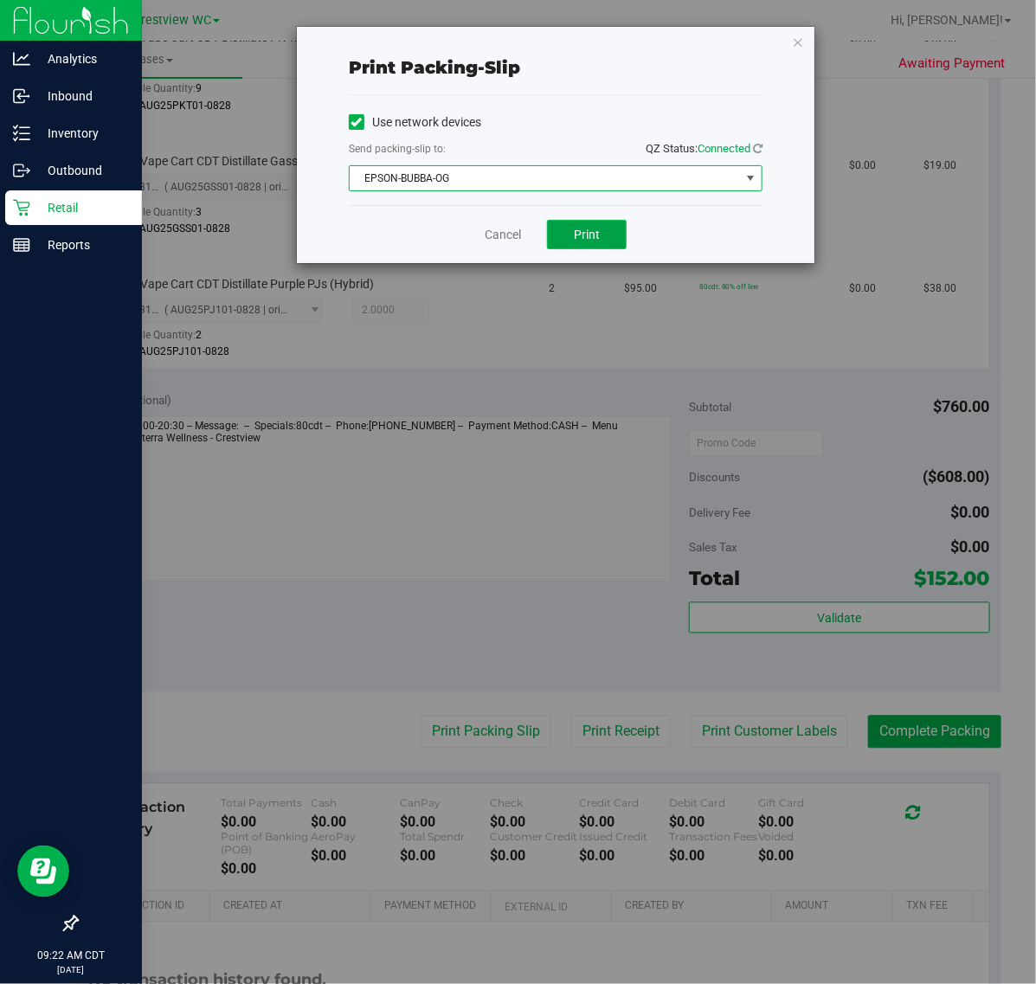
click at [581, 229] on span "Print" at bounding box center [587, 235] width 26 height 14
click at [489, 243] on link "Cancel" at bounding box center [503, 235] width 36 height 18
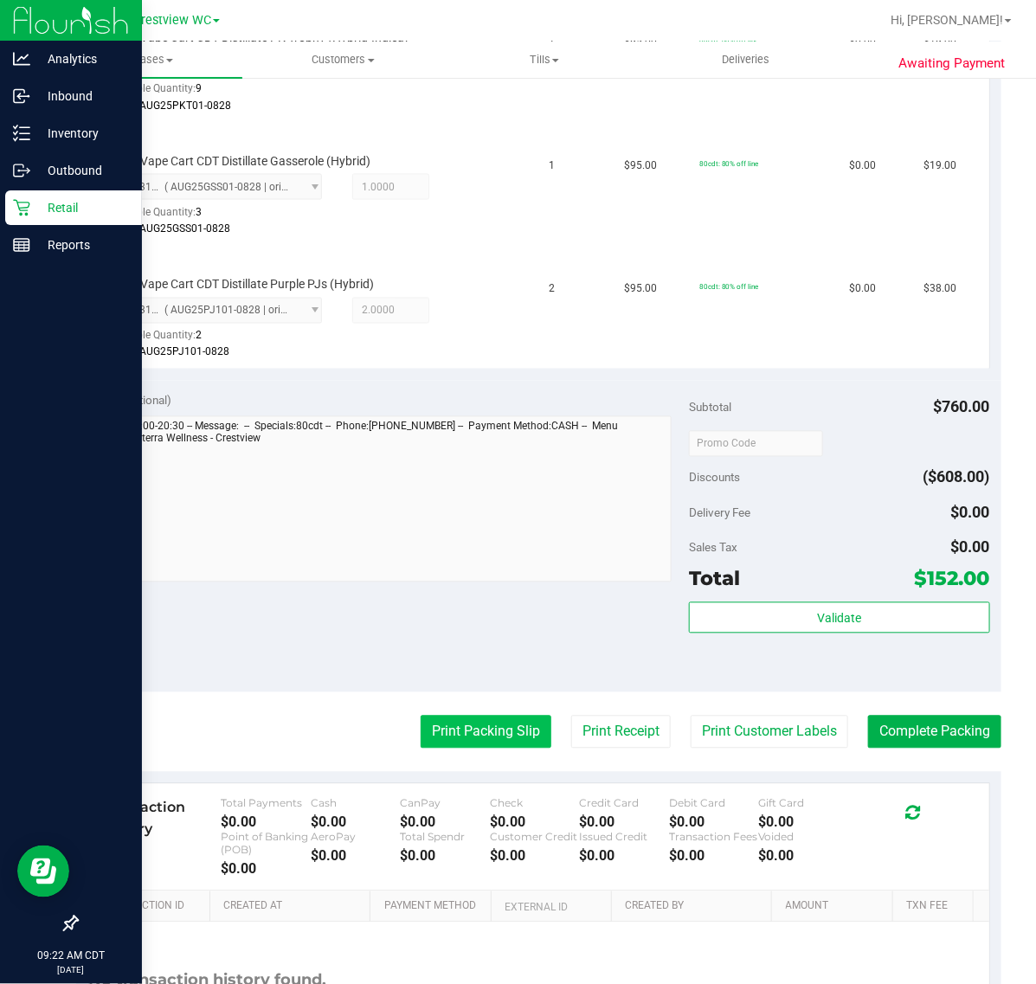
click at [499, 728] on button "Print Packing Slip" at bounding box center [486, 732] width 131 height 33
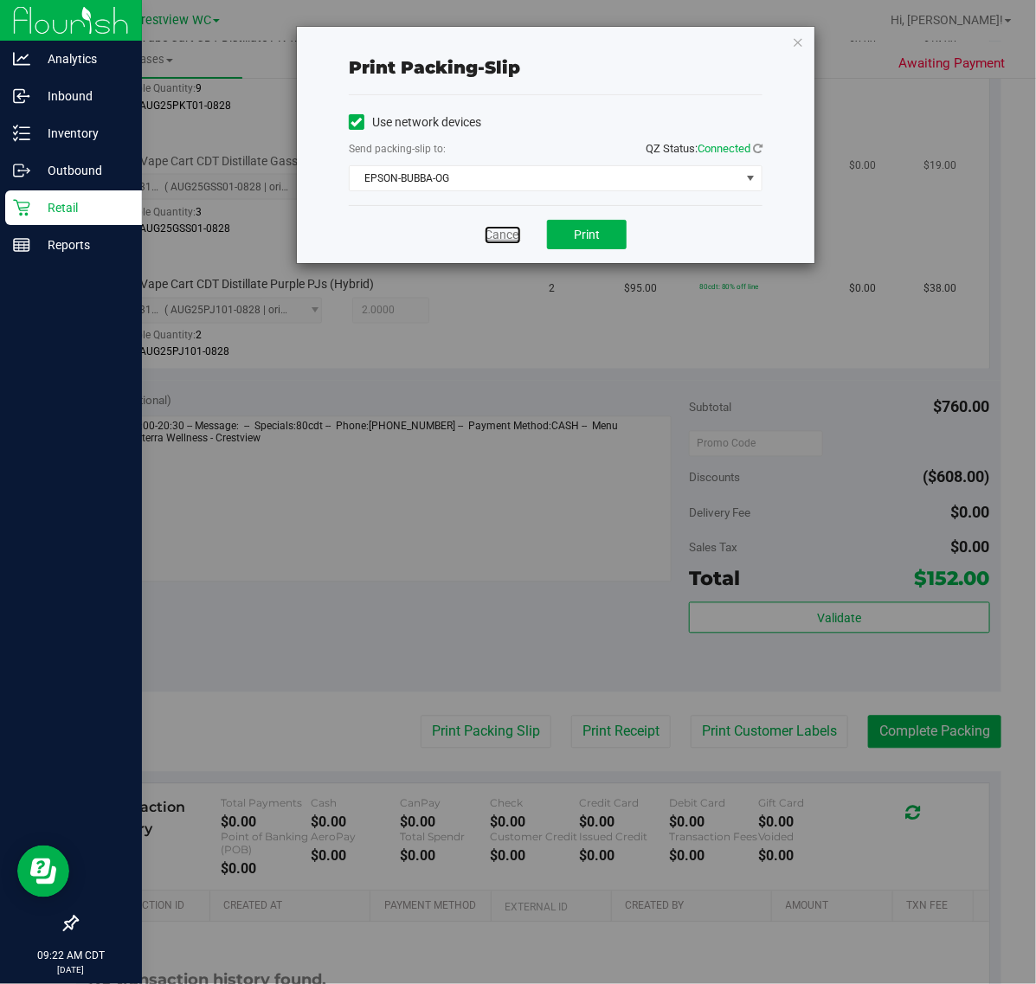
click at [509, 231] on link "Cancel" at bounding box center [503, 235] width 36 height 18
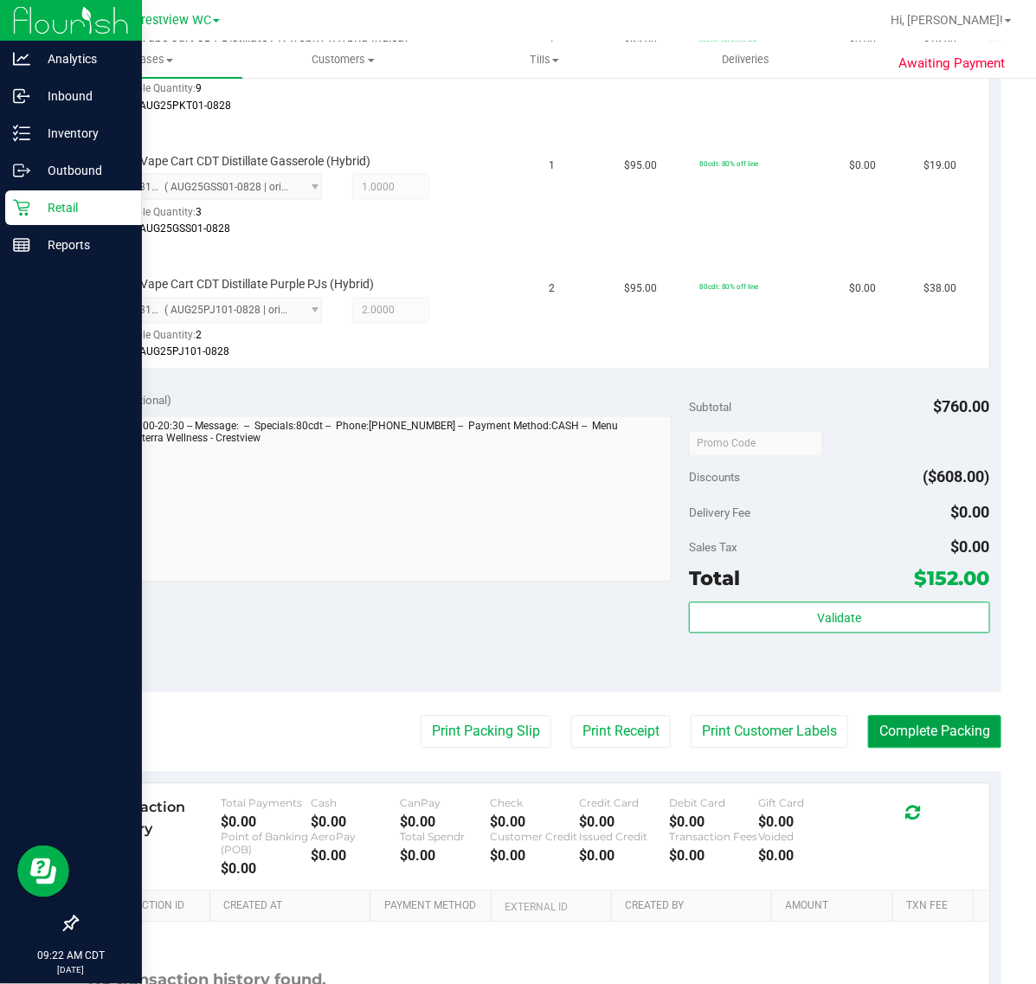
click at [892, 723] on button "Complete Packing" at bounding box center [934, 732] width 133 height 33
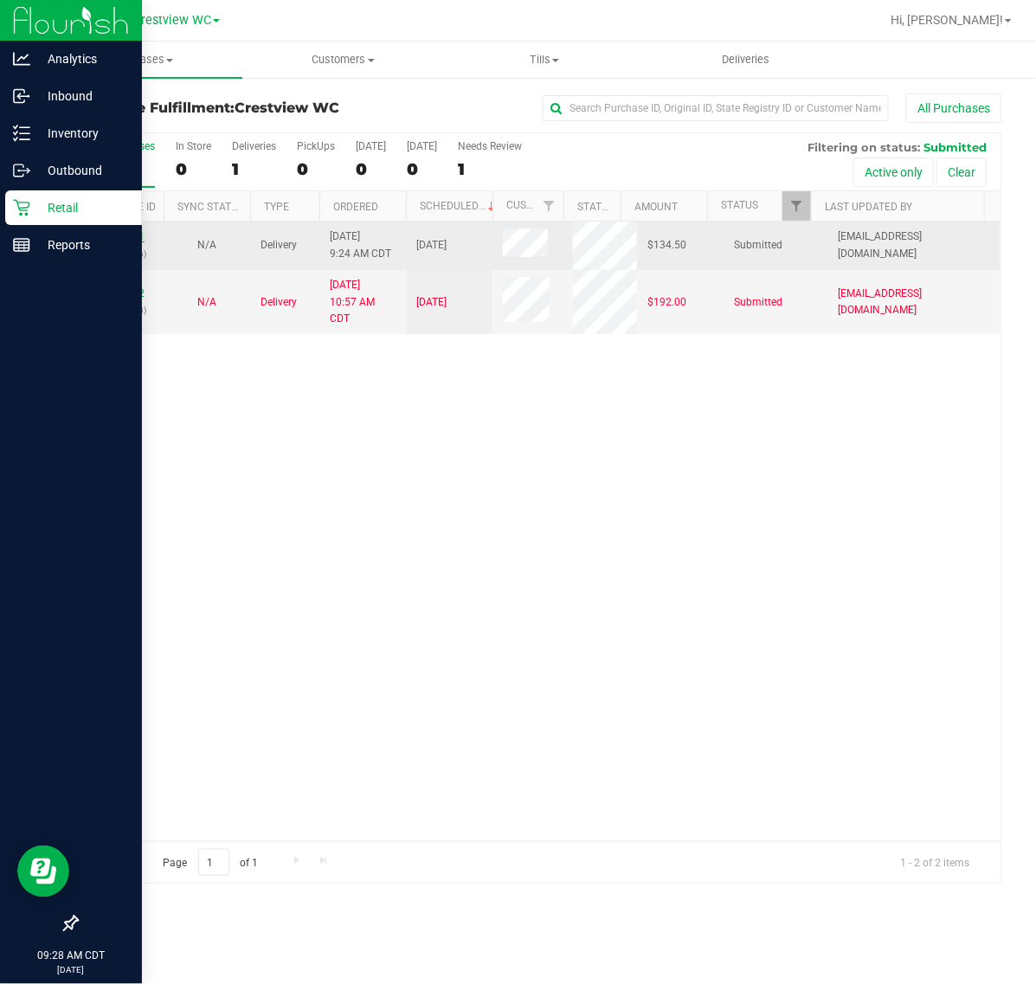
click at [106, 241] on link "12023401" at bounding box center [120, 236] width 48 height 12
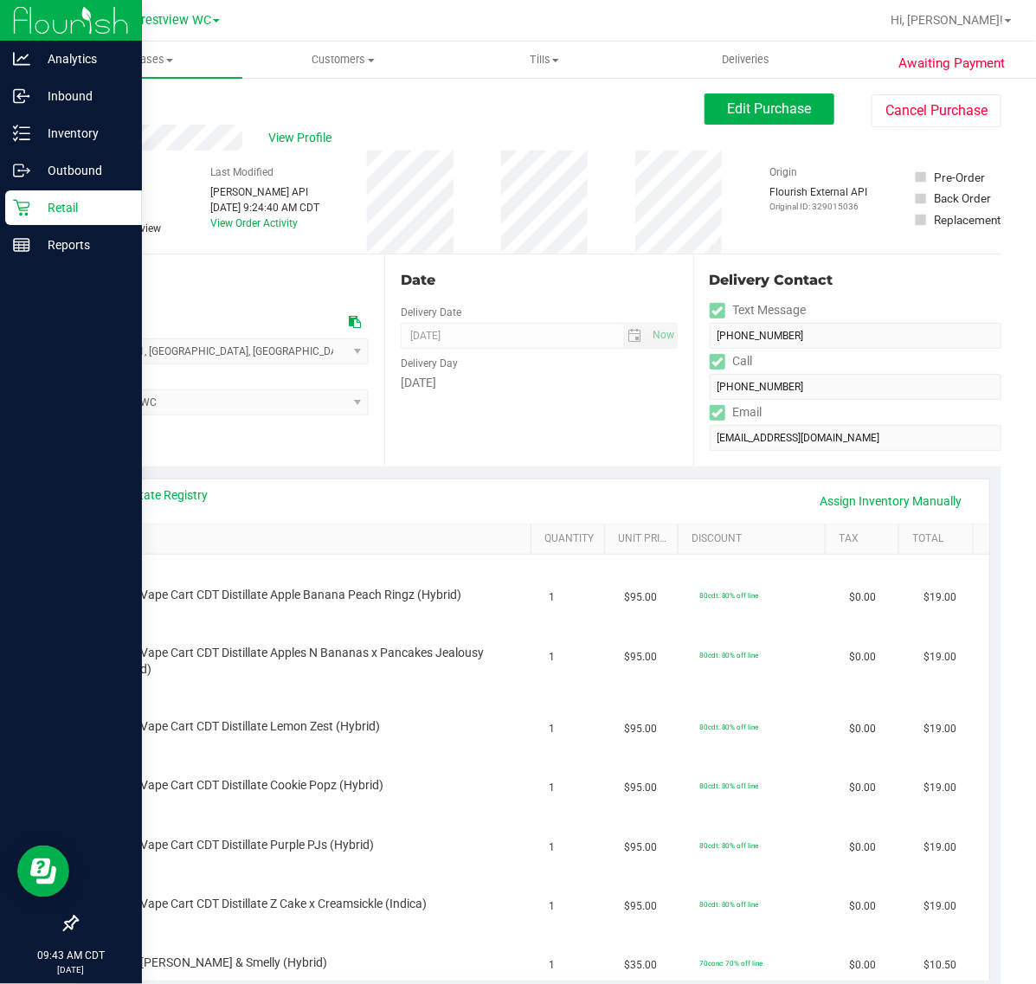
click at [32, 205] on p "Retail" at bounding box center [82, 207] width 104 height 21
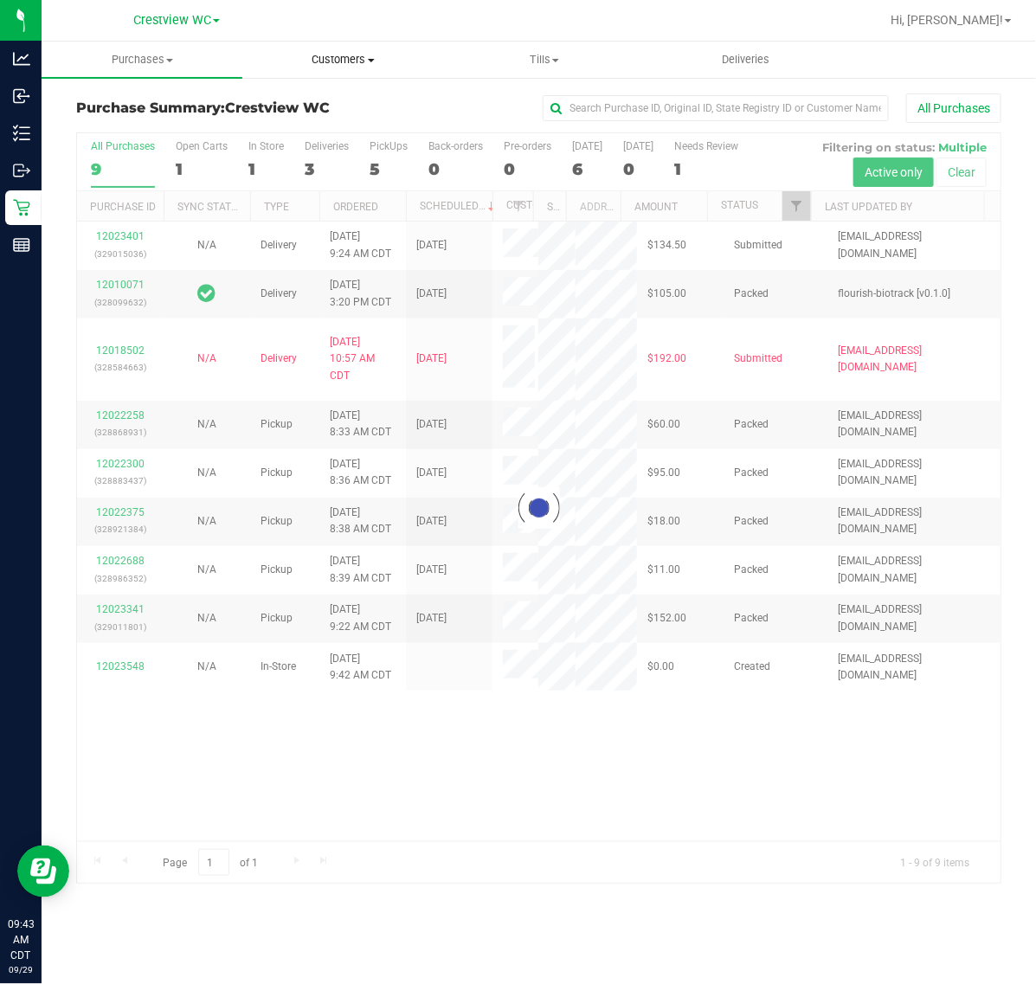
click at [382, 61] on span "Customers" at bounding box center [342, 60] width 199 height 16
click at [357, 105] on span "All customers" at bounding box center [304, 104] width 125 height 15
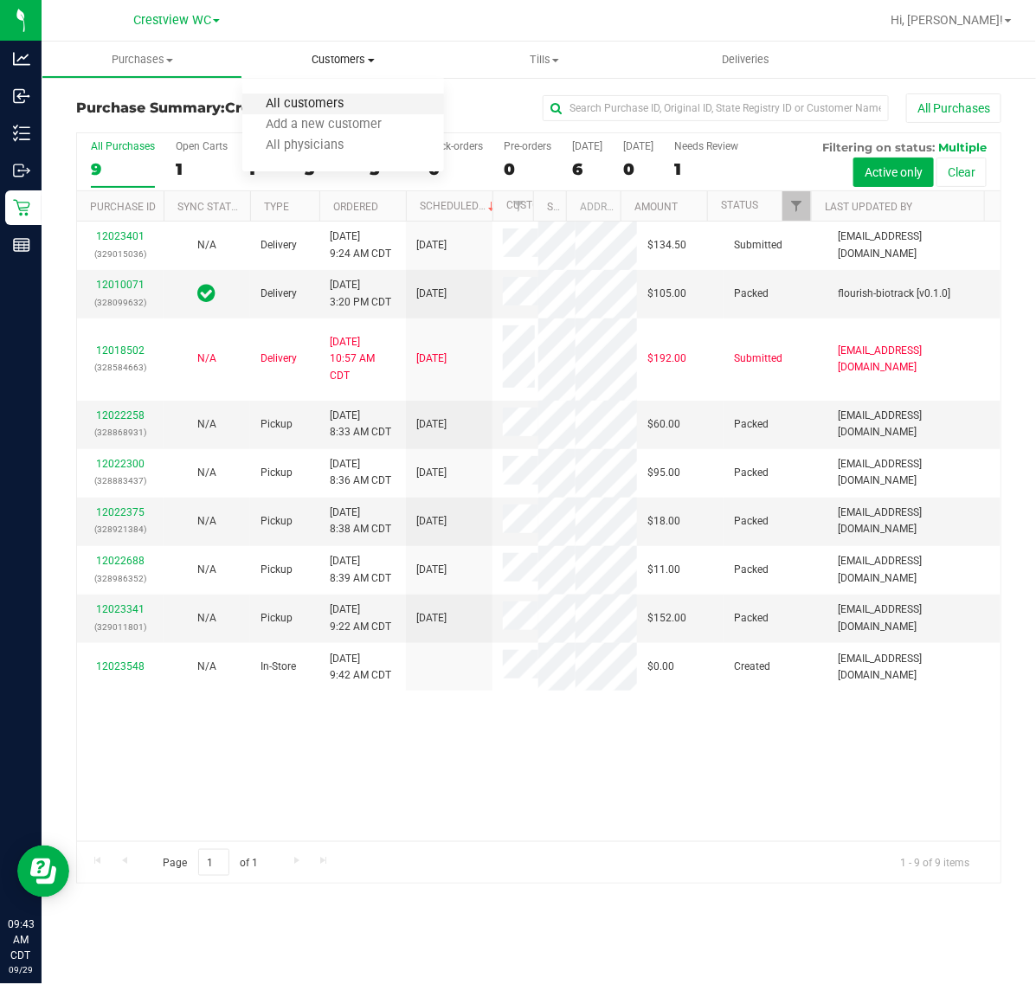
click at [321, 100] on span "All customers" at bounding box center [304, 104] width 125 height 15
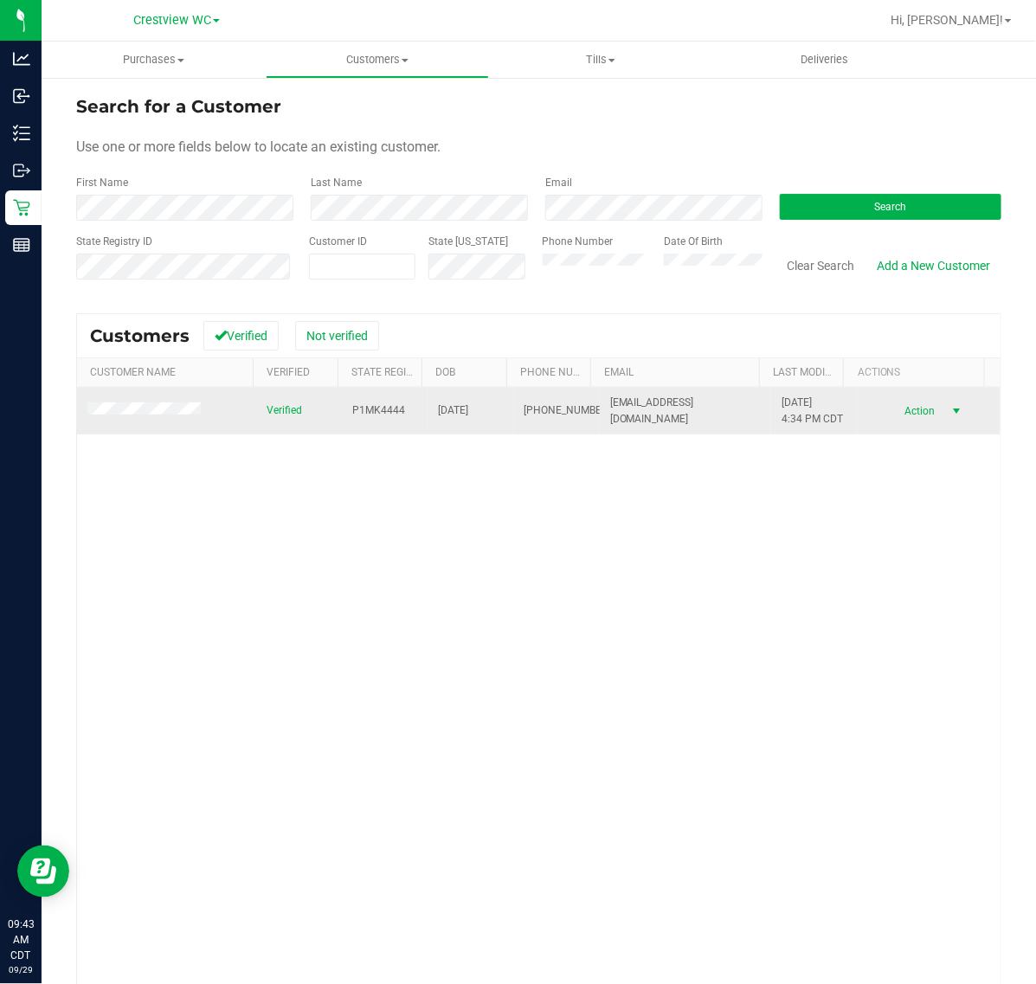
click at [946, 420] on span "select" at bounding box center [957, 411] width 22 height 24
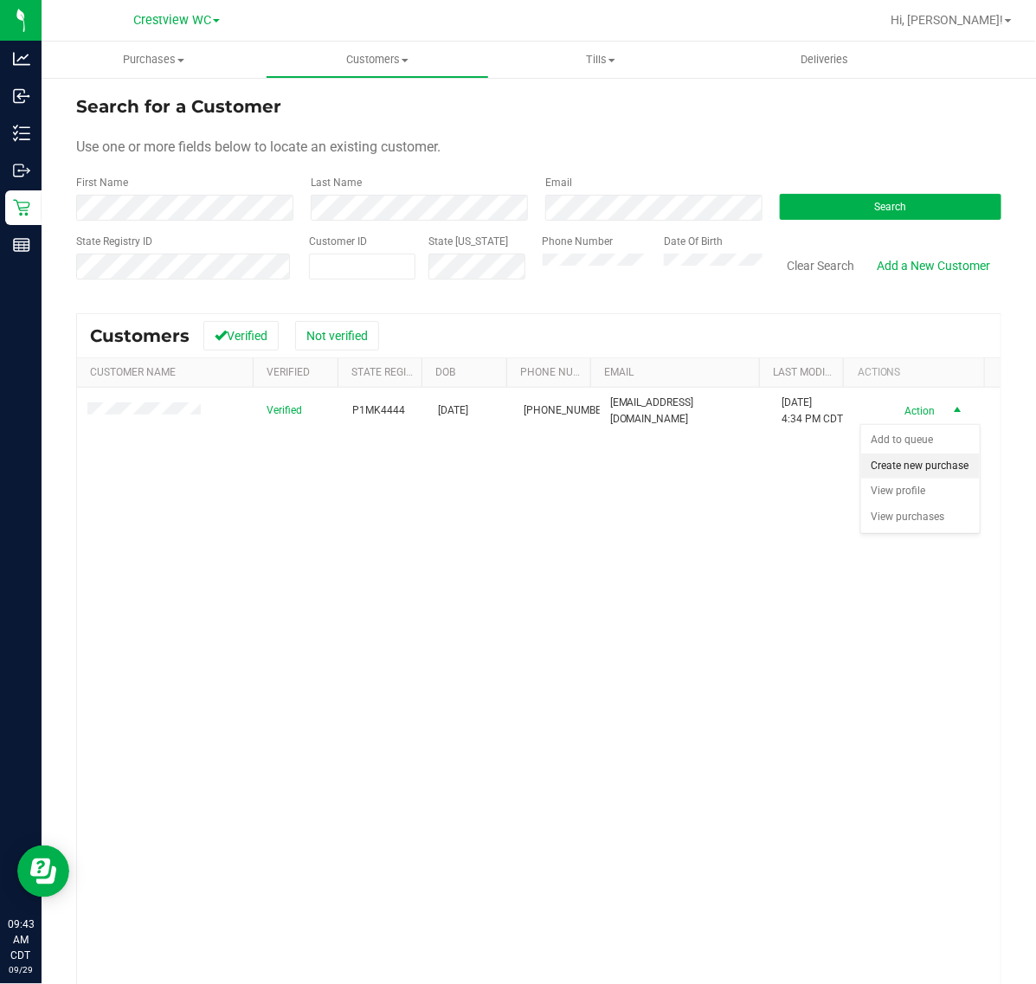
click at [915, 464] on li "Create new purchase" at bounding box center [920, 467] width 119 height 26
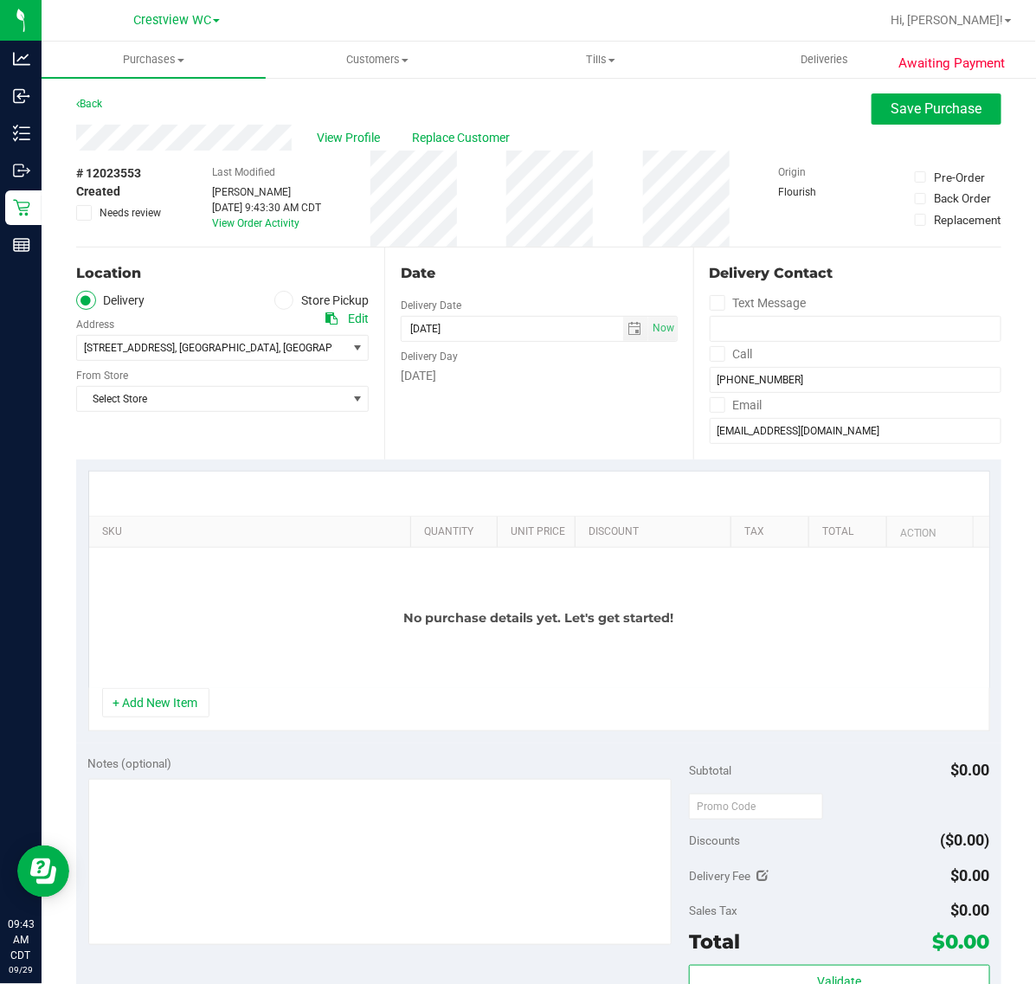
drag, startPoint x: 287, startPoint y: 284, endPoint x: 284, endPoint y: 300, distance: 16.0
click at [287, 287] on div "Location Delivery Store Pickup Address Edit 14 Southwood Circle , Freeport , FL…" at bounding box center [230, 354] width 308 height 212
click at [284, 300] on span at bounding box center [284, 301] width 20 height 20
click at [0, 0] on input "Store Pickup" at bounding box center [0, 0] width 0 height 0
click at [232, 349] on span "Select Store" at bounding box center [211, 348] width 269 height 24
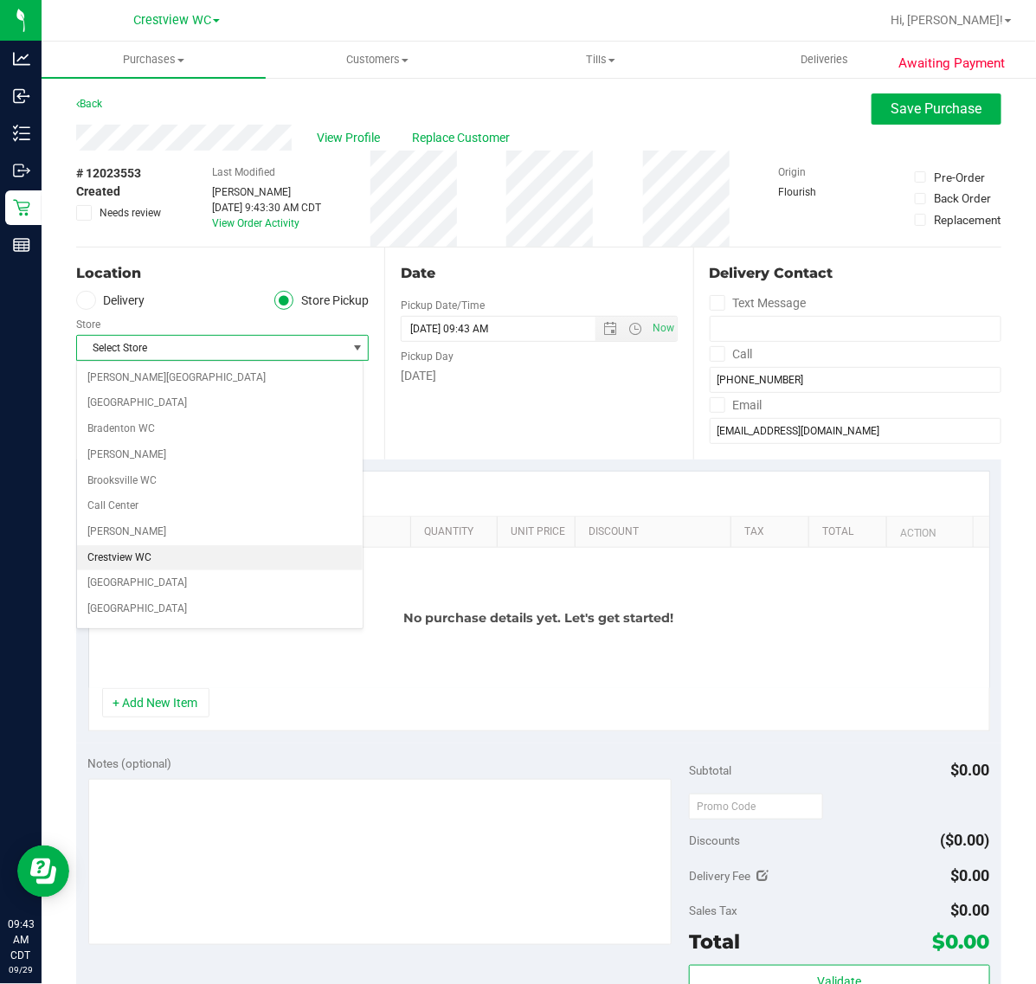
click at [126, 552] on li "Crestview WC" at bounding box center [220, 558] width 286 height 26
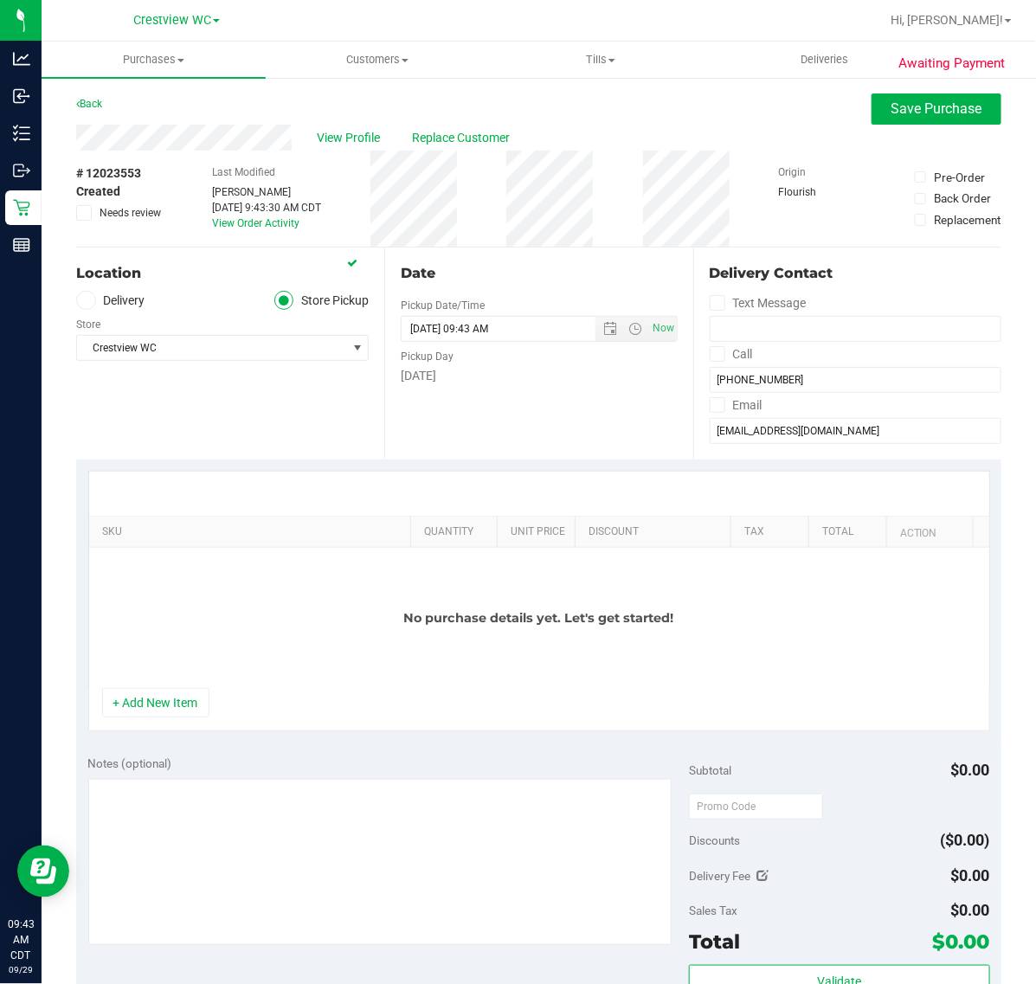
click at [183, 434] on div "Location Delivery Store Pickup Store Crestview WC Select Store Bonita Springs W…" at bounding box center [230, 354] width 308 height 212
click at [156, 706] on button "+ Add New Item" at bounding box center [155, 702] width 107 height 29
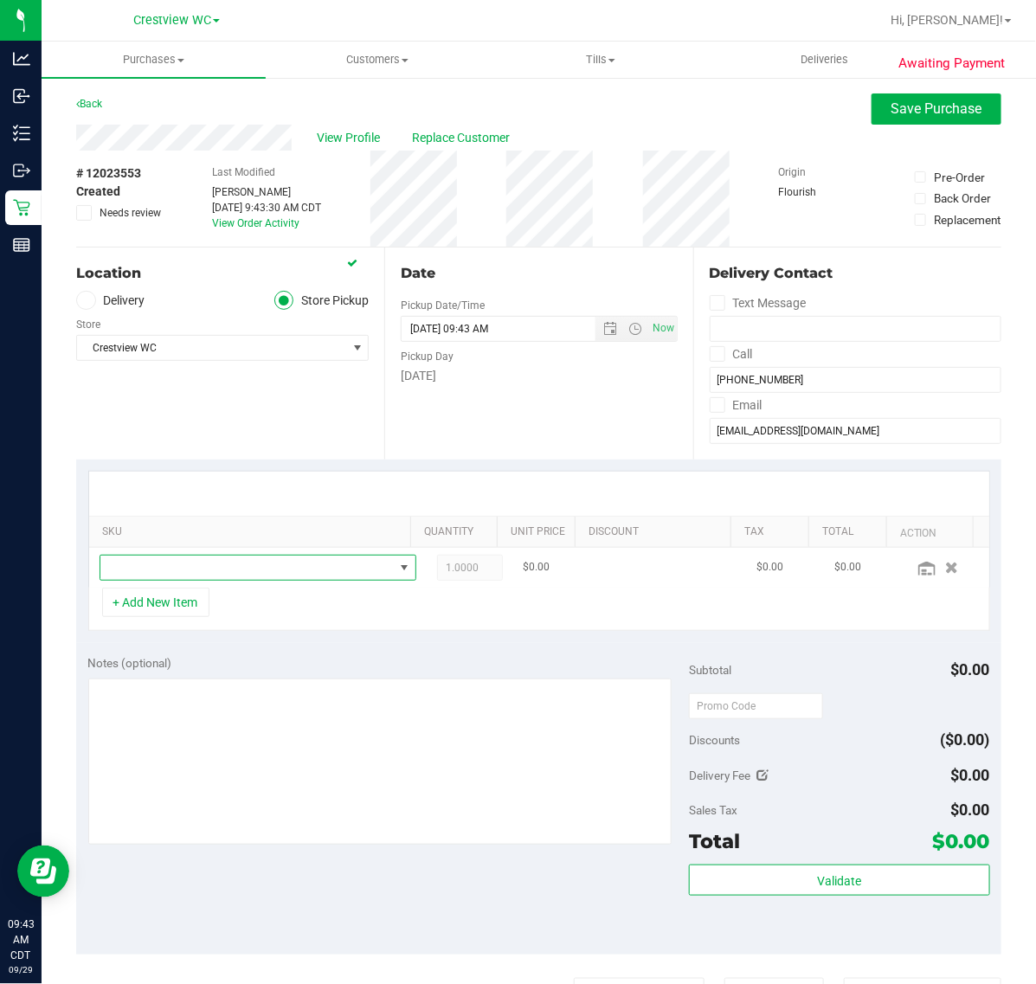
click at [174, 569] on span "NO DATA FOUND" at bounding box center [247, 568] width 294 height 24
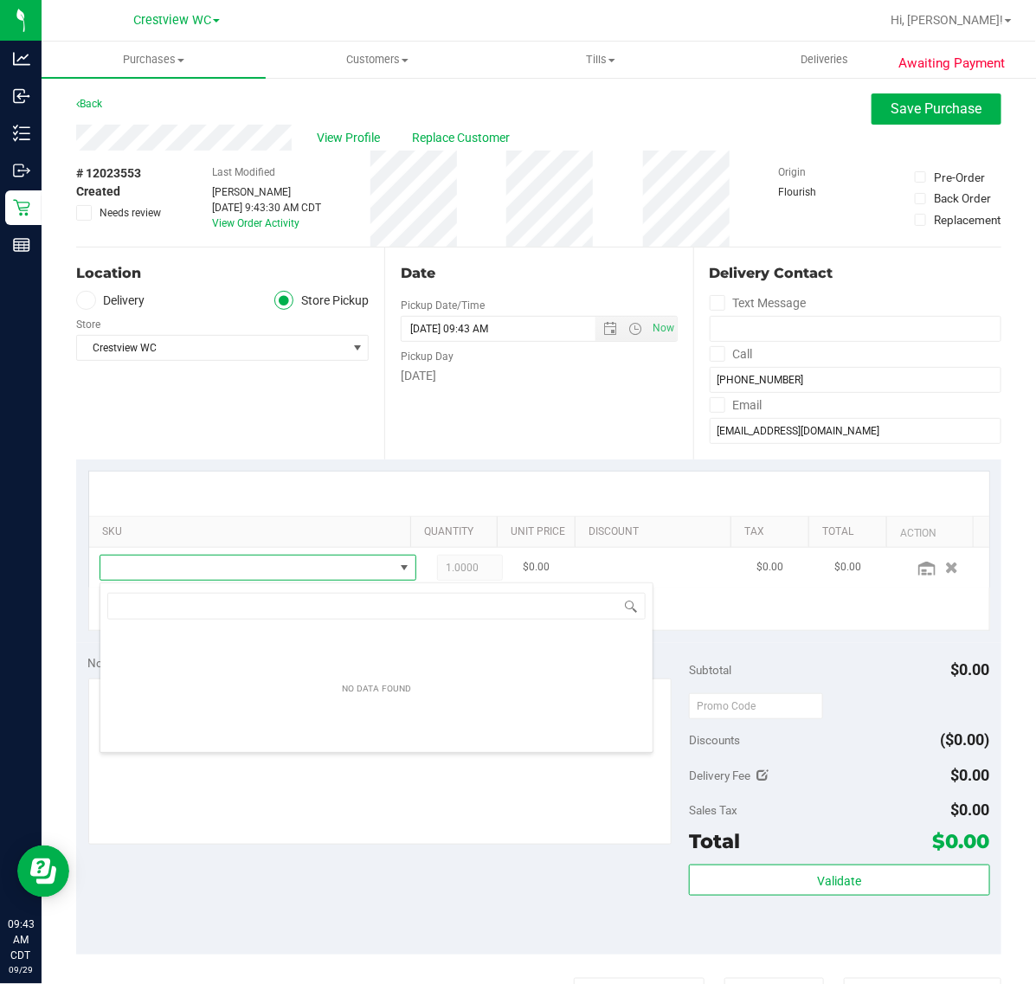
scroll to position [27, 284]
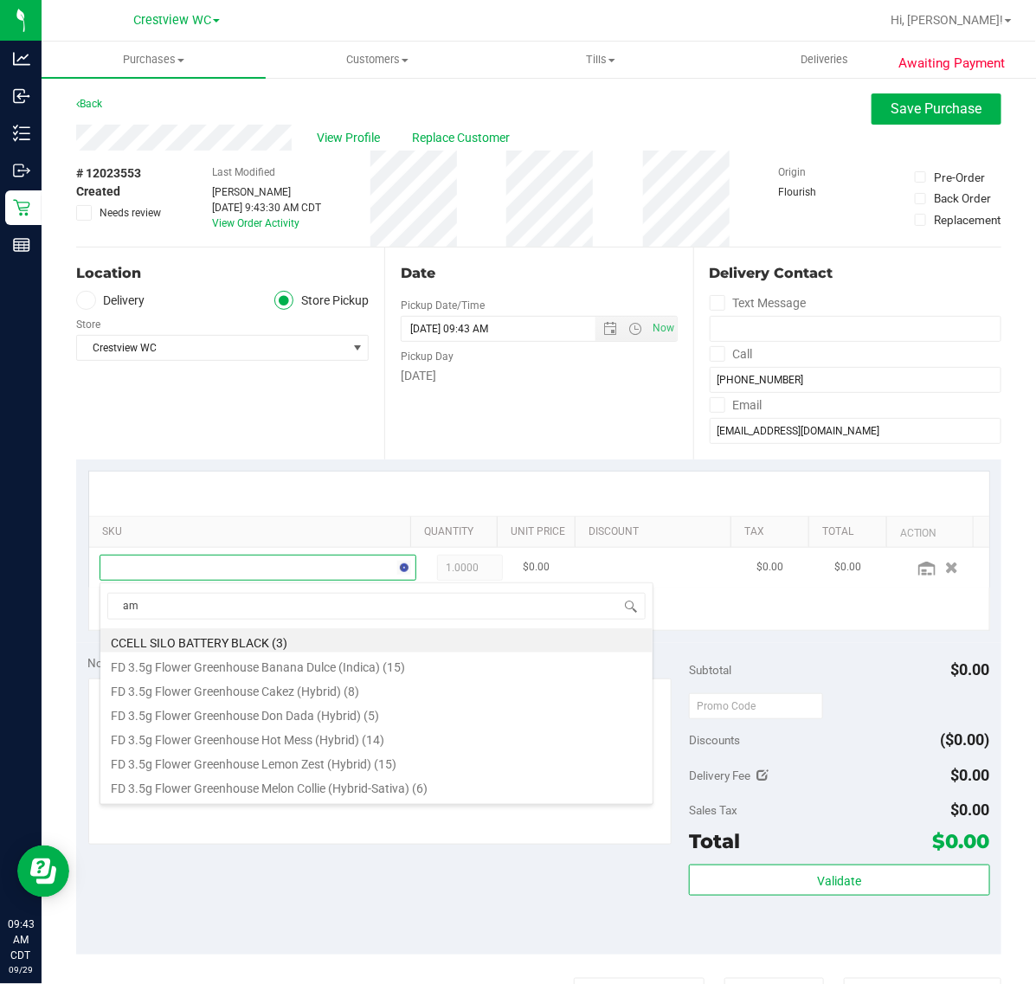
type input "aml"
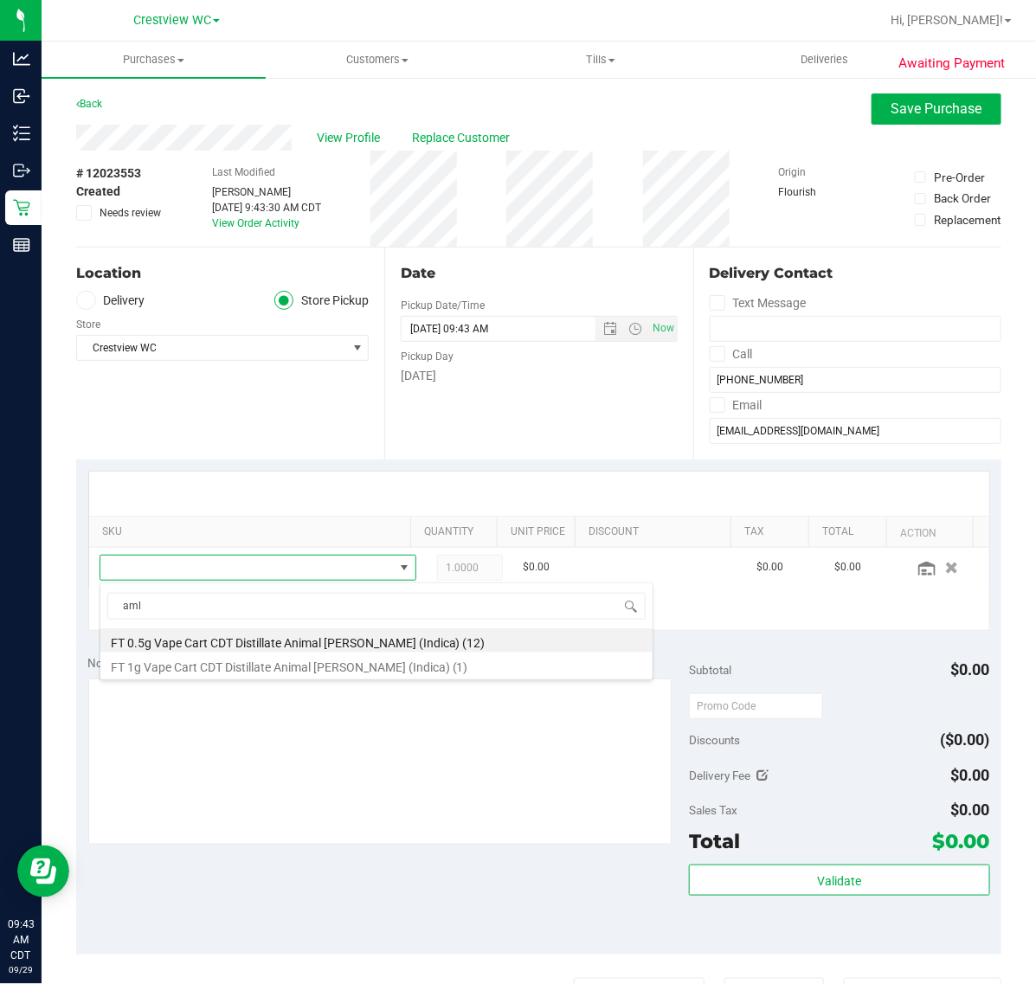
click at [312, 672] on li "FT 1g Vape Cart CDT Distillate Animal Larry (Indica) (1)" at bounding box center [376, 665] width 552 height 24
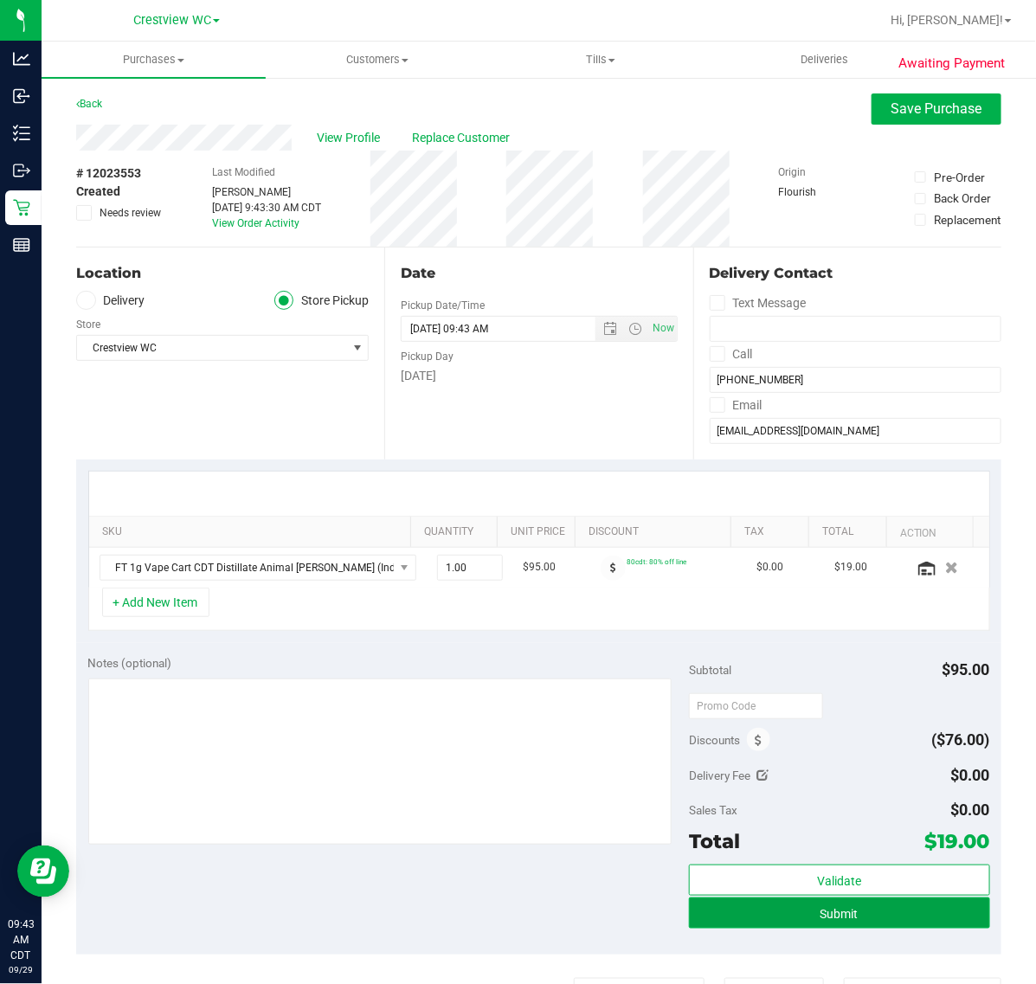
click at [920, 916] on button "Submit" at bounding box center [839, 913] width 300 height 31
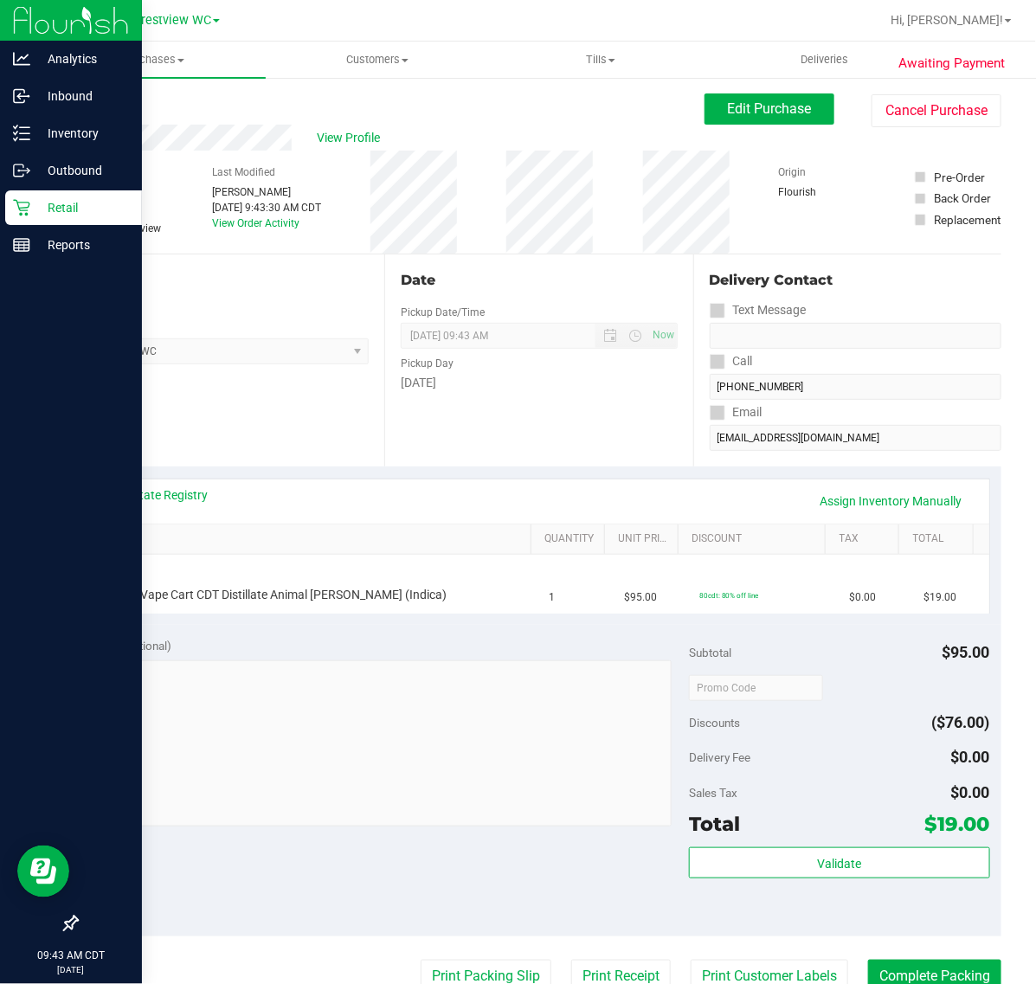
click at [22, 219] on div "Retail" at bounding box center [73, 207] width 137 height 35
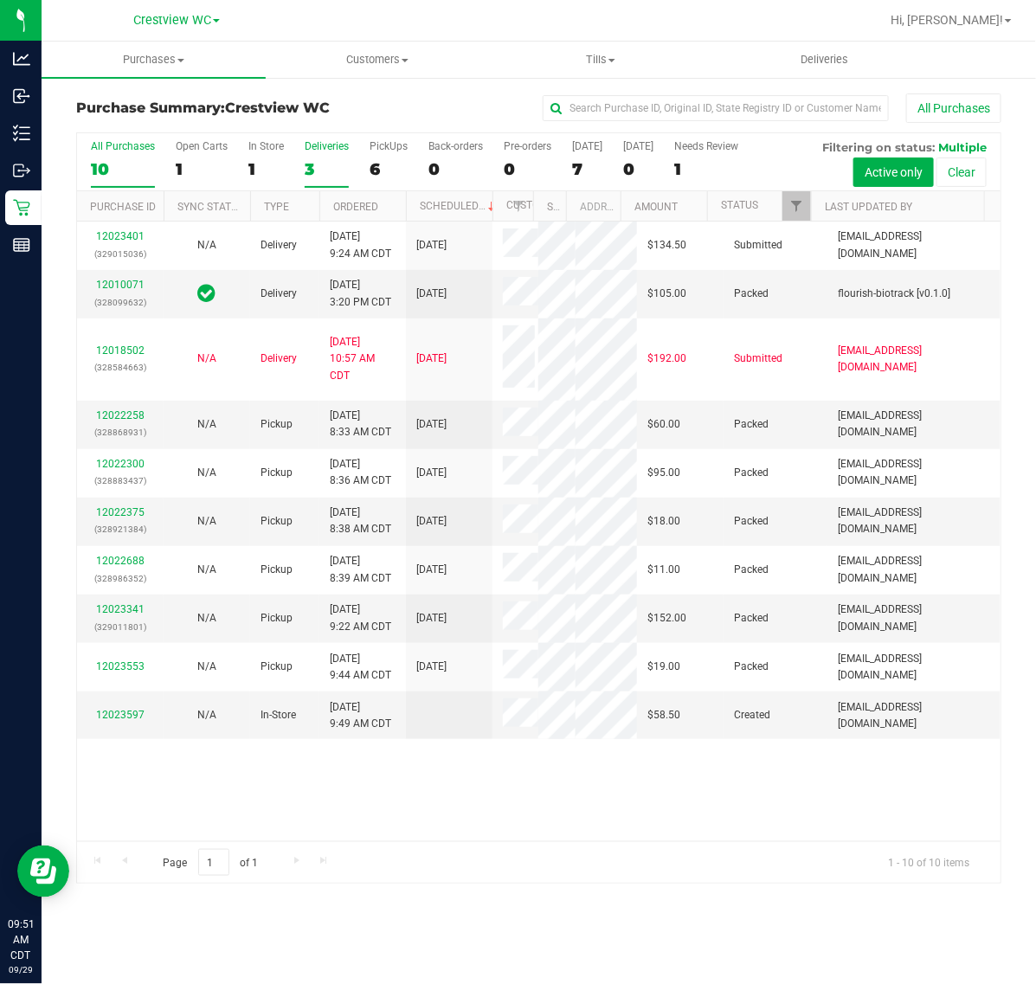
click at [326, 147] on div "Deliveries" at bounding box center [327, 146] width 44 height 12
click at [0, 0] on input "Deliveries 3" at bounding box center [0, 0] width 0 height 0
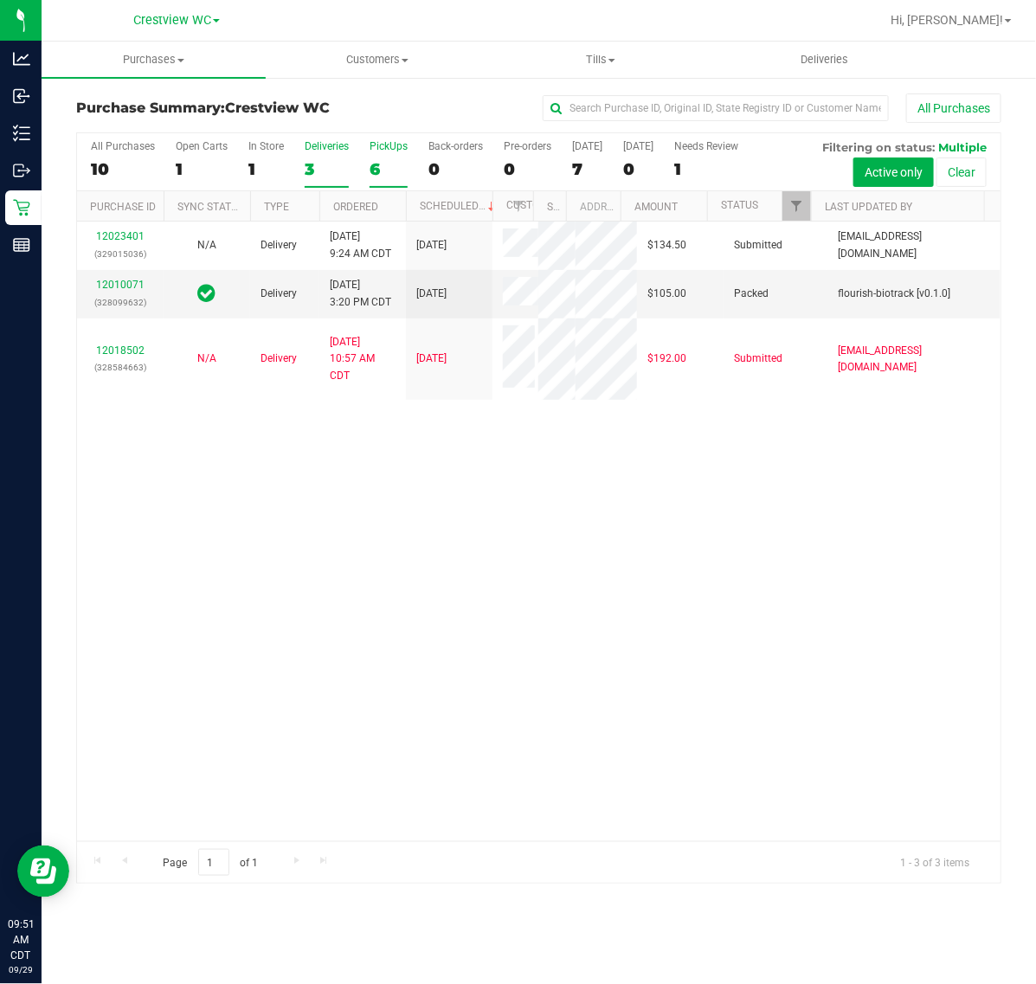
click at [388, 170] on div "6" at bounding box center [389, 169] width 38 height 20
click at [0, 0] on input "PickUps 6" at bounding box center [0, 0] width 0 height 0
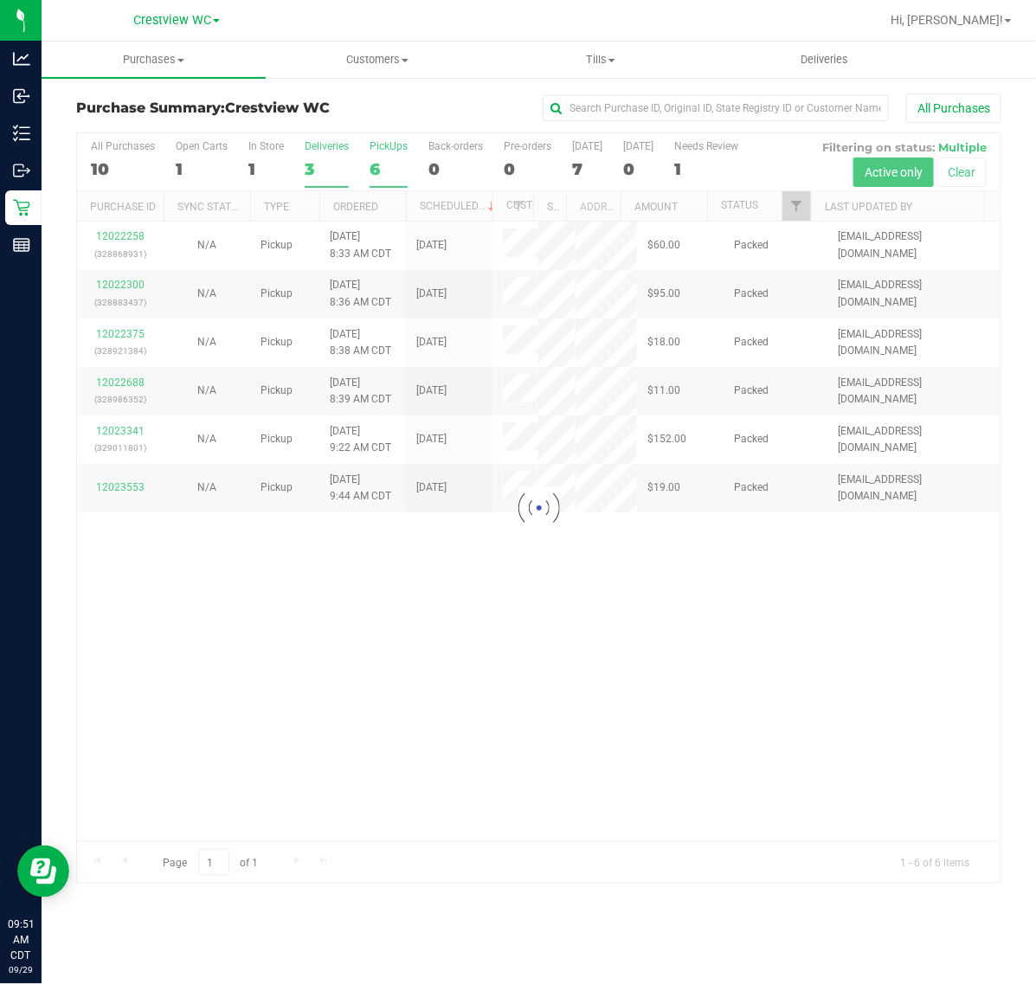
click at [334, 166] on div at bounding box center [539, 508] width 924 height 750
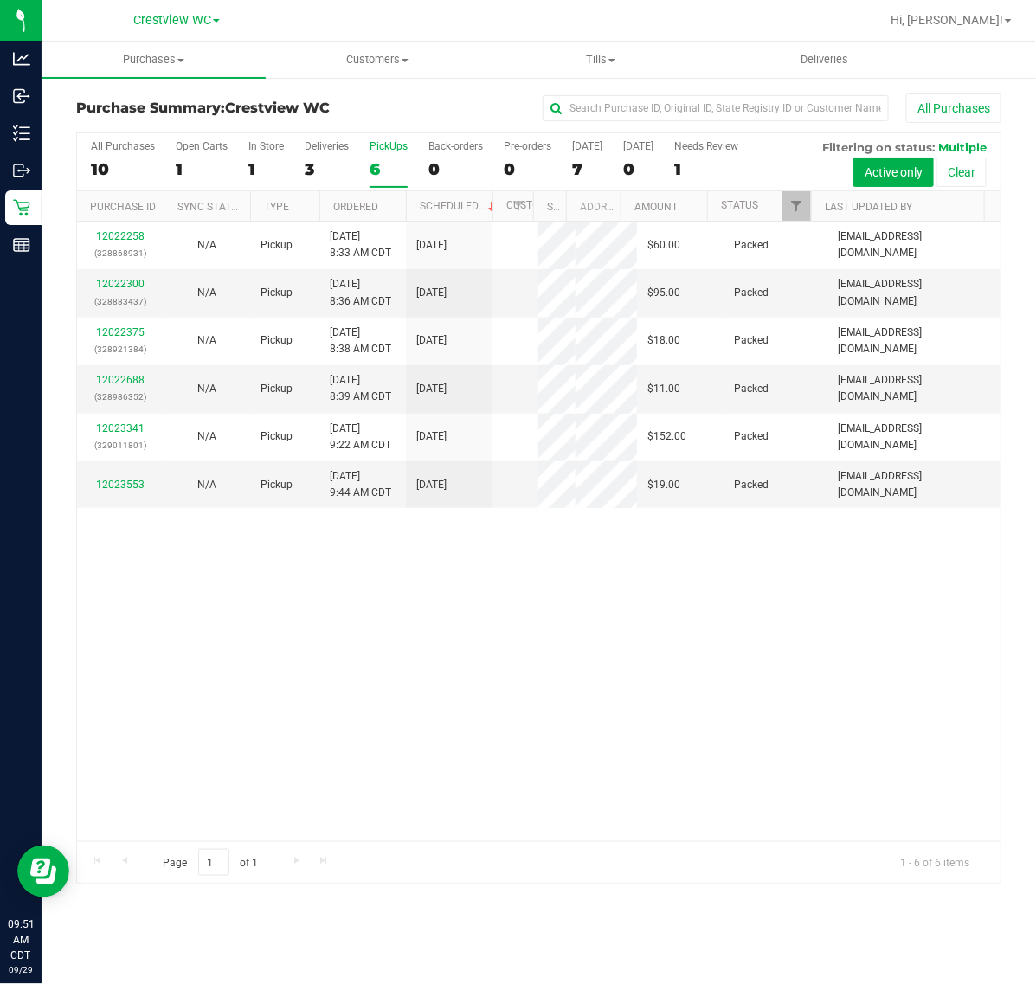
click at [319, 162] on div "3" at bounding box center [327, 169] width 44 height 20
click at [0, 0] on input "Deliveries 3" at bounding box center [0, 0] width 0 height 0
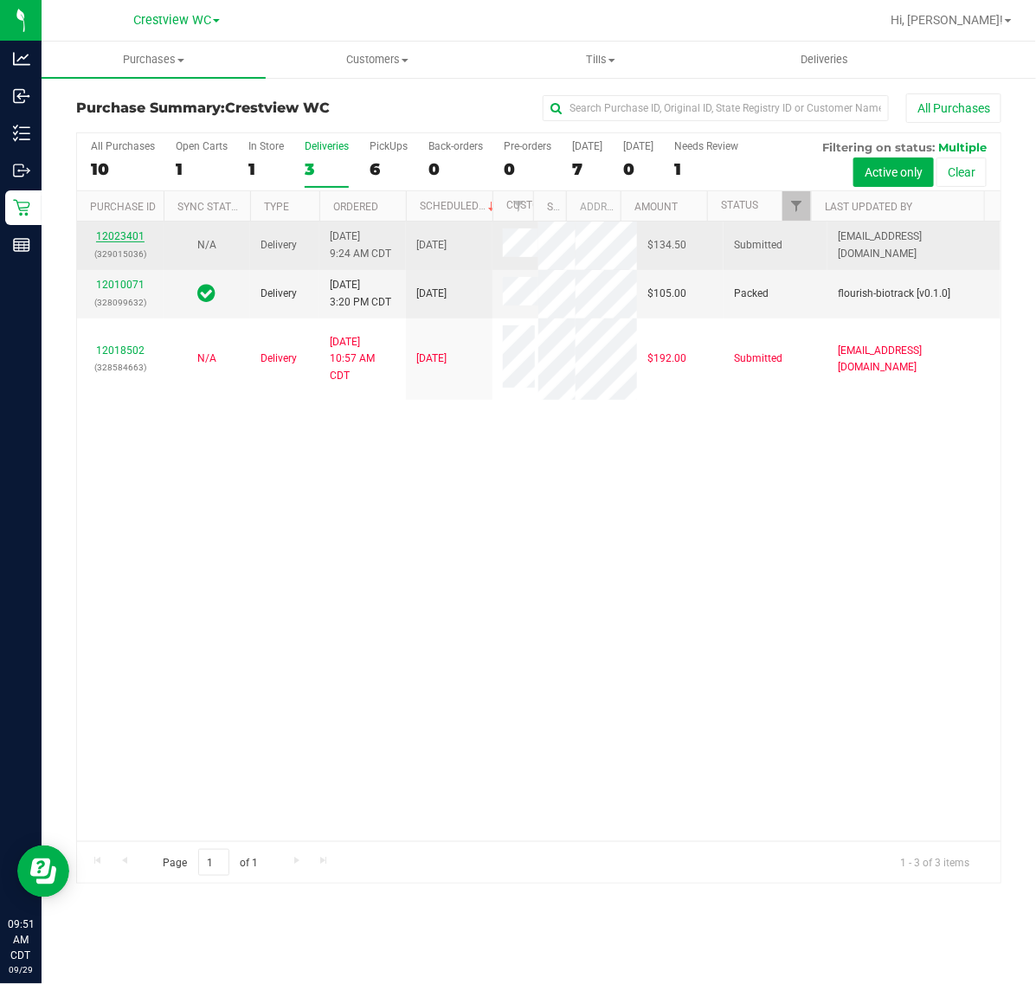
click at [126, 242] on link "12023401" at bounding box center [120, 236] width 48 height 12
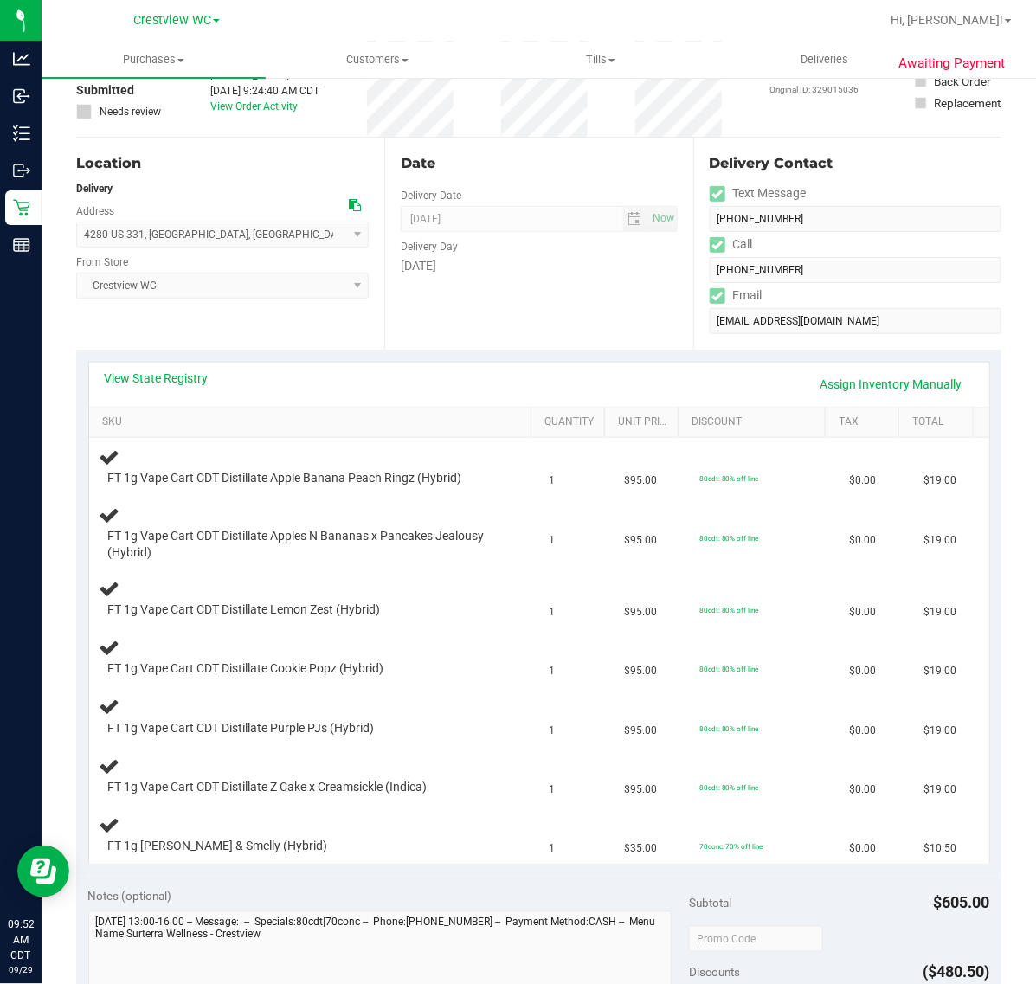
scroll to position [216, 0]
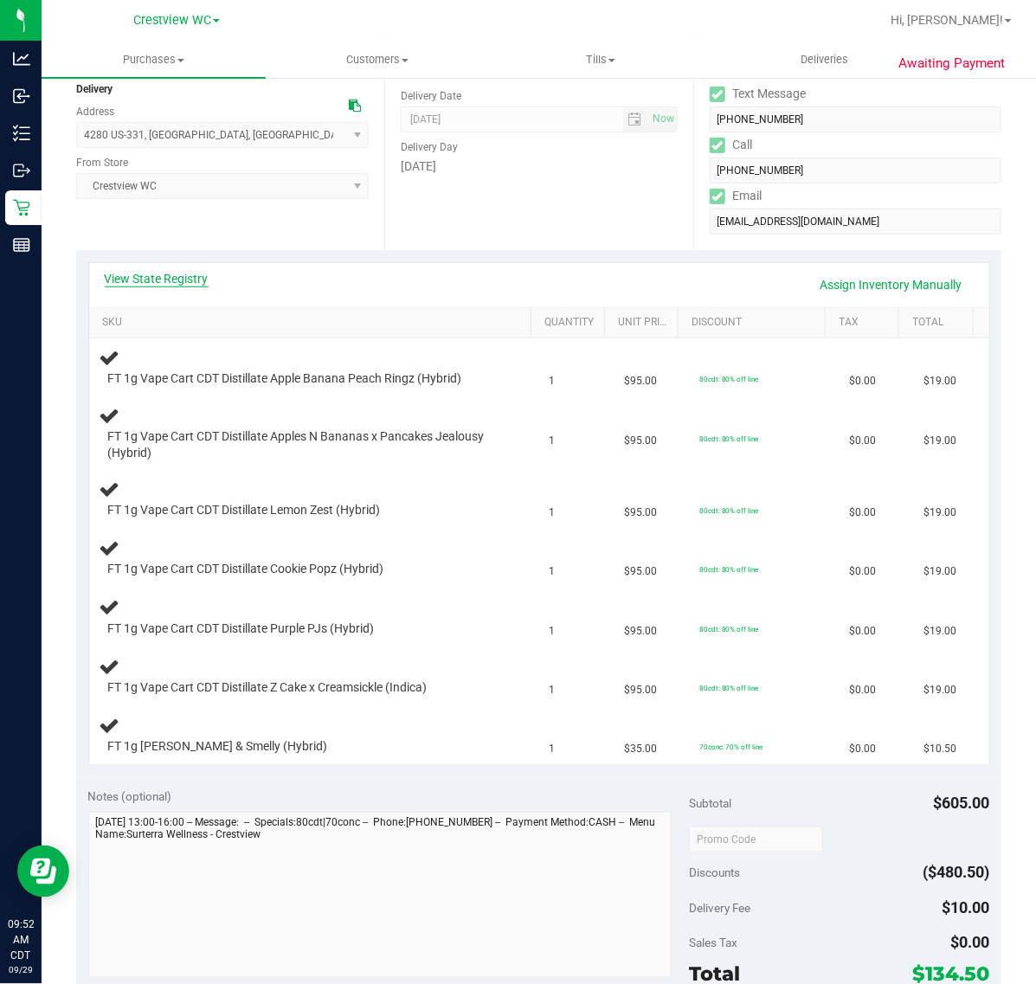
click at [176, 274] on link "View State Registry" at bounding box center [157, 278] width 104 height 17
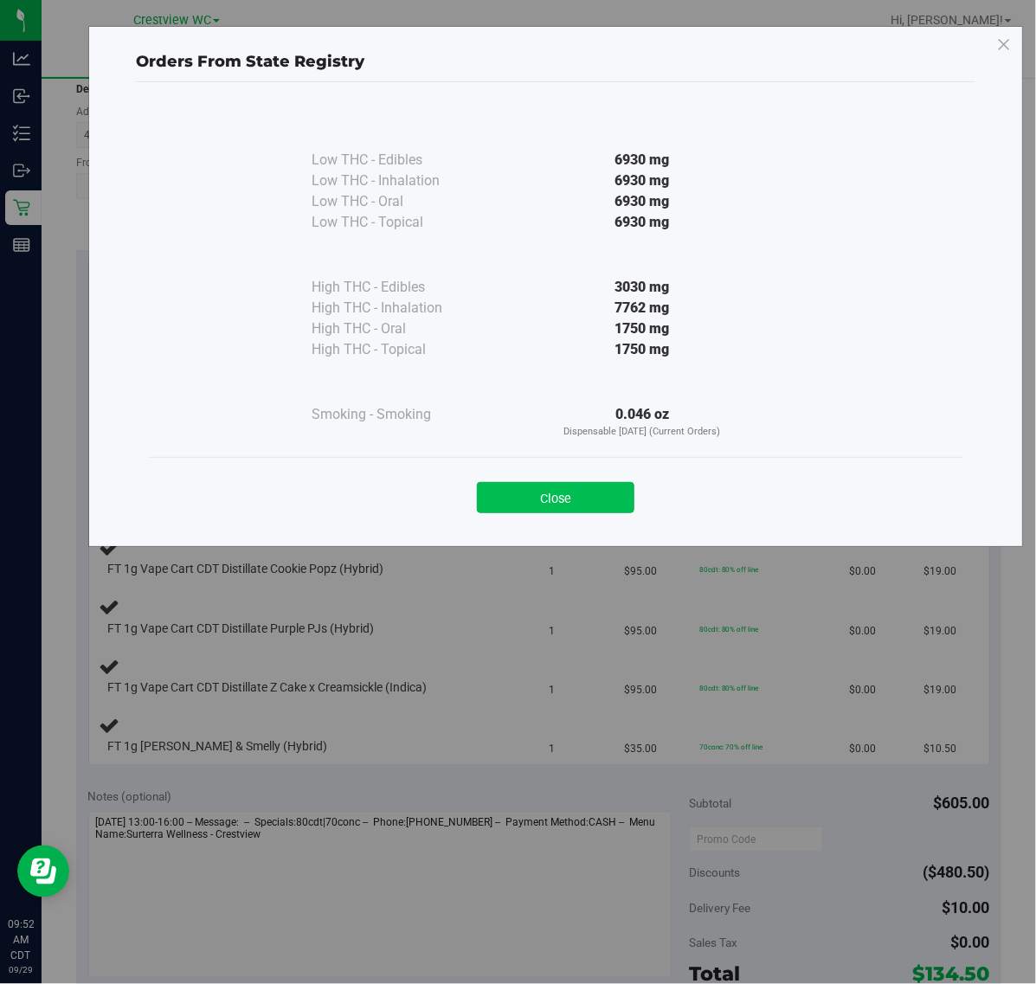
click at [541, 502] on button "Close" at bounding box center [556, 497] width 158 height 31
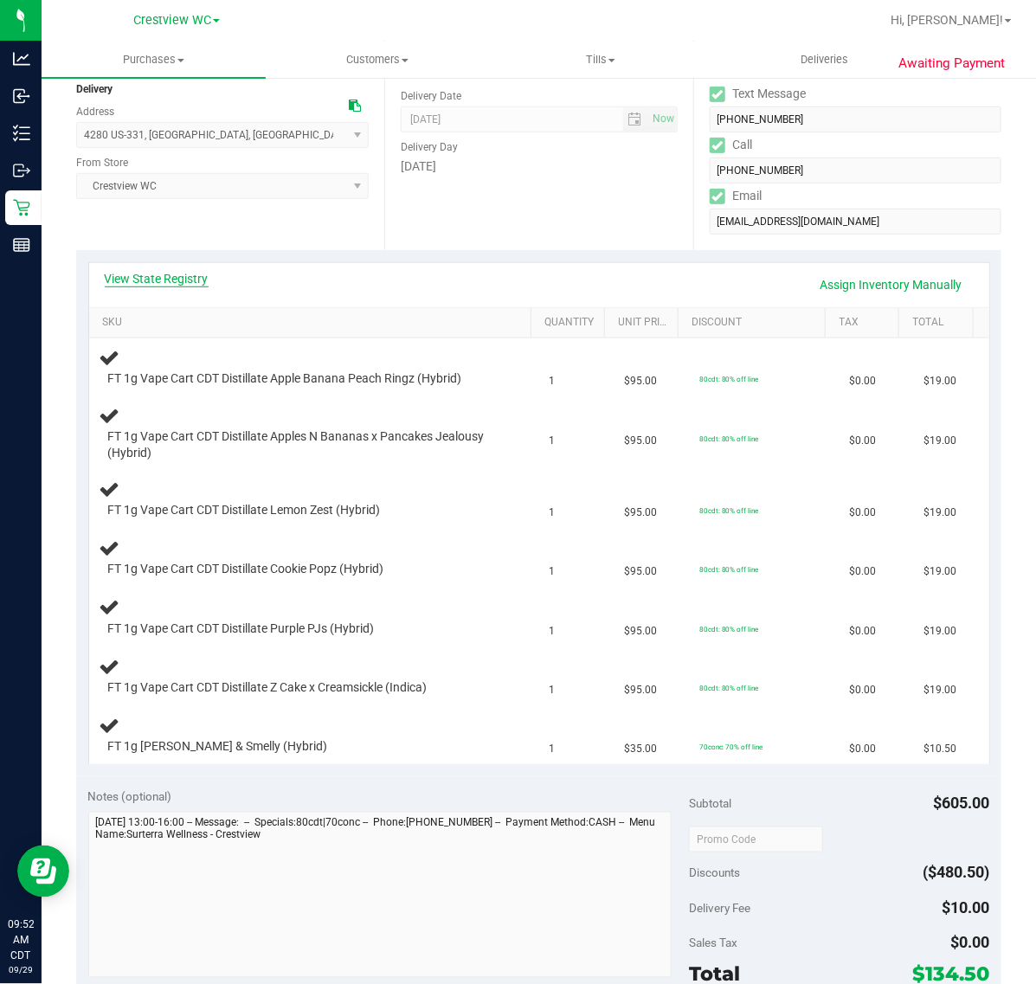
click at [186, 287] on link "View State Registry" at bounding box center [157, 278] width 104 height 17
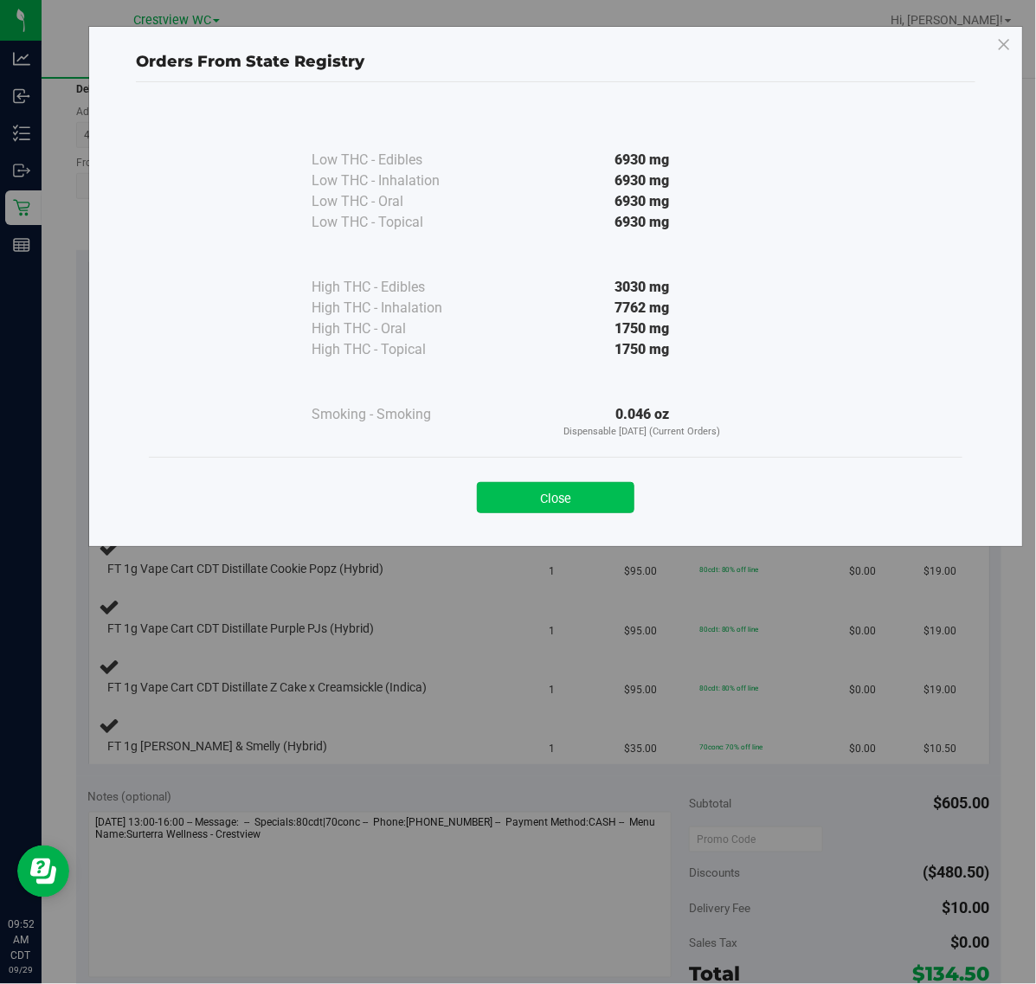
click at [534, 503] on button "Close" at bounding box center [556, 497] width 158 height 31
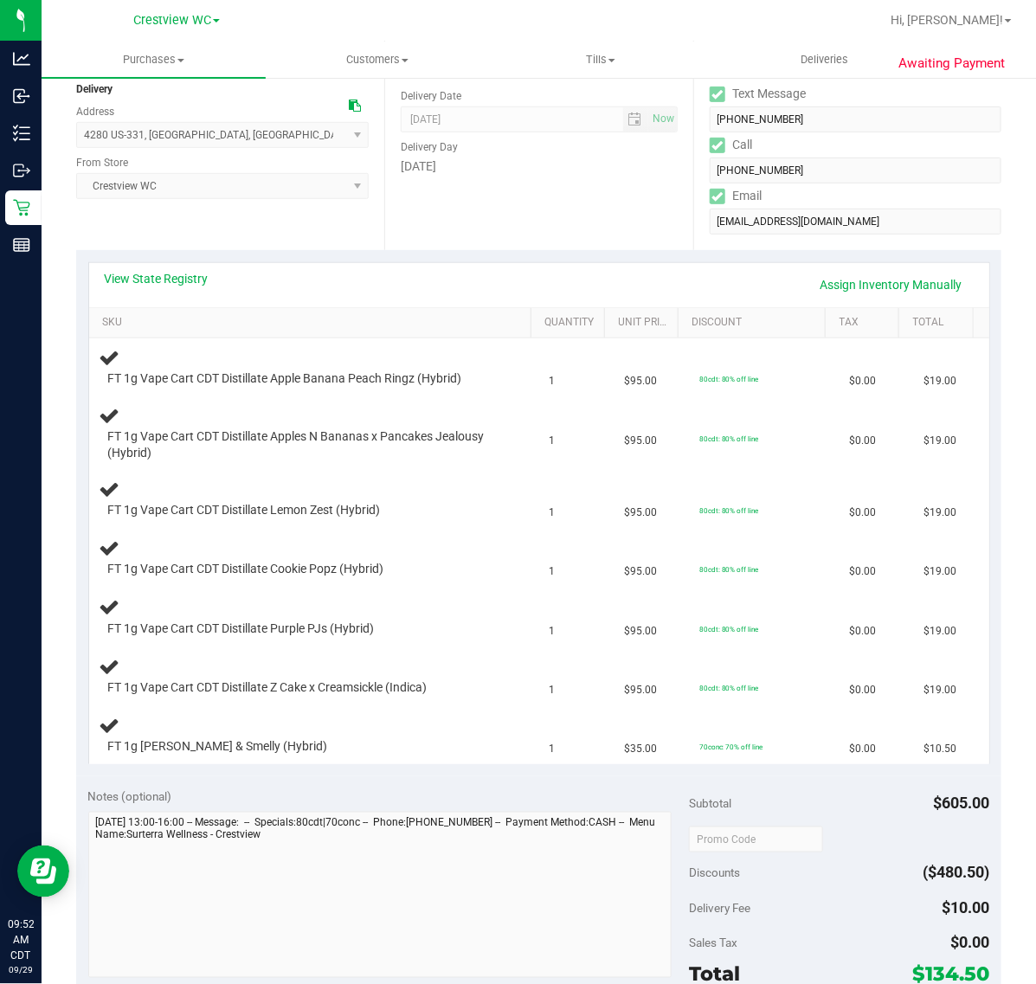
click at [176, 226] on div "Location Delivery Address 4280 US-331 , Defuniak Springs , FL 32433 Select addr…" at bounding box center [230, 144] width 308 height 212
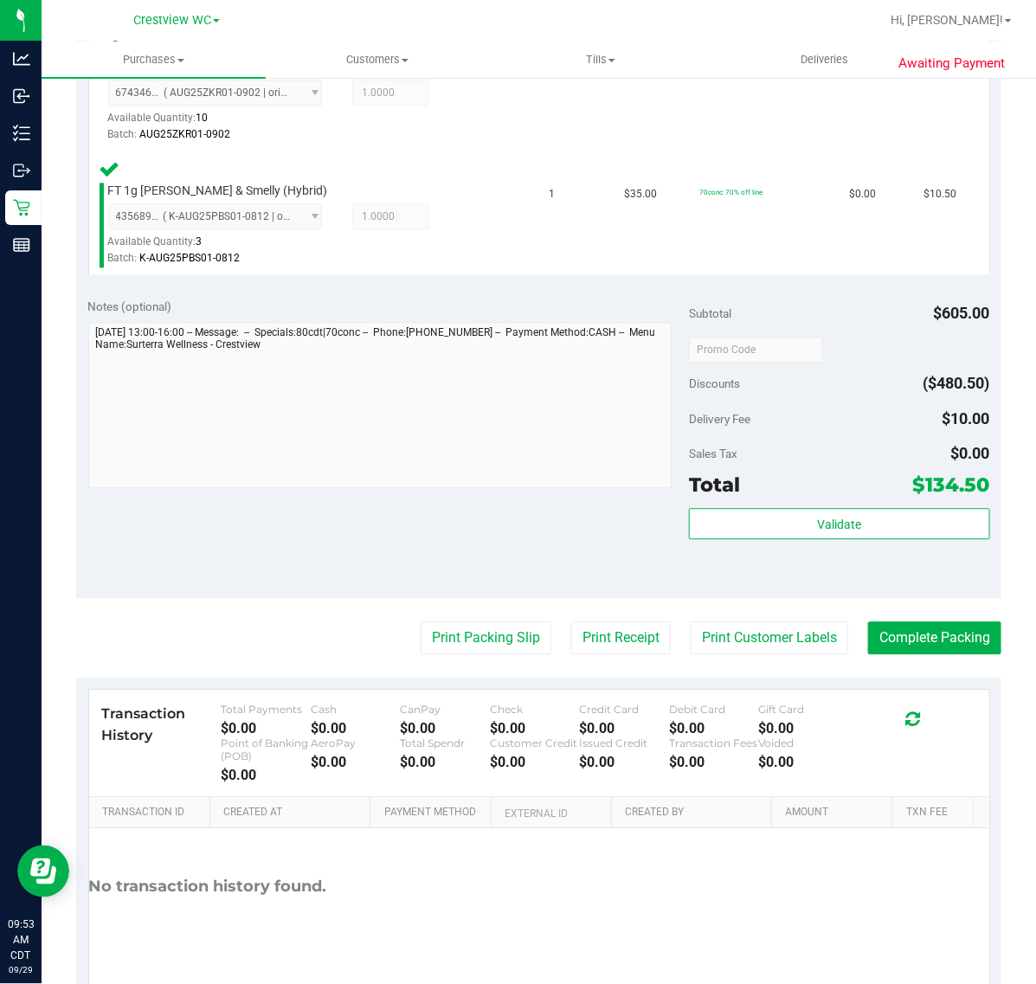
scroll to position [1217, 0]
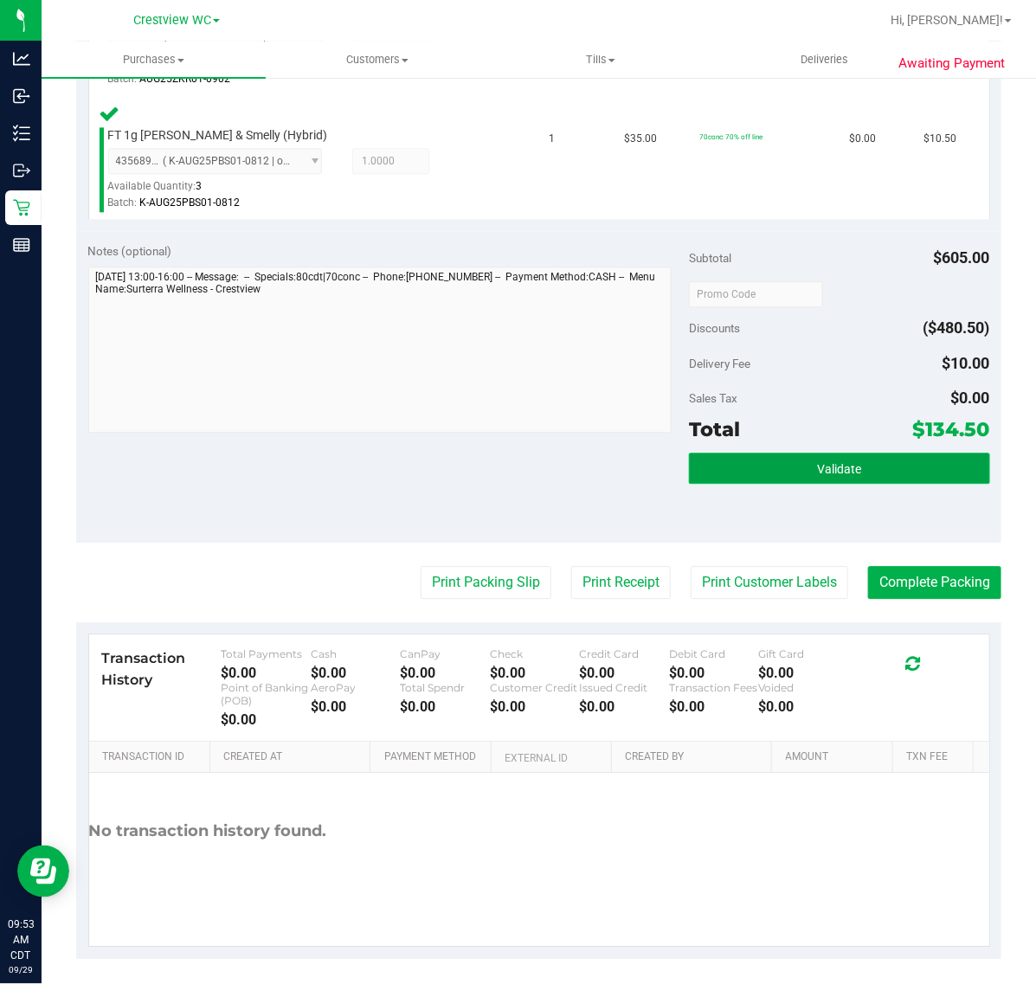
click at [815, 453] on button "Validate" at bounding box center [839, 468] width 300 height 31
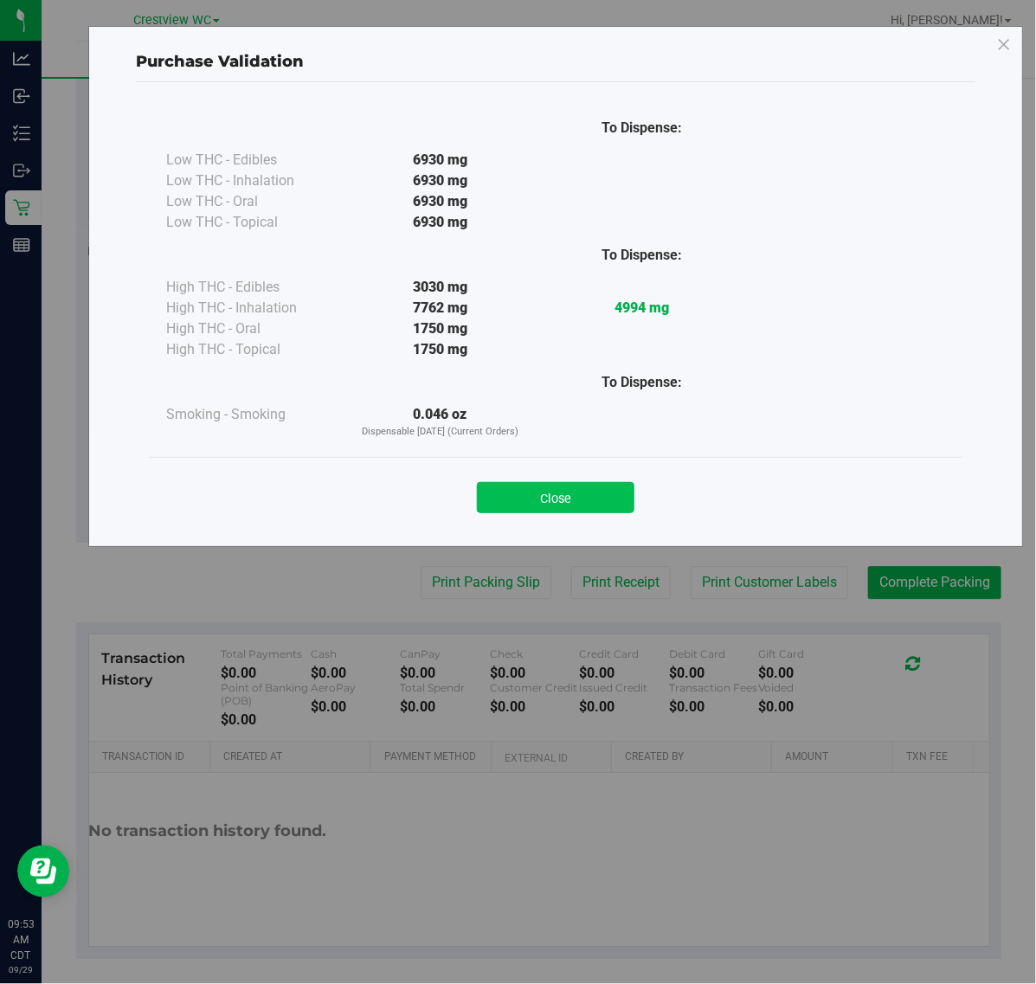
click at [565, 509] on button "Close" at bounding box center [556, 497] width 158 height 31
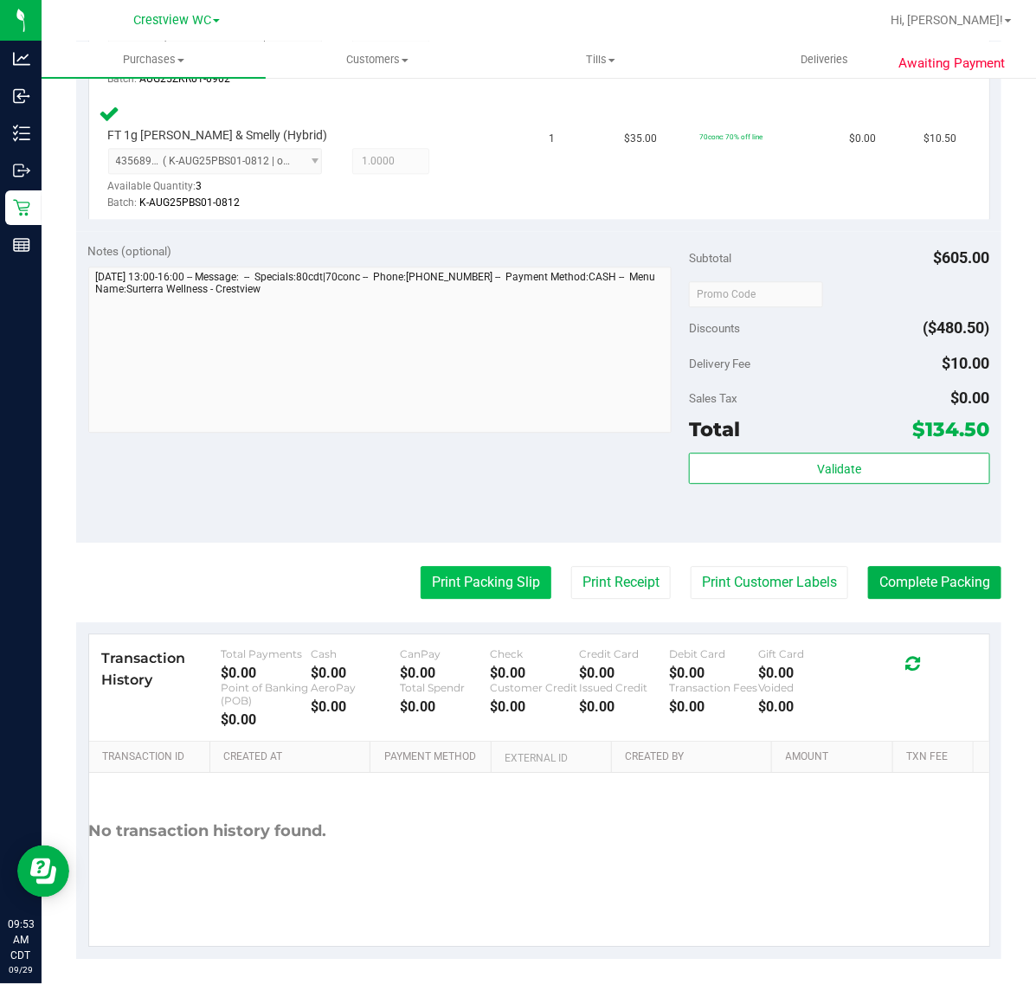
click at [494, 574] on button "Print Packing Slip" at bounding box center [486, 582] width 131 height 33
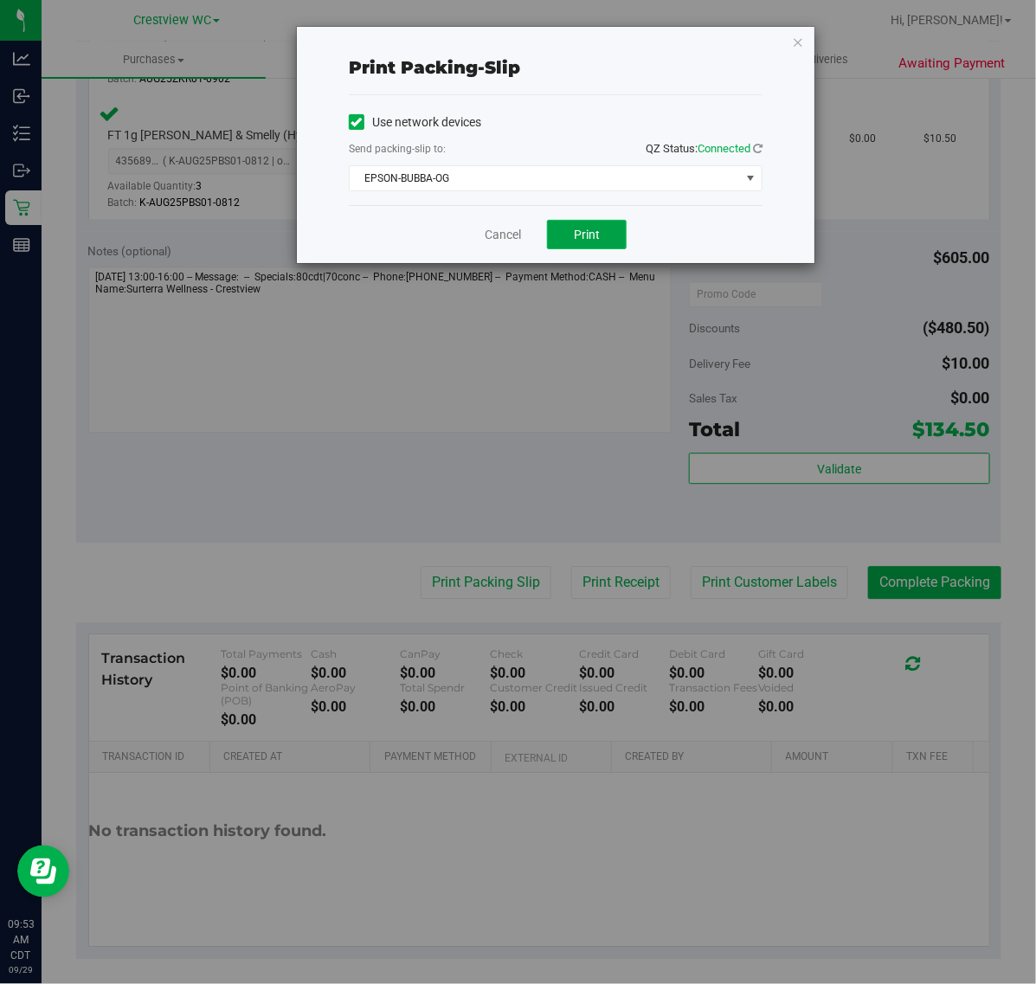
click at [598, 227] on button "Print" at bounding box center [587, 234] width 80 height 29
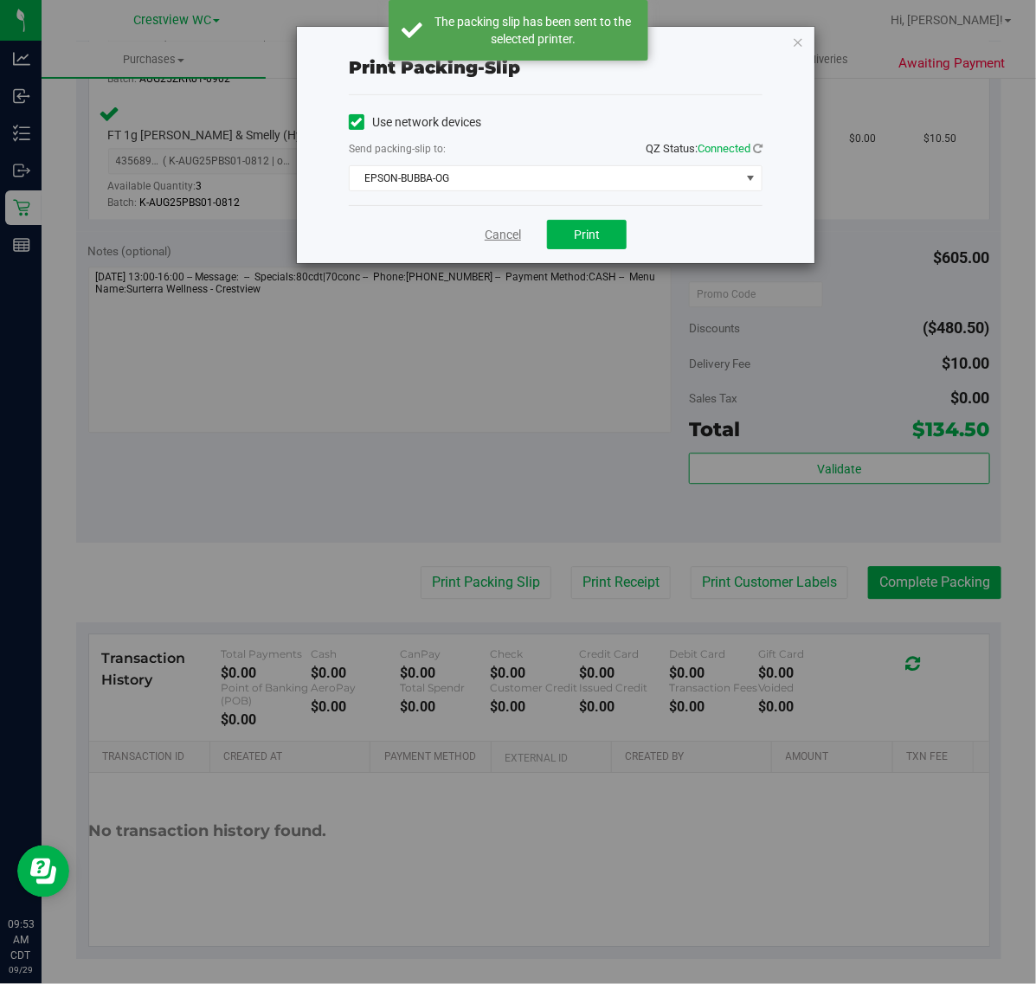
click at [502, 238] on link "Cancel" at bounding box center [503, 235] width 36 height 18
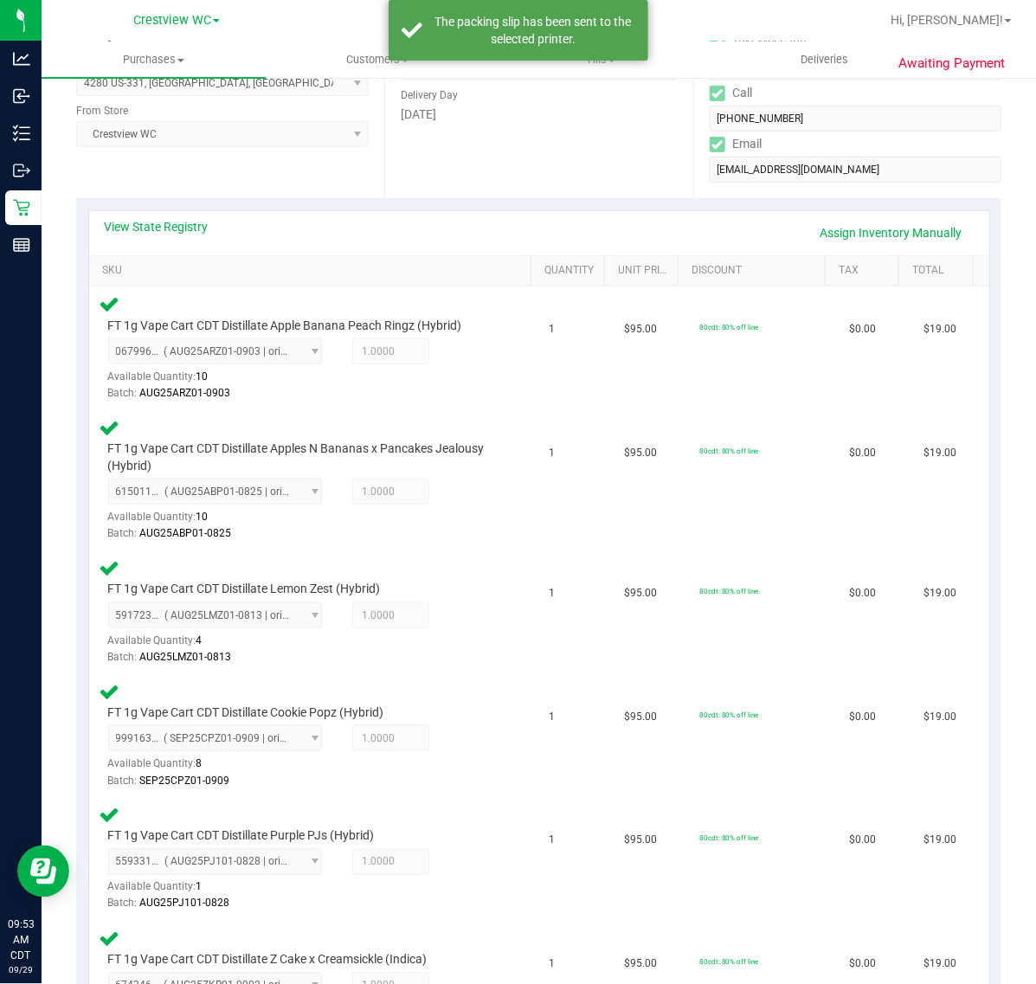
scroll to position [0, 0]
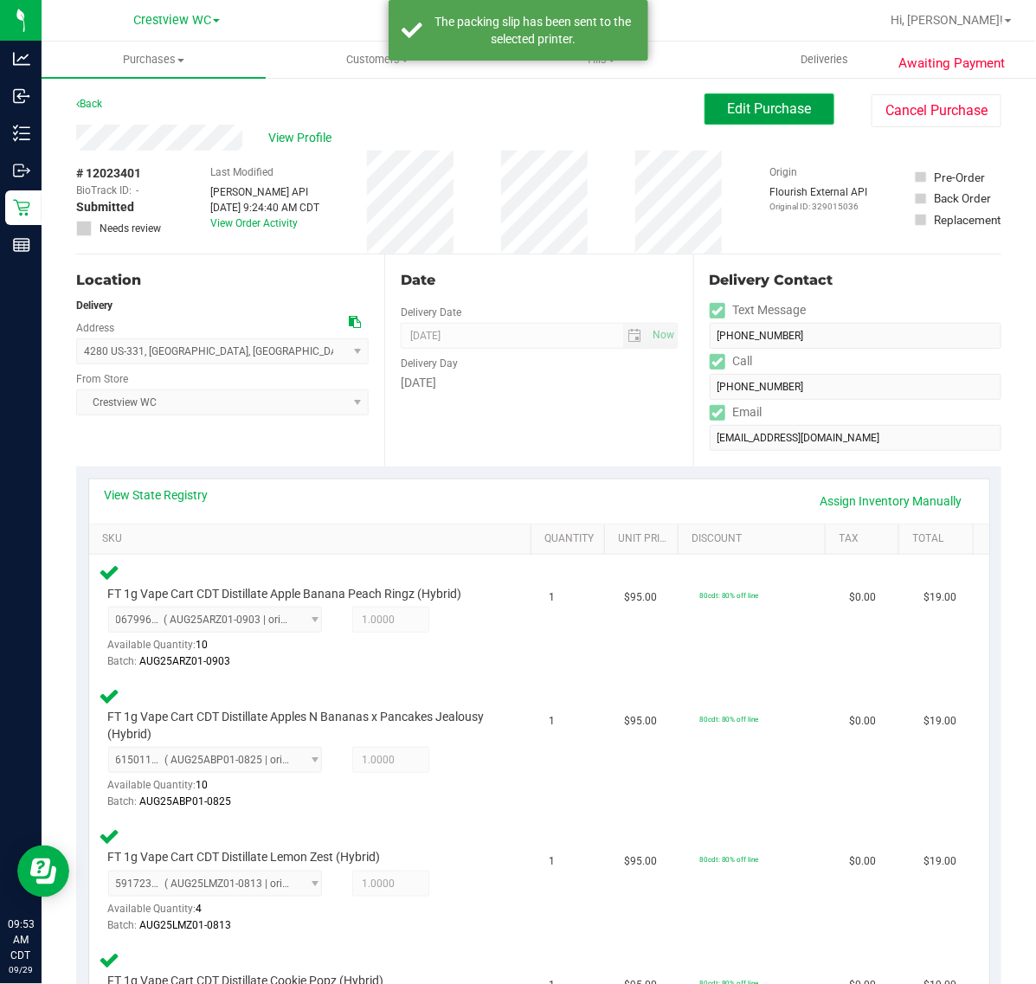
click at [772, 105] on span "Edit Purchase" at bounding box center [770, 108] width 84 height 16
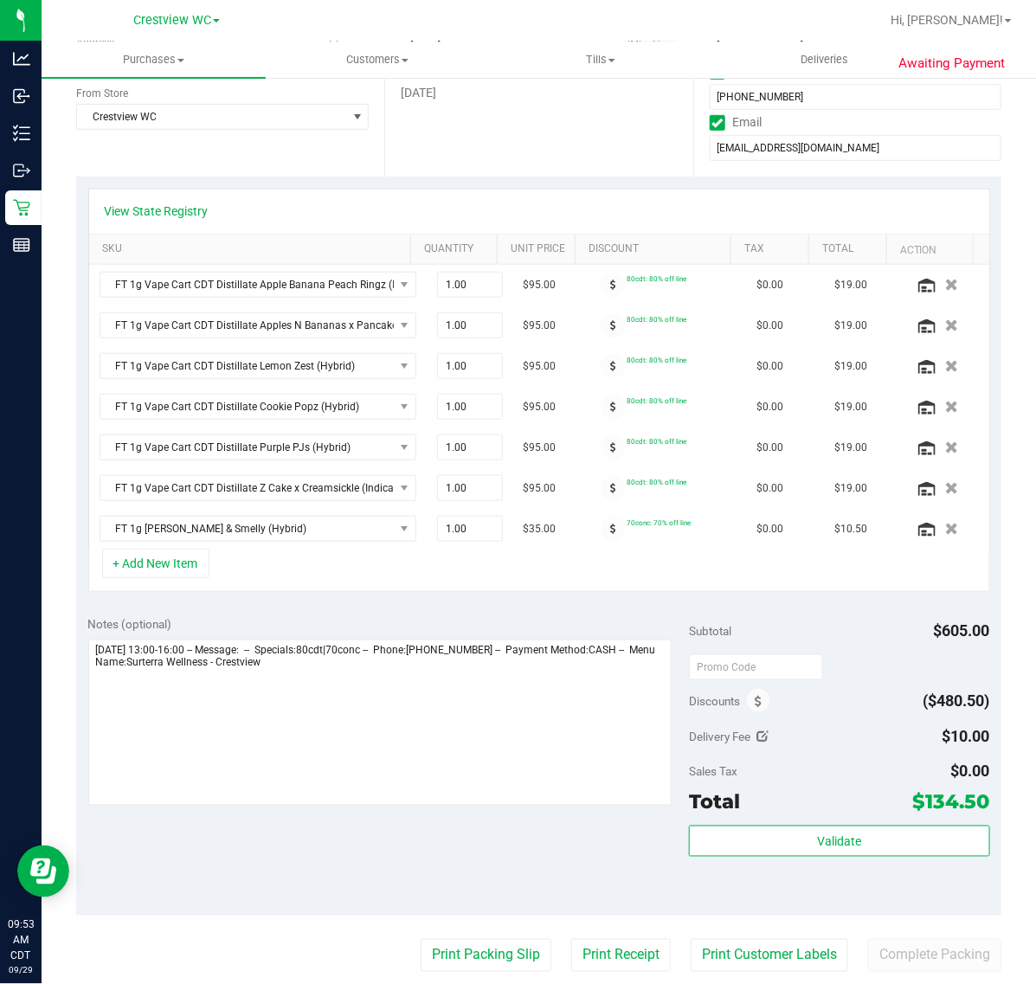
scroll to position [675, 0]
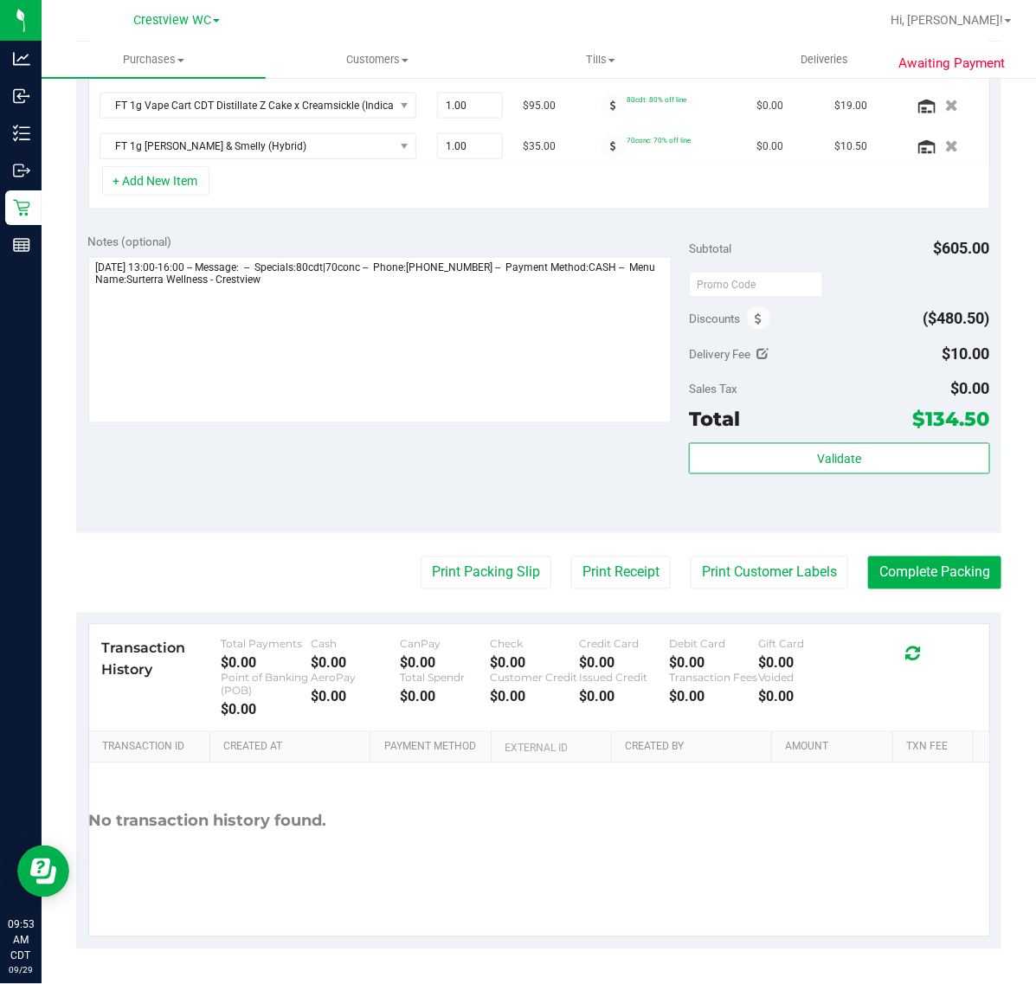
click at [758, 357] on icon at bounding box center [764, 354] width 12 height 12
type input "$10.00"
click at [894, 362] on input "$10.00" at bounding box center [925, 359] width 127 height 24
type input "1"
type input "0"
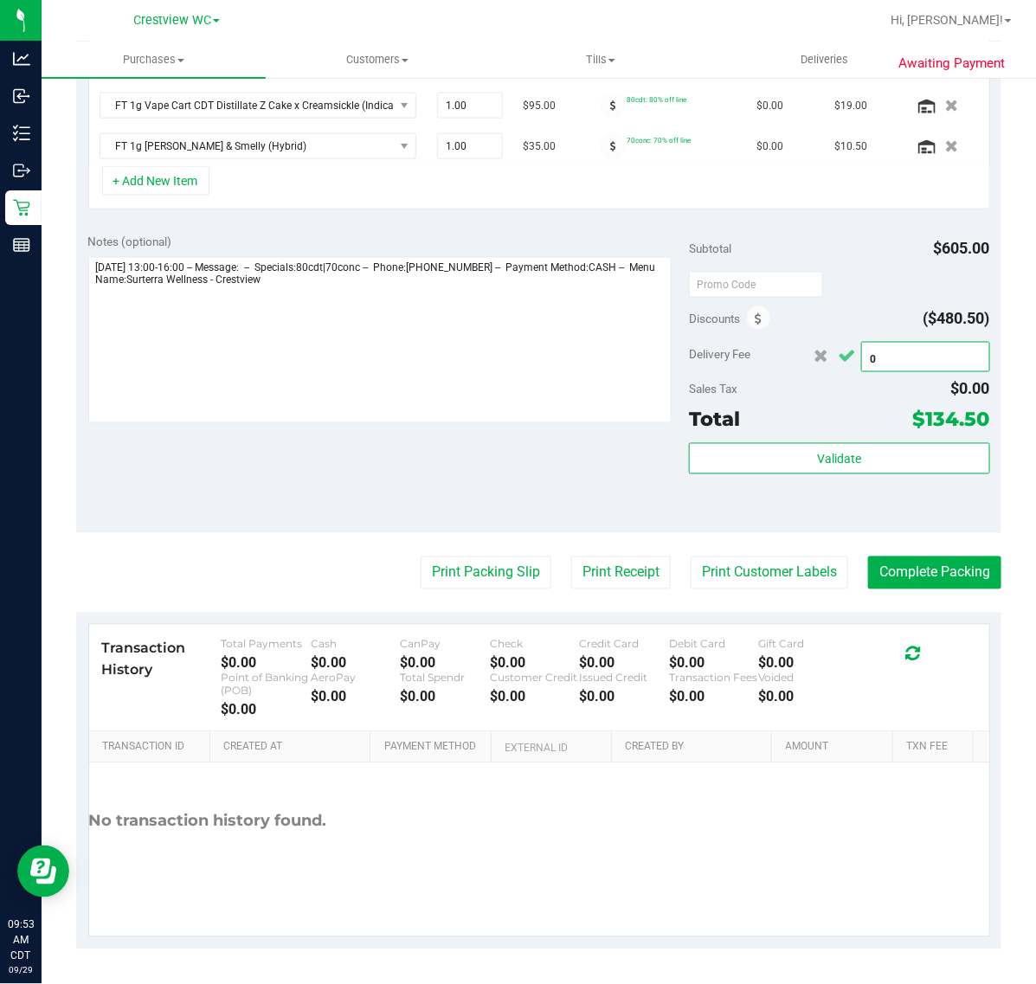
type input "$0.00"
click at [839, 361] on icon "Cancel button" at bounding box center [847, 356] width 17 height 13
click at [933, 563] on button "Complete Packing" at bounding box center [934, 573] width 133 height 33
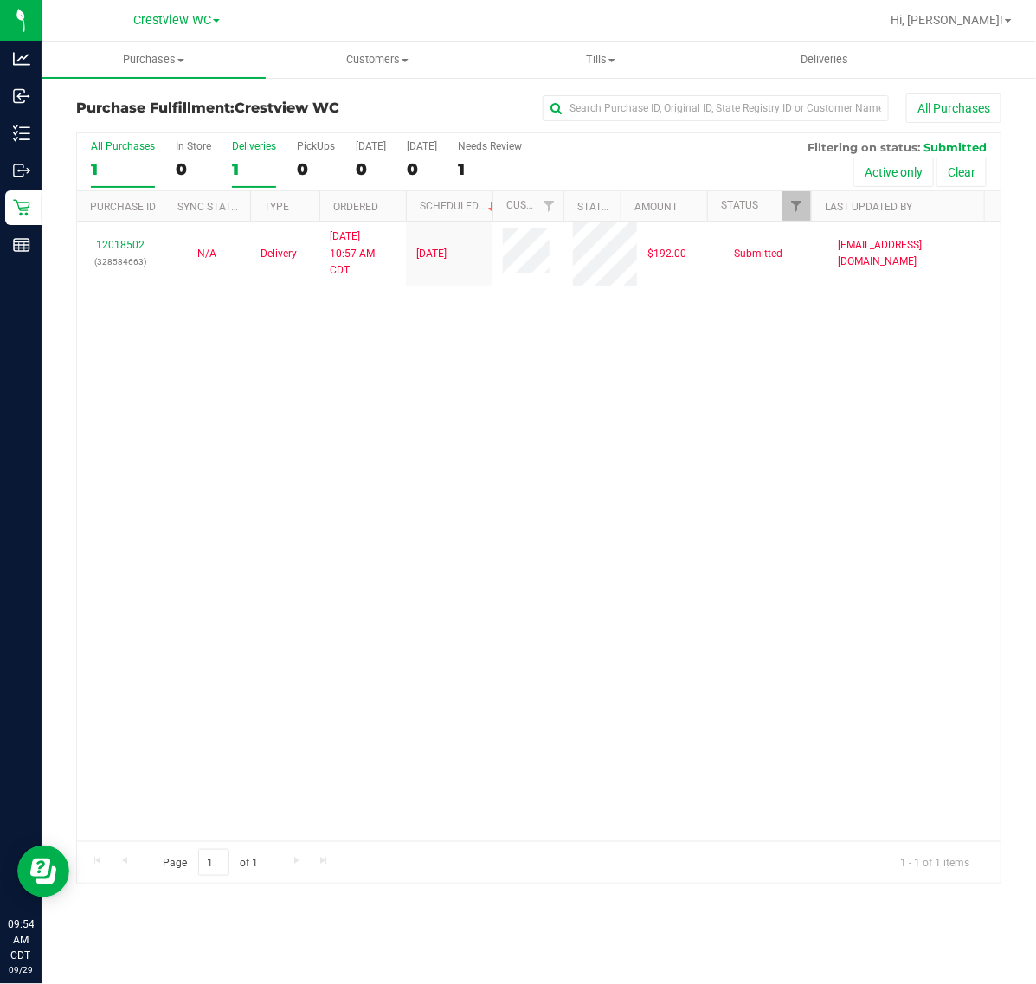
click at [245, 145] on div "Deliveries" at bounding box center [254, 146] width 44 height 12
click at [0, 0] on input "Deliveries 1" at bounding box center [0, 0] width 0 height 0
click at [785, 205] on link "Filter" at bounding box center [797, 205] width 29 height 29
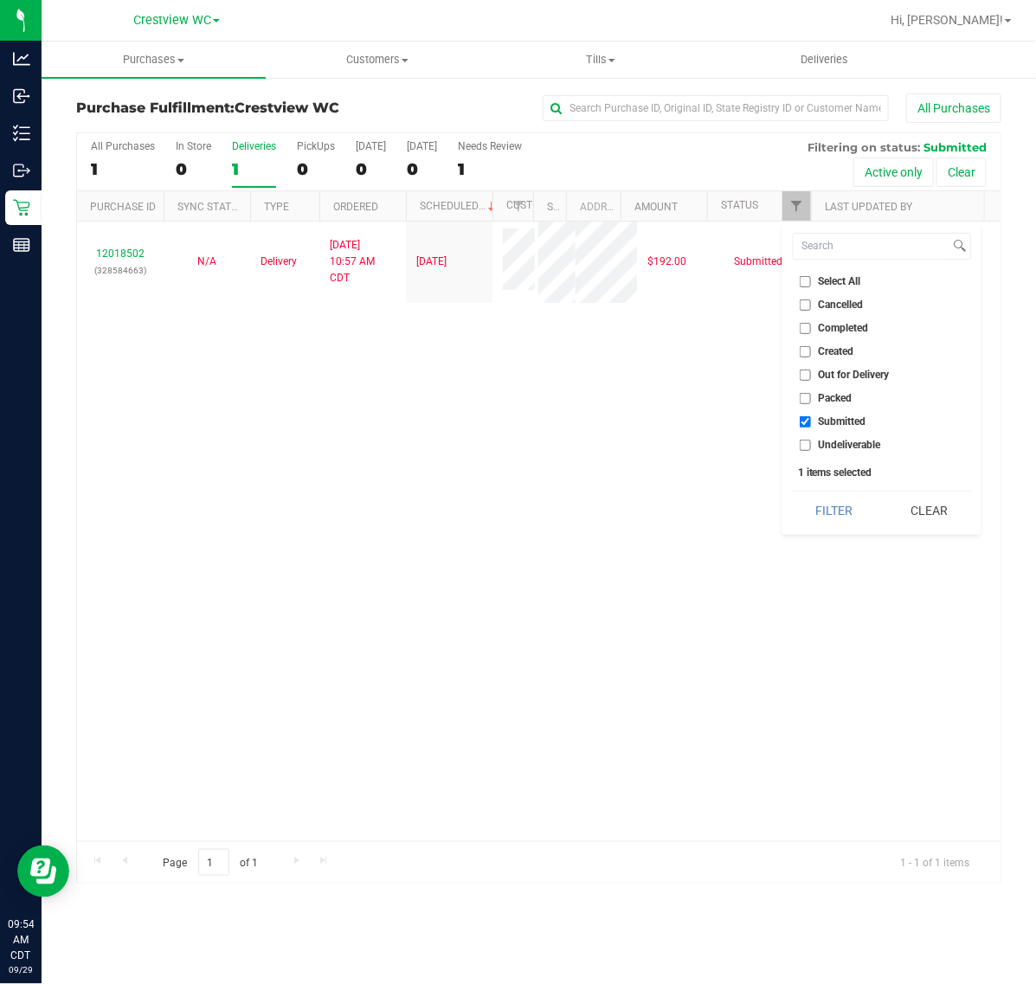
click at [829, 396] on span "Packed" at bounding box center [836, 398] width 34 height 10
click at [811, 396] on input "Packed" at bounding box center [805, 398] width 11 height 11
checkbox input "true"
click at [833, 515] on button "Filter" at bounding box center [834, 511] width 83 height 38
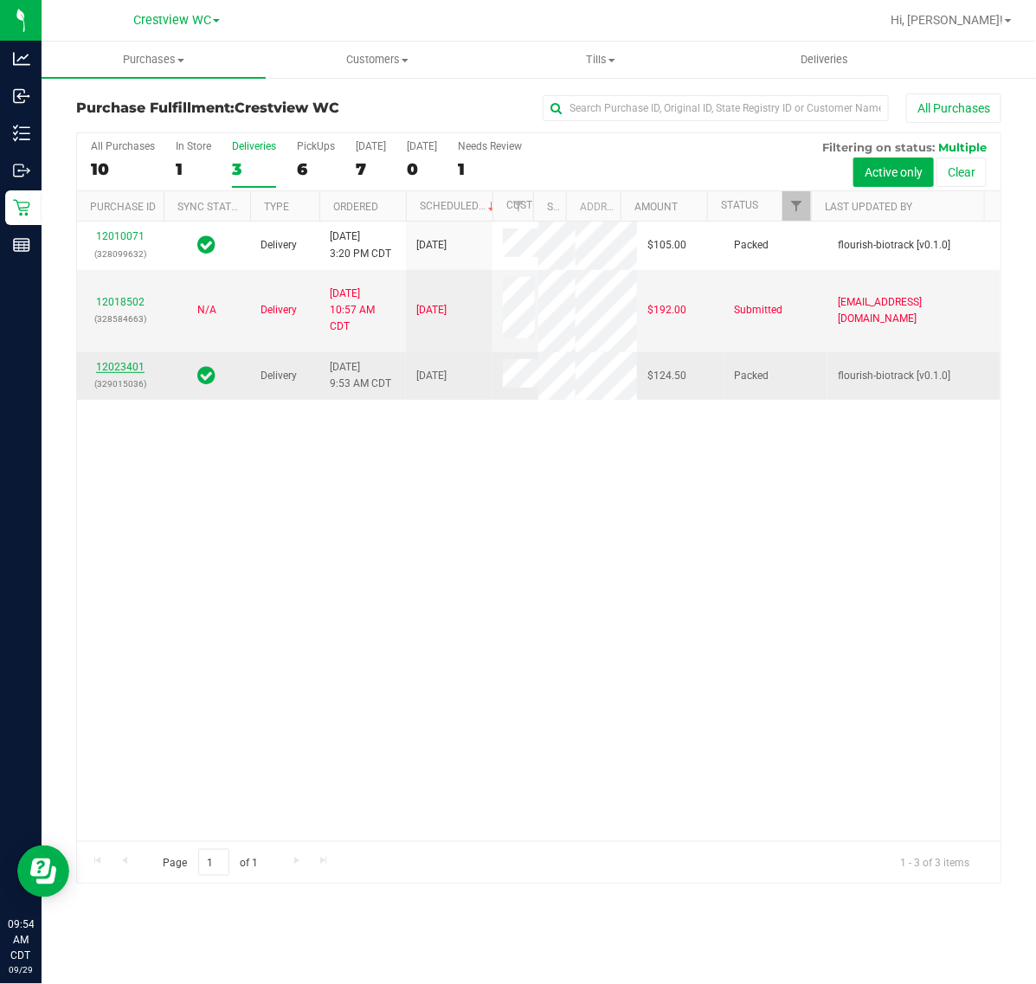
click at [132, 373] on link "12023401" at bounding box center [120, 367] width 48 height 12
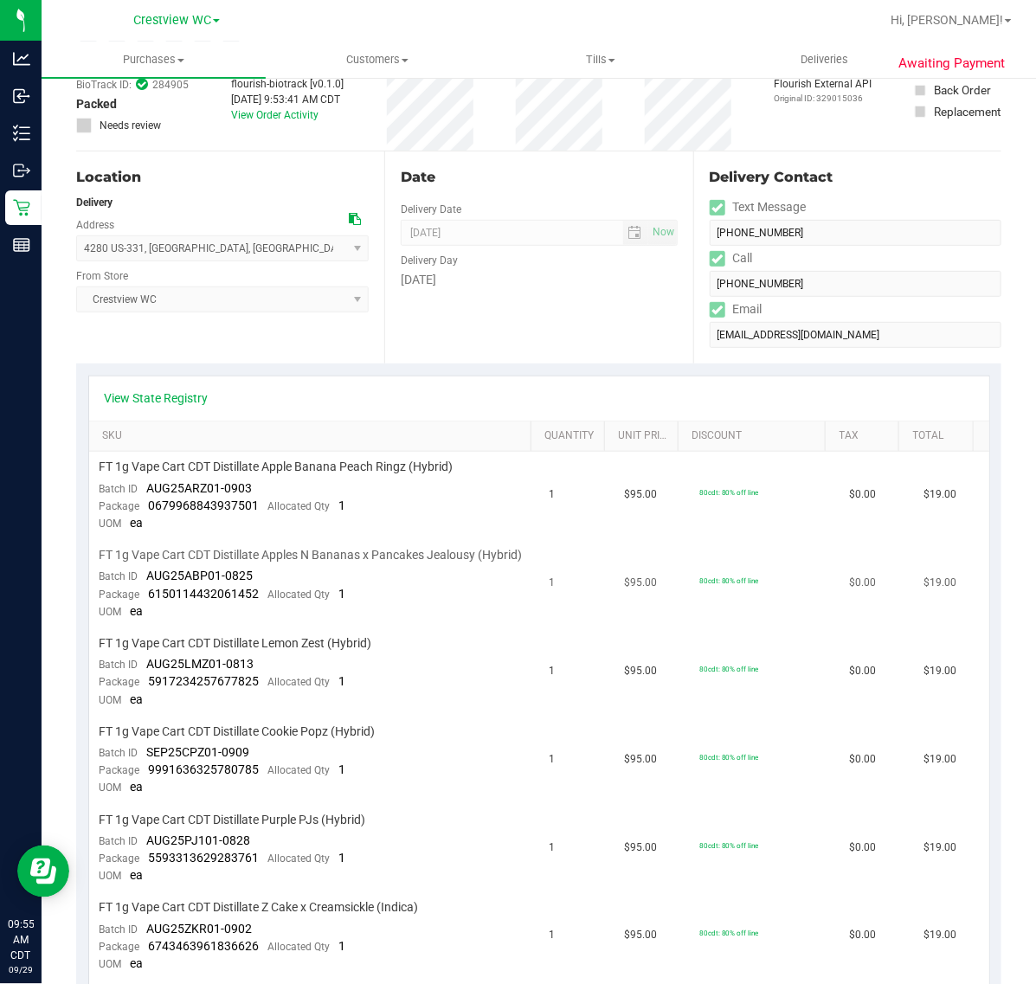
scroll to position [216, 0]
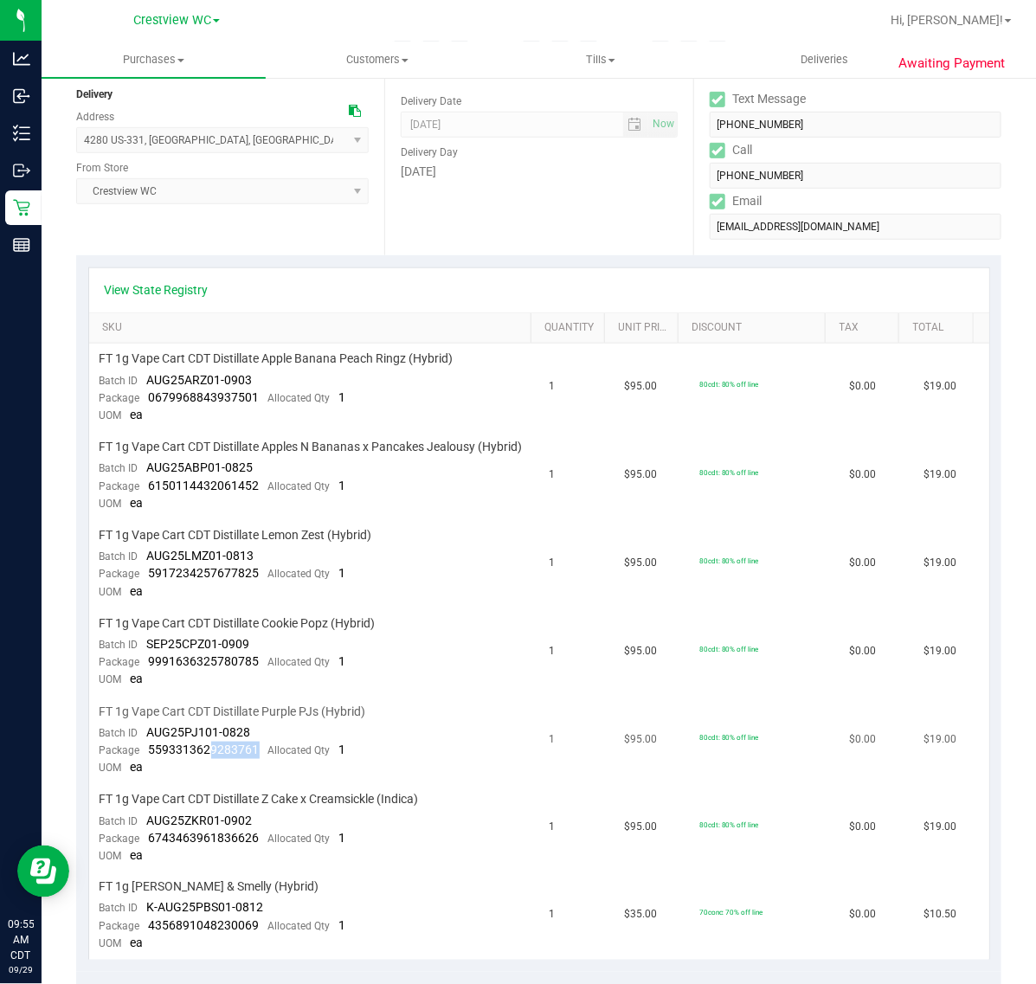
drag, startPoint x: 255, startPoint y: 755, endPoint x: 206, endPoint y: 755, distance: 49.4
click at [206, 755] on div "Package 5593313629283761 Allocated Qty 1" at bounding box center [223, 750] width 247 height 17
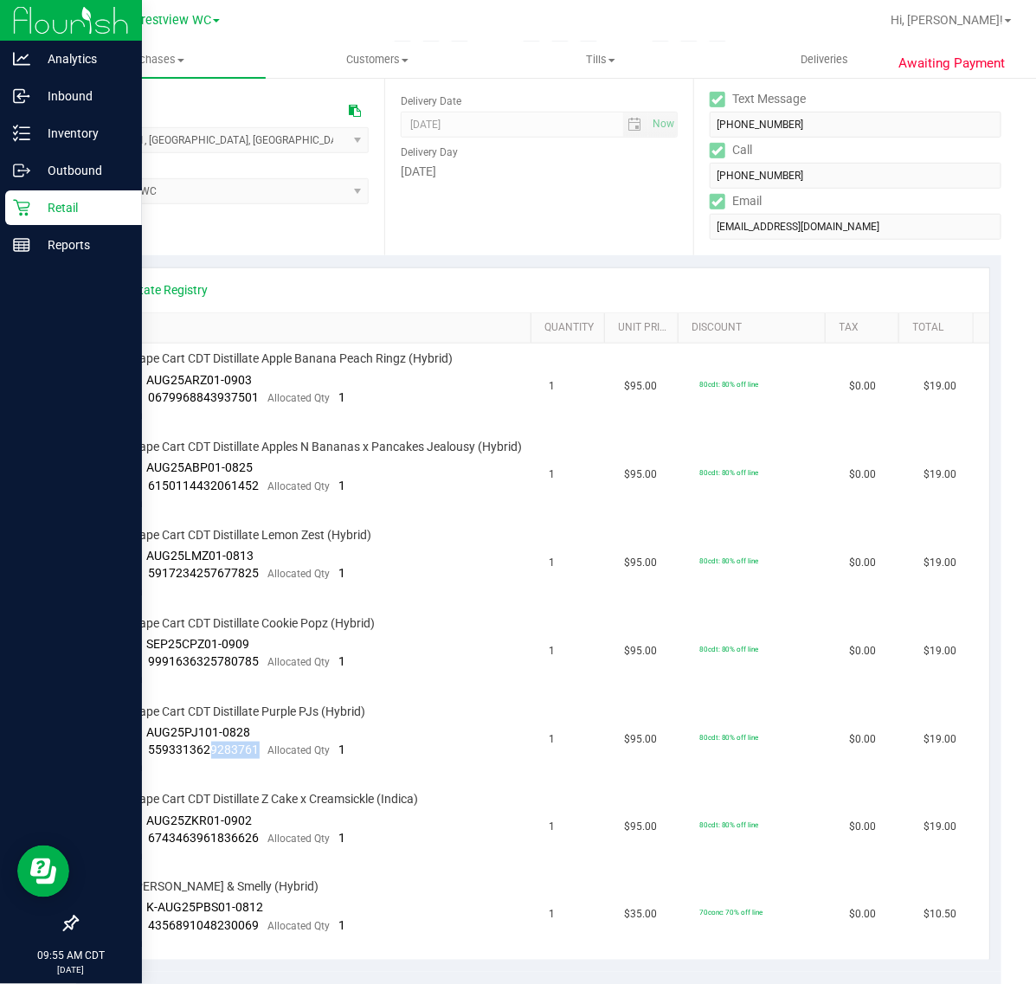
copy span "9283761"
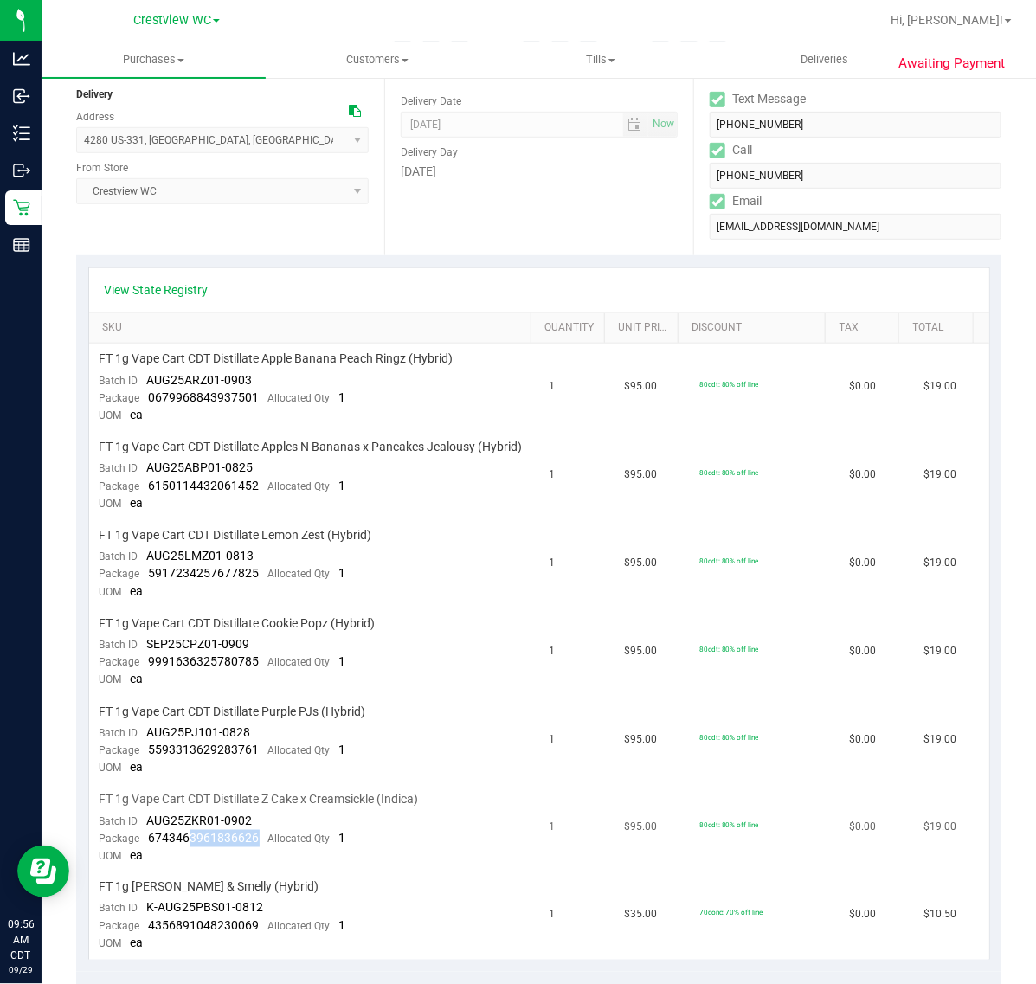
drag, startPoint x: 254, startPoint y: 842, endPoint x: 187, endPoint y: 842, distance: 66.7
click at [187, 842] on div "Package 6743463961836626 Allocated Qty 1" at bounding box center [223, 838] width 247 height 17
copy span "3961836626"
drag, startPoint x: 264, startPoint y: 923, endPoint x: 192, endPoint y: 927, distance: 72.0
click at [192, 927] on div "Package 4356891048230069 Allocated Qty 1" at bounding box center [223, 927] width 247 height 17
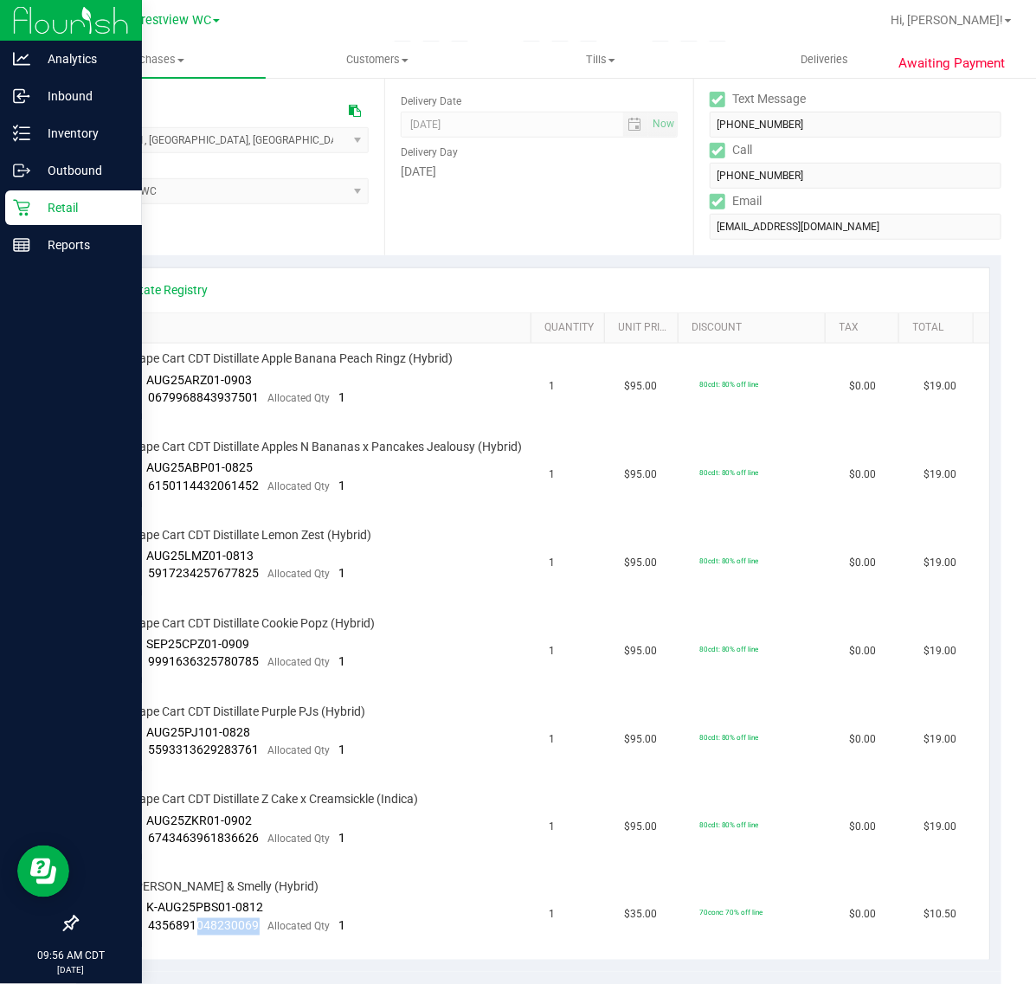
copy span "048230069"
click at [61, 199] on p "Retail" at bounding box center [82, 207] width 104 height 21
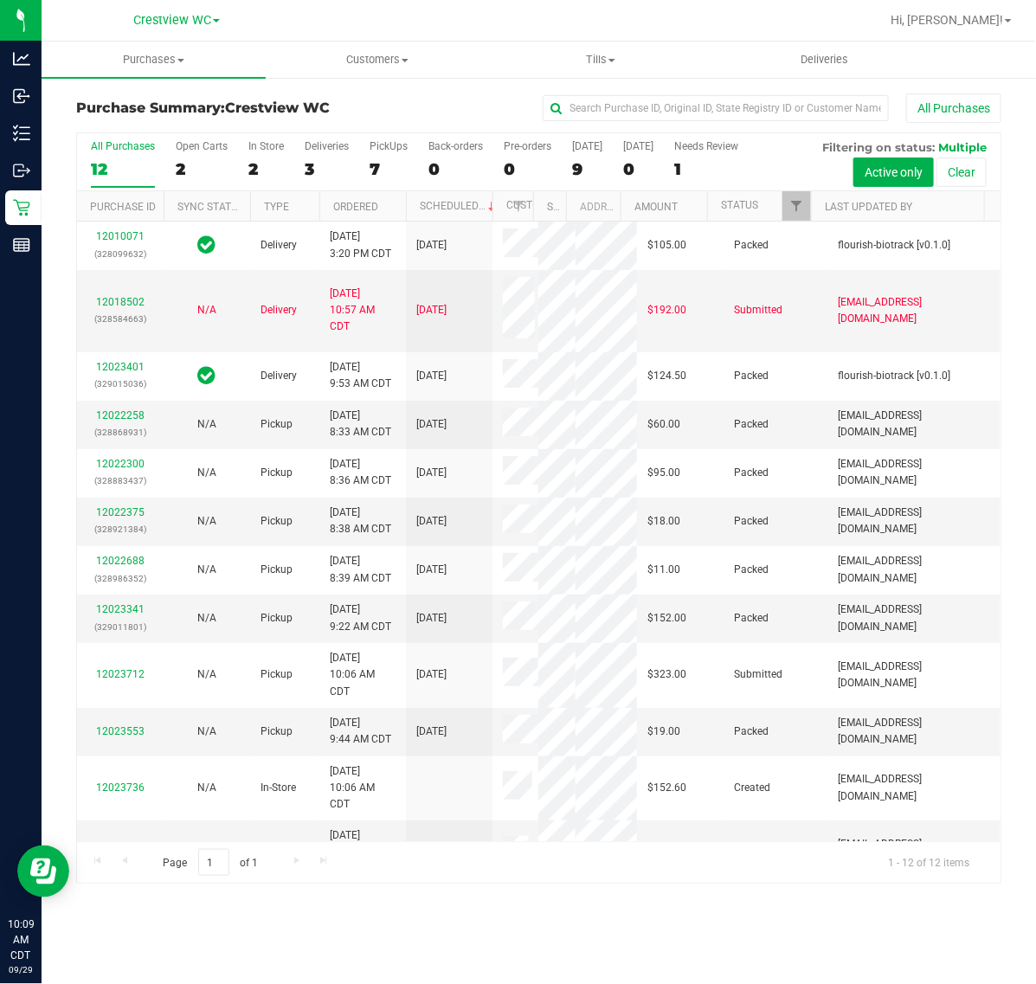
click at [323, 162] on div "3" at bounding box center [327, 169] width 44 height 20
click at [0, 0] on input "Deliveries 3" at bounding box center [0, 0] width 0 height 0
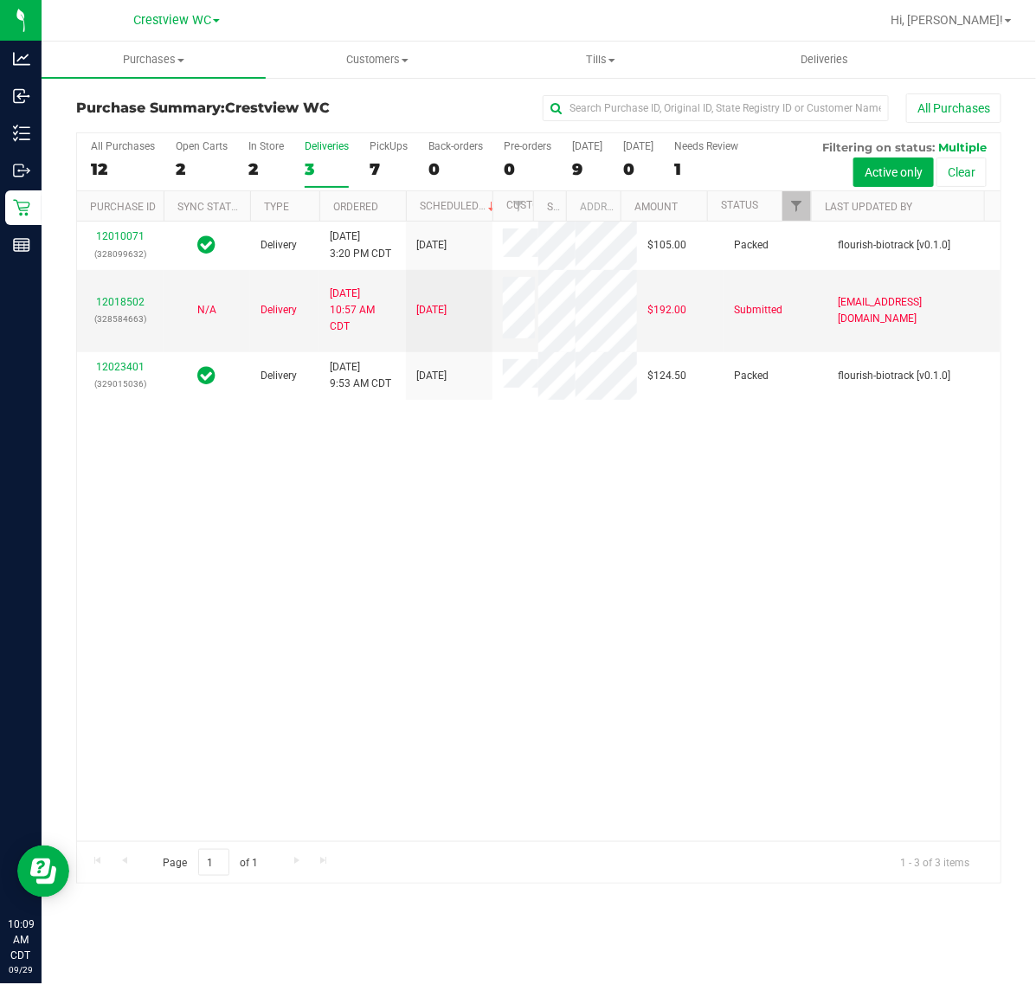
click at [385, 156] on label "PickUps 7" at bounding box center [389, 164] width 38 height 48
click at [0, 0] on input "PickUps 7" at bounding box center [0, 0] width 0 height 0
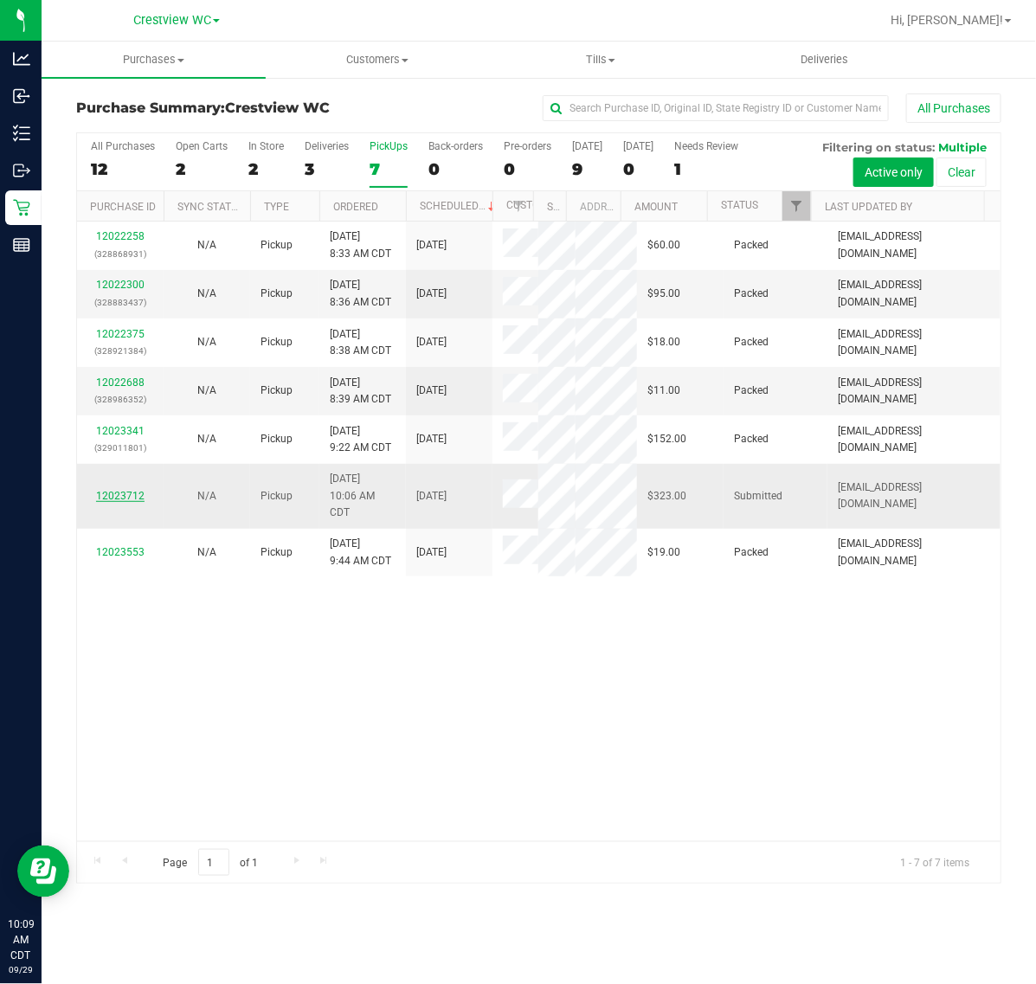
click at [130, 502] on link "12023712" at bounding box center [120, 496] width 48 height 12
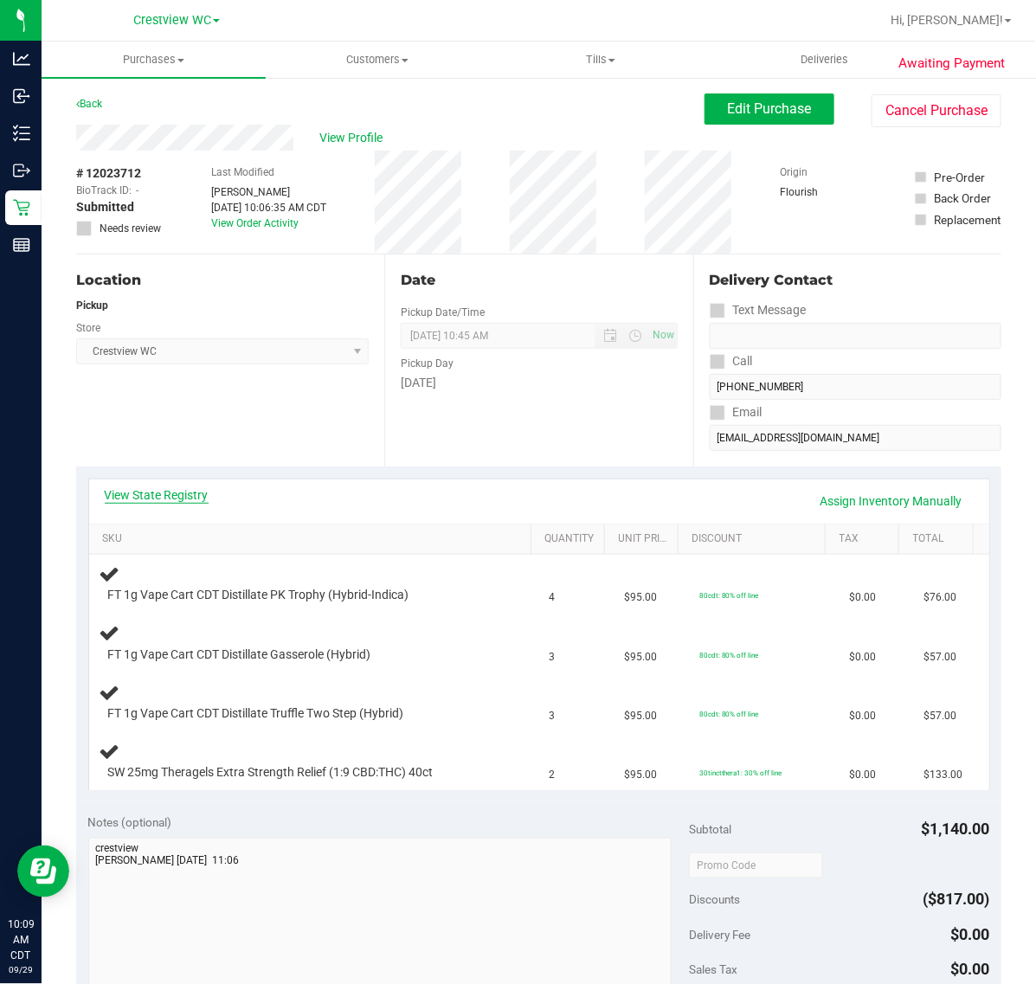
click at [173, 494] on link "View State Registry" at bounding box center [157, 495] width 104 height 17
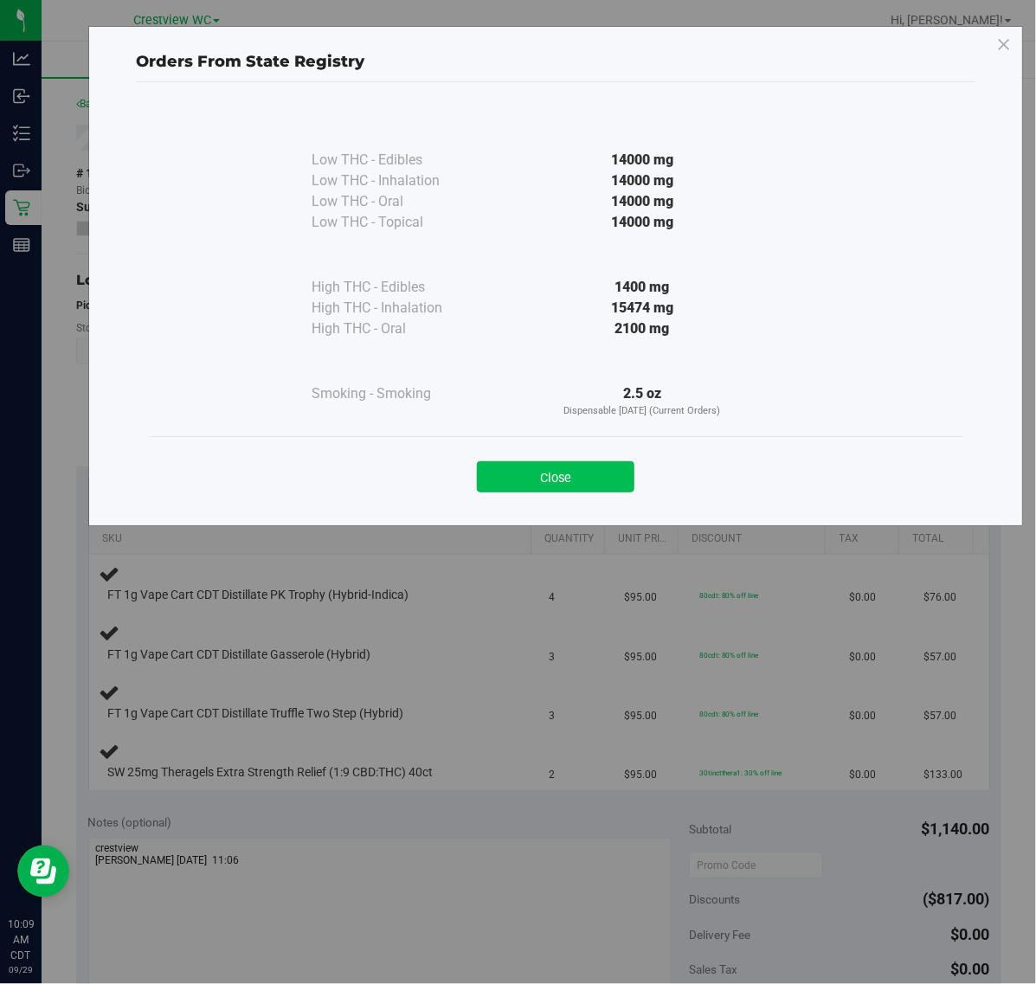
click at [539, 483] on button "Close" at bounding box center [556, 476] width 158 height 31
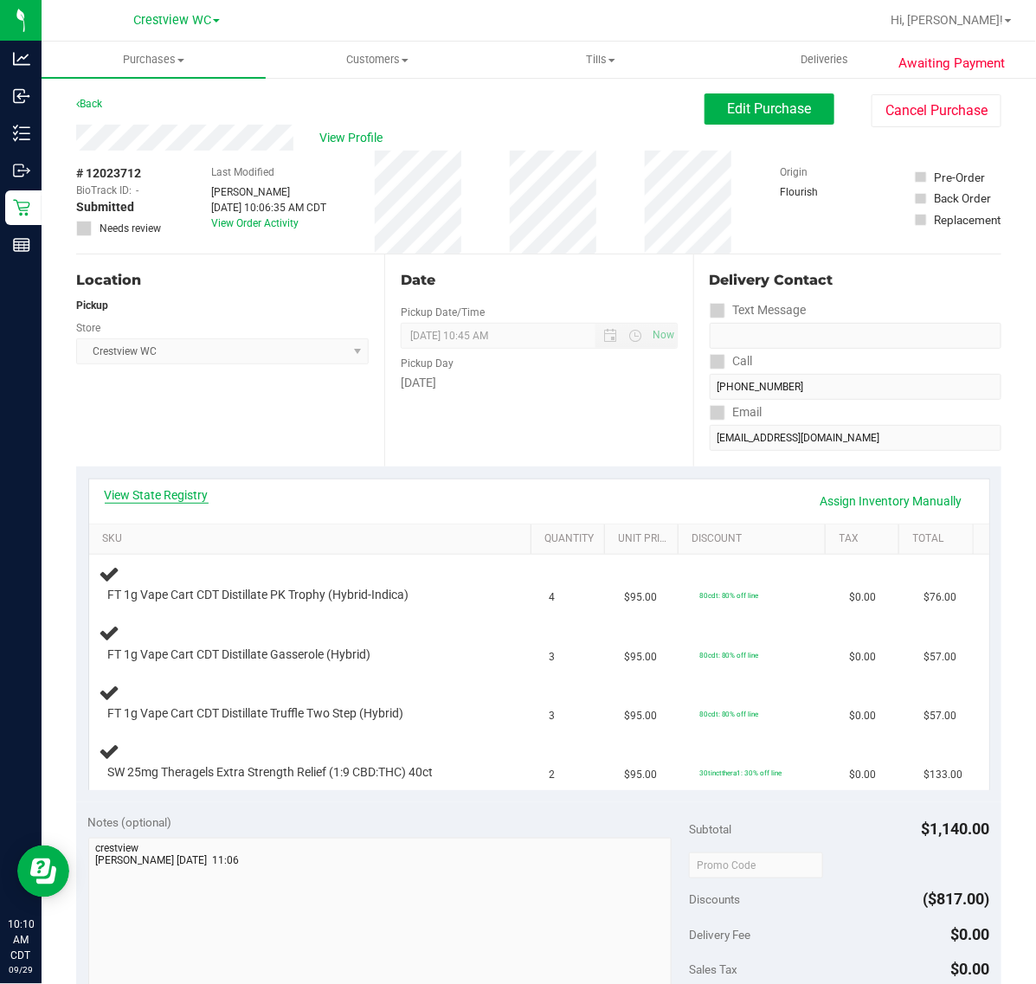
click at [177, 496] on link "View State Registry" at bounding box center [157, 495] width 104 height 17
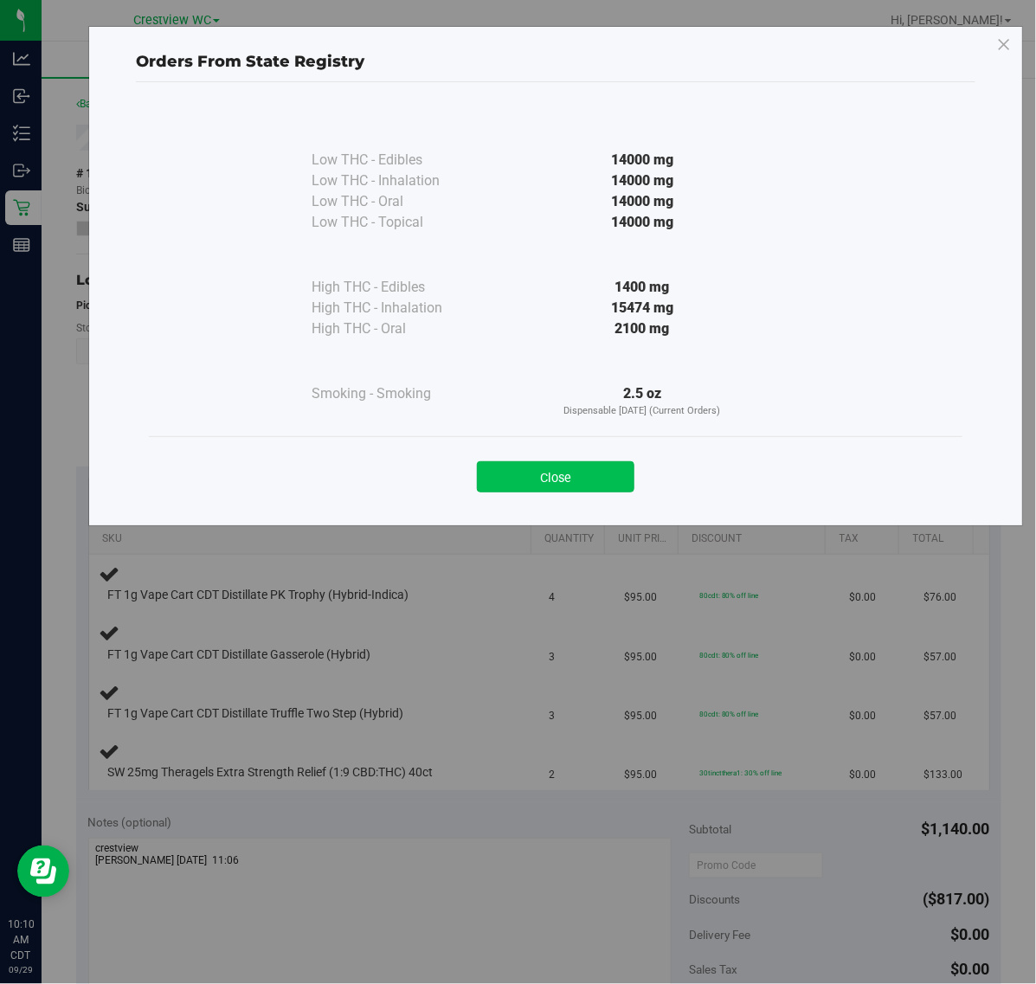
click at [567, 474] on button "Close" at bounding box center [556, 476] width 158 height 31
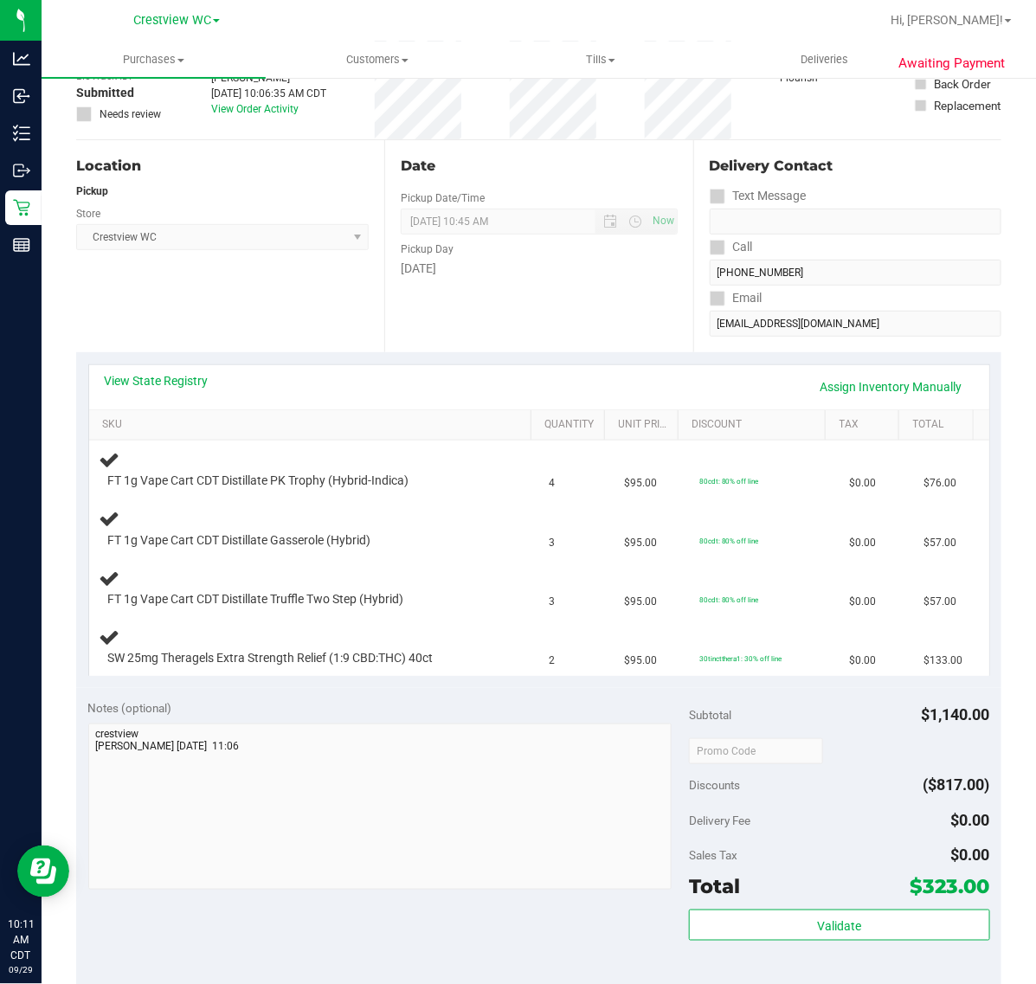
scroll to position [137, 0]
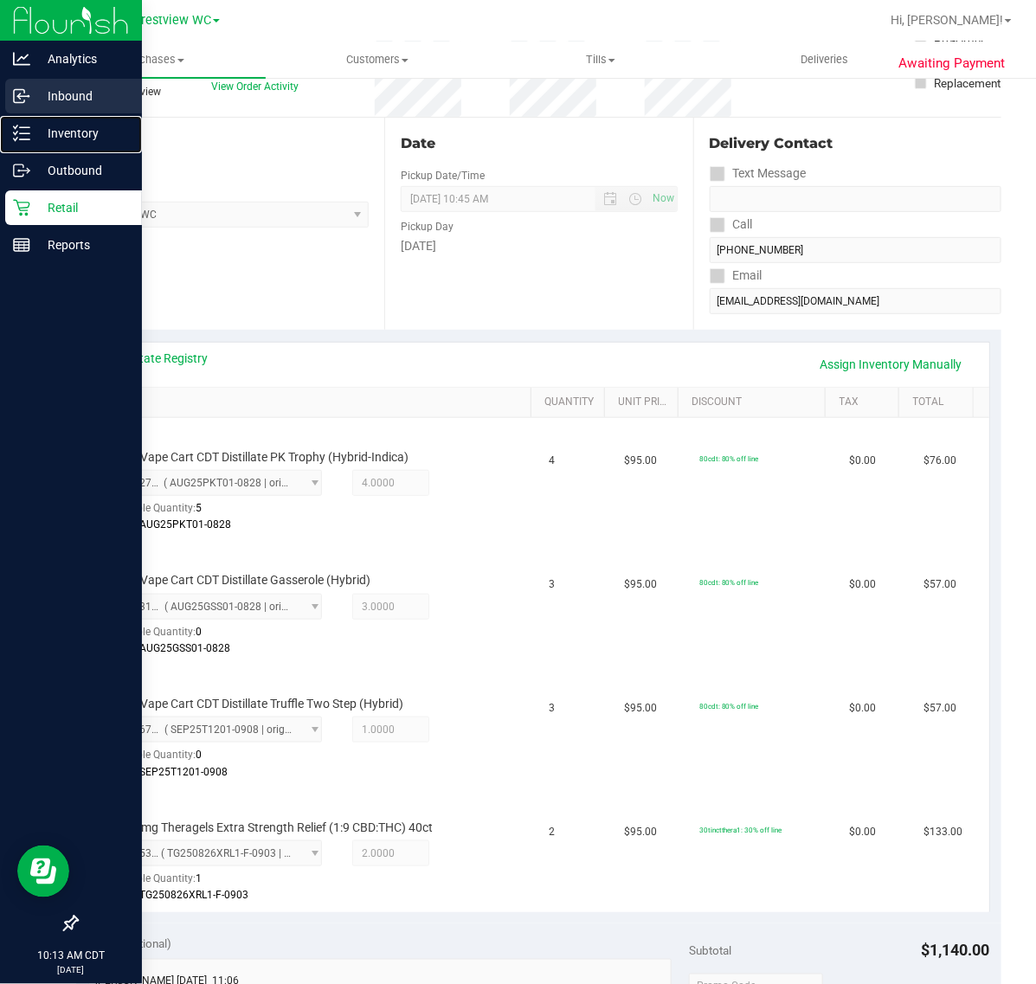
drag, startPoint x: 7, startPoint y: 132, endPoint x: 118, endPoint y: 92, distance: 117.8
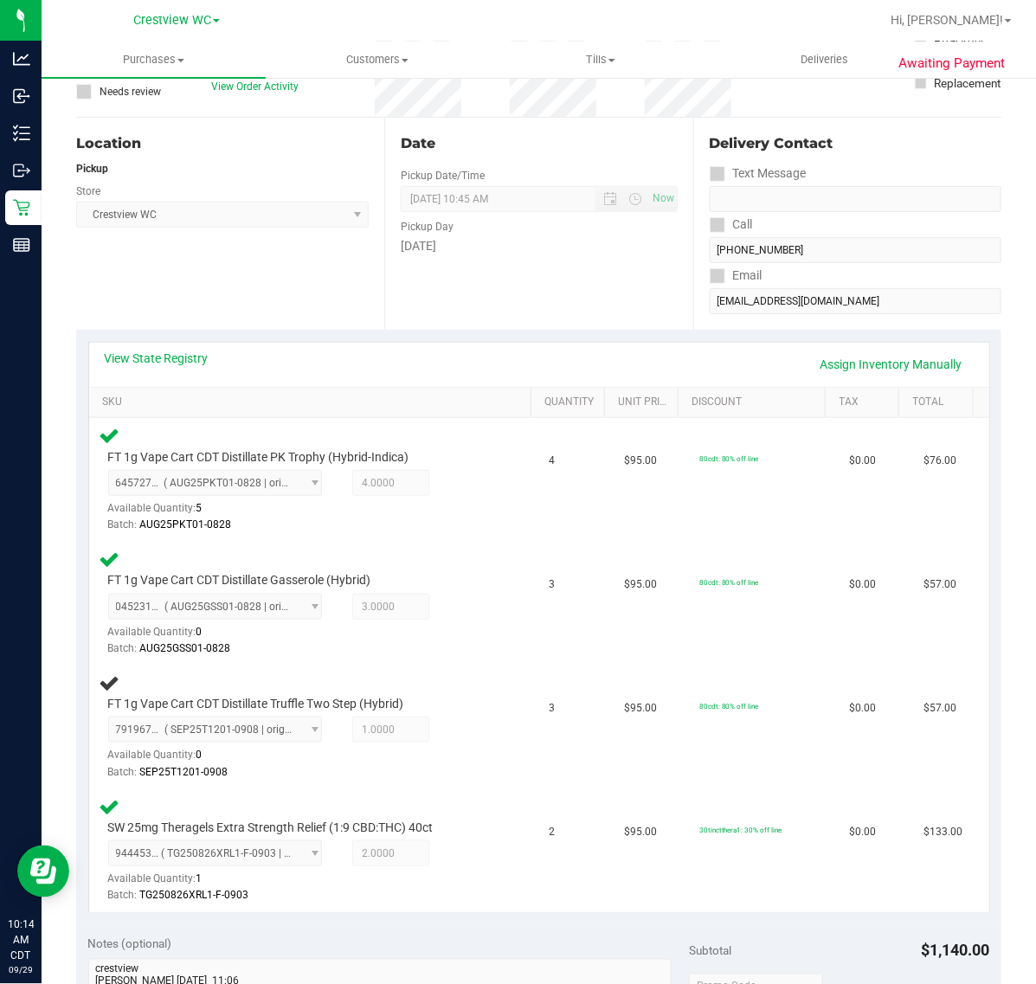
click at [275, 280] on div "Location Pickup Store Crestview WC Select Store Bonita Springs WC Boynton Beach…" at bounding box center [230, 224] width 308 height 212
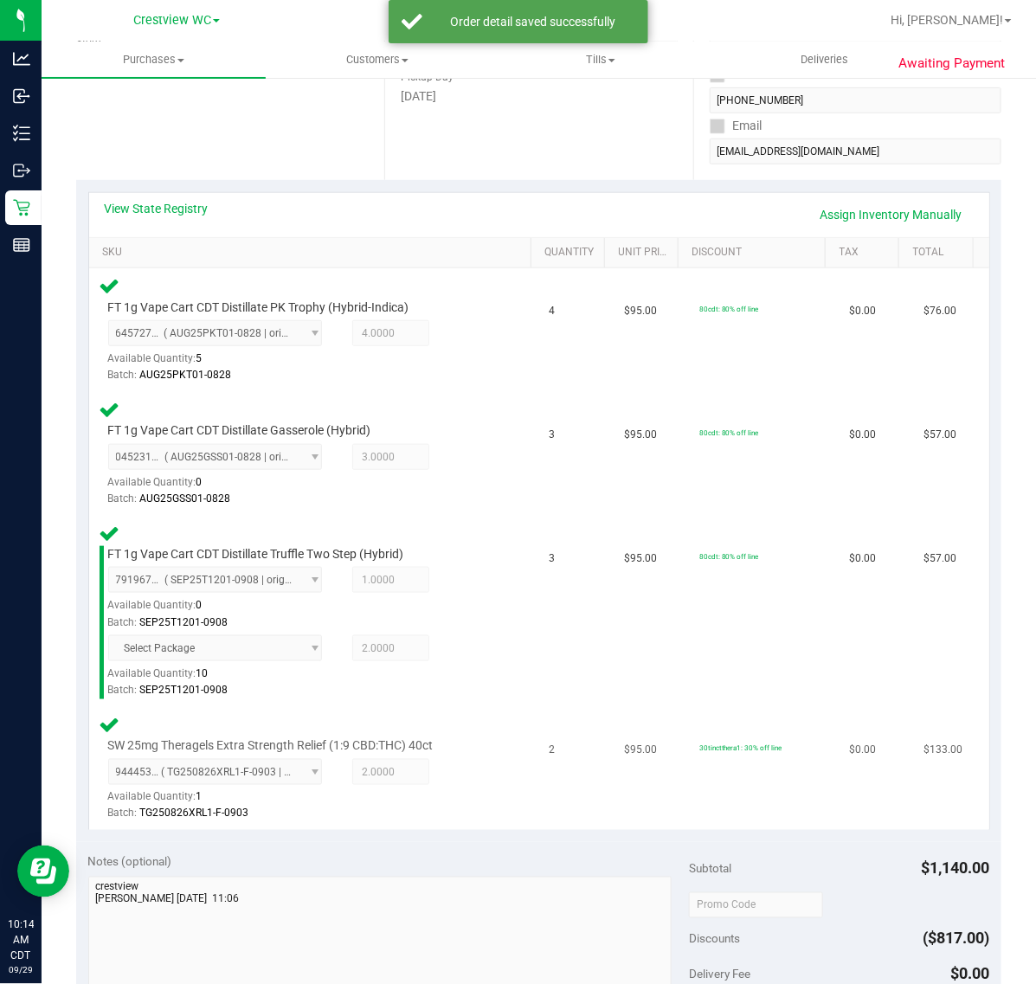
scroll to position [570, 0]
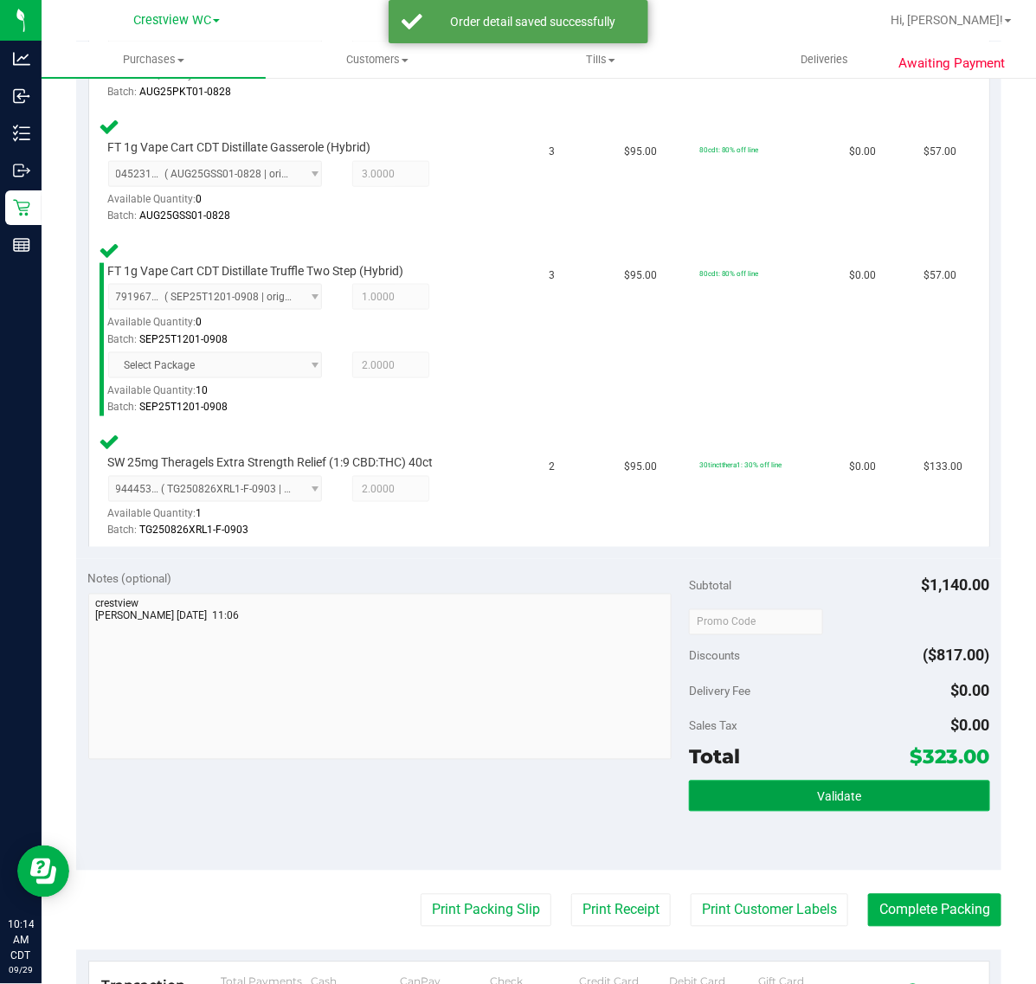
click at [810, 782] on button "Validate" at bounding box center [839, 796] width 300 height 31
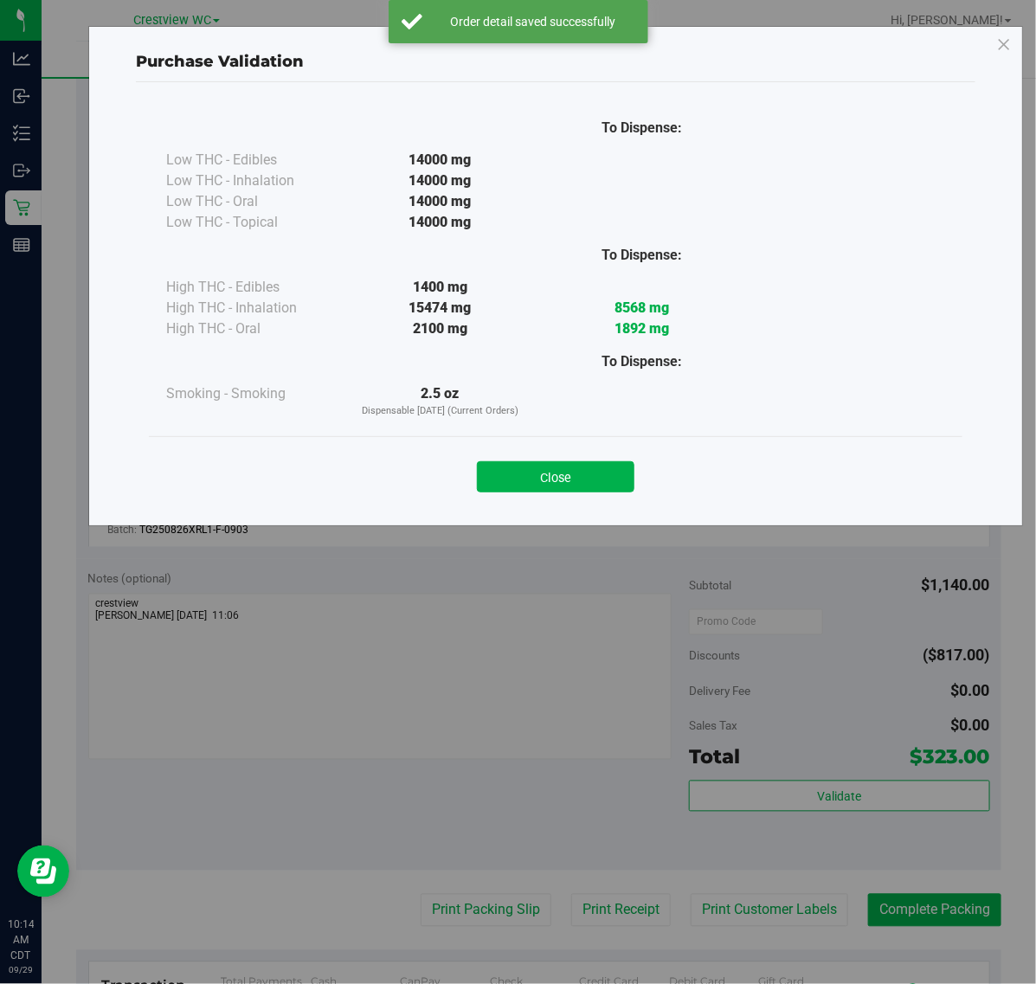
click at [576, 457] on div "Close" at bounding box center [556, 471] width 788 height 43
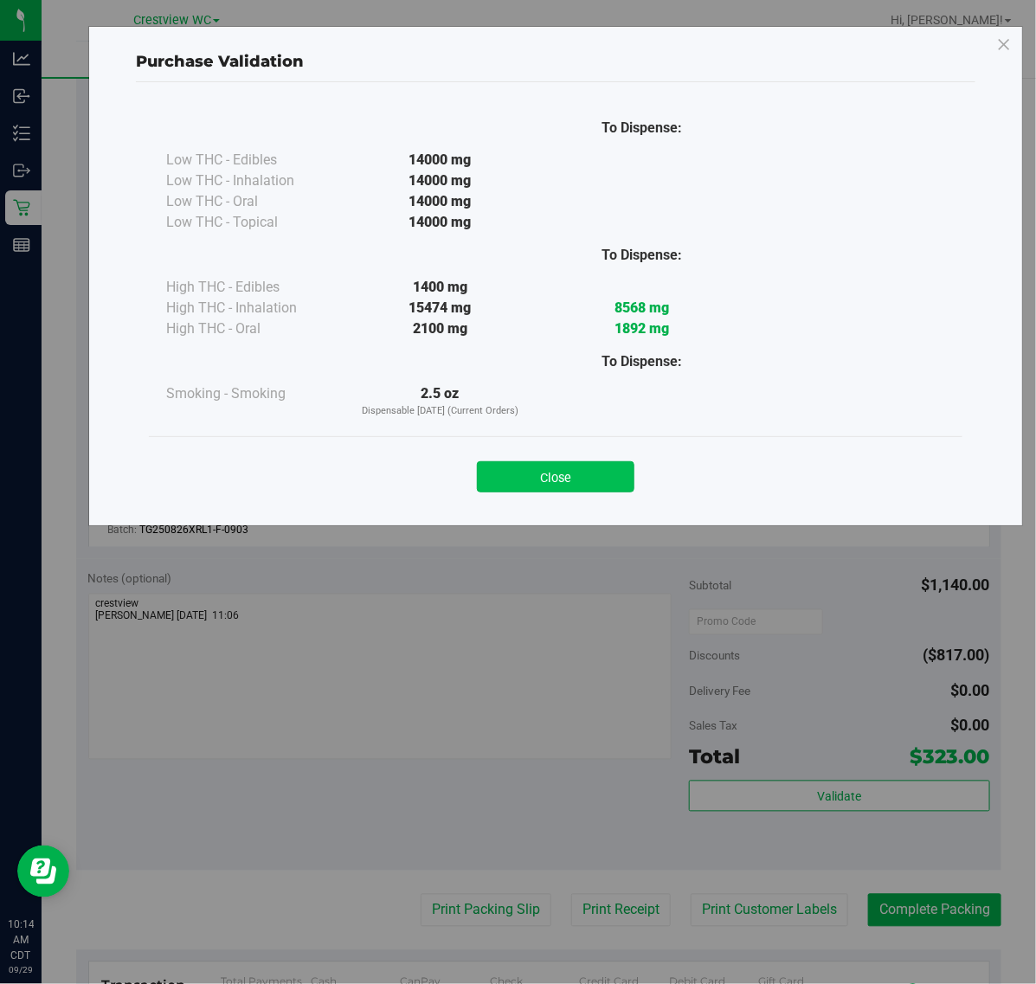
click at [590, 482] on button "Close" at bounding box center [556, 476] width 158 height 31
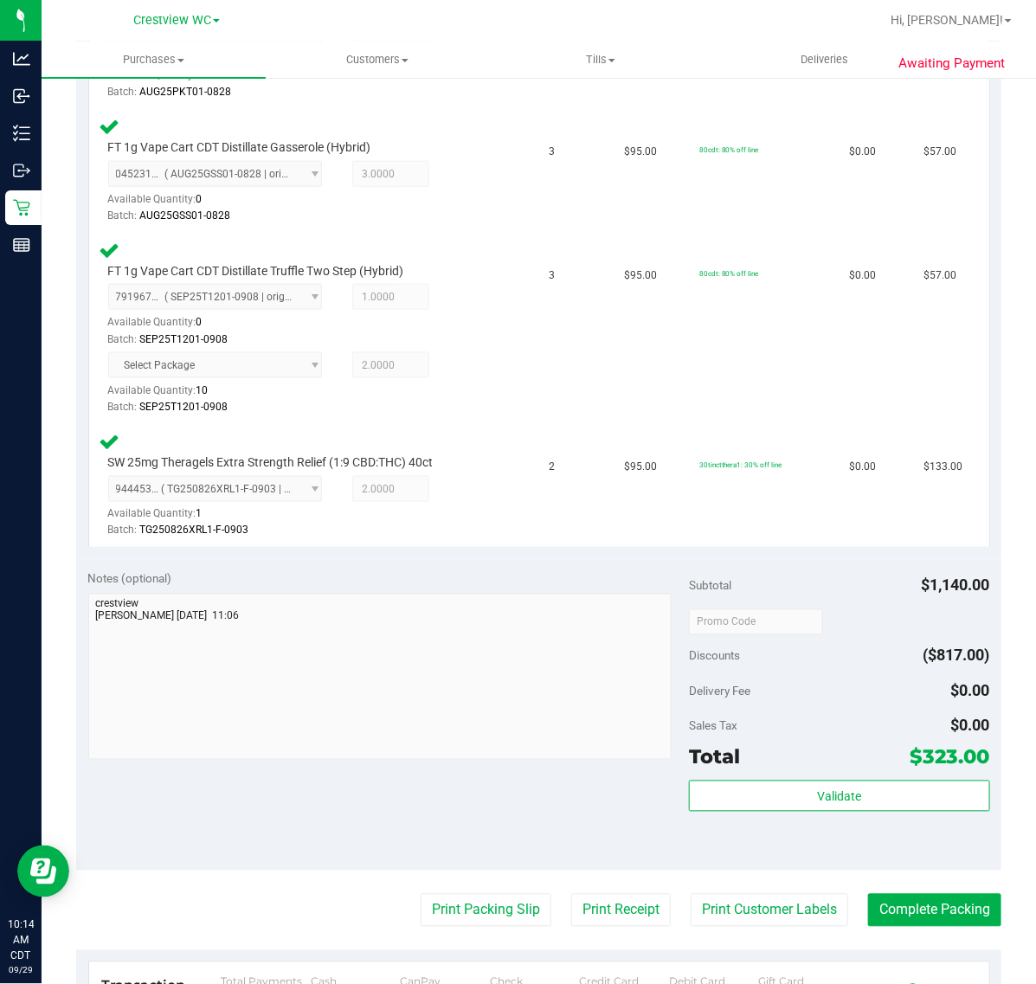
click at [472, 924] on purchase-details "Back Edit Purchase Cancel Purchase View Profile # 12023712 BioTrack ID: - Submi…" at bounding box center [539, 405] width 926 height 1763
click at [476, 922] on button "Print Packing Slip" at bounding box center [486, 910] width 131 height 33
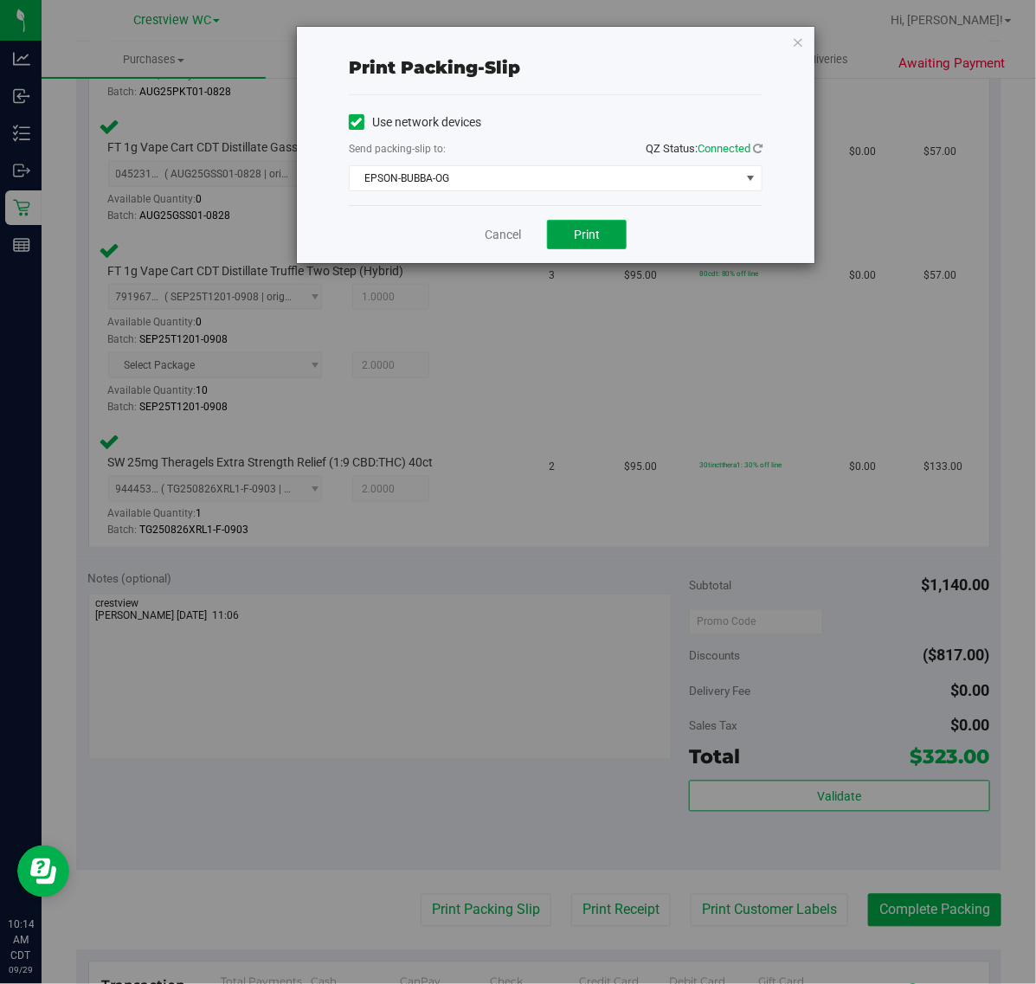
click at [607, 245] on button "Print" at bounding box center [587, 234] width 80 height 29
drag, startPoint x: 517, startPoint y: 239, endPoint x: 732, endPoint y: 416, distance: 278.6
click at [517, 239] on link "Cancel" at bounding box center [503, 235] width 36 height 18
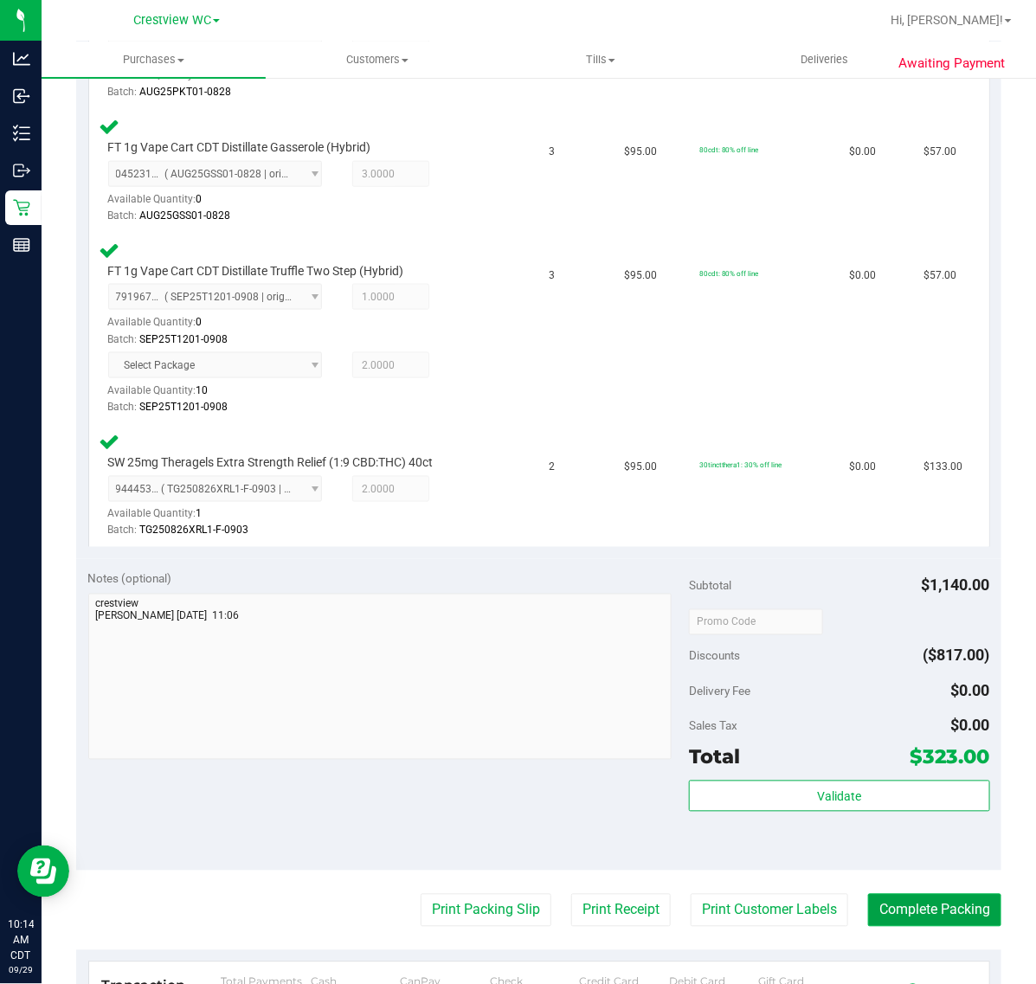
click at [922, 899] on button "Complete Packing" at bounding box center [934, 910] width 133 height 33
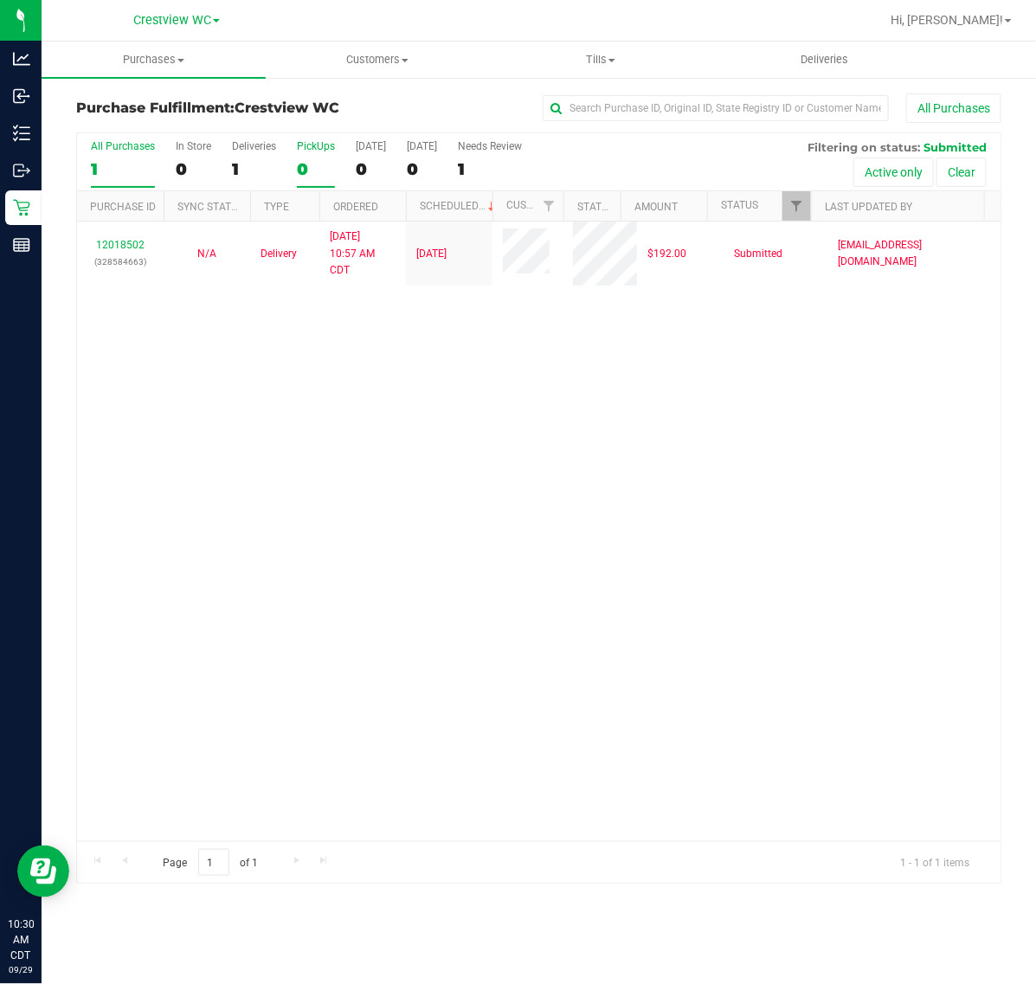
click at [321, 145] on div "PickUps" at bounding box center [316, 146] width 38 height 12
click at [0, 0] on input "PickUps 0" at bounding box center [0, 0] width 0 height 0
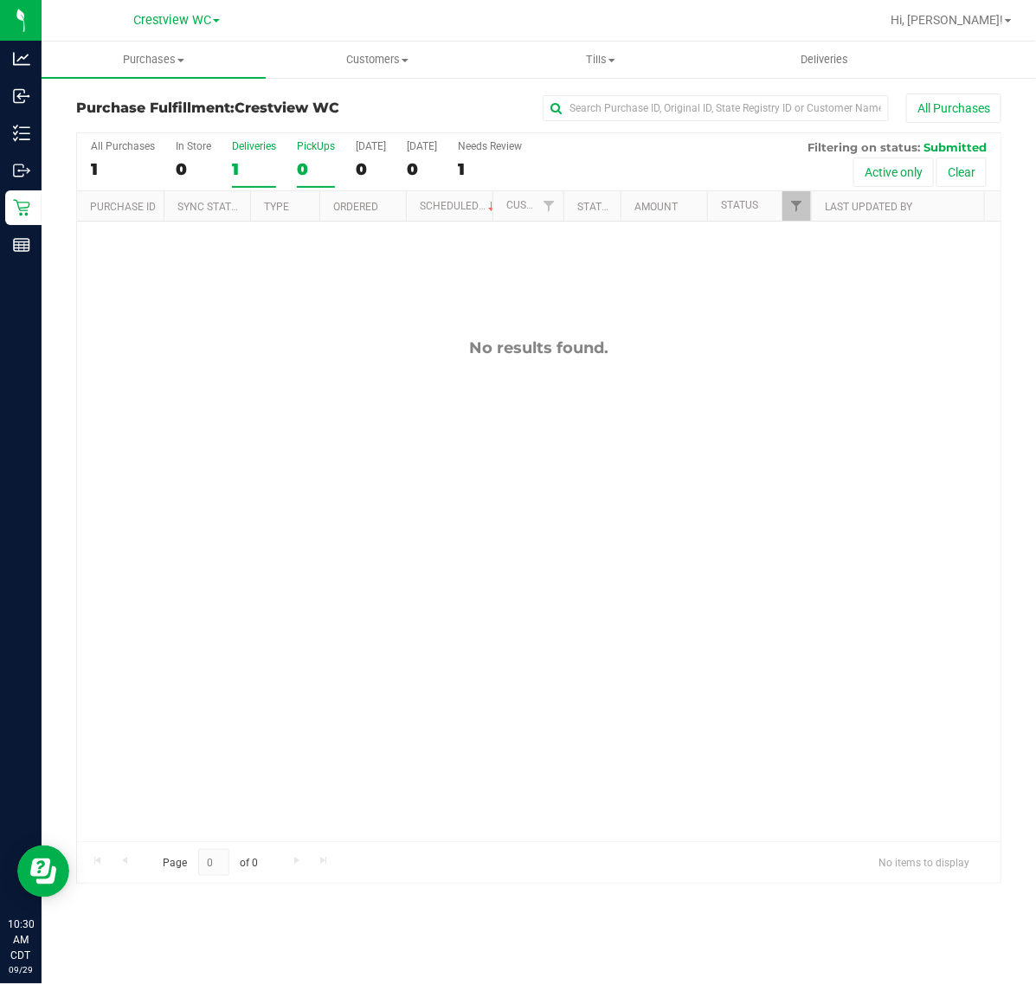
click at [248, 140] on div "Deliveries" at bounding box center [254, 146] width 44 height 12
click at [0, 0] on input "Deliveries 1" at bounding box center [0, 0] width 0 height 0
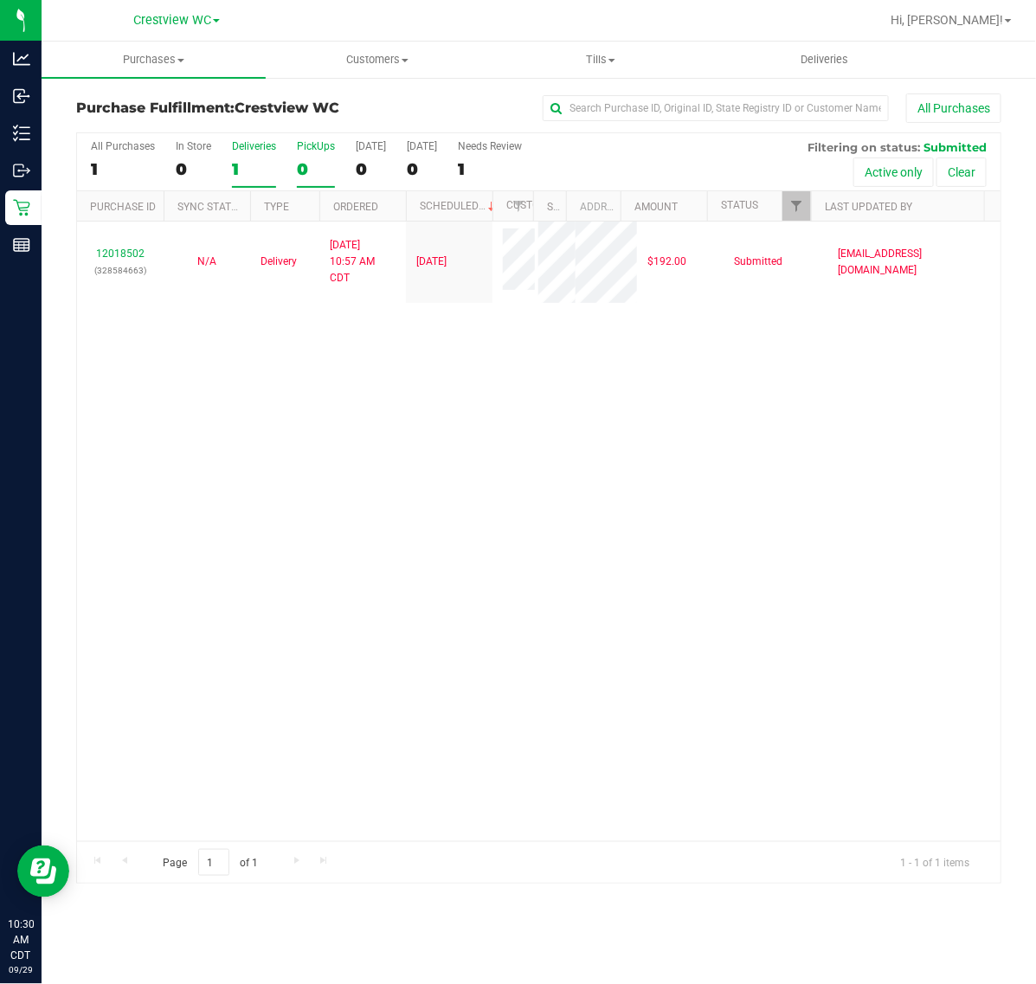
click at [313, 167] on div "0" at bounding box center [316, 169] width 38 height 20
click at [0, 0] on input "PickUps 0" at bounding box center [0, 0] width 0 height 0
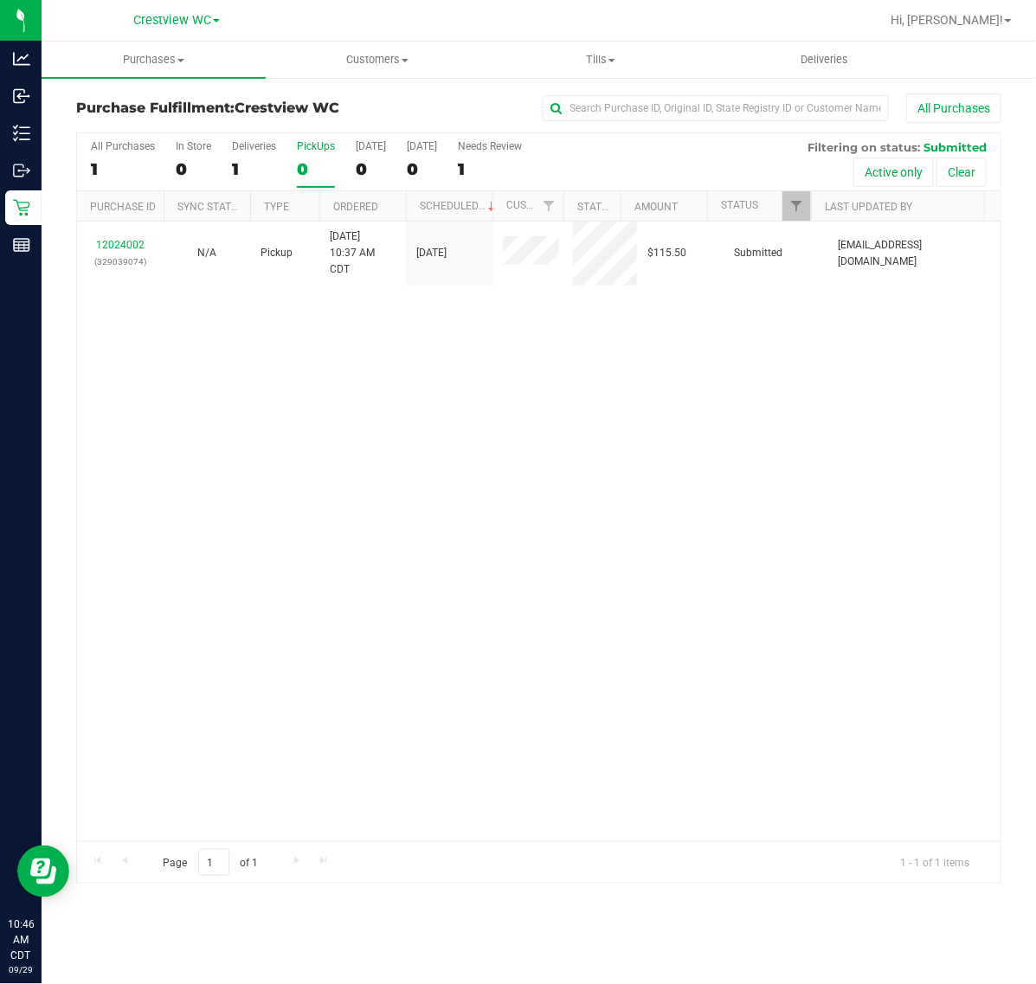
click at [316, 174] on div "0" at bounding box center [316, 169] width 38 height 20
click at [0, 0] on input "PickUps 0" at bounding box center [0, 0] width 0 height 0
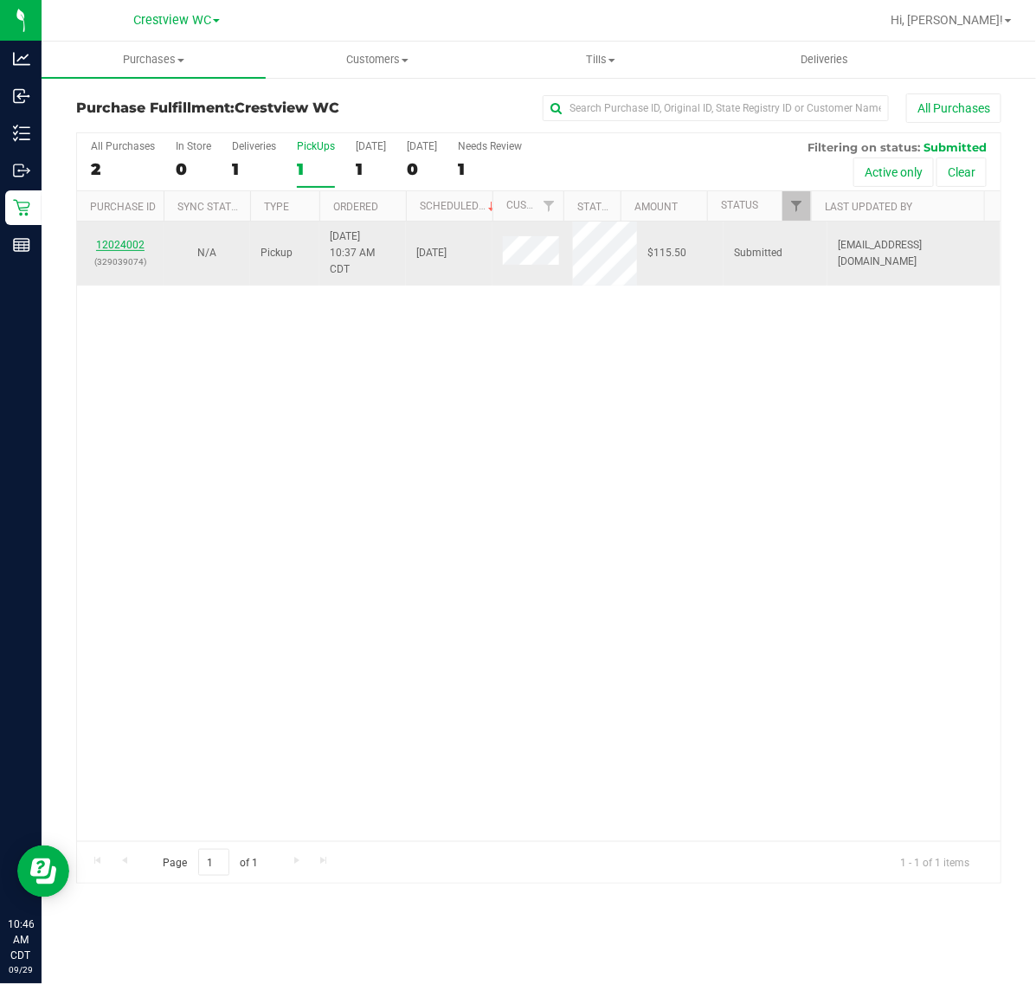
click at [124, 245] on link "12024002" at bounding box center [120, 245] width 48 height 12
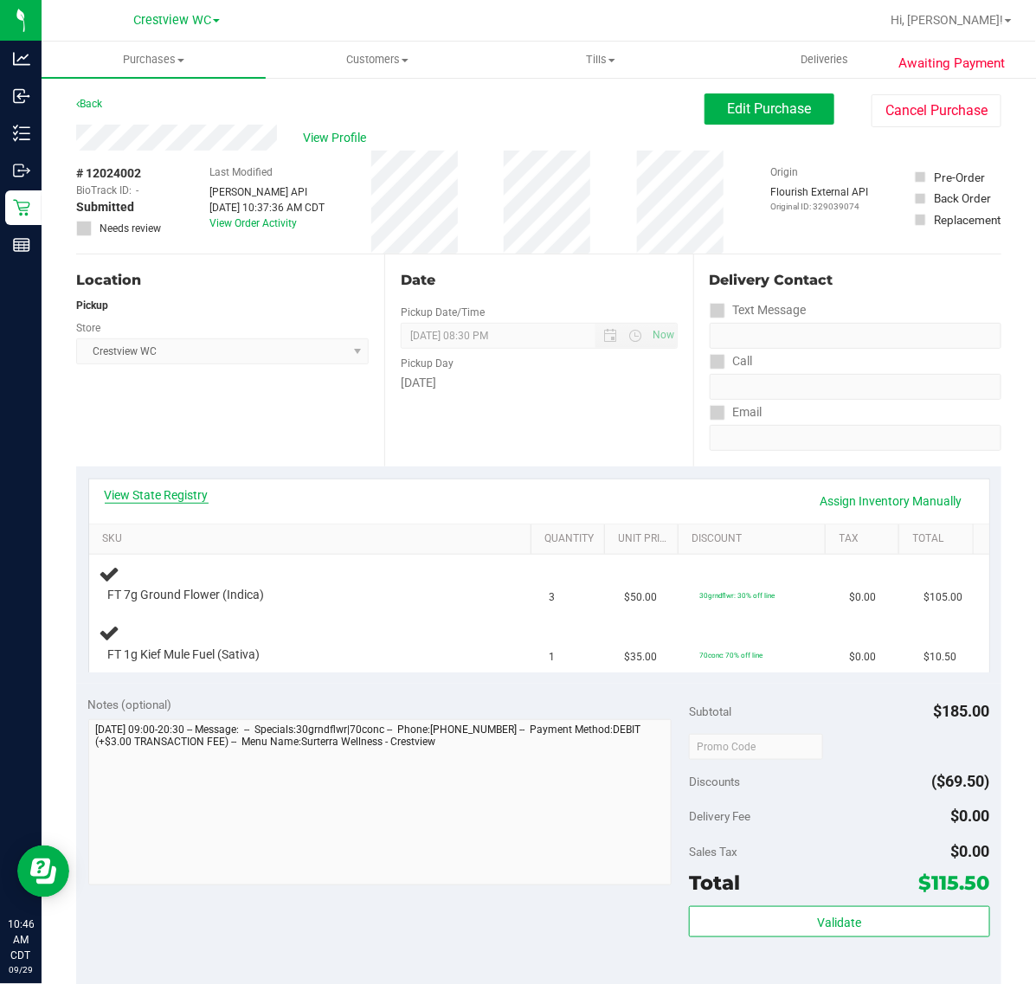
click at [188, 492] on link "View State Registry" at bounding box center [157, 495] width 104 height 17
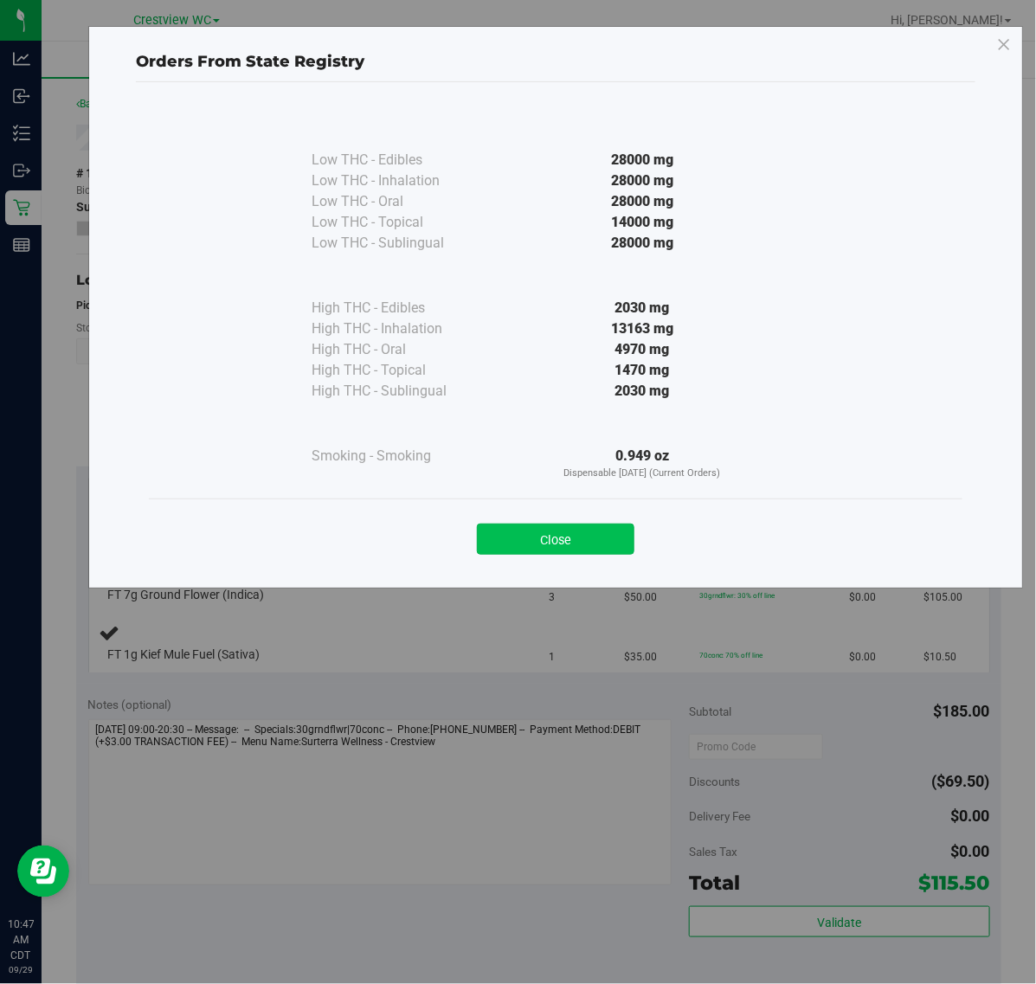
click at [554, 526] on button "Close" at bounding box center [556, 539] width 158 height 31
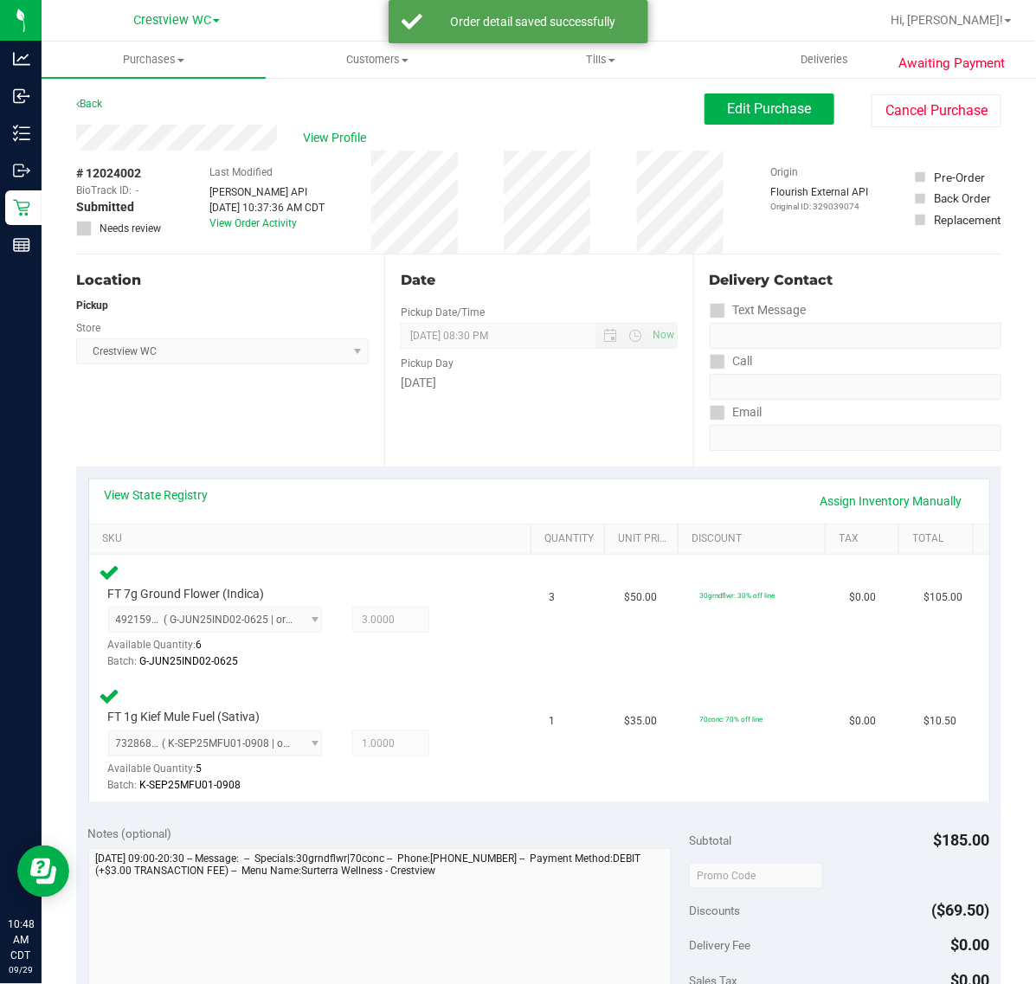
scroll to position [587, 0]
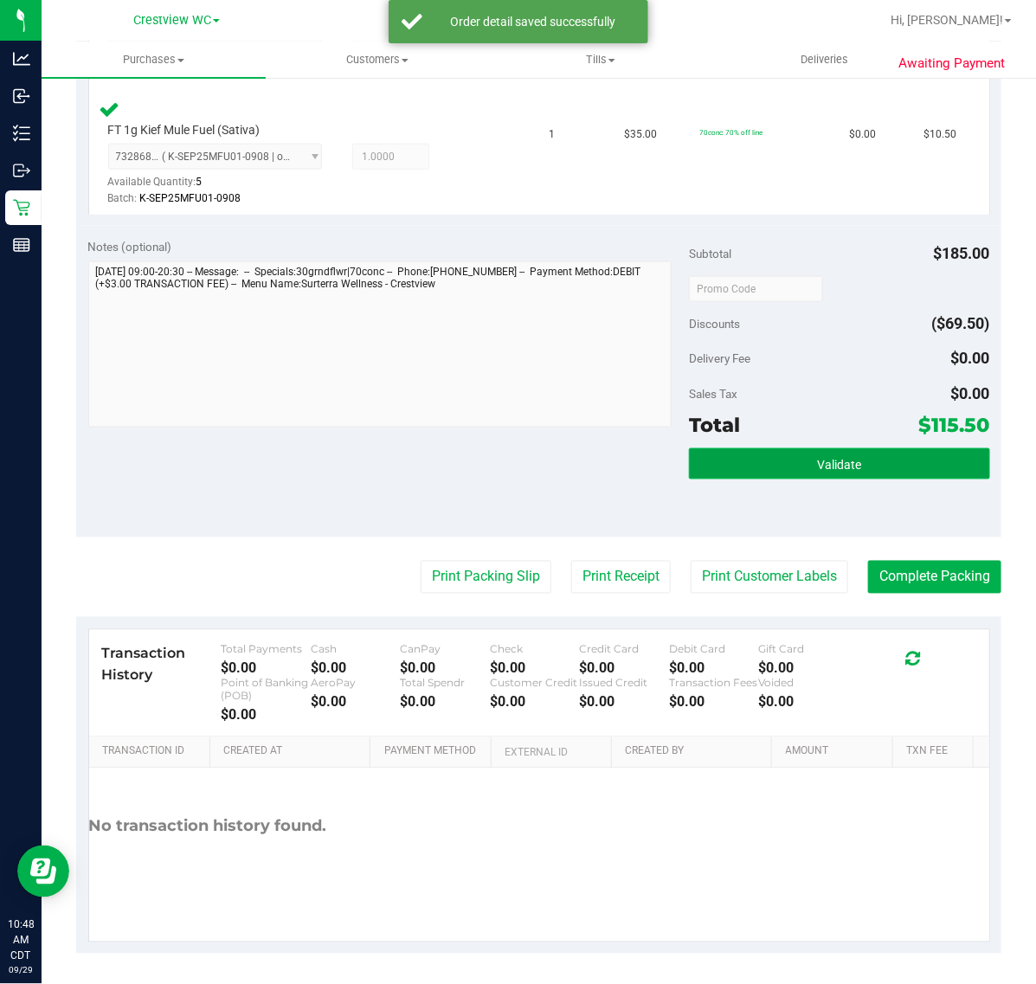
click at [849, 459] on button "Validate" at bounding box center [839, 463] width 300 height 31
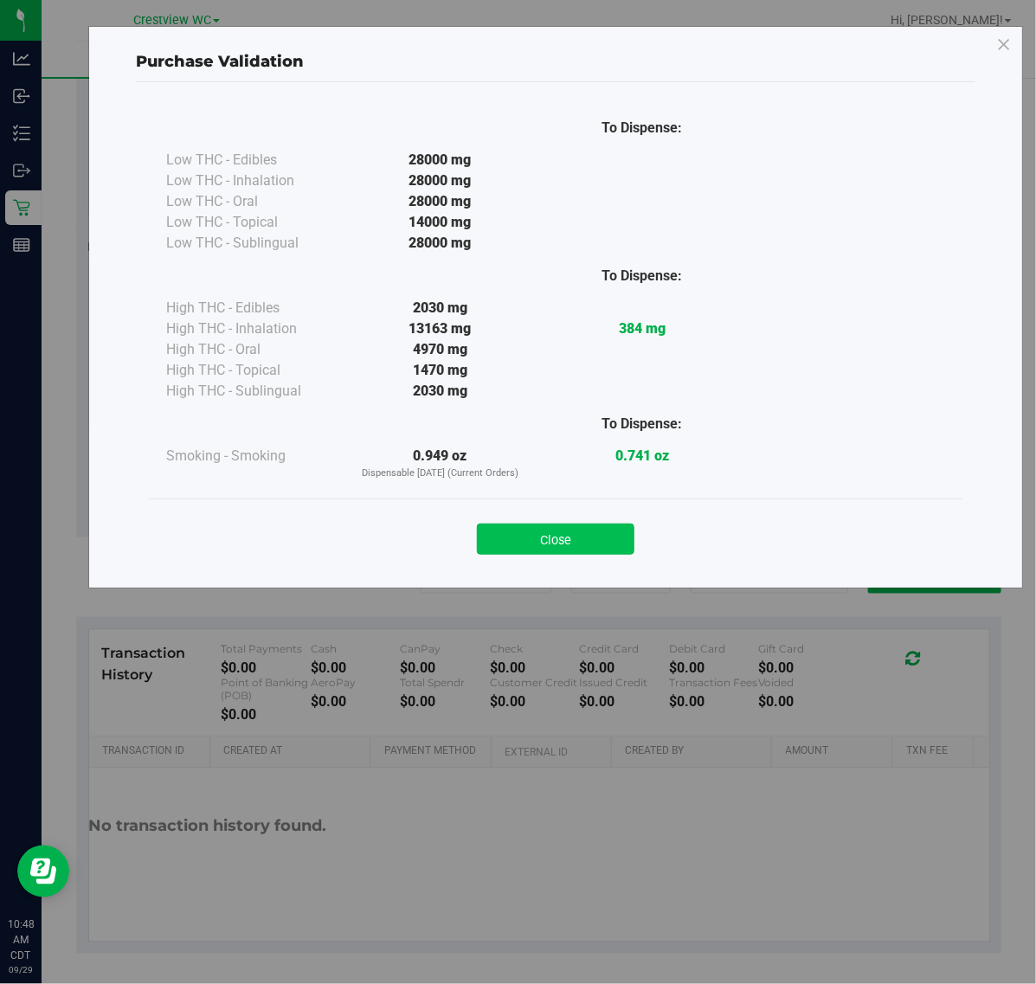
click at [560, 538] on button "Close" at bounding box center [556, 539] width 158 height 31
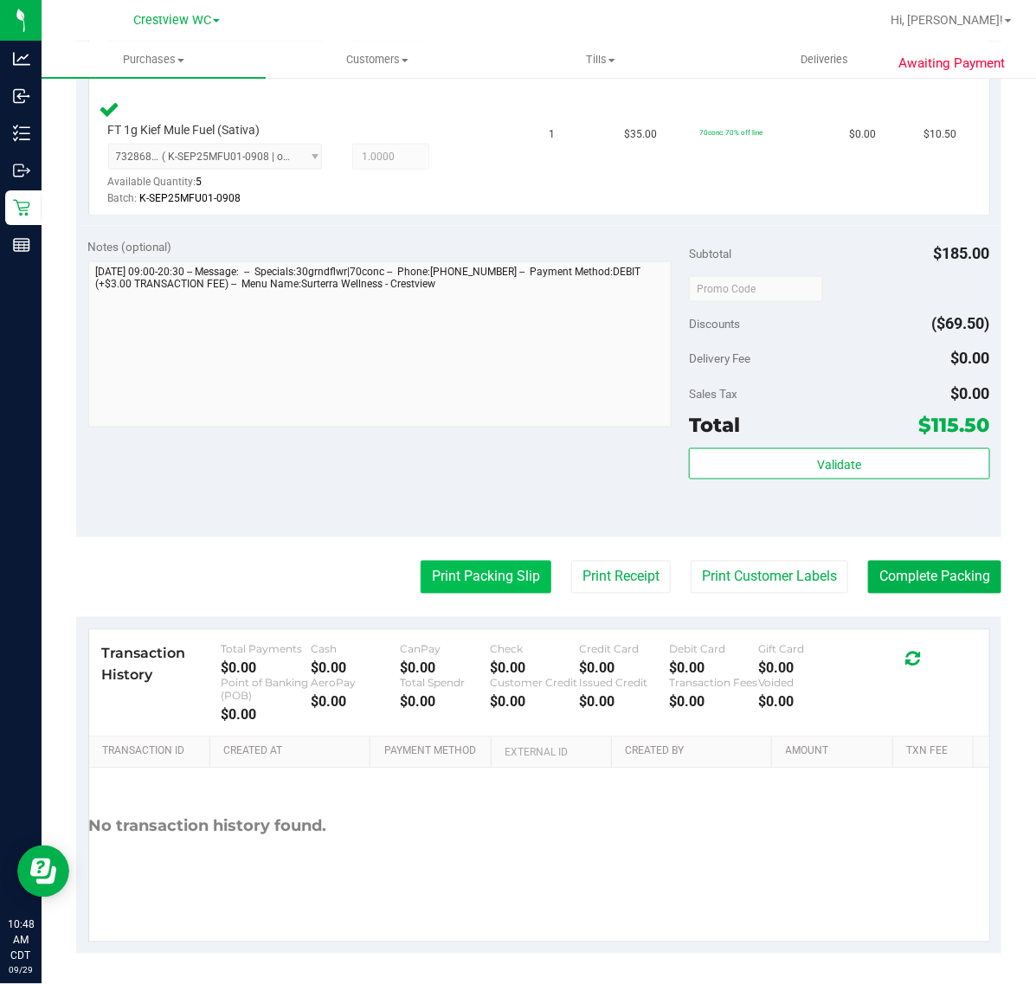
click at [438, 572] on button "Print Packing Slip" at bounding box center [486, 577] width 131 height 33
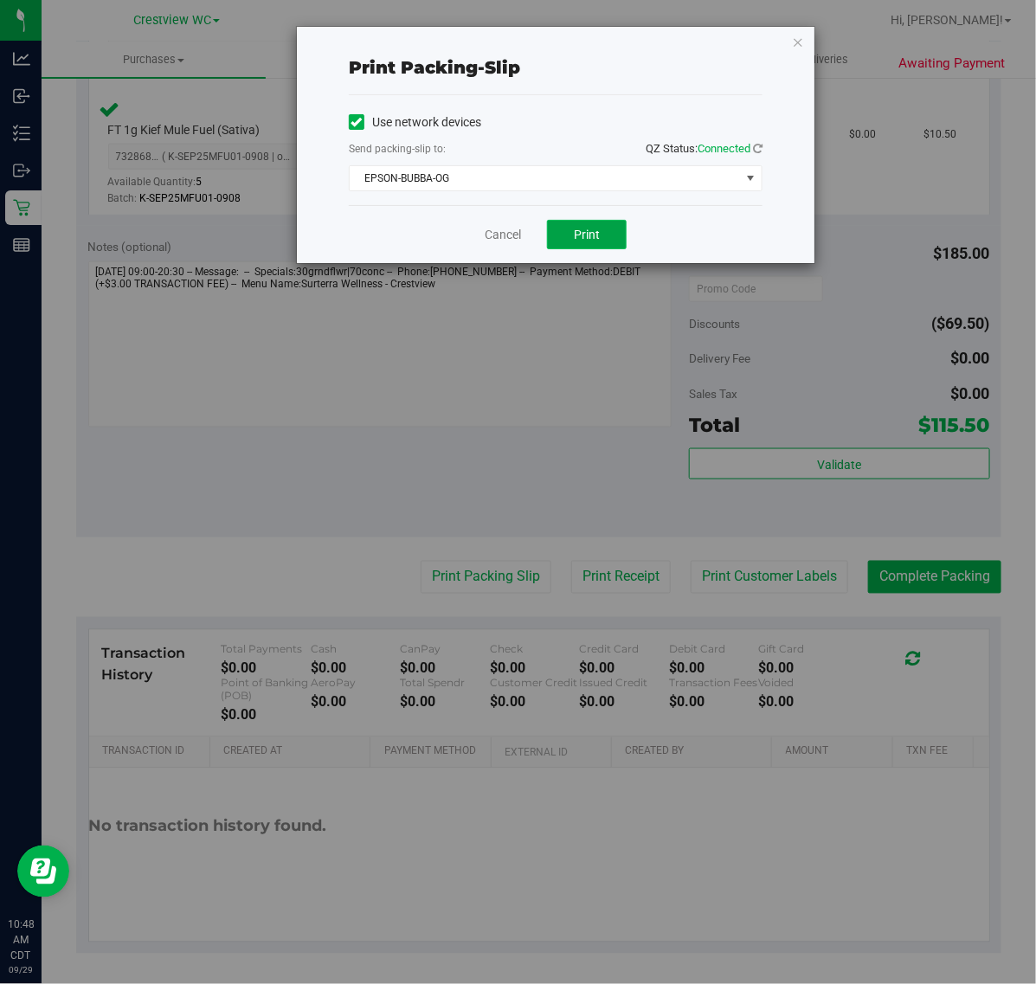
click at [583, 228] on span "Print" at bounding box center [587, 235] width 26 height 14
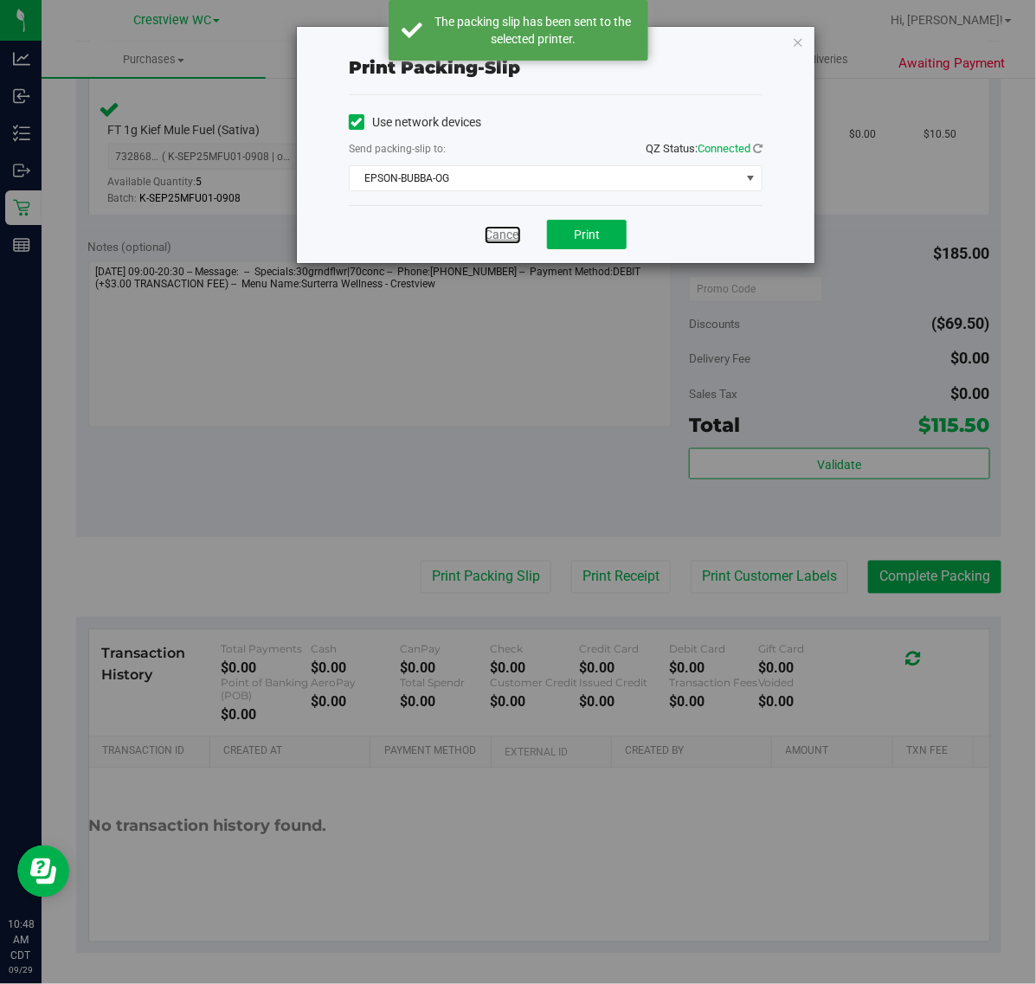
drag, startPoint x: 513, startPoint y: 238, endPoint x: 639, endPoint y: 279, distance: 132.0
click at [513, 238] on link "Cancel" at bounding box center [503, 235] width 36 height 18
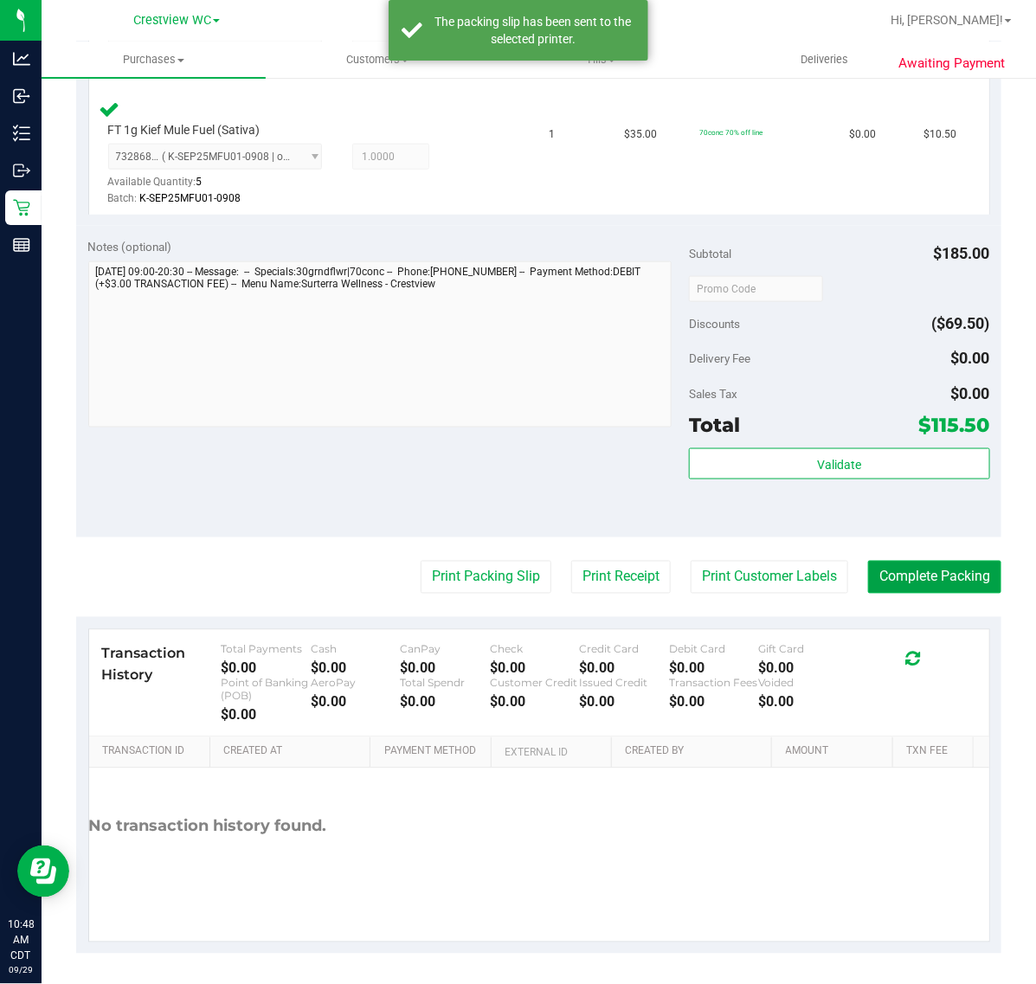
click at [936, 582] on button "Complete Packing" at bounding box center [934, 577] width 133 height 33
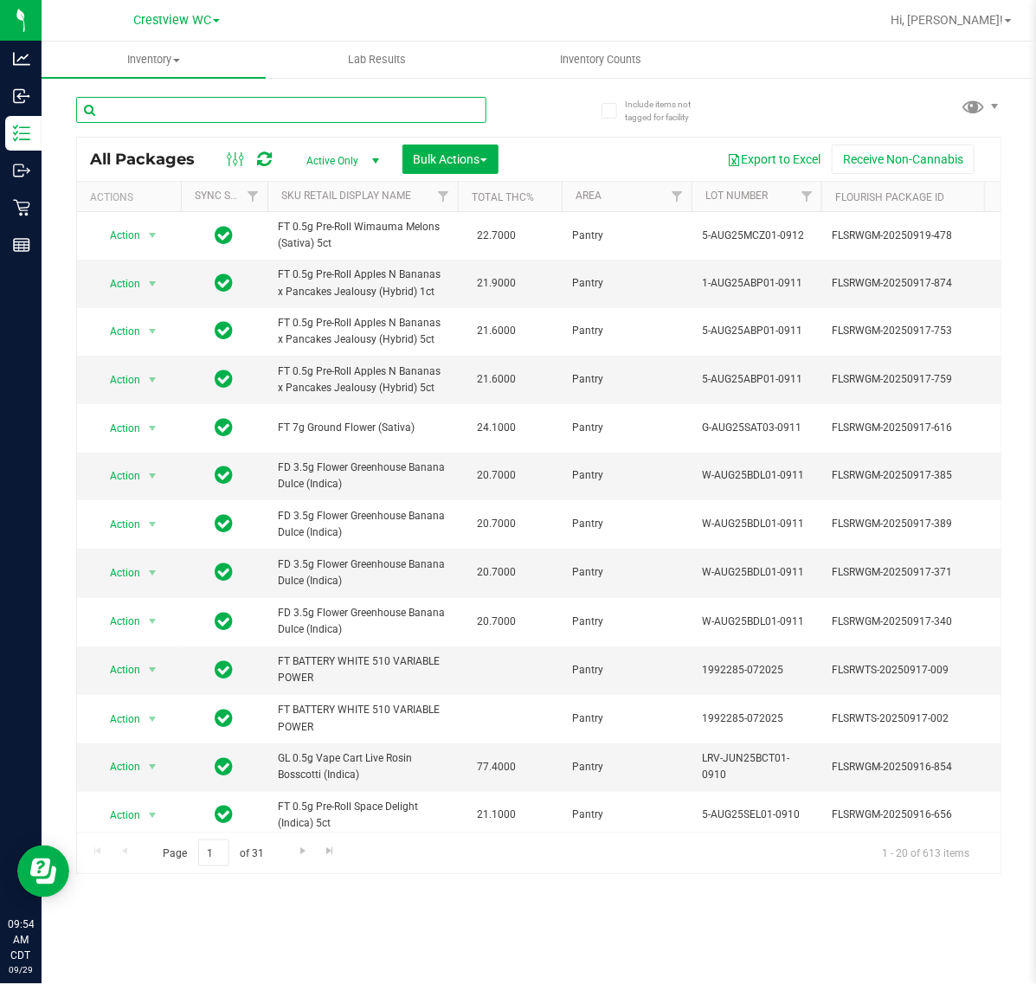
click at [209, 106] on input "text" at bounding box center [281, 110] width 410 height 26
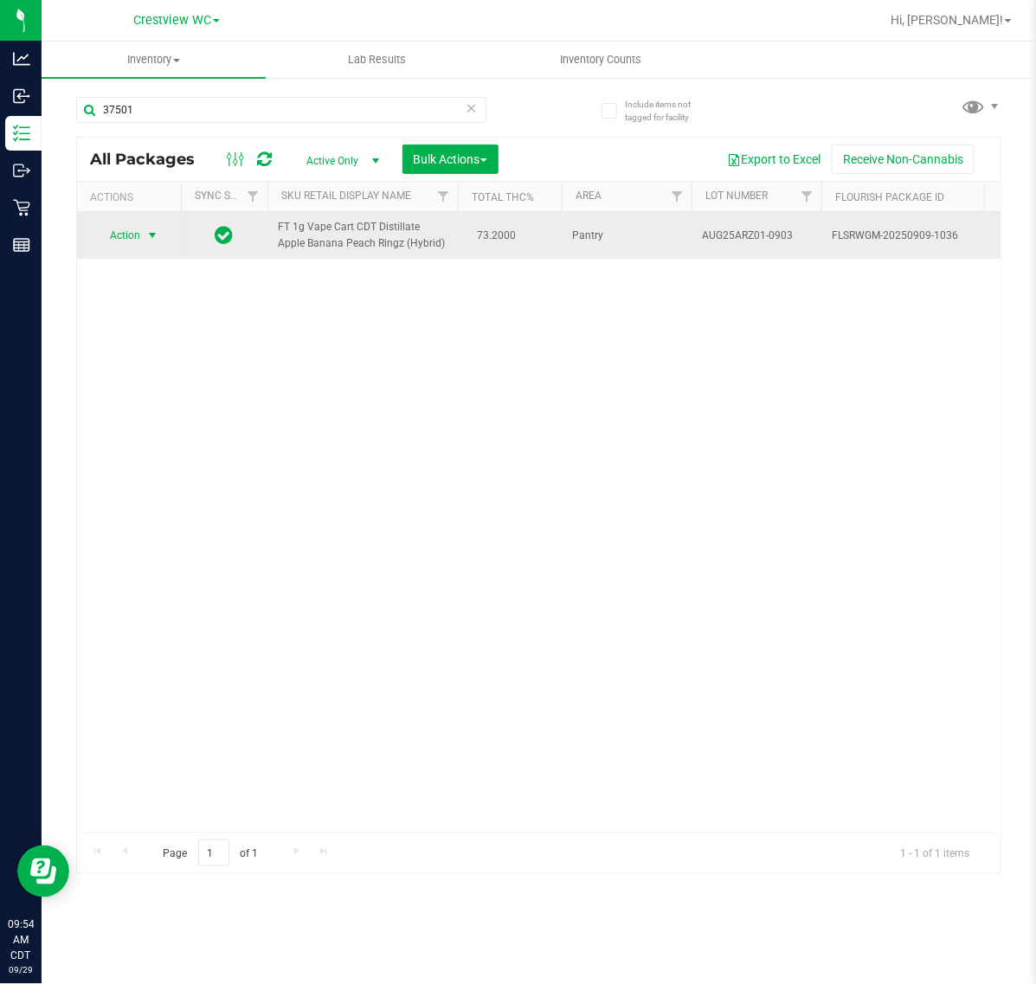
click at [149, 231] on span "select" at bounding box center [152, 236] width 14 height 14
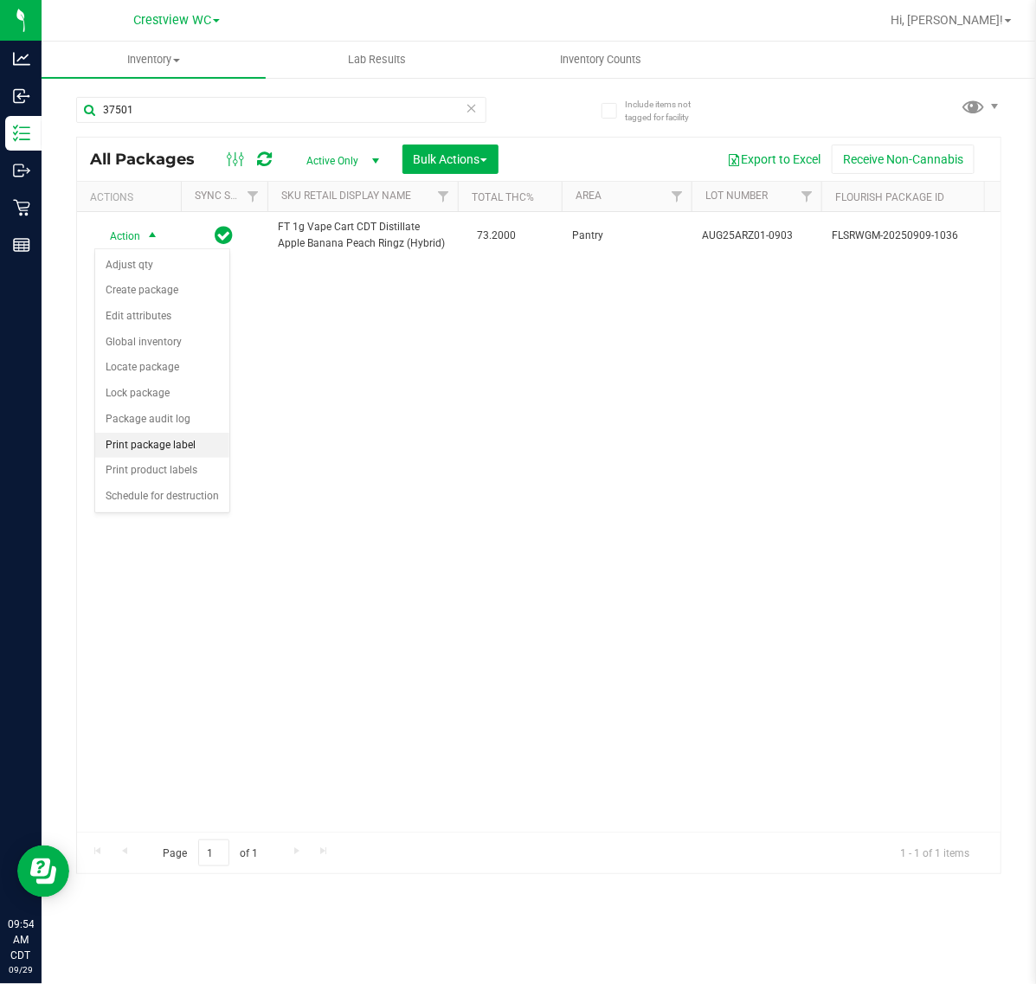
click at [169, 453] on li "Print package label" at bounding box center [162, 446] width 134 height 26
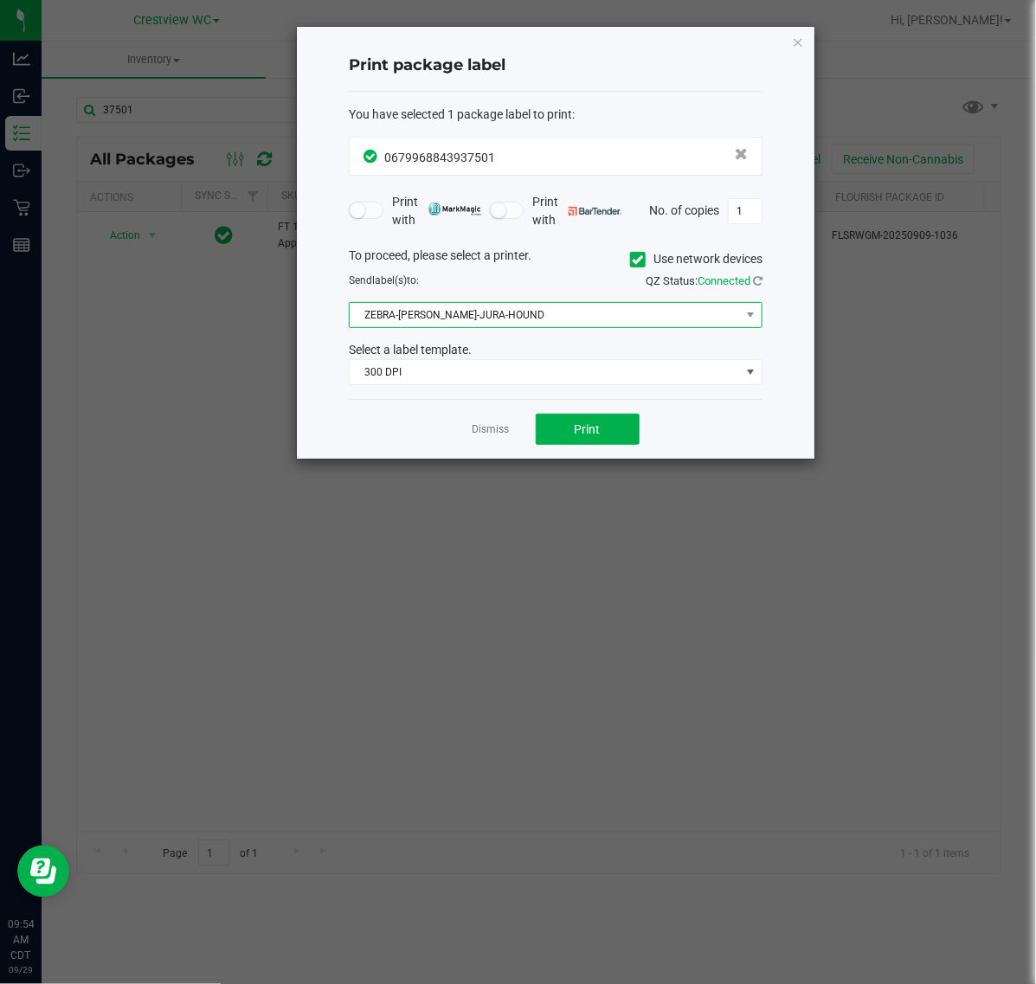
click at [550, 312] on span "ZEBRA-BRUNO-JURA-HOUND" at bounding box center [545, 315] width 390 height 24
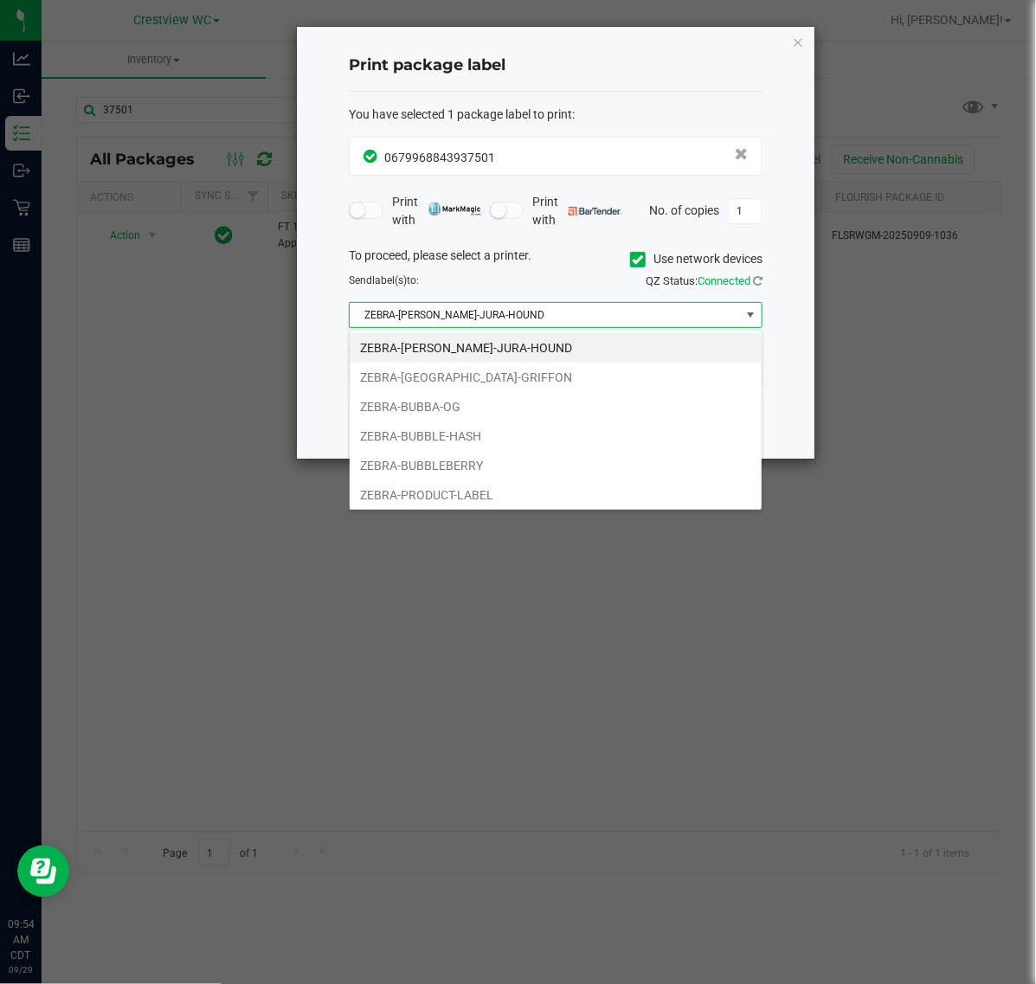
scroll to position [27, 413]
click at [464, 405] on li "ZEBRA-BUBBA-OG" at bounding box center [556, 406] width 412 height 29
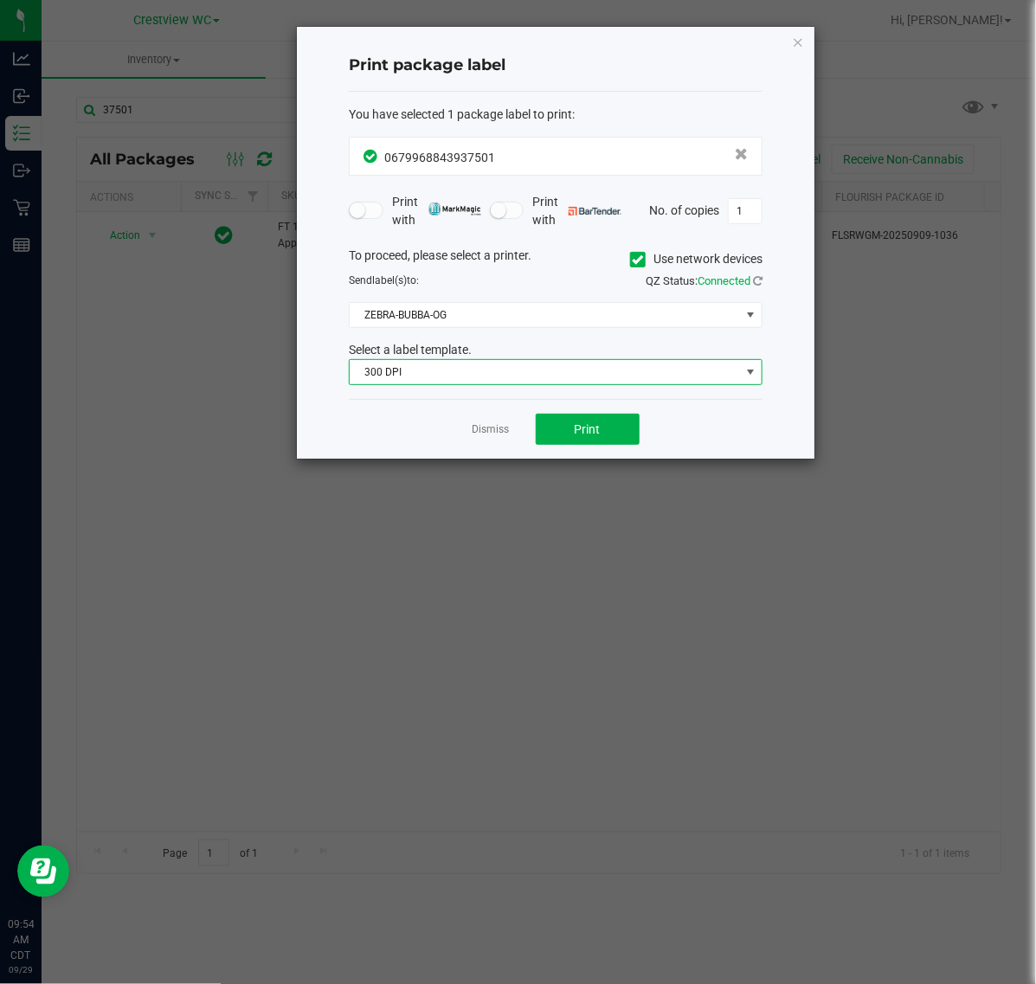
click at [472, 377] on span "300 DPI" at bounding box center [545, 372] width 390 height 24
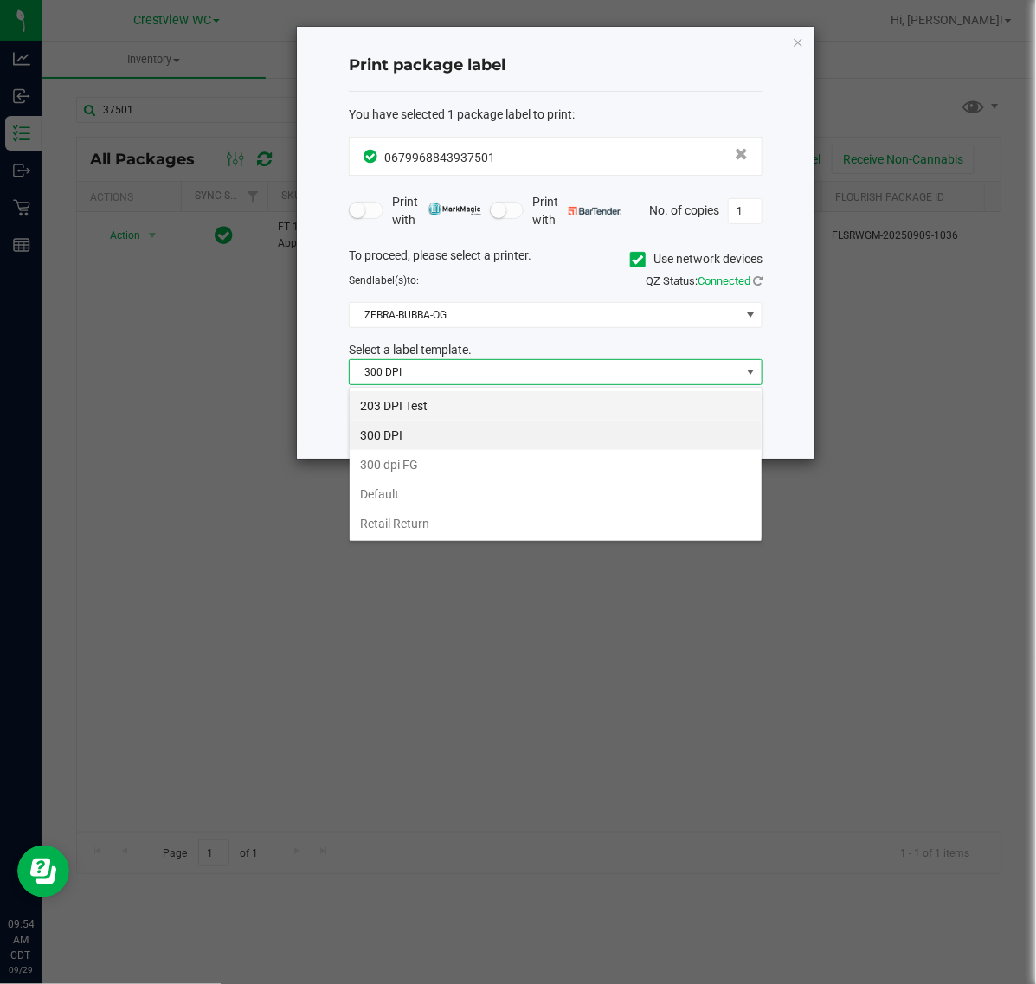
click at [446, 403] on li "203 DPI Test" at bounding box center [556, 405] width 412 height 29
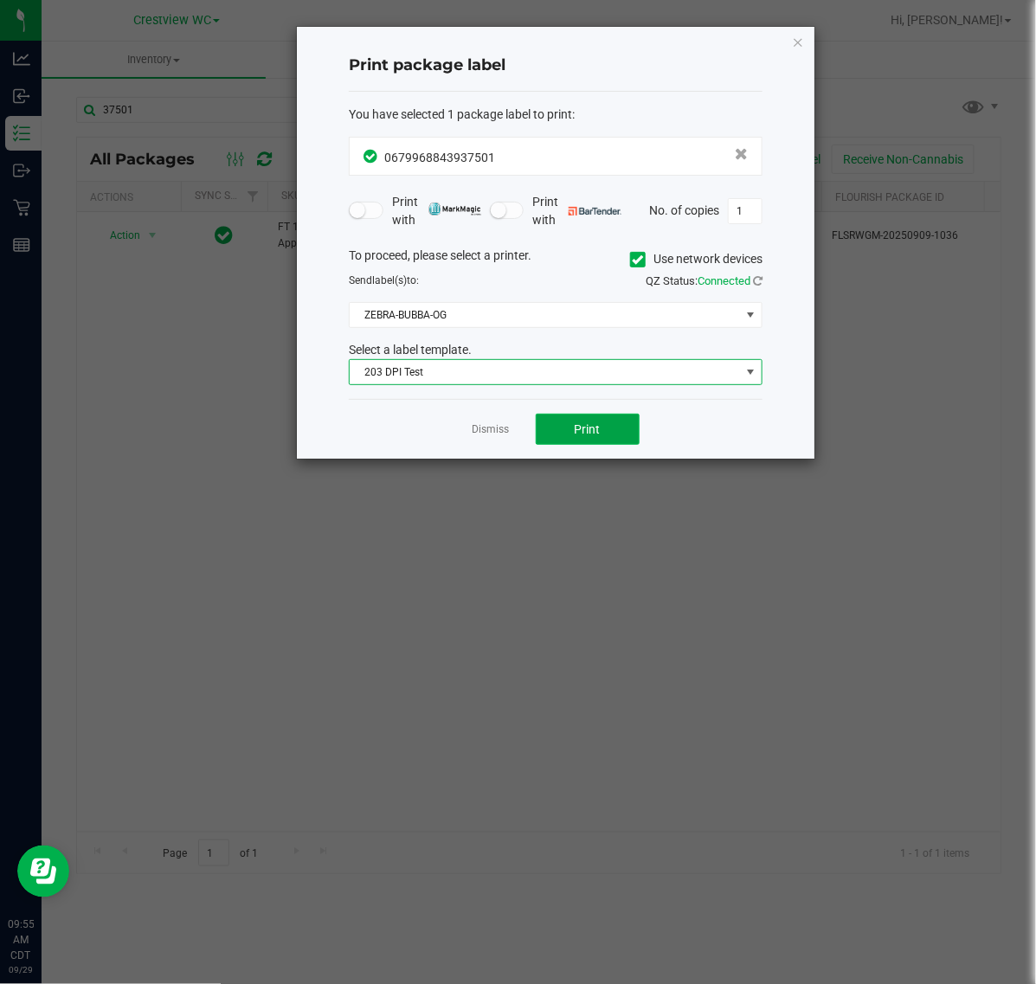
click at [577, 420] on button "Print" at bounding box center [588, 429] width 104 height 31
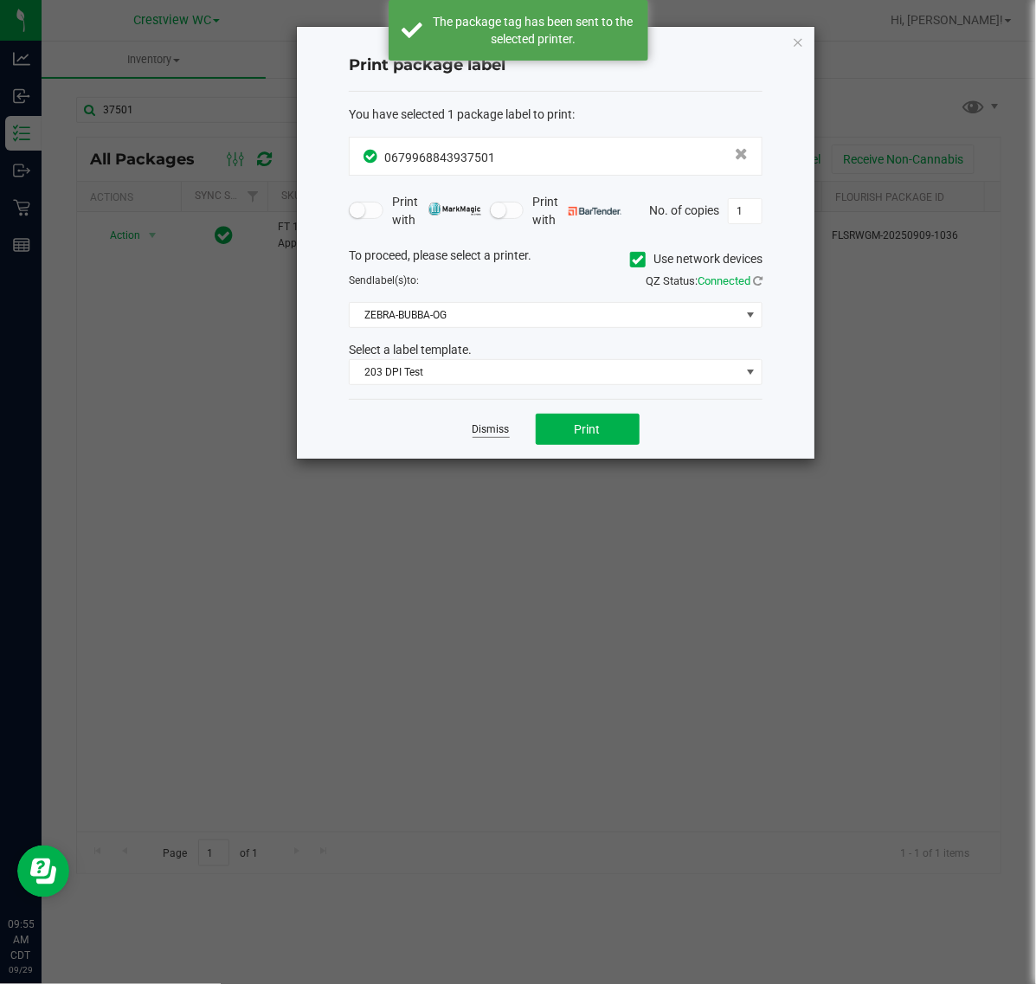
click at [485, 429] on link "Dismiss" at bounding box center [491, 430] width 37 height 15
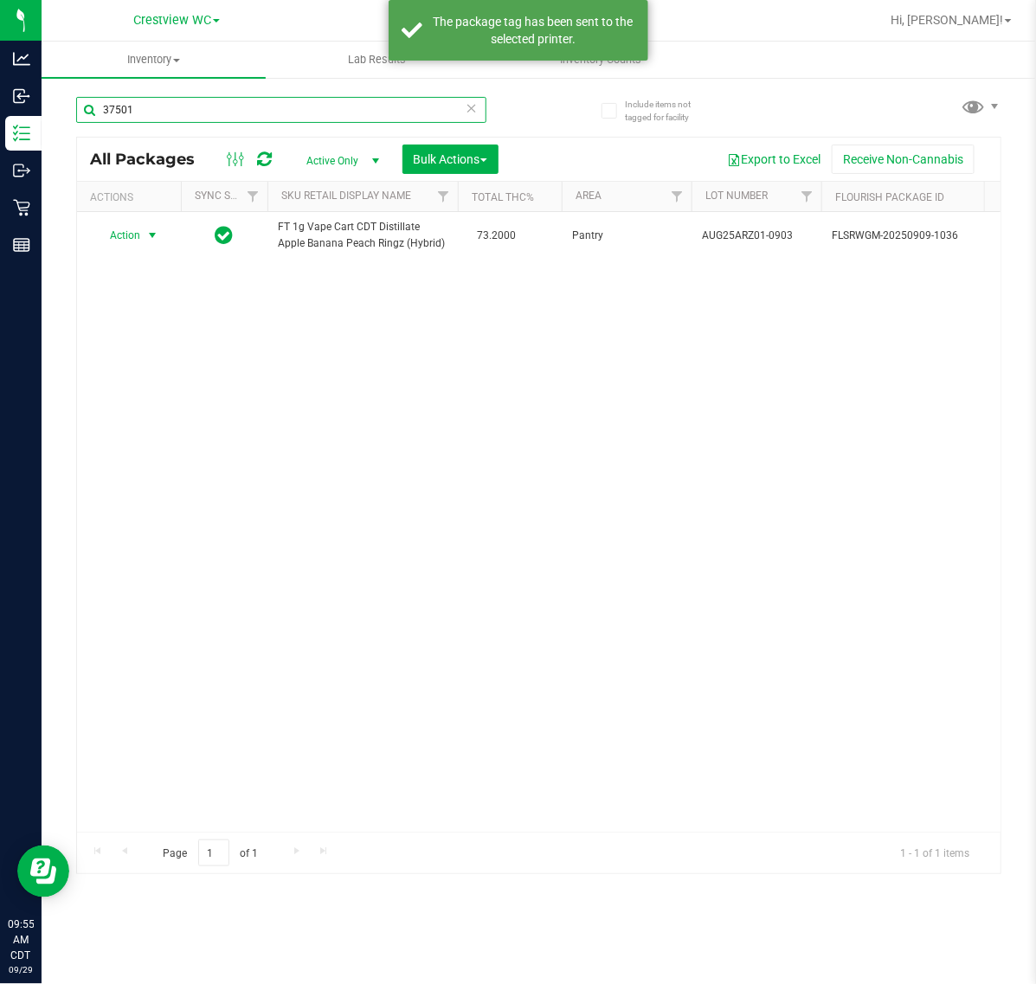
click at [139, 122] on input "37501" at bounding box center [281, 110] width 410 height 26
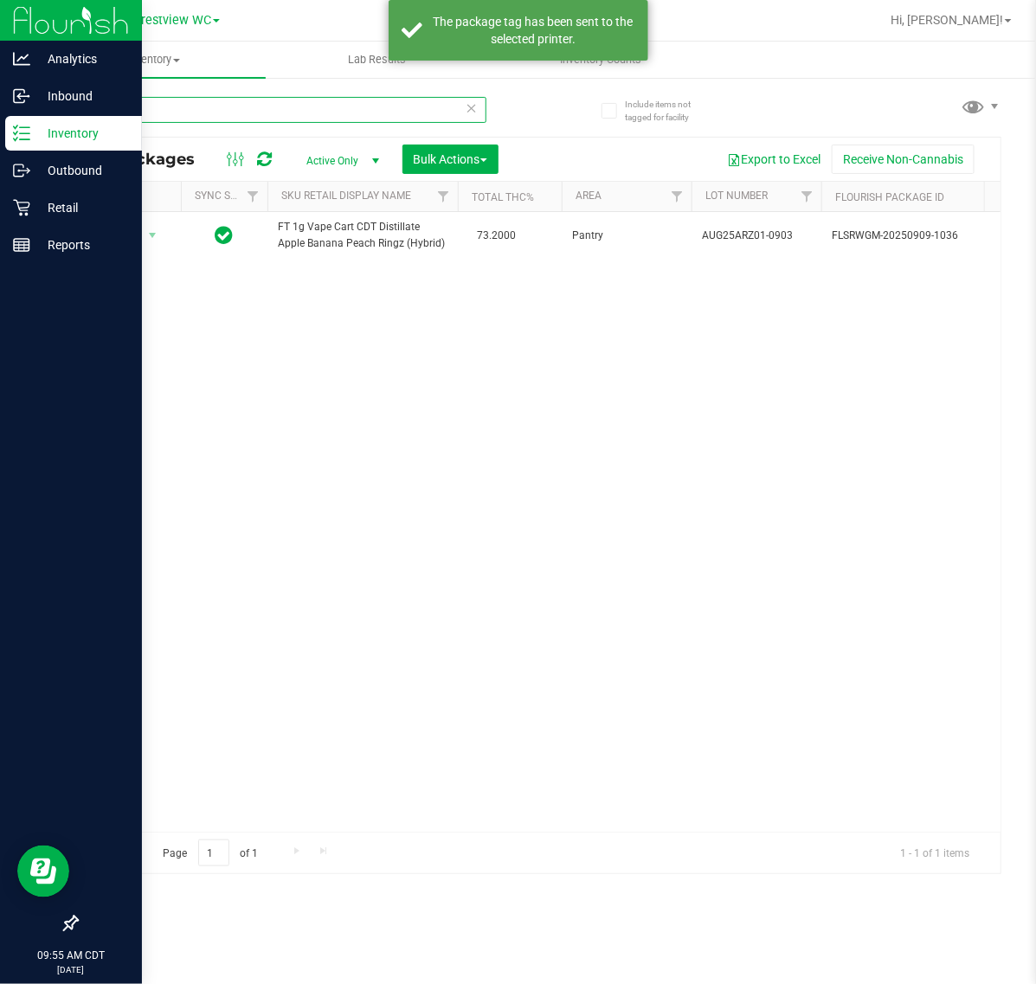
drag, startPoint x: 139, startPoint y: 122, endPoint x: 24, endPoint y: 126, distance: 114.4
click at [24, 126] on div "Analytics Inbound Inventory Outbound Retail Reports 09:55 AM CDT 09/29/2025 09/…" at bounding box center [518, 492] width 1036 height 984
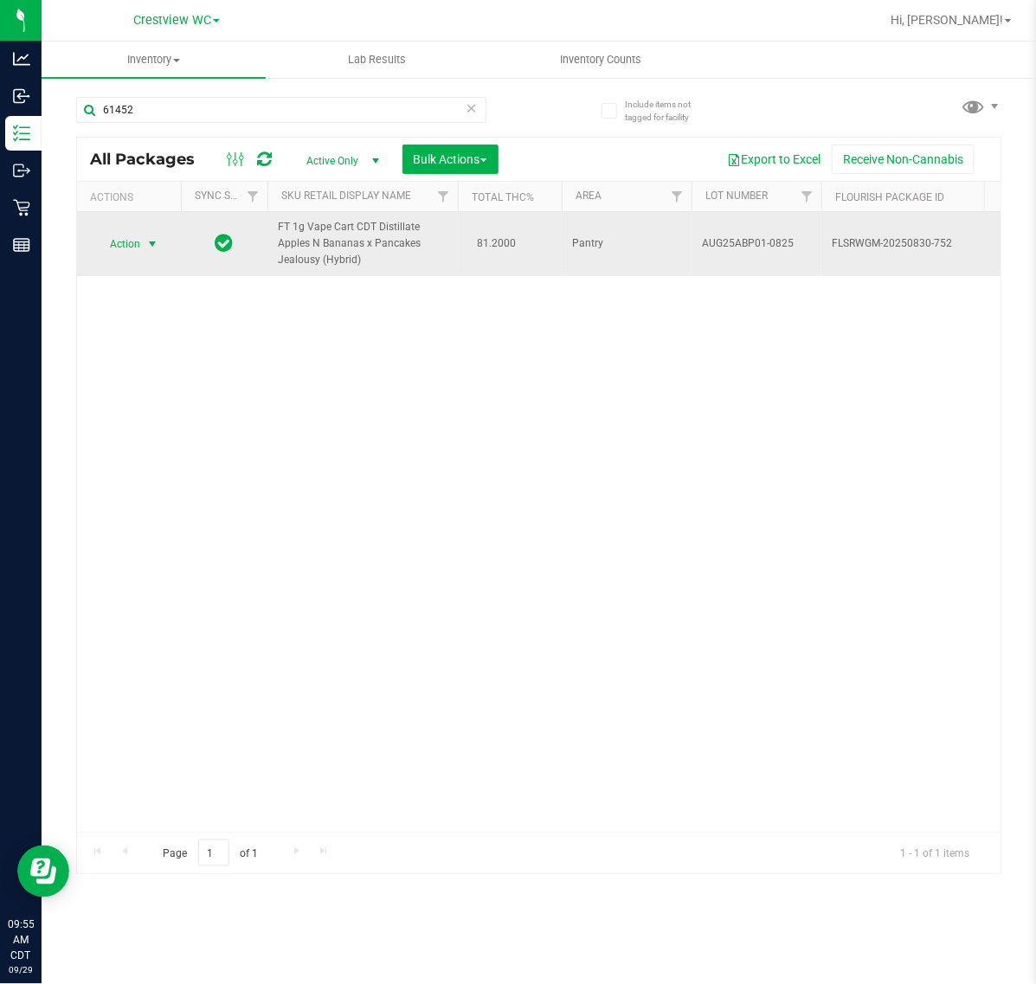
click at [154, 242] on span "select" at bounding box center [152, 244] width 14 height 14
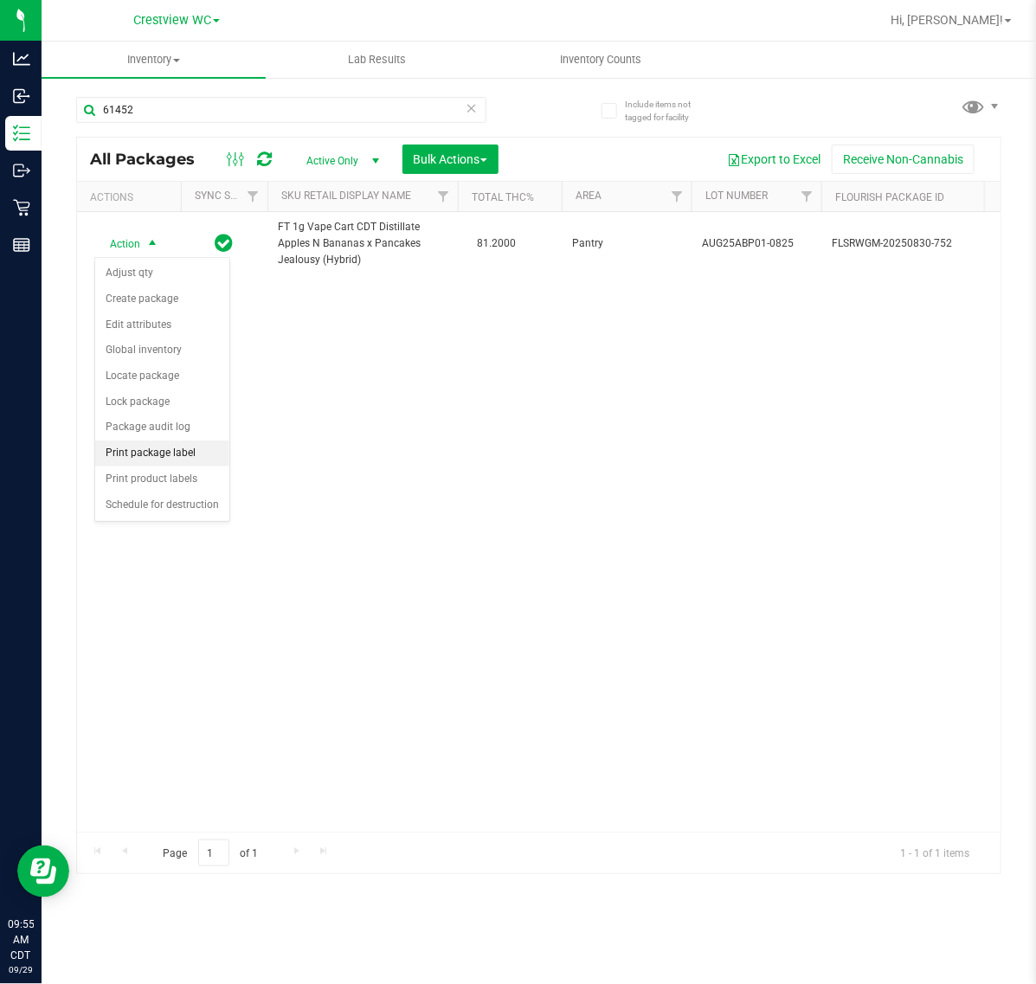
click at [144, 459] on li "Print package label" at bounding box center [162, 454] width 134 height 26
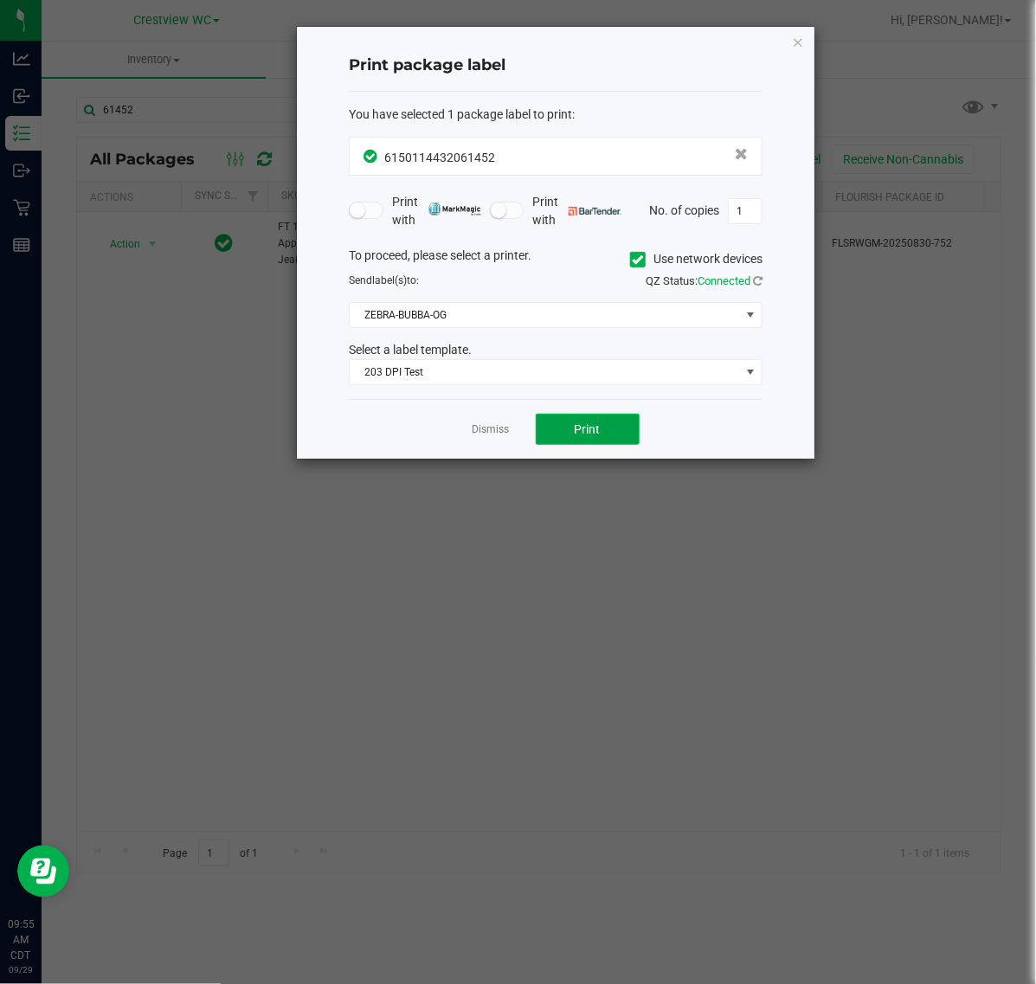
drag, startPoint x: 626, startPoint y: 416, endPoint x: 613, endPoint y: 420, distance: 13.7
click at [625, 416] on button "Print" at bounding box center [588, 429] width 104 height 31
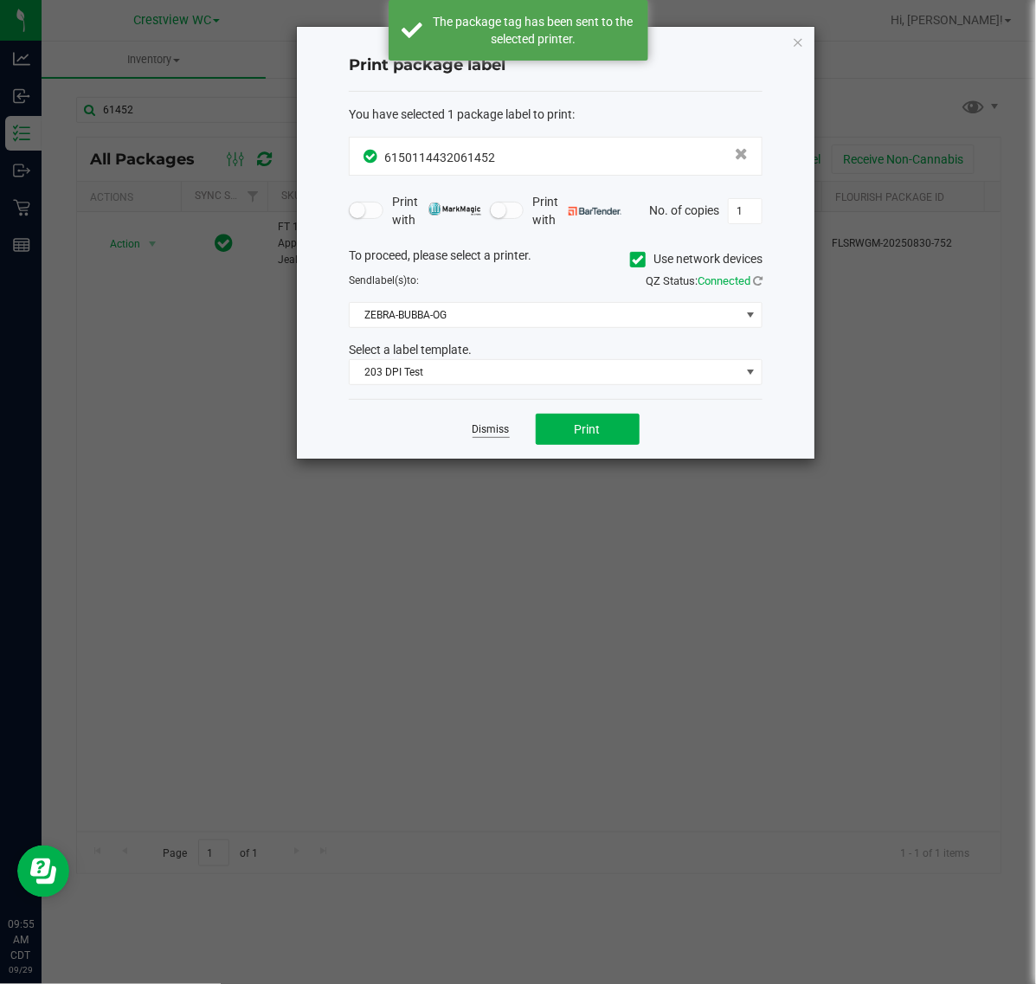
click at [487, 436] on link "Dismiss" at bounding box center [491, 430] width 37 height 15
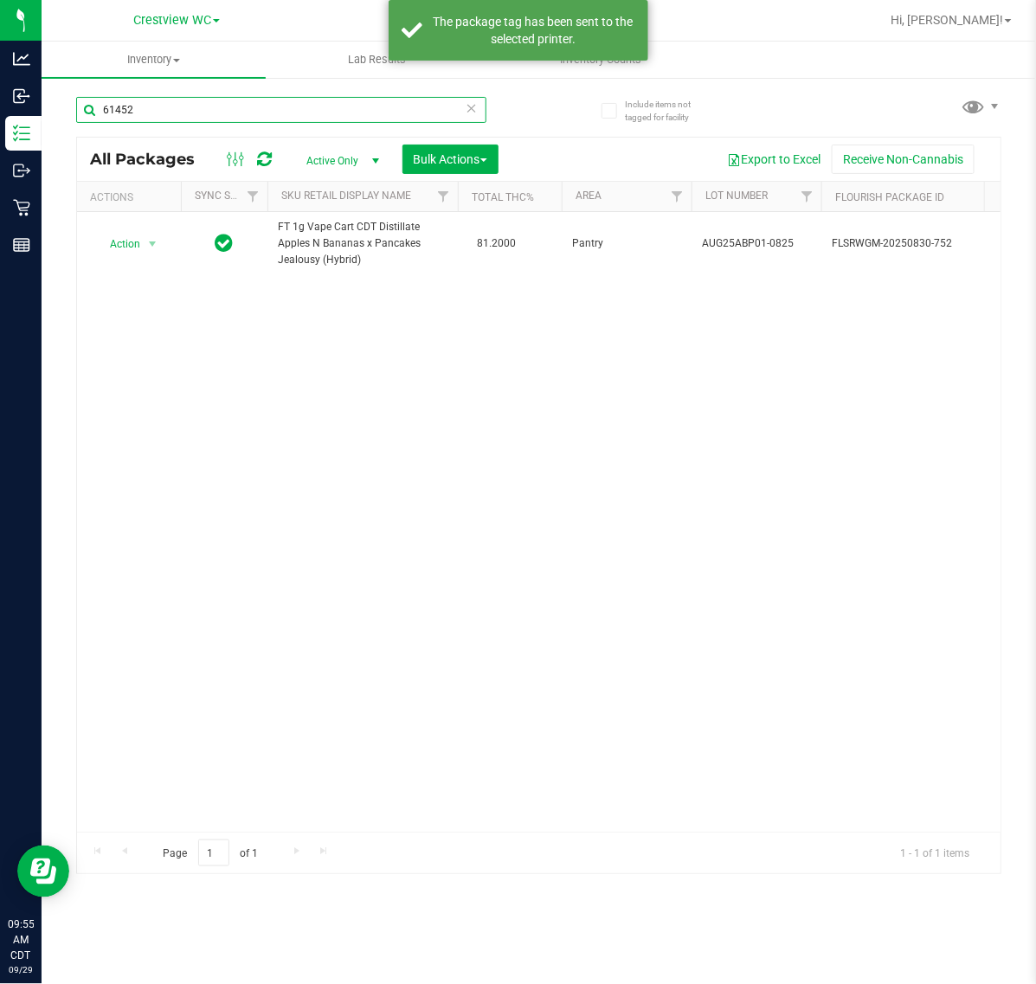
drag, startPoint x: 165, startPoint y: 100, endPoint x: 57, endPoint y: 100, distance: 107.4
click at [58, 100] on div "Include items not tagged for facility 61452 All Packages Active Only Active Onl…" at bounding box center [539, 340] width 995 height 528
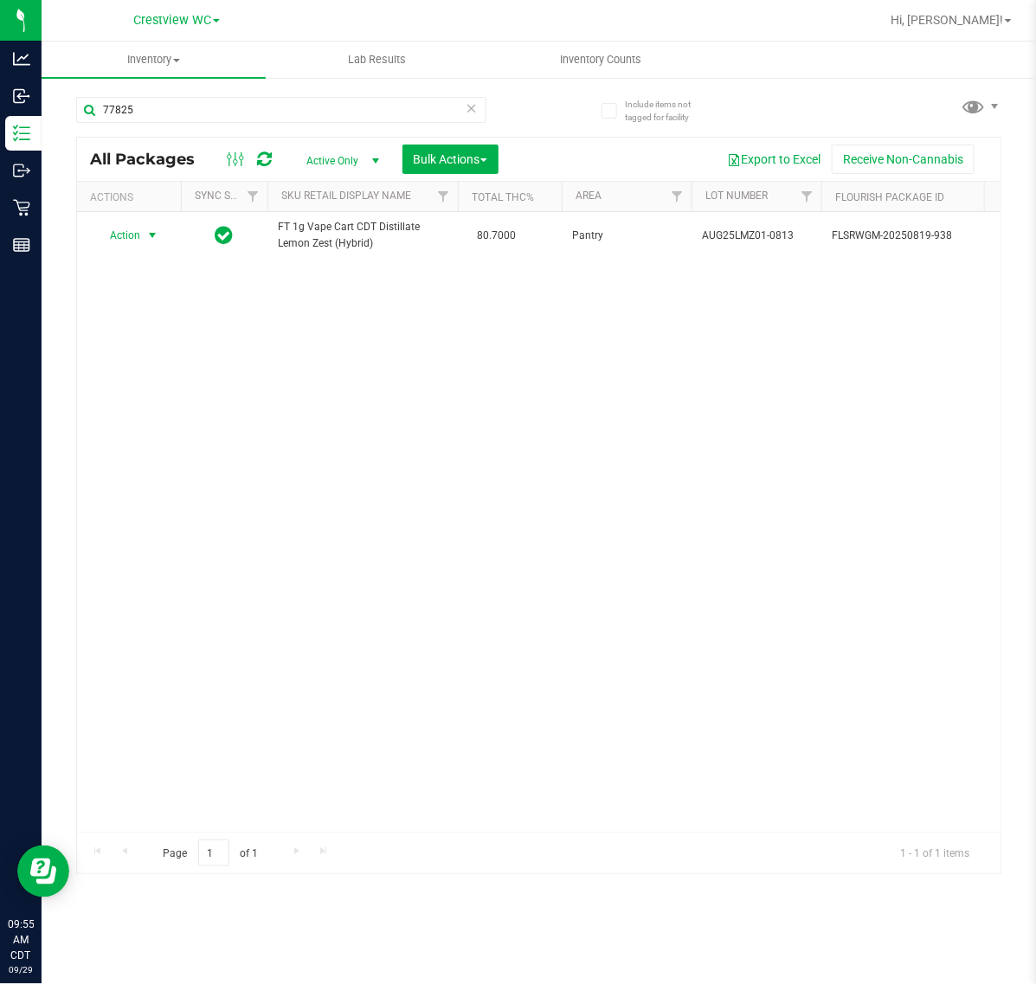
click at [147, 242] on span "select" at bounding box center [152, 236] width 14 height 14
click at [150, 452] on li "Print package label" at bounding box center [162, 454] width 134 height 26
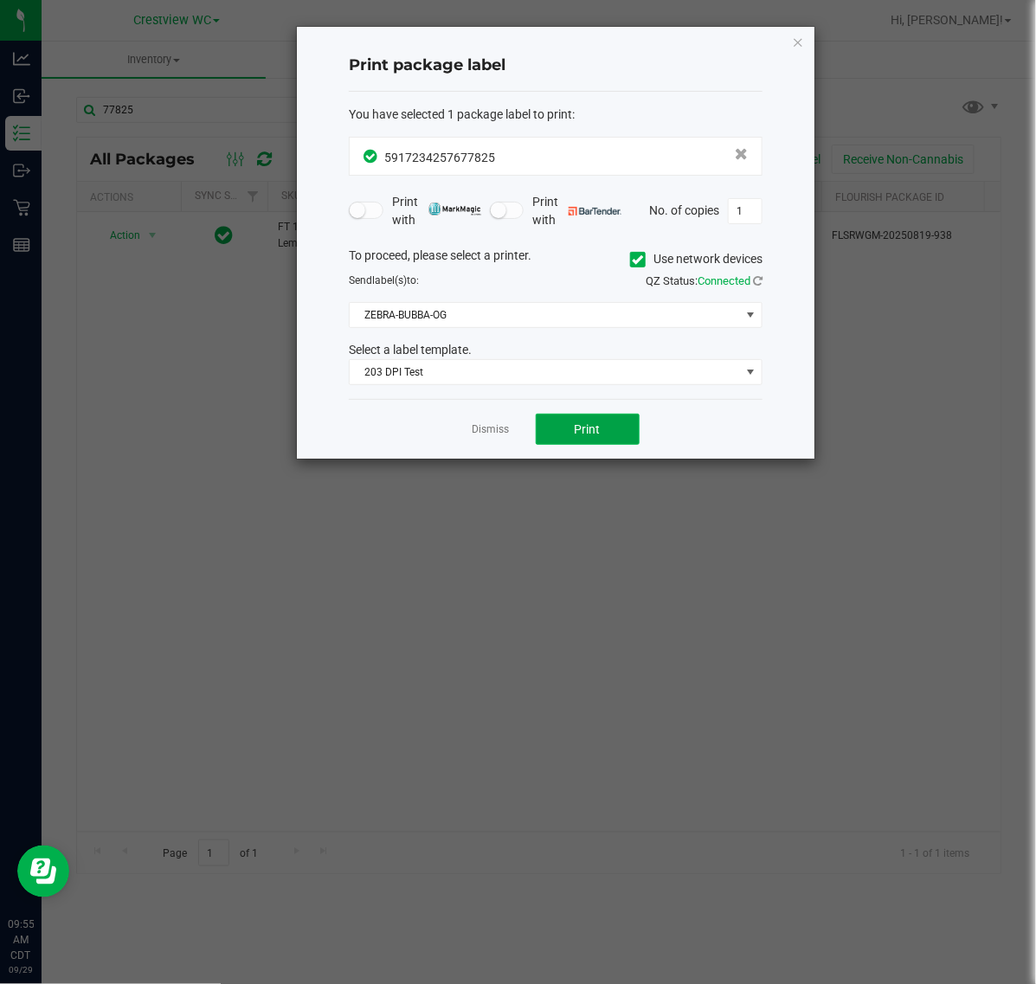
click at [560, 424] on button "Print" at bounding box center [588, 429] width 104 height 31
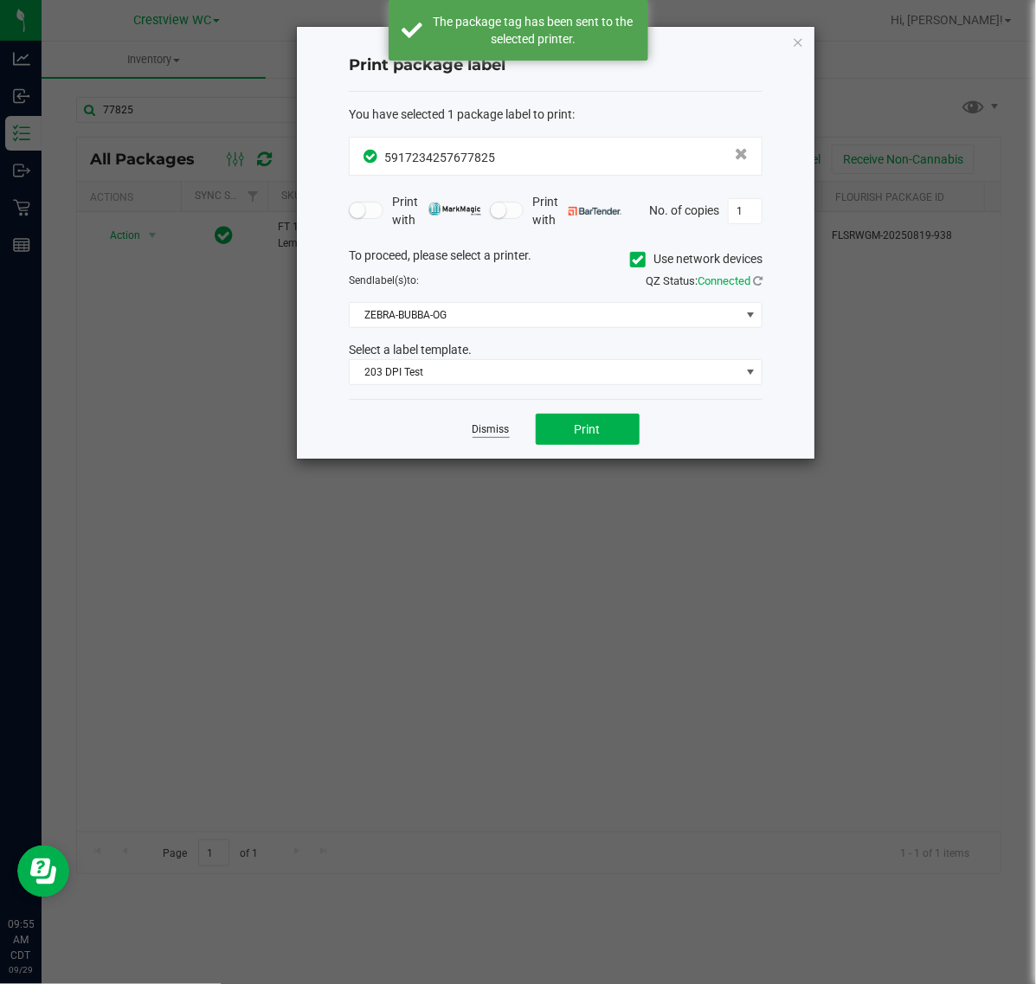
click at [509, 429] on link "Dismiss" at bounding box center [491, 430] width 37 height 15
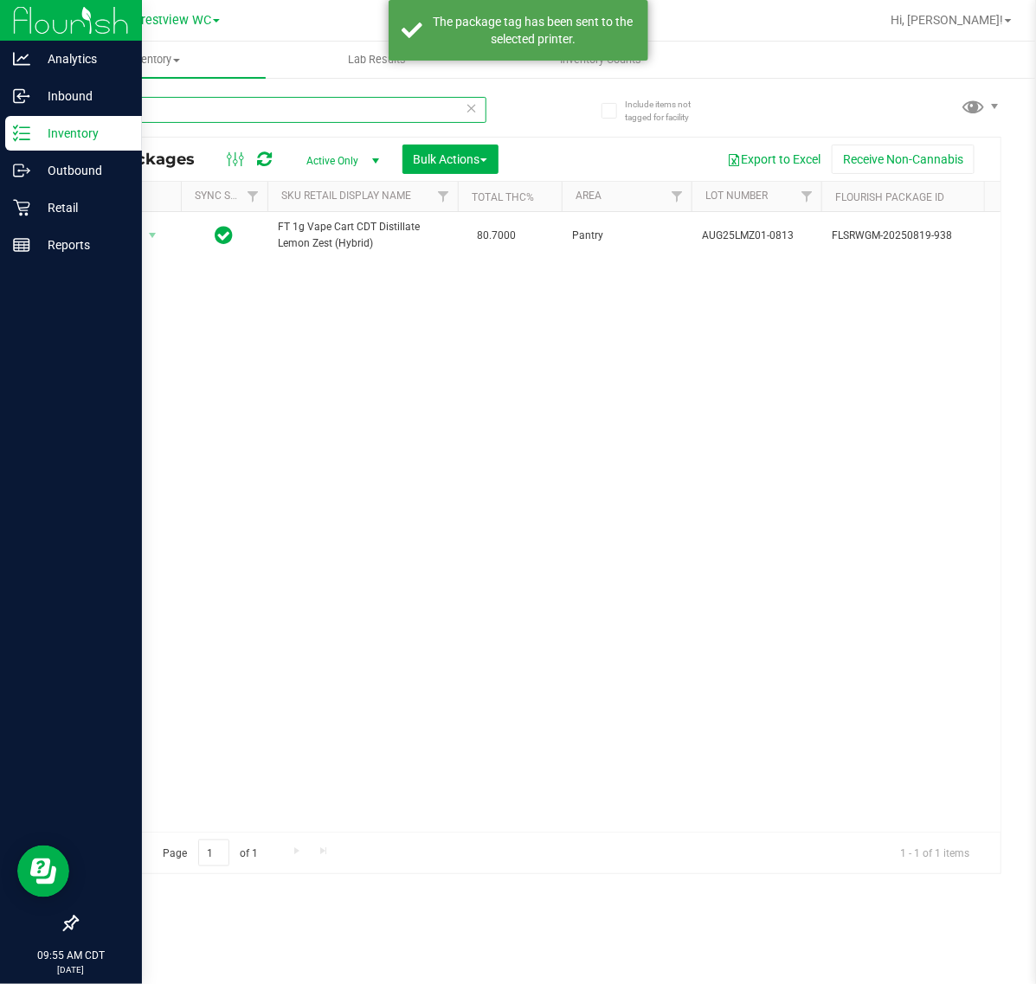
drag, startPoint x: 148, startPoint y: 101, endPoint x: 32, endPoint y: 123, distance: 118.0
click at [44, 111] on div "Include items not tagged for facility 77825 All Packages Active Only Active Onl…" at bounding box center [539, 340] width 995 height 528
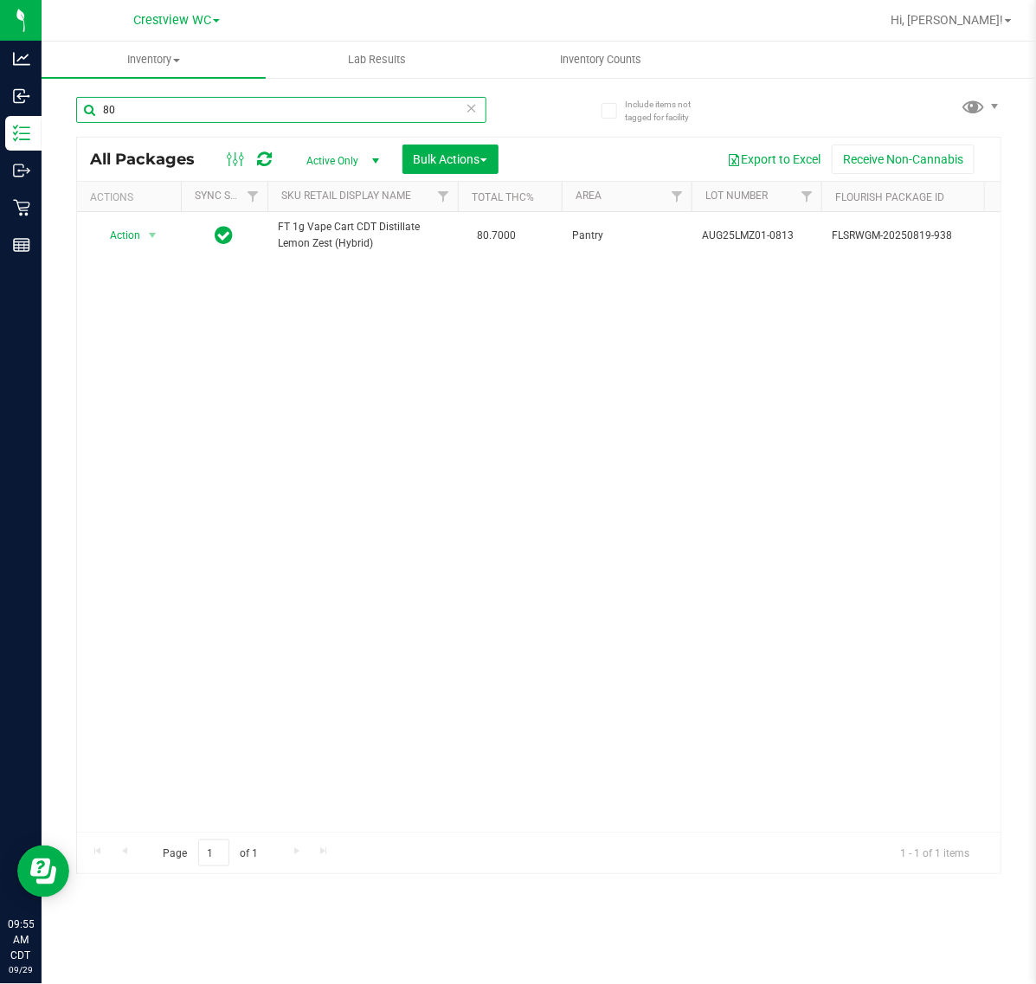
type input "807"
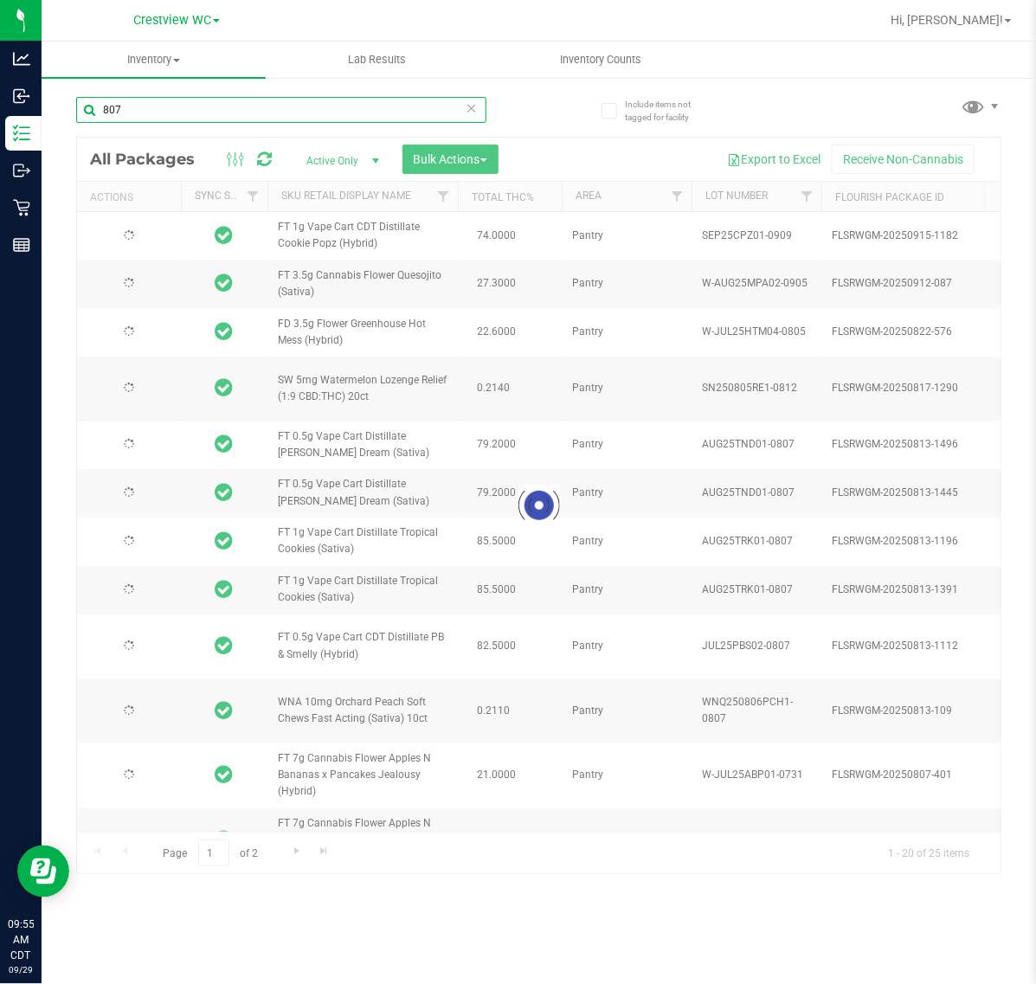
type input "2026-02-15"
type input "2026-08-06"
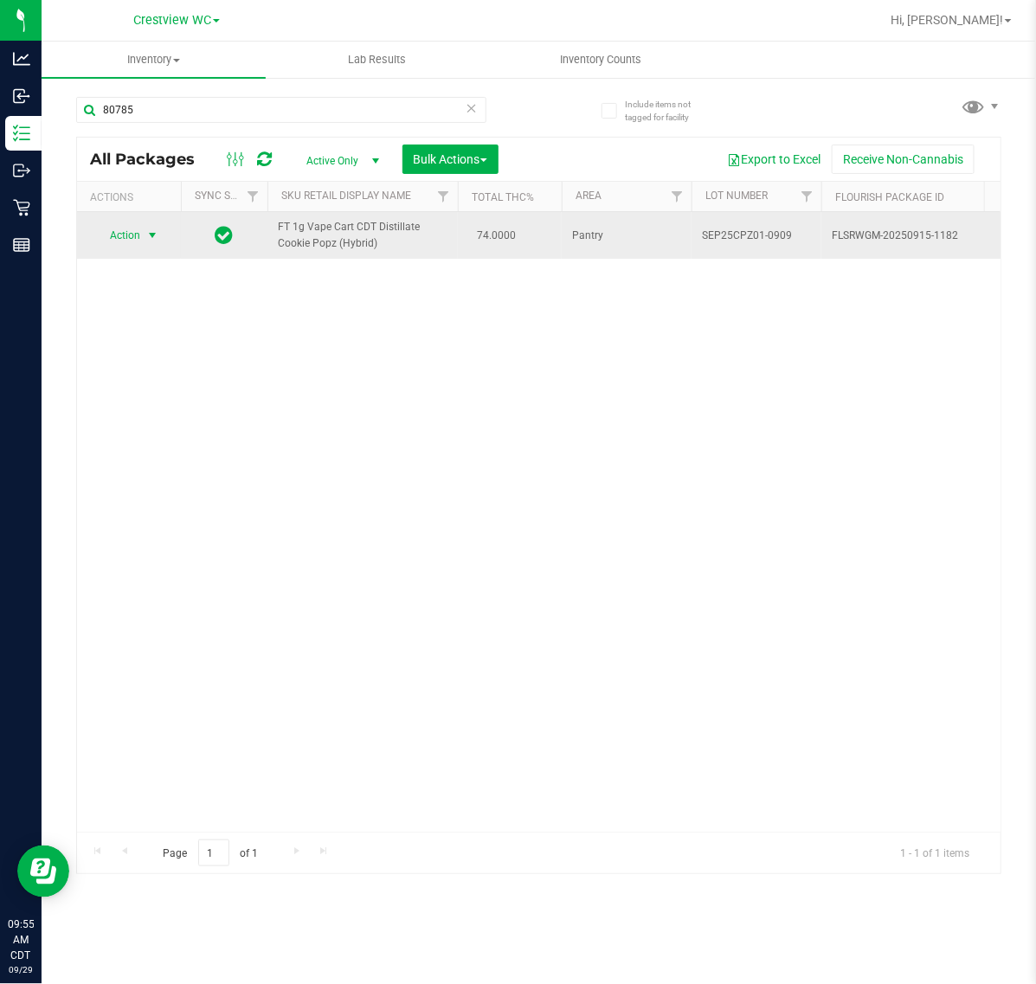
click at [105, 232] on span "Action" at bounding box center [117, 235] width 47 height 24
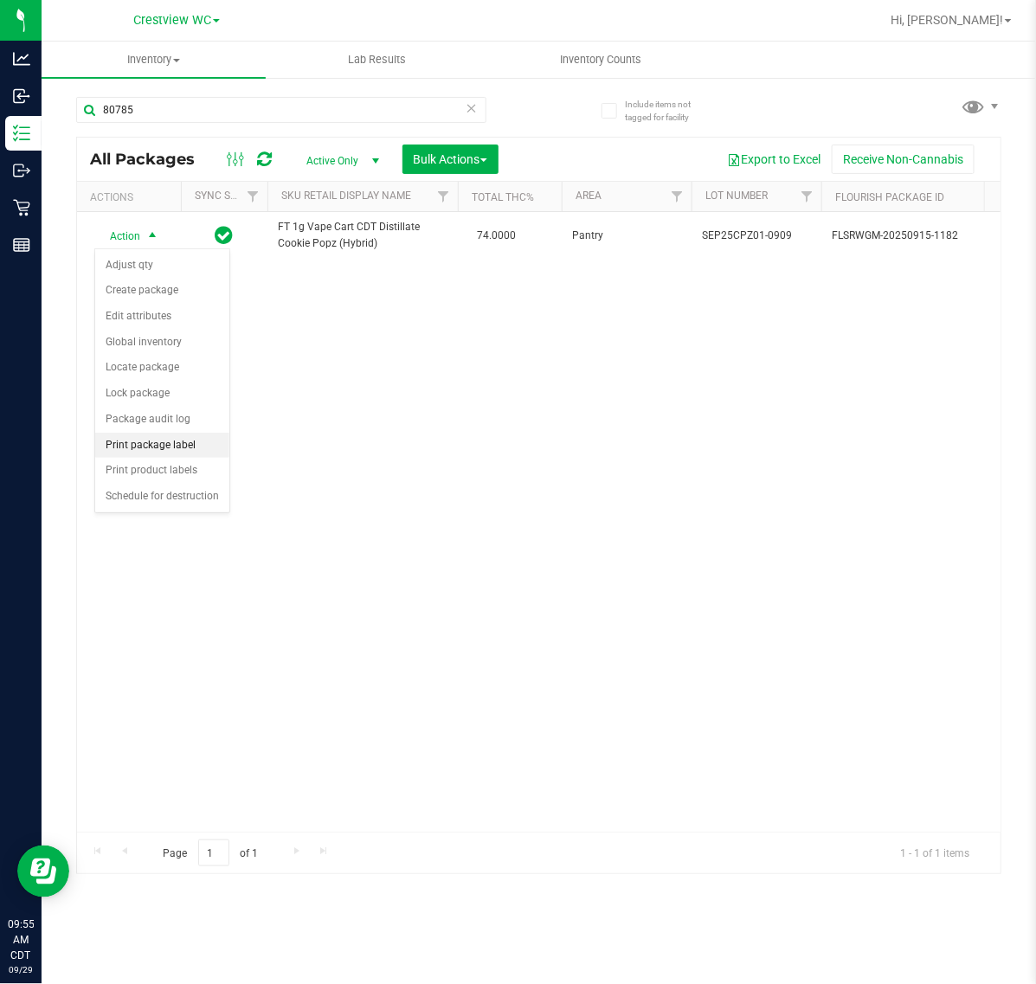
click at [145, 455] on li "Print package label" at bounding box center [162, 446] width 134 height 26
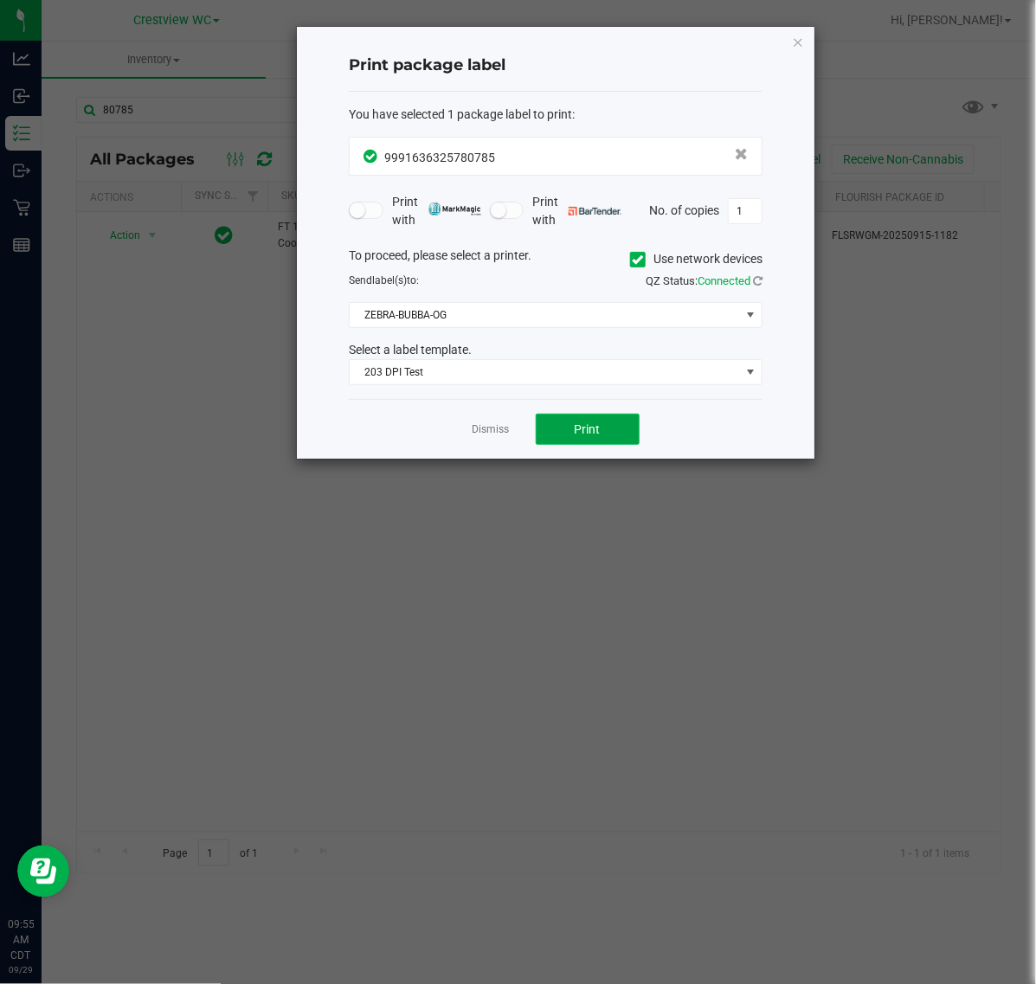
click at [576, 429] on span "Print" at bounding box center [588, 430] width 26 height 14
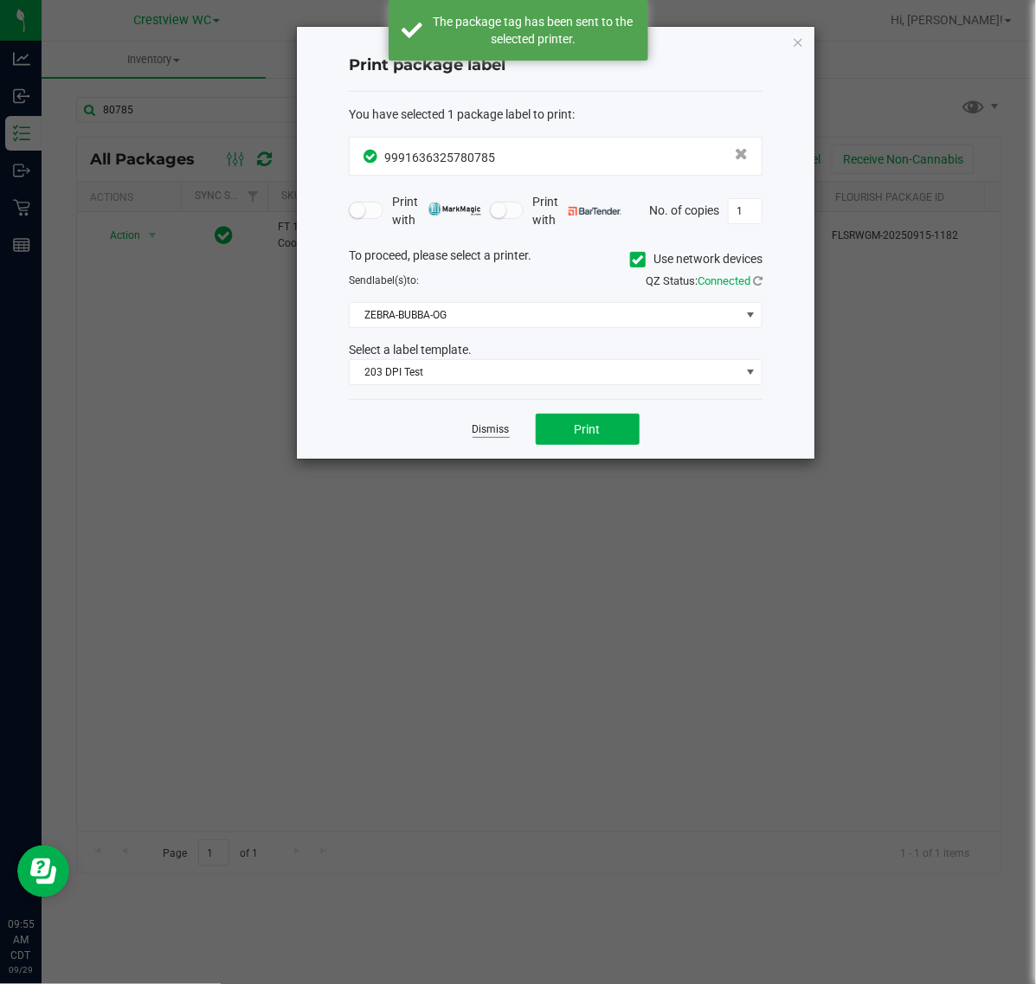
click at [489, 430] on link "Dismiss" at bounding box center [491, 430] width 37 height 15
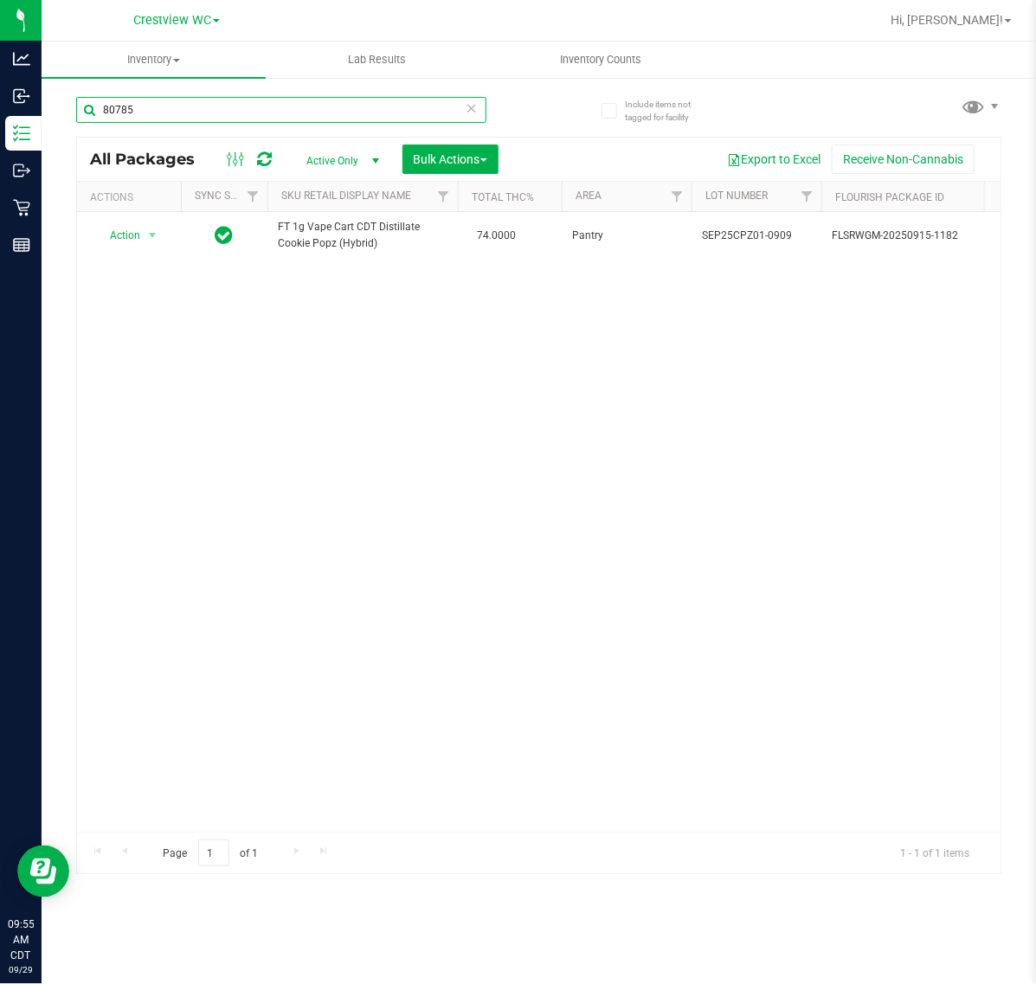
drag, startPoint x: 160, startPoint y: 113, endPoint x: -2, endPoint y: 117, distance: 162.0
click at [0, 117] on html "Analytics Inbound Inventory Outbound Retail Reports 09:55 AM CDT 09/29/2025 09/…" at bounding box center [518, 492] width 1036 height 984
paste input "9283761"
click at [139, 232] on span "Action" at bounding box center [117, 235] width 47 height 24
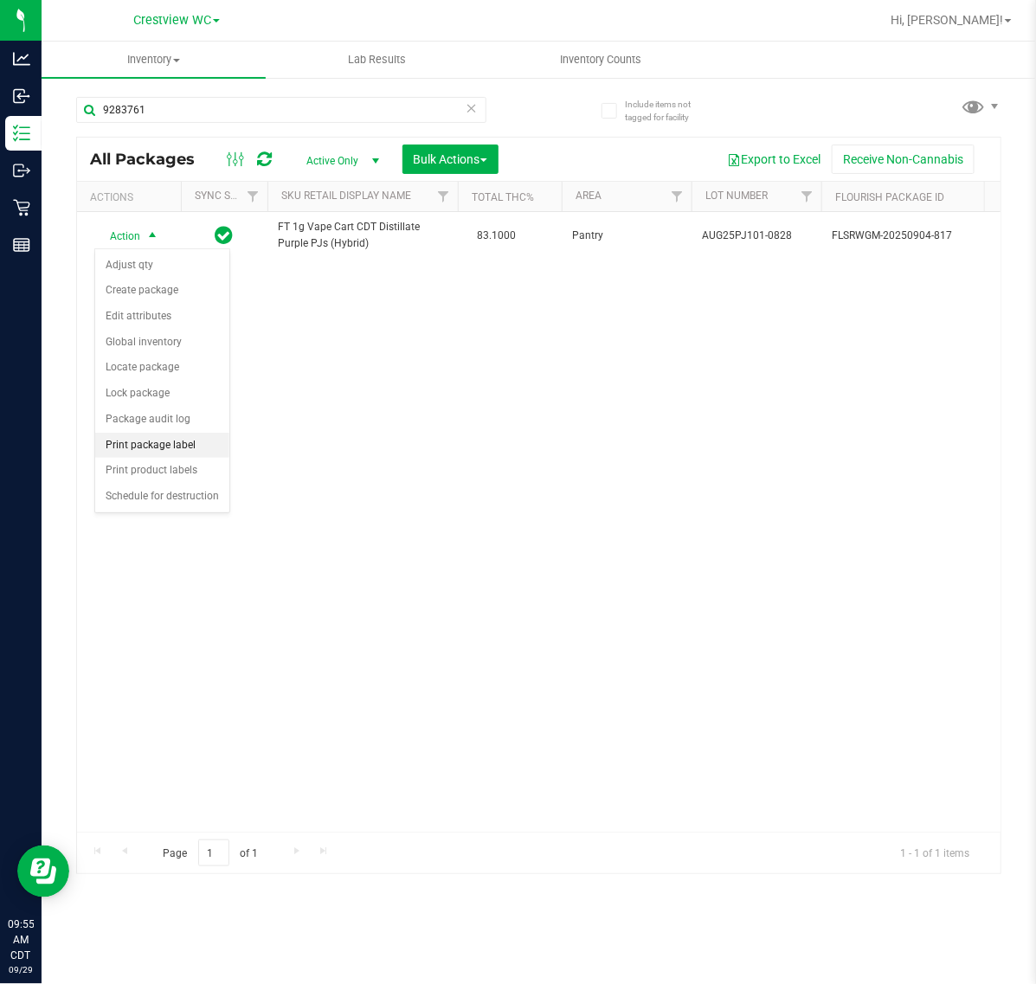
click at [145, 455] on li "Print package label" at bounding box center [162, 446] width 134 height 26
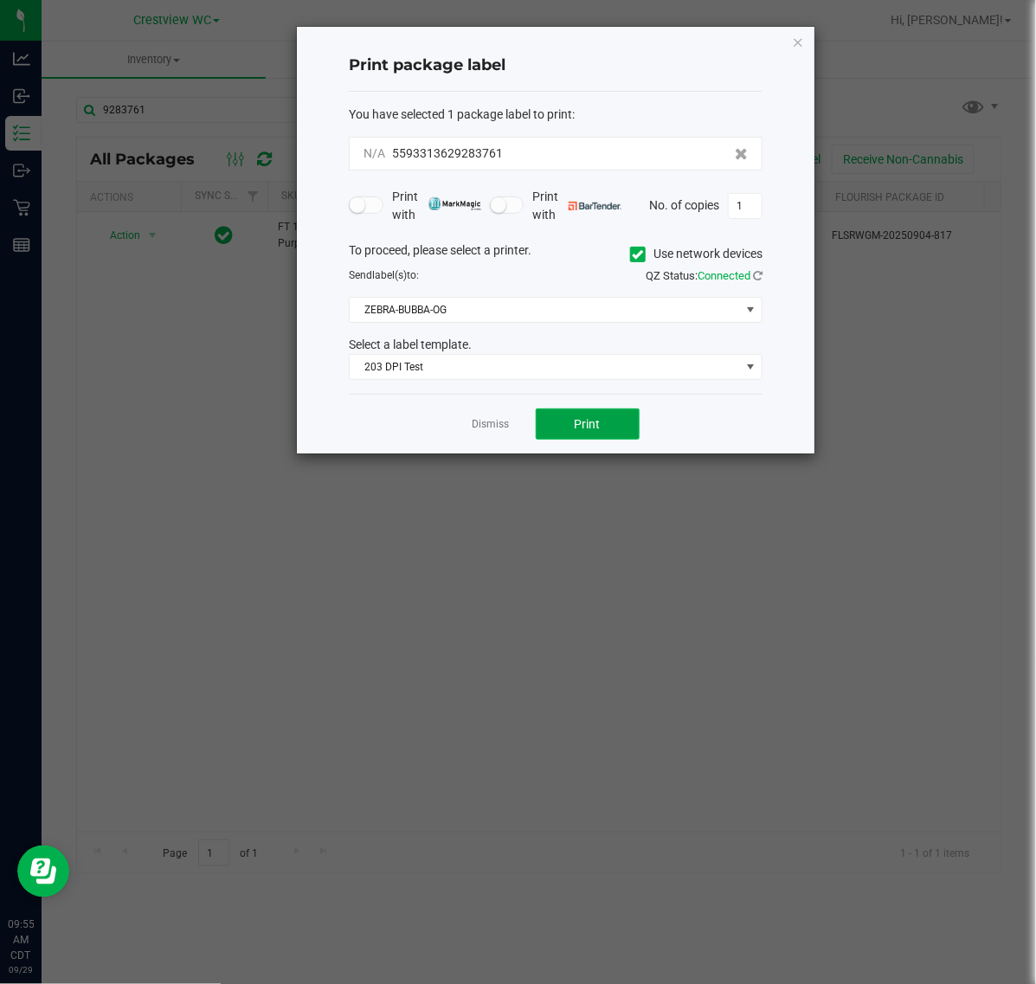
click at [619, 434] on button "Print" at bounding box center [588, 424] width 104 height 31
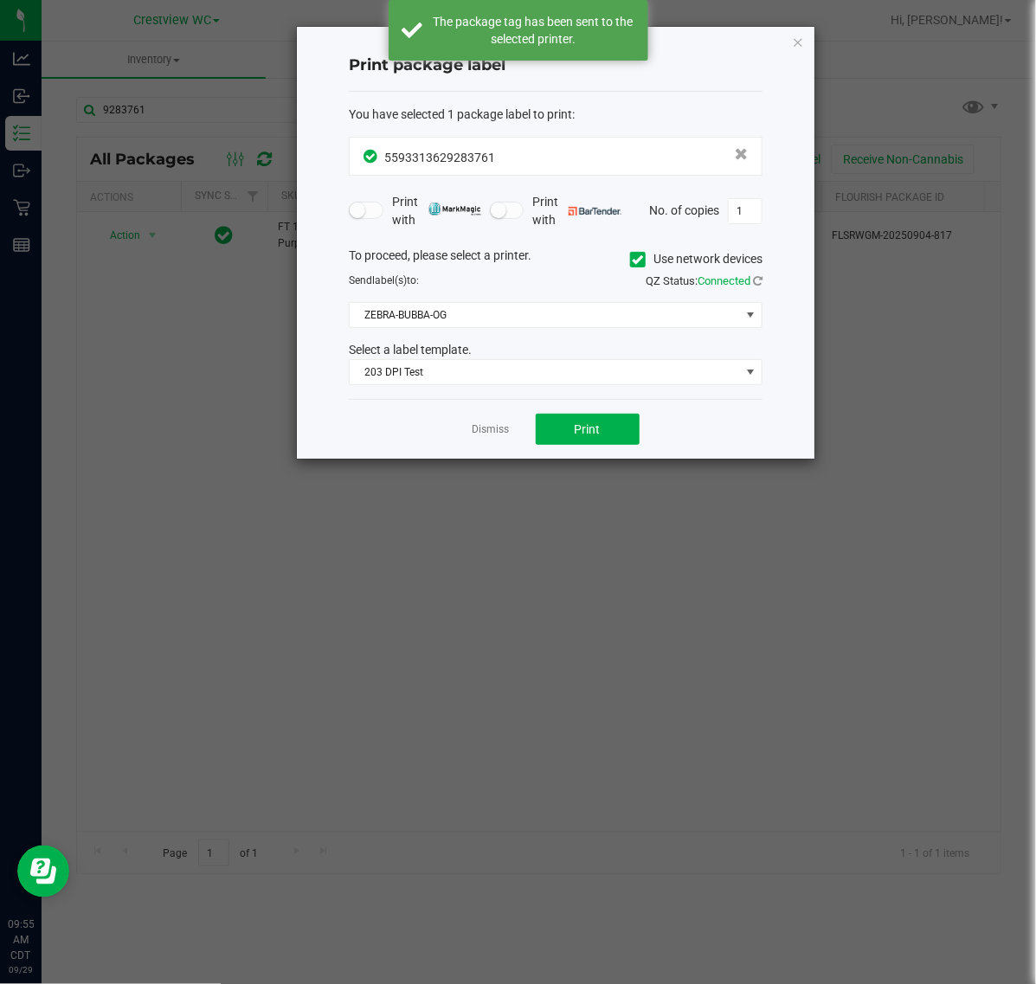
click at [481, 427] on link "Dismiss" at bounding box center [491, 430] width 37 height 15
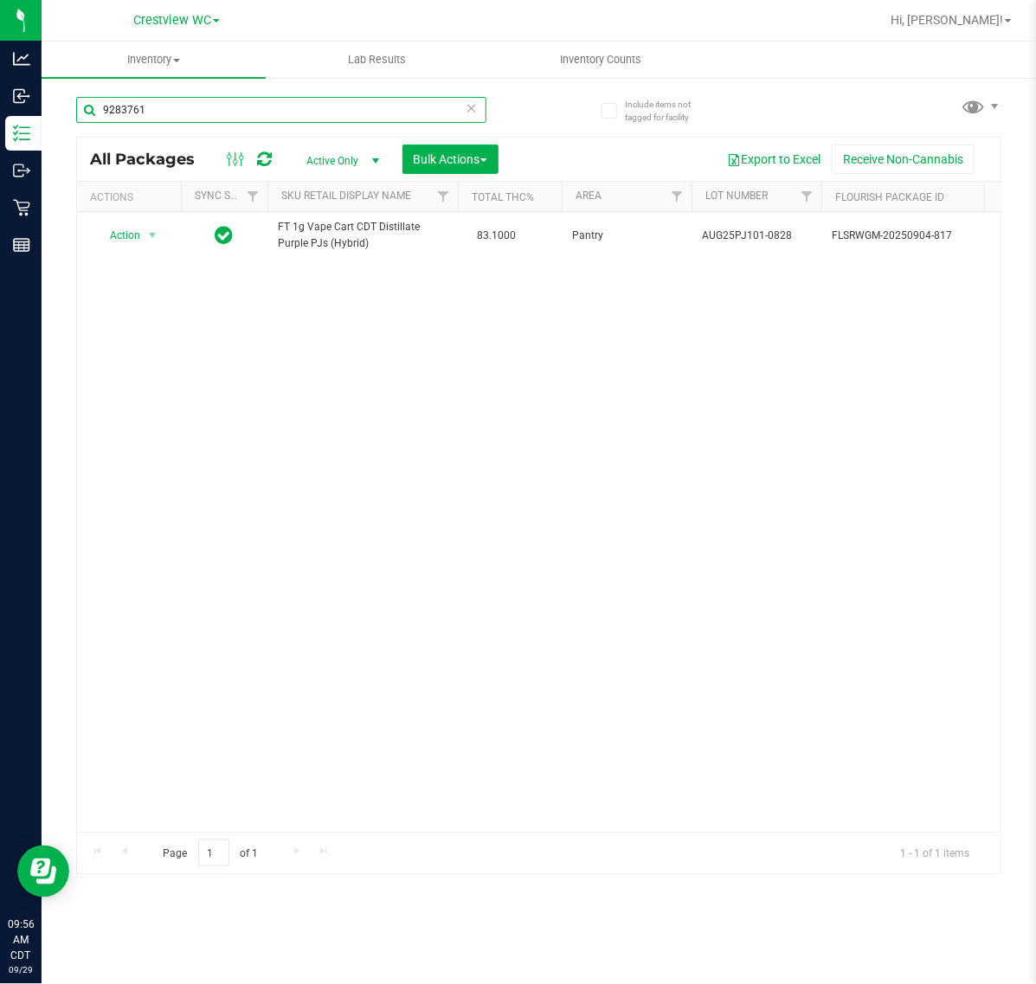
drag, startPoint x: 158, startPoint y: 117, endPoint x: -2, endPoint y: 106, distance: 159.6
click at [0, 106] on html "Analytics Inbound Inventory Outbound Retail Reports 09:56 AM CDT 09/29/2025 09/…" at bounding box center [518, 492] width 1036 height 984
paste input "3961836626"
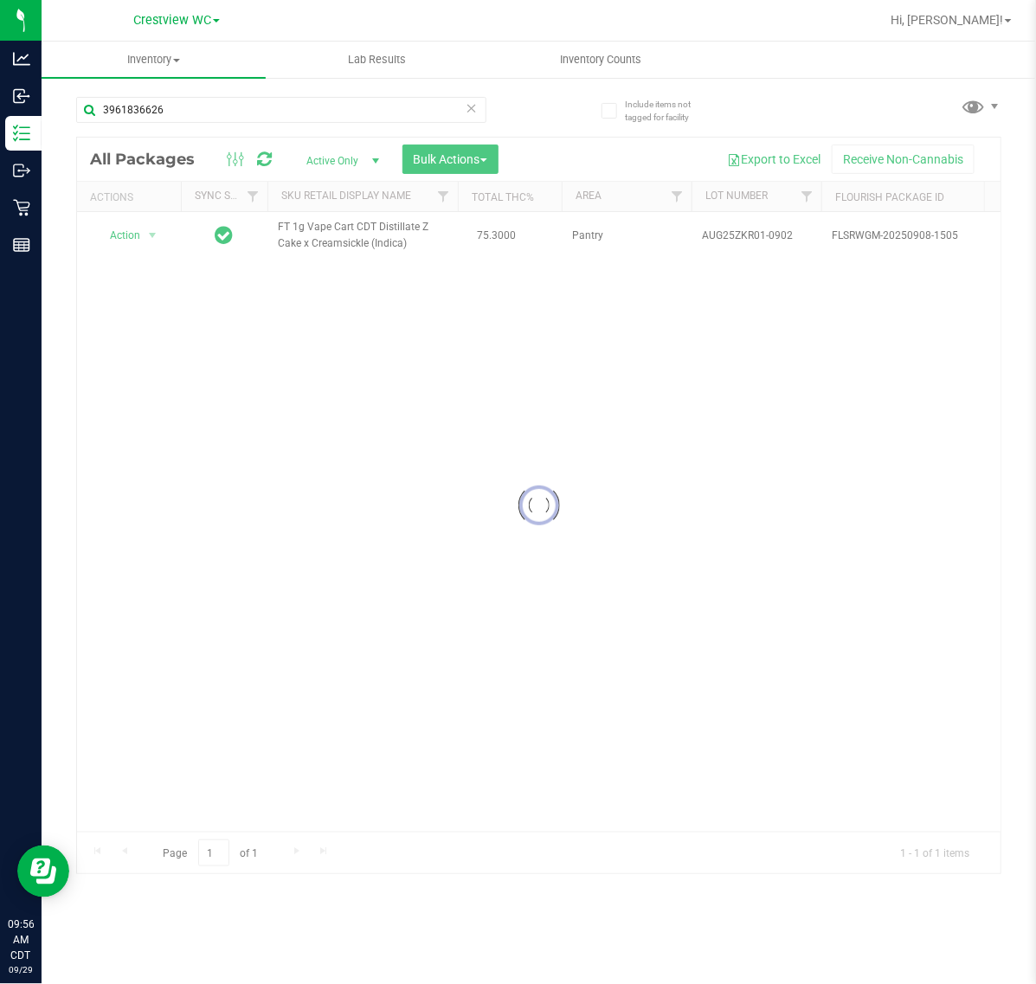
click at [147, 235] on div at bounding box center [539, 506] width 924 height 736
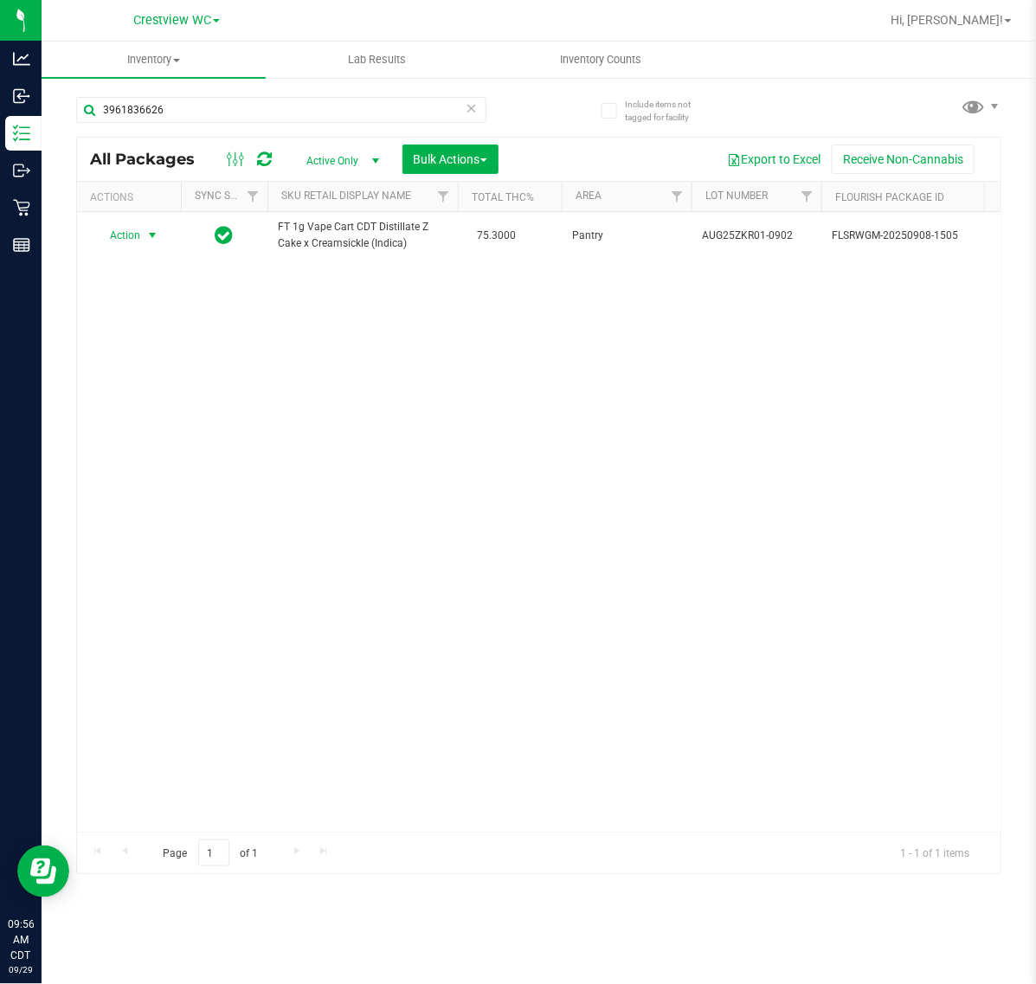
click at [147, 235] on span "select" at bounding box center [152, 236] width 14 height 14
click at [141, 457] on li "Print package label" at bounding box center [162, 446] width 134 height 26
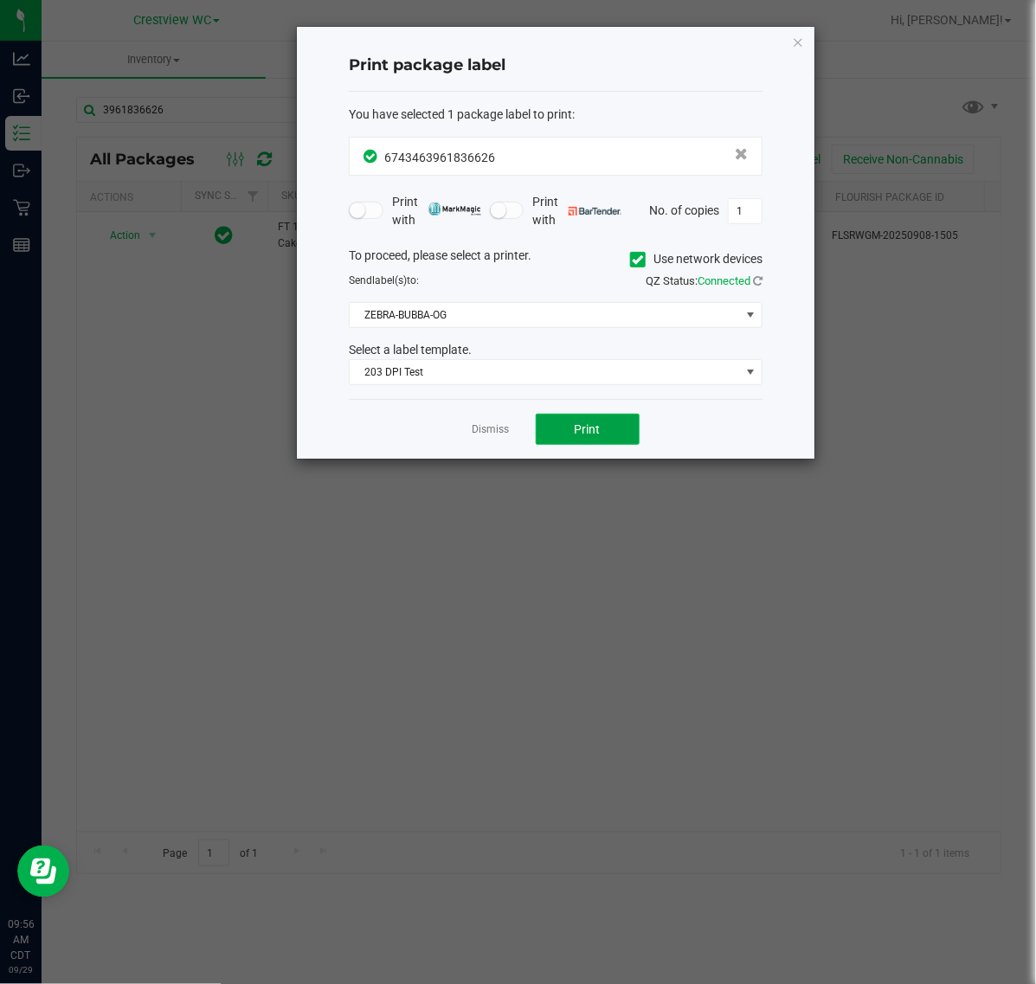
click at [577, 436] on span "Print" at bounding box center [588, 430] width 26 height 14
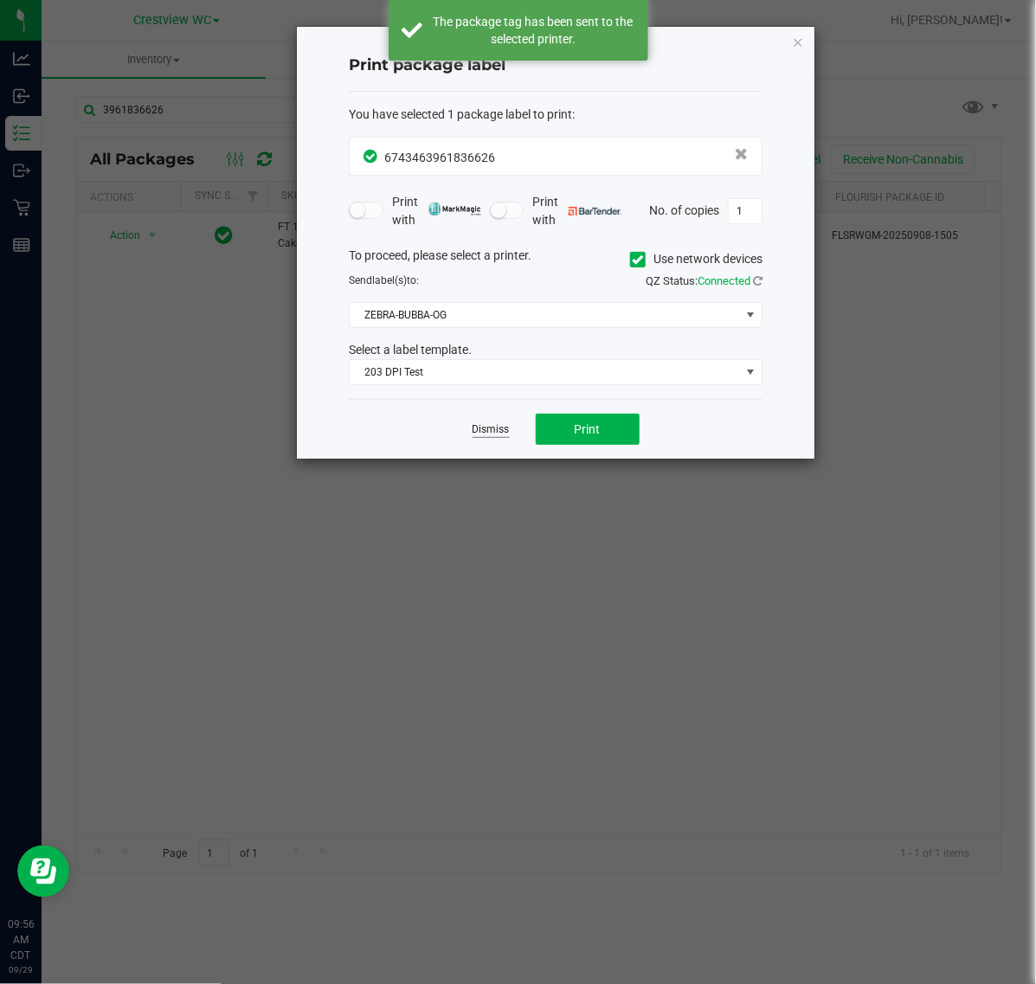
click at [496, 437] on link "Dismiss" at bounding box center [491, 430] width 37 height 15
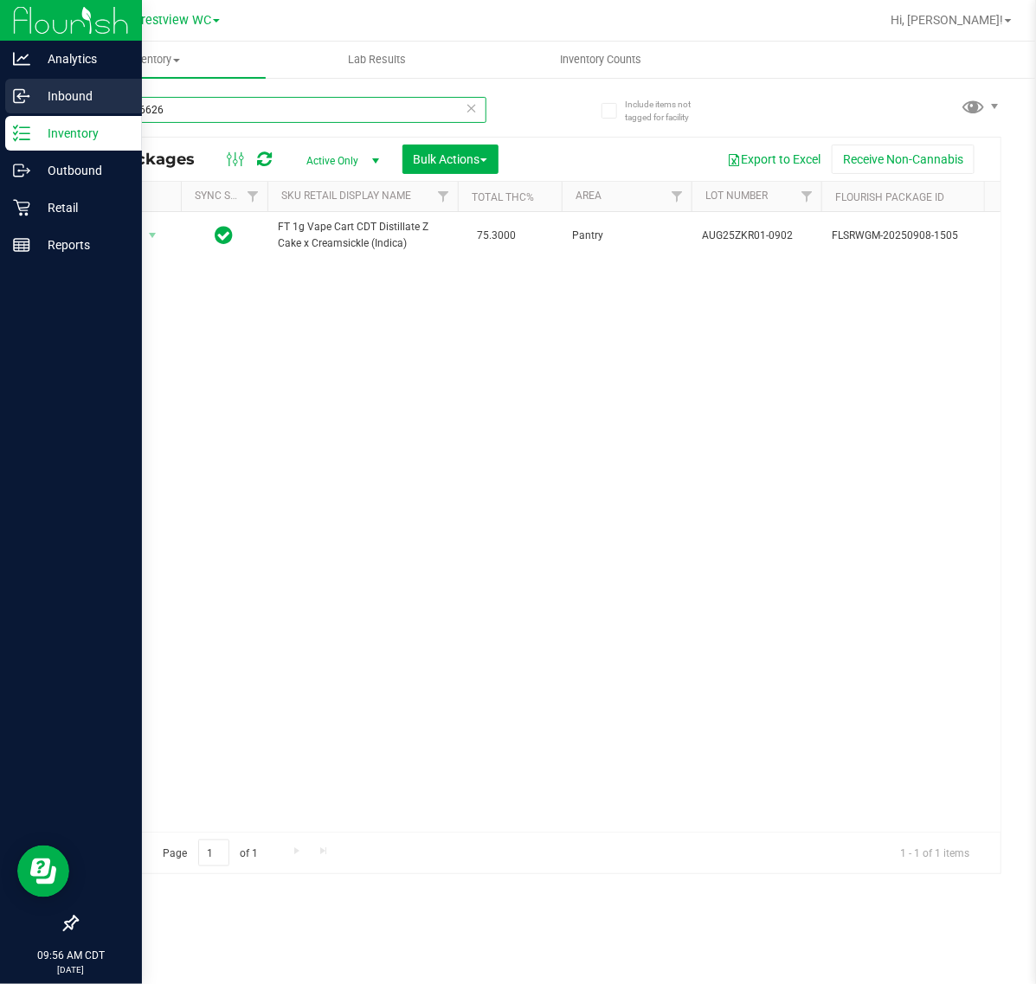
drag, startPoint x: 178, startPoint y: 110, endPoint x: 19, endPoint y: 106, distance: 159.3
click at [19, 106] on div "Analytics Inbound Inventory Outbound Retail Reports 09:56 AM CDT 09/29/2025 09/…" at bounding box center [518, 492] width 1036 height 984
paste input "048230069"
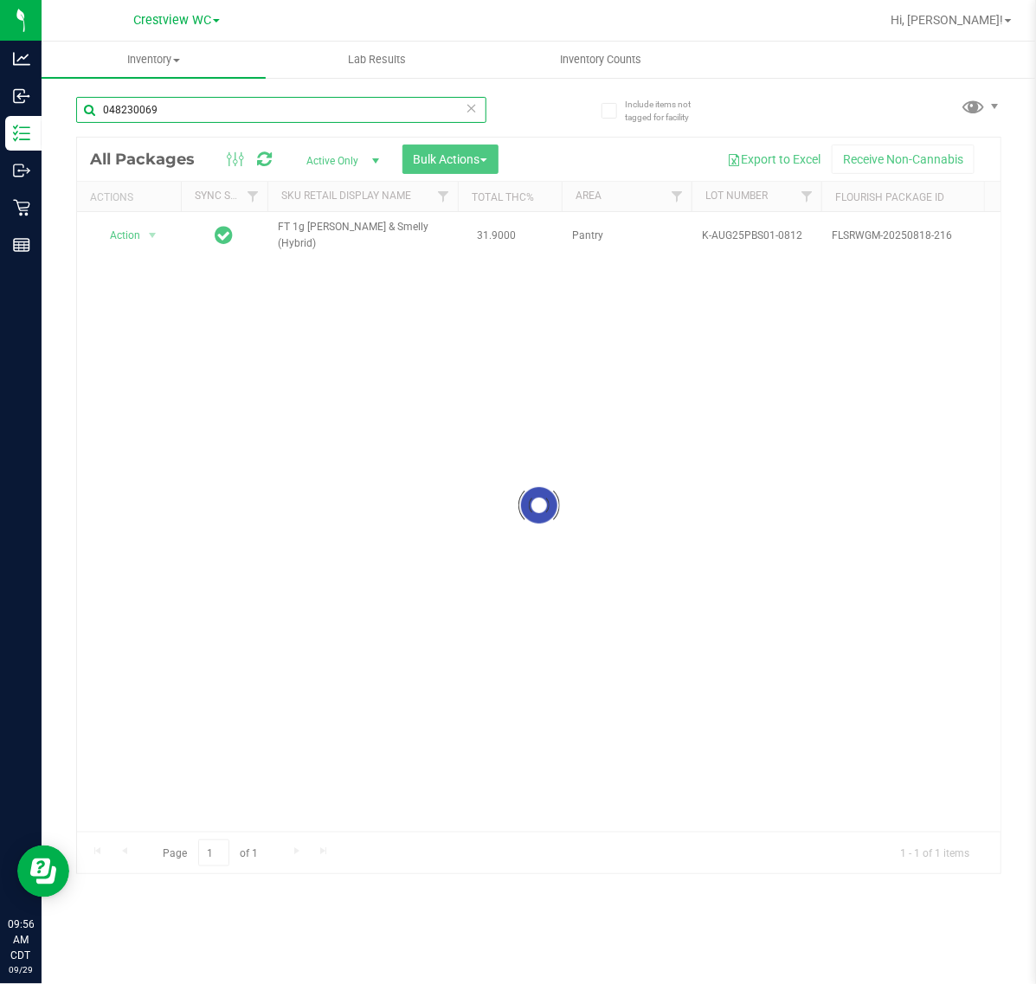
type input "048230069"
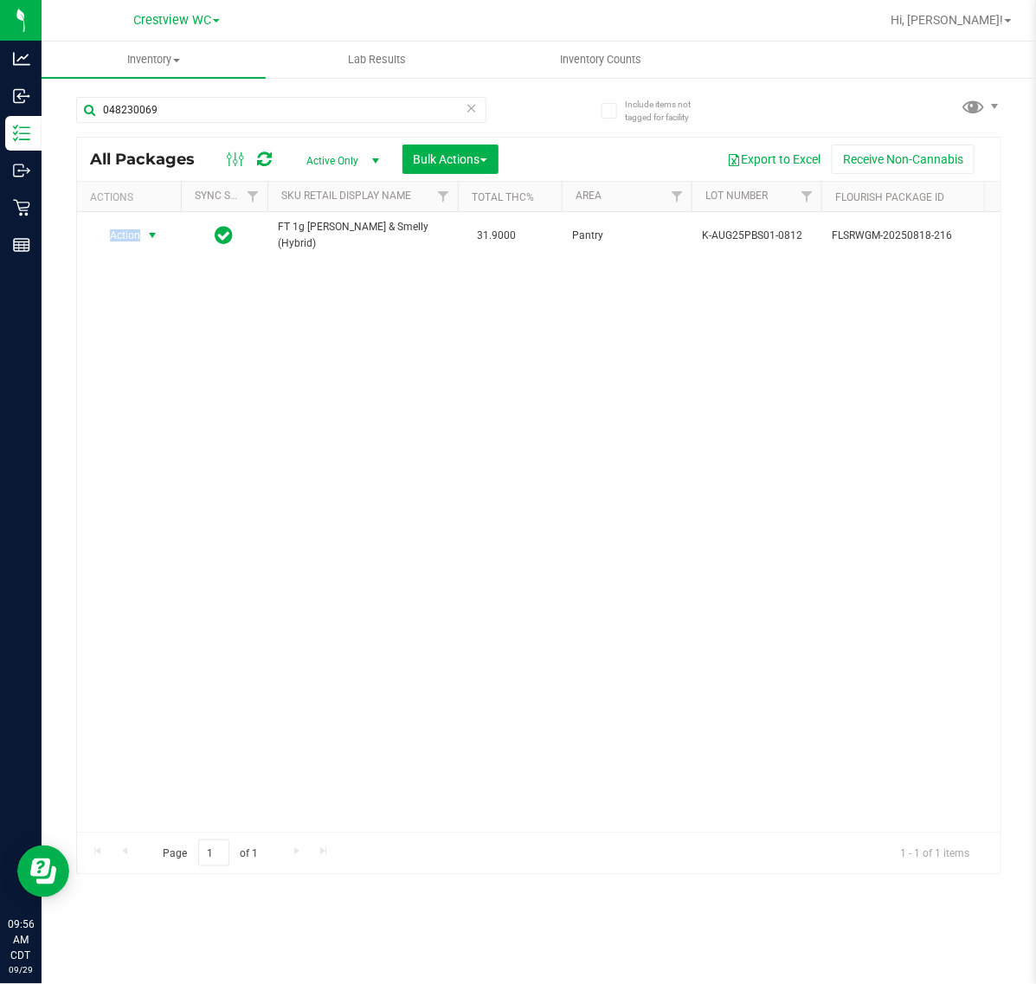
click at [135, 234] on span "Action" at bounding box center [117, 235] width 47 height 24
click at [158, 442] on li "Print package label" at bounding box center [162, 442] width 134 height 26
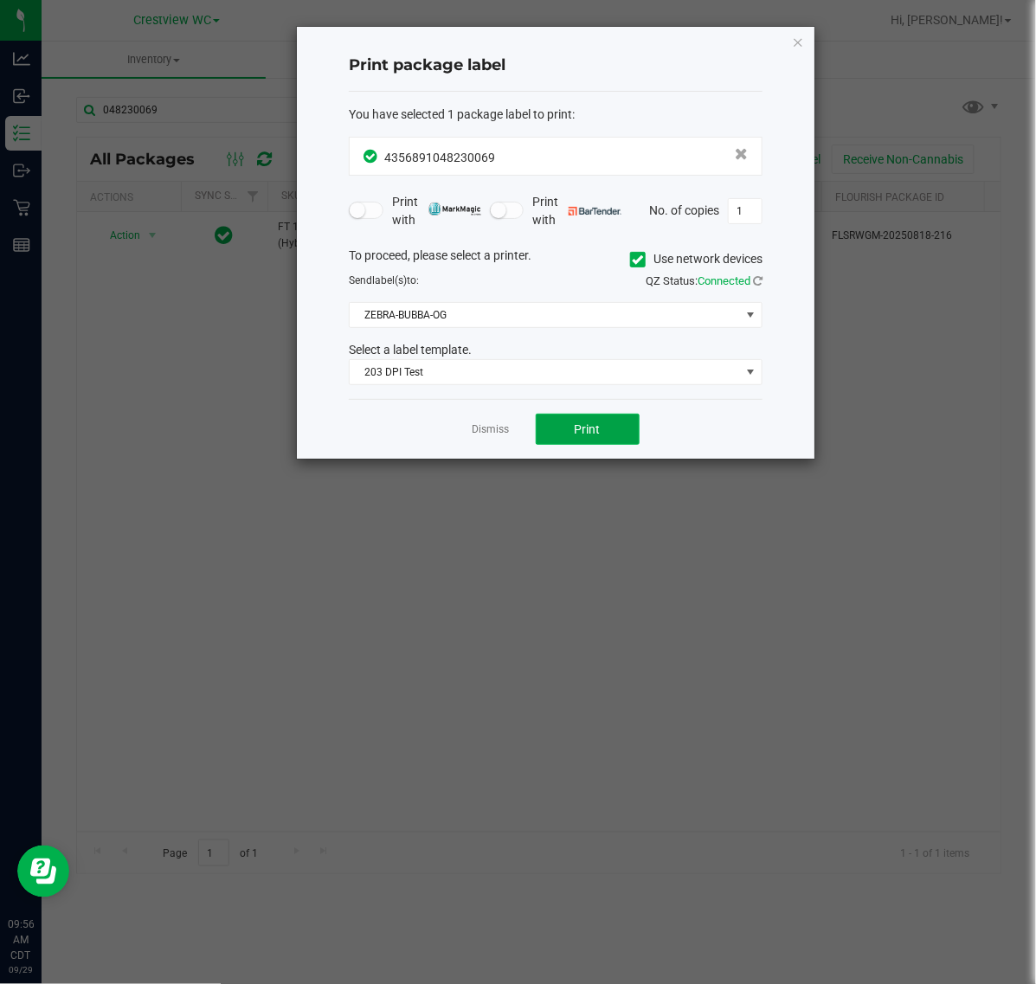
click at [595, 439] on button "Print" at bounding box center [588, 429] width 104 height 31
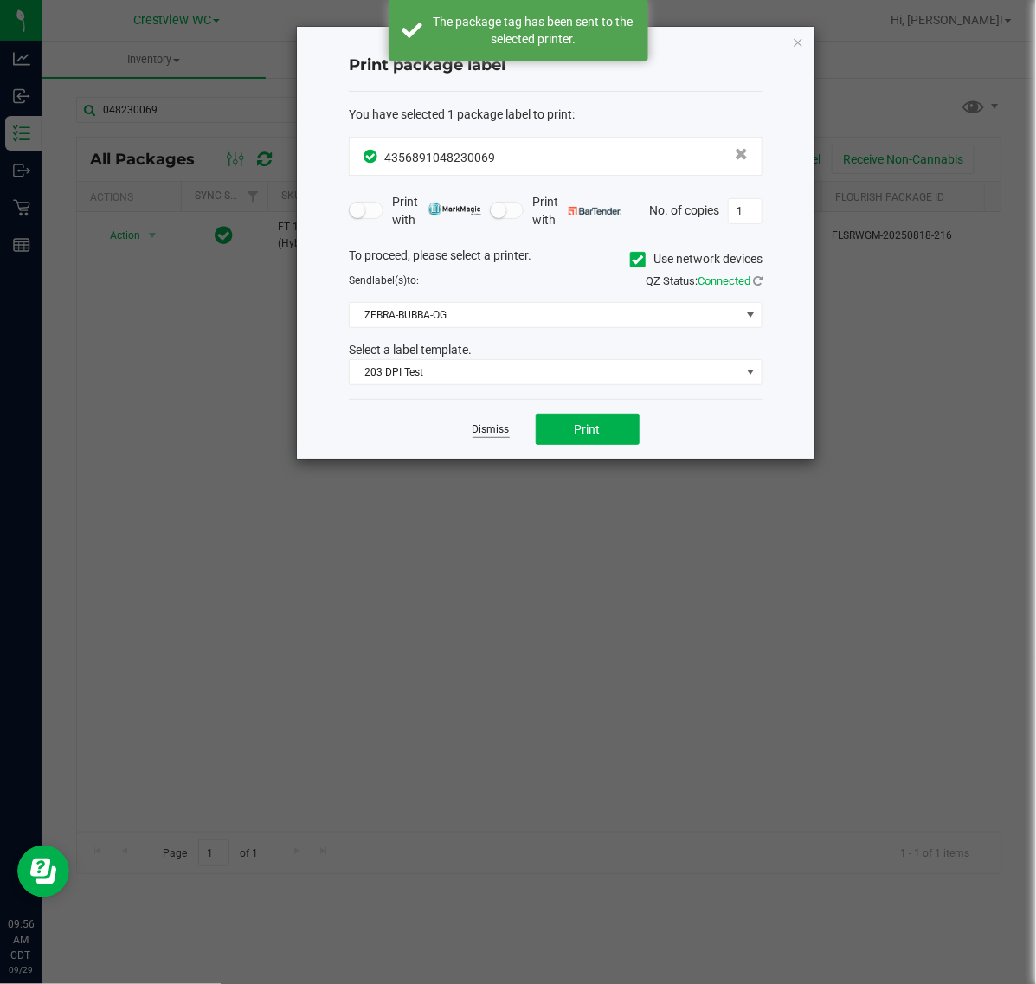
click at [490, 434] on link "Dismiss" at bounding box center [491, 430] width 37 height 15
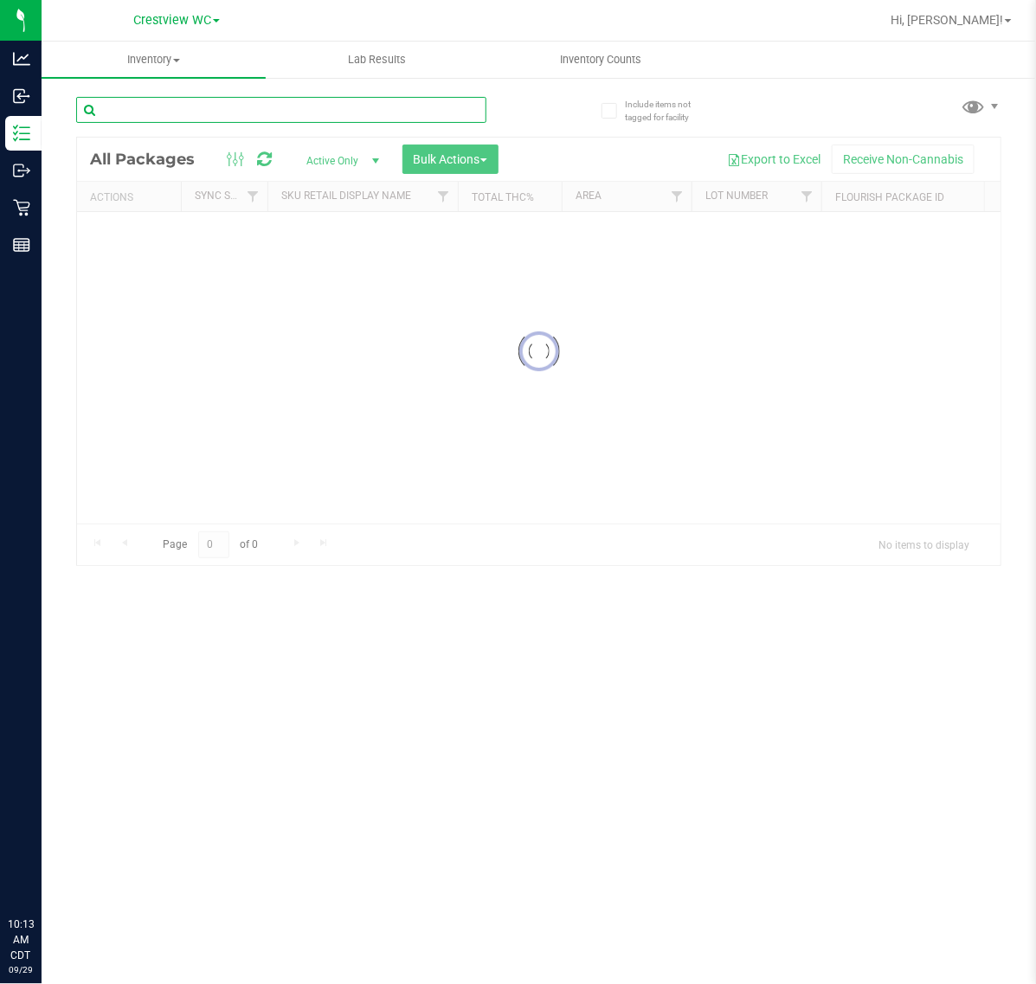
click at [166, 108] on input "text" at bounding box center [281, 110] width 410 height 26
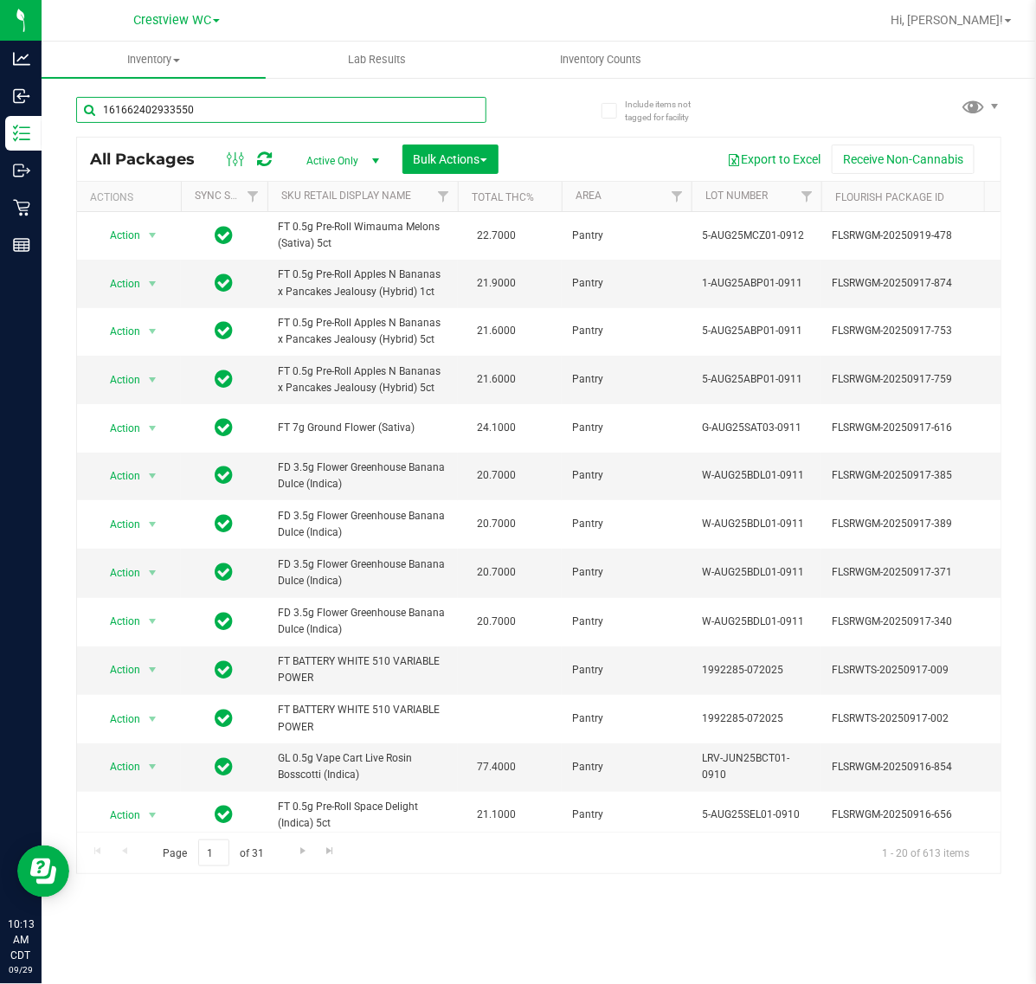
type input "1616624029335500"
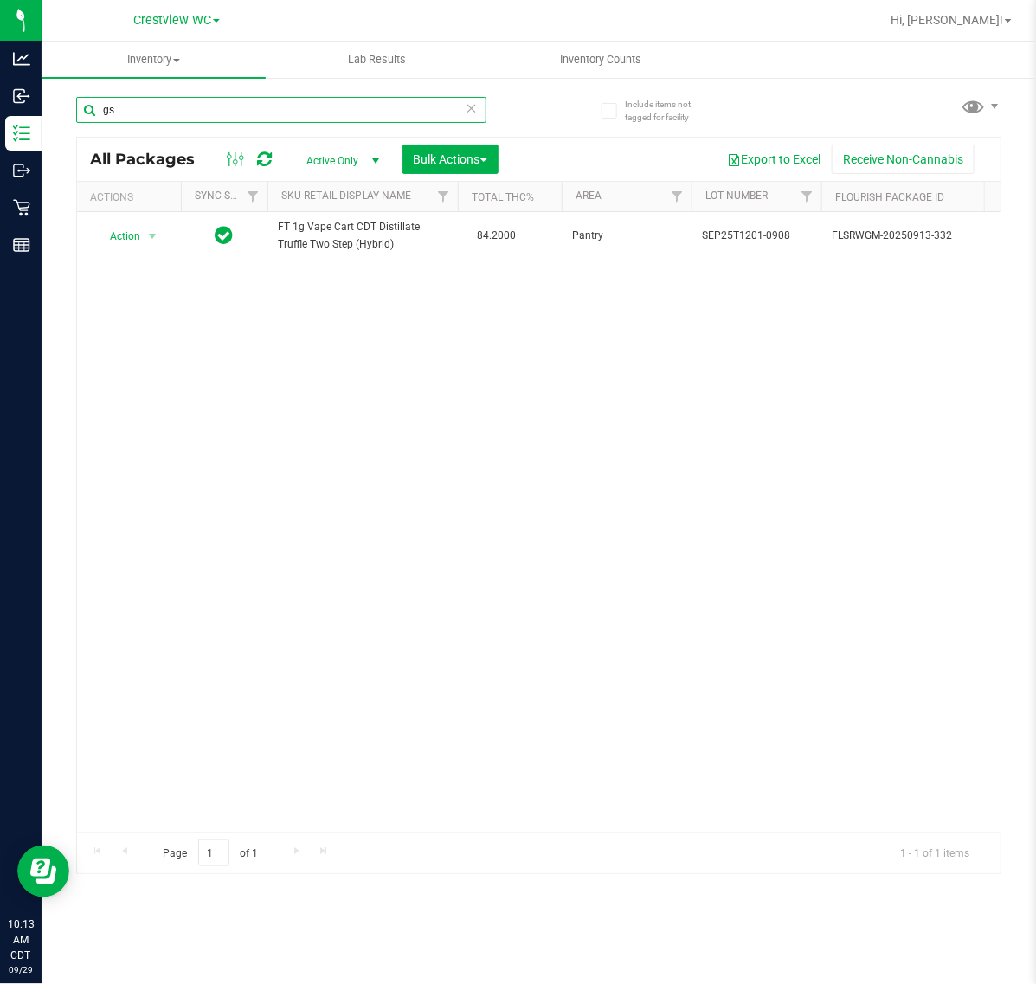
type input "gss"
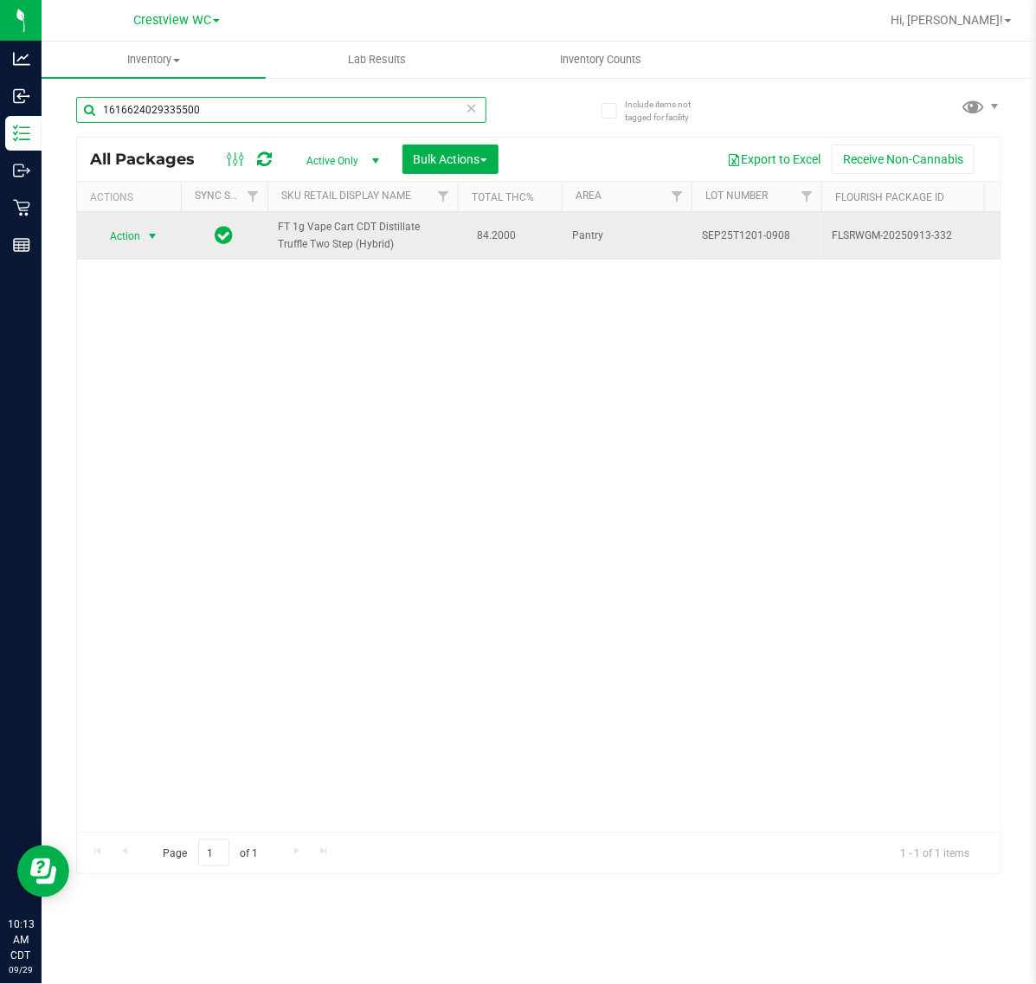
type input "1616624029335500"
click at [148, 232] on span "select" at bounding box center [152, 236] width 14 height 14
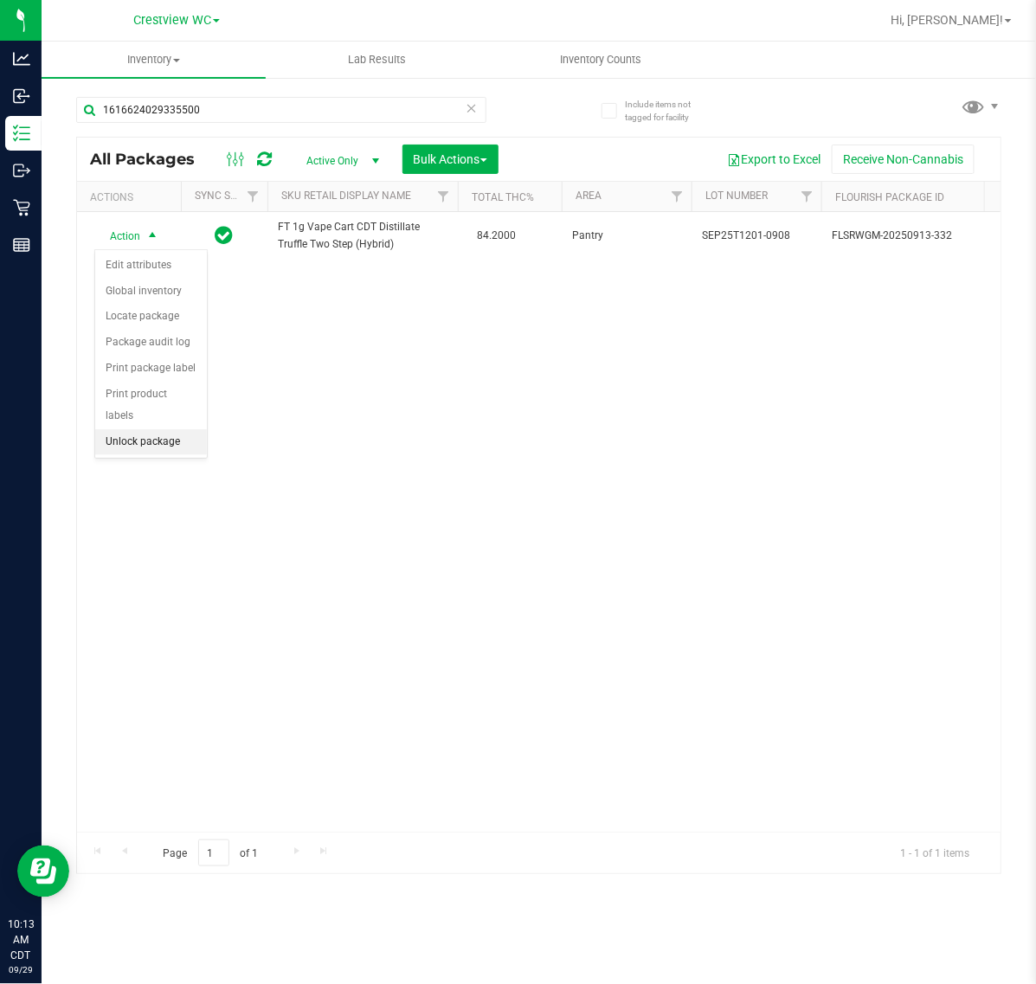
click at [162, 429] on li "Unlock package" at bounding box center [151, 442] width 112 height 26
click at [336, 586] on div "Action Action Adjust qty Create package Edit attributes Global inventory Locate…" at bounding box center [539, 522] width 924 height 620
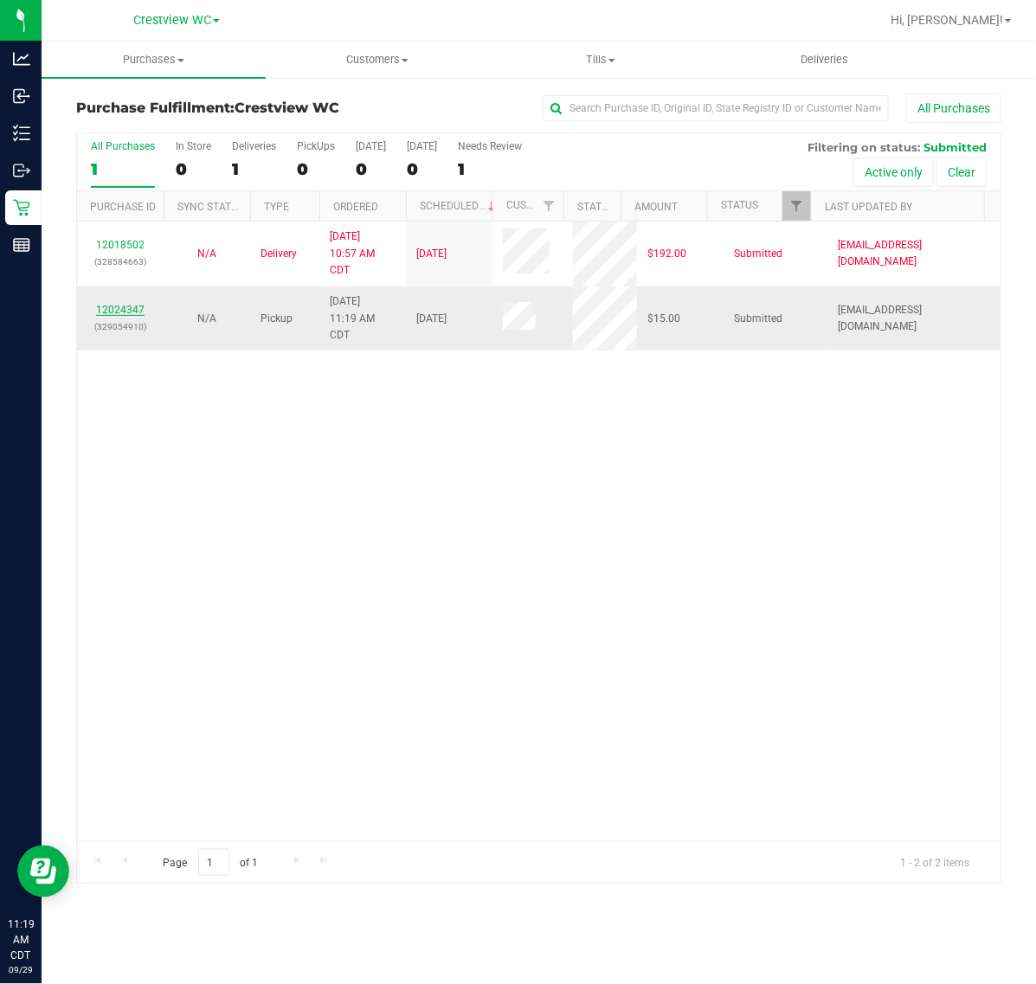
click at [118, 310] on link "12024347" at bounding box center [120, 310] width 48 height 12
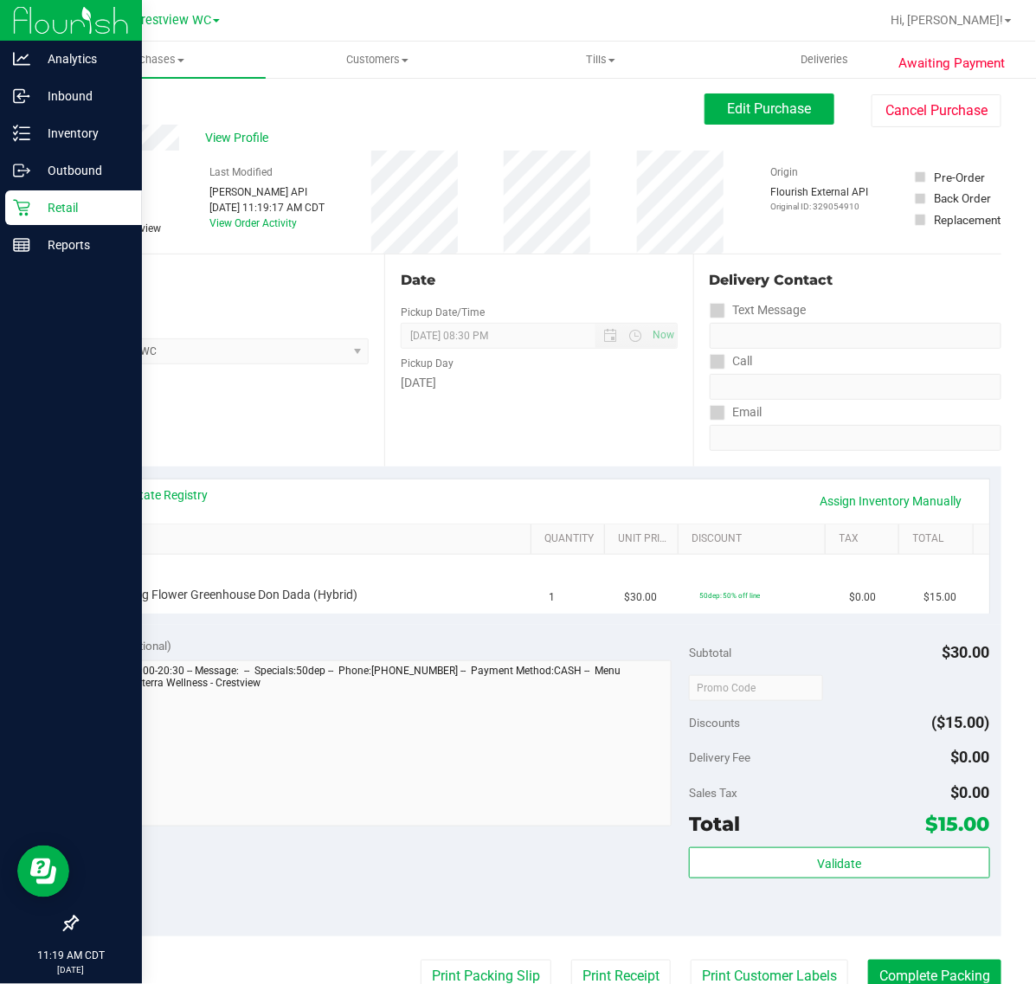
click at [30, 202] on p "Retail" at bounding box center [82, 207] width 104 height 21
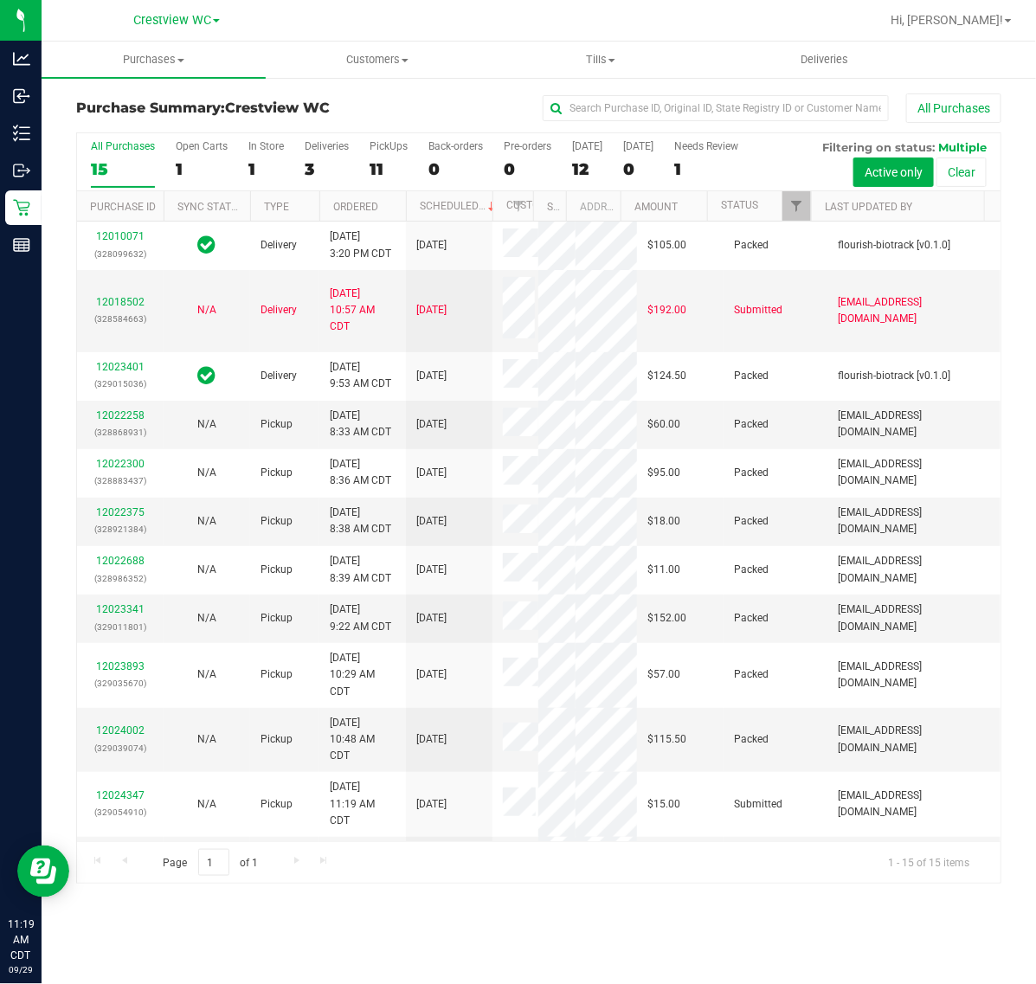
click at [383, 159] on div "11" at bounding box center [389, 169] width 38 height 20
click at [0, 0] on input "PickUps 11" at bounding box center [0, 0] width 0 height 0
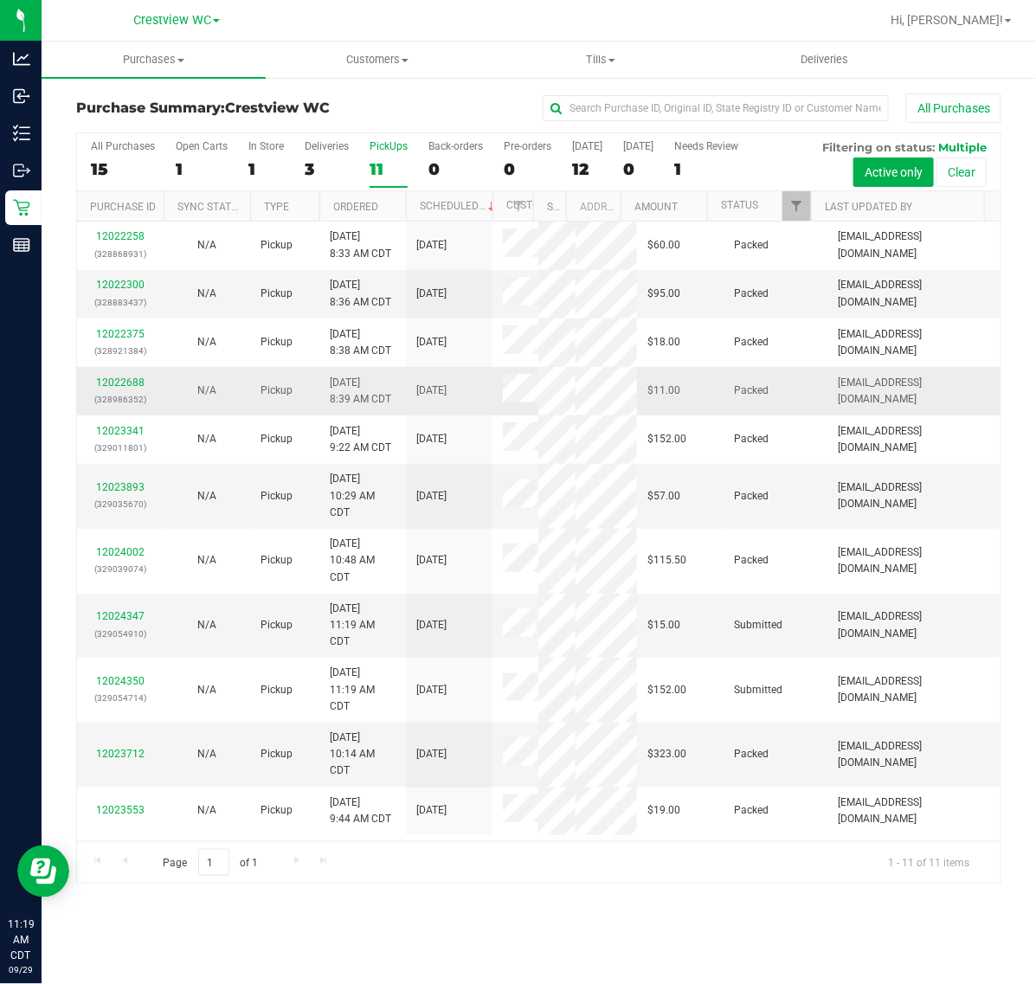
scroll to position [174, 0]
click at [137, 609] on div "12024347 (329054910)" at bounding box center [120, 625] width 66 height 33
click at [139, 626] on p "(329054910)" at bounding box center [120, 634] width 66 height 16
click at [122, 610] on link "12024347" at bounding box center [120, 616] width 48 height 12
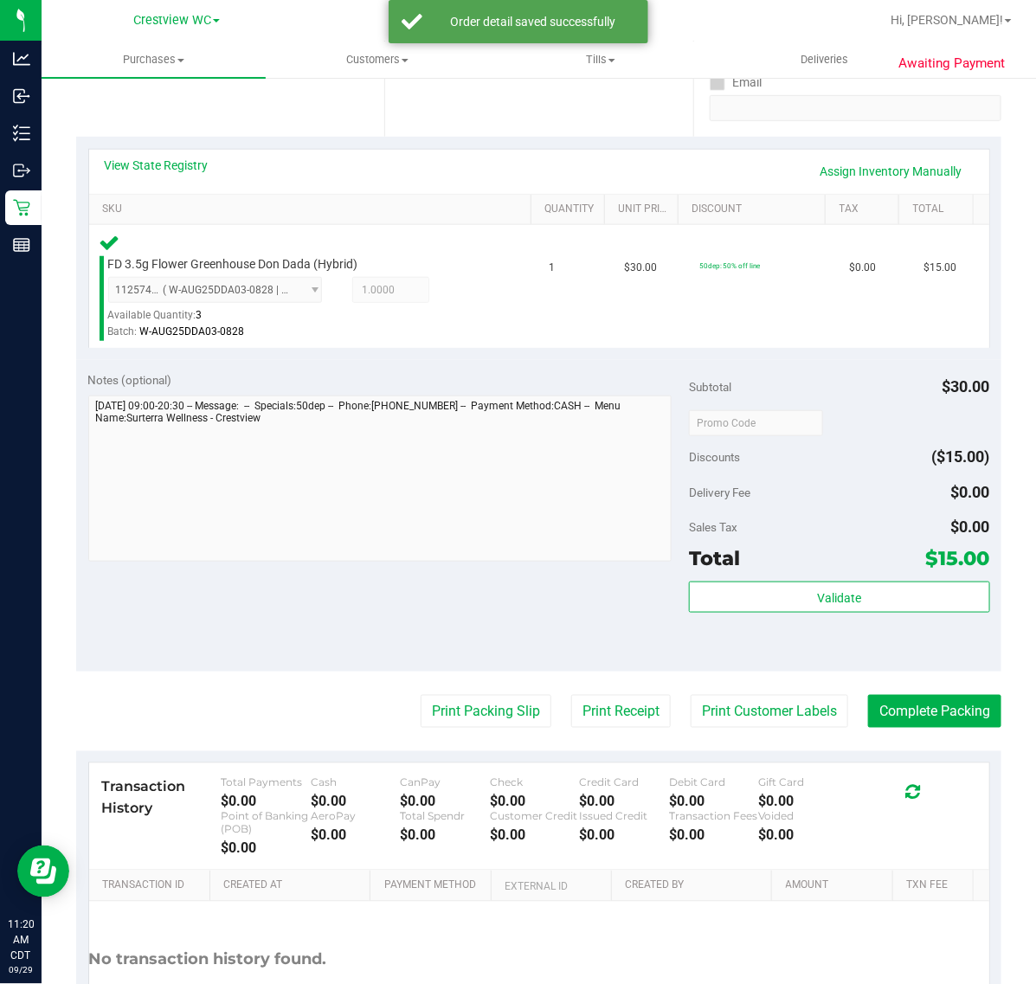
scroll to position [464, 0]
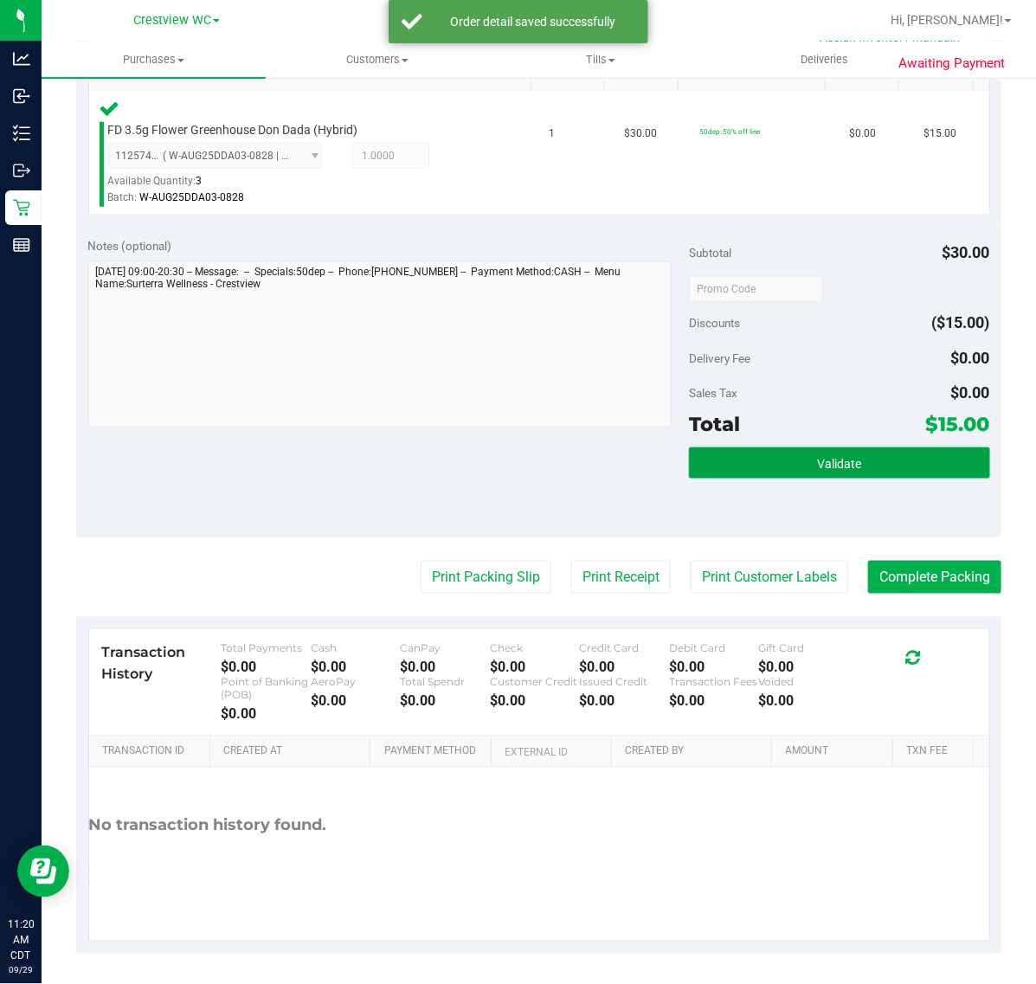
drag, startPoint x: 803, startPoint y: 459, endPoint x: 971, endPoint y: 483, distance: 170.6
click at [803, 459] on button "Validate" at bounding box center [839, 463] width 300 height 31
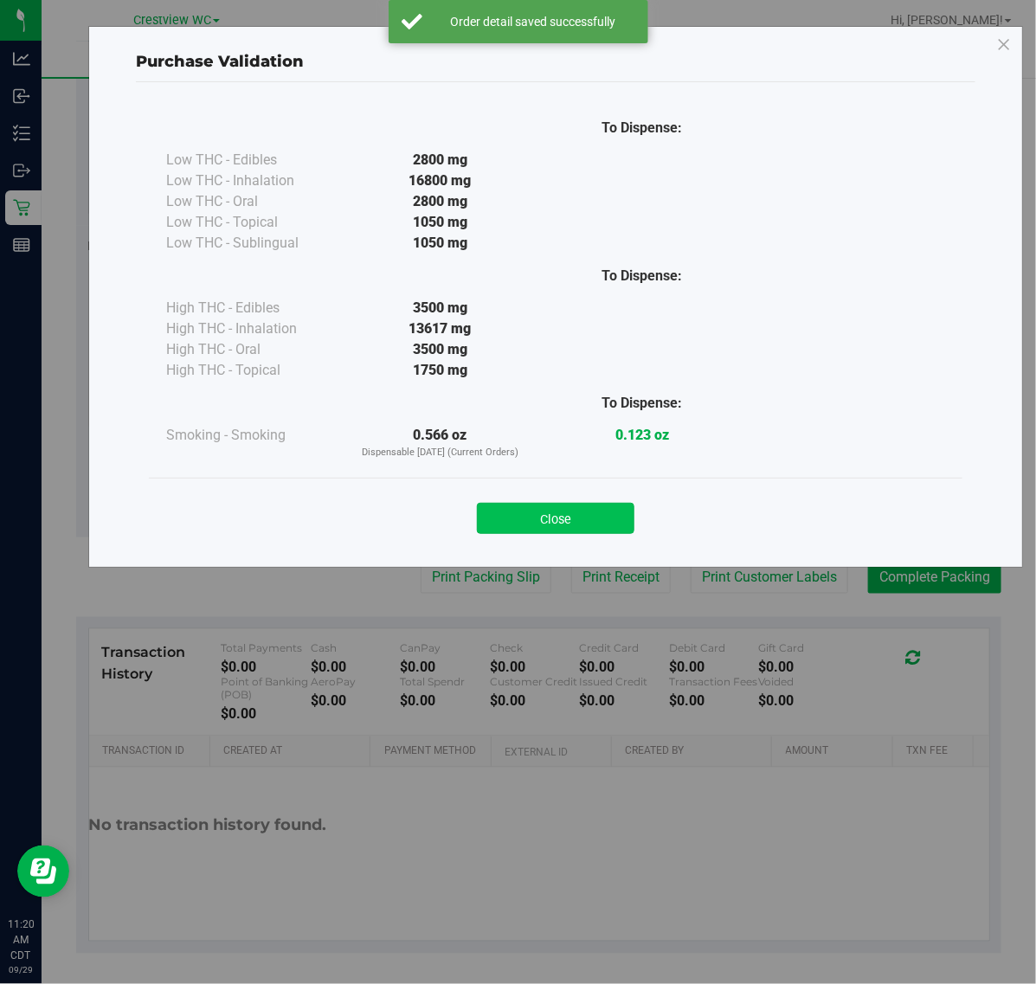
click at [534, 517] on button "Close" at bounding box center [556, 518] width 158 height 31
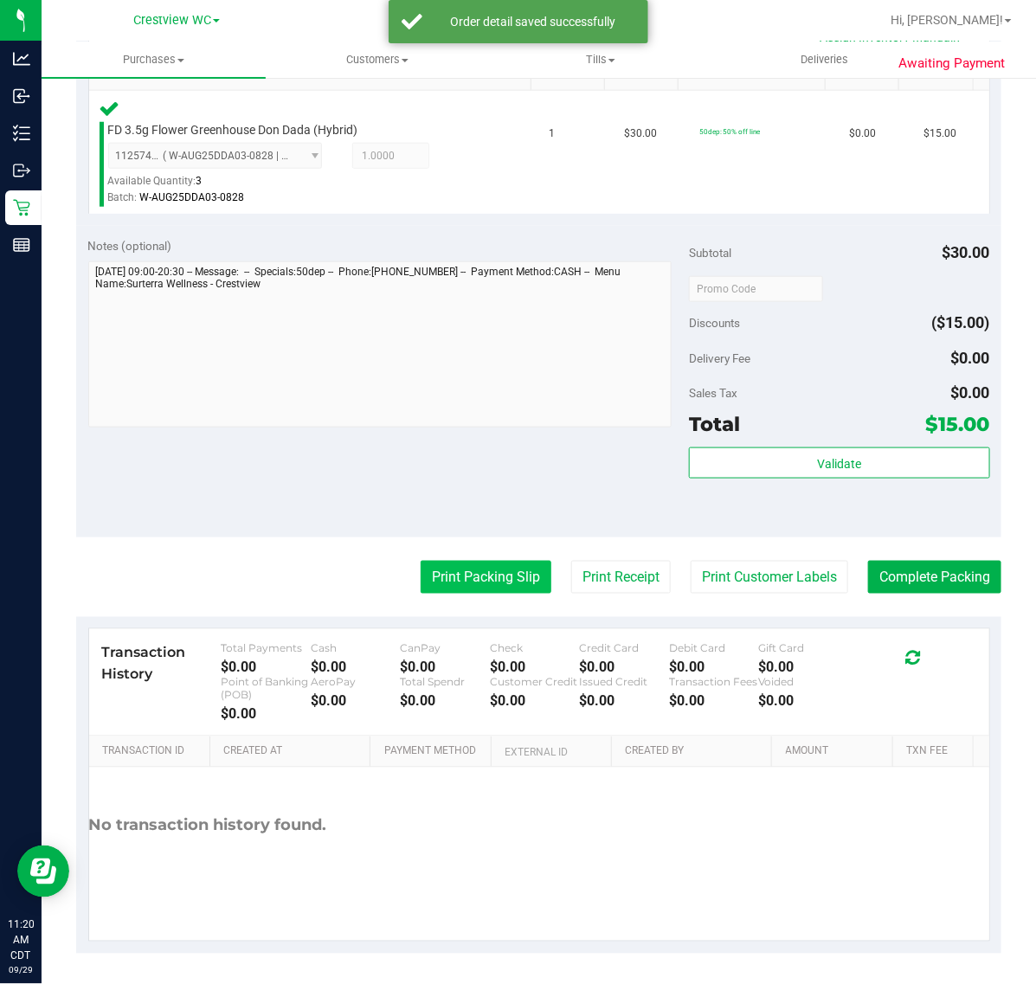
click at [448, 574] on button "Print Packing Slip" at bounding box center [486, 577] width 131 height 33
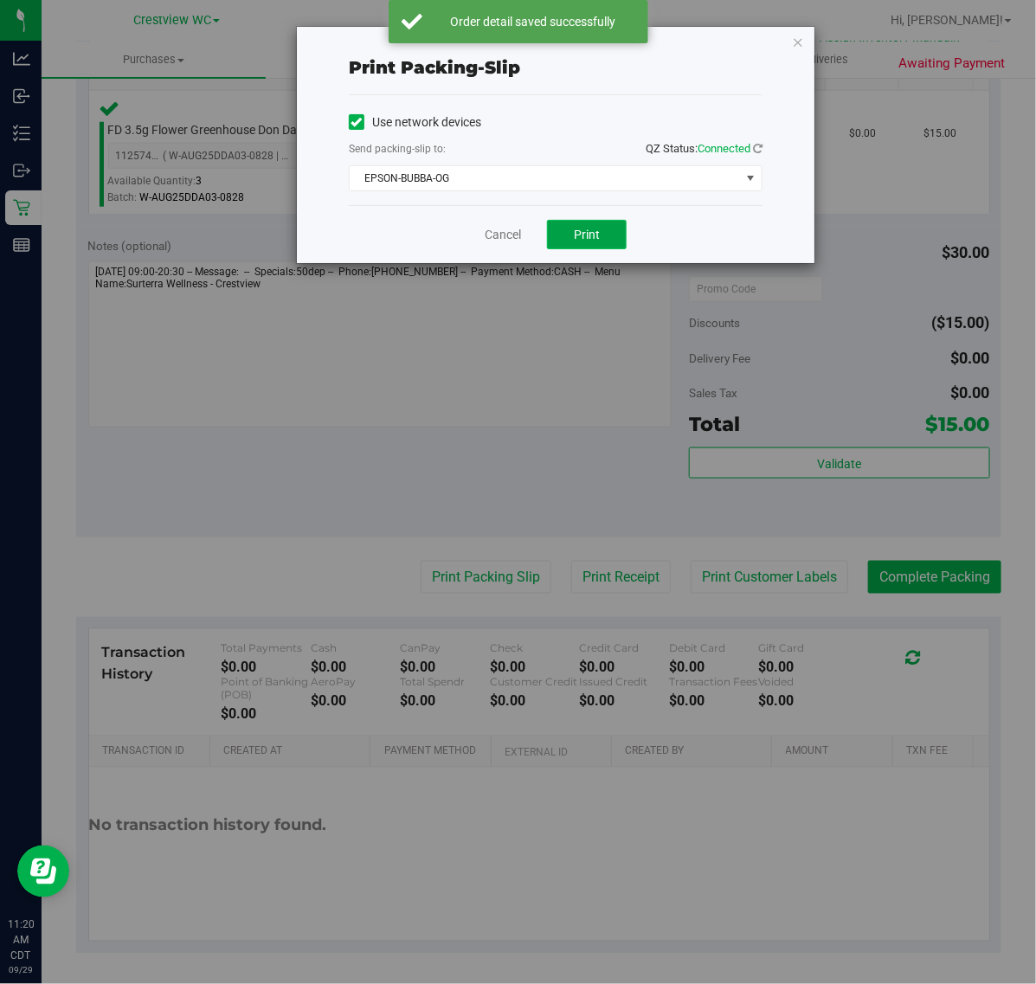
click at [568, 235] on button "Print" at bounding box center [587, 234] width 80 height 29
click at [499, 235] on link "Cancel" at bounding box center [503, 235] width 36 height 18
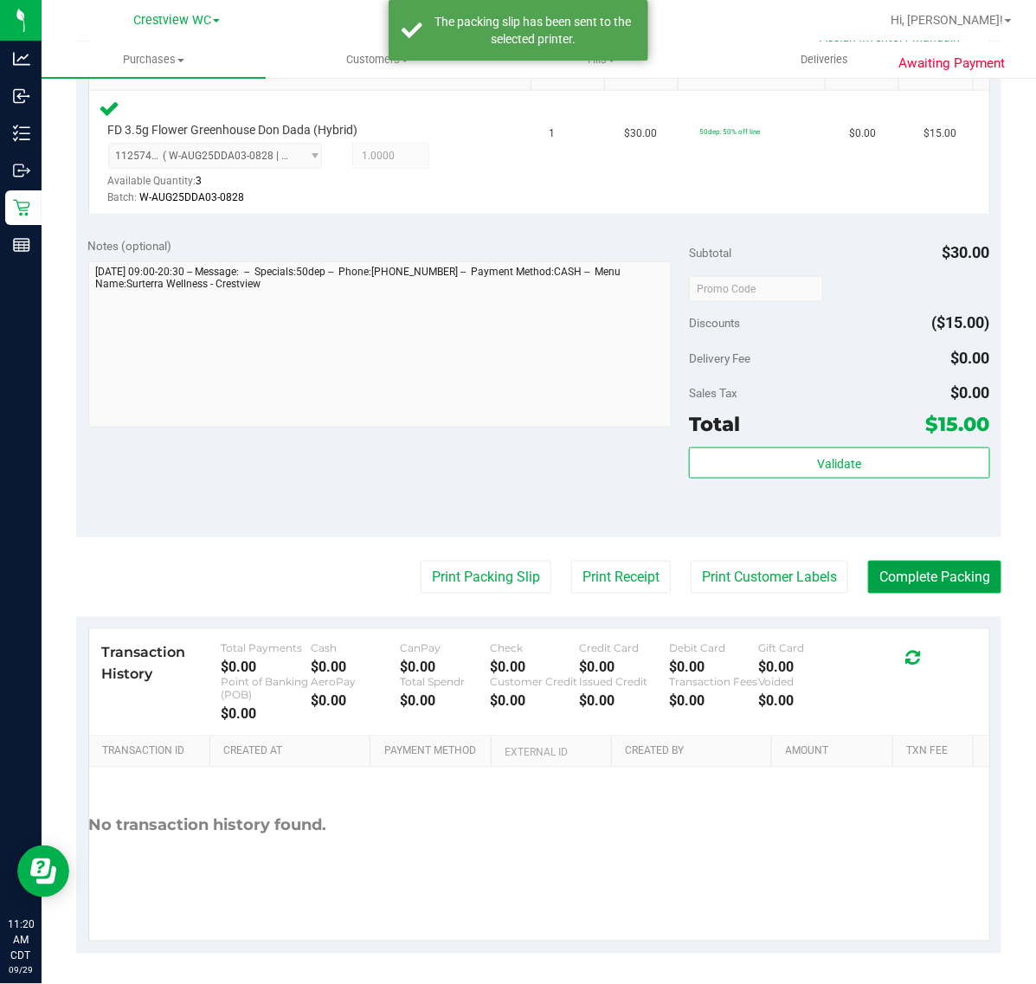
click at [938, 581] on button "Complete Packing" at bounding box center [934, 577] width 133 height 33
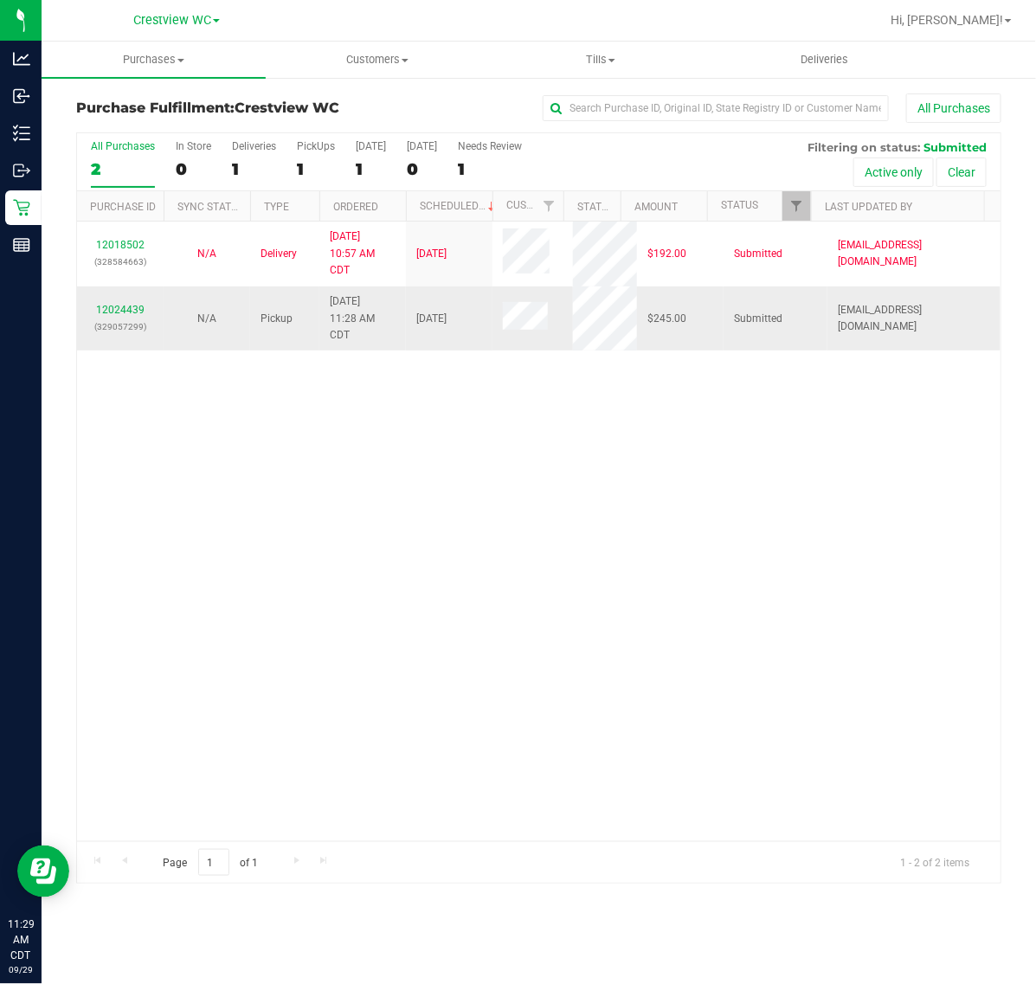
click at [128, 319] on p "(329057299)" at bounding box center [120, 327] width 66 height 16
click at [127, 309] on link "12024439" at bounding box center [120, 310] width 48 height 12
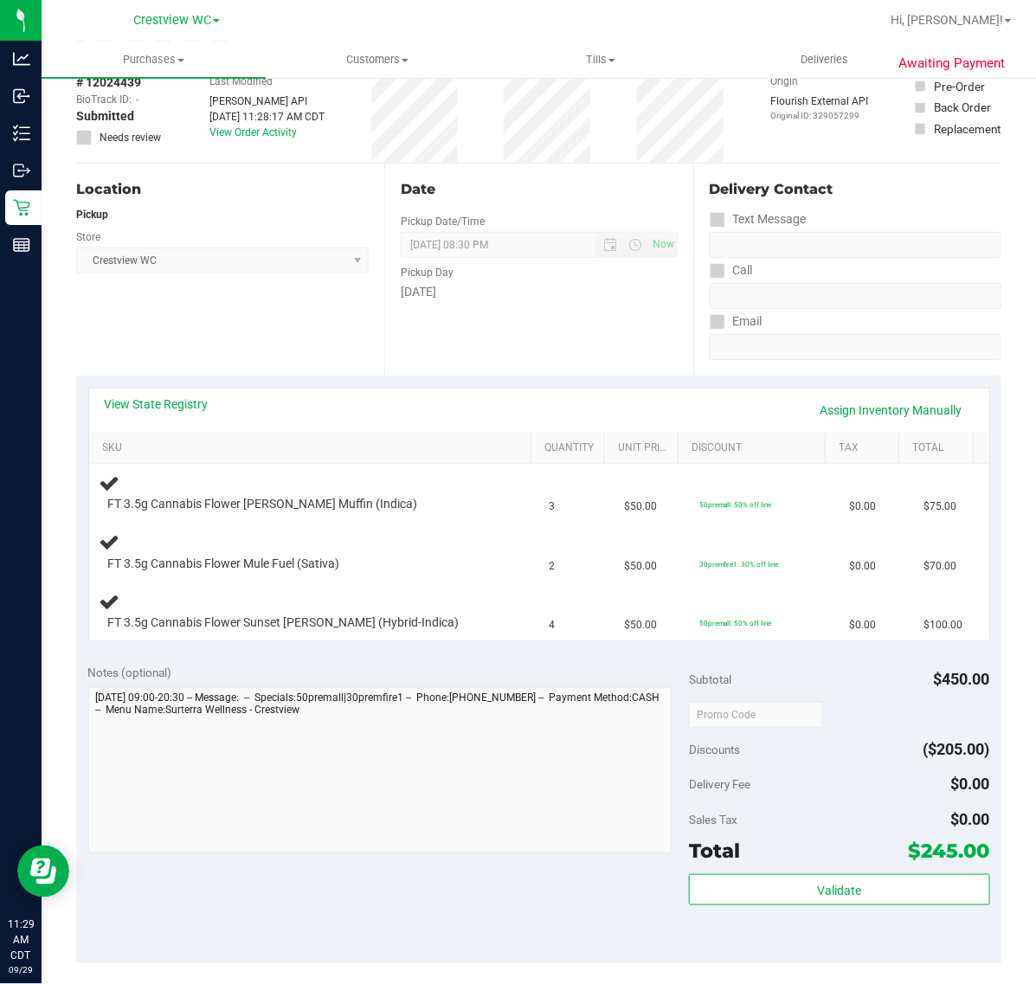
scroll to position [216, 0]
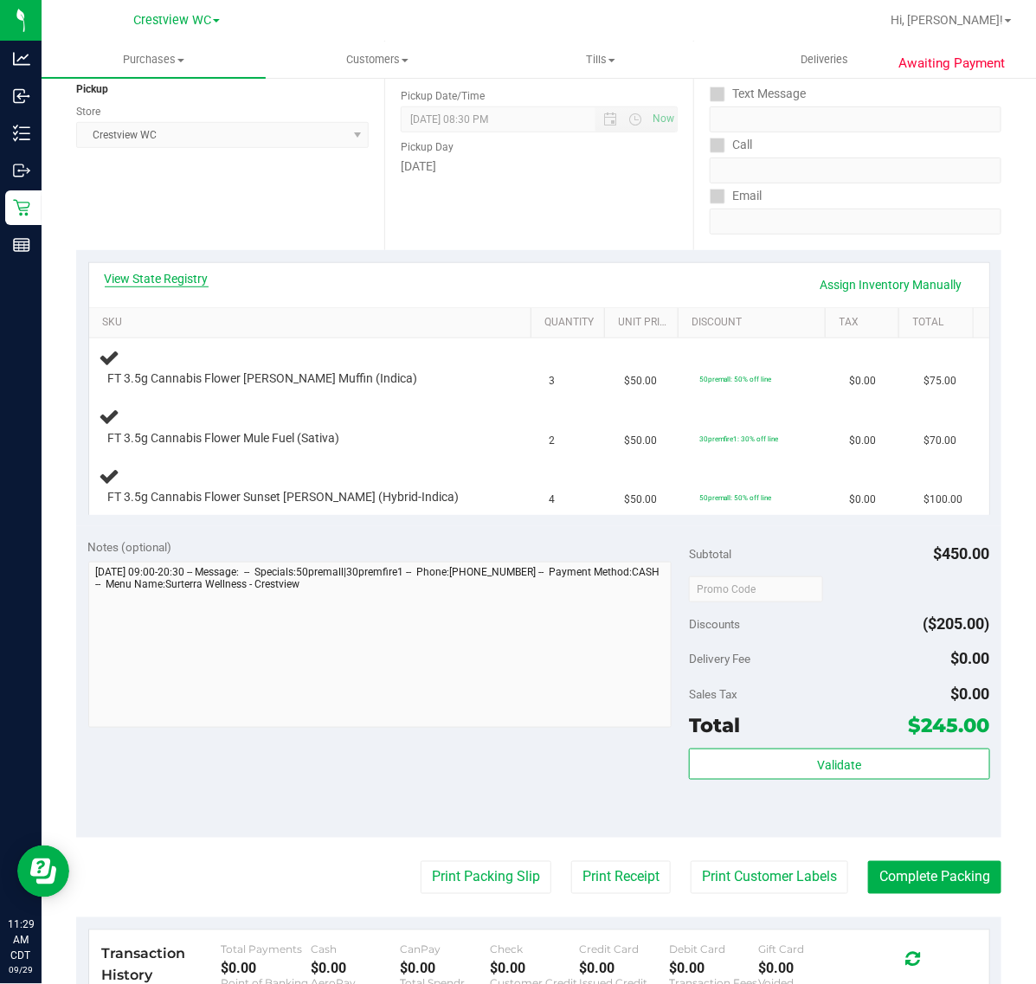
click at [147, 270] on link "View State Registry" at bounding box center [157, 278] width 104 height 17
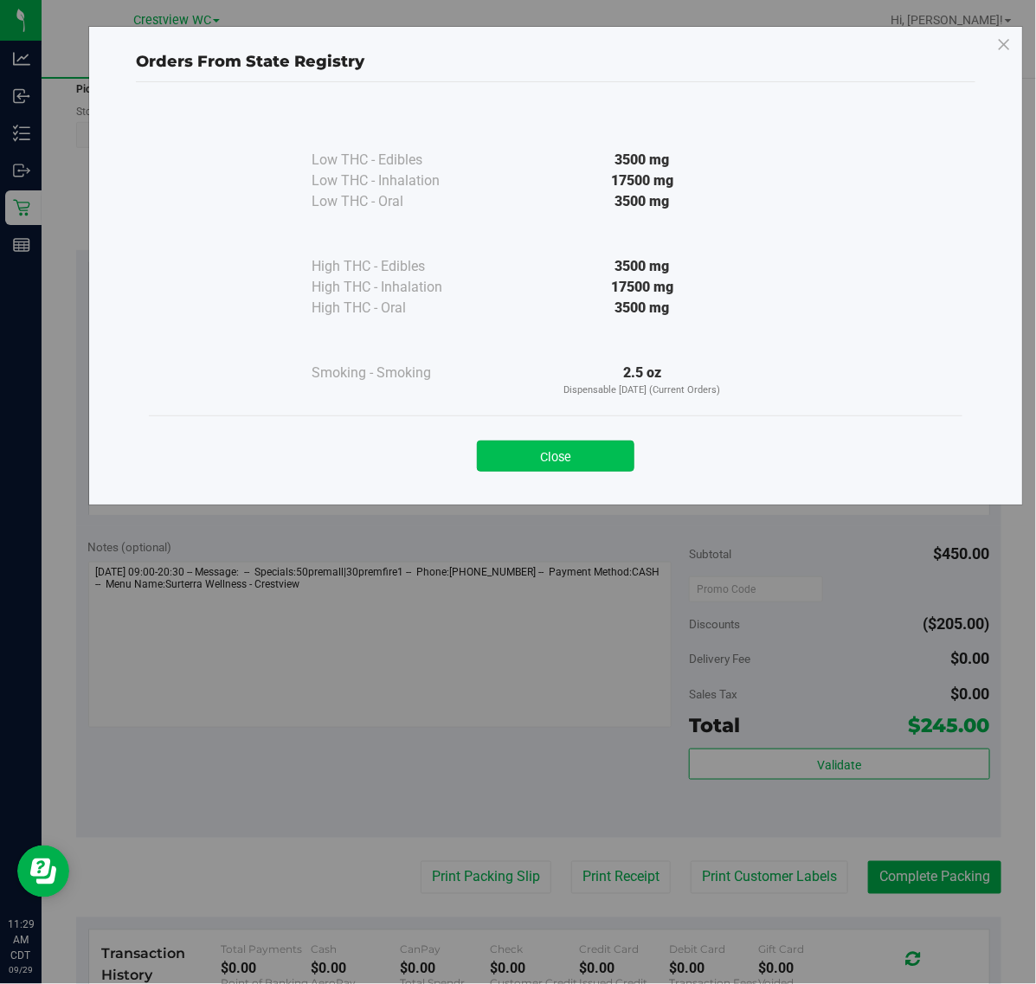
click at [604, 461] on button "Close" at bounding box center [556, 456] width 158 height 31
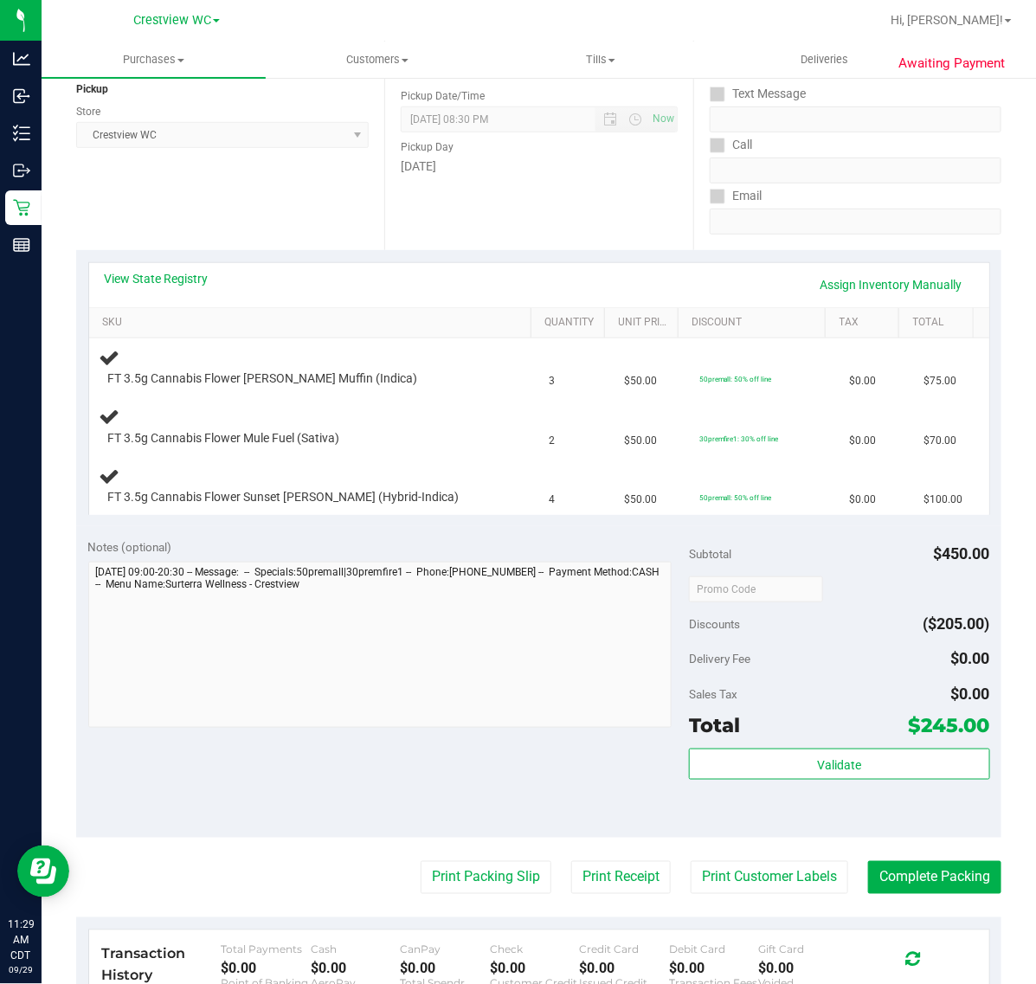
click at [217, 779] on div "Notes (optional) Subtotal $450.00 Discounts ($205.00) Delivery Fee $0.00 Sales …" at bounding box center [539, 682] width 926 height 312
click at [248, 797] on div "Notes (optional) Subtotal $450.00 Discounts ($205.00) Delivery Fee $0.00 Sales …" at bounding box center [539, 682] width 926 height 312
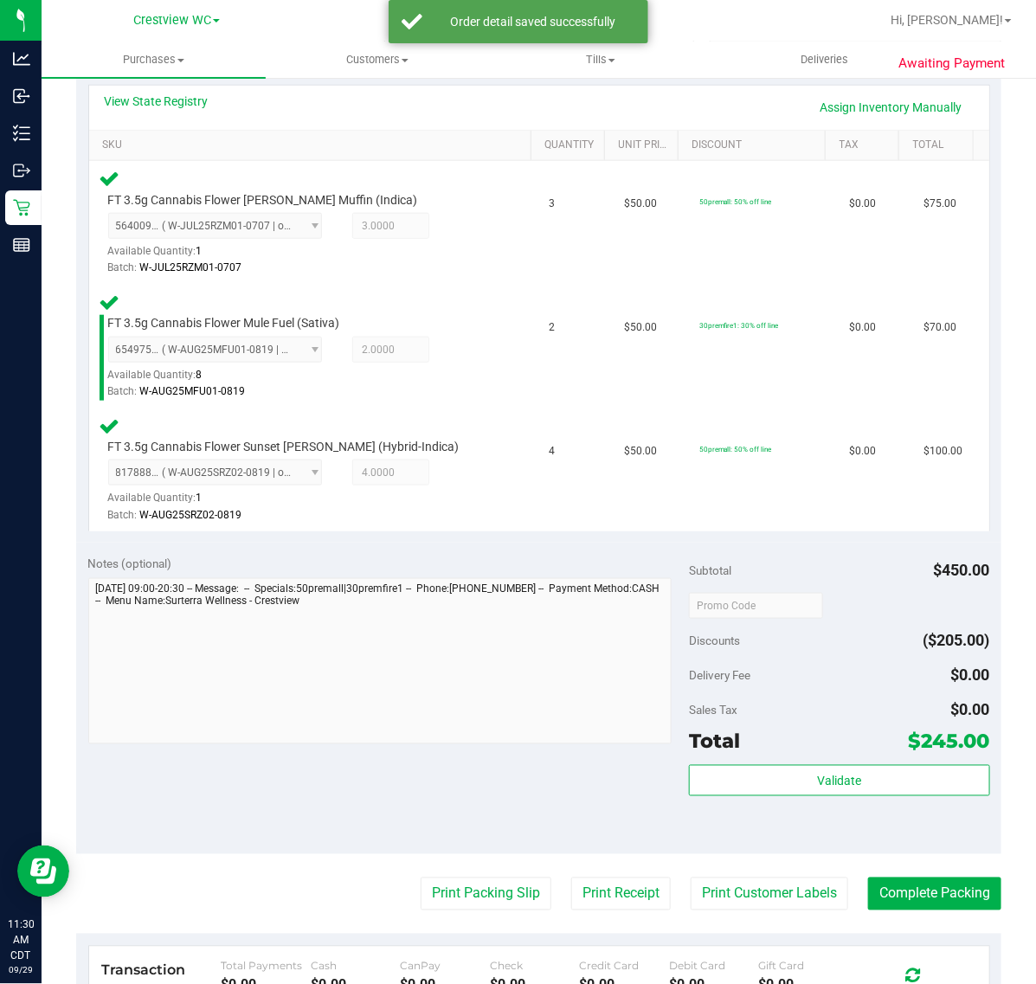
scroll to position [377, 0]
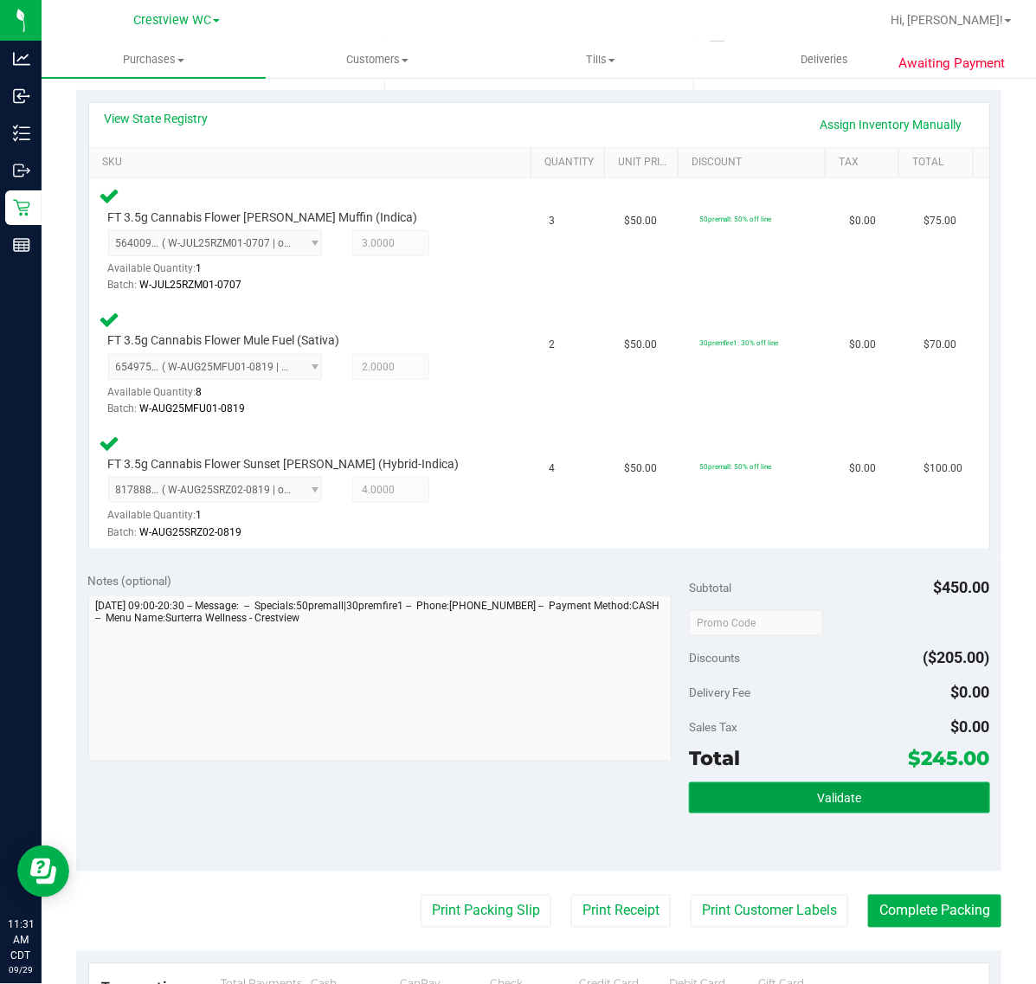
click at [788, 802] on button "Validate" at bounding box center [839, 798] width 300 height 31
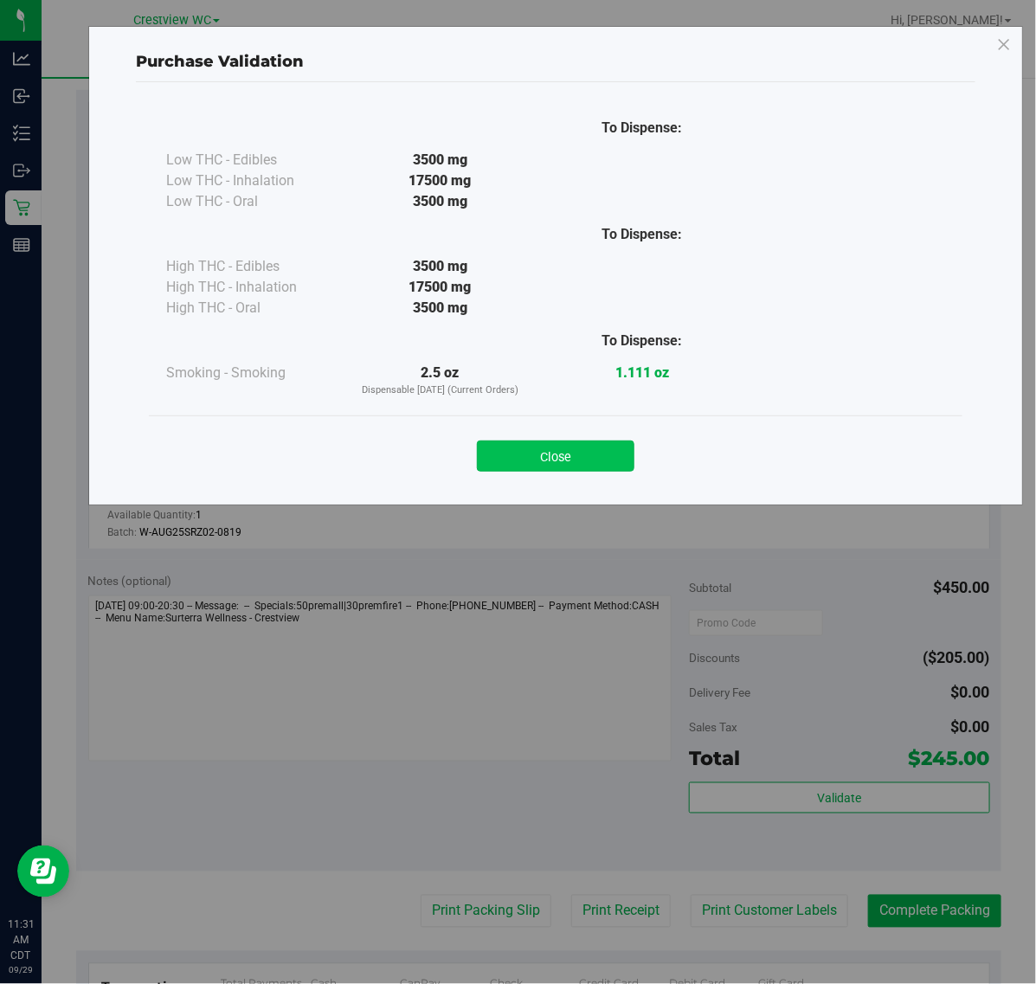
click at [539, 463] on button "Close" at bounding box center [556, 456] width 158 height 31
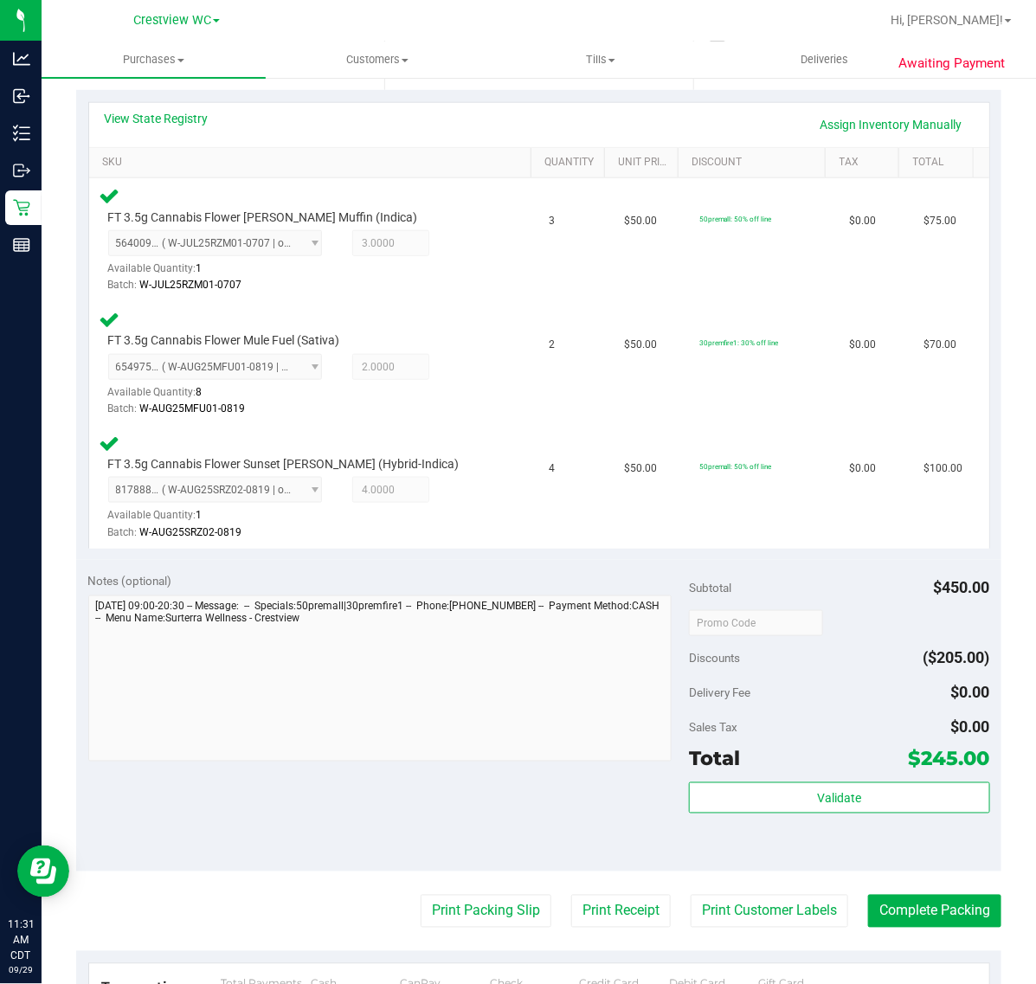
click at [464, 889] on purchase-details "Back Edit Purchase Cancel Purchase View Profile # 12024439 BioTrack ID: - Submi…" at bounding box center [539, 502] width 926 height 1571
click at [465, 900] on button "Print Packing Slip" at bounding box center [486, 911] width 131 height 33
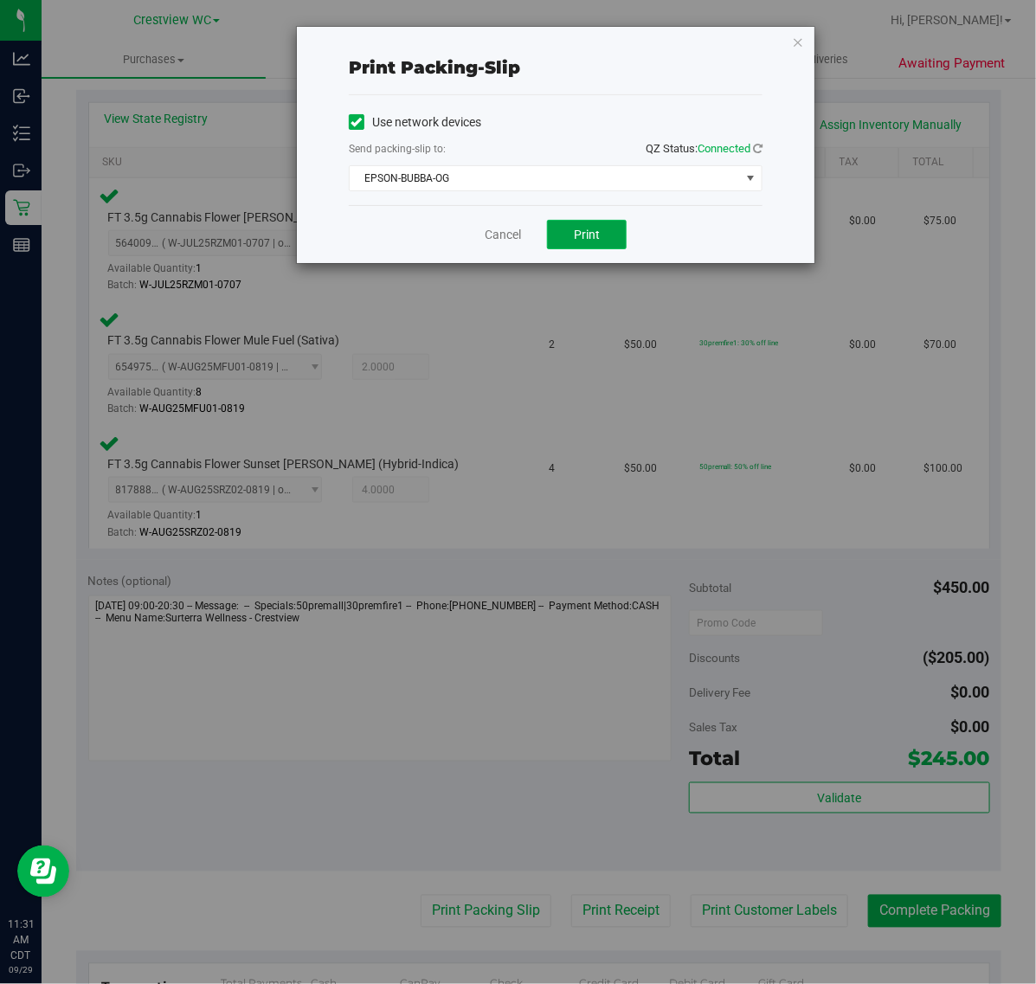
click at [584, 228] on span "Print" at bounding box center [587, 235] width 26 height 14
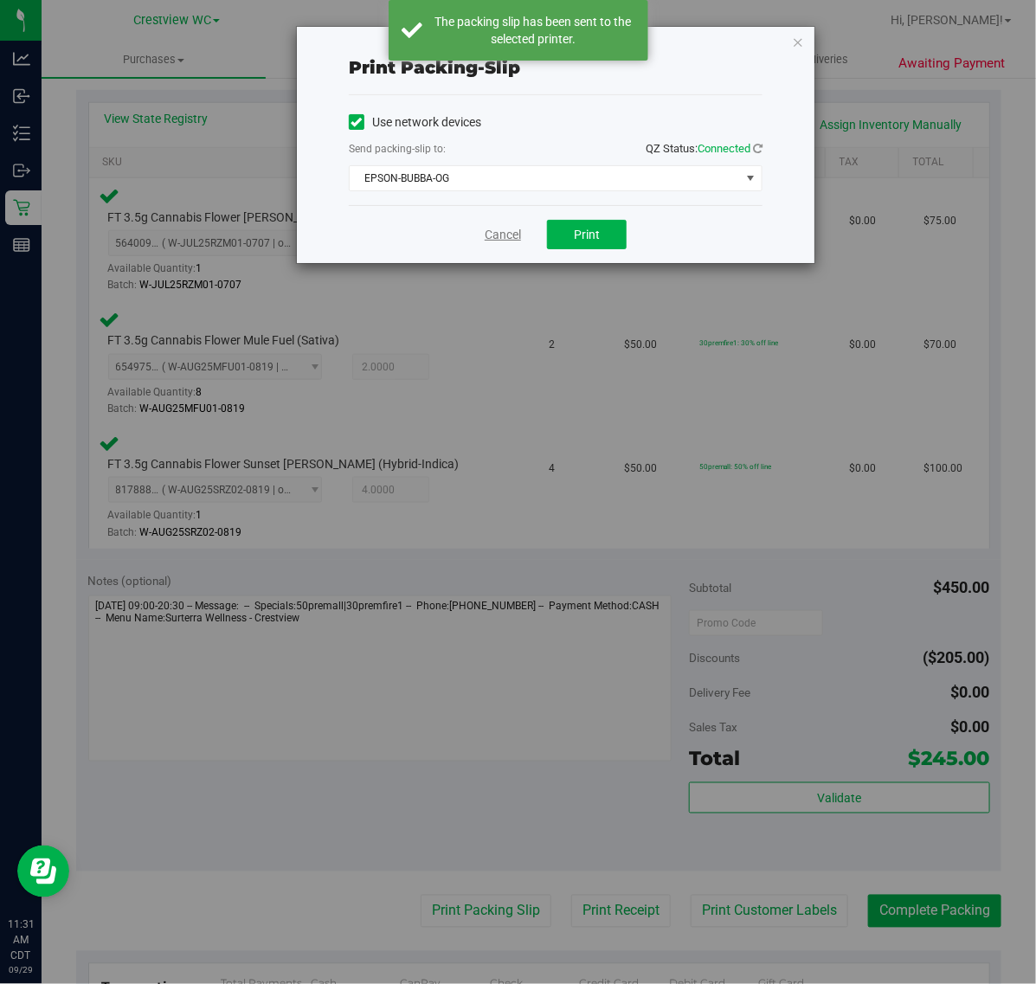
click at [513, 235] on link "Cancel" at bounding box center [503, 235] width 36 height 18
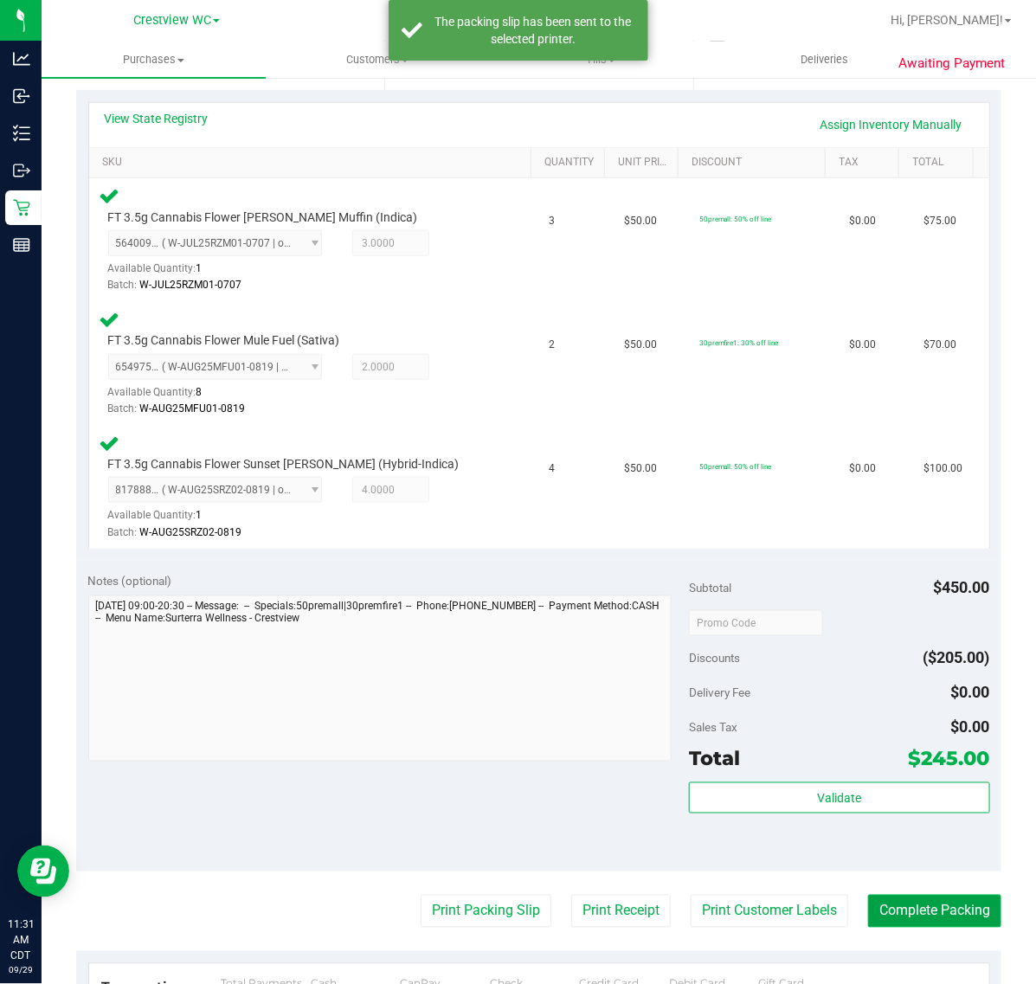
drag, startPoint x: 927, startPoint y: 926, endPoint x: 938, endPoint y: 903, distance: 25.6
click at [932, 914] on button "Complete Packing" at bounding box center [934, 911] width 133 height 33
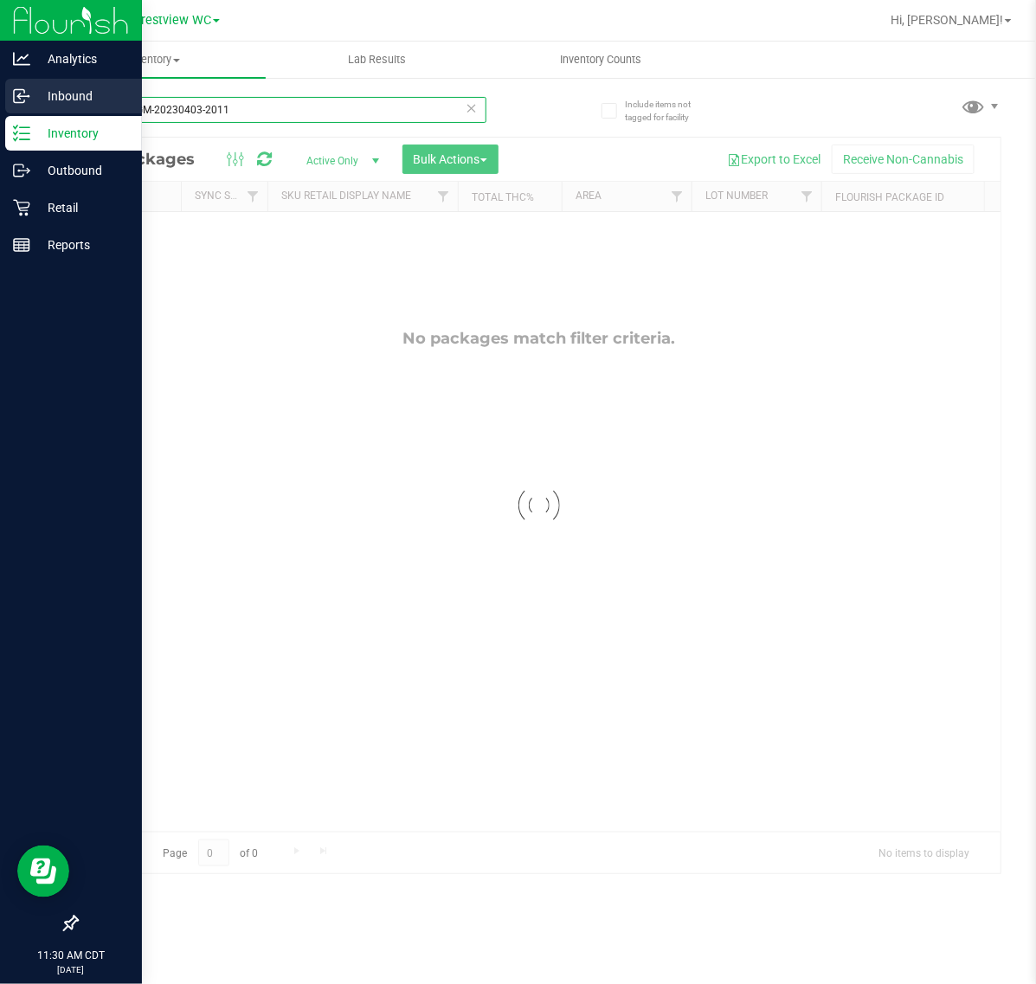
drag, startPoint x: 281, startPoint y: 113, endPoint x: 33, endPoint y: 111, distance: 248.5
click at [35, 111] on div "Analytics Inbound Inventory Outbound Retail Reports 11:30 AM CDT [DATE] 09/29 C…" at bounding box center [518, 492] width 1036 height 984
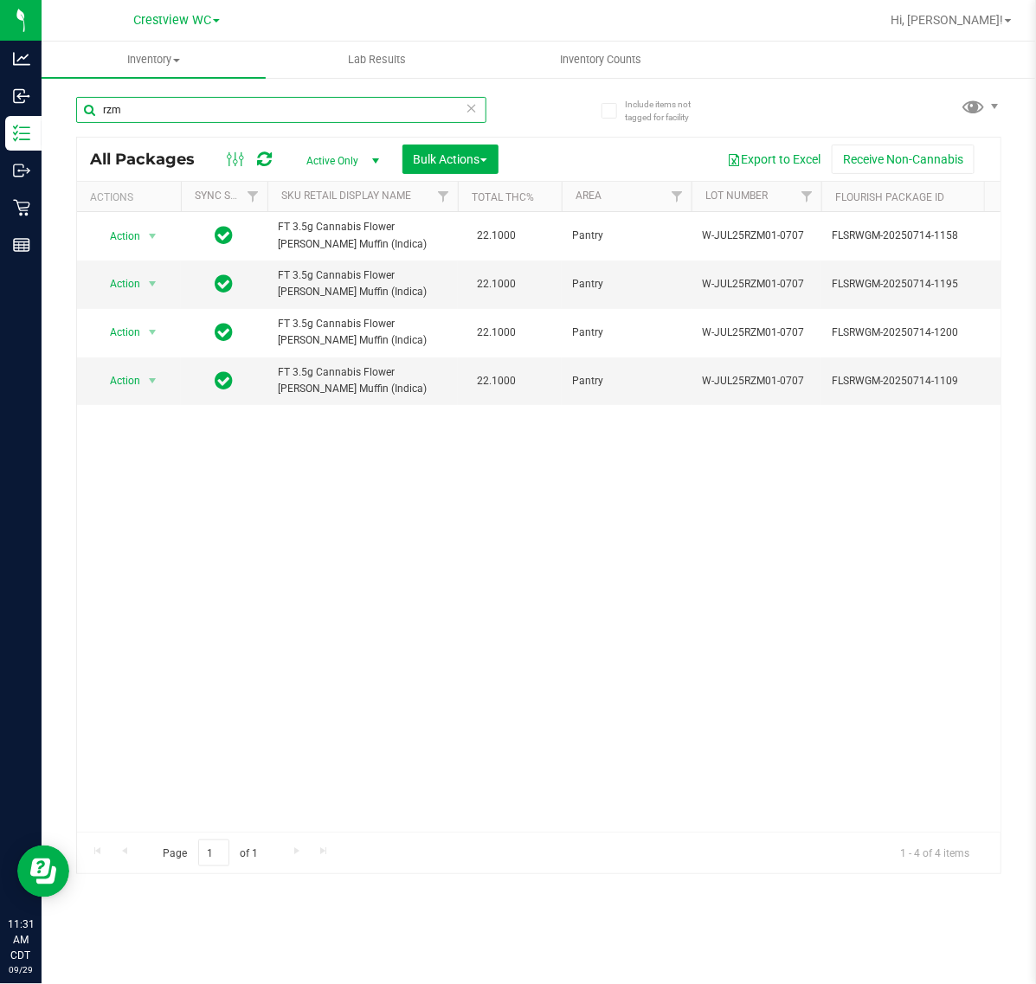
type input "rzm"
type input "srz"
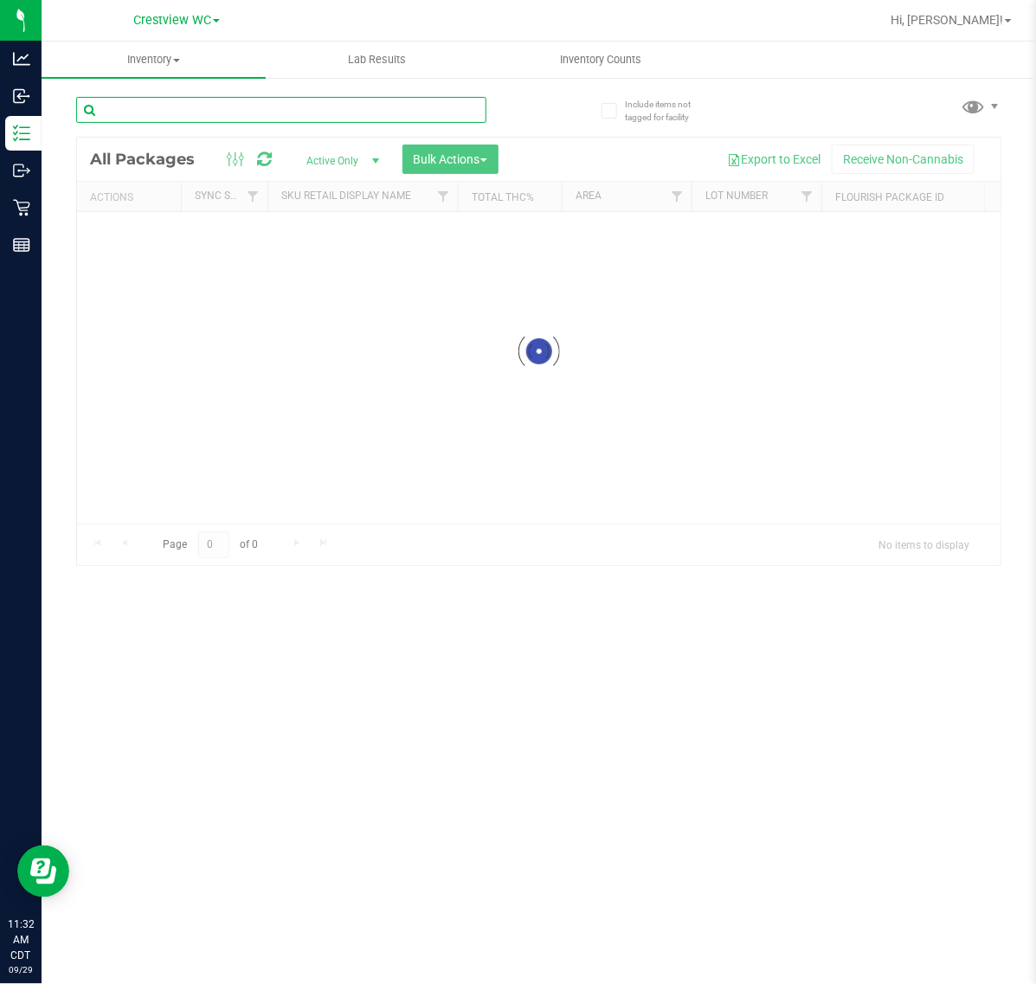
click at [232, 106] on input "text" at bounding box center [281, 110] width 410 height 26
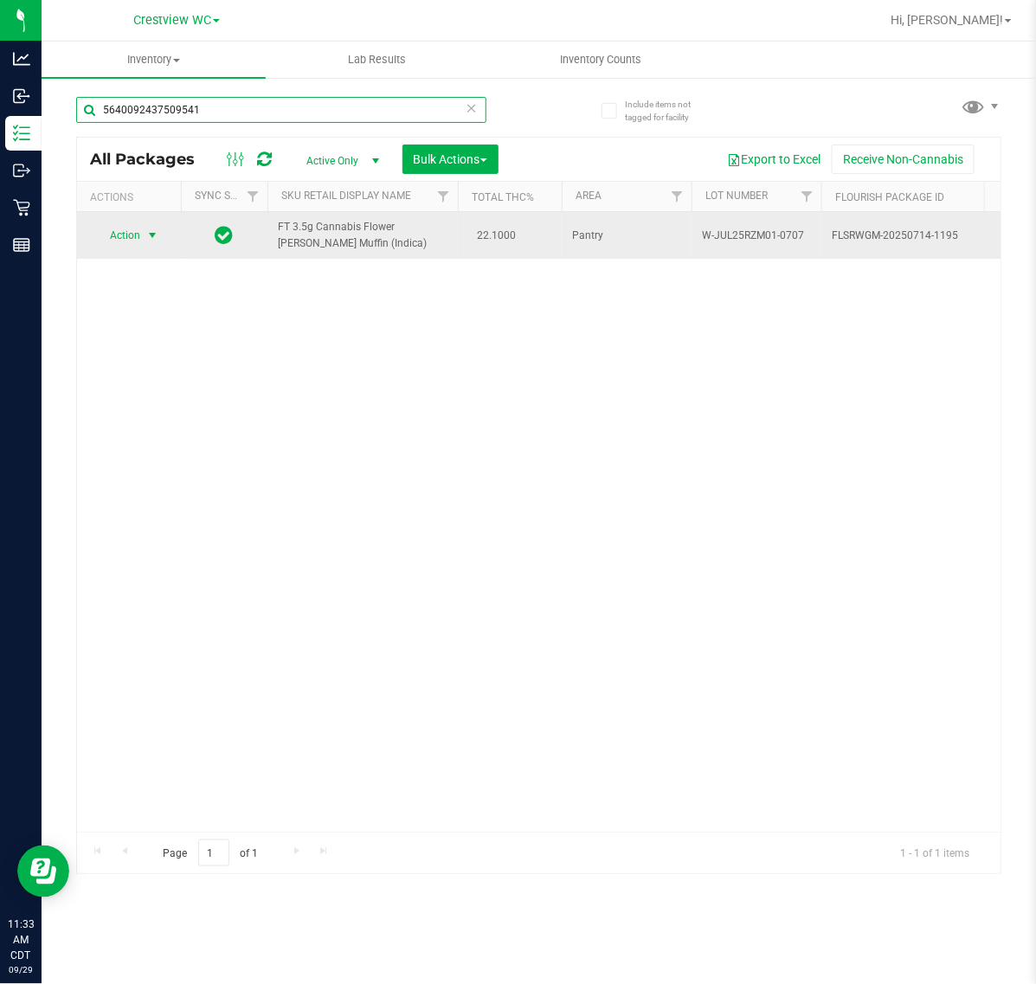
type input "5640092437509541"
click at [126, 234] on span "Action" at bounding box center [117, 235] width 47 height 24
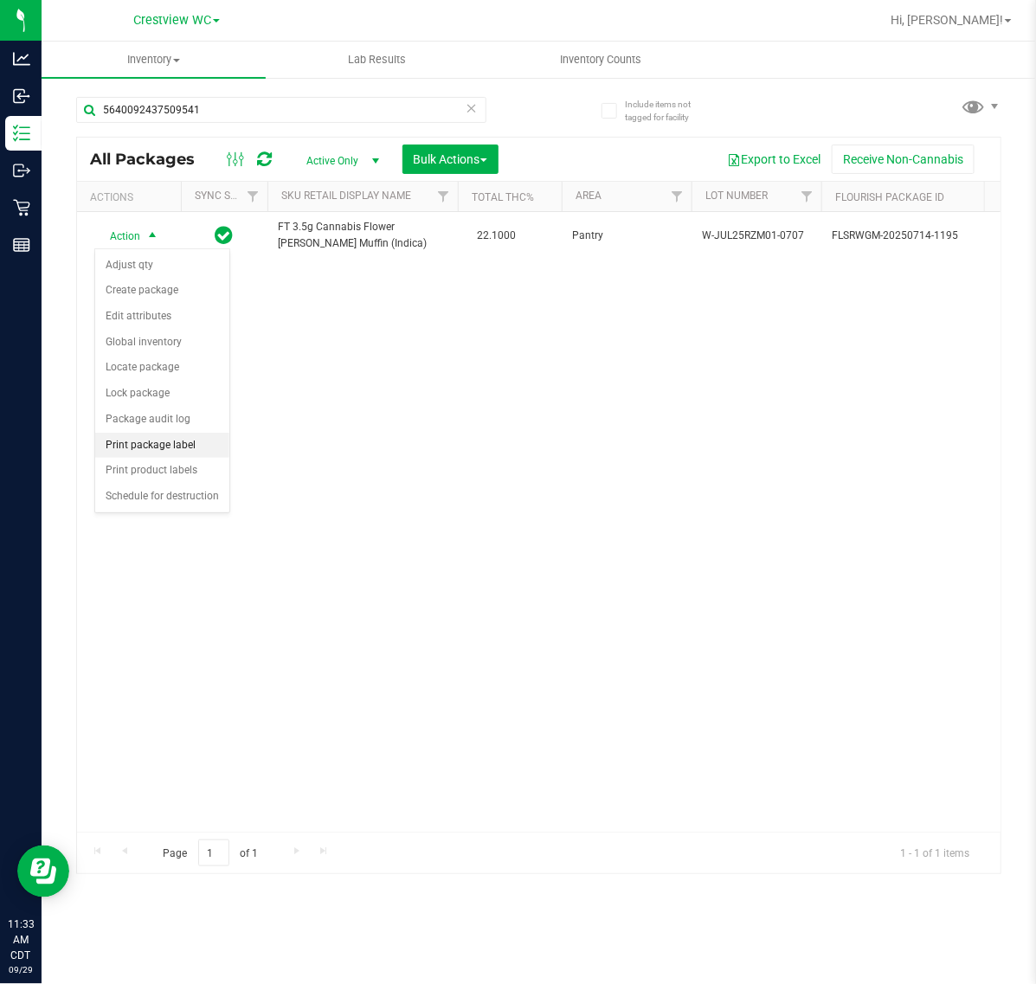
click at [135, 443] on li "Print package label" at bounding box center [162, 446] width 134 height 26
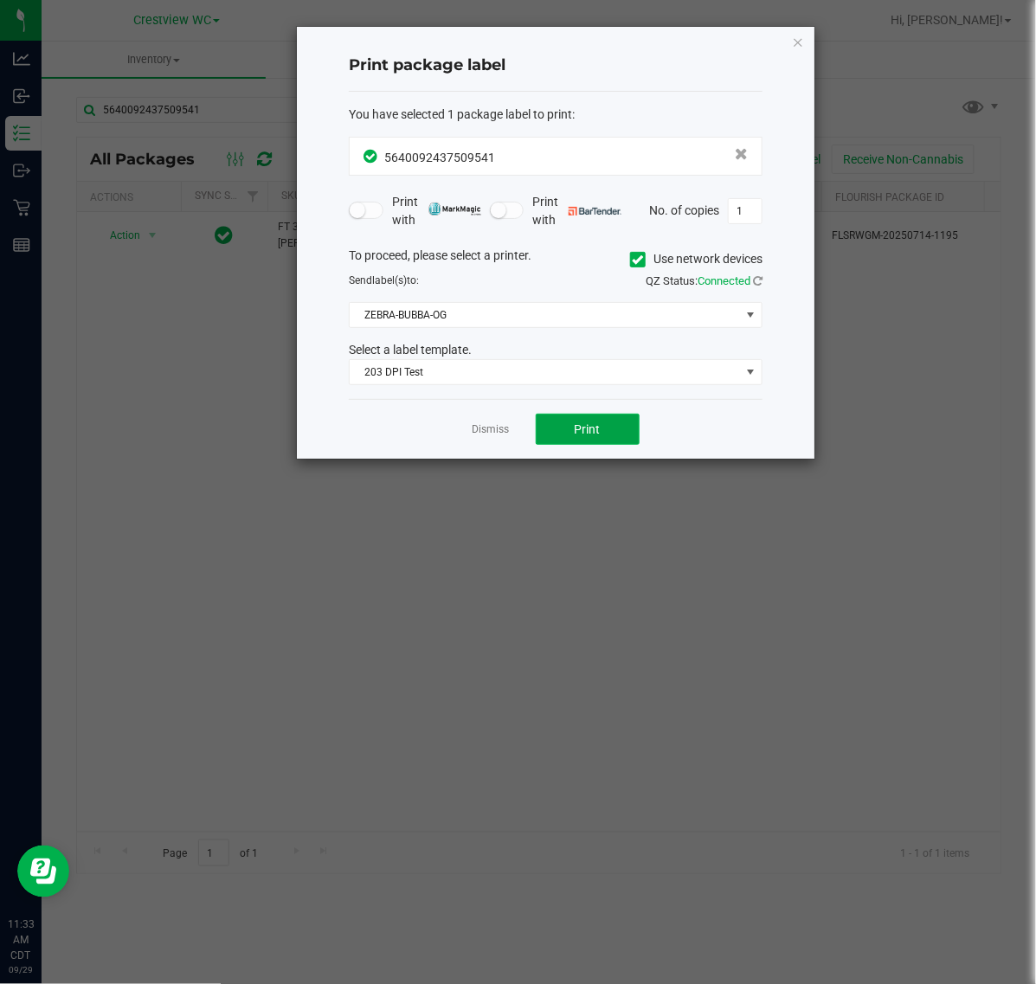
click at [629, 442] on button "Print" at bounding box center [588, 429] width 104 height 31
click at [496, 437] on link "Dismiss" at bounding box center [491, 430] width 37 height 15
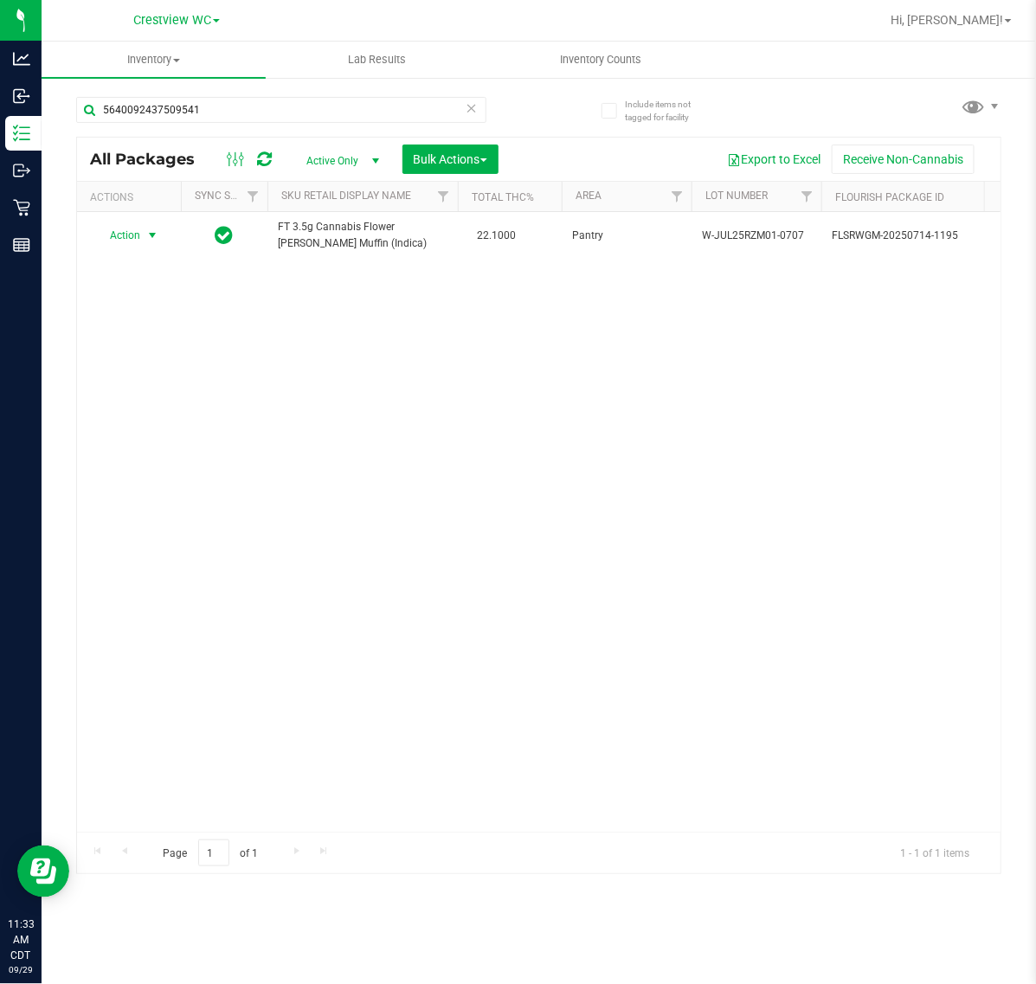
click at [446, 564] on div "Action Action Adjust qty Create package Edit attributes Global inventory Locate…" at bounding box center [539, 522] width 924 height 620
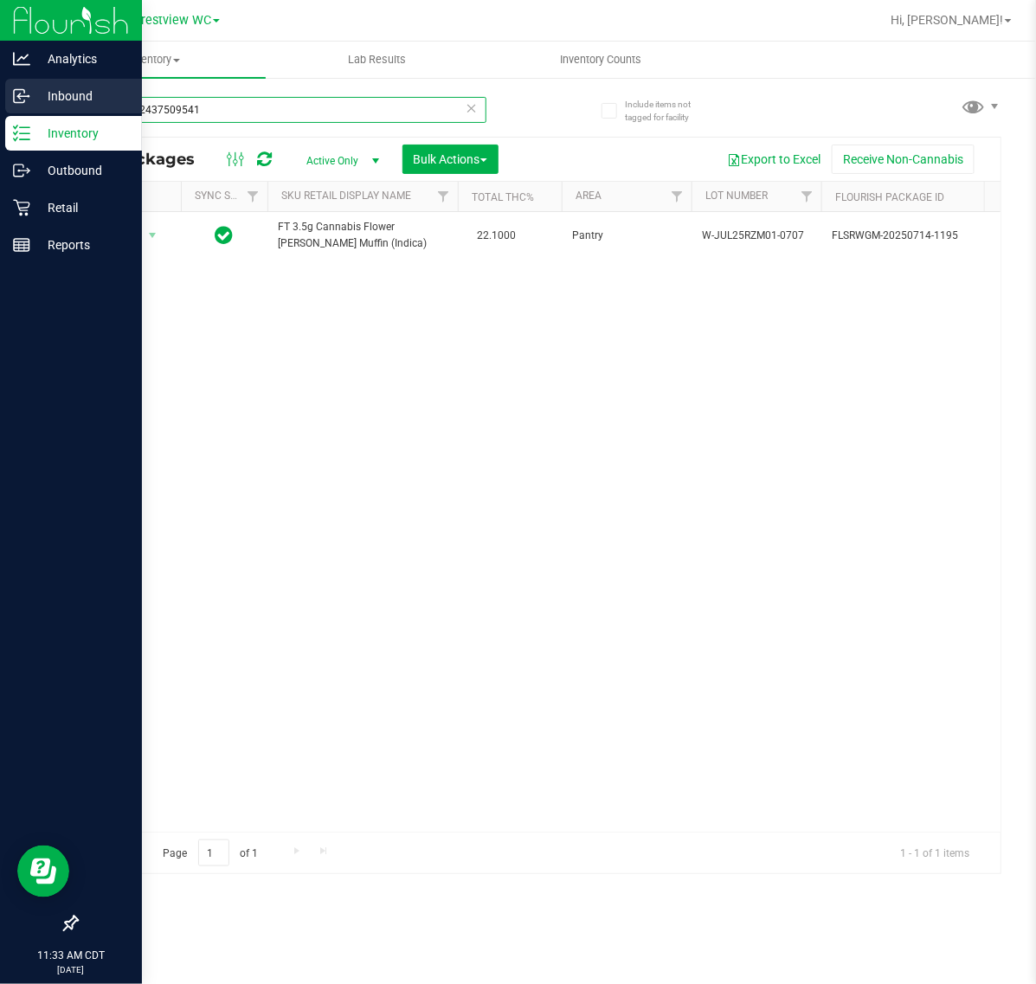
drag, startPoint x: 225, startPoint y: 106, endPoint x: 6, endPoint y: 100, distance: 219.1
click at [0, 102] on html "Analytics Inbound Inventory Outbound Retail Reports 11:33 AM CDT [DATE] 09/29 C…" at bounding box center [518, 492] width 1036 height 984
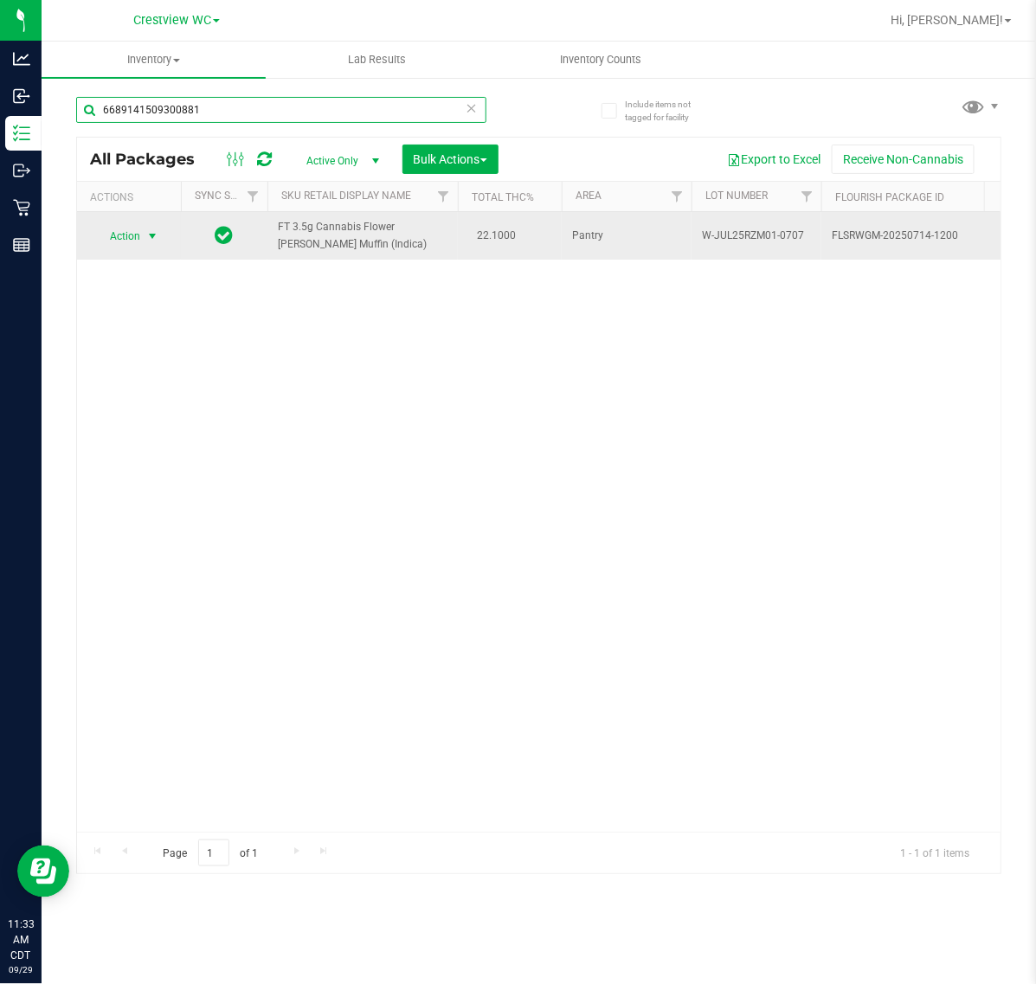
type input "6689141509300881"
click at [126, 239] on span "Action" at bounding box center [117, 236] width 47 height 24
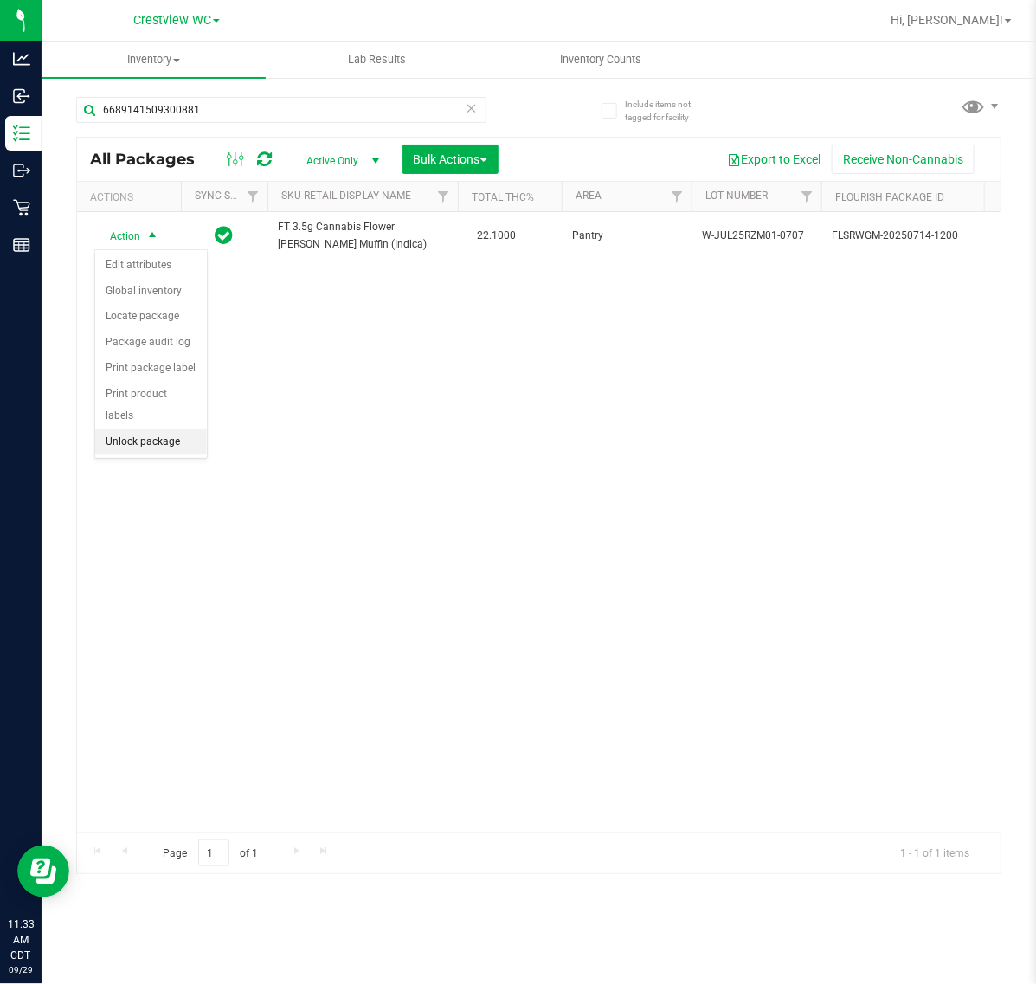
click at [161, 429] on li "Unlock package" at bounding box center [151, 442] width 112 height 26
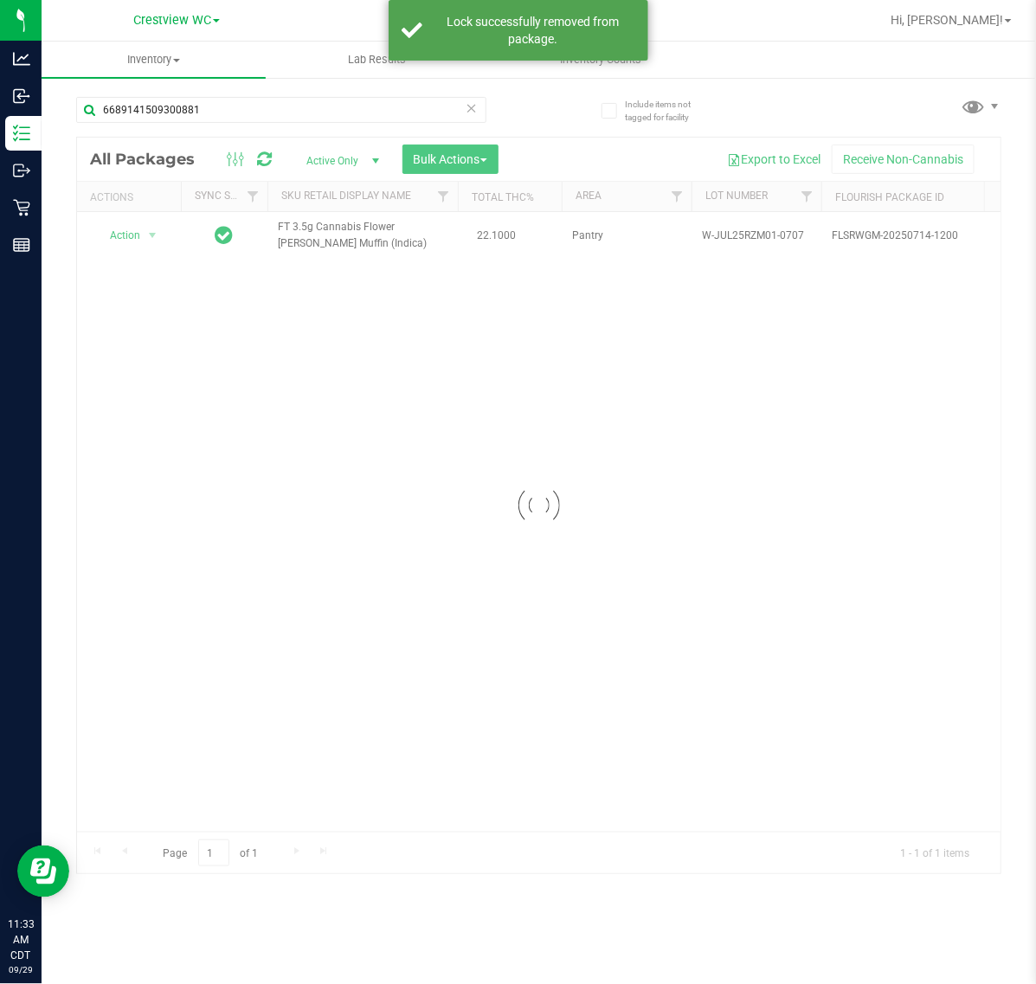
click at [139, 238] on div at bounding box center [539, 506] width 924 height 736
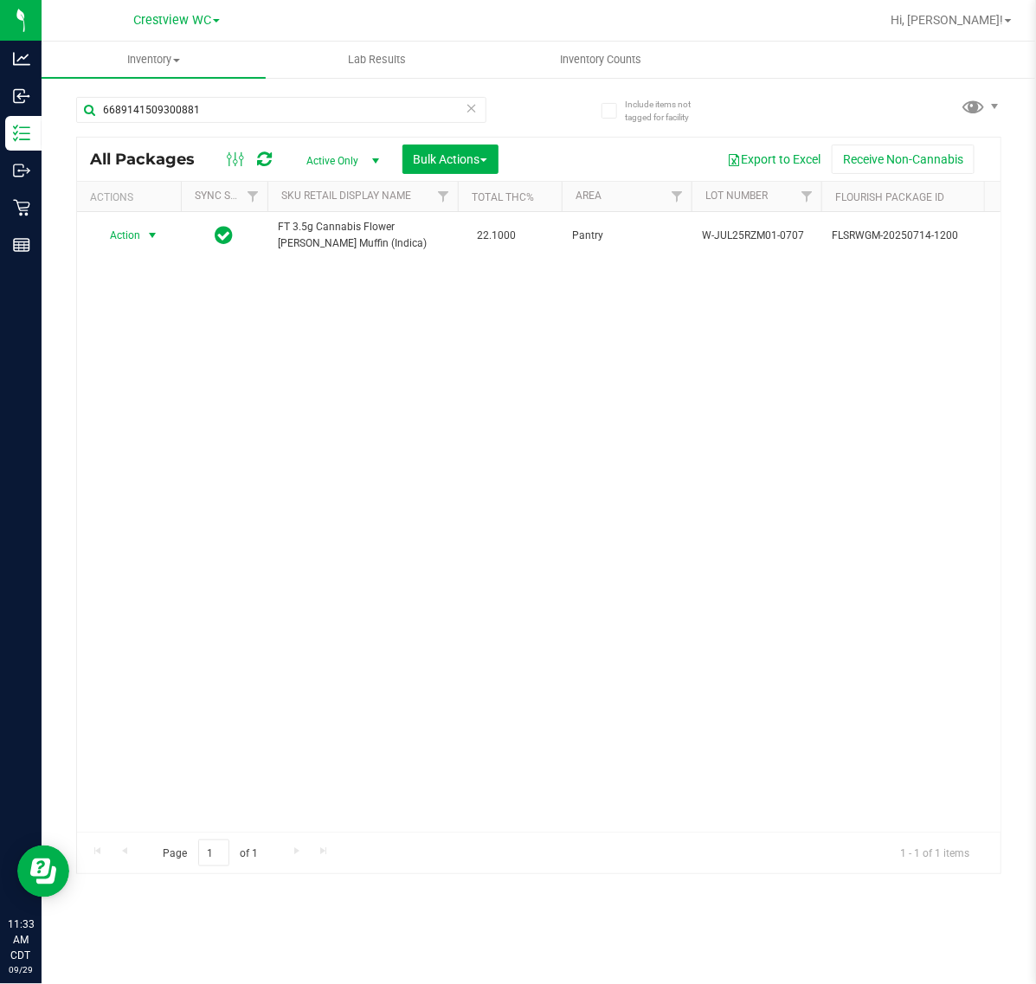
click at [144, 235] on span "select" at bounding box center [153, 235] width 22 height 24
click at [165, 452] on li "Print package label" at bounding box center [162, 446] width 134 height 26
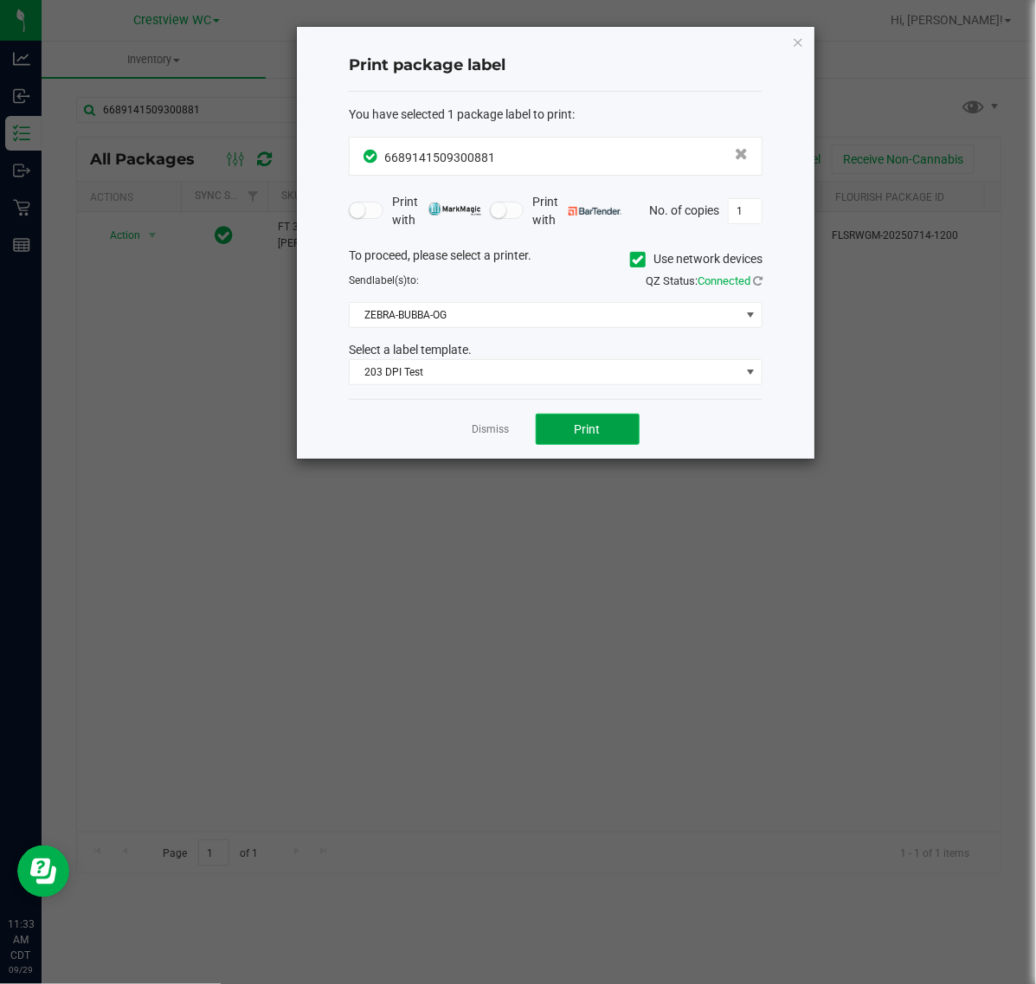
click at [612, 442] on button "Print" at bounding box center [588, 429] width 104 height 31
click at [476, 430] on link "Dismiss" at bounding box center [491, 430] width 37 height 15
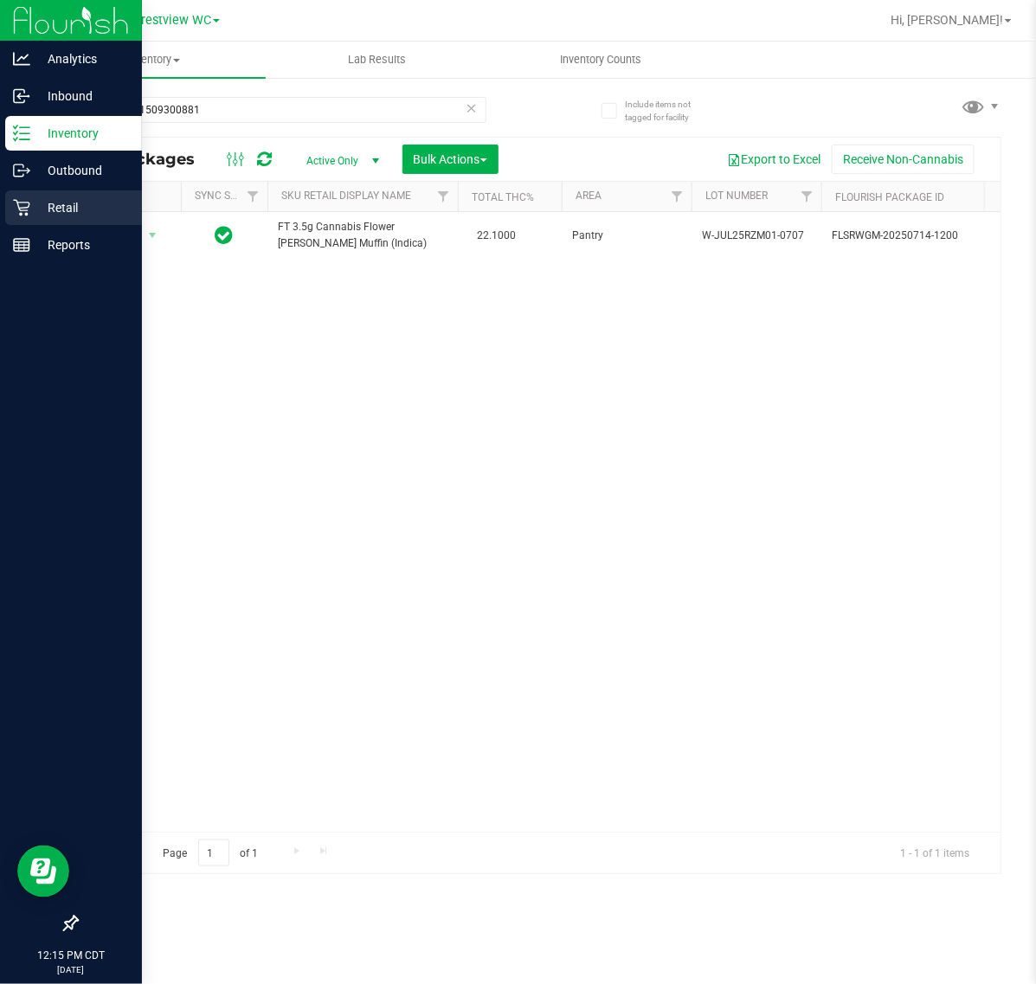
click at [16, 199] on icon at bounding box center [21, 207] width 17 height 17
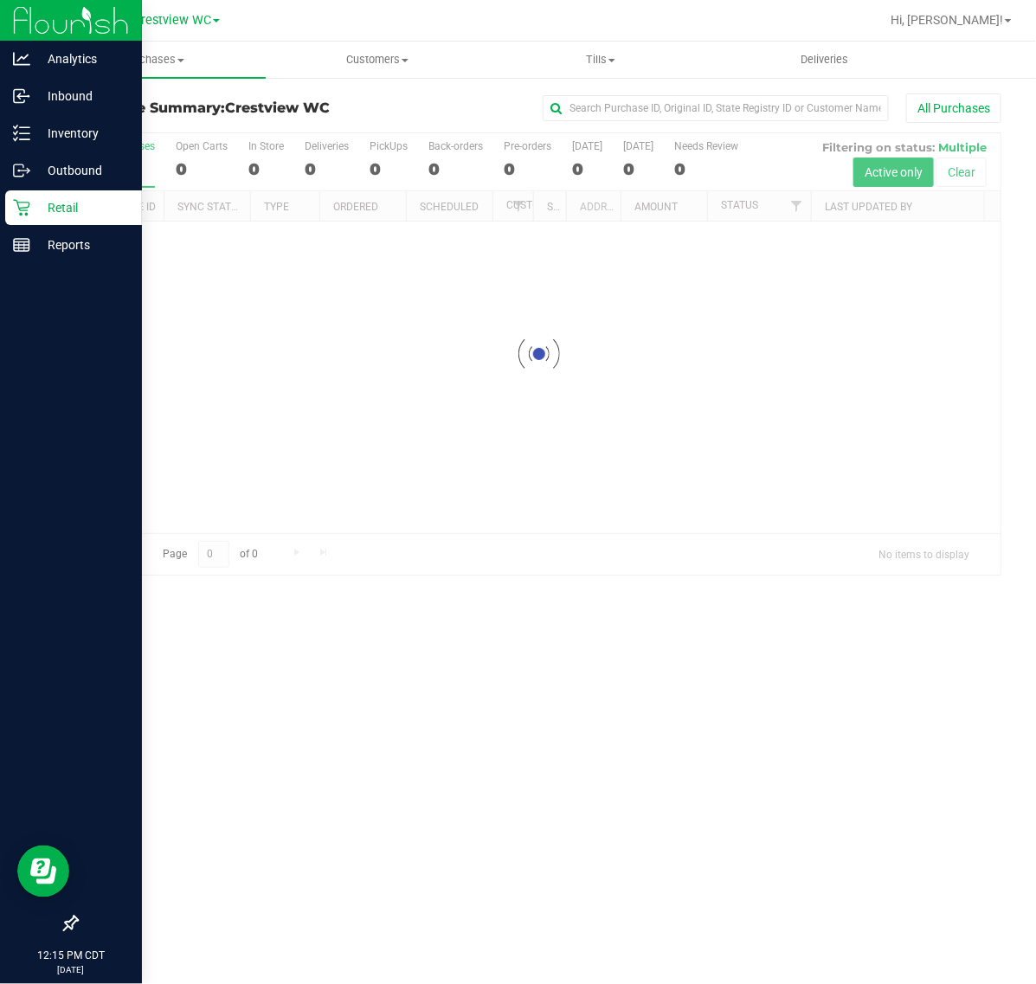
drag, startPoint x: 366, startPoint y: 182, endPoint x: 388, endPoint y: 179, distance: 21.8
click at [378, 182] on div at bounding box center [539, 354] width 924 height 442
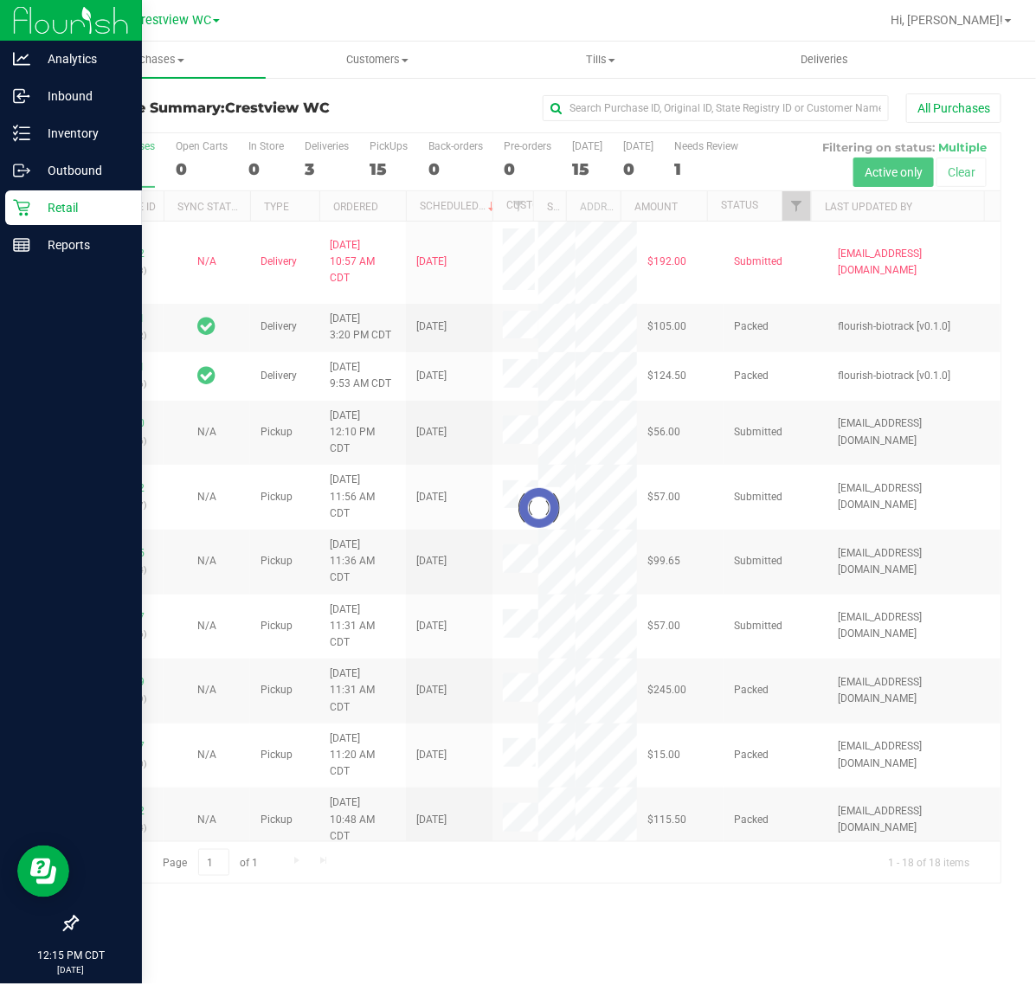
click at [386, 174] on div at bounding box center [539, 508] width 924 height 750
click at [384, 160] on div at bounding box center [539, 508] width 924 height 750
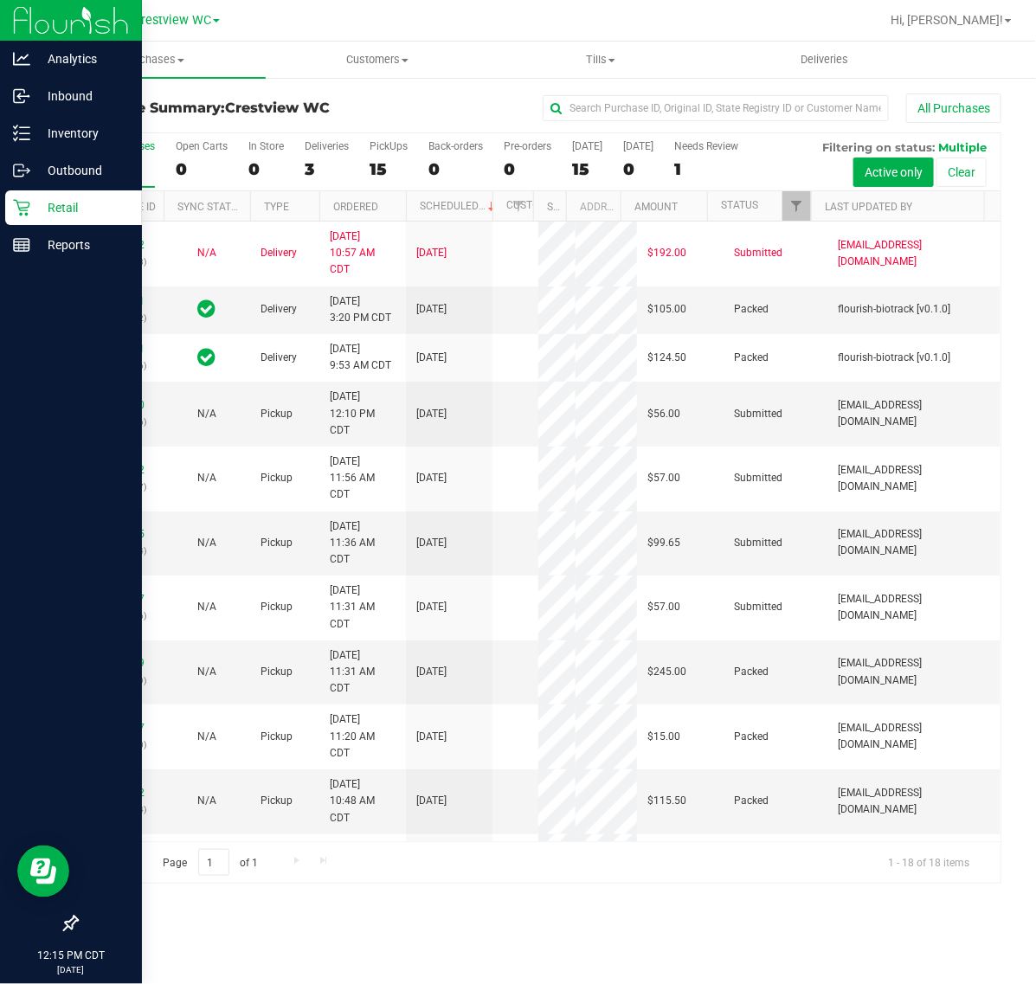
click at [384, 160] on div "15" at bounding box center [389, 169] width 38 height 20
click at [0, 0] on input "PickUps 15" at bounding box center [0, 0] width 0 height 0
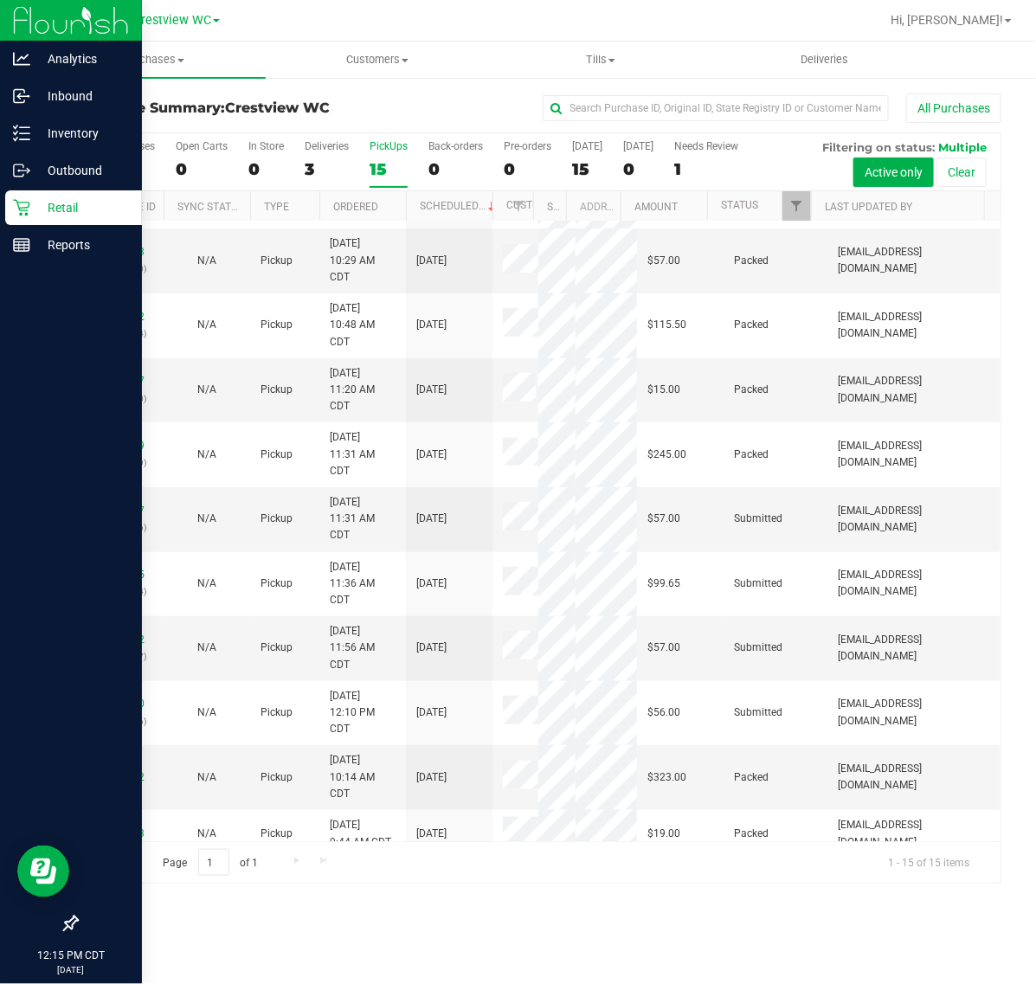
scroll to position [482, 0]
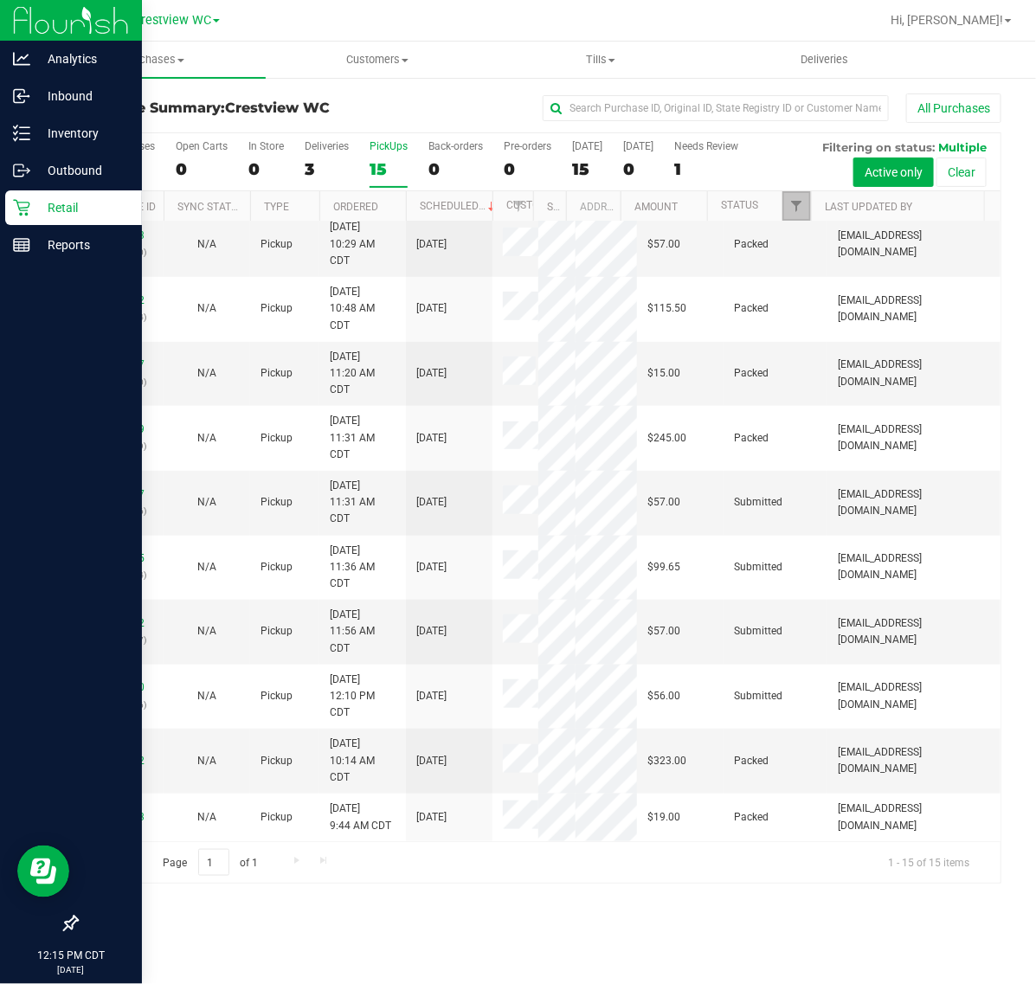
click at [789, 197] on link "Filter" at bounding box center [797, 205] width 29 height 29
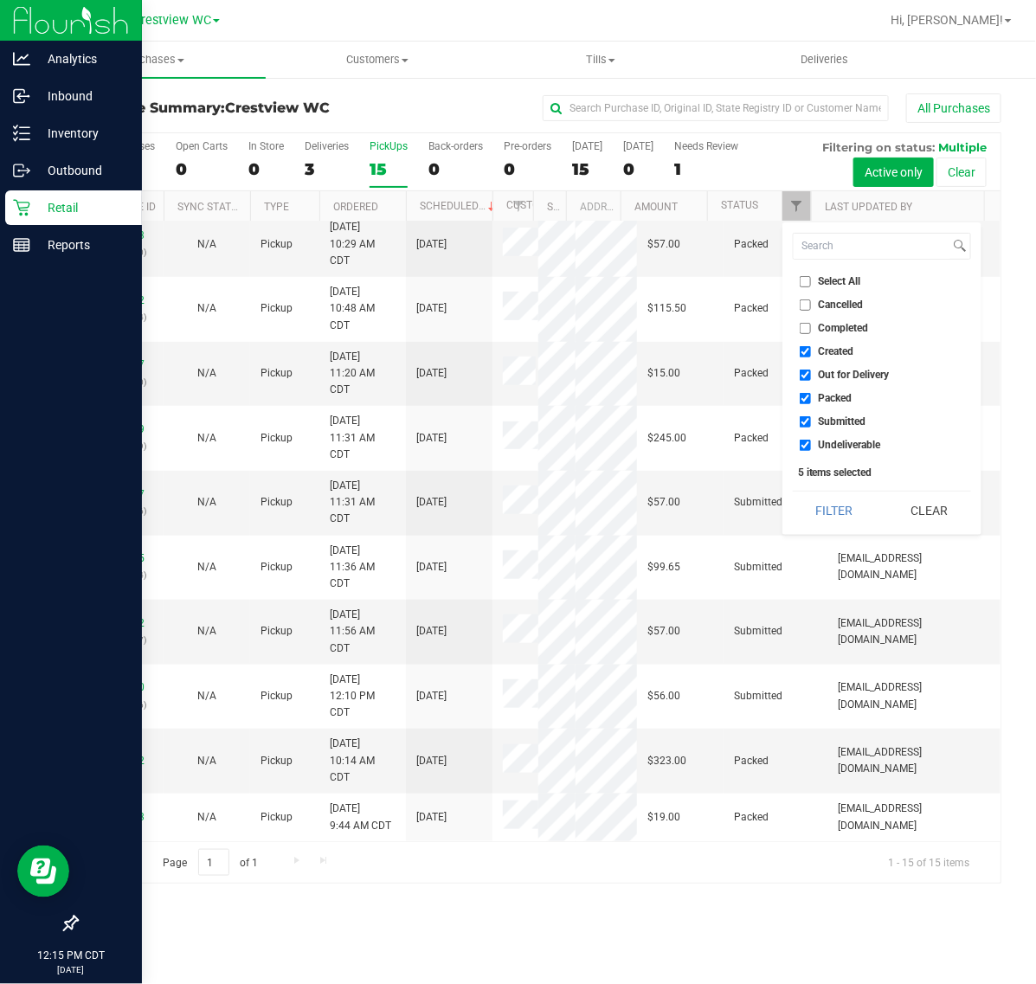
click at [811, 284] on label "Select All" at bounding box center [830, 281] width 61 height 11
click at [811, 284] on input "Select All" at bounding box center [805, 281] width 11 height 11
checkbox input "true"
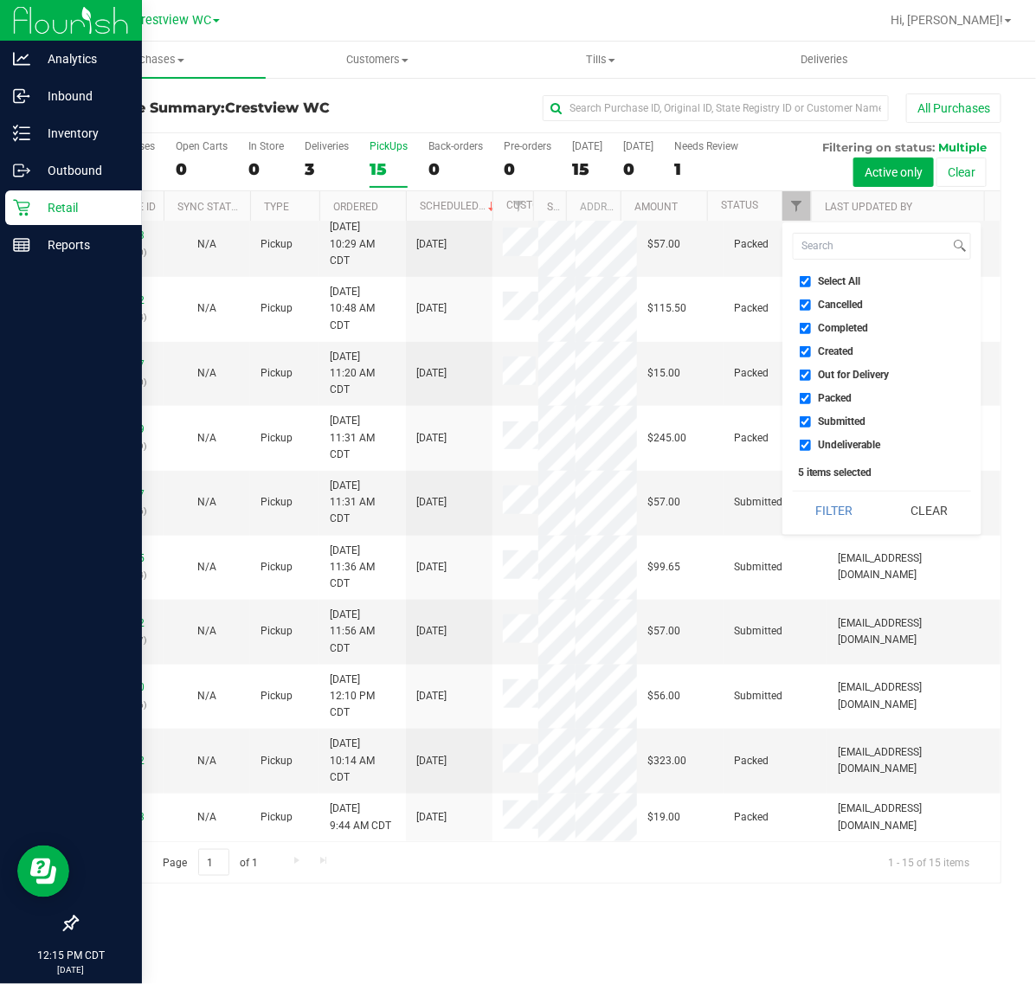
click at [811, 284] on label "Select All" at bounding box center [830, 281] width 61 height 11
click at [811, 284] on input "Select All" at bounding box center [805, 281] width 11 height 11
checkbox input "false"
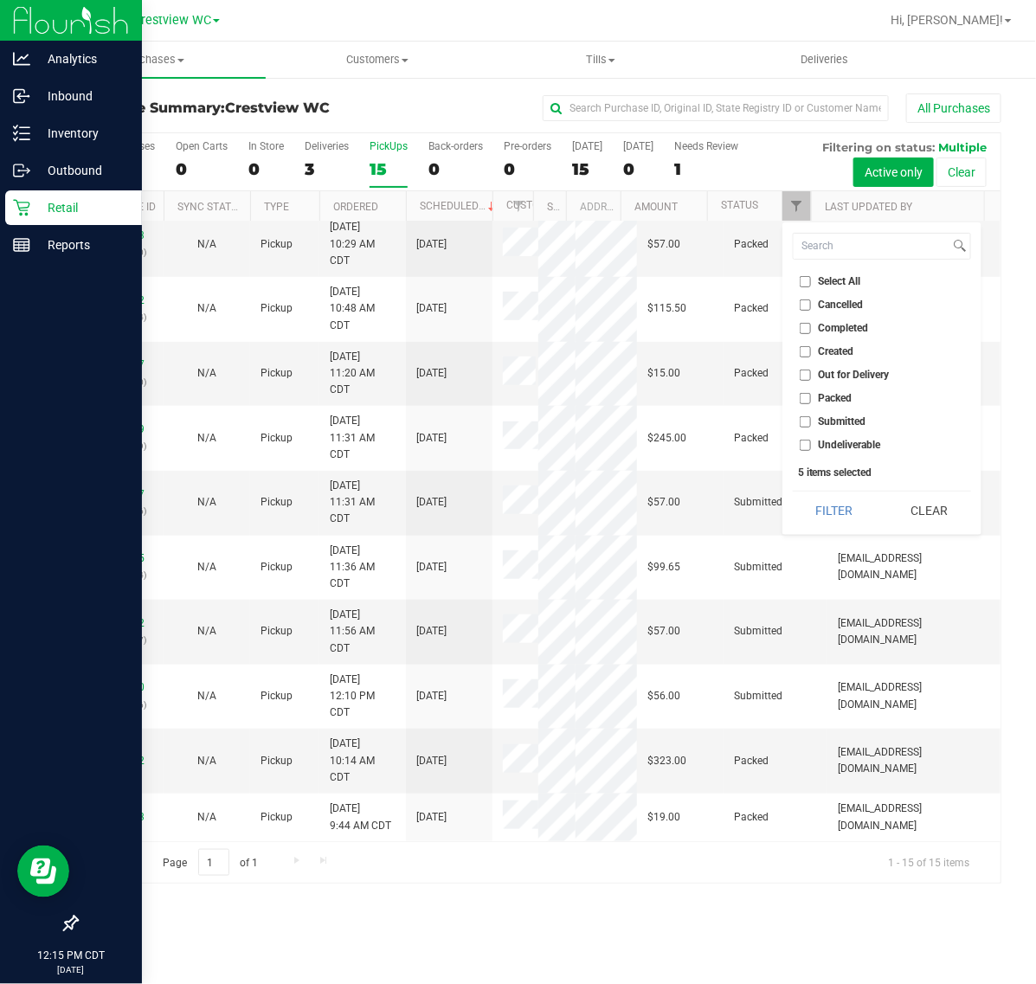
checkbox input "false"
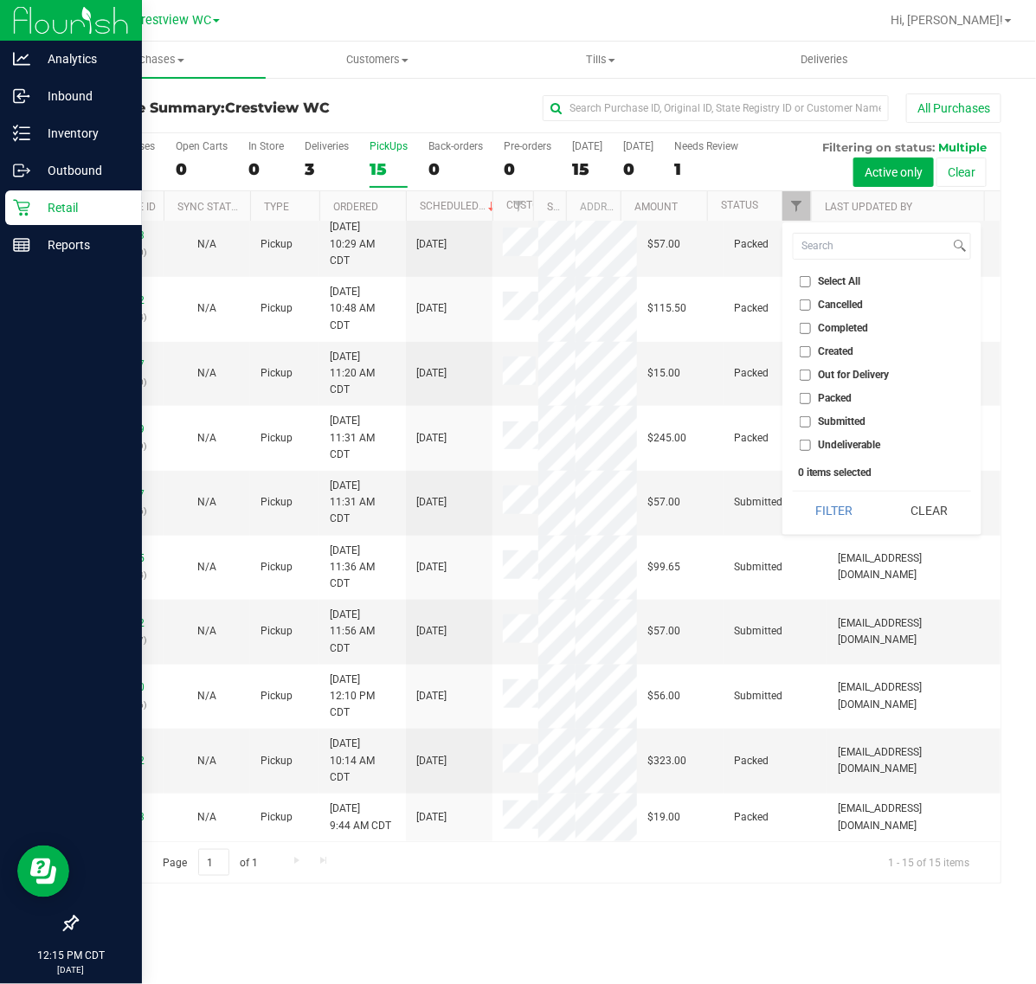
click at [810, 413] on li "Submitted" at bounding box center [882, 422] width 178 height 18
click at [805, 421] on input "Submitted" at bounding box center [805, 421] width 11 height 11
checkbox input "true"
click at [810, 515] on button "Filter" at bounding box center [834, 511] width 83 height 38
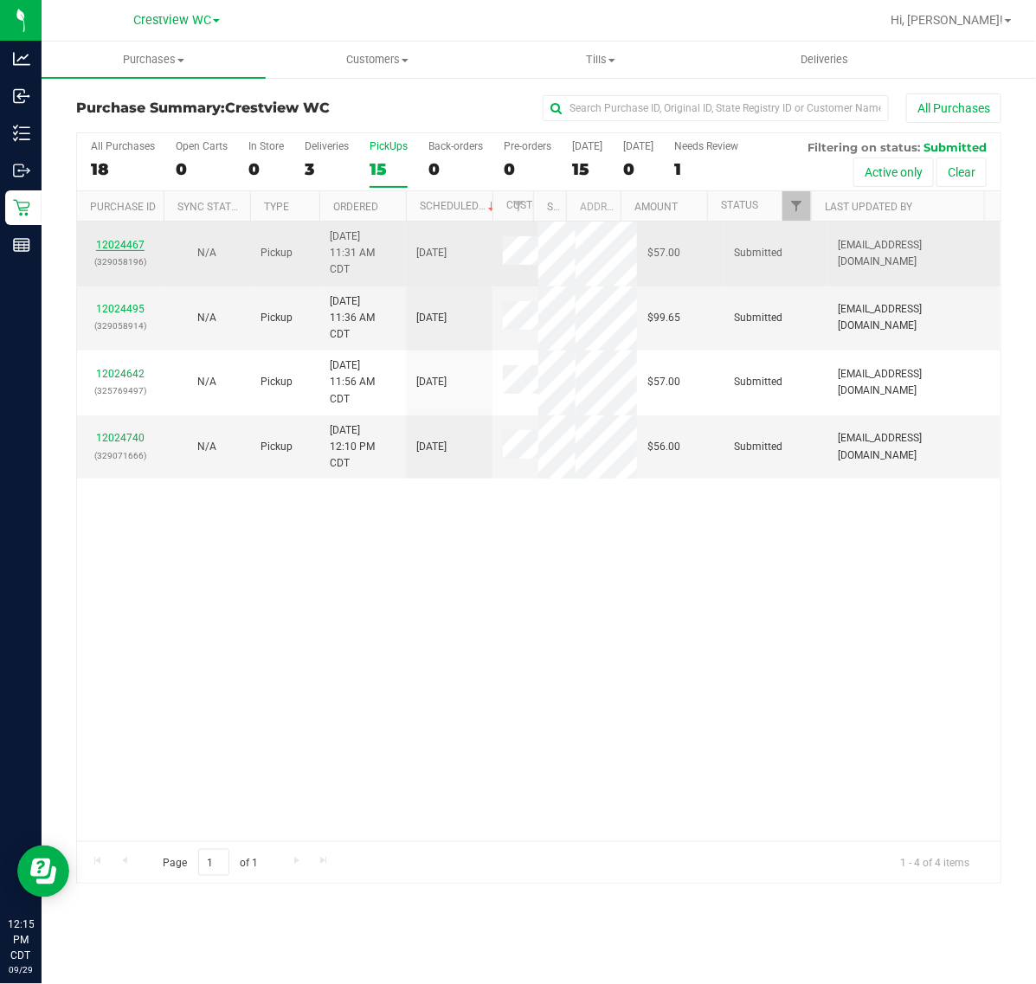
click at [117, 245] on link "12024467" at bounding box center [120, 245] width 48 height 12
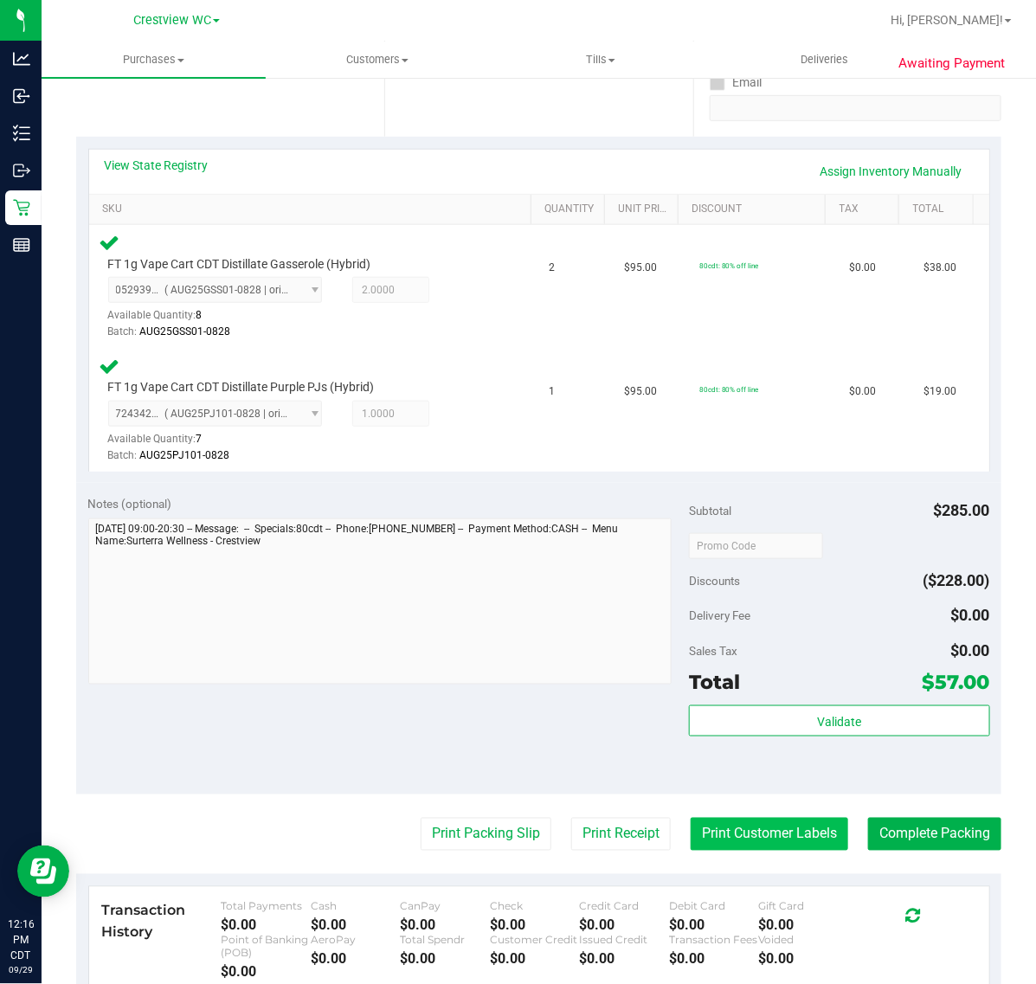
scroll to position [587, 0]
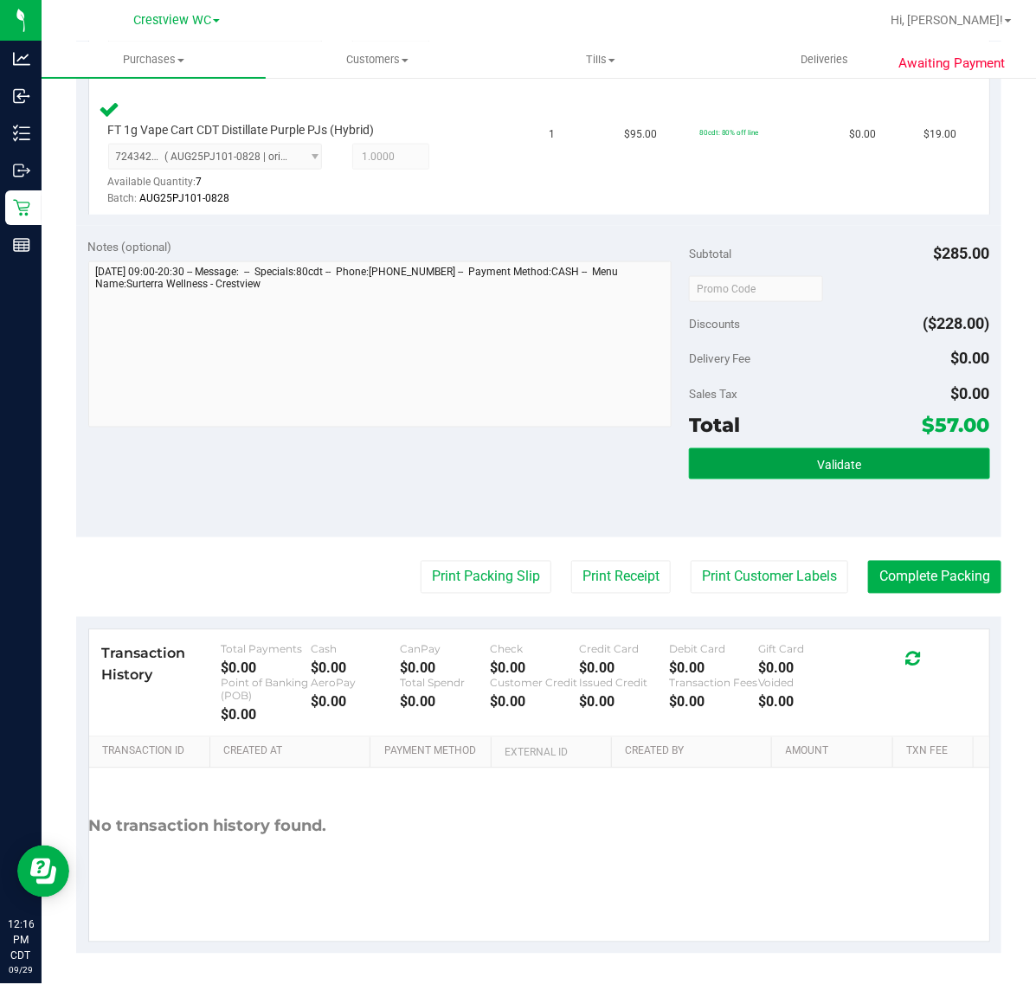
click at [737, 477] on button "Validate" at bounding box center [839, 463] width 300 height 31
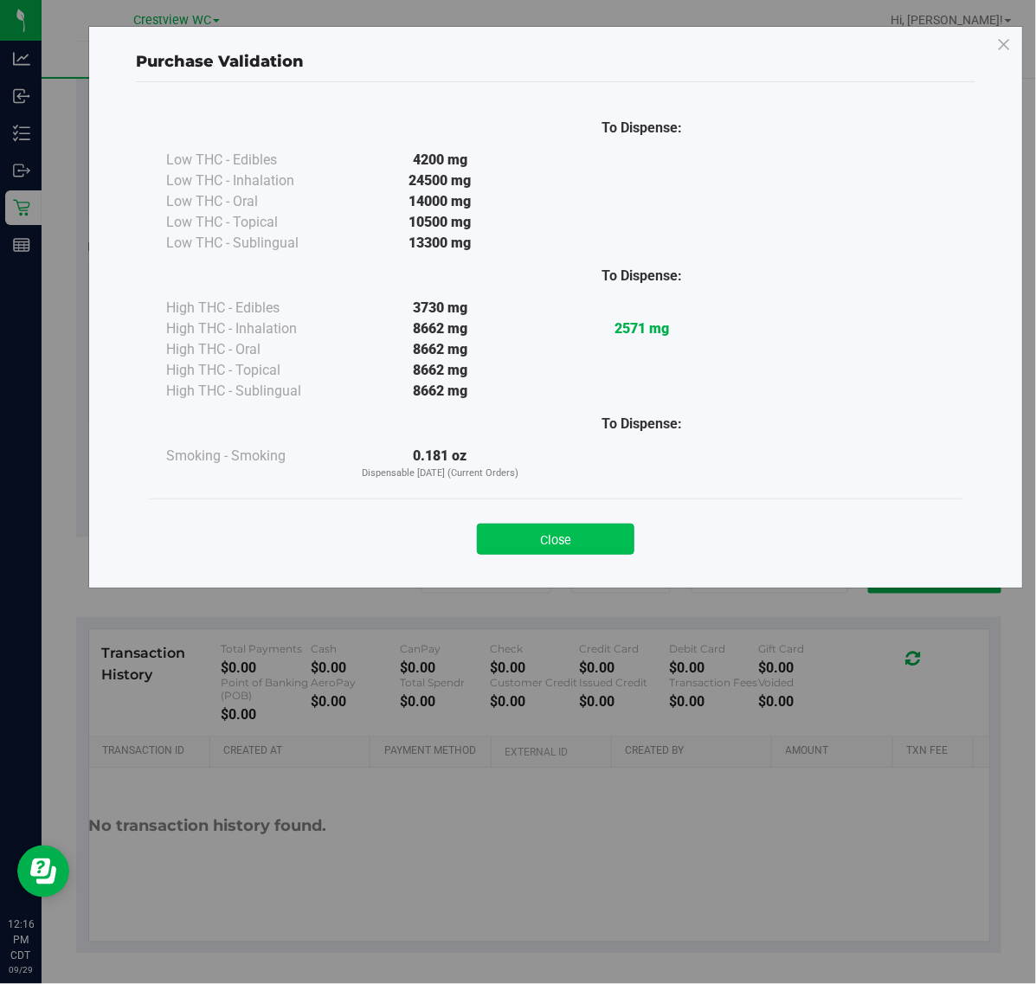
click at [499, 532] on button "Close" at bounding box center [556, 539] width 158 height 31
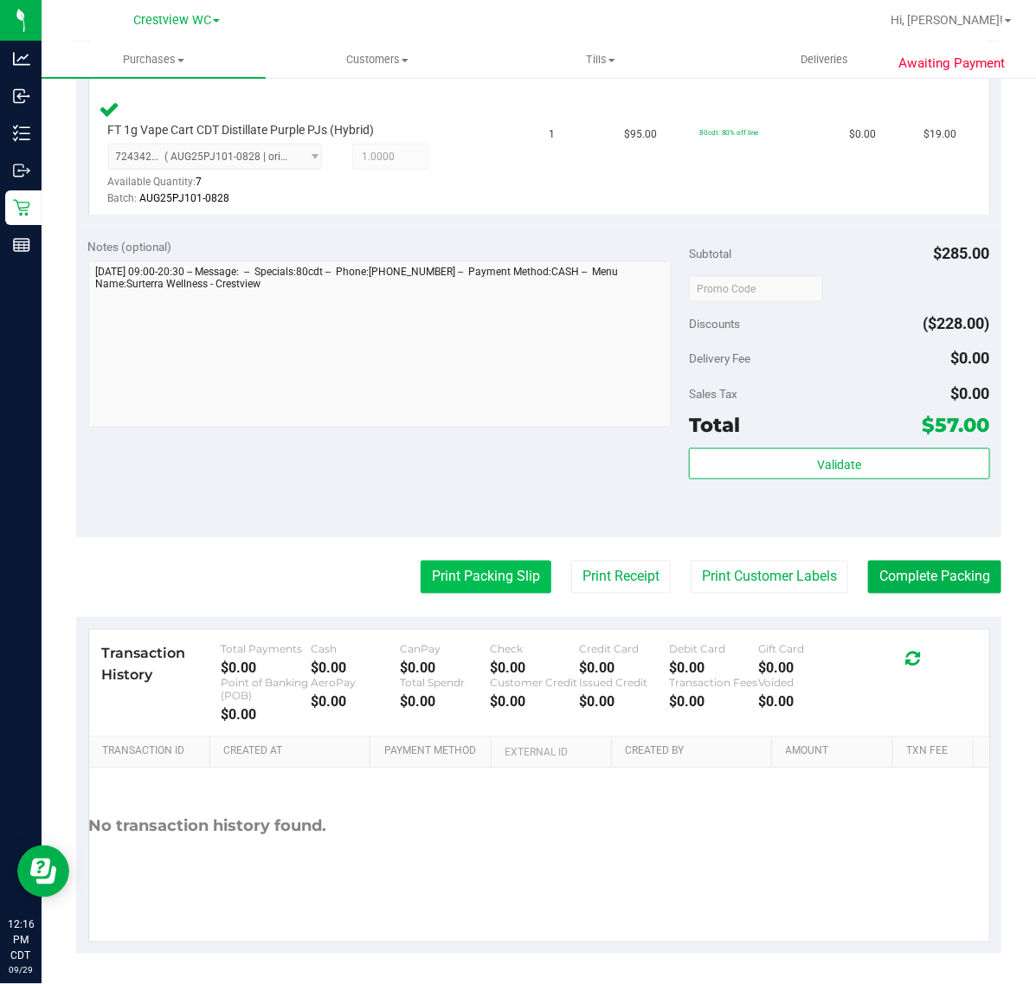
click at [460, 578] on button "Print Packing Slip" at bounding box center [486, 577] width 131 height 33
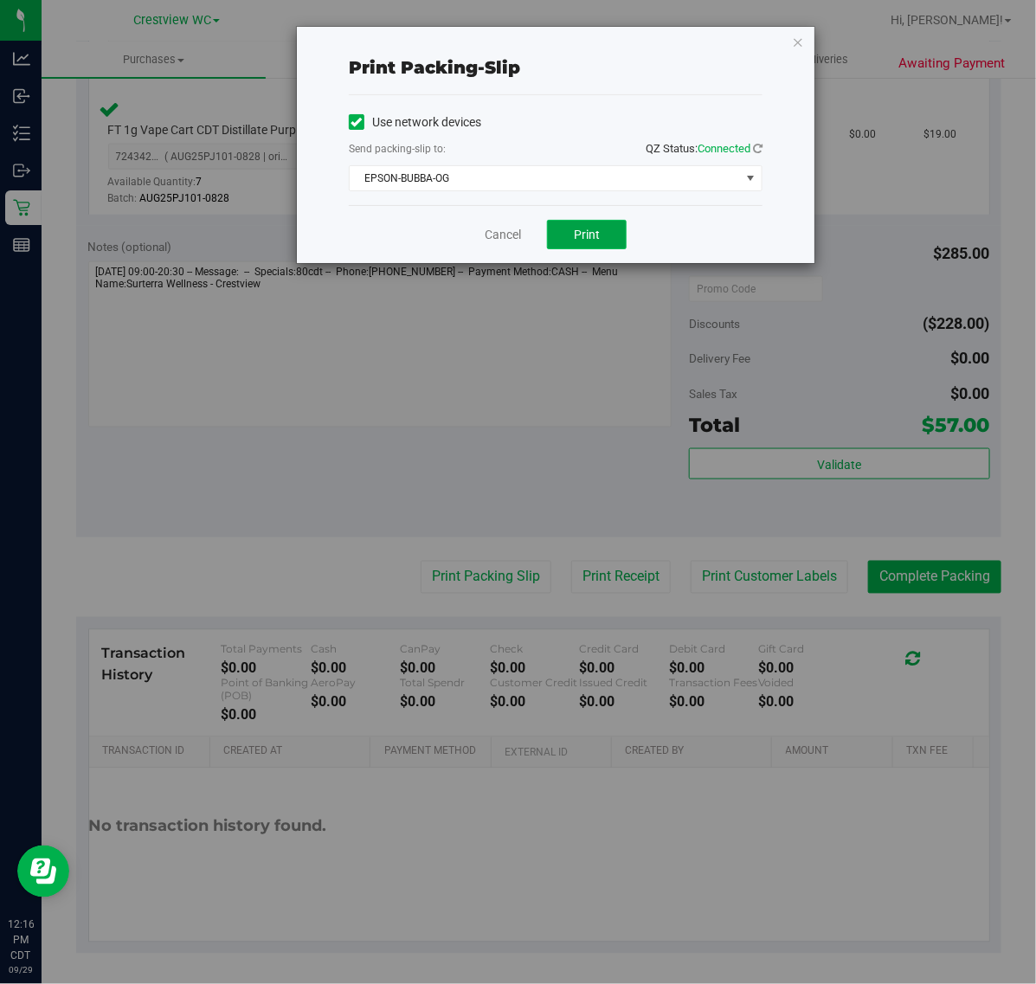
click at [561, 241] on button "Print" at bounding box center [587, 234] width 80 height 29
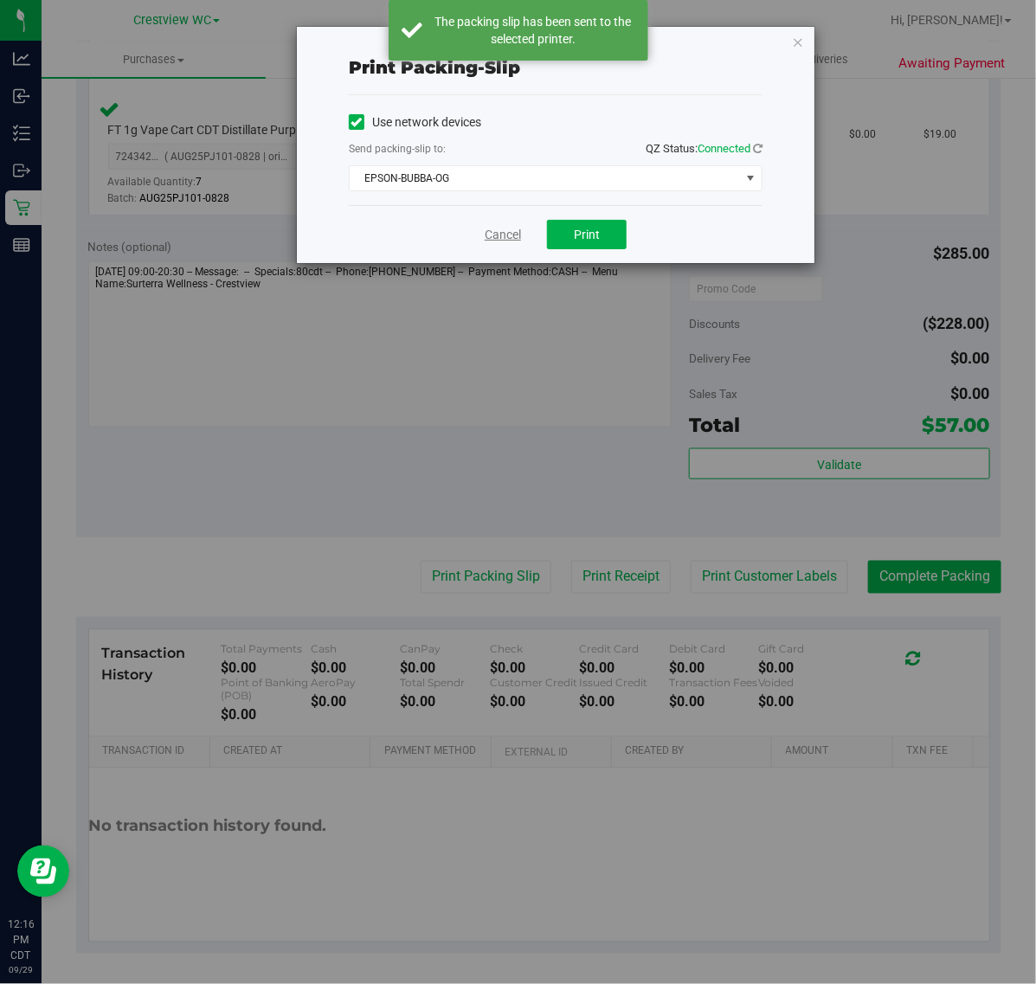
click at [487, 234] on link "Cancel" at bounding box center [503, 235] width 36 height 18
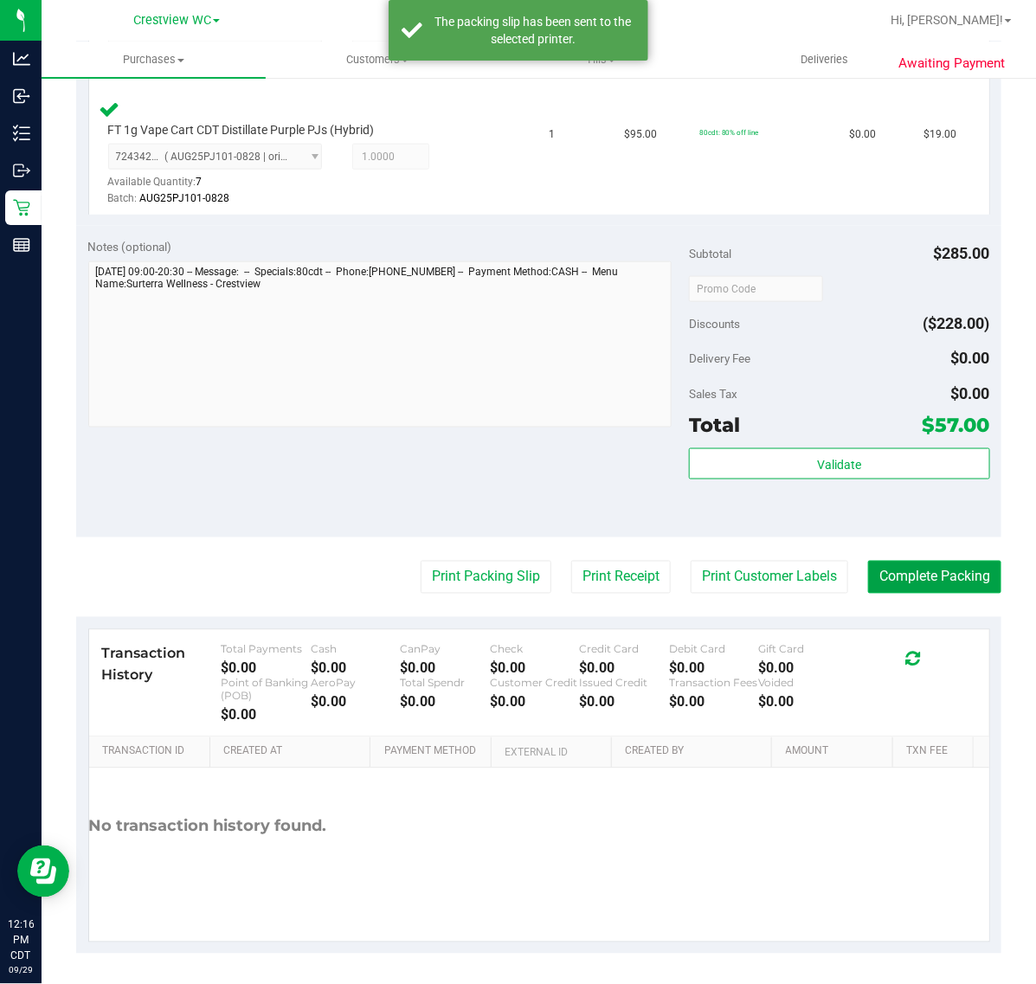
click at [906, 565] on button "Complete Packing" at bounding box center [934, 577] width 133 height 33
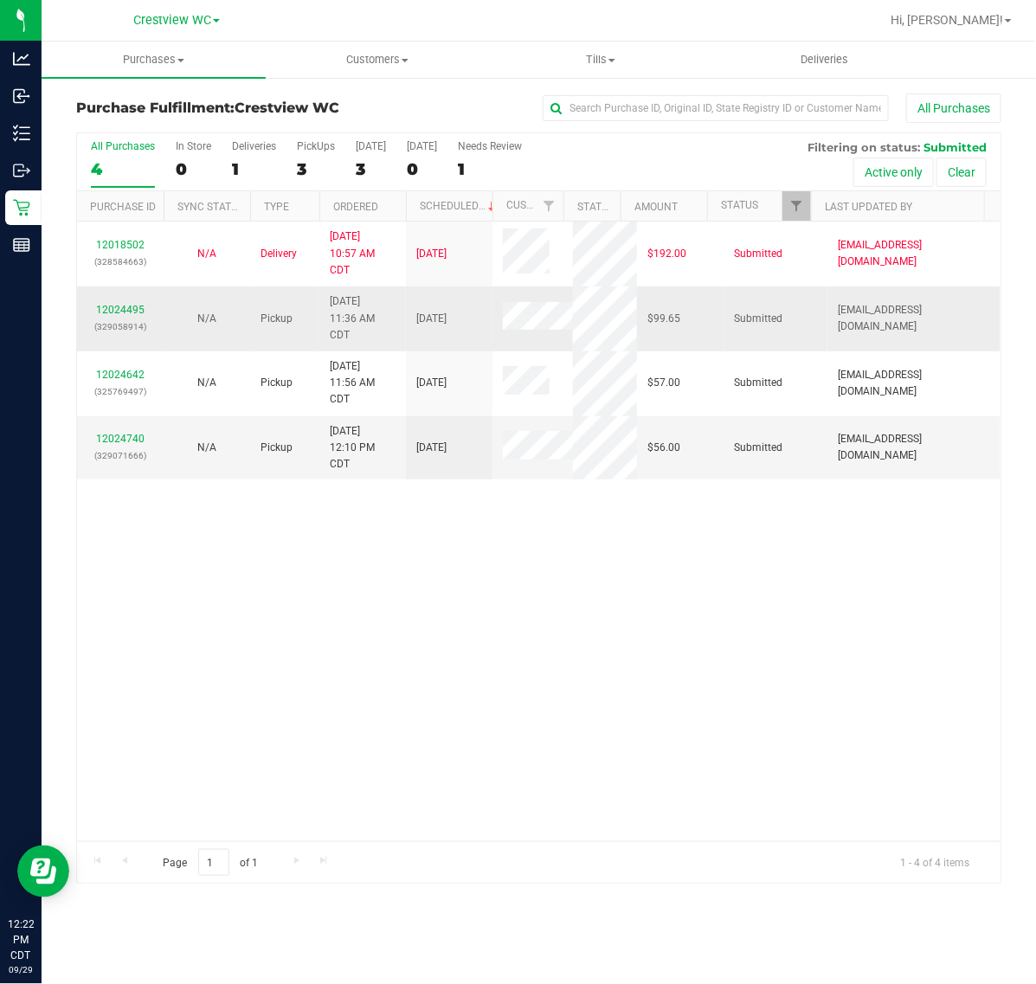
click at [123, 300] on td "12024495 (329058914)" at bounding box center [120, 319] width 87 height 65
click at [121, 303] on div "12024495 (329058914)" at bounding box center [120, 318] width 66 height 33
click at [128, 300] on td "12024495 (329058914)" at bounding box center [120, 319] width 87 height 65
click at [132, 313] on link "12024495" at bounding box center [120, 310] width 48 height 12
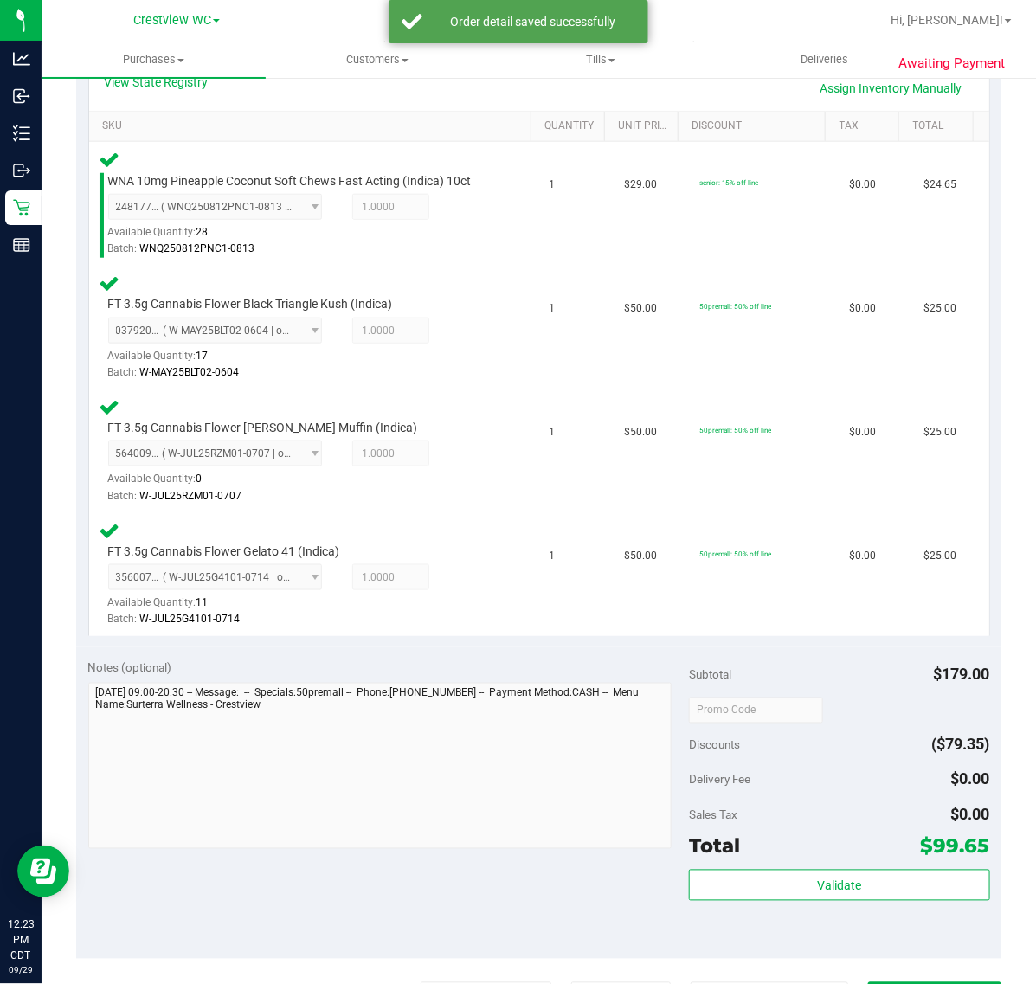
scroll to position [541, 0]
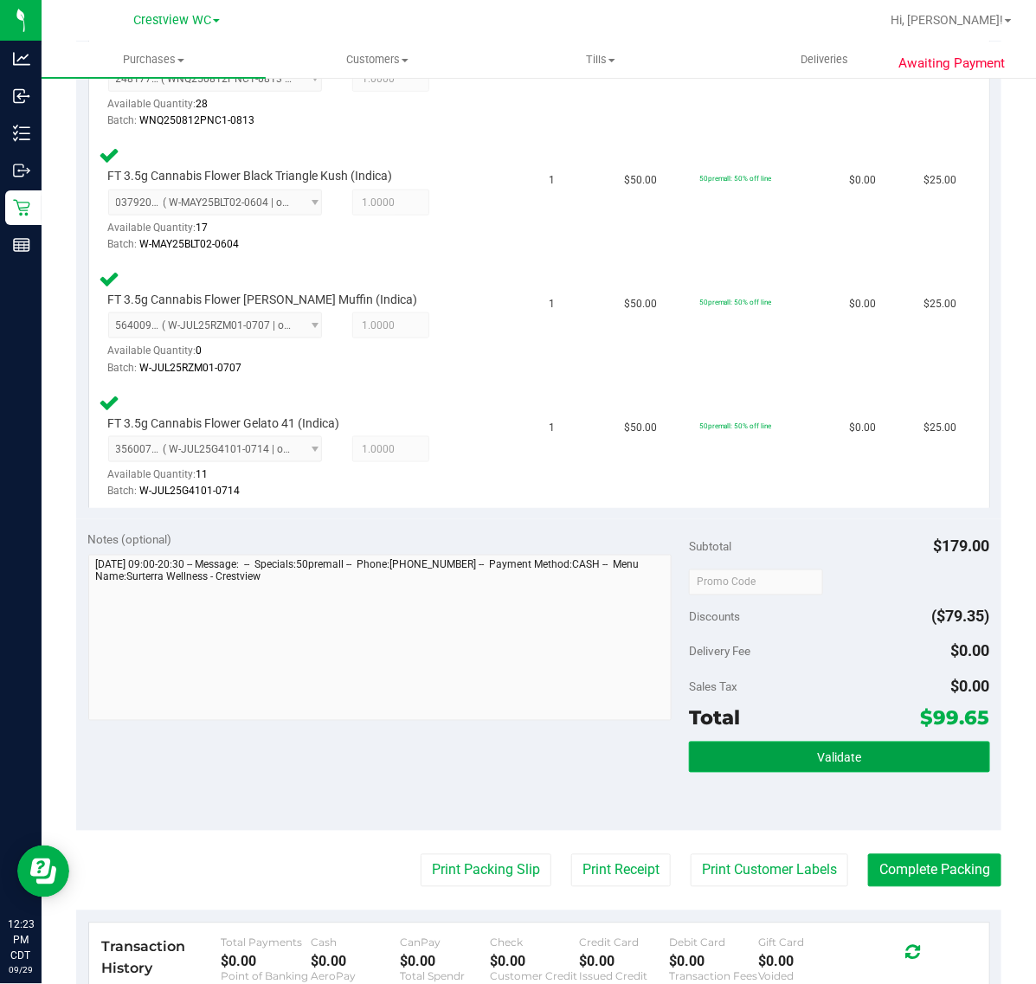
click at [817, 752] on span "Validate" at bounding box center [839, 759] width 44 height 14
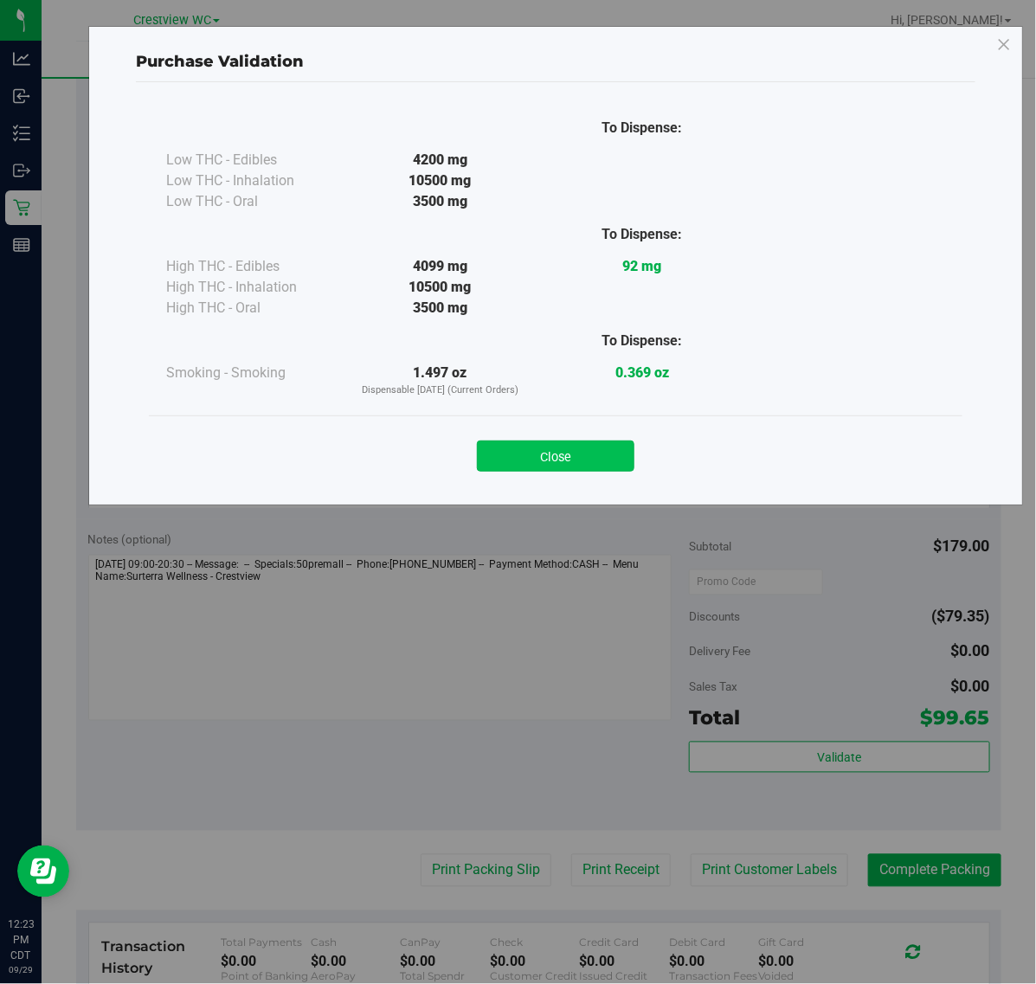
click at [561, 464] on button "Close" at bounding box center [556, 456] width 158 height 31
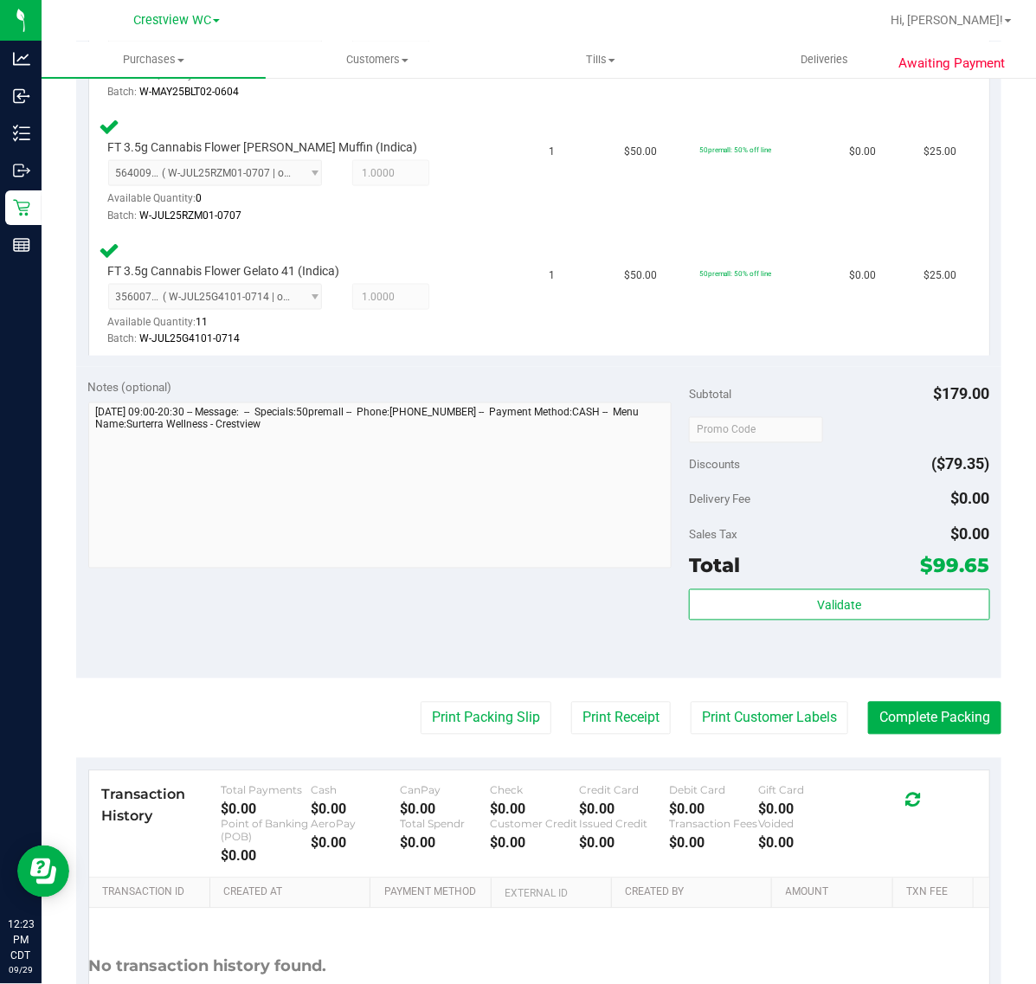
scroll to position [832, 0]
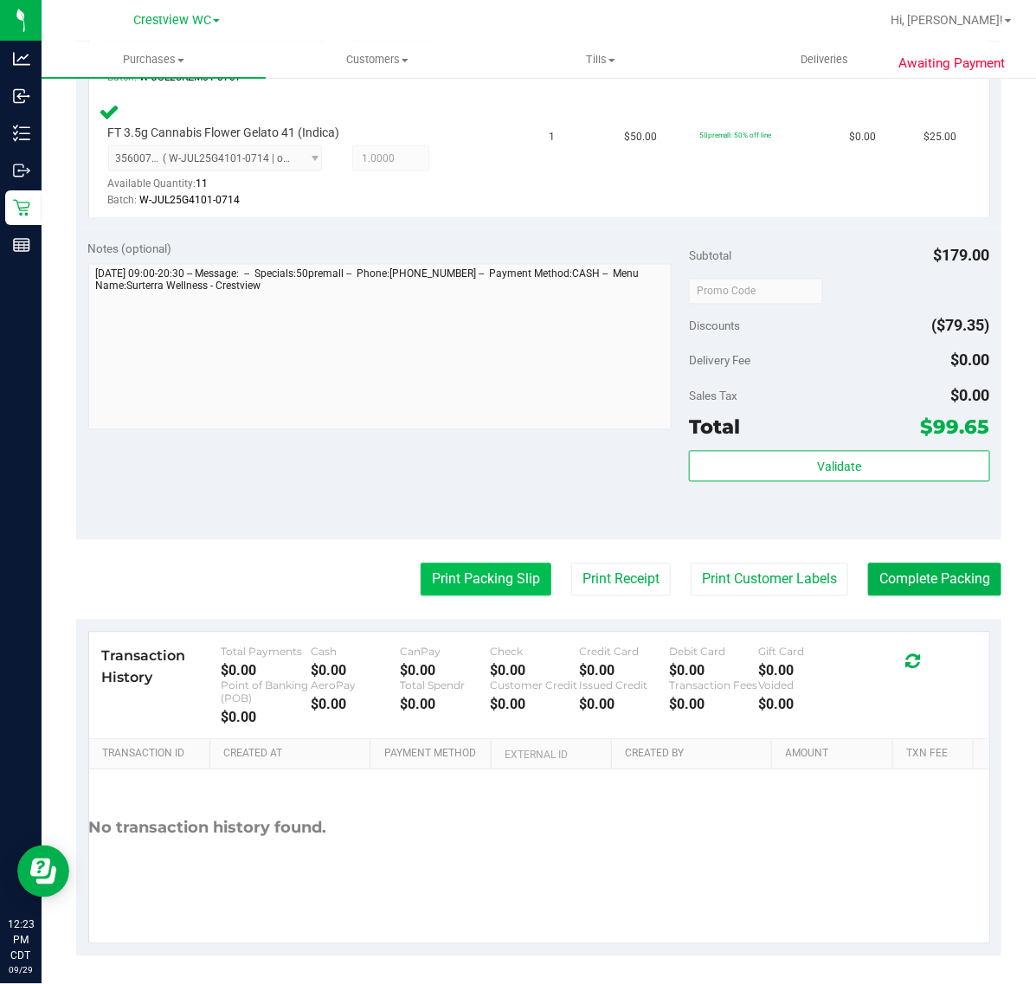
click at [453, 569] on button "Print Packing Slip" at bounding box center [486, 580] width 131 height 33
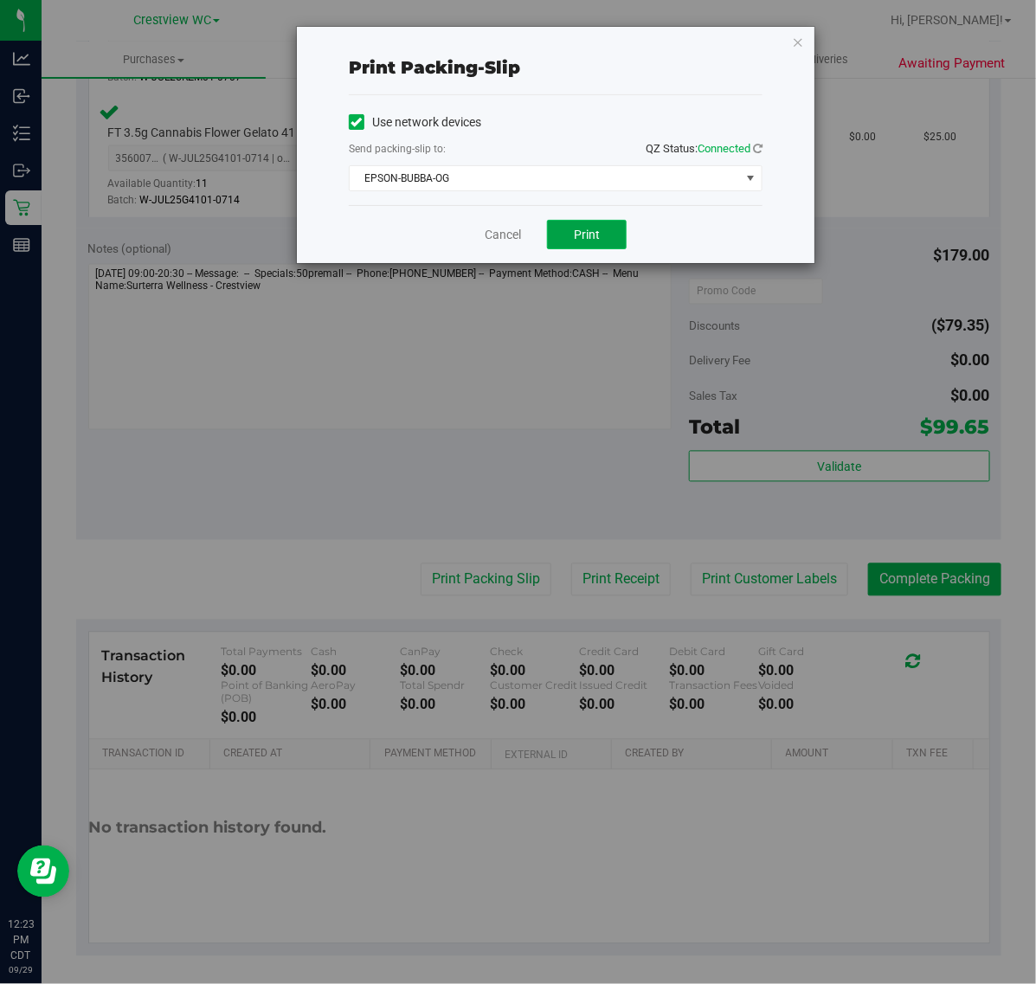
click at [582, 242] on span "Print" at bounding box center [587, 235] width 26 height 14
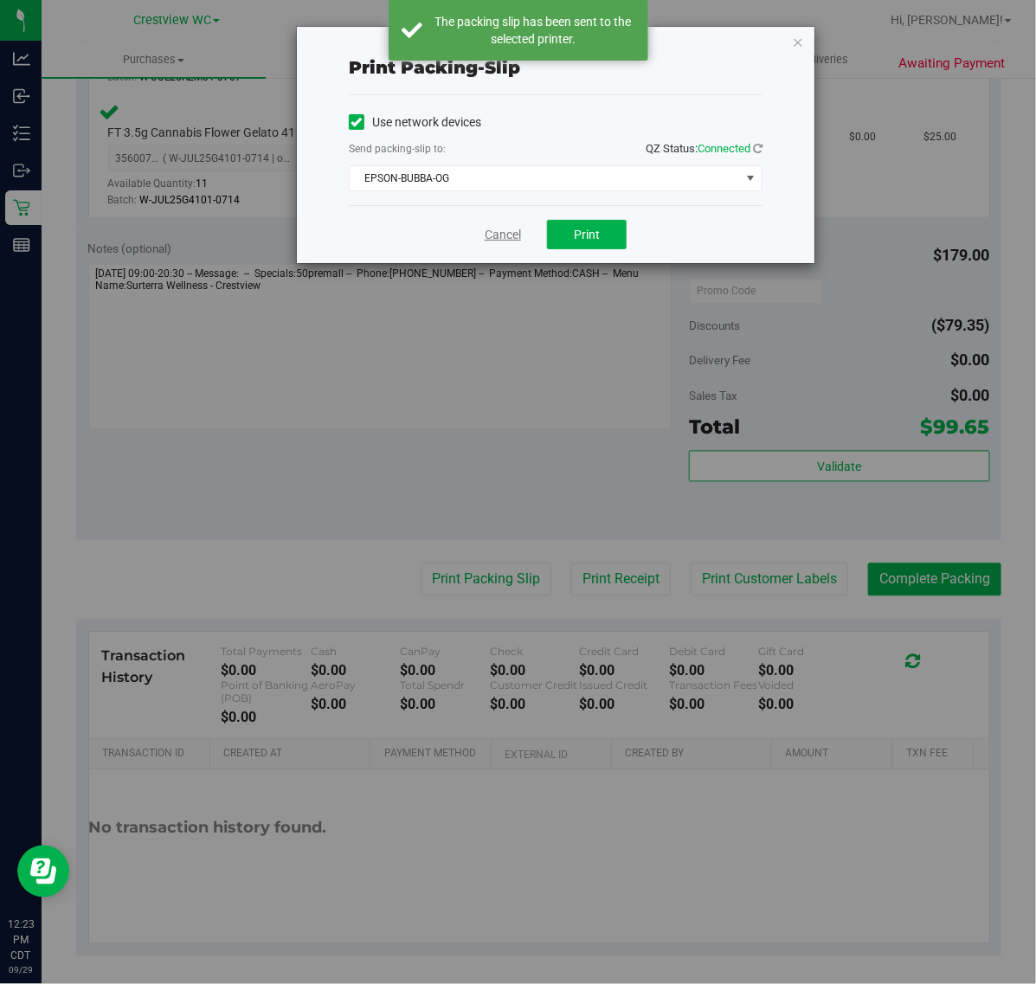
click at [507, 235] on link "Cancel" at bounding box center [503, 235] width 36 height 18
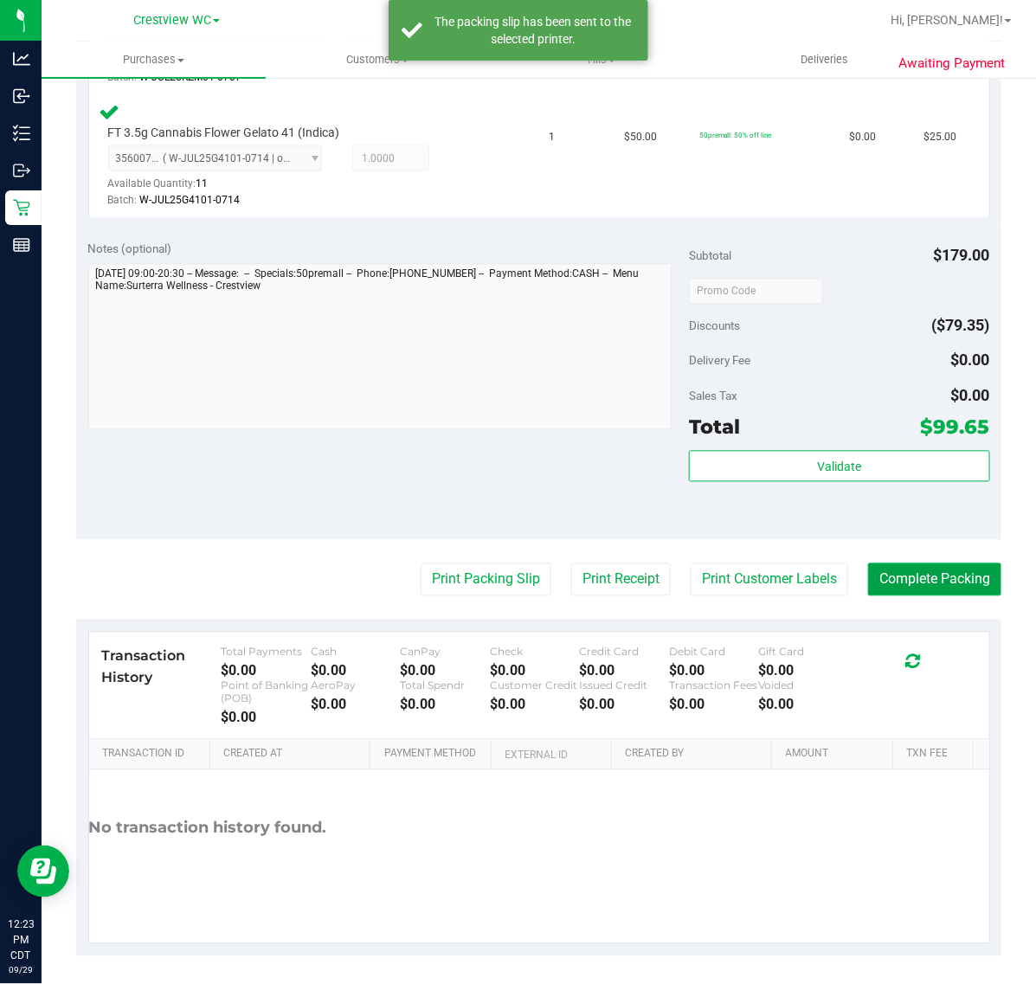
click at [941, 574] on button "Complete Packing" at bounding box center [934, 580] width 133 height 33
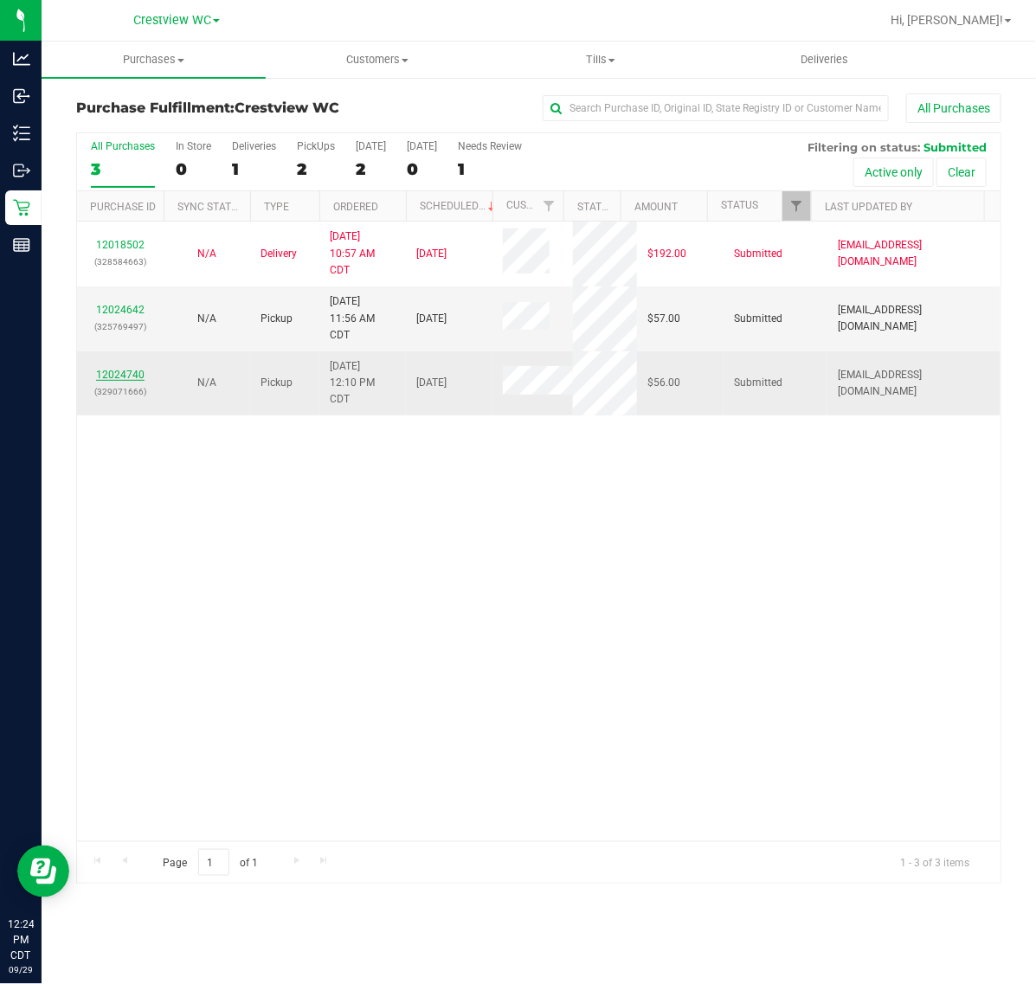
click at [106, 381] on link "12024740" at bounding box center [120, 375] width 48 height 12
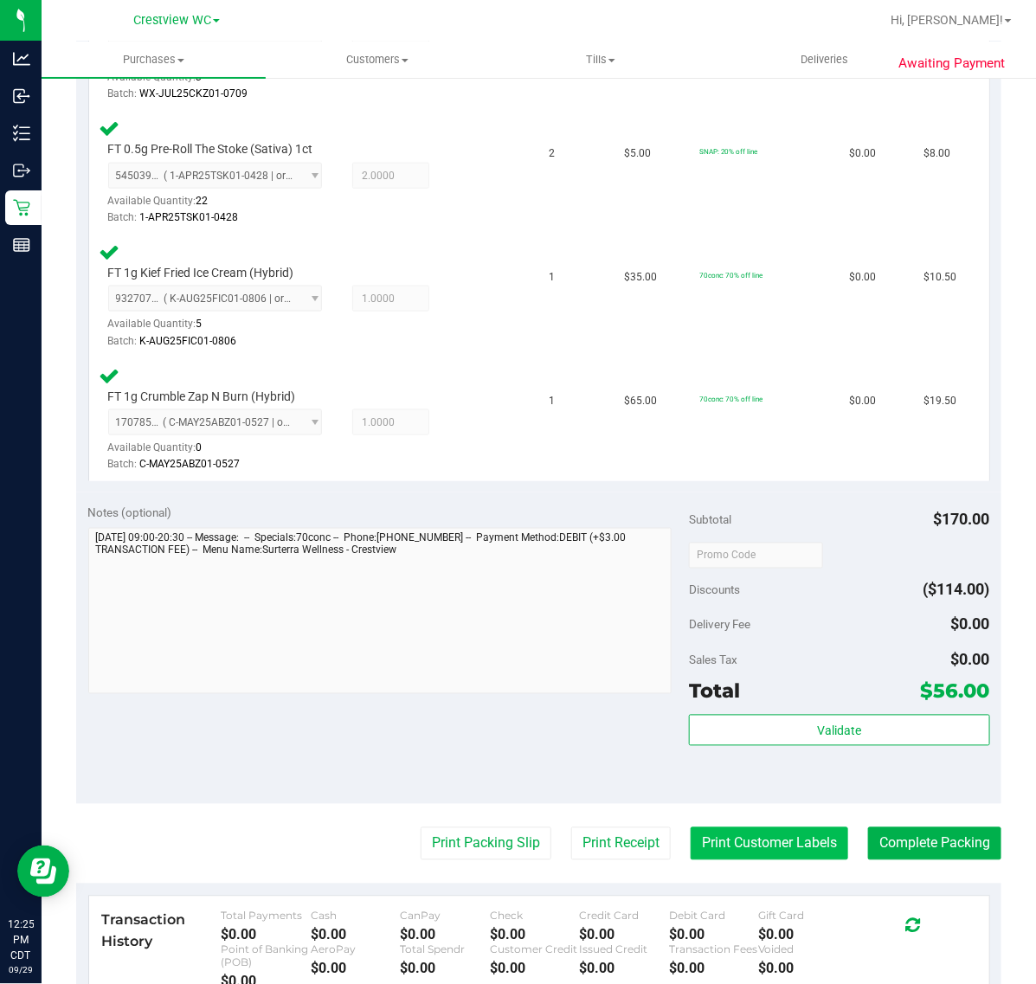
scroll to position [758, 0]
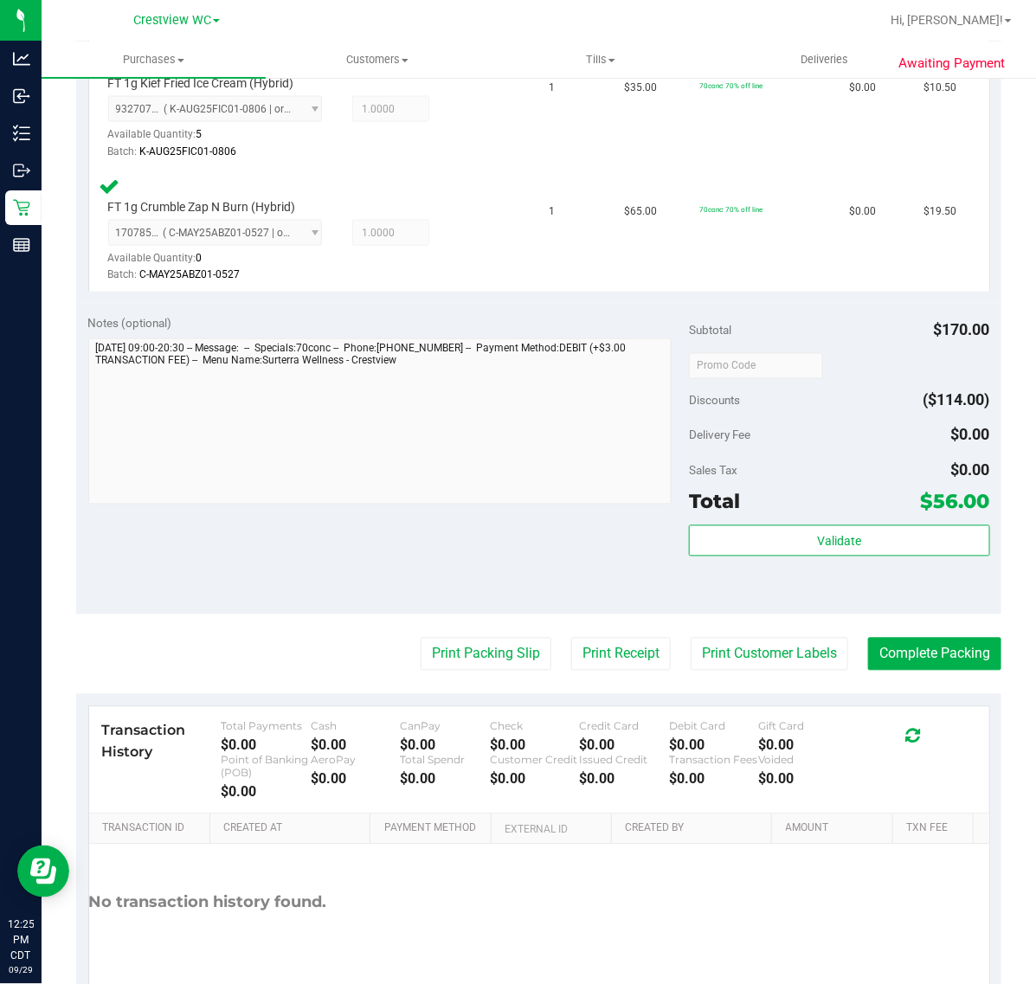
click at [801, 516] on div "Subtotal $170.00 Discounts ($114.00) Delivery Fee $0.00 Sales Tax $0.00 Total $…" at bounding box center [839, 459] width 300 height 288
click at [782, 532] on button "Validate" at bounding box center [839, 541] width 300 height 31
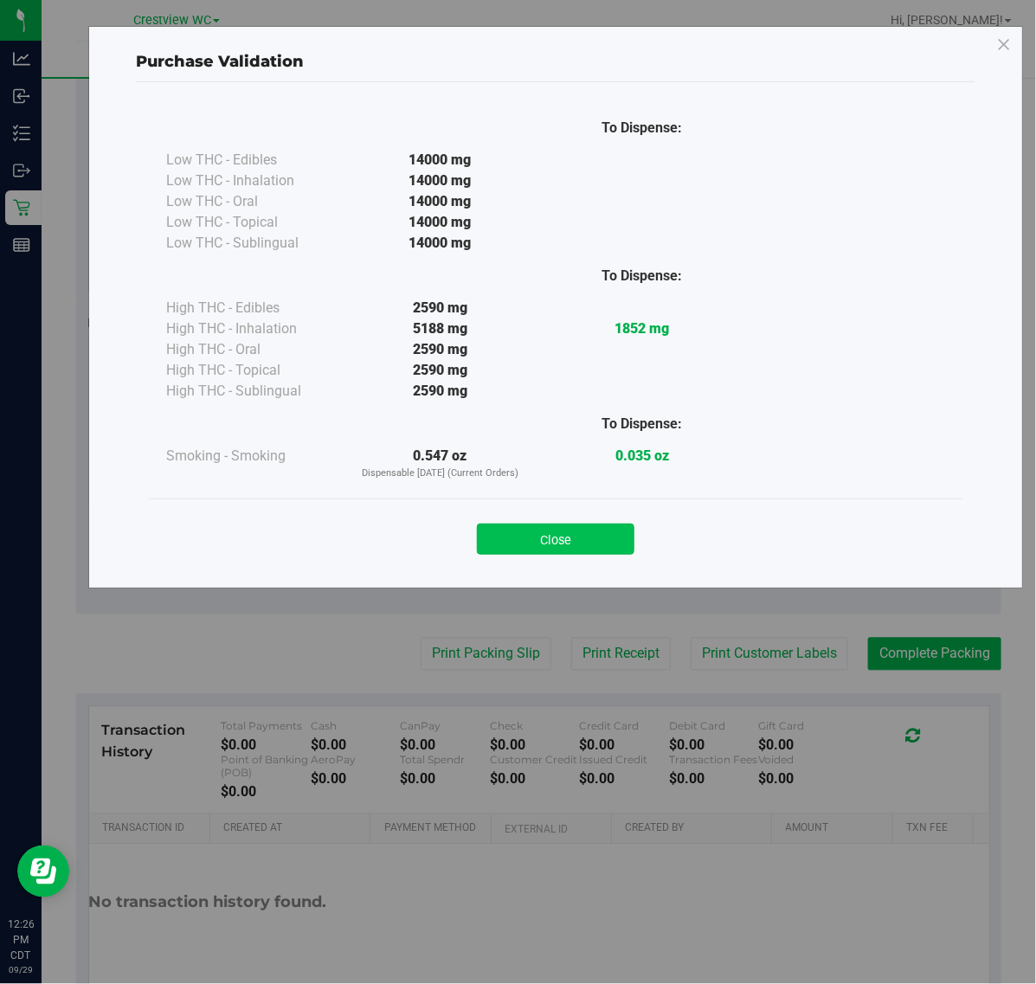
click at [548, 552] on div "Close" at bounding box center [556, 534] width 814 height 70
click at [552, 538] on button "Close" at bounding box center [556, 539] width 158 height 31
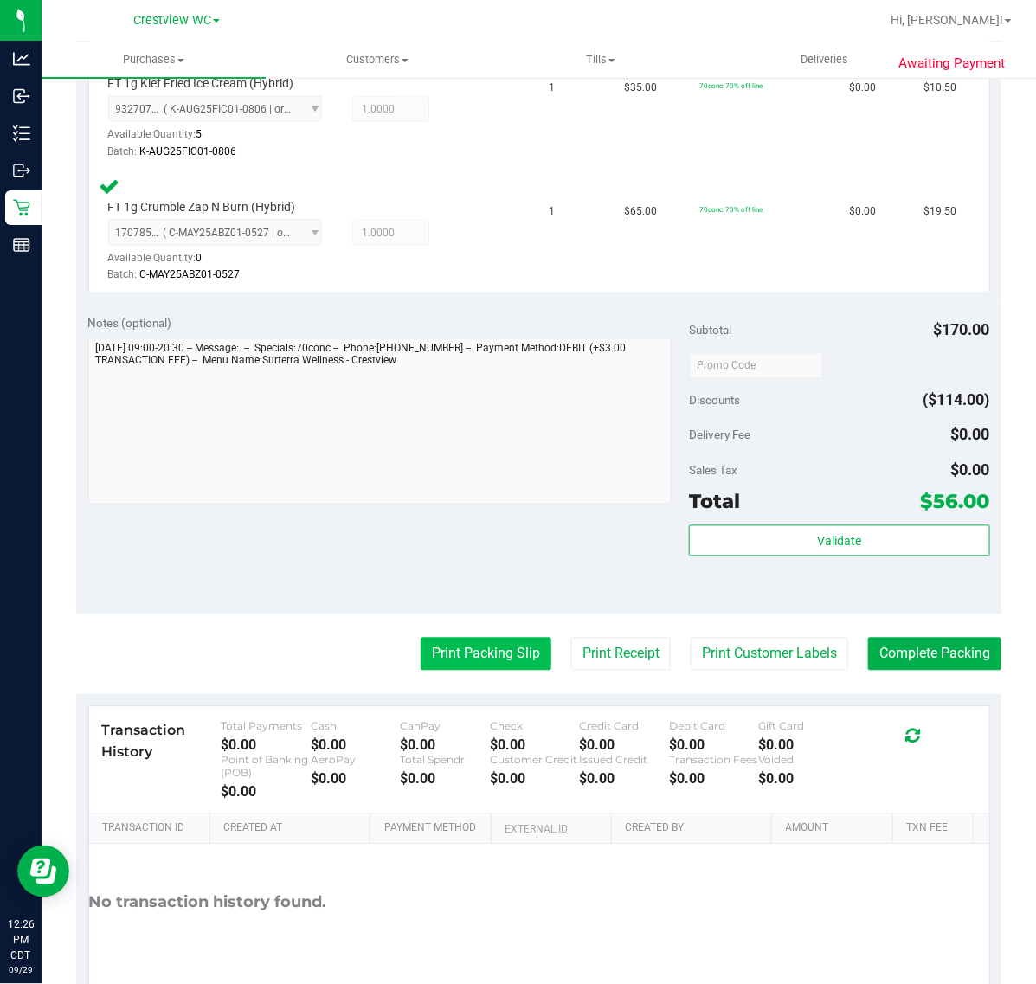
click at [485, 668] on button "Print Packing Slip" at bounding box center [486, 654] width 131 height 33
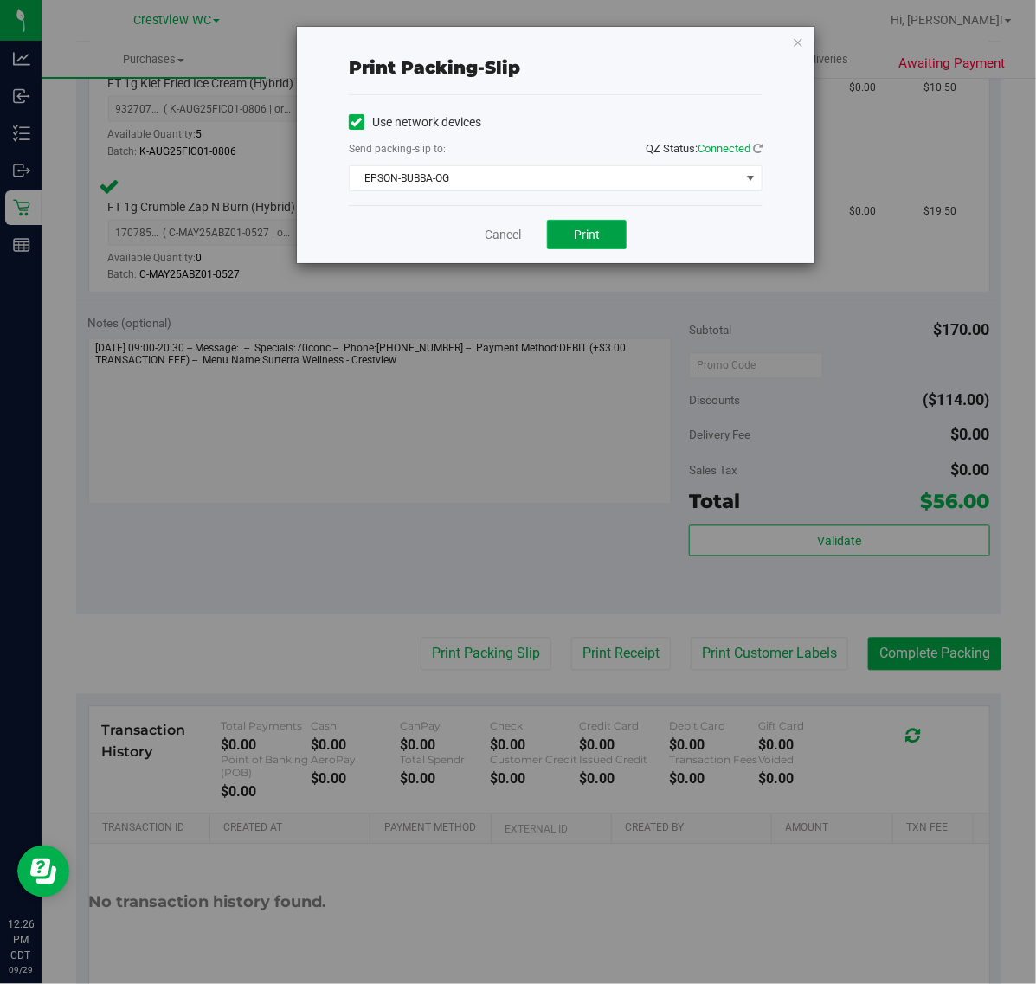
click at [583, 242] on span "Print" at bounding box center [587, 235] width 26 height 14
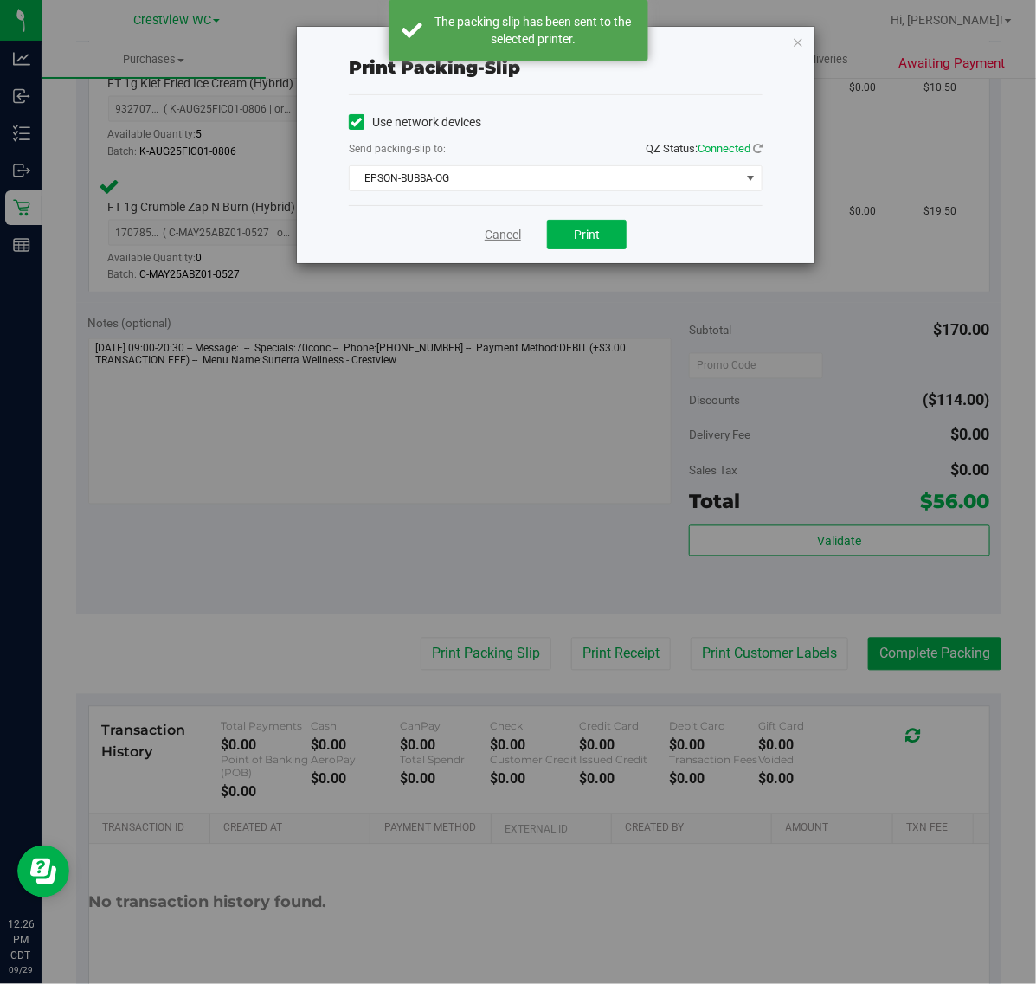
click at [500, 229] on link "Cancel" at bounding box center [503, 235] width 36 height 18
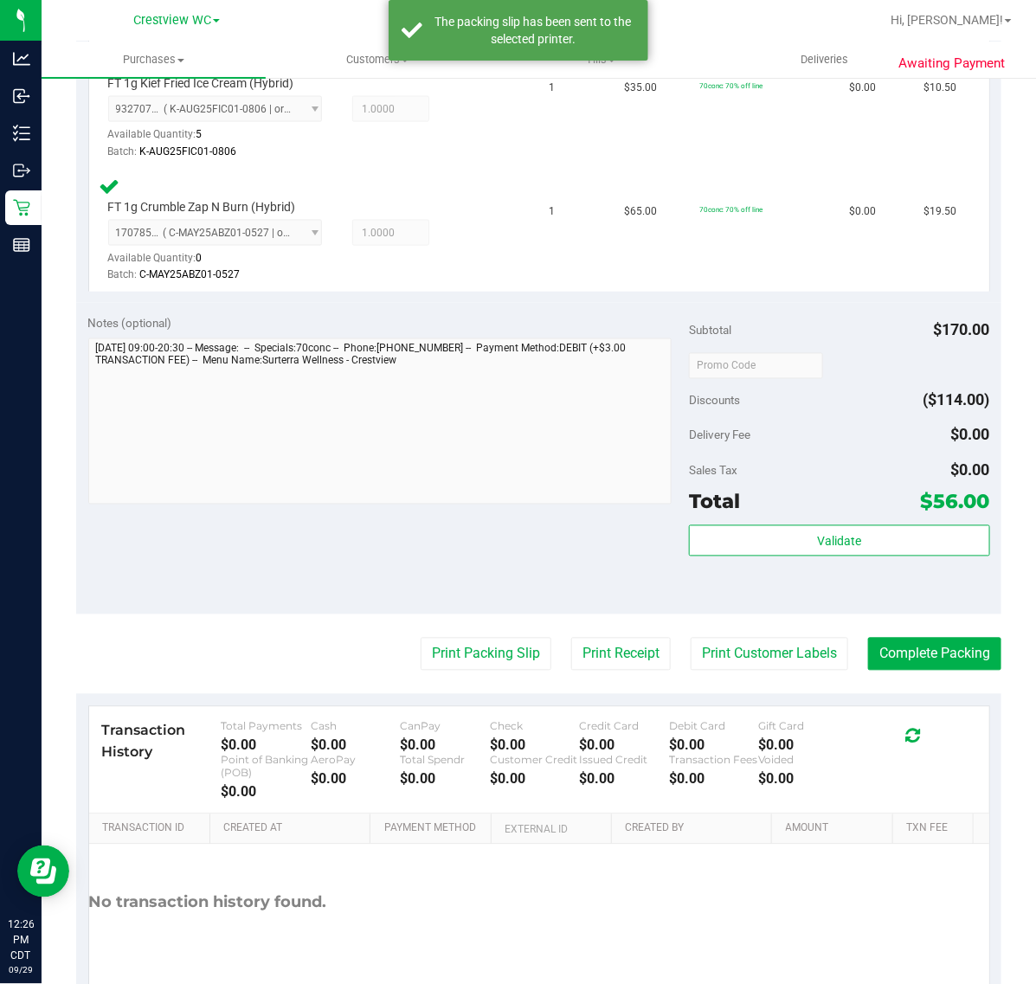
click at [925, 669] on purchase-details "Back Edit Purchase Cancel Purchase View Profile # 12024740 BioTrack ID: - Submi…" at bounding box center [539, 183] width 926 height 1695
drag, startPoint x: 925, startPoint y: 660, endPoint x: 845, endPoint y: 625, distance: 86.9
click at [923, 638] on button "Complete Packing" at bounding box center [934, 654] width 133 height 33
